Goal: Task Accomplishment & Management: Use online tool/utility

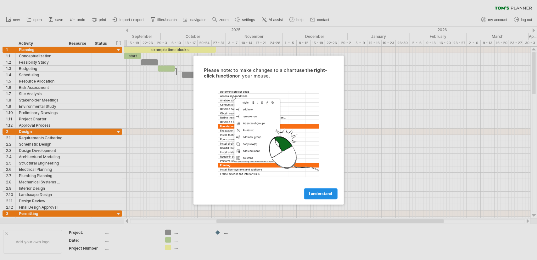
click at [322, 194] on span "I understand" at bounding box center [321, 193] width 23 height 5
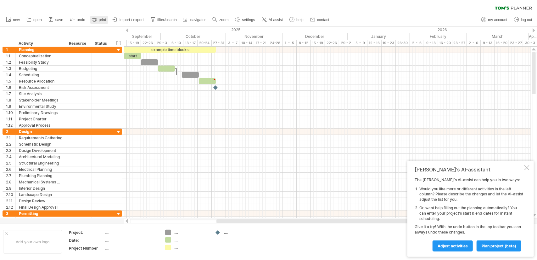
click at [99, 18] on span "print" at bounding box center [102, 20] width 7 height 4
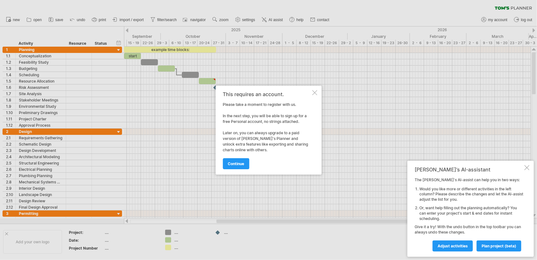
click at [315, 93] on div at bounding box center [314, 92] width 5 height 5
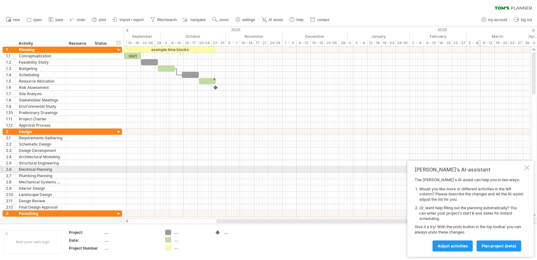
click at [527, 168] on div at bounding box center [527, 167] width 5 height 5
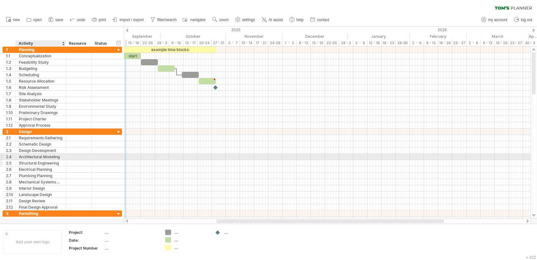
click at [38, 160] on div "Structural Engineering" at bounding box center [41, 163] width 44 height 6
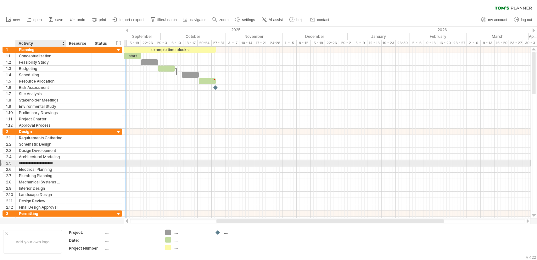
click at [32, 162] on input "**********" at bounding box center [41, 163] width 44 height 6
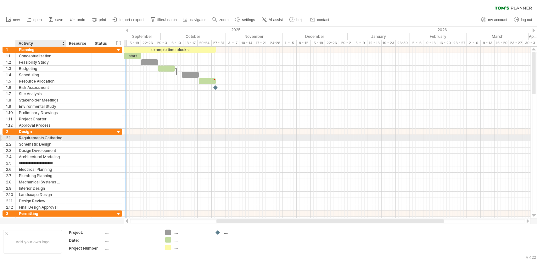
click at [26, 138] on div "Requirements Gathering" at bounding box center [41, 138] width 44 height 6
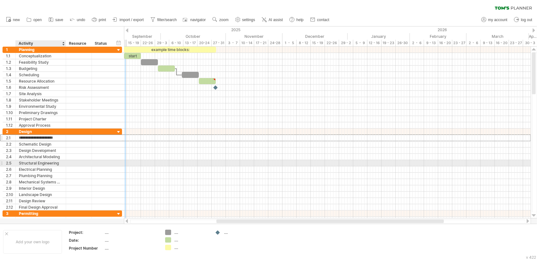
click at [36, 160] on div "Structural Engineering" at bounding box center [41, 163] width 44 height 6
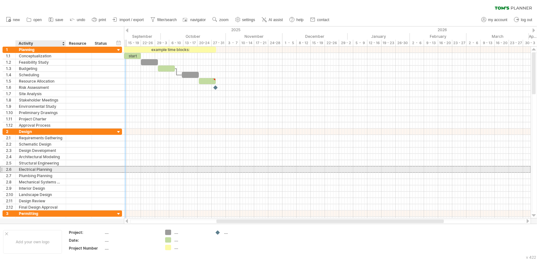
click at [31, 167] on div "Electrical Planning" at bounding box center [41, 169] width 44 height 6
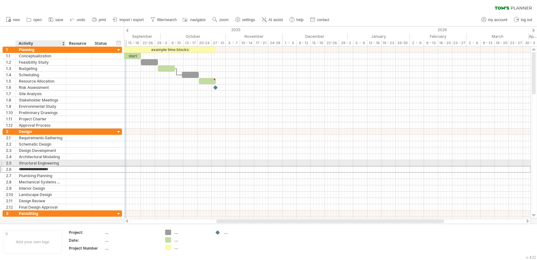
click at [34, 162] on div "Structural Engineering" at bounding box center [41, 163] width 44 height 6
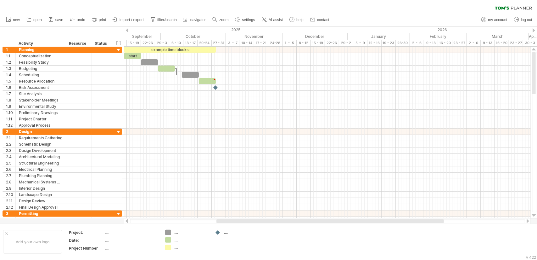
click at [60, 17] on link "save" at bounding box center [56, 20] width 18 height 8
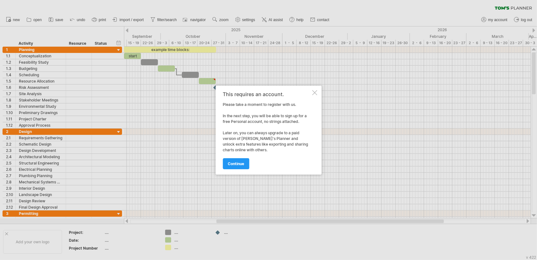
click at [316, 93] on div at bounding box center [314, 92] width 5 height 5
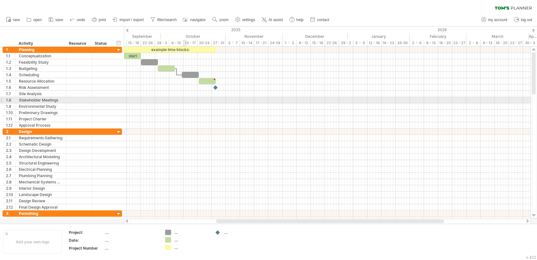
click at [182, 89] on div at bounding box center [327, 87] width 407 height 6
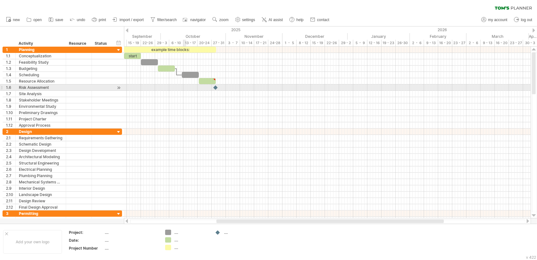
click at [182, 88] on div at bounding box center [327, 87] width 407 height 6
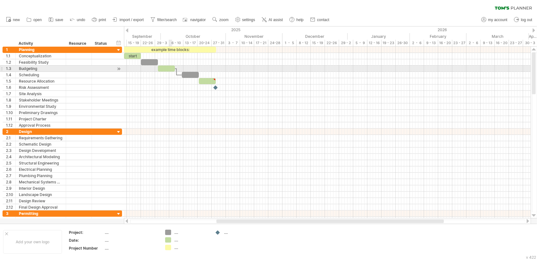
click at [169, 68] on div at bounding box center [166, 68] width 17 height 6
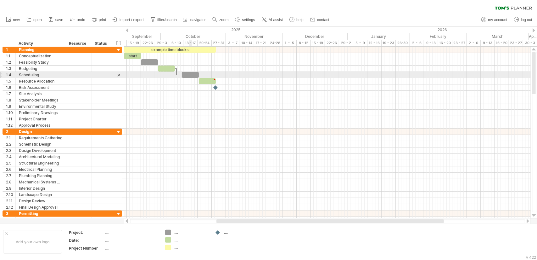
click at [189, 77] on div at bounding box center [327, 75] width 407 height 6
click at [190, 76] on div at bounding box center [190, 75] width 17 height 6
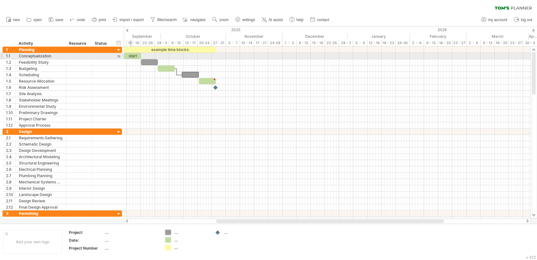
click at [131, 58] on div "start" at bounding box center [132, 56] width 17 height 6
drag, startPoint x: 141, startPoint y: 55, endPoint x: 181, endPoint y: 58, distance: 40.4
click at [181, 58] on span at bounding box center [180, 56] width 3 height 6
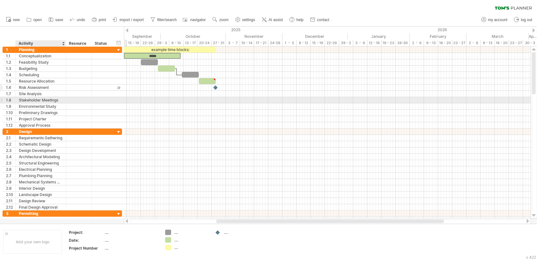
click at [46, 84] on div "Risk Assessment" at bounding box center [41, 87] width 44 height 6
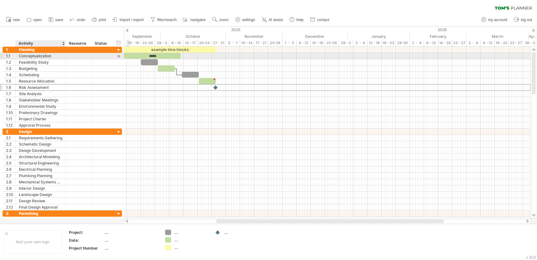
click at [31, 54] on div "Conceptualization" at bounding box center [41, 56] width 44 height 6
drag, startPoint x: 52, startPoint y: 57, endPoint x: 9, endPoint y: 56, distance: 43.5
click at [9, 56] on div "**********" at bounding box center [63, 56] width 120 height 7
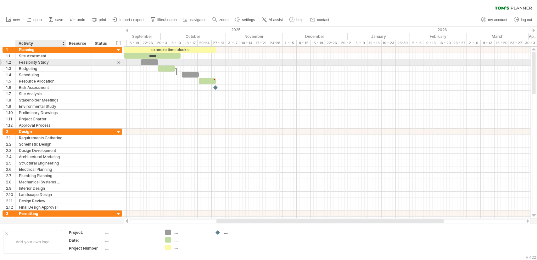
click at [26, 64] on div "Feasibility Study" at bounding box center [41, 62] width 44 height 6
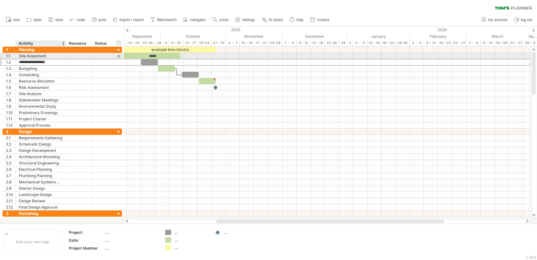
click at [38, 53] on div "**********" at bounding box center [63, 88] width 120 height 82
click at [37, 56] on input "**********" at bounding box center [41, 56] width 44 height 6
click at [47, 59] on div "Feasibility Study" at bounding box center [41, 62] width 44 height 6
click at [50, 54] on div "Site Assesment" at bounding box center [41, 56] width 44 height 6
click at [50, 54] on input "**********" at bounding box center [41, 56] width 44 height 6
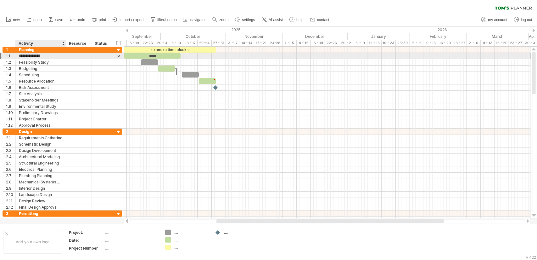
click at [50, 54] on input "**********" at bounding box center [41, 56] width 44 height 6
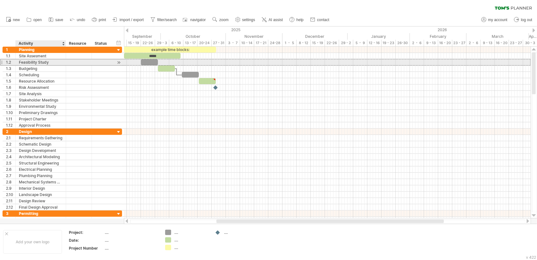
click at [47, 63] on div "Feasibility Study" at bounding box center [41, 62] width 44 height 6
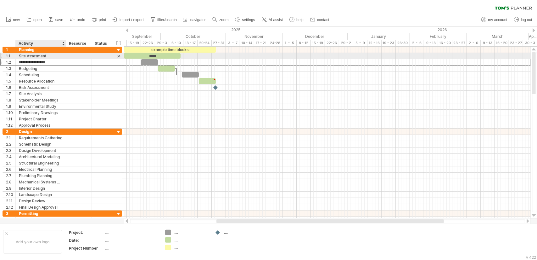
click at [50, 54] on div "Site Assesment" at bounding box center [41, 56] width 44 height 6
click at [50, 54] on input "**********" at bounding box center [41, 56] width 44 height 6
type input "**********"
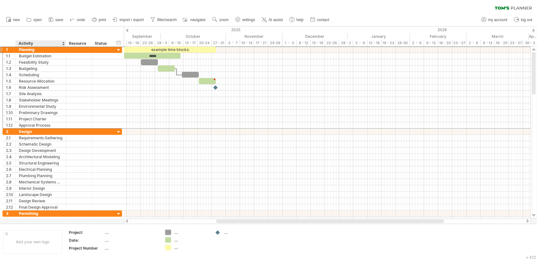
click at [56, 47] on div "Planning" at bounding box center [41, 50] width 44 height 6
click at [56, 51] on input "********" at bounding box center [41, 50] width 44 height 6
click at [60, 49] on input "********" at bounding box center [41, 50] width 44 height 6
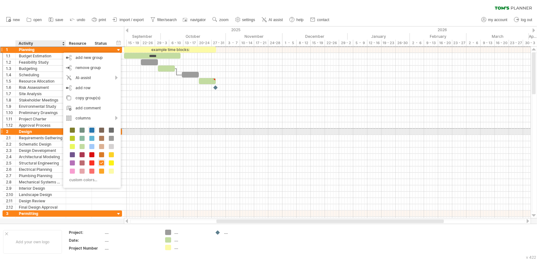
click at [91, 131] on span at bounding box center [91, 130] width 5 height 5
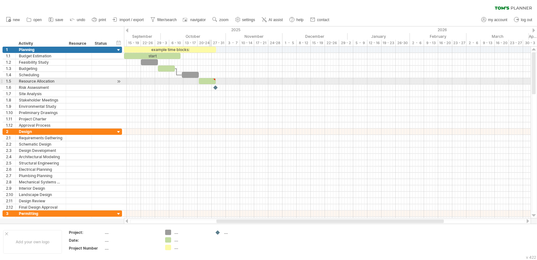
click at [211, 82] on div at bounding box center [207, 81] width 17 height 6
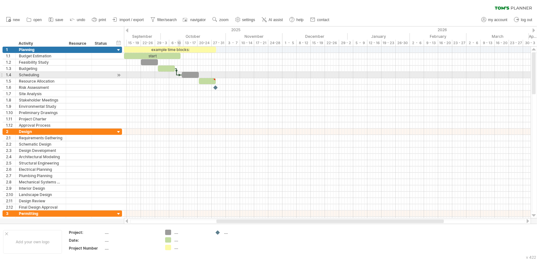
click at [178, 75] on div at bounding box center [179, 75] width 5 height 2
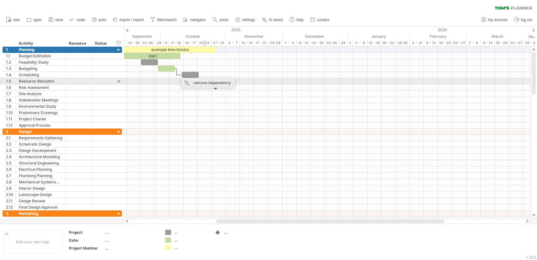
click at [211, 83] on div "remove dependency" at bounding box center [208, 83] width 54 height 10
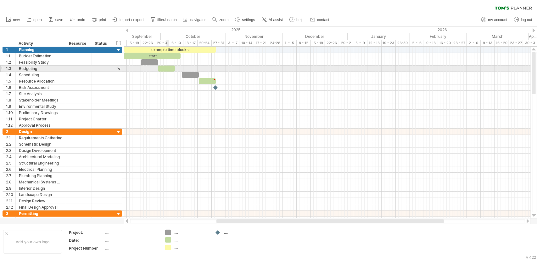
click at [169, 68] on div at bounding box center [166, 68] width 17 height 6
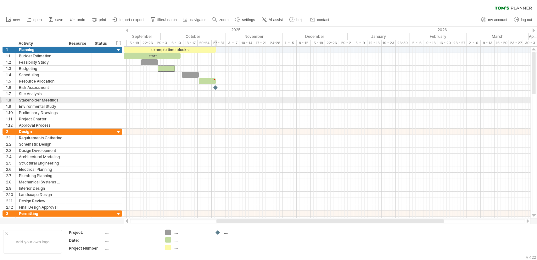
click at [218, 103] on div at bounding box center [327, 106] width 407 height 6
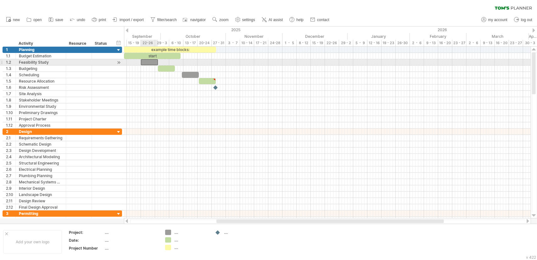
click at [150, 64] on div at bounding box center [149, 62] width 17 height 6
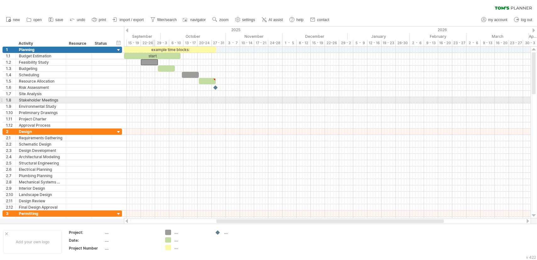
click at [159, 99] on div at bounding box center [327, 100] width 407 height 6
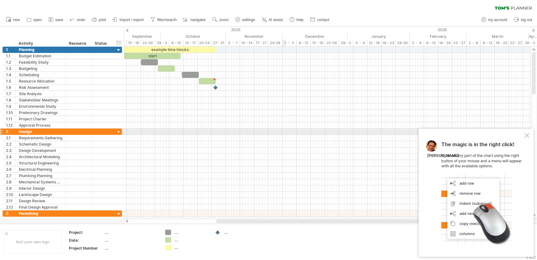
click at [530, 134] on div at bounding box center [527, 135] width 5 height 5
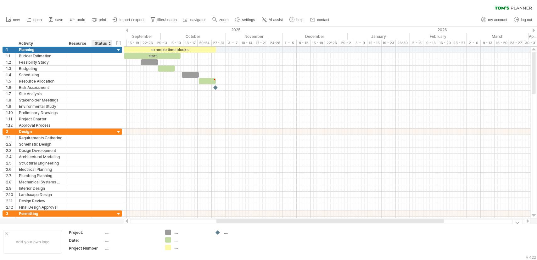
click at [109, 232] on div "...." at bounding box center [131, 232] width 53 height 5
type input "*"
type input "**********"
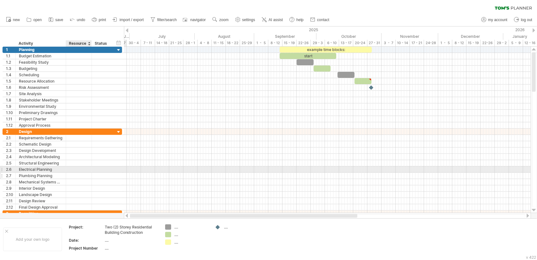
drag, startPoint x: 251, startPoint y: 216, endPoint x: 84, endPoint y: 172, distance: 173.0
click at [84, 172] on div "Trying to reach [DOMAIN_NAME] Connected again... 0% clear filter new 1" at bounding box center [268, 130] width 537 height 260
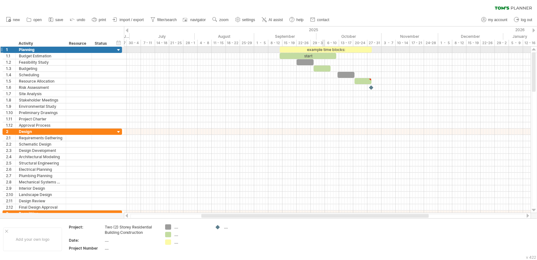
click at [324, 49] on div "example time blocks:" at bounding box center [326, 50] width 92 height 6
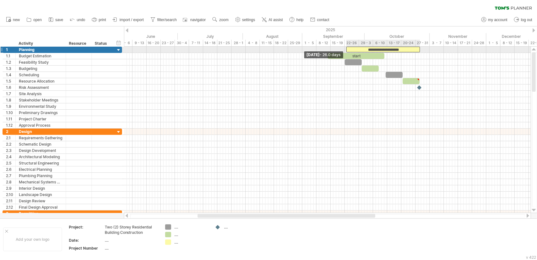
drag, startPoint x: 280, startPoint y: 49, endPoint x: 347, endPoint y: 49, distance: 66.8
click at [347, 49] on span at bounding box center [346, 50] width 3 height 6
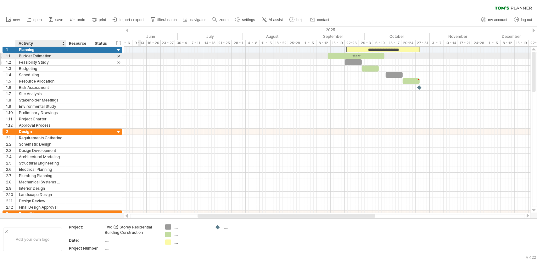
drag, startPoint x: 39, startPoint y: 56, endPoint x: 54, endPoint y: 62, distance: 16.1
click at [39, 55] on div "Budget Estimation" at bounding box center [41, 56] width 44 height 6
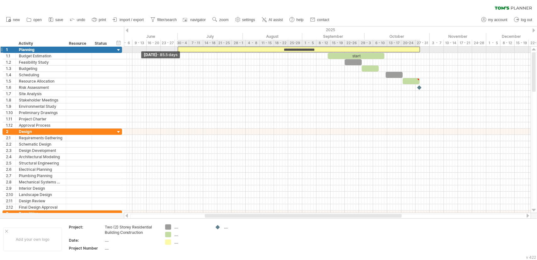
drag, startPoint x: 347, startPoint y: 49, endPoint x: 179, endPoint y: 50, distance: 168.5
click at [179, 50] on span at bounding box center [178, 50] width 3 height 6
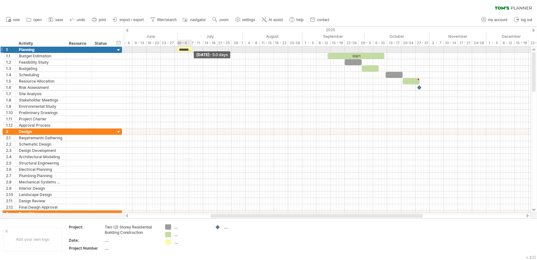
drag, startPoint x: 420, startPoint y: 50, endPoint x: 192, endPoint y: 49, distance: 228.0
click at [192, 49] on span at bounding box center [192, 50] width 3 height 6
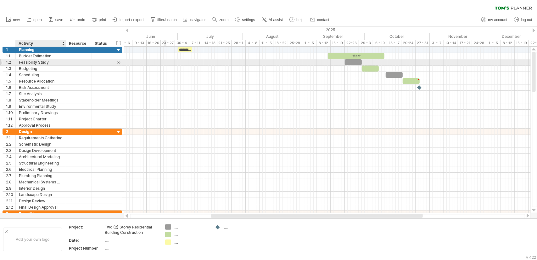
click at [28, 61] on div "Feasibility Study" at bounding box center [41, 62] width 44 height 6
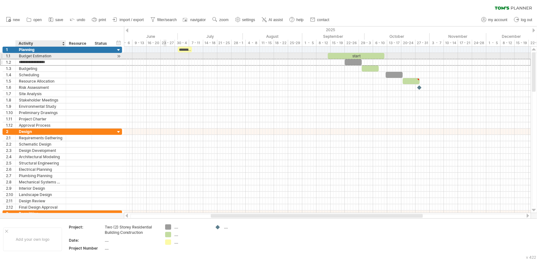
click at [29, 57] on div "Budget Estimation" at bounding box center [41, 56] width 44 height 6
click at [23, 54] on div "Budget Estimation" at bounding box center [41, 56] width 44 height 6
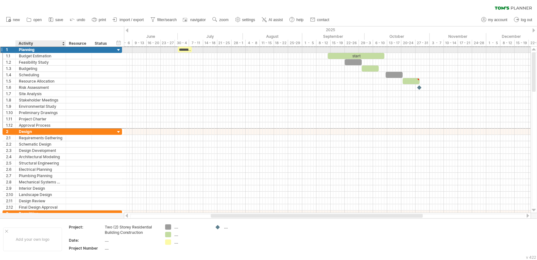
click at [29, 48] on div "Planning" at bounding box center [41, 50] width 44 height 6
click at [37, 49] on input "********" at bounding box center [41, 50] width 44 height 6
click at [43, 51] on div "Planning" at bounding box center [41, 50] width 44 height 6
click at [0, 0] on input "********" at bounding box center [0, 0] width 0 height 0
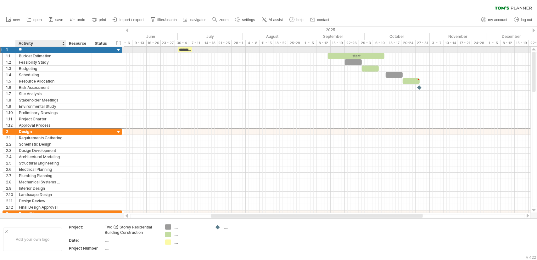
type input "*"
type input "**********"
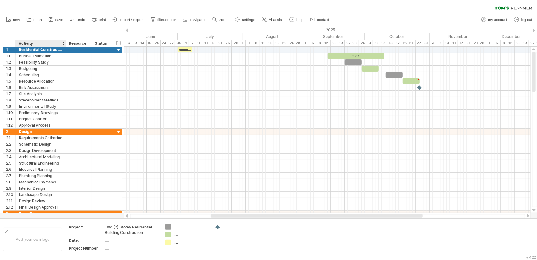
click at [66, 41] on div "******** Resource" at bounding box center [79, 43] width 26 height 6
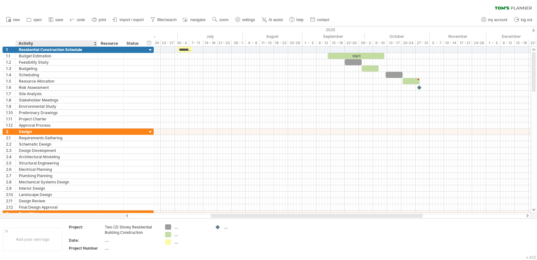
drag, startPoint x: 65, startPoint y: 44, endPoint x: 94, endPoint y: 44, distance: 29.3
click at [96, 44] on div at bounding box center [97, 43] width 2 height 6
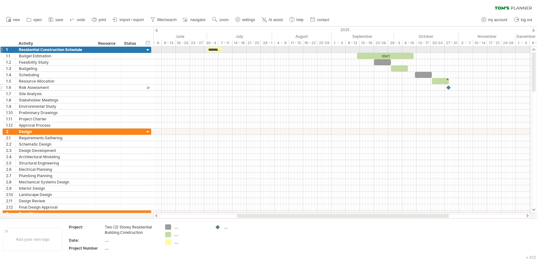
click at [112, 89] on div at bounding box center [108, 87] width 19 height 6
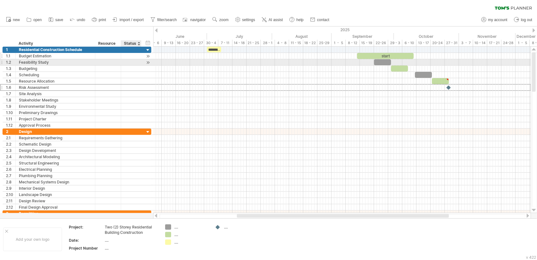
click at [131, 56] on div at bounding box center [131, 56] width 14 height 6
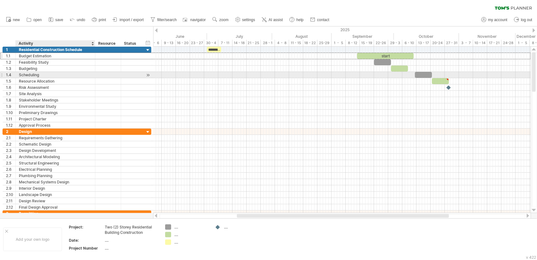
drag, startPoint x: 77, startPoint y: 74, endPoint x: 44, endPoint y: 51, distance: 40.3
click at [77, 73] on div "Scheduling" at bounding box center [55, 75] width 73 height 6
click at [42, 51] on div "Residential Construction Schedule" at bounding box center [55, 50] width 73 height 6
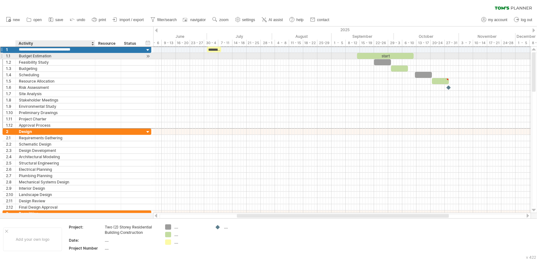
click at [38, 55] on div "Budget Estimation" at bounding box center [55, 56] width 73 height 6
click at [53, 56] on div "Budget Estimation" at bounding box center [55, 56] width 73 height 6
type input "*"
click at [64, 53] on div at bounding box center [55, 56] width 73 height 6
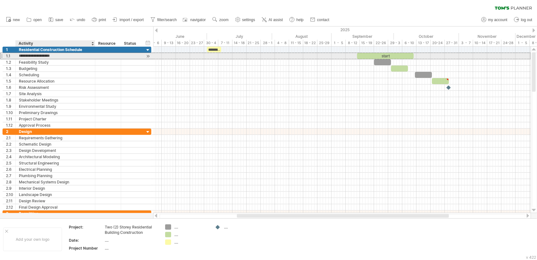
type input "**********"
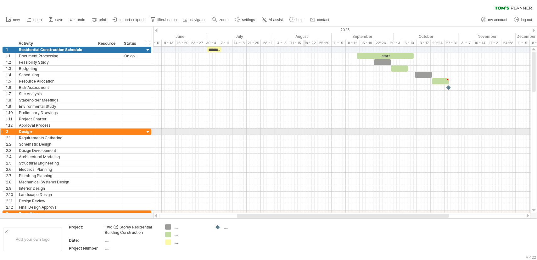
click at [305, 129] on div at bounding box center [342, 131] width 378 height 6
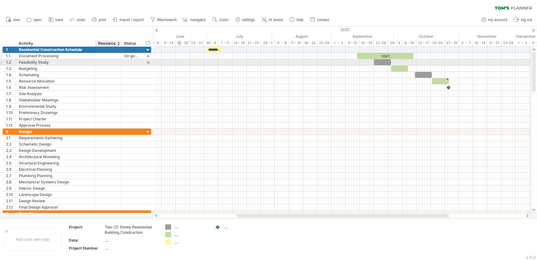
click at [134, 56] on div "On going" at bounding box center [131, 56] width 14 height 6
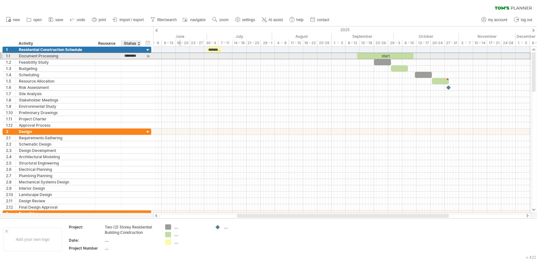
type input "*******"
click at [200, 59] on div at bounding box center [342, 62] width 378 height 6
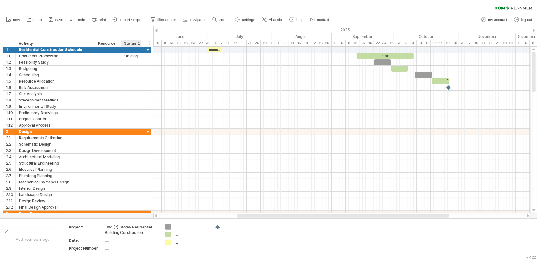
click at [134, 43] on div "Status" at bounding box center [131, 43] width 14 height 6
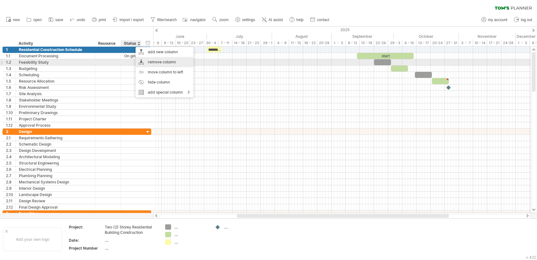
click at [163, 61] on div "remove column" at bounding box center [165, 62] width 58 height 10
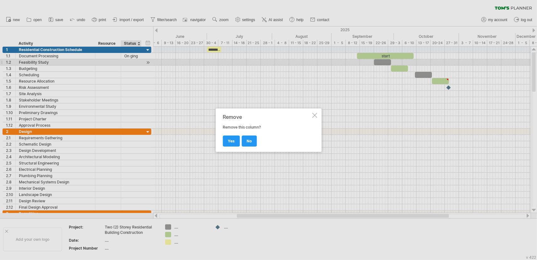
drag, startPoint x: 200, startPoint y: 87, endPoint x: 196, endPoint y: 85, distance: 4.0
click at [200, 87] on div at bounding box center [268, 130] width 537 height 260
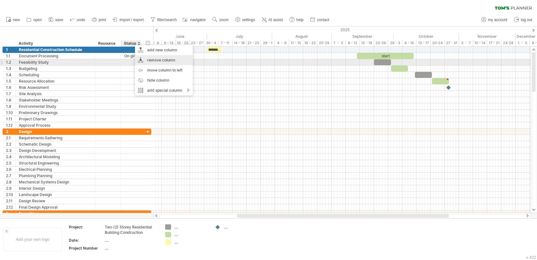
click at [157, 61] on div "remove column" at bounding box center [164, 60] width 58 height 10
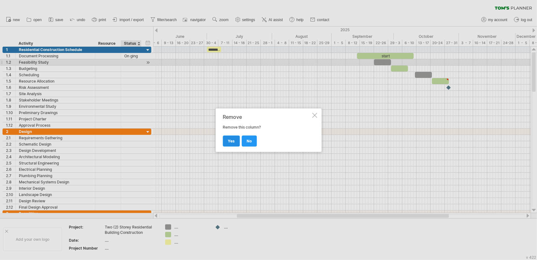
click at [230, 143] on link "yes" at bounding box center [231, 140] width 17 height 11
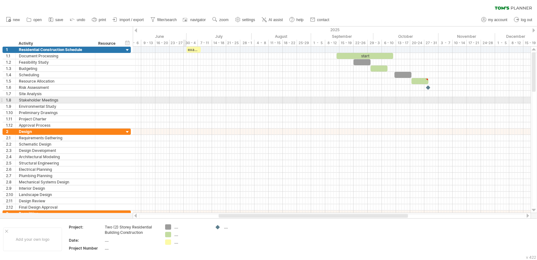
click at [166, 76] on div at bounding box center [332, 75] width 398 height 6
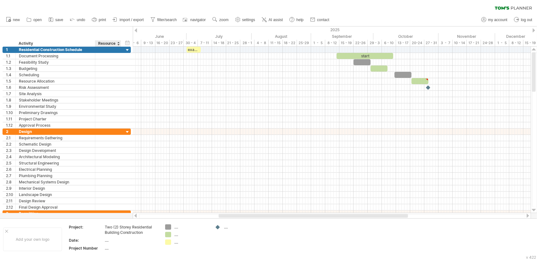
click at [104, 44] on div "Resource" at bounding box center [107, 43] width 19 height 6
click at [104, 44] on input "********" at bounding box center [107, 43] width 19 height 6
drag, startPoint x: 100, startPoint y: 43, endPoint x: 149, endPoint y: 46, distance: 48.6
click at [149, 46] on div "Trying to reach [DOMAIN_NAME] Connected again... 0% clear filter new 1" at bounding box center [268, 130] width 537 height 260
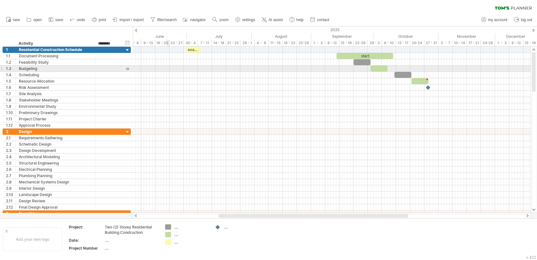
click at [189, 80] on div at bounding box center [332, 81] width 398 height 6
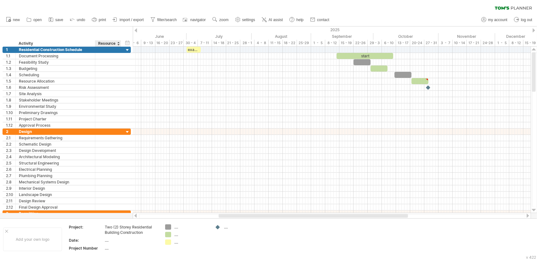
click at [103, 43] on div "Resource" at bounding box center [107, 43] width 19 height 6
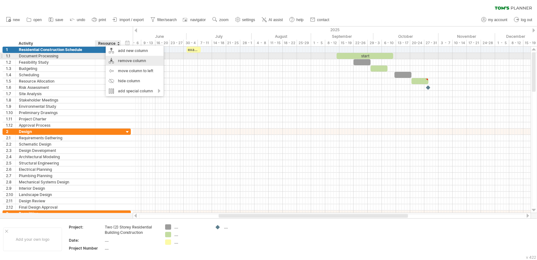
click at [130, 58] on div "remove column" at bounding box center [135, 61] width 58 height 10
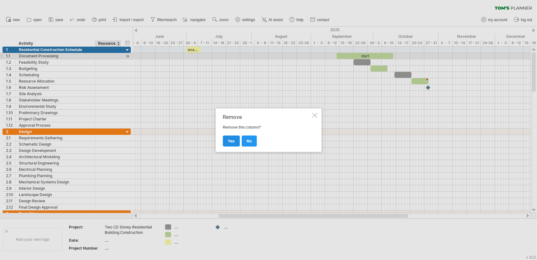
click at [234, 138] on link "yes" at bounding box center [231, 140] width 17 height 11
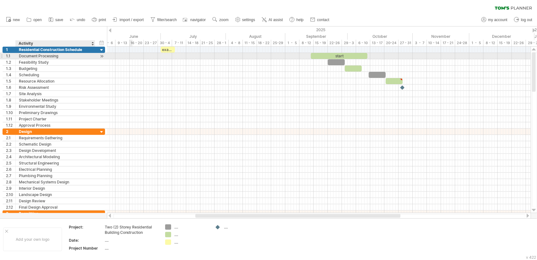
click at [44, 56] on div "Document Processing" at bounding box center [55, 56] width 73 height 6
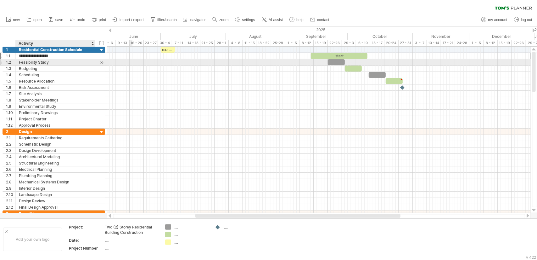
click at [68, 62] on div "Feasibility Study" at bounding box center [55, 62] width 73 height 6
click at [54, 56] on div "Document Processing" at bounding box center [55, 56] width 73 height 6
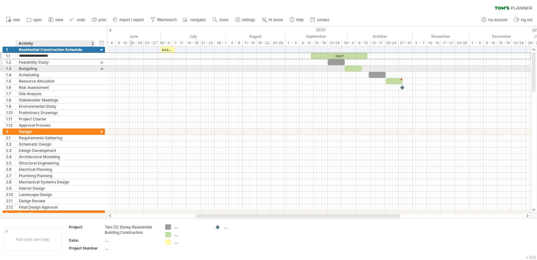
click at [52, 62] on div "Feasibility Study" at bounding box center [55, 62] width 73 height 6
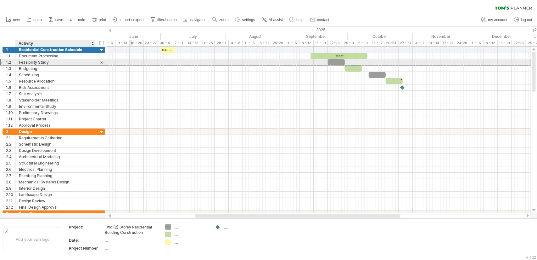
click at [54, 61] on div "Feasibility Study" at bounding box center [55, 62] width 73 height 6
click at [0, 0] on input "**********" at bounding box center [0, 0] width 0 height 0
click at [54, 61] on input "**********" at bounding box center [55, 62] width 73 height 6
type input "**********"
click at [36, 62] on div "Site Preparation" at bounding box center [55, 62] width 73 height 6
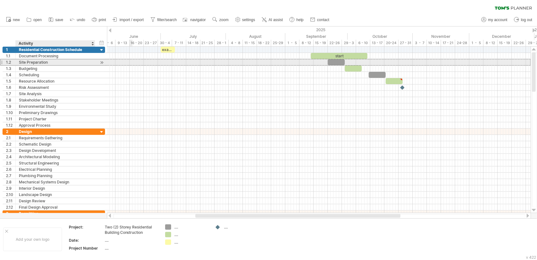
click at [0, 0] on input "**********" at bounding box center [0, 0] width 0 height 0
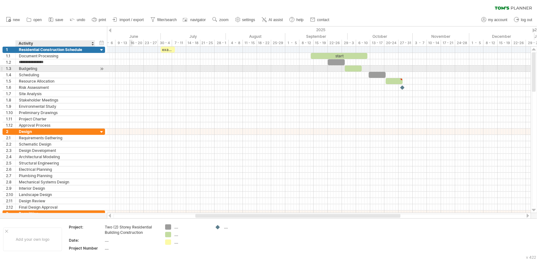
click at [42, 71] on div "Budgeting" at bounding box center [55, 68] width 73 height 6
click at [42, 71] on input "*********" at bounding box center [55, 68] width 73 height 6
paste input "*"
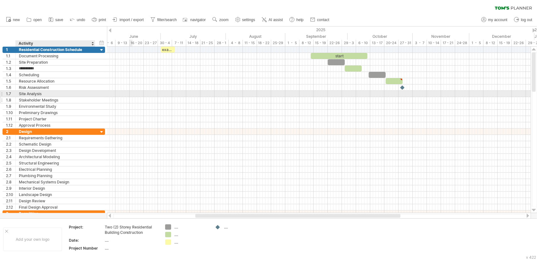
type input "**********"
click at [85, 98] on div "Stakeholder Meetings" at bounding box center [55, 100] width 73 height 6
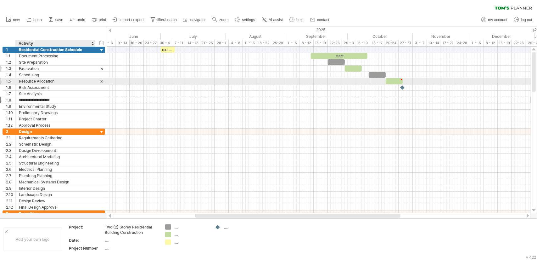
click at [37, 71] on div "Excavation" at bounding box center [55, 68] width 73 height 6
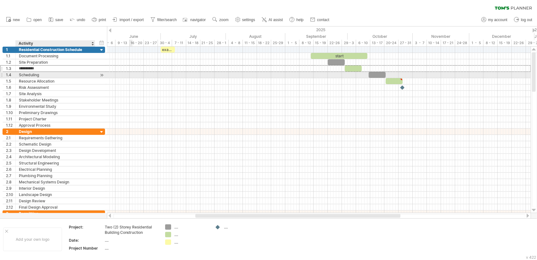
click at [39, 75] on div "Scheduling" at bounding box center [55, 75] width 73 height 6
click at [39, 75] on input "**********" at bounding box center [55, 75] width 73 height 6
click at [33, 76] on div "Scheduling" at bounding box center [55, 75] width 73 height 6
click at [33, 76] on input "**********" at bounding box center [55, 75] width 73 height 6
click at [42, 72] on input "**********" at bounding box center [55, 75] width 73 height 6
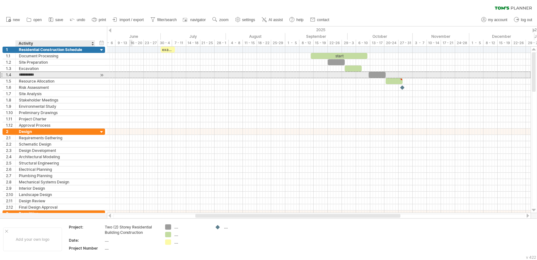
click at [42, 72] on input "**********" at bounding box center [55, 75] width 73 height 6
paste input "******"
click at [53, 74] on input "**********" at bounding box center [55, 75] width 73 height 6
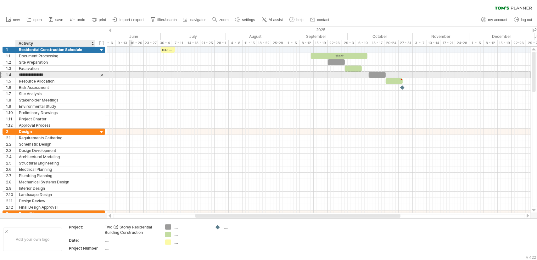
click at [53, 74] on input "**********" at bounding box center [55, 75] width 73 height 6
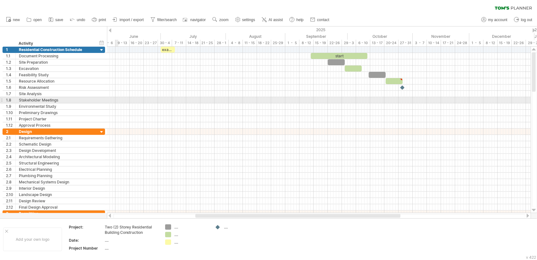
click at [118, 98] on div at bounding box center [319, 100] width 424 height 6
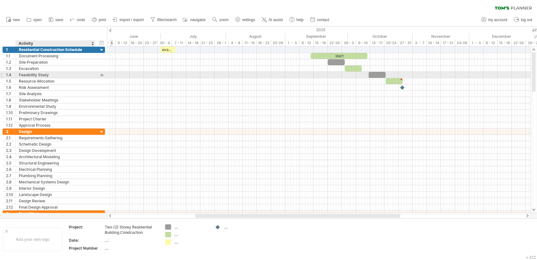
click at [43, 75] on div "Feasibility Study" at bounding box center [55, 75] width 73 height 6
click at [43, 75] on input "**********" at bounding box center [55, 75] width 73 height 6
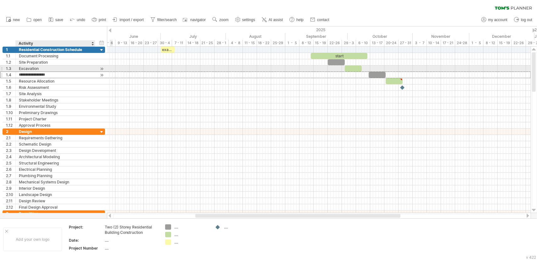
click at [54, 72] on input "**********" at bounding box center [55, 75] width 73 height 6
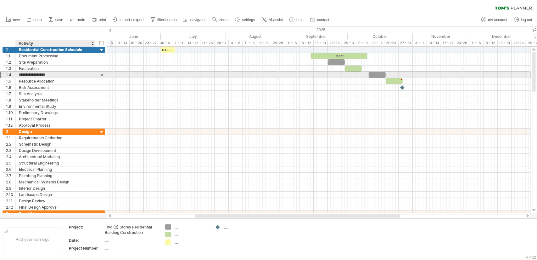
click at [53, 75] on input "**********" at bounding box center [55, 75] width 73 height 6
paste input "text"
type input "**********"
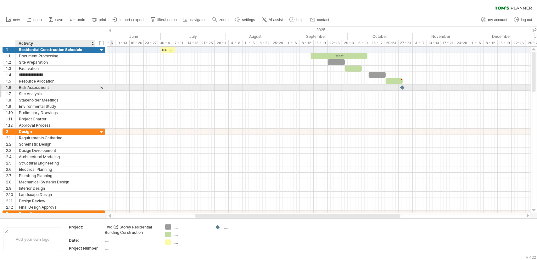
click at [57, 91] on div "Site Analysis" at bounding box center [55, 94] width 73 height 6
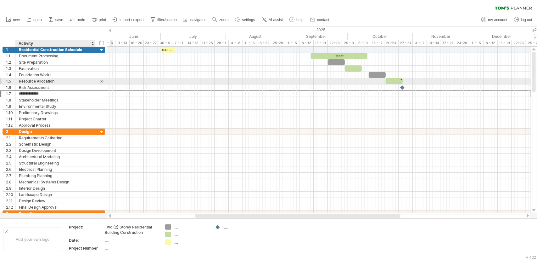
click at [50, 79] on div "Resource Allocation" at bounding box center [55, 81] width 73 height 6
click at [37, 82] on div "Resource Allocation" at bounding box center [55, 81] width 73 height 6
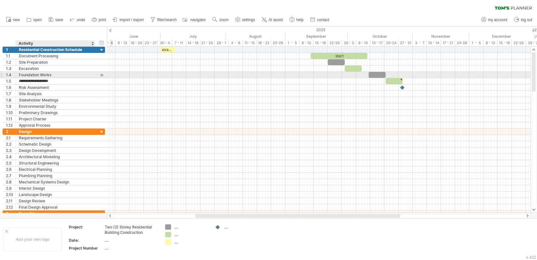
click at [44, 77] on div "Foundation Works" at bounding box center [55, 75] width 73 height 6
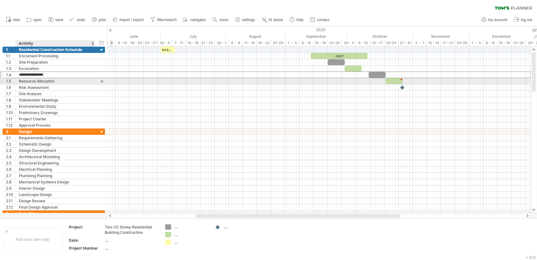
click at [43, 80] on div "Resource Allocation" at bounding box center [55, 81] width 73 height 6
click at [43, 80] on input "**********" at bounding box center [55, 81] width 73 height 6
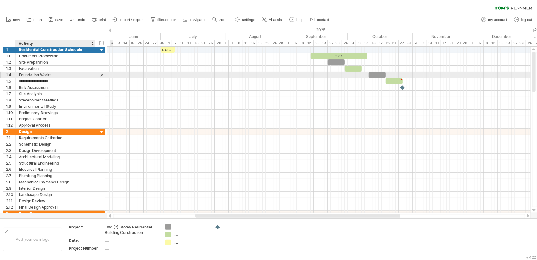
click at [55, 75] on div "Foundation Works" at bounding box center [55, 75] width 73 height 6
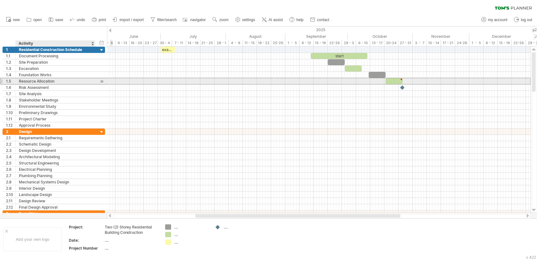
click at [55, 79] on div "Resource Allocation" at bounding box center [55, 81] width 73 height 6
click at [0, 0] on input "**********" at bounding box center [0, 0] width 0 height 0
click at [56, 79] on input "**********" at bounding box center [55, 81] width 73 height 6
paste input "text"
type input "**********"
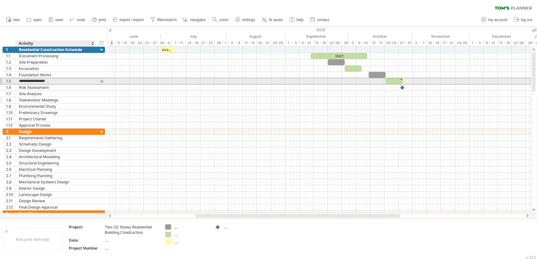
click at [56, 100] on div "Stakeholder Meetings" at bounding box center [55, 100] width 73 height 6
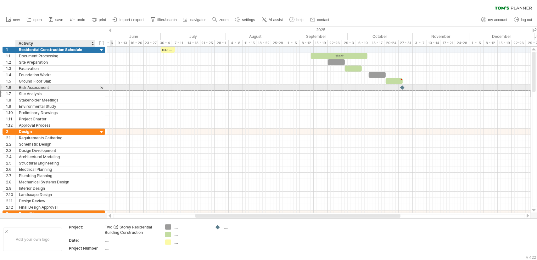
click at [47, 91] on div "Site Analysis" at bounding box center [55, 94] width 73 height 6
click at [47, 87] on div "Risk Assessment" at bounding box center [55, 87] width 73 height 6
click at [37, 85] on div "Risk Assessment" at bounding box center [55, 87] width 73 height 6
click at [0, 0] on input "**********" at bounding box center [0, 0] width 0 height 0
click at [52, 86] on input "**********" at bounding box center [55, 87] width 73 height 6
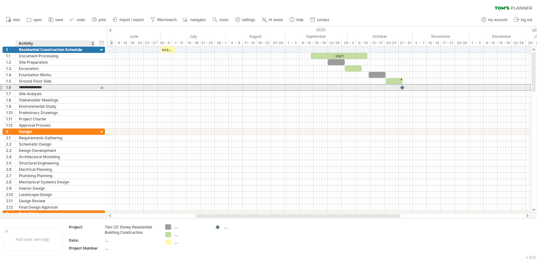
click at [52, 86] on input "**********" at bounding box center [55, 87] width 73 height 6
paste input "**********"
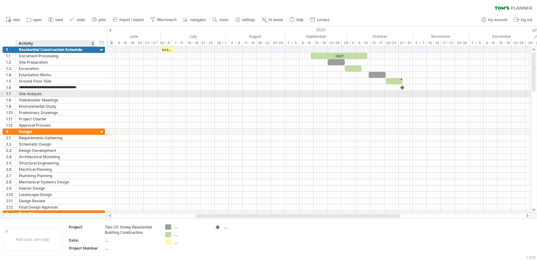
click at [52, 95] on div "Site Analysis" at bounding box center [55, 94] width 73 height 6
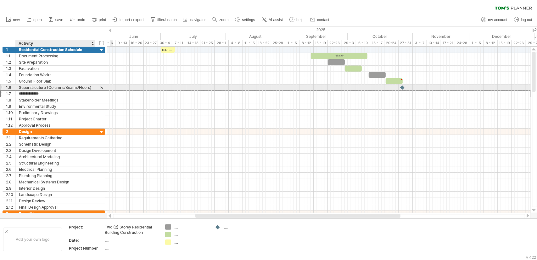
click at [41, 84] on div "Superstructure (Columns/Beams/Floors)" at bounding box center [55, 87] width 73 height 6
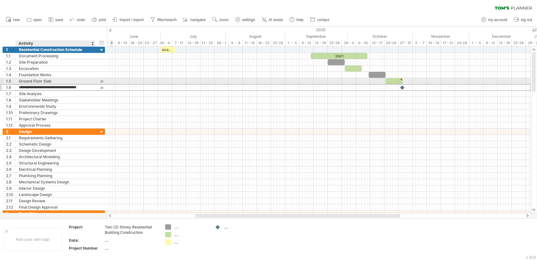
click at [41, 84] on input "**********" at bounding box center [55, 87] width 73 height 6
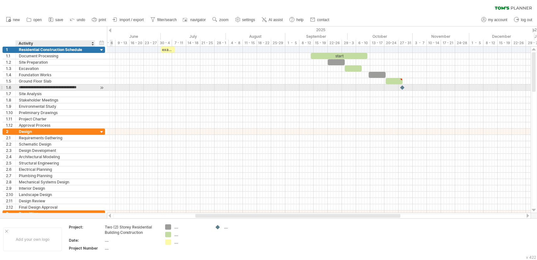
click at [47, 88] on input "**********" at bounding box center [55, 87] width 73 height 6
click at [46, 87] on input "**********" at bounding box center [55, 87] width 73 height 6
type input "**********"
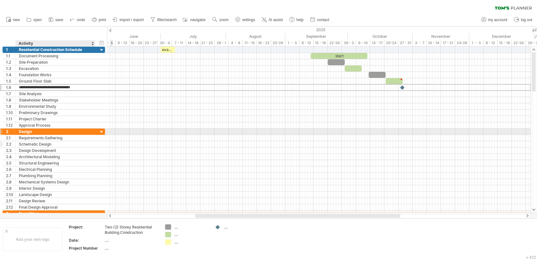
click at [65, 142] on div "Schematic Design" at bounding box center [55, 144] width 73 height 6
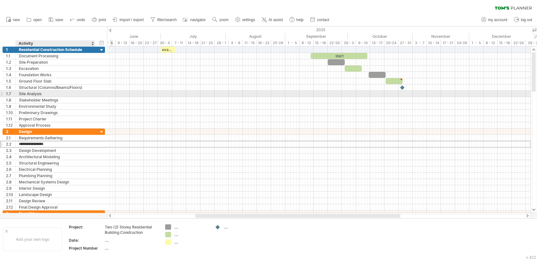
click at [48, 92] on div "Site Analysis" at bounding box center [55, 94] width 73 height 6
click at [45, 97] on div "Stakeholder Meetings" at bounding box center [55, 100] width 73 height 6
click at [45, 97] on input "**********" at bounding box center [55, 100] width 73 height 6
click at [45, 94] on div "Site Analysis" at bounding box center [55, 94] width 73 height 6
click at [45, 94] on input "**********" at bounding box center [55, 94] width 73 height 6
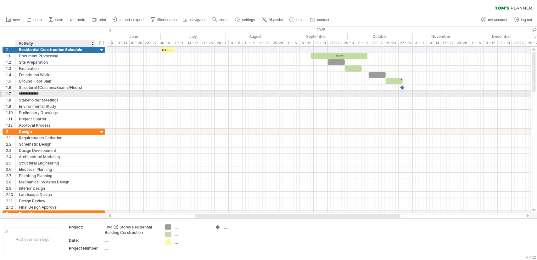
click at [45, 94] on input "**********" at bounding box center [55, 94] width 73 height 6
paste input "text"
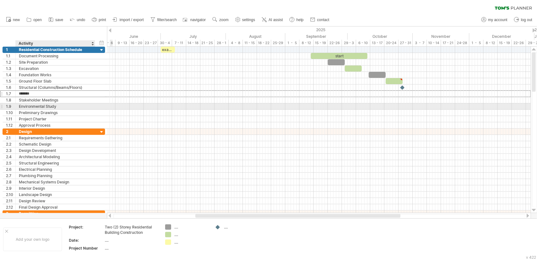
click at [45, 105] on div "Environmental Study" at bounding box center [55, 106] width 73 height 6
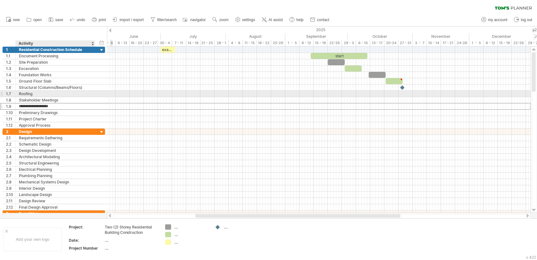
click at [33, 92] on div "Roofing" at bounding box center [55, 94] width 73 height 6
type input "*******"
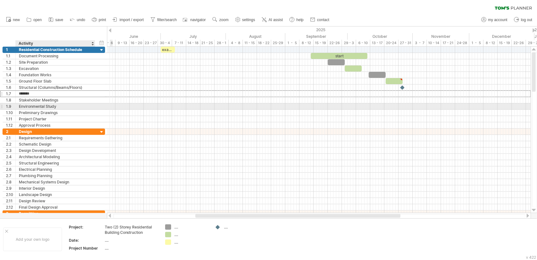
drag, startPoint x: 65, startPoint y: 105, endPoint x: 58, endPoint y: 103, distance: 7.0
click at [65, 105] on div "Environmental Study" at bounding box center [55, 106] width 73 height 6
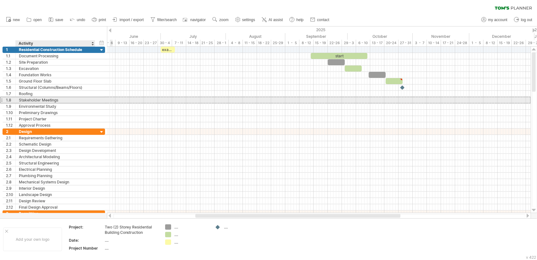
click at [50, 101] on div "Stakeholder Meetings" at bounding box center [55, 100] width 73 height 6
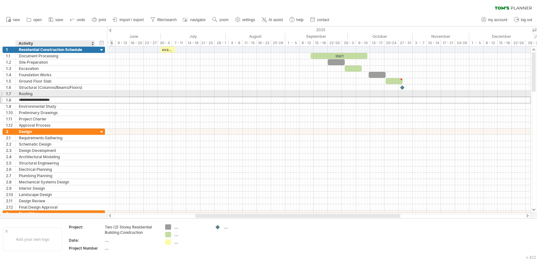
click at [69, 97] on input "**********" at bounding box center [55, 100] width 73 height 6
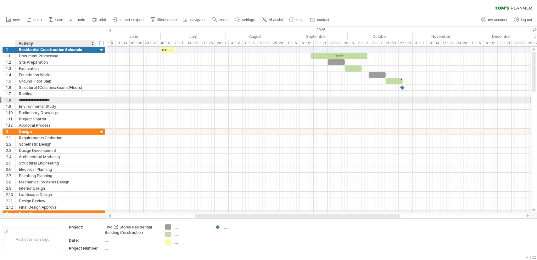
click at [68, 99] on input "**********" at bounding box center [55, 100] width 73 height 6
type input "*******"
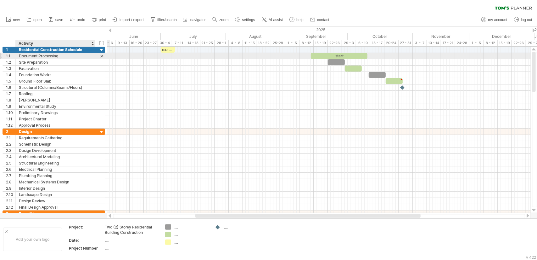
click at [43, 58] on div "Document Processing" at bounding box center [55, 56] width 73 height 6
click at [62, 56] on div "Document Processing" at bounding box center [55, 56] width 73 height 6
click at [62, 56] on input "**********" at bounding box center [55, 56] width 73 height 6
paste input "*********"
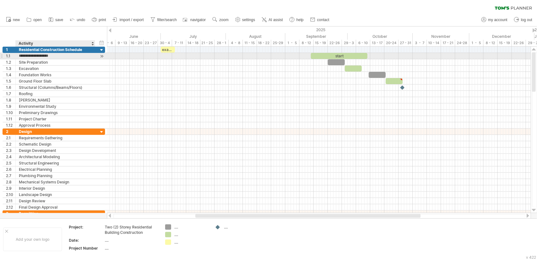
type input "**********"
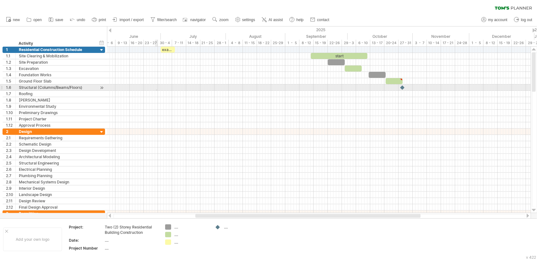
click at [157, 91] on div at bounding box center [319, 94] width 424 height 6
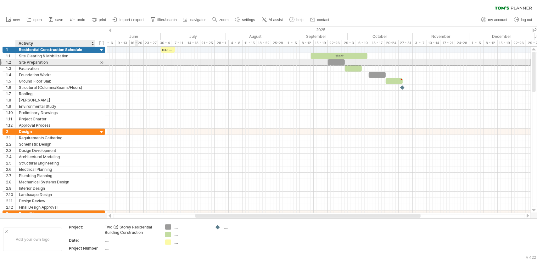
click at [39, 64] on div "Site Preparation" at bounding box center [55, 62] width 73 height 6
click at [41, 63] on div "Site Preparation" at bounding box center [55, 62] width 73 height 6
click at [41, 63] on input "**********" at bounding box center [55, 62] width 73 height 6
click at [54, 60] on input "**********" at bounding box center [55, 62] width 73 height 6
click at [50, 63] on input "**********" at bounding box center [55, 62] width 73 height 6
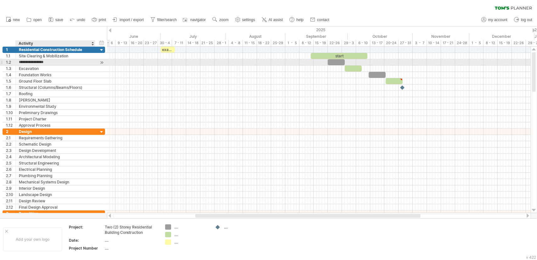
click at [50, 63] on input "**********" at bounding box center [55, 62] width 73 height 6
paste input "*******"
type input "**********"
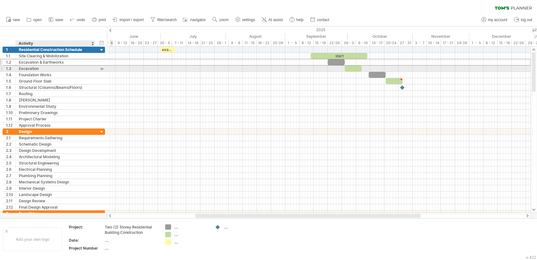
click at [33, 68] on div "Excavation" at bounding box center [55, 68] width 73 height 6
click at [33, 68] on input "**********" at bounding box center [55, 68] width 73 height 6
paste input "**********"
type input "**********"
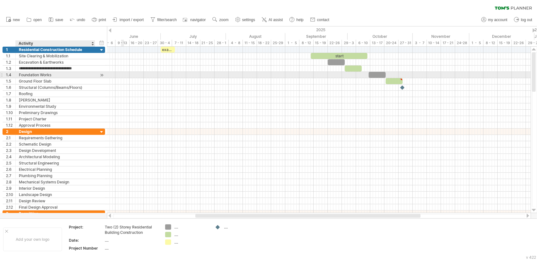
click at [57, 72] on div "Foundation Works" at bounding box center [55, 75] width 73 height 6
click at [51, 75] on div "Foundation Works" at bounding box center [55, 75] width 73 height 6
click at [51, 75] on input "**********" at bounding box center [55, 75] width 73 height 6
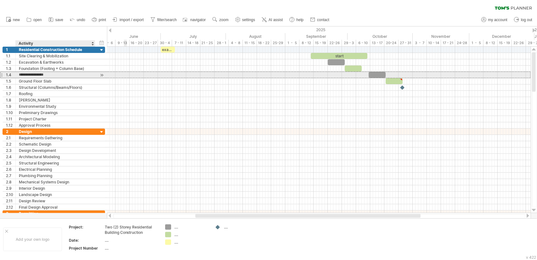
click at [51, 75] on input "**********" at bounding box center [55, 75] width 73 height 6
paste input "*********"
type input "**********"
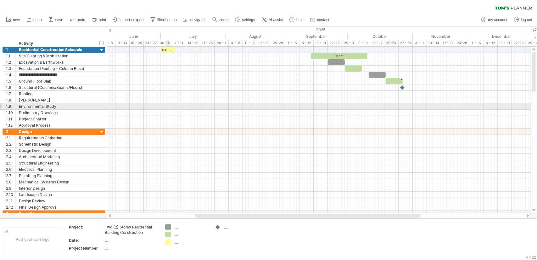
click at [167, 106] on div at bounding box center [319, 106] width 424 height 6
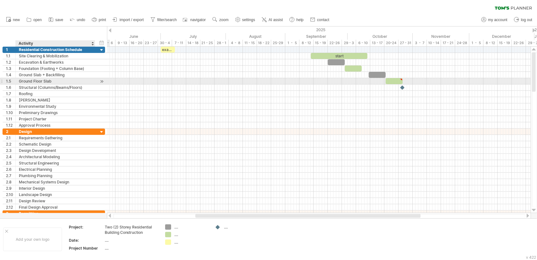
click at [50, 79] on div "Ground Floor Slab" at bounding box center [55, 81] width 73 height 6
drag, startPoint x: 52, startPoint y: 80, endPoint x: 14, endPoint y: 81, distance: 37.8
click at [14, 81] on div "**********" at bounding box center [54, 81] width 103 height 7
click at [33, 79] on div "Ground Floor Slab" at bounding box center [55, 81] width 73 height 6
click at [35, 81] on input "**********" at bounding box center [55, 81] width 73 height 6
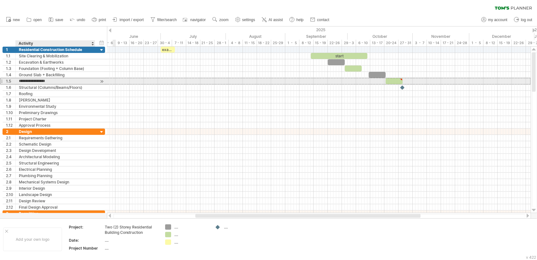
click at [35, 80] on input "**********" at bounding box center [55, 81] width 73 height 6
click at [58, 83] on input "**********" at bounding box center [55, 81] width 73 height 6
click at [59, 80] on input "**********" at bounding box center [55, 81] width 73 height 6
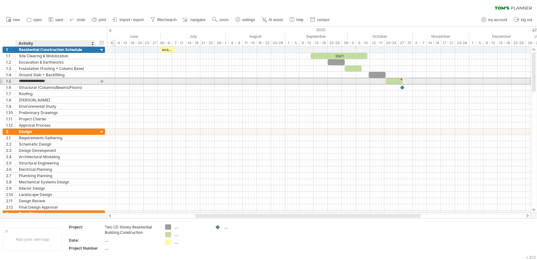
paste input "********"
type input "**********"
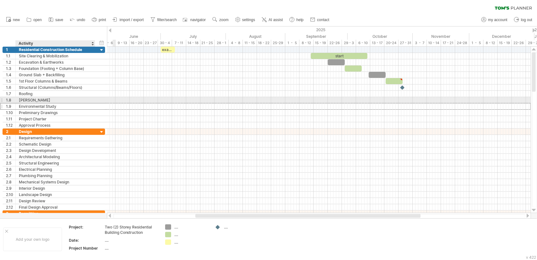
drag, startPoint x: 75, startPoint y: 103, endPoint x: 69, endPoint y: 92, distance: 12.4
click at [76, 103] on div "Environmental Study" at bounding box center [55, 106] width 73 height 6
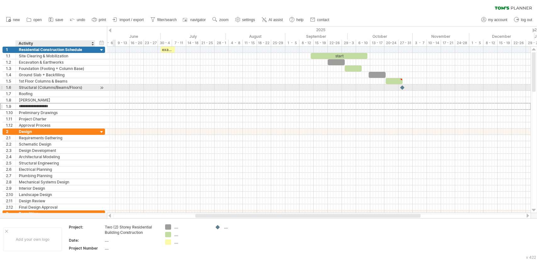
click at [40, 89] on div "Structural (Columns/Beams/Floors)" at bounding box center [55, 87] width 73 height 6
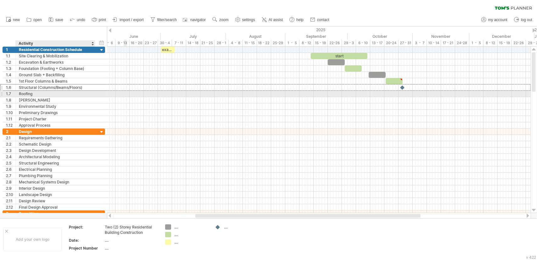
click at [30, 92] on div "Roofing" at bounding box center [55, 94] width 73 height 6
click at [30, 92] on input "*******" at bounding box center [55, 94] width 73 height 6
paste input "*******"
type input "**********"
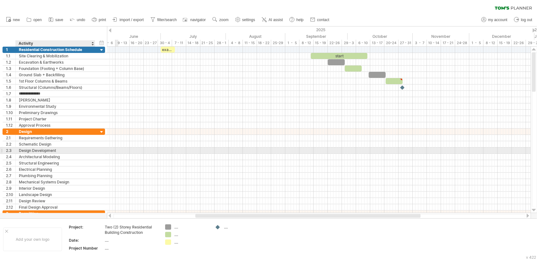
click at [92, 150] on div "**********" at bounding box center [56, 150] width 80 height 6
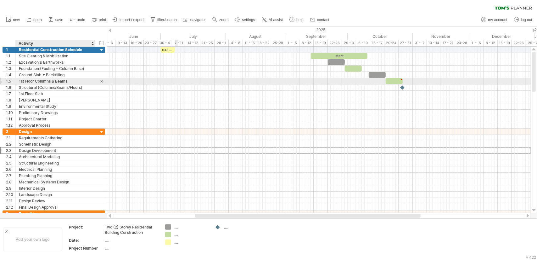
click at [52, 81] on div "1st Floor Columns & Beams" at bounding box center [55, 81] width 73 height 6
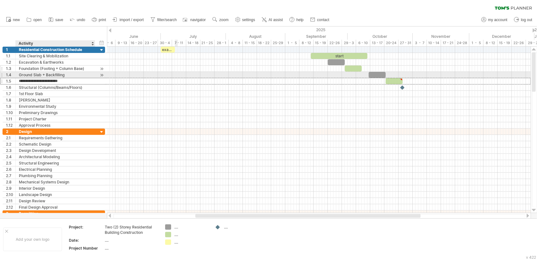
click at [46, 70] on div "Foundation (Footing + Column Base)" at bounding box center [55, 68] width 73 height 6
click at [41, 76] on div "Ground Slab + Backfilling" at bounding box center [55, 75] width 73 height 6
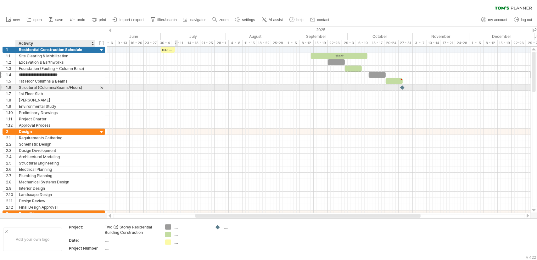
click at [34, 88] on div "Structural (Columns/Beams/Floors)" at bounding box center [55, 87] width 73 height 6
click at [34, 88] on input "**********" at bounding box center [55, 87] width 73 height 6
paste input "text"
type input "**********"
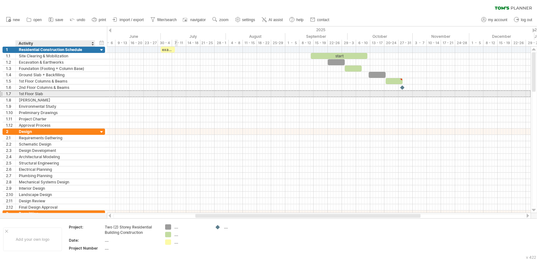
click at [44, 94] on div "1st Floor Slab" at bounding box center [55, 94] width 73 height 6
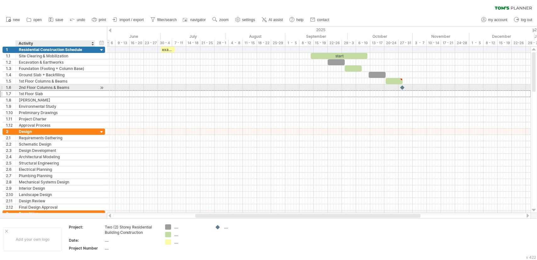
click at [37, 91] on div "1st Floor Slab" at bounding box center [55, 94] width 73 height 6
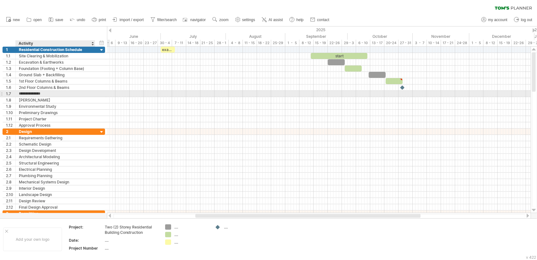
click at [37, 91] on input "**********" at bounding box center [55, 94] width 73 height 6
paste input "text"
type input "**********"
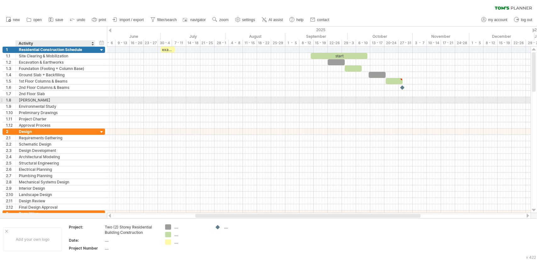
click at [31, 99] on div "[PERSON_NAME]" at bounding box center [55, 100] width 73 height 6
click at [31, 99] on input "*******" at bounding box center [55, 100] width 73 height 6
paste input "**********"
type input "**********"
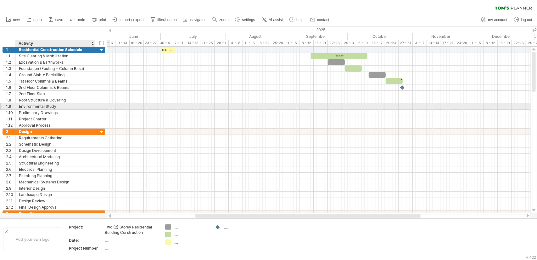
click at [36, 104] on div "Environmental Study" at bounding box center [55, 106] width 73 height 6
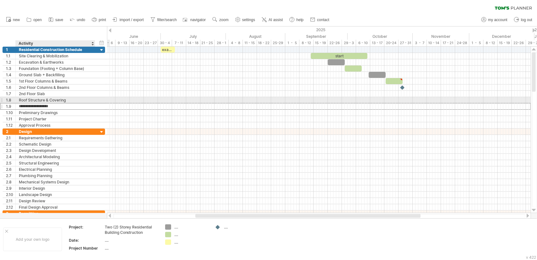
click at [32, 99] on div "Roof Structure & Covering" at bounding box center [55, 100] width 73 height 6
click at [31, 103] on div "Environmental Study" at bounding box center [55, 106] width 73 height 6
click at [0, 0] on input "**********" at bounding box center [0, 0] width 0 height 0
click at [31, 103] on input "**********" at bounding box center [55, 106] width 73 height 6
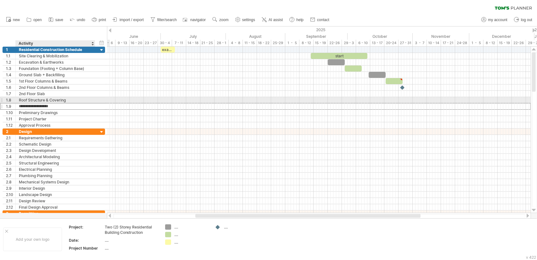
click at [31, 103] on input "**********" at bounding box center [55, 106] width 73 height 6
paste input "**********"
type input "**********"
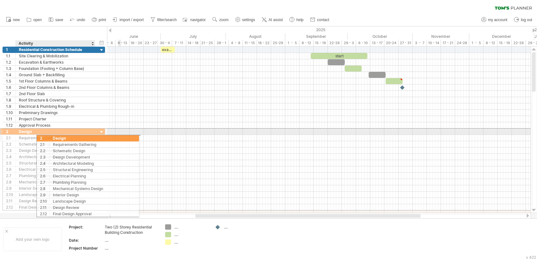
drag, startPoint x: 18, startPoint y: 131, endPoint x: 51, endPoint y: 134, distance: 32.9
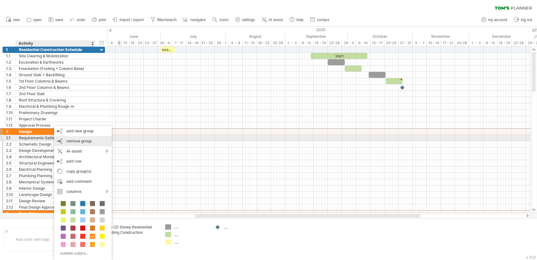
click at [84, 140] on span "remove group" at bounding box center [78, 141] width 25 height 5
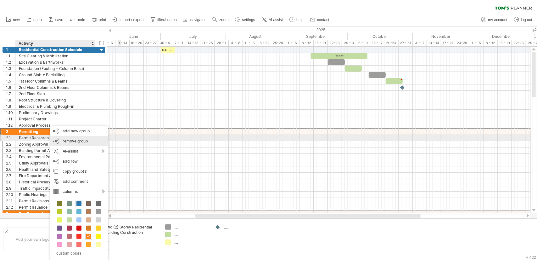
click at [75, 139] on span "remove group" at bounding box center [75, 141] width 25 height 5
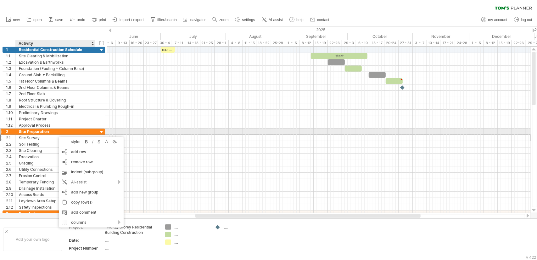
click at [80, 128] on div "Site Preparation" at bounding box center [55, 131] width 73 height 6
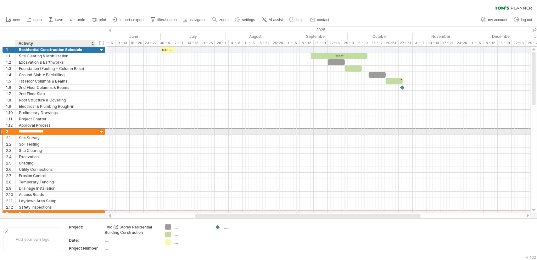
click at [100, 130] on div at bounding box center [102, 132] width 6 height 6
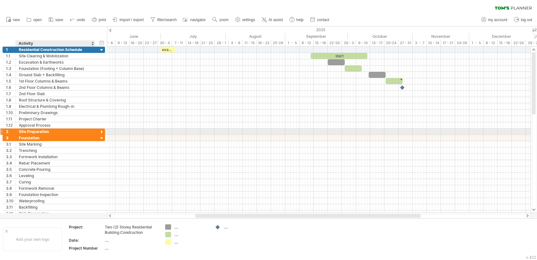
click at [100, 130] on div at bounding box center [102, 132] width 6 height 6
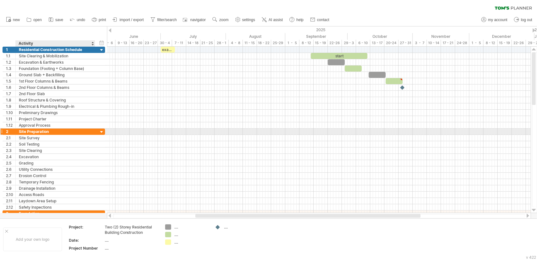
click at [100, 130] on div at bounding box center [102, 132] width 6 height 6
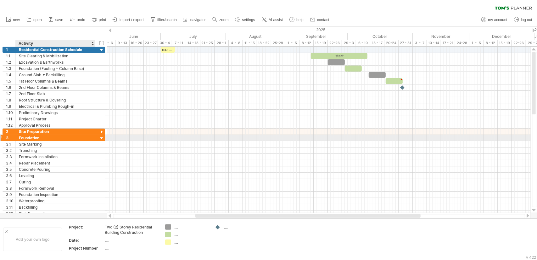
click at [103, 137] on div at bounding box center [102, 138] width 6 height 6
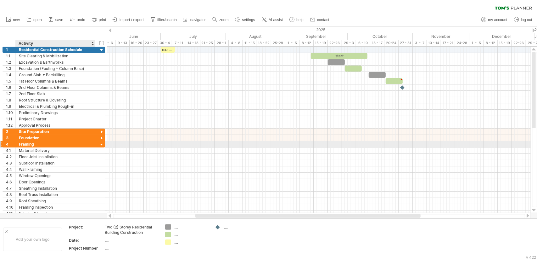
click at [103, 142] on div at bounding box center [102, 145] width 6 height 6
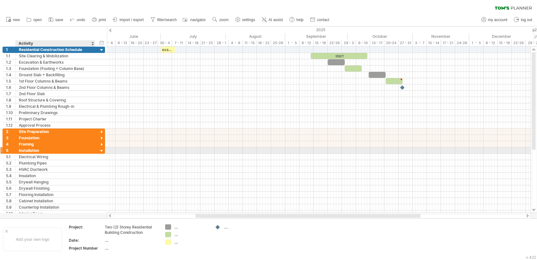
click at [101, 148] on div at bounding box center [102, 151] width 6 height 6
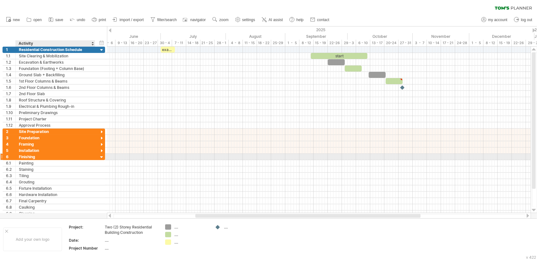
click at [101, 156] on div at bounding box center [102, 157] width 6 height 6
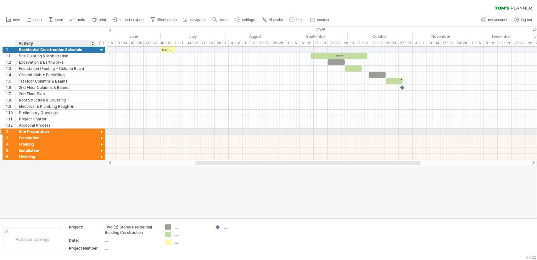
click at [64, 130] on div "Site Preparation" at bounding box center [55, 131] width 73 height 6
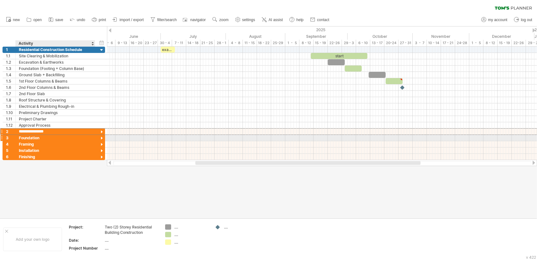
click at [63, 138] on div "Foundation" at bounding box center [55, 138] width 73 height 6
click at [62, 143] on div "Framing" at bounding box center [55, 144] width 73 height 6
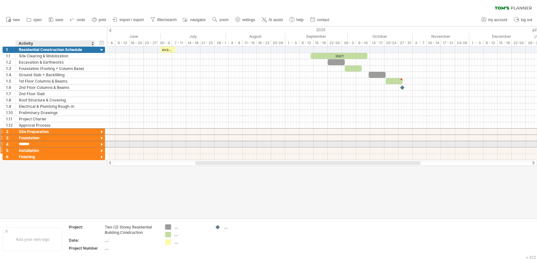
click at [63, 148] on div "Installation" at bounding box center [55, 150] width 73 height 6
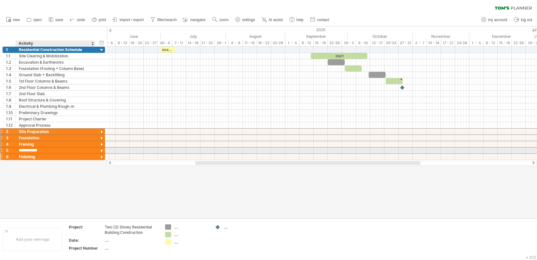
click at [62, 155] on div "Finishing" at bounding box center [55, 157] width 73 height 6
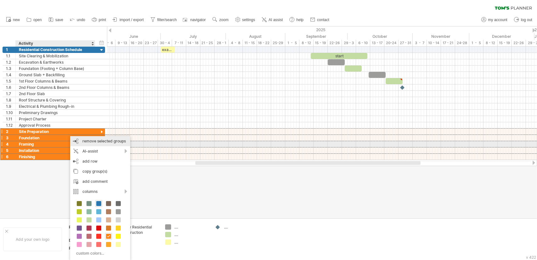
click at [95, 143] on div "remove group remove selected groups" at bounding box center [100, 141] width 60 height 10
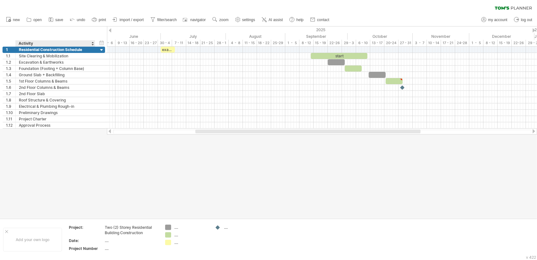
click at [89, 166] on div at bounding box center [268, 122] width 537 height 192
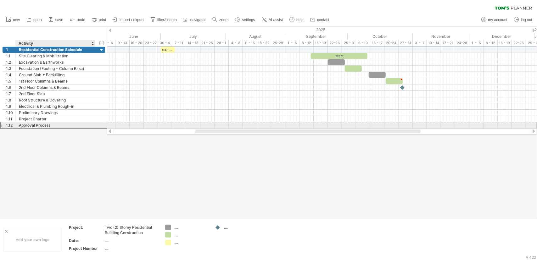
click at [49, 126] on div "Approval Process" at bounding box center [55, 125] width 73 height 6
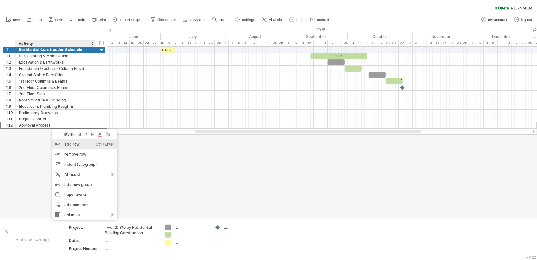
click at [71, 147] on div "add row Ctrl+Enter Cmd+Enter" at bounding box center [84, 144] width 65 height 10
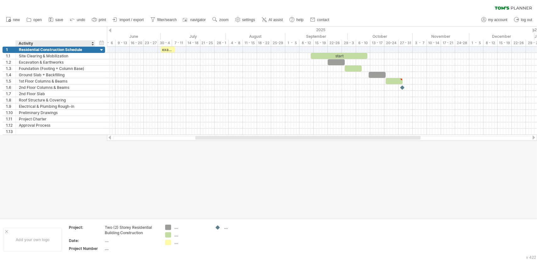
click at [36, 144] on div at bounding box center [268, 122] width 537 height 192
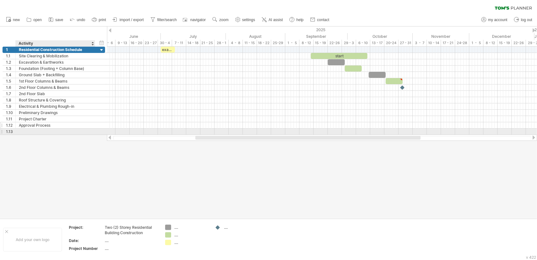
click at [43, 123] on div "Approval Process" at bounding box center [55, 125] width 73 height 6
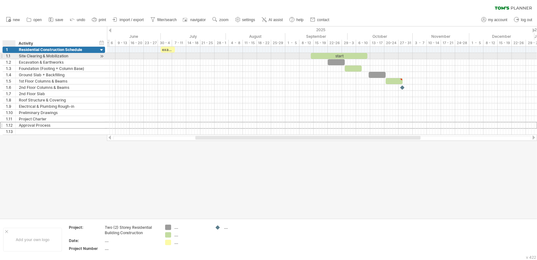
click at [18, 56] on div "**********" at bounding box center [56, 56] width 80 height 6
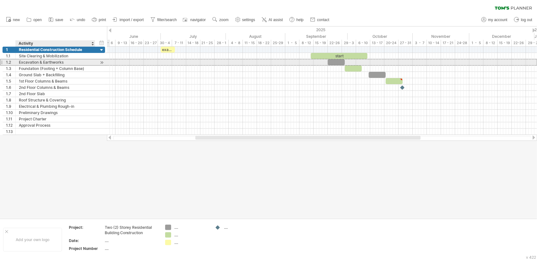
click at [28, 63] on div "Excavation & Earthworks" at bounding box center [55, 62] width 73 height 6
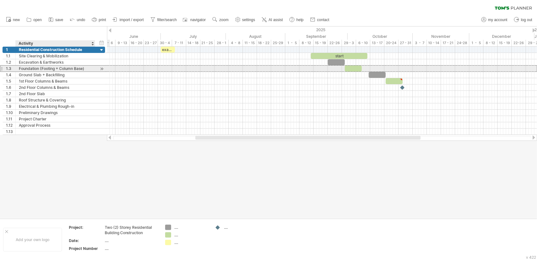
click at [27, 67] on div "Foundation (Footing + Column Base)" at bounding box center [55, 68] width 73 height 6
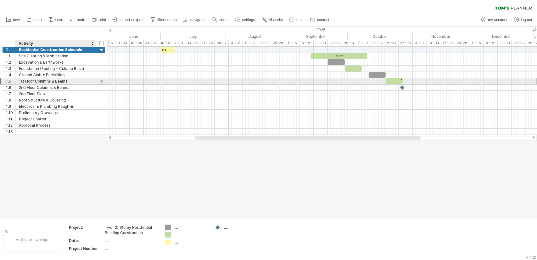
click at [28, 81] on div "1st Floor Columns & Beams" at bounding box center [55, 81] width 73 height 6
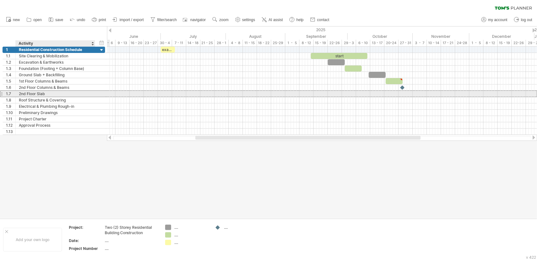
click at [29, 95] on div "2nd Floor Slab" at bounding box center [55, 94] width 73 height 6
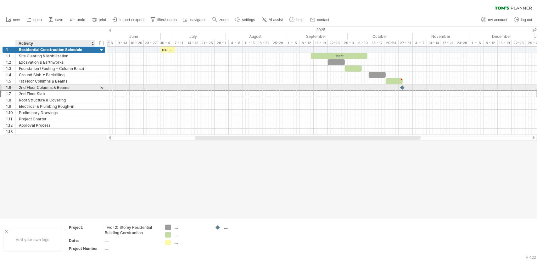
click at [35, 87] on div "2nd Floor Columns & Beams" at bounding box center [55, 87] width 73 height 6
click at [36, 88] on div "2nd Floor Columns & Beams" at bounding box center [55, 87] width 73 height 6
click at [36, 88] on input "**********" at bounding box center [55, 87] width 73 height 6
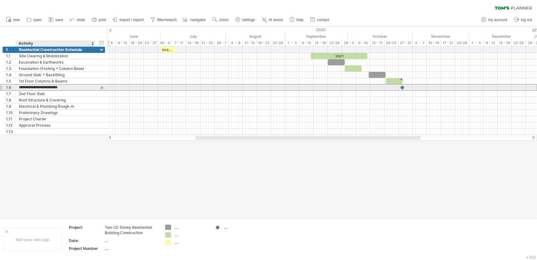
paste input "text"
type input "**********"
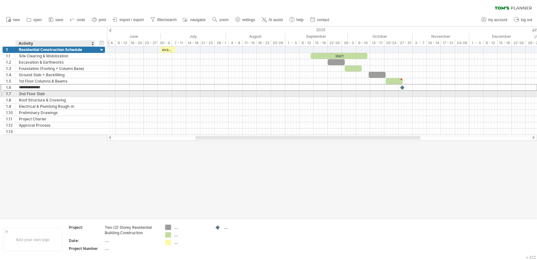
click at [41, 94] on div "2nd Floor Slab" at bounding box center [55, 94] width 73 height 6
click at [34, 93] on div "2nd Floor Slab" at bounding box center [55, 94] width 73 height 6
click at [0, 0] on input "**********" at bounding box center [0, 0] width 0 height 0
click at [34, 93] on input "**********" at bounding box center [55, 94] width 73 height 6
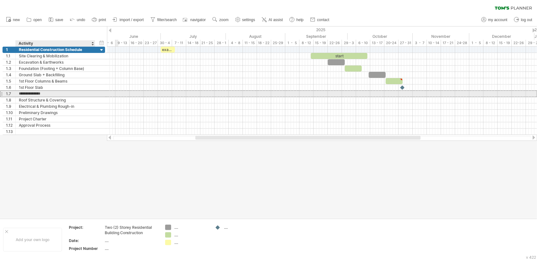
click at [34, 93] on input "**********" at bounding box center [55, 94] width 73 height 6
paste input "**********"
type input "**********"
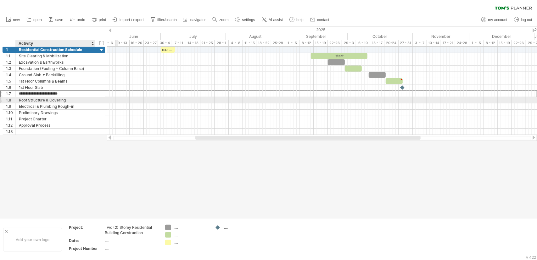
click at [37, 100] on div "Roof Structure & Covering" at bounding box center [55, 100] width 73 height 6
click at [22, 100] on div "Roof Structure & Covering" at bounding box center [55, 100] width 73 height 6
click at [0, 0] on input "**********" at bounding box center [0, 0] width 0 height 0
click at [22, 100] on input "**********" at bounding box center [55, 100] width 73 height 6
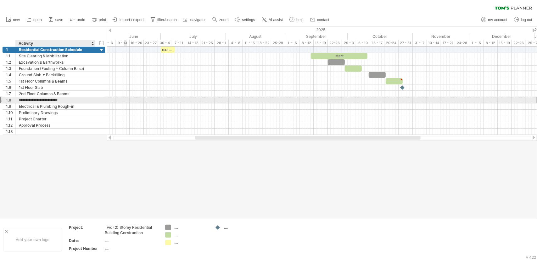
paste input "text"
type input "**********"
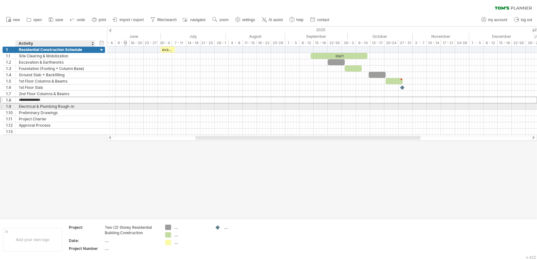
click at [27, 108] on div "Electrical & Plumbing Rough-in" at bounding box center [55, 106] width 73 height 6
click at [37, 105] on div "Electrical & Plumbing Rough-in" at bounding box center [55, 106] width 73 height 6
click at [37, 105] on input "**********" at bounding box center [55, 106] width 73 height 6
paste input "text"
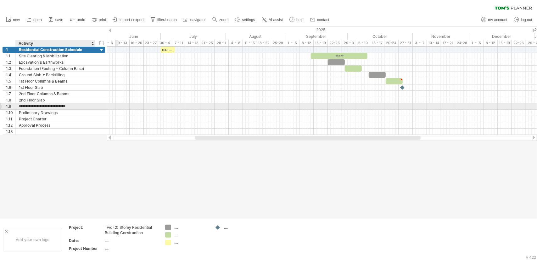
type input "**********"
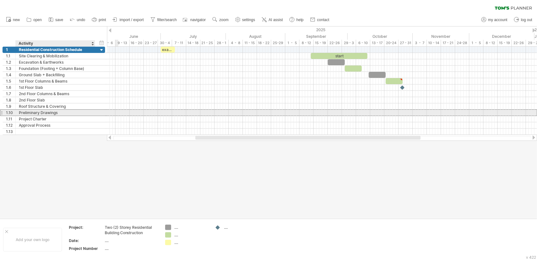
click at [34, 112] on div "Preliminary Drawings" at bounding box center [55, 113] width 73 height 6
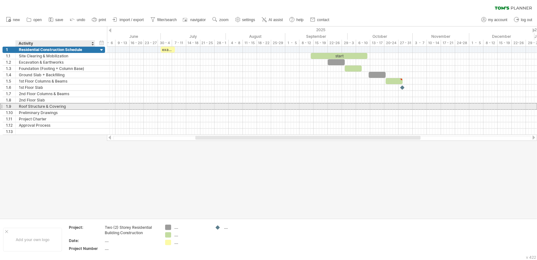
click at [40, 106] on div "Roof Structure & Covering" at bounding box center [55, 106] width 73 height 6
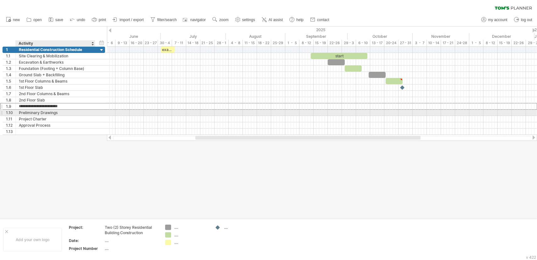
click at [35, 111] on div "Preliminary Drawings" at bounding box center [55, 113] width 73 height 6
click at [34, 107] on div "Roof Structure & Covering" at bounding box center [55, 106] width 73 height 6
click at [34, 113] on div "Preliminary Drawings" at bounding box center [55, 113] width 73 height 6
click at [33, 113] on input "**********" at bounding box center [55, 113] width 73 height 6
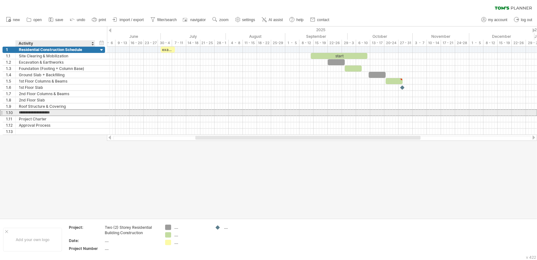
paste input "**********"
type input "**********"
click at [22, 117] on div "Project Charter" at bounding box center [55, 119] width 73 height 6
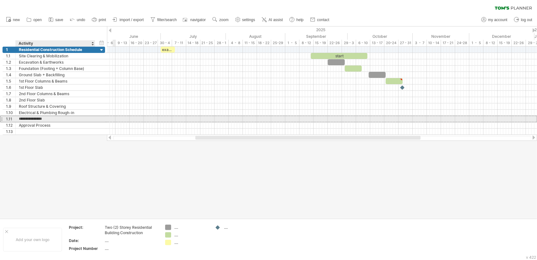
click at [22, 117] on input "**********" at bounding box center [55, 119] width 73 height 6
paste input "**********"
type input "**********"
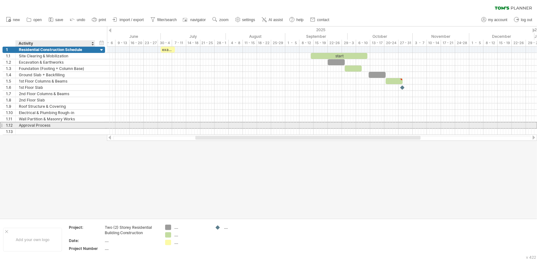
click at [33, 123] on div "Approval Process" at bounding box center [55, 125] width 73 height 6
click at [0, 0] on input "**********" at bounding box center [0, 0] width 0 height 0
click at [33, 123] on input "**********" at bounding box center [55, 125] width 73 height 6
paste input "******"
type input "**********"
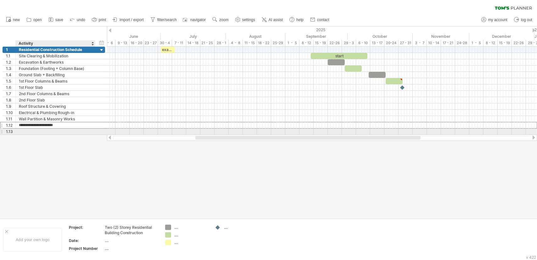
click at [31, 131] on div at bounding box center [55, 131] width 73 height 6
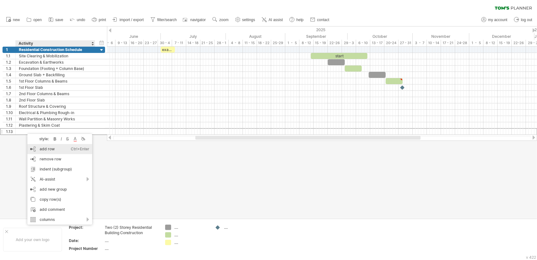
click at [51, 148] on div "add row Ctrl+Enter Cmd+Enter" at bounding box center [59, 149] width 65 height 10
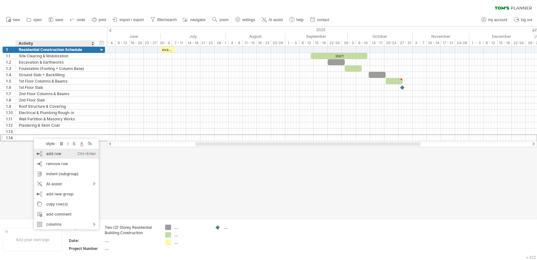
click at [57, 152] on div "add row Ctrl+Enter Cmd+Enter" at bounding box center [66, 154] width 65 height 10
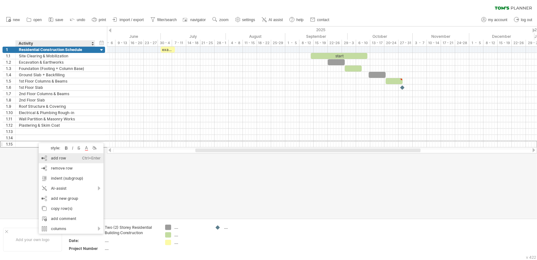
click at [61, 158] on div "add row Ctrl+Enter Cmd+Enter" at bounding box center [71, 158] width 65 height 10
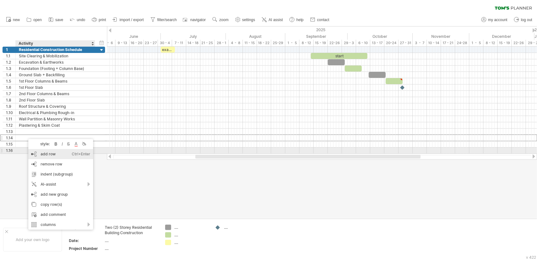
click at [56, 151] on div "add row Ctrl+Enter Cmd+Enter" at bounding box center [60, 154] width 65 height 10
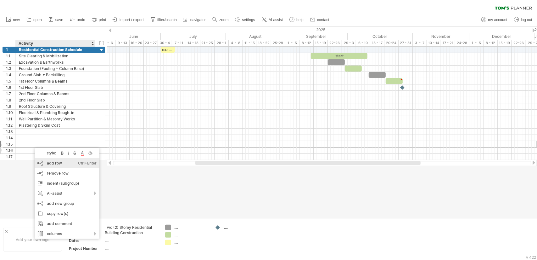
drag, startPoint x: 64, startPoint y: 164, endPoint x: 51, endPoint y: 156, distance: 15.2
click at [64, 164] on div "add row Ctrl+Enter Cmd+Enter" at bounding box center [67, 163] width 65 height 10
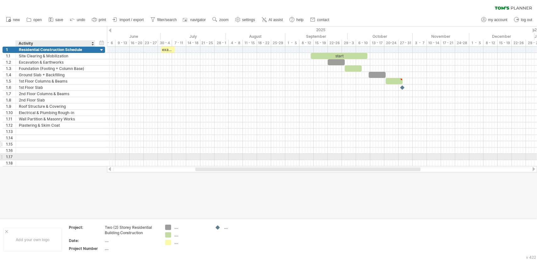
click at [24, 141] on div at bounding box center [55, 144] width 73 height 6
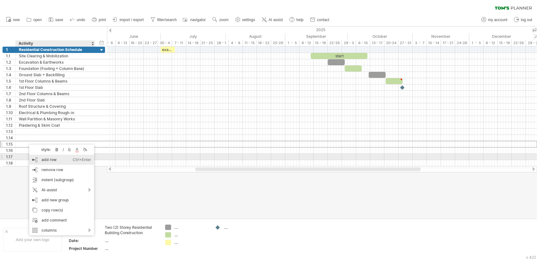
click at [52, 158] on div "add row Ctrl+Enter Cmd+Enter" at bounding box center [61, 160] width 65 height 10
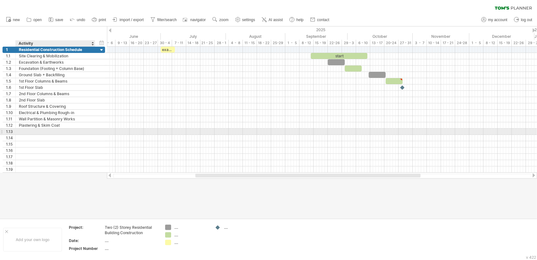
click at [38, 129] on div at bounding box center [55, 131] width 73 height 6
click at [0, 0] on input "text" at bounding box center [0, 0] width 0 height 0
paste input "**********"
type input "**********"
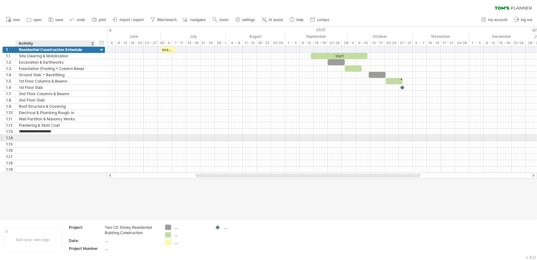
click at [37, 139] on div at bounding box center [55, 138] width 73 height 6
click at [63, 136] on div at bounding box center [55, 138] width 73 height 6
click at [0, 0] on input "text" at bounding box center [0, 0] width 0 height 0
paste input "**********"
type input "**********"
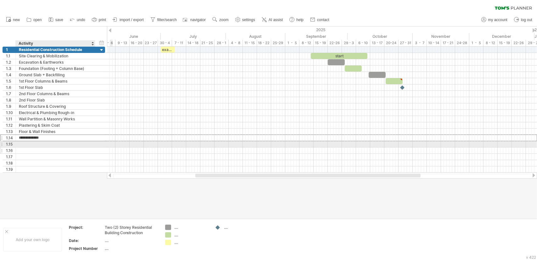
click at [61, 147] on div at bounding box center [55, 150] width 73 height 6
click at [24, 141] on div at bounding box center [55, 144] width 73 height 6
click at [24, 141] on input "text" at bounding box center [55, 144] width 73 height 6
paste input "********"
type input "********"
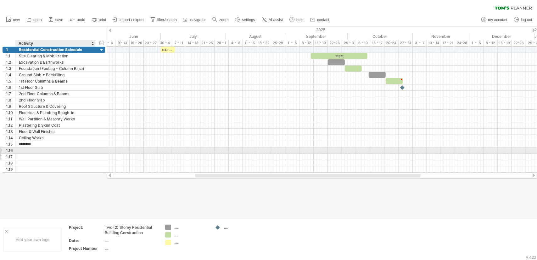
click at [54, 154] on div at bounding box center [55, 157] width 73 height 6
click at [52, 147] on div at bounding box center [55, 150] width 73 height 6
click at [53, 150] on input "text" at bounding box center [55, 150] width 73 height 6
click at [17, 147] on div at bounding box center [56, 150] width 80 height 6
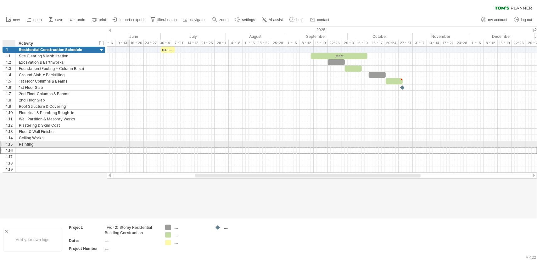
click at [17, 147] on div at bounding box center [56, 150] width 80 height 6
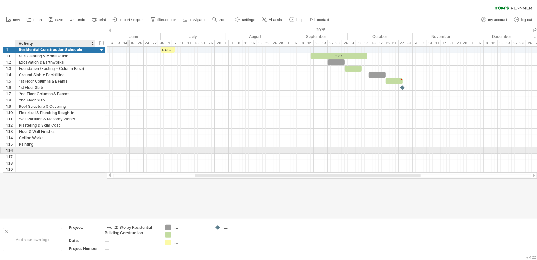
click at [24, 147] on div at bounding box center [55, 150] width 73 height 6
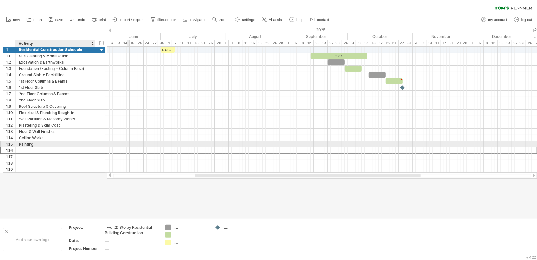
click at [24, 147] on input "text" at bounding box center [55, 150] width 73 height 6
paste input "**********"
type input "**********"
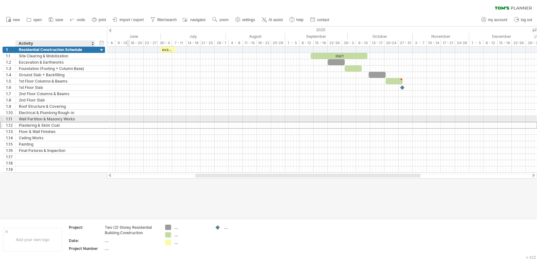
click at [99, 122] on div "**********" at bounding box center [54, 125] width 103 height 7
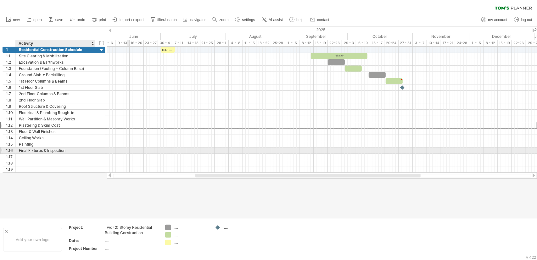
click at [49, 148] on div "Final Fixtures & Inspection" at bounding box center [55, 150] width 73 height 6
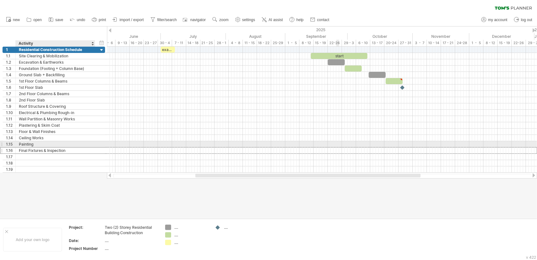
click at [32, 141] on div "Painting" at bounding box center [55, 144] width 73 height 6
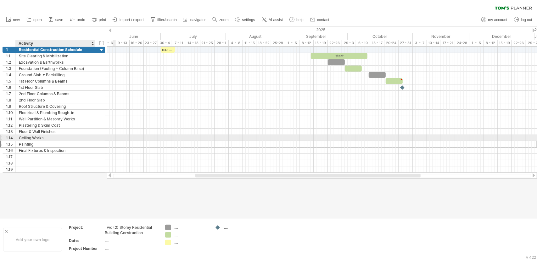
click at [31, 136] on div "Ceiling Works" at bounding box center [55, 138] width 73 height 6
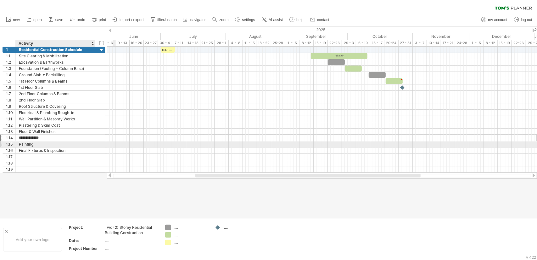
click at [27, 143] on div "Painting" at bounding box center [55, 144] width 73 height 6
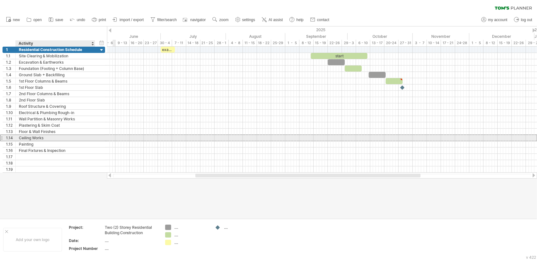
click at [30, 135] on div "Ceiling Works" at bounding box center [55, 138] width 73 height 6
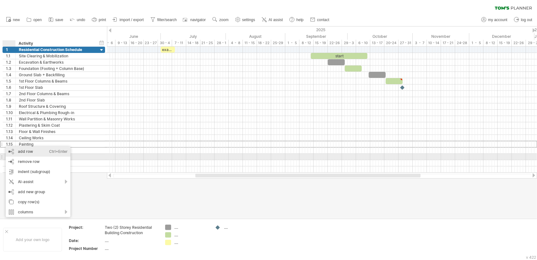
click at [32, 153] on div "add row Ctrl+Enter Cmd+Enter" at bounding box center [38, 151] width 65 height 10
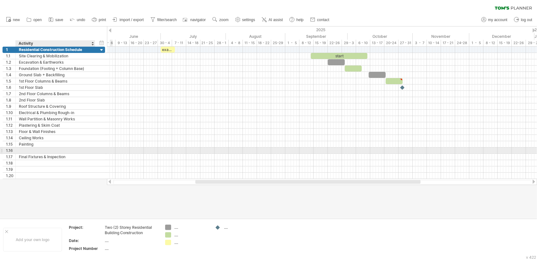
click at [43, 150] on div at bounding box center [55, 150] width 73 height 6
click at [0, 0] on input "text" at bounding box center [0, 0] width 0 height 0
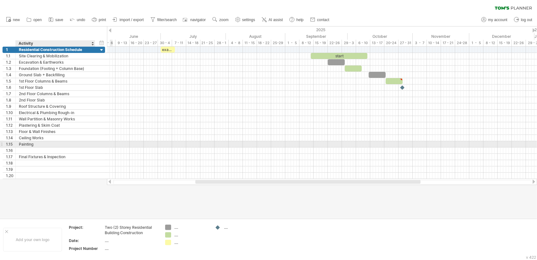
click at [25, 143] on div "Painting" at bounding box center [55, 144] width 73 height 6
click at [37, 143] on input "********" at bounding box center [55, 144] width 73 height 6
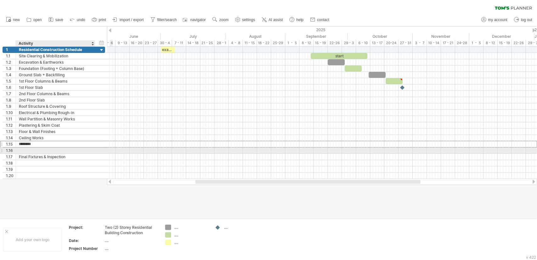
click at [24, 148] on div at bounding box center [55, 150] width 73 height 6
paste input "********"
type input "********"
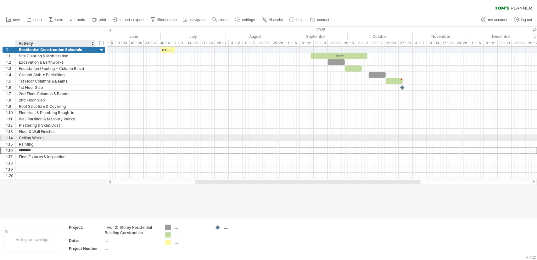
click at [53, 135] on div "Ceiling Works" at bounding box center [55, 138] width 73 height 6
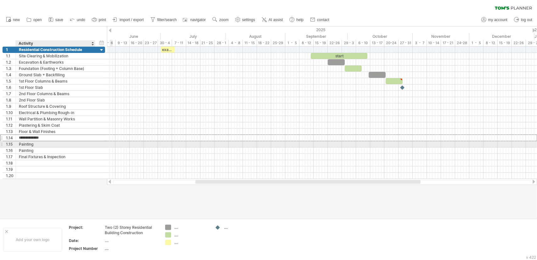
click at [26, 142] on div "Painting" at bounding box center [55, 144] width 73 height 6
click at [45, 143] on input "********" at bounding box center [55, 144] width 73 height 6
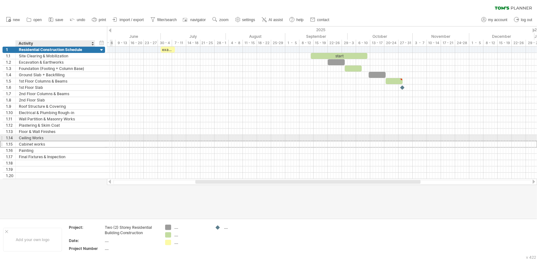
click at [68, 141] on div "Cabinet works" at bounding box center [55, 144] width 73 height 6
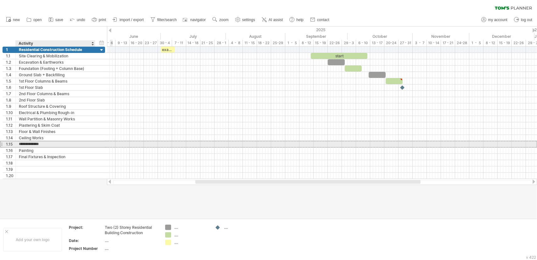
click at [56, 144] on input "**********" at bounding box center [55, 144] width 73 height 6
type input "**********"
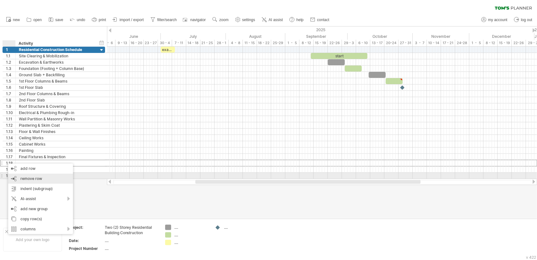
click at [32, 179] on span "remove row" at bounding box center [31, 178] width 22 height 5
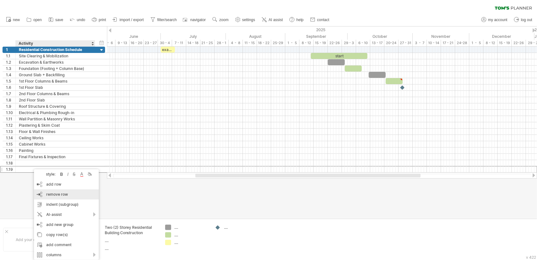
click at [54, 193] on span "remove row" at bounding box center [57, 194] width 22 height 5
click at [62, 187] on span "remove row" at bounding box center [59, 188] width 22 height 5
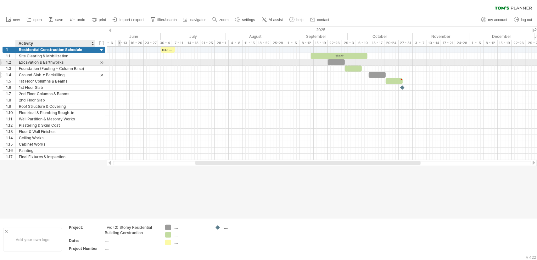
click at [63, 77] on div "Ground Slab + Backfilling" at bounding box center [55, 75] width 73 height 6
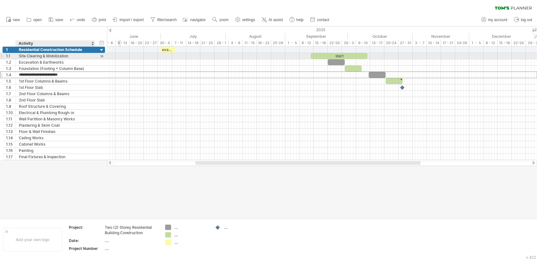
click at [44, 58] on div "Site Clearing & Mobilization" at bounding box center [55, 56] width 73 height 6
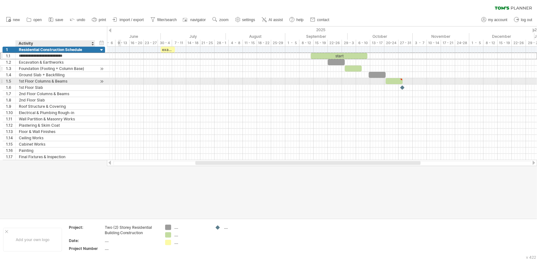
click at [24, 79] on div "1st Floor Columns & Beams" at bounding box center [55, 81] width 73 height 6
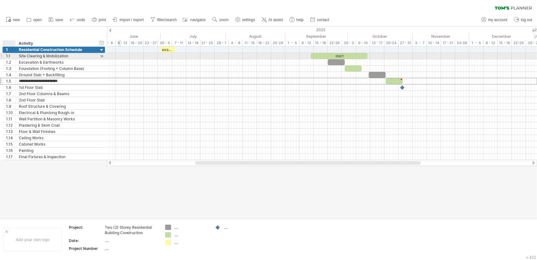
click at [18, 54] on div "**********" at bounding box center [56, 56] width 80 height 6
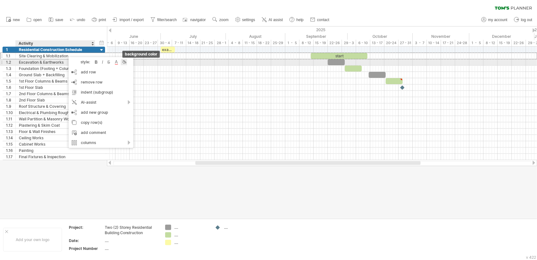
click at [125, 61] on div at bounding box center [124, 62] width 6 height 6
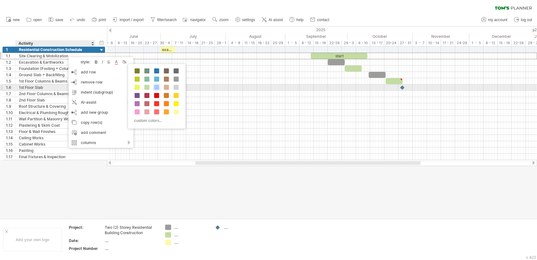
click at [156, 87] on span at bounding box center [156, 87] width 5 height 5
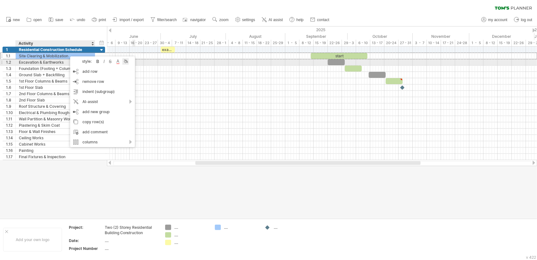
click at [126, 63] on div at bounding box center [125, 61] width 6 height 6
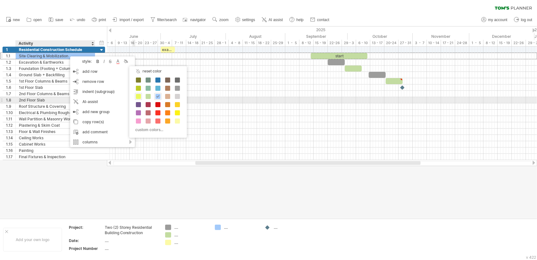
click at [141, 98] on div at bounding box center [138, 96] width 7 height 7
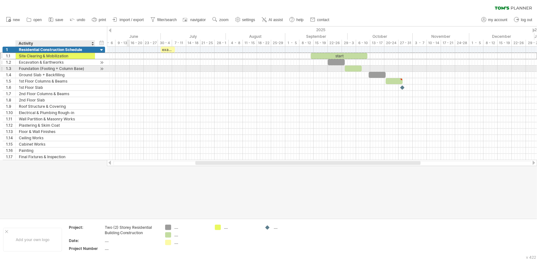
click at [54, 63] on div "Excavation & Earthworks" at bounding box center [55, 62] width 73 height 6
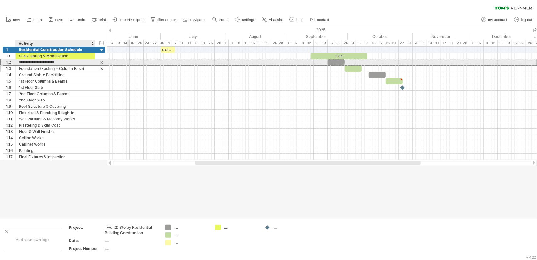
click at [38, 65] on input "**********" at bounding box center [55, 62] width 73 height 6
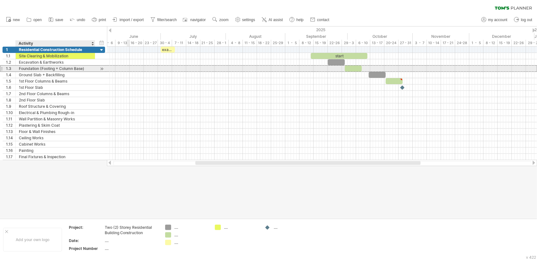
click at [40, 69] on div "Foundation (Footing + Column Base)" at bounding box center [55, 68] width 73 height 6
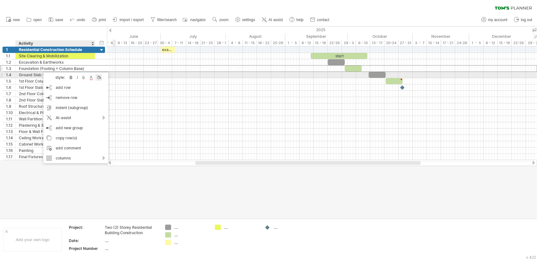
click at [99, 76] on div at bounding box center [99, 77] width 6 height 6
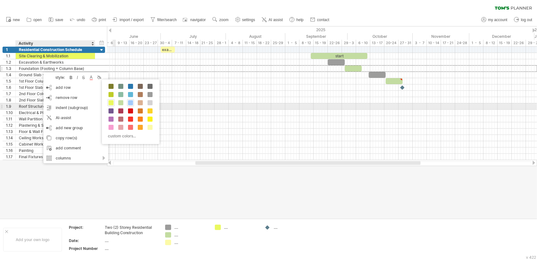
click at [130, 105] on div at bounding box center [130, 102] width 7 height 7
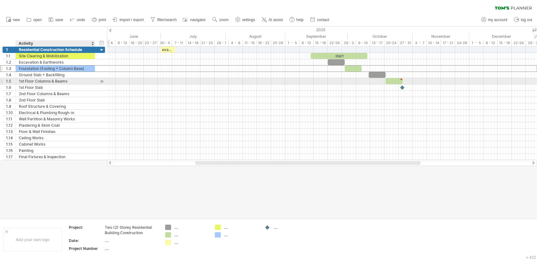
click at [42, 82] on div "1st Floor Columns & Beams" at bounding box center [55, 81] width 73 height 6
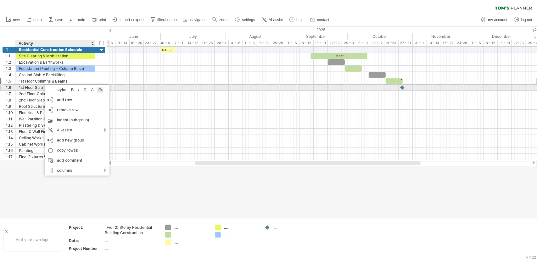
click at [102, 89] on div at bounding box center [100, 90] width 6 height 6
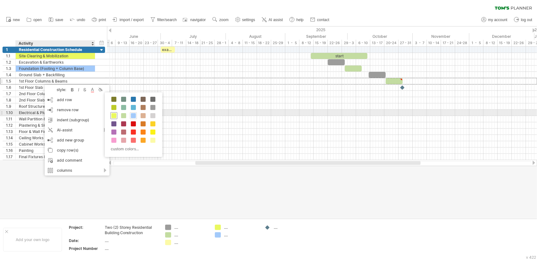
click at [116, 114] on span at bounding box center [113, 115] width 5 height 5
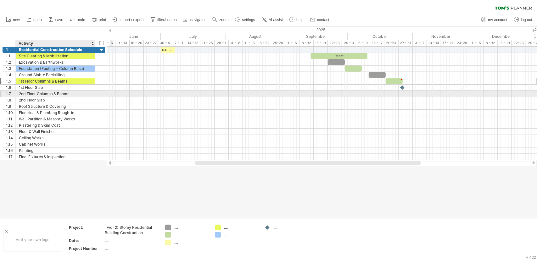
click at [50, 96] on div "**********" at bounding box center [54, 94] width 103 height 6
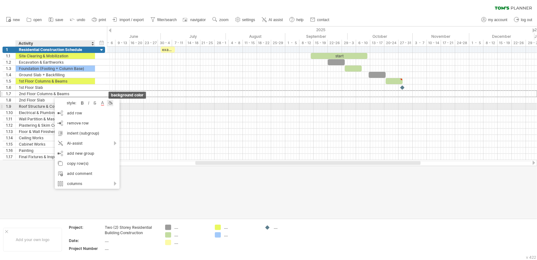
click at [111, 105] on div at bounding box center [110, 103] width 6 height 6
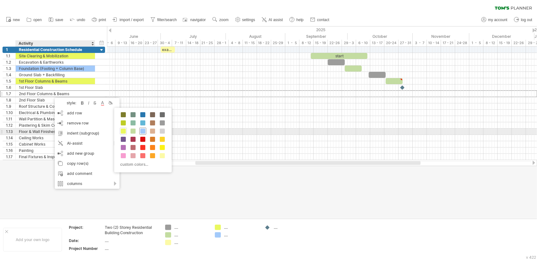
click at [143, 131] on span at bounding box center [142, 130] width 5 height 5
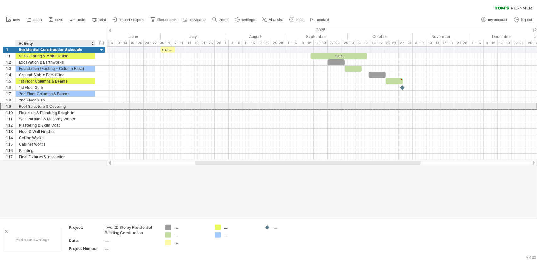
click at [50, 105] on div "Roof Structure & Covering" at bounding box center [55, 106] width 73 height 6
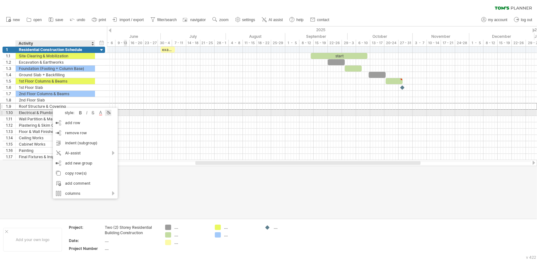
click at [109, 114] on div at bounding box center [108, 113] width 6 height 6
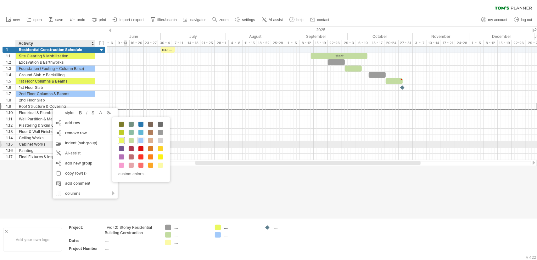
click at [119, 141] on span at bounding box center [121, 140] width 5 height 5
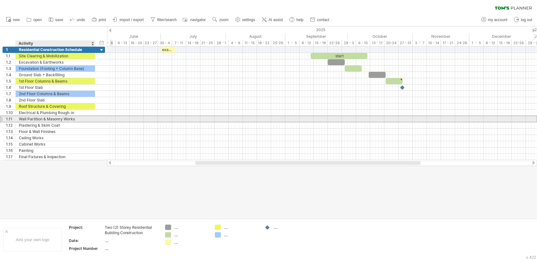
click at [38, 119] on div "Wall Partition & Masonry Works" at bounding box center [55, 119] width 73 height 6
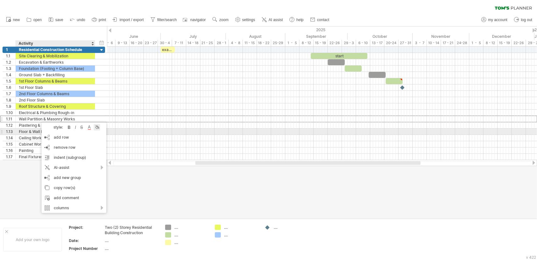
click at [100, 130] on div at bounding box center [97, 127] width 6 height 6
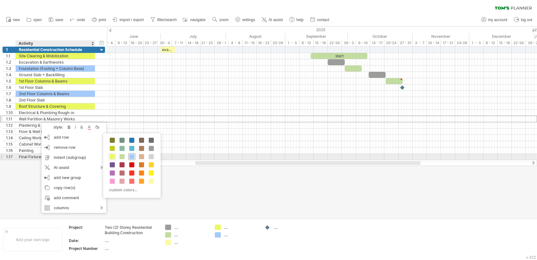
click at [131, 156] on span at bounding box center [131, 156] width 5 height 5
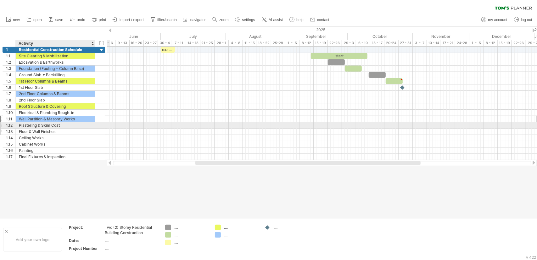
click at [38, 128] on div "Floor & Wall Finishes" at bounding box center [55, 131] width 73 height 6
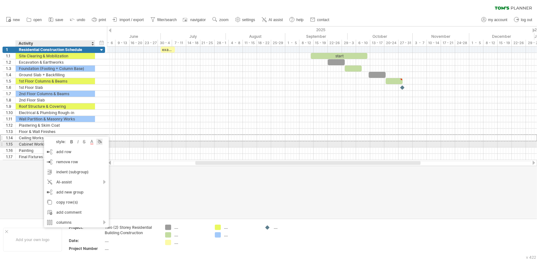
click at [102, 142] on div at bounding box center [99, 142] width 6 height 6
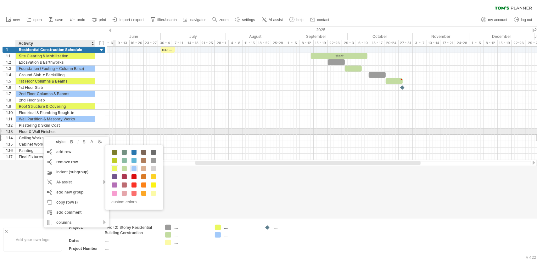
click at [43, 129] on div "Floor & Wall Finishes" at bounding box center [55, 131] width 73 height 6
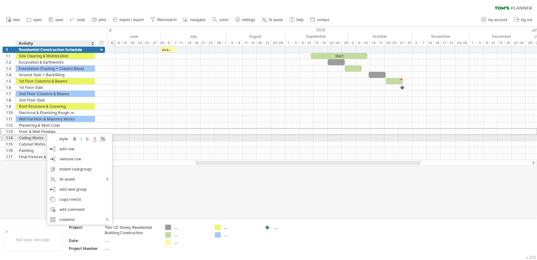
click at [105, 136] on div at bounding box center [102, 139] width 6 height 6
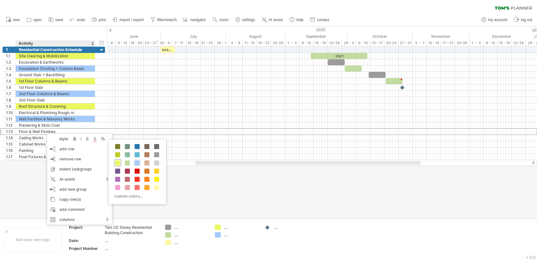
click at [116, 161] on span at bounding box center [117, 162] width 5 height 5
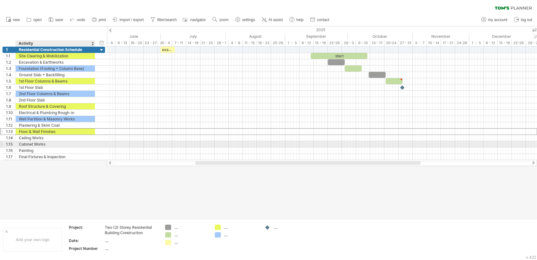
click at [50, 141] on div "Cabinet Works" at bounding box center [55, 144] width 73 height 6
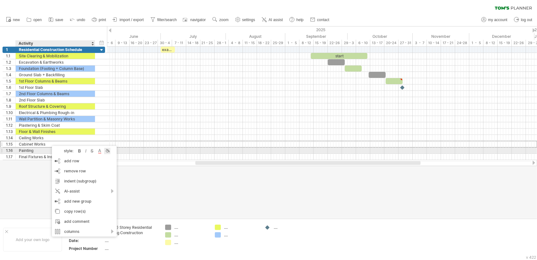
click at [109, 151] on div at bounding box center [107, 151] width 6 height 6
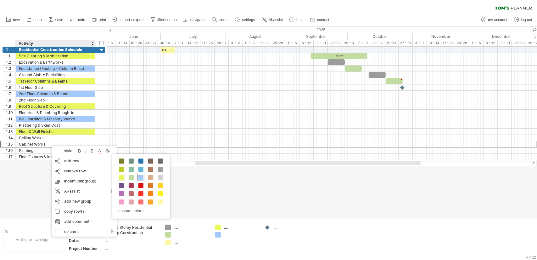
click at [141, 177] on span at bounding box center [141, 177] width 5 height 5
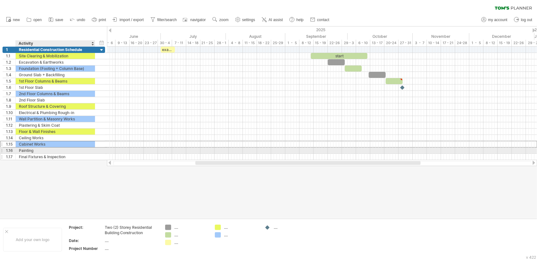
click at [63, 154] on div "Final Fixtures & Inspection" at bounding box center [55, 157] width 73 height 6
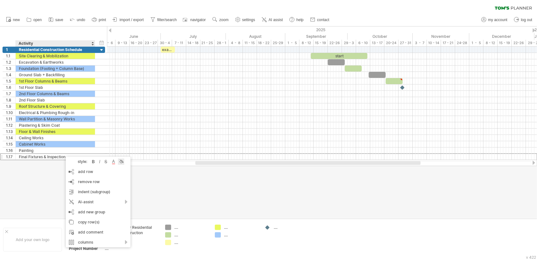
click at [122, 163] on div at bounding box center [121, 161] width 6 height 6
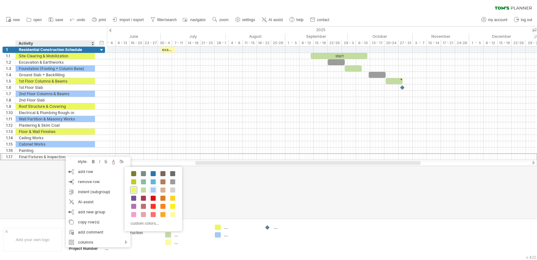
click at [135, 190] on span at bounding box center [133, 189] width 5 height 5
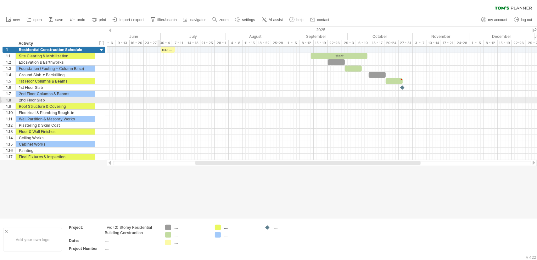
click at [160, 101] on div at bounding box center [322, 100] width 430 height 6
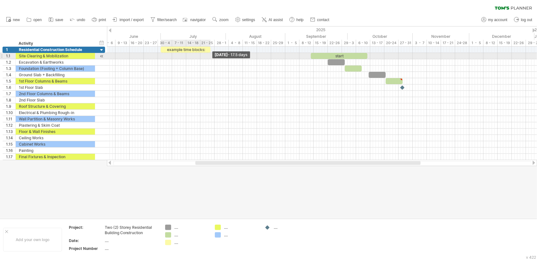
drag, startPoint x: 175, startPoint y: 49, endPoint x: 211, endPoint y: 55, distance: 36.1
click at [211, 55] on div "example time blocks: start [DATE] - 17.5 days [DATE] - 85.5 days" at bounding box center [322, 103] width 430 height 113
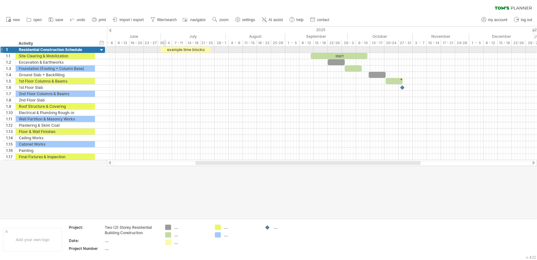
click at [164, 53] on div at bounding box center [322, 56] width 430 height 6
click at [175, 47] on div "example time blocks:" at bounding box center [186, 50] width 50 height 6
click at [174, 59] on div at bounding box center [322, 62] width 430 height 6
click at [179, 45] on div "7 - 11" at bounding box center [179, 43] width 14 height 7
click at [178, 50] on div "**********" at bounding box center [186, 50] width 50 height 6
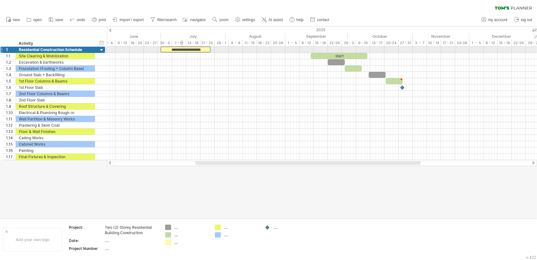
click at [181, 51] on div "**********" at bounding box center [186, 50] width 50 height 6
click at [179, 52] on div "**********" at bounding box center [186, 50] width 50 height 6
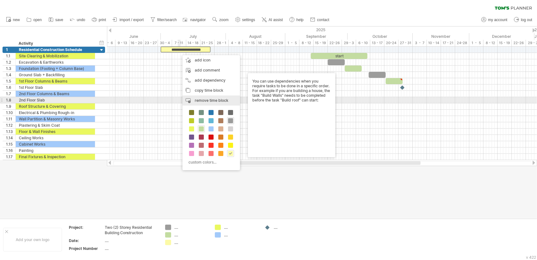
click at [206, 101] on span "remove time block" at bounding box center [212, 100] width 34 height 5
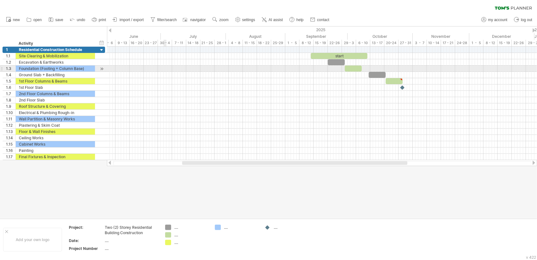
click at [164, 66] on div at bounding box center [322, 68] width 430 height 6
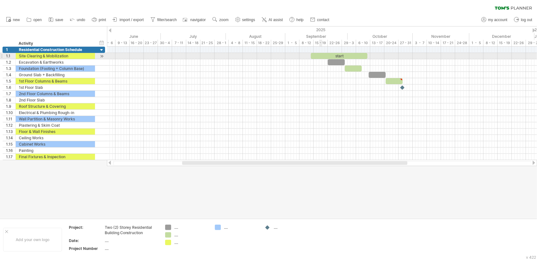
click at [320, 54] on div "start" at bounding box center [339, 56] width 57 height 6
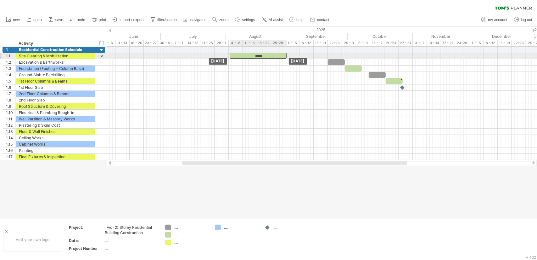
drag, startPoint x: 326, startPoint y: 56, endPoint x: 240, endPoint y: 52, distance: 85.7
click at [243, 53] on div "*****" at bounding box center [258, 56] width 57 height 6
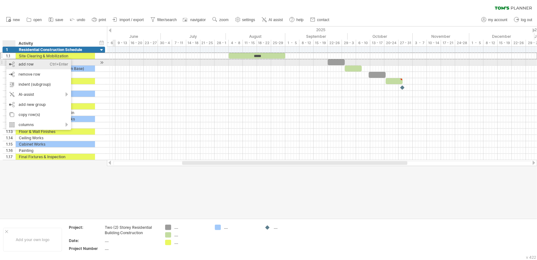
click at [26, 63] on div "add row Ctrl+Enter Cmd+Enter" at bounding box center [38, 64] width 65 height 10
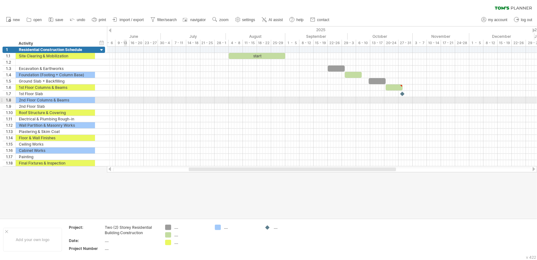
click at [123, 97] on div at bounding box center [322, 100] width 430 height 6
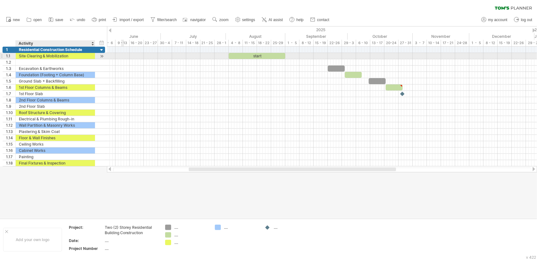
click at [55, 55] on div "Site Clearing & Mobilization" at bounding box center [55, 56] width 73 height 6
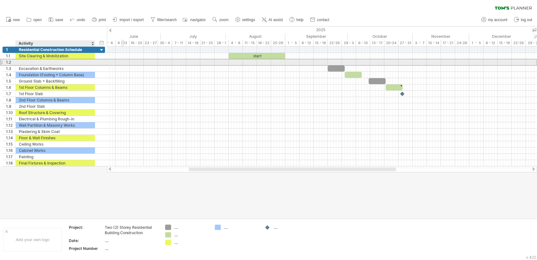
click at [48, 60] on div at bounding box center [55, 62] width 73 height 6
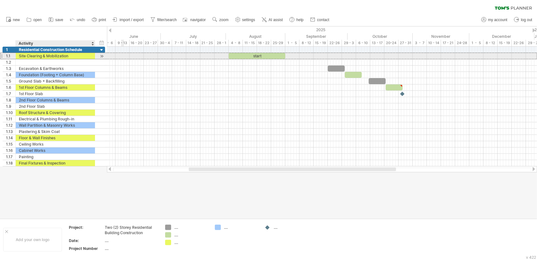
click at [53, 55] on div "Site Clearing & Mobilization" at bounding box center [55, 56] width 73 height 6
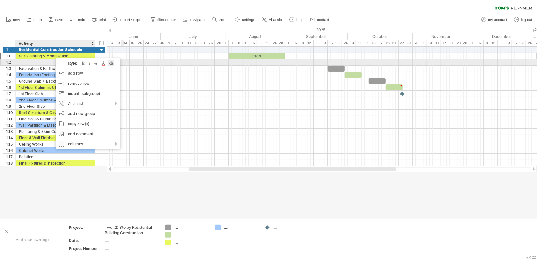
click at [114, 63] on div at bounding box center [111, 63] width 6 height 6
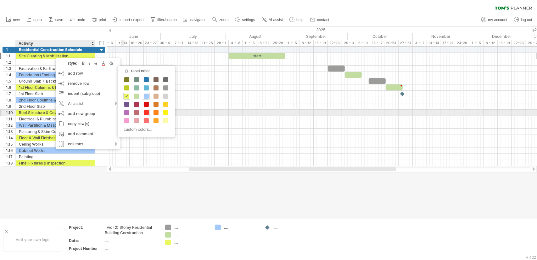
click at [145, 111] on span at bounding box center [146, 112] width 5 height 5
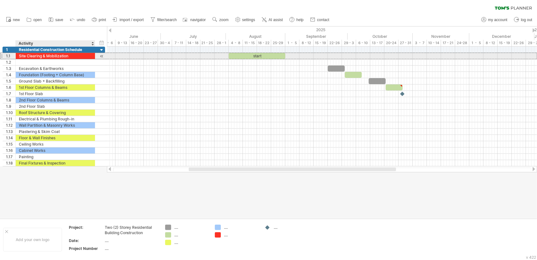
click at [44, 57] on div "Site Clearing & Mobilization" at bounding box center [55, 56] width 73 height 6
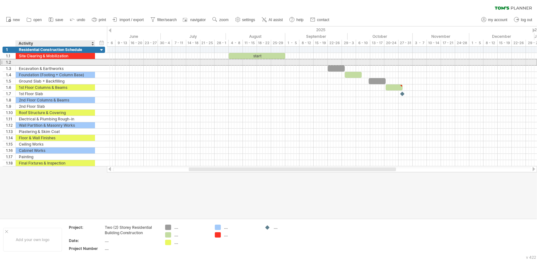
click at [35, 63] on div at bounding box center [55, 62] width 73 height 6
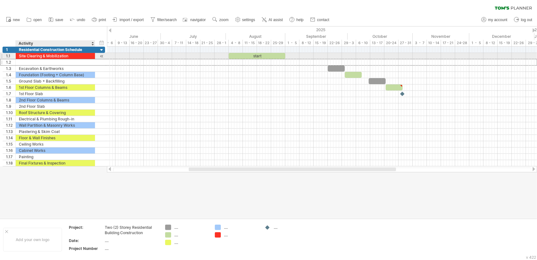
click at [32, 56] on div "Site Clearing & Mobilization" at bounding box center [55, 56] width 73 height 6
click at [32, 56] on input "**********" at bounding box center [55, 56] width 73 height 6
click at [64, 59] on div at bounding box center [55, 62] width 73 height 6
click at [69, 56] on div "Site Clearing & Mobilization" at bounding box center [55, 56] width 73 height 6
click at [69, 56] on input "**********" at bounding box center [55, 56] width 73 height 6
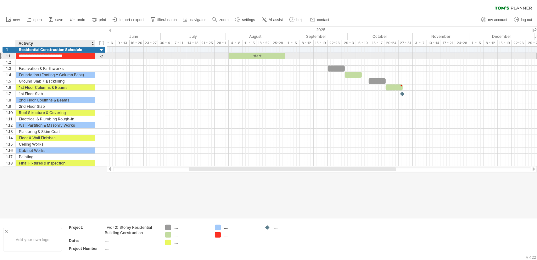
drag, startPoint x: 70, startPoint y: 56, endPoint x: 37, endPoint y: 55, distance: 33.4
click at [37, 55] on input "**********" at bounding box center [55, 56] width 73 height 6
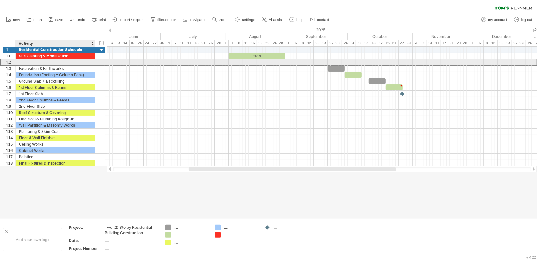
click at [40, 63] on div at bounding box center [55, 62] width 73 height 6
click at [40, 61] on input "text" at bounding box center [55, 62] width 73 height 6
paste input "**********"
type input "**********"
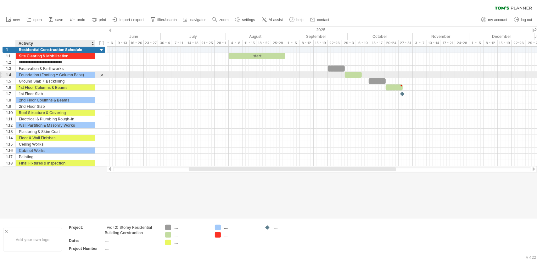
click at [128, 78] on div at bounding box center [322, 81] width 430 height 6
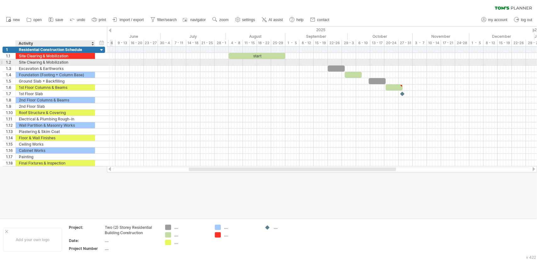
click at [52, 62] on div "Site Clearing & Mobilization" at bounding box center [55, 62] width 73 height 6
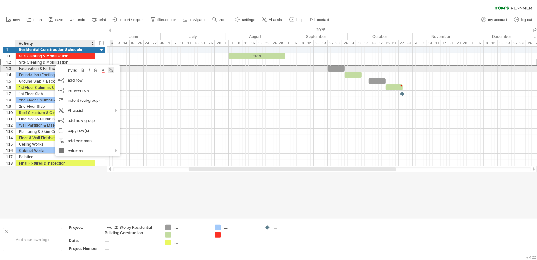
click at [111, 69] on div at bounding box center [111, 70] width 6 height 6
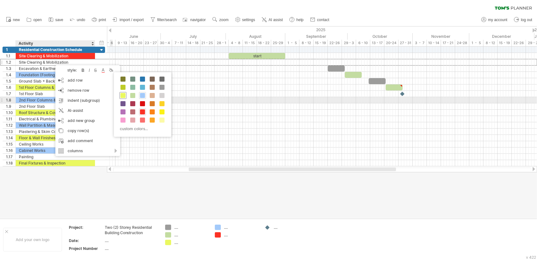
click at [123, 96] on span at bounding box center [123, 95] width 5 height 5
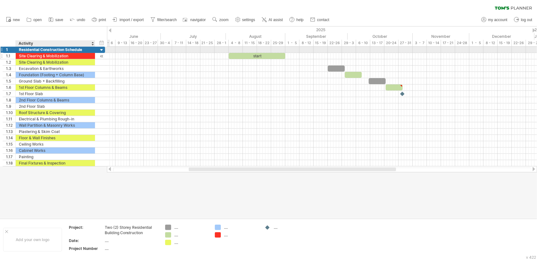
click at [72, 54] on div "Site Clearing & Mobilization" at bounding box center [55, 56] width 73 height 6
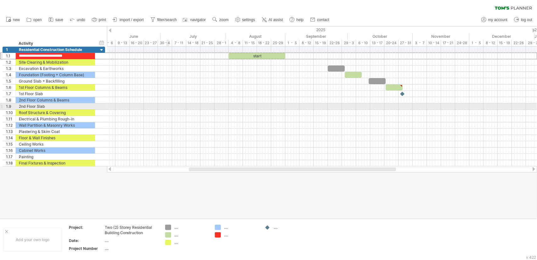
click at [202, 116] on div at bounding box center [322, 119] width 430 height 6
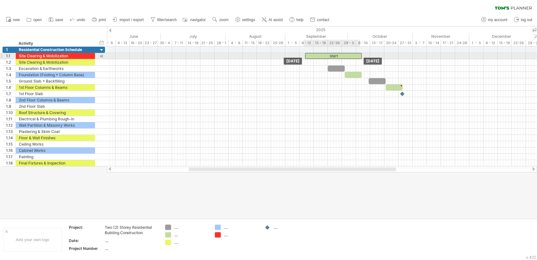
drag, startPoint x: 246, startPoint y: 56, endPoint x: 323, endPoint y: 54, distance: 76.5
click at [323, 54] on div "start" at bounding box center [333, 56] width 57 height 6
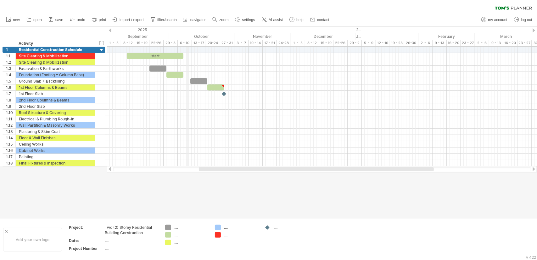
drag, startPoint x: 366, startPoint y: 30, endPoint x: 188, endPoint y: 41, distance: 178.5
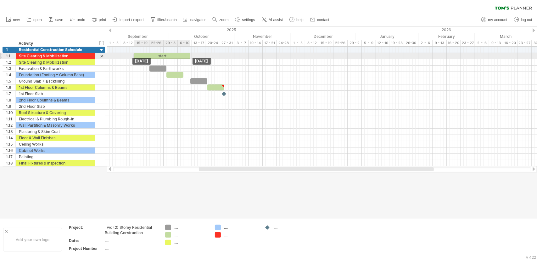
drag, startPoint x: 144, startPoint y: 55, endPoint x: 151, endPoint y: 55, distance: 6.9
click at [151, 55] on div "start" at bounding box center [162, 56] width 57 height 6
click at [73, 54] on div "Site Clearing & Mobilization" at bounding box center [55, 56] width 73 height 6
click at [0, 0] on input "**********" at bounding box center [0, 0] width 0 height 0
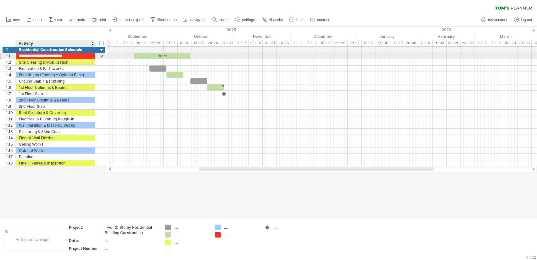
click at [73, 54] on input "**********" at bounding box center [55, 56] width 73 height 6
click at [61, 55] on div "Site Clearing & Mobilization" at bounding box center [55, 56] width 73 height 6
click at [61, 55] on input "**********" at bounding box center [55, 56] width 73 height 6
click at [67, 56] on input "**********" at bounding box center [55, 56] width 73 height 6
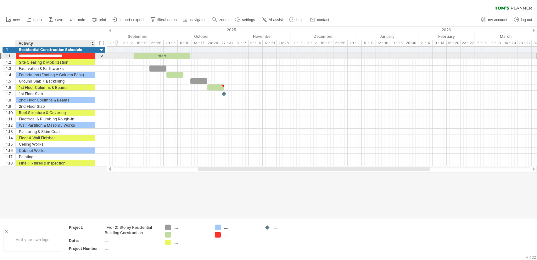
click at [67, 56] on input "**********" at bounding box center [55, 56] width 73 height 6
click at [68, 56] on input "**********" at bounding box center [55, 56] width 73 height 6
type input "**********"
drag, startPoint x: 149, startPoint y: 55, endPoint x: 153, endPoint y: 58, distance: 5.1
click at [153, 58] on div "start" at bounding box center [166, 56] width 57 height 6
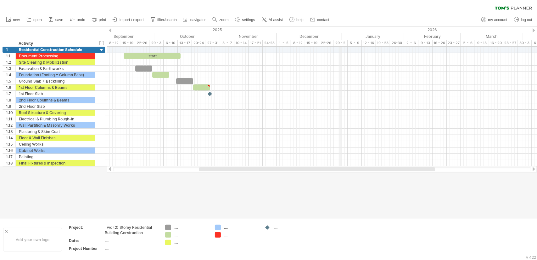
drag, startPoint x: 357, startPoint y: 34, endPoint x: 341, endPoint y: 36, distance: 15.5
drag, startPoint x: 180, startPoint y: 56, endPoint x: 156, endPoint y: 52, distance: 25.3
click at [156, 52] on div "start [DATE] - 11.0 days [DATE]" at bounding box center [322, 107] width 430 height 120
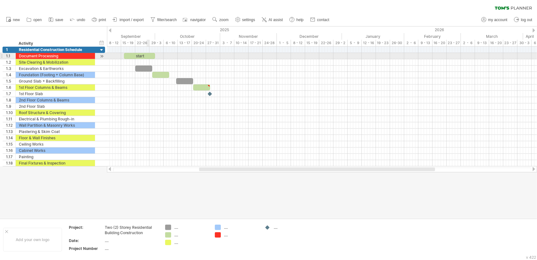
click at [147, 56] on div "start" at bounding box center [139, 56] width 31 height 6
click at [147, 56] on div "*****" at bounding box center [139, 56] width 31 height 6
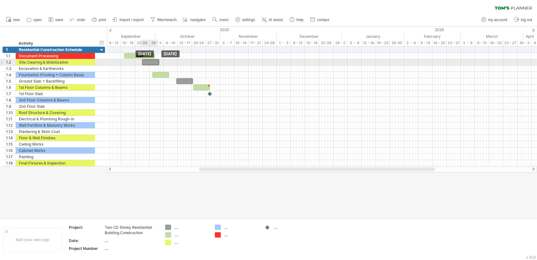
drag, startPoint x: 145, startPoint y: 70, endPoint x: 152, endPoint y: 65, distance: 8.1
click at [152, 61] on div at bounding box center [150, 62] width 17 height 6
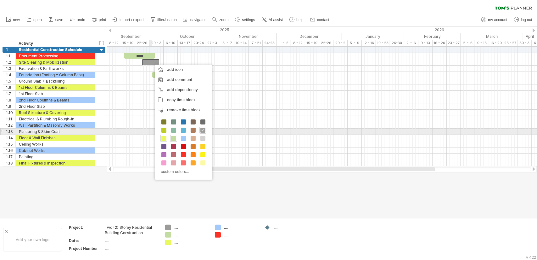
click at [163, 137] on span at bounding box center [164, 138] width 5 height 5
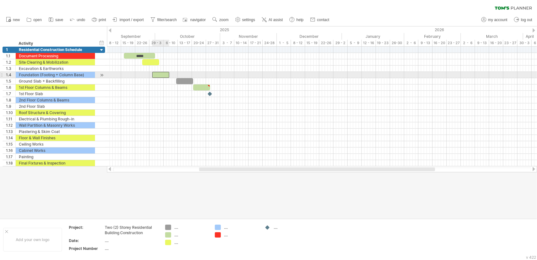
click at [157, 72] on div at bounding box center [160, 75] width 17 height 6
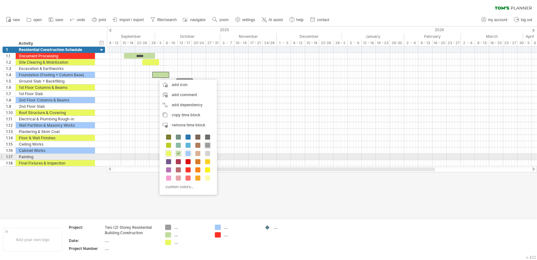
click at [187, 154] on span at bounding box center [188, 153] width 5 height 5
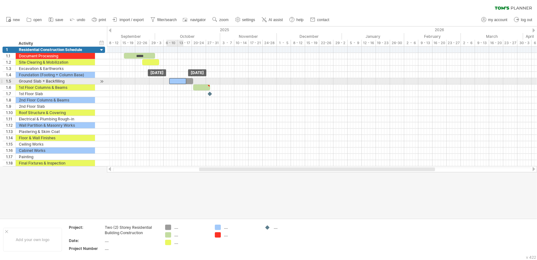
drag, startPoint x: 162, startPoint y: 75, endPoint x: 179, endPoint y: 79, distance: 16.9
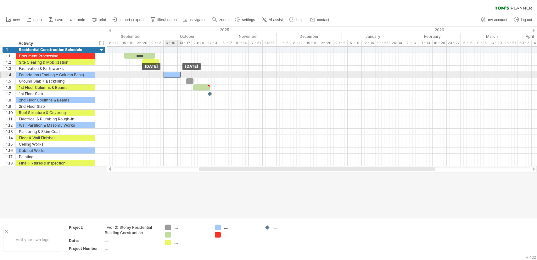
drag, startPoint x: 178, startPoint y: 80, endPoint x: 173, endPoint y: 73, distance: 8.6
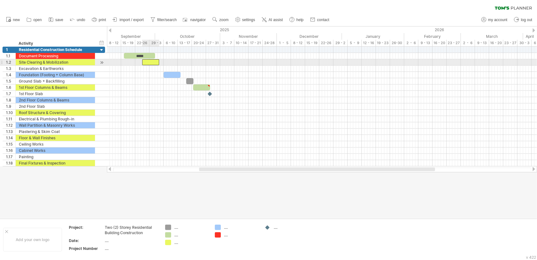
click at [147, 63] on div at bounding box center [150, 62] width 17 height 6
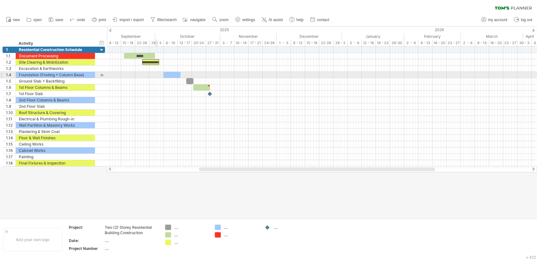
scroll to position [0, 6]
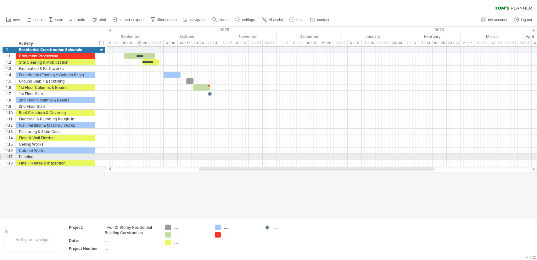
click at [139, 157] on div at bounding box center [322, 157] width 430 height 6
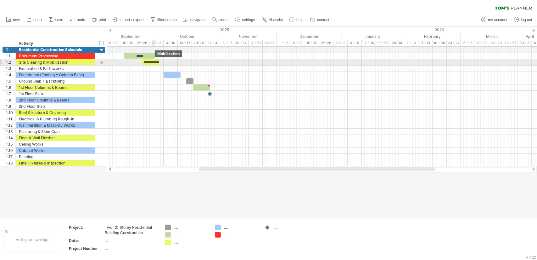
click at [152, 62] on div "**********" at bounding box center [150, 62] width 17 height 6
drag, startPoint x: 159, startPoint y: 61, endPoint x: 175, endPoint y: 61, distance: 16.4
click at [175, 61] on span at bounding box center [176, 62] width 3 height 6
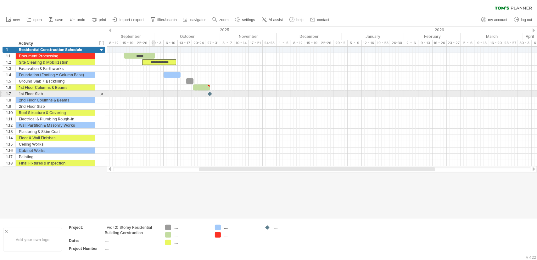
click at [150, 101] on div at bounding box center [322, 100] width 430 height 6
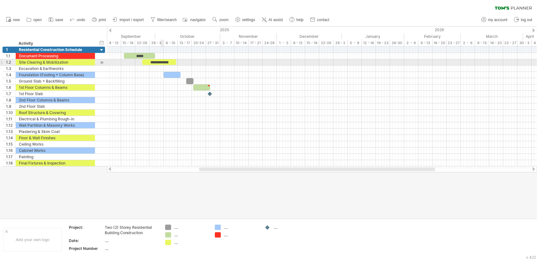
click at [161, 64] on div "**********" at bounding box center [159, 62] width 34 height 6
click at [163, 61] on div "**********" at bounding box center [159, 62] width 34 height 6
drag, startPoint x: 177, startPoint y: 63, endPoint x: 171, endPoint y: 65, distance: 5.8
click at [171, 65] on div "**********" at bounding box center [322, 107] width 430 height 120
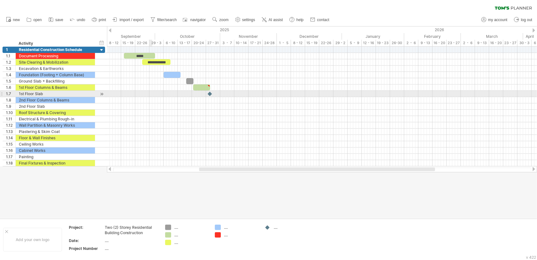
click at [150, 94] on div at bounding box center [322, 94] width 430 height 6
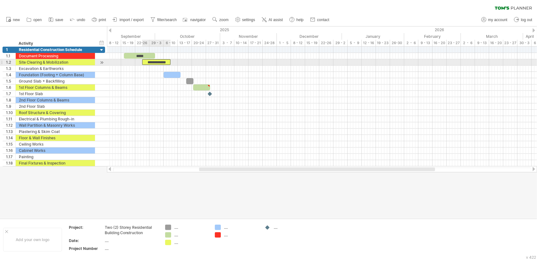
click at [159, 64] on div "**********" at bounding box center [156, 62] width 28 height 6
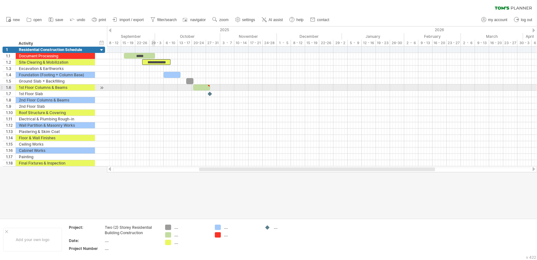
click at [149, 91] on div at bounding box center [322, 94] width 430 height 6
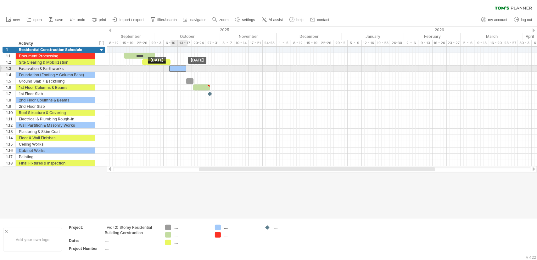
drag, startPoint x: 171, startPoint y: 75, endPoint x: 177, endPoint y: 68, distance: 9.6
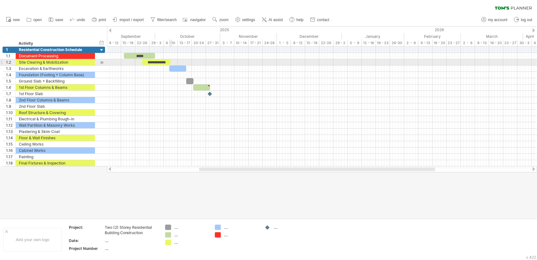
click at [169, 62] on span at bounding box center [170, 62] width 3 height 6
click at [165, 63] on div "**********" at bounding box center [156, 62] width 28 height 6
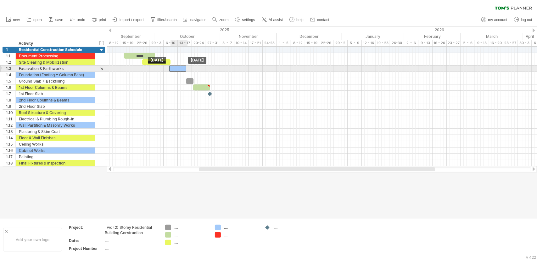
click at [176, 66] on div at bounding box center [177, 68] width 17 height 6
drag, startPoint x: 186, startPoint y: 69, endPoint x: 225, endPoint y: 70, distance: 39.1
click at [225, 70] on span at bounding box center [226, 68] width 3 height 6
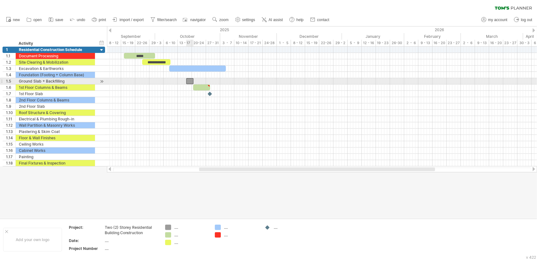
click at [191, 81] on div at bounding box center [189, 81] width 7 height 6
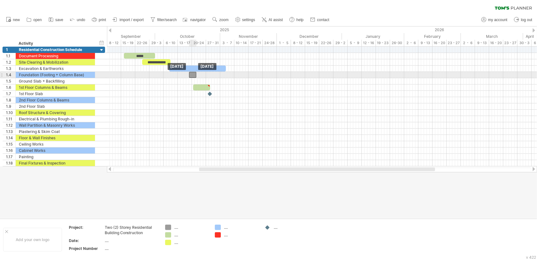
drag, startPoint x: 190, startPoint y: 81, endPoint x: 194, endPoint y: 74, distance: 7.5
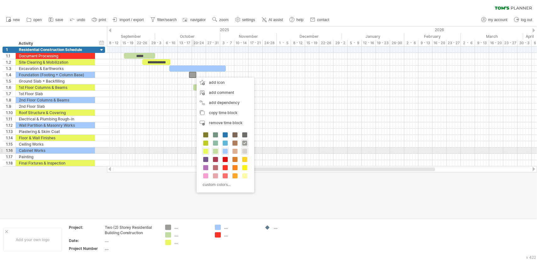
click at [244, 150] on span at bounding box center [244, 151] width 5 height 5
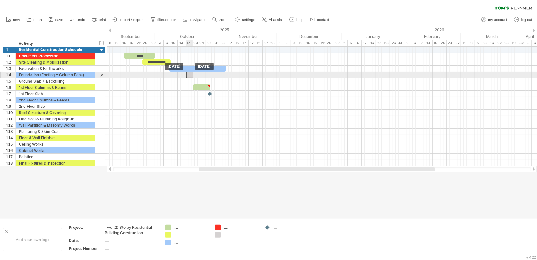
click at [191, 73] on div at bounding box center [189, 75] width 7 height 6
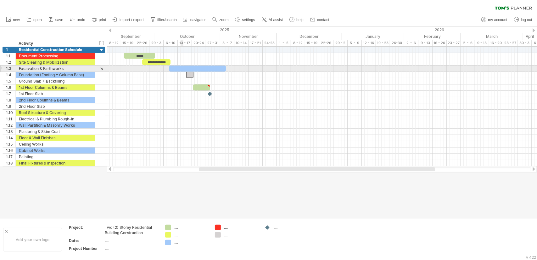
click at [181, 66] on div at bounding box center [197, 68] width 57 height 6
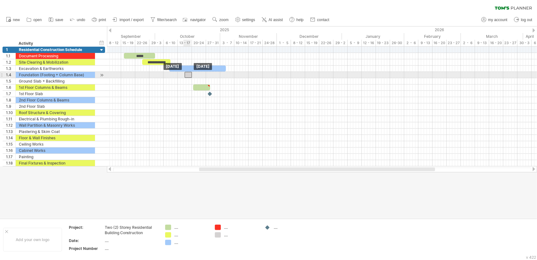
click at [189, 73] on div at bounding box center [188, 75] width 7 height 6
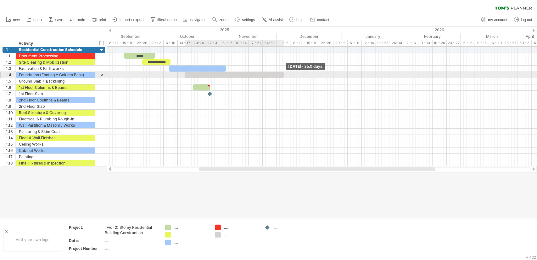
drag, startPoint x: 192, startPoint y: 73, endPoint x: 284, endPoint y: 73, distance: 91.9
click at [284, 73] on span at bounding box center [284, 75] width 3 height 6
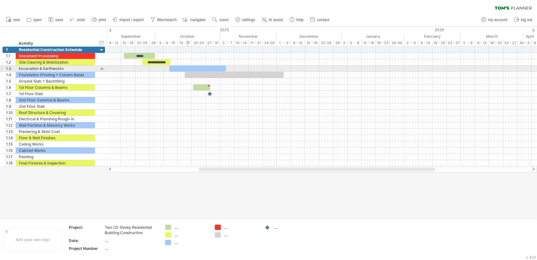
click at [189, 69] on div at bounding box center [197, 68] width 57 height 6
drag, startPoint x: 225, startPoint y: 68, endPoint x: 229, endPoint y: 69, distance: 3.4
click at [229, 69] on span at bounding box center [229, 68] width 3 height 6
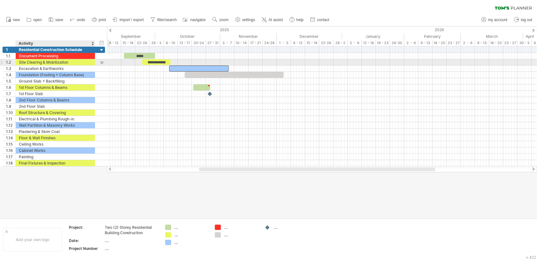
click at [44, 60] on div "Site Clearing & Mobilization" at bounding box center [55, 62] width 73 height 6
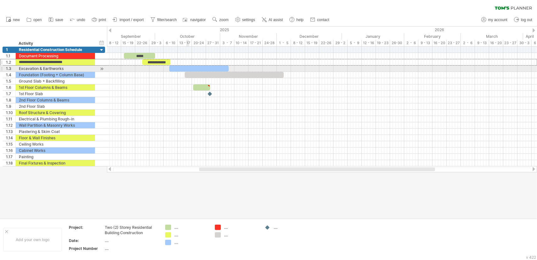
click at [186, 69] on div at bounding box center [199, 68] width 60 height 6
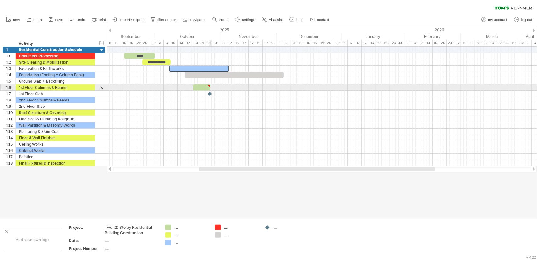
click at [209, 85] on div at bounding box center [208, 85] width 3 height 3
type textarea "**********"
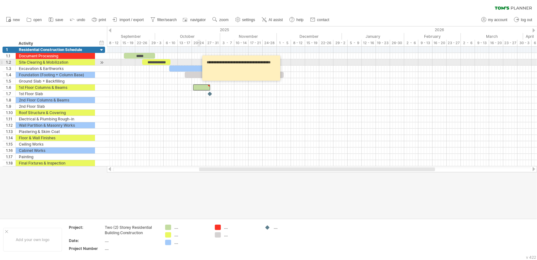
drag, startPoint x: 222, startPoint y: 70, endPoint x: 199, endPoint y: 61, distance: 24.2
click at [199, 61] on div "Trying to reach [DOMAIN_NAME] Connected again... 0% clear filter new 1" at bounding box center [268, 130] width 537 height 260
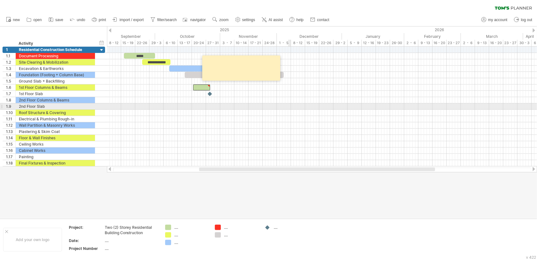
drag, startPoint x: 290, startPoint y: 103, endPoint x: 250, endPoint y: 73, distance: 50.3
click at [292, 103] on div at bounding box center [322, 106] width 430 height 6
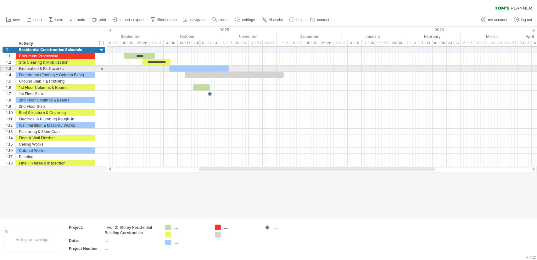
click at [200, 67] on div at bounding box center [199, 68] width 60 height 6
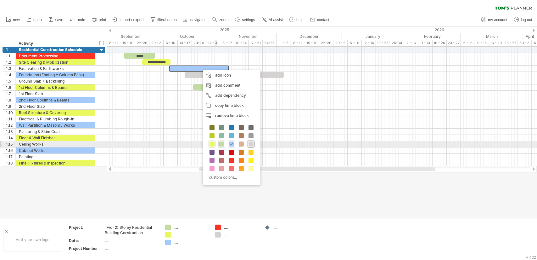
click at [249, 144] on span at bounding box center [251, 143] width 5 height 5
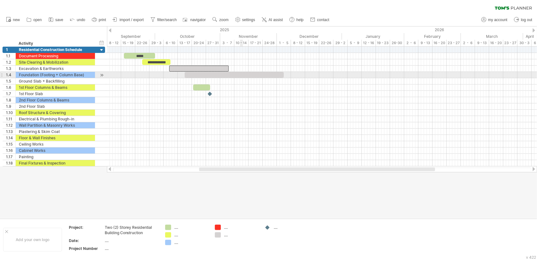
click at [241, 76] on div at bounding box center [234, 75] width 99 height 6
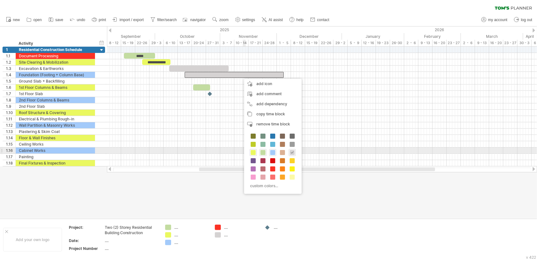
click at [274, 152] on span at bounding box center [272, 152] width 5 height 5
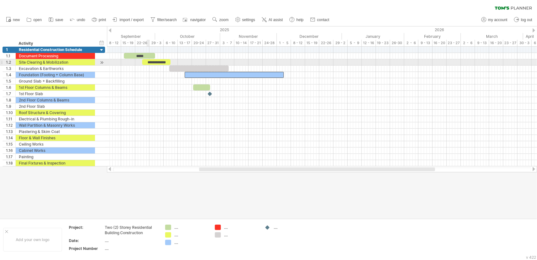
click at [149, 62] on div "**********" at bounding box center [156, 62] width 28 height 6
click at [146, 63] on div "**********" at bounding box center [156, 62] width 28 height 6
click at [233, 60] on div at bounding box center [322, 62] width 430 height 6
click at [227, 63] on div at bounding box center [322, 62] width 430 height 6
click at [153, 60] on div "**********" at bounding box center [156, 62] width 28 height 6
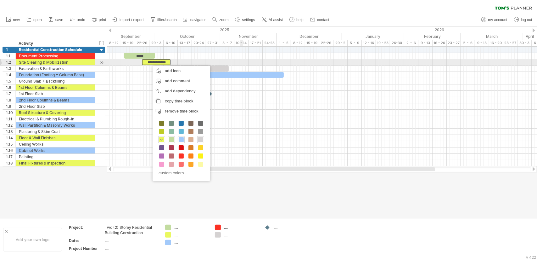
click at [242, 61] on div at bounding box center [322, 62] width 430 height 6
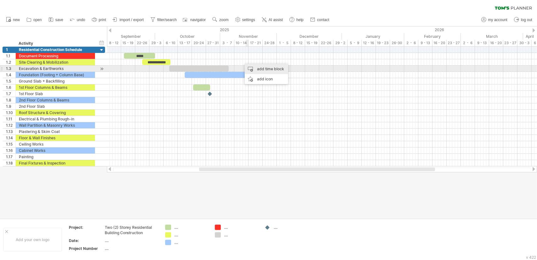
click at [273, 71] on div "add time block" at bounding box center [266, 69] width 43 height 10
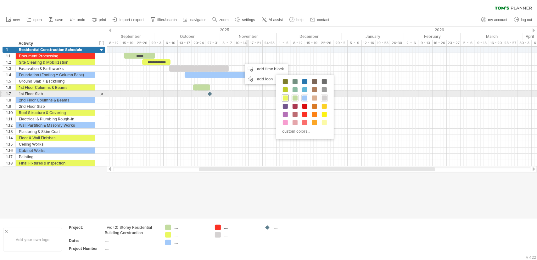
click at [285, 96] on span at bounding box center [285, 97] width 5 height 5
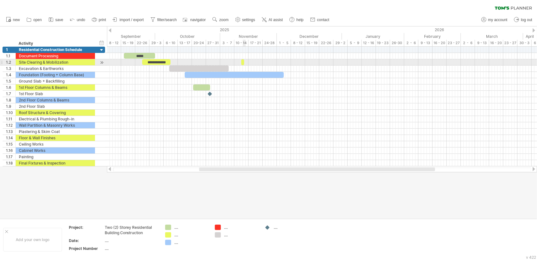
click at [244, 62] on span at bounding box center [244, 62] width 3 height 6
drag, startPoint x: 244, startPoint y: 62, endPoint x: 269, endPoint y: 64, distance: 24.6
click at [269, 64] on span at bounding box center [268, 62] width 3 height 6
click at [251, 61] on div at bounding box center [255, 62] width 27 height 6
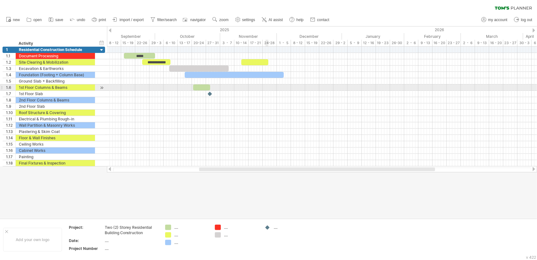
click at [268, 87] on div at bounding box center [322, 87] width 430 height 6
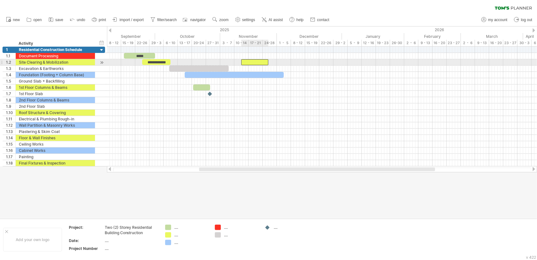
click at [253, 63] on div at bounding box center [255, 62] width 27 height 6
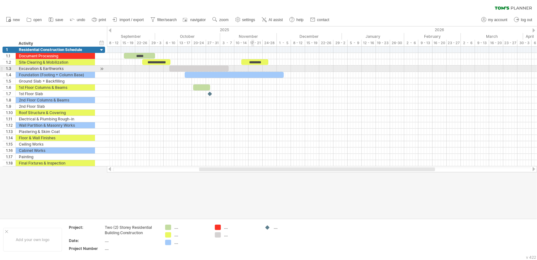
click at [253, 62] on div "********" at bounding box center [255, 62] width 27 height 6
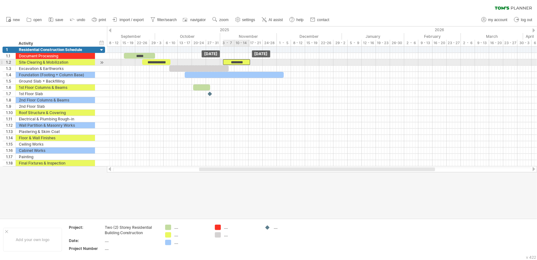
drag, startPoint x: 245, startPoint y: 62, endPoint x: 226, endPoint y: 63, distance: 19.3
click at [226, 63] on div "********" at bounding box center [236, 62] width 27 height 6
click at [231, 62] on div "********" at bounding box center [235, 62] width 27 height 6
click at [244, 62] on div "*******" at bounding box center [235, 62] width 27 height 6
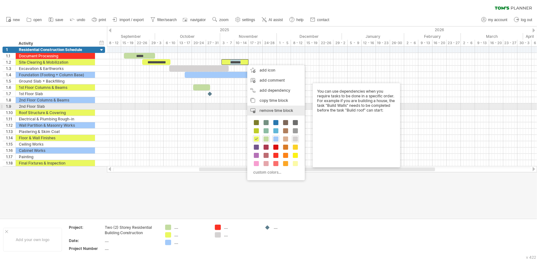
click at [270, 107] on div "remove time block remove selected items" at bounding box center [276, 110] width 58 height 10
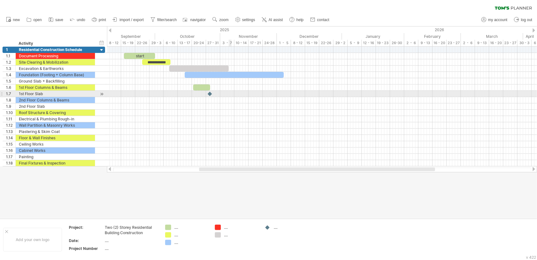
drag, startPoint x: 230, startPoint y: 96, endPoint x: 226, endPoint y: 81, distance: 15.7
click at [232, 97] on div at bounding box center [322, 100] width 430 height 6
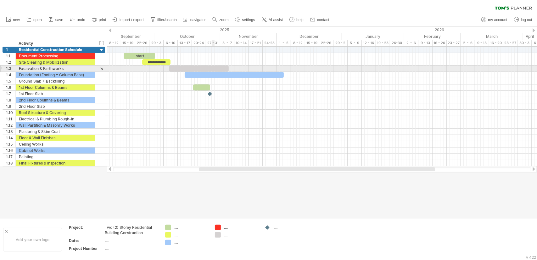
click at [200, 65] on div at bounding box center [199, 68] width 60 height 6
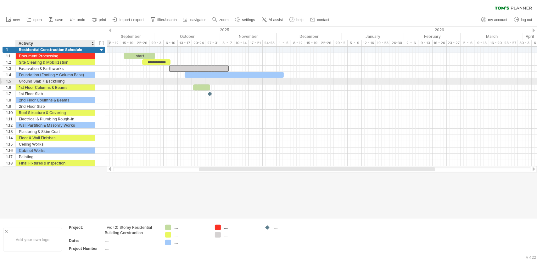
click at [50, 81] on div "Ground Slab + Backfilling" at bounding box center [55, 81] width 73 height 6
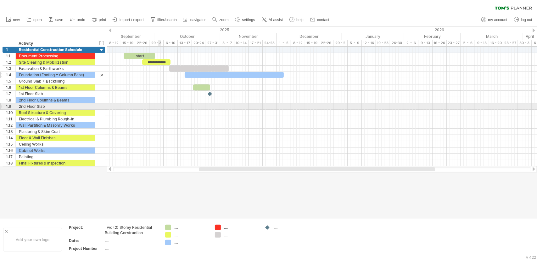
drag, startPoint x: 159, startPoint y: 109, endPoint x: 52, endPoint y: 74, distance: 112.8
click at [159, 110] on div at bounding box center [322, 113] width 430 height 6
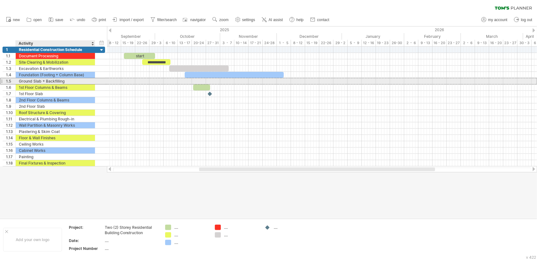
click at [55, 80] on div "Ground Slab + Backfilling" at bounding box center [55, 81] width 73 height 6
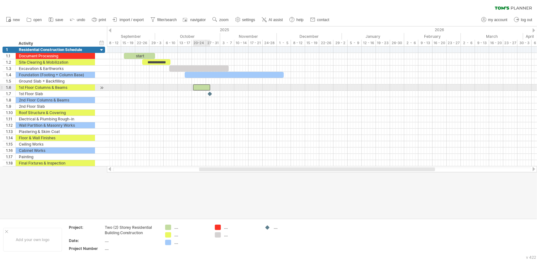
click at [200, 87] on div at bounding box center [201, 87] width 17 height 6
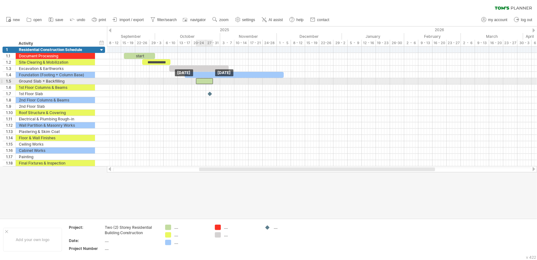
drag, startPoint x: 201, startPoint y: 86, endPoint x: 204, endPoint y: 81, distance: 6.1
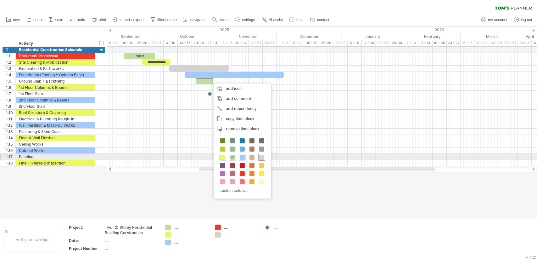
click at [260, 156] on span at bounding box center [261, 157] width 5 height 5
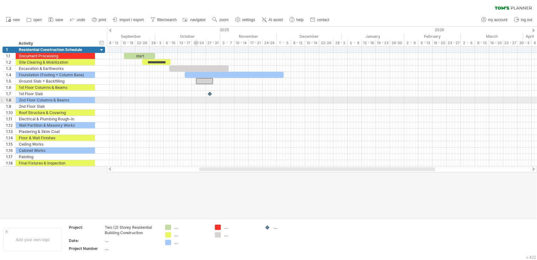
click at [202, 99] on div at bounding box center [322, 100] width 430 height 6
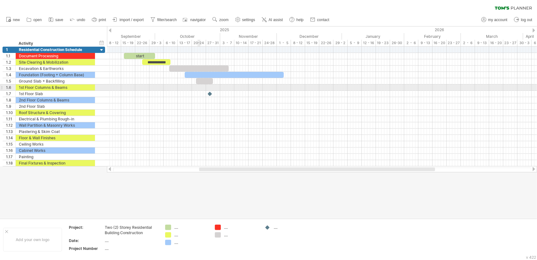
click at [200, 90] on div at bounding box center [322, 87] width 430 height 6
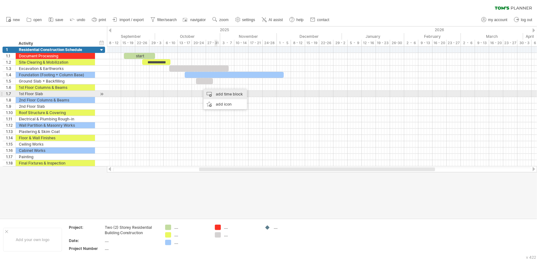
click at [226, 94] on div "add time block" at bounding box center [225, 94] width 43 height 10
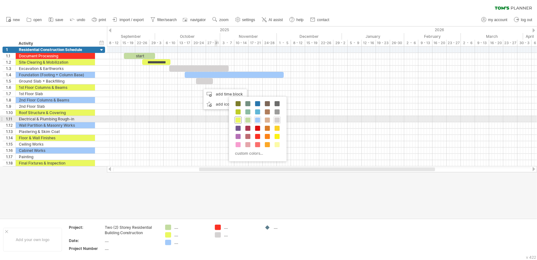
click at [238, 118] on span at bounding box center [238, 119] width 5 height 5
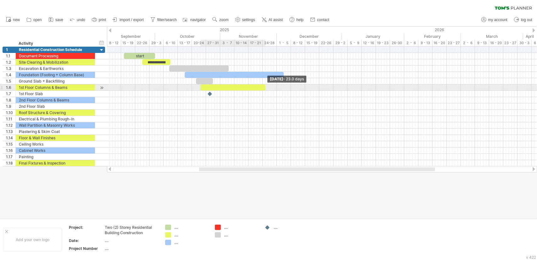
drag, startPoint x: 203, startPoint y: 86, endPoint x: 265, endPoint y: 89, distance: 62.1
click at [265, 89] on span at bounding box center [265, 87] width 3 height 6
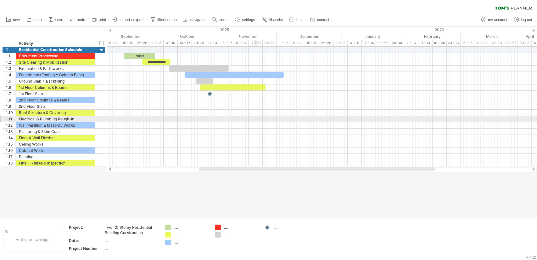
click at [242, 136] on div at bounding box center [322, 138] width 430 height 6
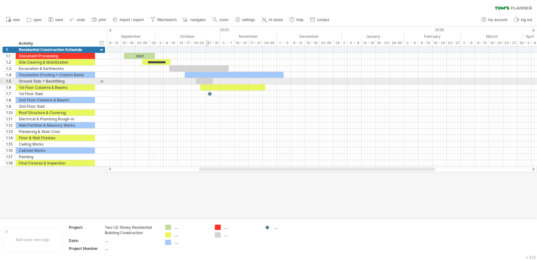
click at [207, 82] on div at bounding box center [204, 81] width 17 height 6
click at [206, 80] on div at bounding box center [204, 81] width 17 height 6
drag, startPoint x: 206, startPoint y: 80, endPoint x: 269, endPoint y: 80, distance: 63.0
click at [269, 80] on div at bounding box center [267, 81] width 17 height 6
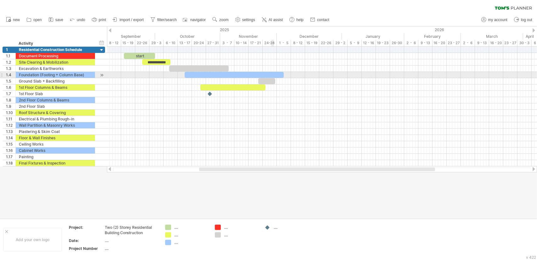
click at [272, 73] on div at bounding box center [234, 75] width 99 height 6
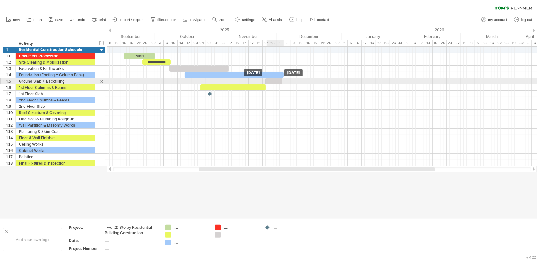
drag, startPoint x: 266, startPoint y: 81, endPoint x: 274, endPoint y: 81, distance: 7.6
click at [274, 81] on div at bounding box center [274, 81] width 17 height 6
drag, startPoint x: 282, startPoint y: 79, endPoint x: 316, endPoint y: 80, distance: 34.3
click at [316, 80] on span at bounding box center [316, 81] width 3 height 6
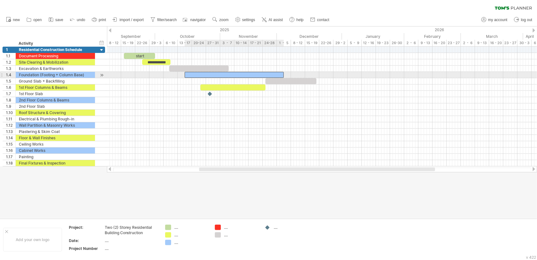
click at [261, 74] on div at bounding box center [234, 75] width 99 height 6
drag, startPoint x: 284, startPoint y: 73, endPoint x: 298, endPoint y: 74, distance: 14.5
click at [298, 74] on span at bounding box center [298, 75] width 3 height 6
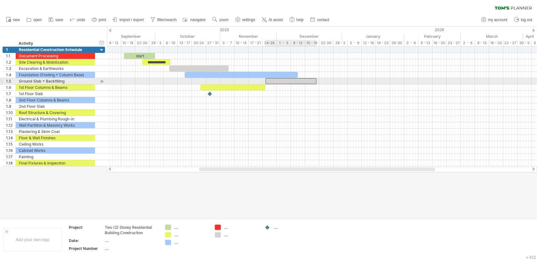
click at [299, 80] on div at bounding box center [291, 81] width 51 height 6
drag, startPoint x: 294, startPoint y: 79, endPoint x: 302, endPoint y: 78, distance: 8.2
click at [302, 78] on div at bounding box center [298, 81] width 51 height 6
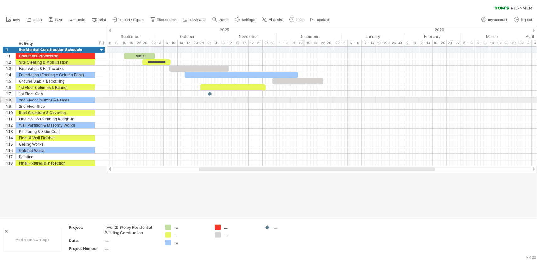
click at [304, 103] on div at bounding box center [322, 106] width 430 height 6
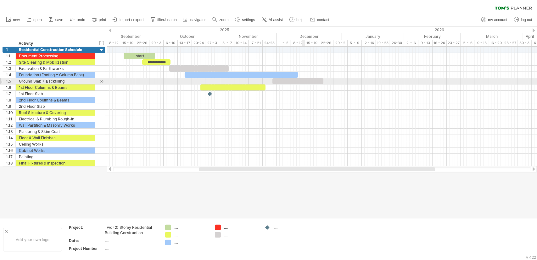
click at [303, 80] on div at bounding box center [298, 81] width 51 height 6
drag, startPoint x: 323, startPoint y: 80, endPoint x: 332, endPoint y: 80, distance: 8.8
click at [332, 80] on span at bounding box center [332, 81] width 3 height 6
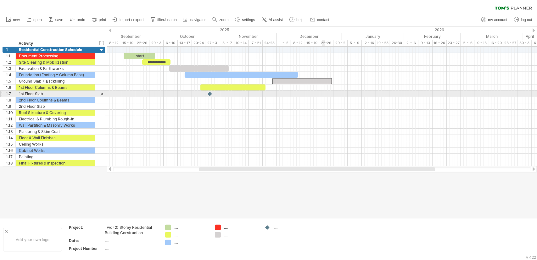
click at [318, 97] on div at bounding box center [322, 100] width 430 height 6
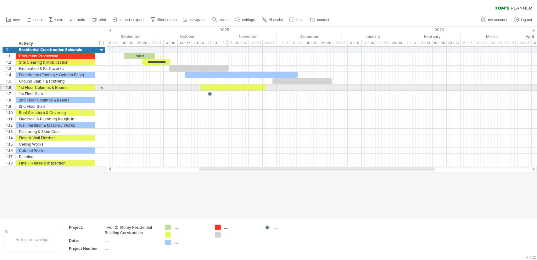
click at [226, 86] on div at bounding box center [233, 87] width 65 height 6
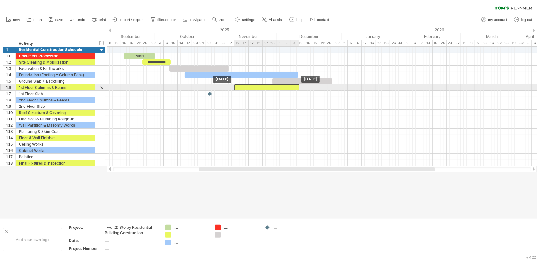
drag, startPoint x: 231, startPoint y: 87, endPoint x: 265, endPoint y: 88, distance: 33.7
click at [265, 88] on div at bounding box center [267, 87] width 65 height 6
drag, startPoint x: 300, startPoint y: 87, endPoint x: 290, endPoint y: 85, distance: 10.2
click at [290, 85] on span at bounding box center [290, 87] width 3 height 6
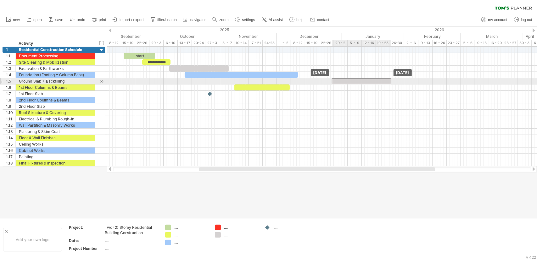
drag, startPoint x: 292, startPoint y: 81, endPoint x: 358, endPoint y: 81, distance: 66.1
click at [358, 81] on div at bounding box center [362, 81] width 60 height 6
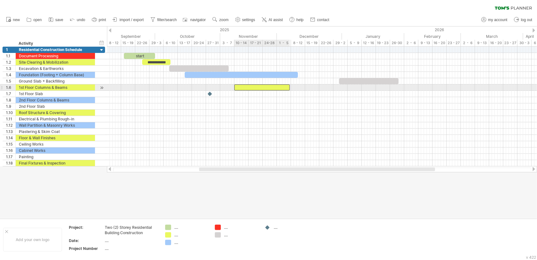
click at [271, 87] on div at bounding box center [262, 87] width 55 height 6
drag, startPoint x: 289, startPoint y: 87, endPoint x: 315, endPoint y: 87, distance: 25.5
click at [315, 87] on span at bounding box center [315, 87] width 3 height 6
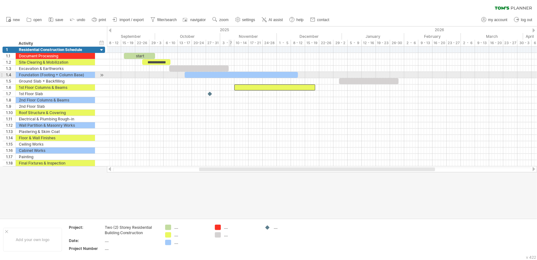
click at [230, 73] on div at bounding box center [241, 75] width 113 height 6
click at [251, 72] on div at bounding box center [241, 75] width 113 height 6
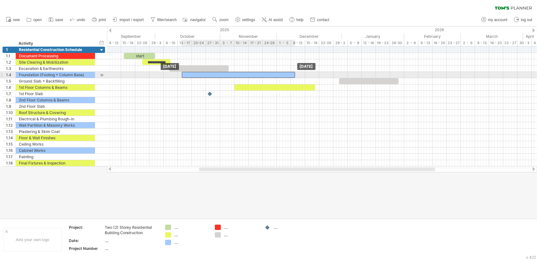
drag, startPoint x: 251, startPoint y: 72, endPoint x: 248, endPoint y: 73, distance: 3.6
click at [248, 73] on div at bounding box center [238, 75] width 113 height 6
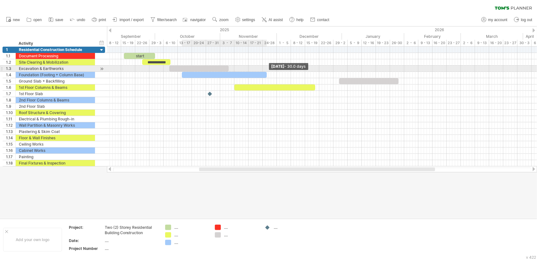
drag, startPoint x: 295, startPoint y: 75, endPoint x: 266, endPoint y: 71, distance: 28.9
click at [266, 71] on div "**********" at bounding box center [322, 107] width 430 height 120
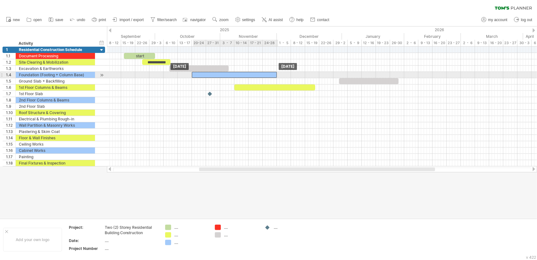
drag, startPoint x: 211, startPoint y: 73, endPoint x: 222, endPoint y: 75, distance: 10.5
click at [222, 75] on div at bounding box center [234, 75] width 85 height 6
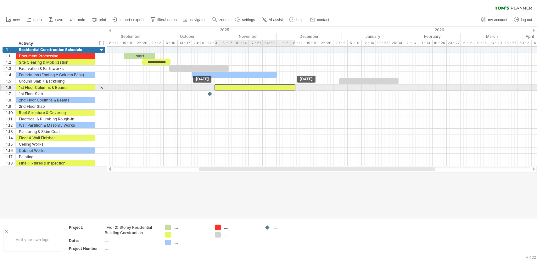
drag, startPoint x: 283, startPoint y: 87, endPoint x: 264, endPoint y: 87, distance: 19.2
click at [264, 87] on div at bounding box center [255, 87] width 81 height 6
drag, startPoint x: 230, startPoint y: 87, endPoint x: 253, endPoint y: 86, distance: 23.0
click at [253, 86] on div at bounding box center [277, 87] width 81 height 6
drag, startPoint x: 319, startPoint y: 87, endPoint x: 303, endPoint y: 88, distance: 15.4
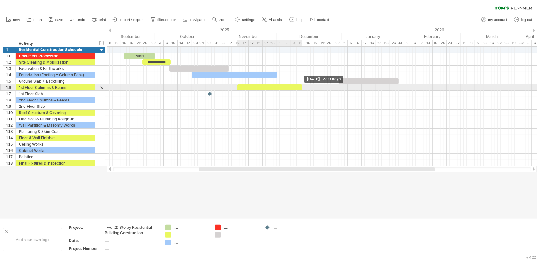
click at [303, 88] on span at bounding box center [302, 87] width 3 height 6
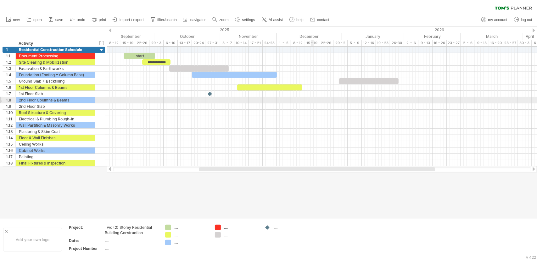
click at [313, 102] on div at bounding box center [322, 100] width 430 height 6
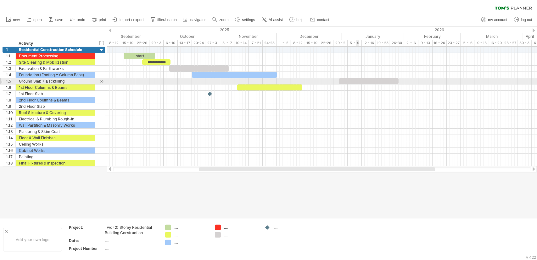
click at [360, 82] on div at bounding box center [369, 81] width 60 height 6
drag, startPoint x: 366, startPoint y: 82, endPoint x: 310, endPoint y: 80, distance: 56.7
click at [310, 80] on div at bounding box center [313, 81] width 60 height 6
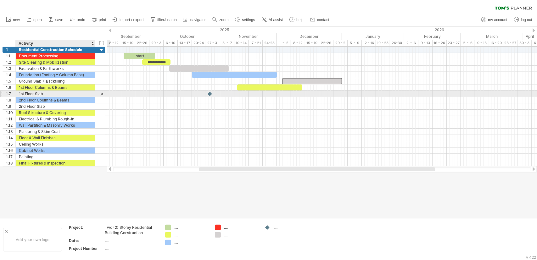
click at [42, 92] on div "1st Floor Slab" at bounding box center [55, 94] width 73 height 6
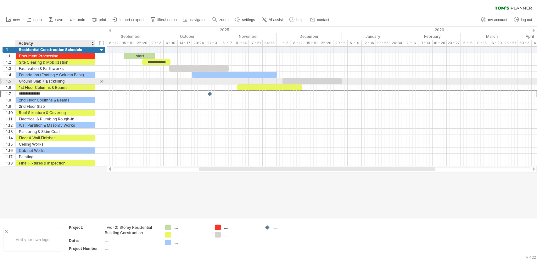
click at [41, 81] on div "Ground Slab + Backfilling" at bounding box center [55, 81] width 73 height 6
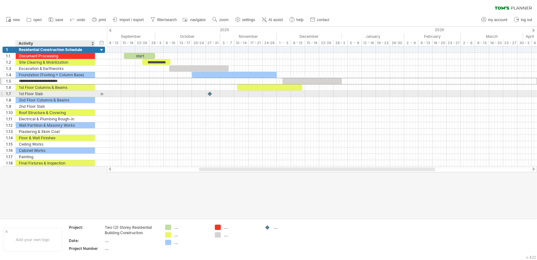
click at [50, 93] on div "1st Floor Slab" at bounding box center [55, 94] width 73 height 6
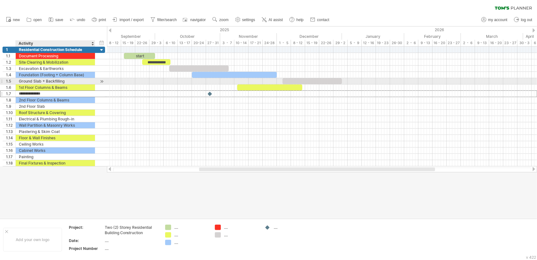
click at [52, 82] on div "Ground Slab + Backfilling" at bounding box center [55, 81] width 73 height 6
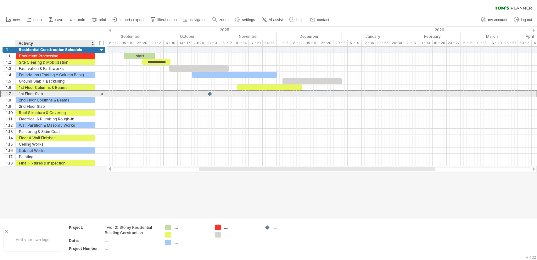
click at [47, 94] on div "1st Floor Slab" at bounding box center [55, 94] width 73 height 6
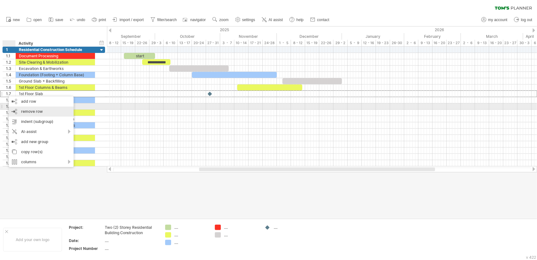
click at [36, 110] on span "remove row" at bounding box center [32, 111] width 22 height 5
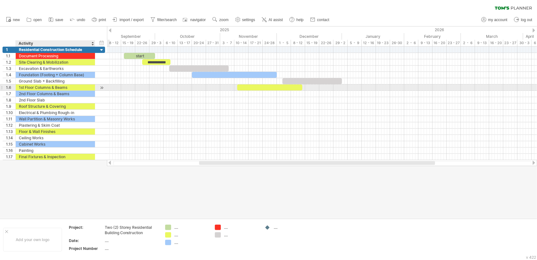
click at [39, 87] on div "1st Floor Columns & Beams" at bounding box center [55, 87] width 73 height 6
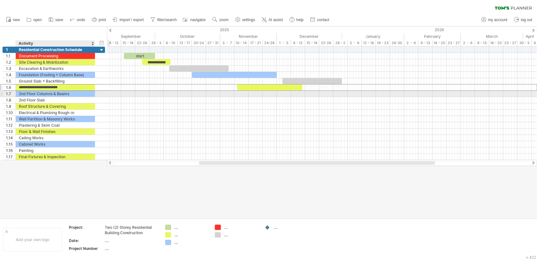
click at [40, 93] on div "2nd Floor Columns & Beams" at bounding box center [55, 94] width 73 height 6
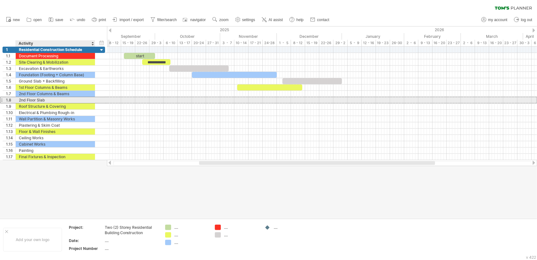
click at [59, 101] on div "2nd Floor Slab" at bounding box center [55, 100] width 73 height 6
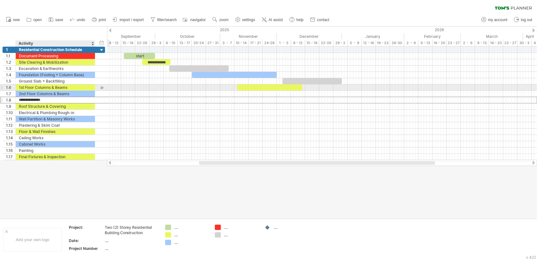
click at [60, 85] on div "1st Floor Columns & Beams" at bounding box center [55, 87] width 73 height 6
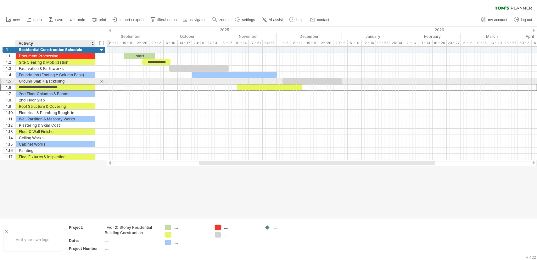
drag, startPoint x: 59, startPoint y: 88, endPoint x: 61, endPoint y: 77, distance: 10.7
click at [61, 77] on div "**********" at bounding box center [54, 103] width 103 height 113
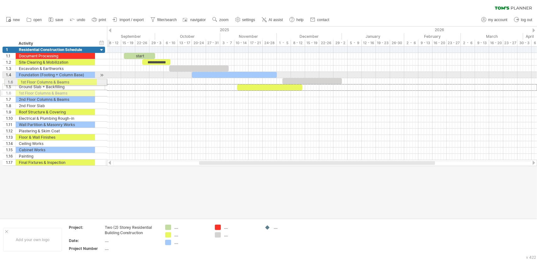
drag, startPoint x: 2, startPoint y: 88, endPoint x: 3, endPoint y: 80, distance: 8.2
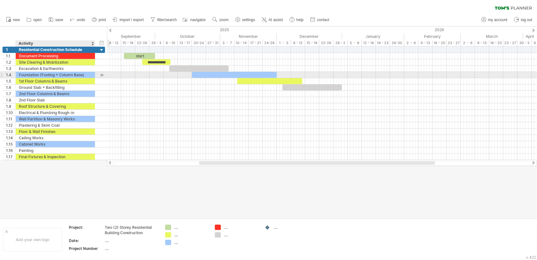
click at [44, 72] on div "Foundation (Footing + Column Base)" at bounding box center [55, 75] width 73 height 6
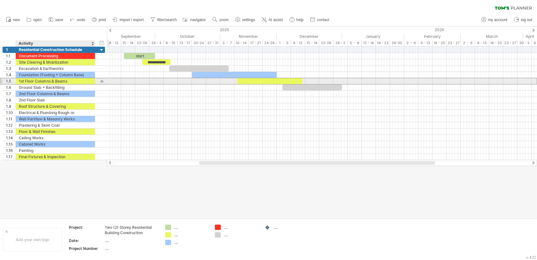
click at [40, 79] on div "1st Floor Columns & Beams" at bounding box center [55, 81] width 73 height 6
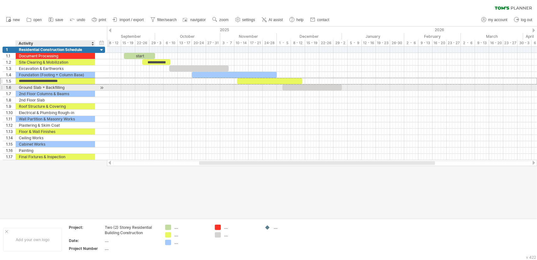
click at [42, 88] on div "Ground Slab + Backfilling" at bounding box center [55, 87] width 73 height 6
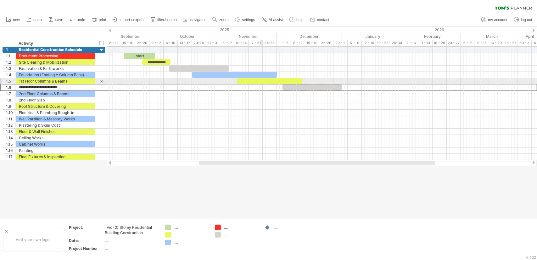
click at [262, 83] on div at bounding box center [269, 81] width 65 height 6
click at [302, 80] on span at bounding box center [302, 81] width 3 height 6
click at [38, 80] on div "1st Floor Columns & Beams" at bounding box center [55, 81] width 73 height 6
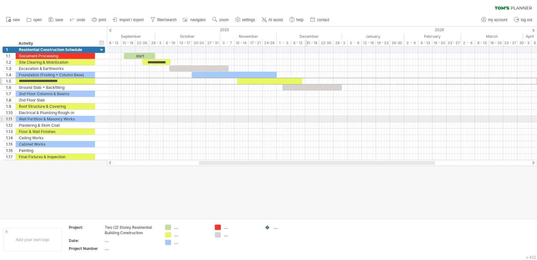
click at [352, 116] on div at bounding box center [322, 119] width 430 height 6
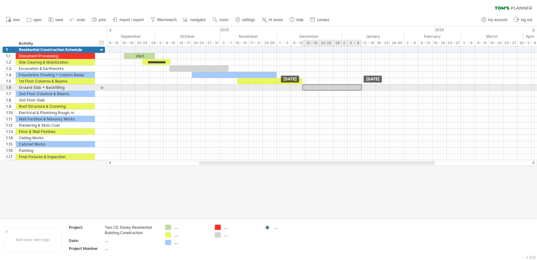
drag, startPoint x: 295, startPoint y: 88, endPoint x: 315, endPoint y: 89, distance: 19.9
click at [315, 89] on div at bounding box center [333, 87] width 60 height 6
drag, startPoint x: 361, startPoint y: 87, endPoint x: 314, endPoint y: 87, distance: 47.5
click at [314, 87] on span at bounding box center [314, 87] width 3 height 6
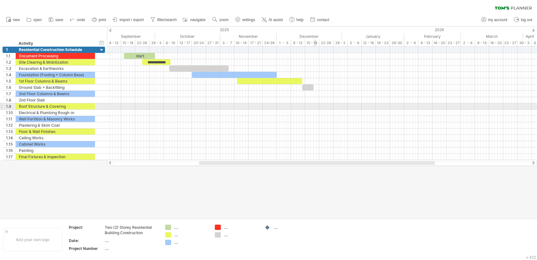
drag, startPoint x: 315, startPoint y: 104, endPoint x: 299, endPoint y: 100, distance: 16.5
click at [315, 104] on div at bounding box center [322, 106] width 430 height 6
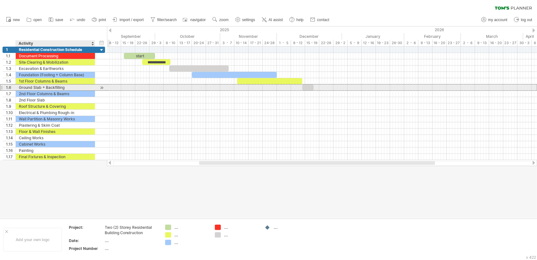
click at [33, 85] on div "Ground Slab + Backfilling" at bounding box center [55, 87] width 73 height 6
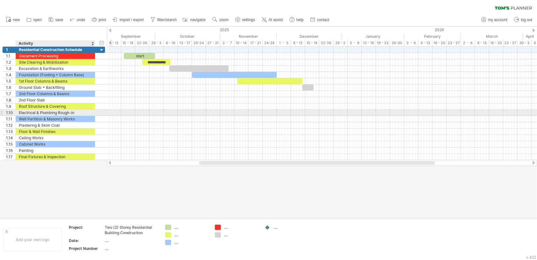
click at [33, 111] on div "Electrical & Plumbing Rough-in" at bounding box center [55, 113] width 73 height 6
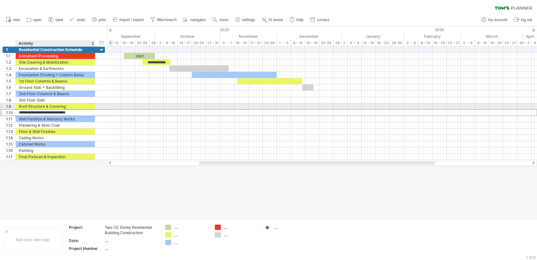
click at [37, 104] on div "Roof Structure & Covering" at bounding box center [55, 106] width 73 height 6
click at [37, 116] on div "Wall Partition & Masonry Works" at bounding box center [55, 119] width 73 height 6
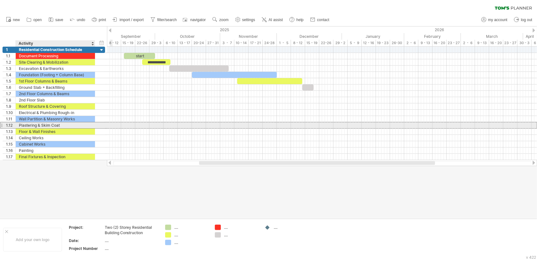
click at [35, 122] on div "Plastering & Skim Coat" at bounding box center [55, 125] width 73 height 6
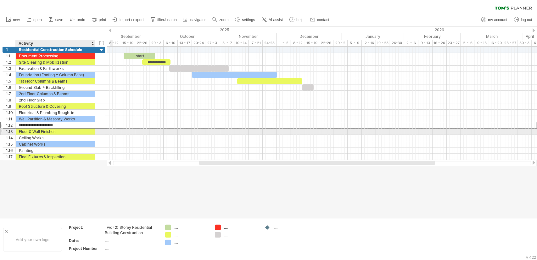
click at [35, 130] on div "Floor & Wall Finishes" at bounding box center [55, 131] width 73 height 6
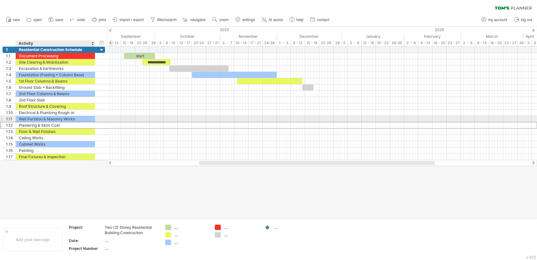
click at [37, 122] on div "Plastering & Skim Coat" at bounding box center [55, 125] width 73 height 6
click at [38, 116] on div "Wall Partition & Masonry Works" at bounding box center [55, 119] width 73 height 6
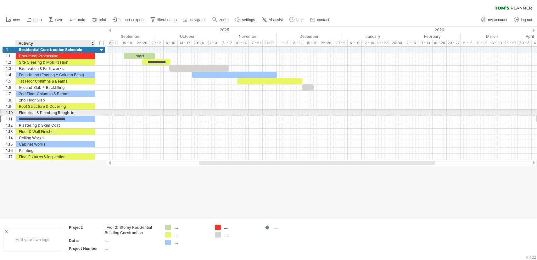
click at [39, 111] on div "Electrical & Plumbing Rough-in" at bounding box center [55, 113] width 73 height 6
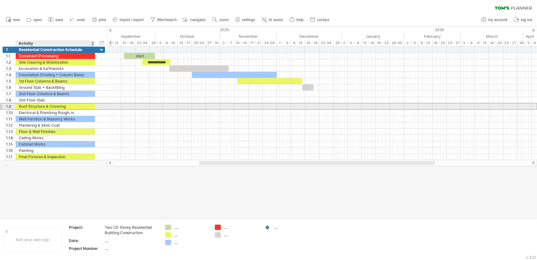
click at [39, 104] on div "Roof Structure & Covering" at bounding box center [55, 106] width 73 height 6
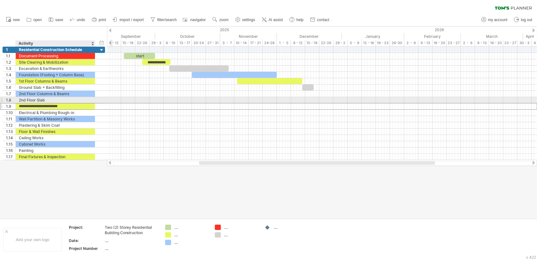
click at [46, 99] on div "2nd Floor Slab" at bounding box center [55, 100] width 73 height 6
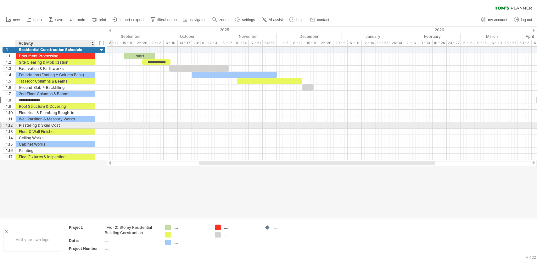
click at [45, 123] on div "Plastering & Skim Coat" at bounding box center [55, 125] width 73 height 6
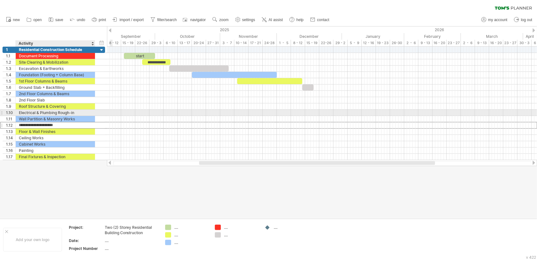
click at [36, 112] on div "Electrical & Plumbing Rough-in" at bounding box center [55, 113] width 73 height 6
click at [77, 112] on input "**********" at bounding box center [55, 113] width 73 height 6
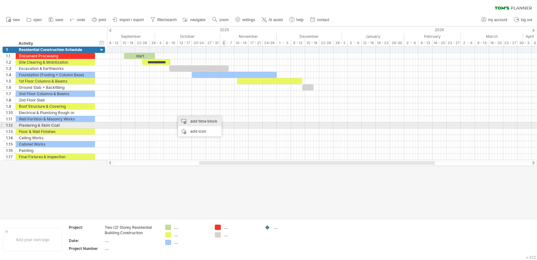
click at [209, 123] on div "add time block" at bounding box center [199, 121] width 43 height 10
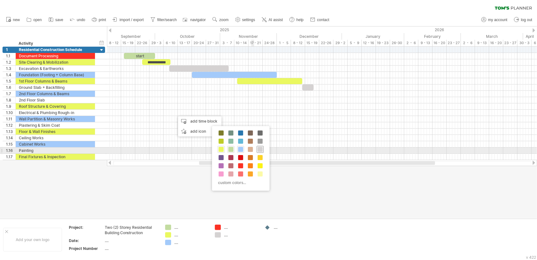
click at [262, 148] on div at bounding box center [260, 149] width 7 height 7
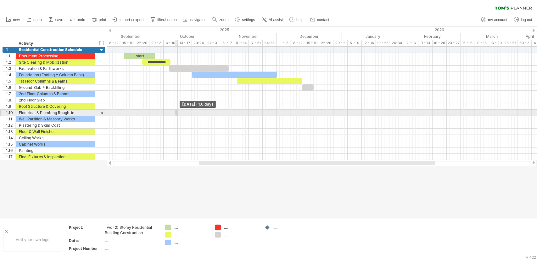
click at [178, 111] on span at bounding box center [178, 113] width 3 height 6
drag, startPoint x: 177, startPoint y: 112, endPoint x: 238, endPoint y: 112, distance: 60.5
click at [238, 112] on span at bounding box center [239, 113] width 3 height 6
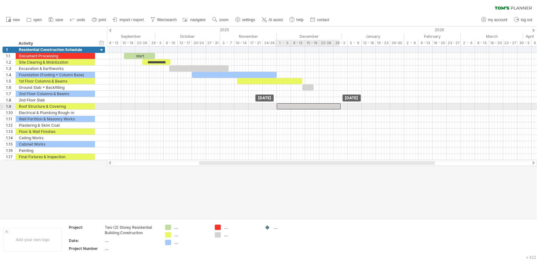
drag, startPoint x: 202, startPoint y: 111, endPoint x: 303, endPoint y: 105, distance: 101.6
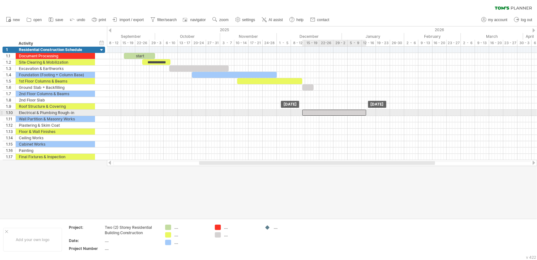
drag, startPoint x: 306, startPoint y: 106, endPoint x: 331, endPoint y: 112, distance: 26.0
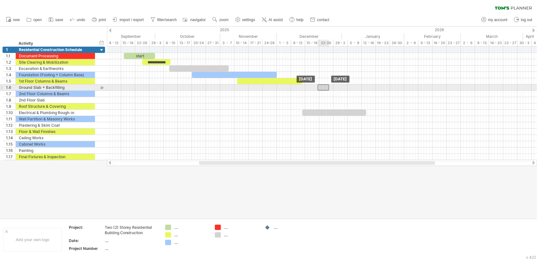
drag, startPoint x: 310, startPoint y: 88, endPoint x: 326, endPoint y: 86, distance: 15.2
click at [326, 86] on div at bounding box center [323, 87] width 11 height 6
click at [316, 87] on div at bounding box center [320, 87] width 11 height 6
drag, startPoint x: 315, startPoint y: 87, endPoint x: 313, endPoint y: 89, distance: 3.6
click at [313, 89] on span at bounding box center [312, 87] width 3 height 6
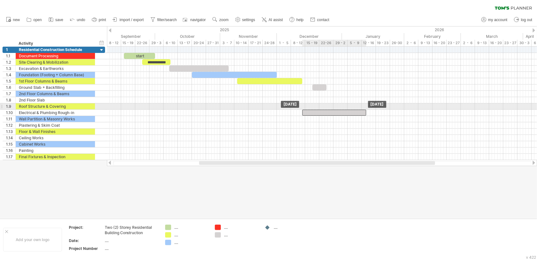
click at [311, 110] on div at bounding box center [335, 113] width 64 height 6
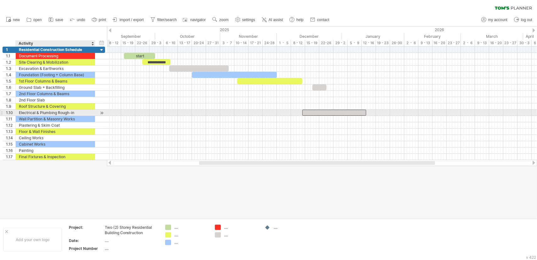
click at [88, 111] on div "Electrical & Plumbing Rough-in" at bounding box center [55, 113] width 73 height 6
type input "**********"
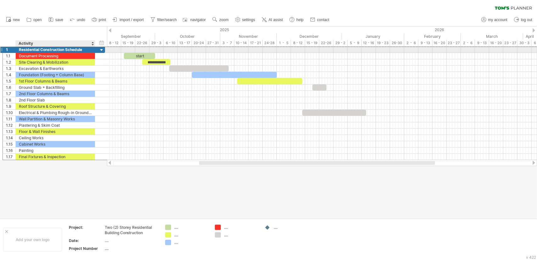
click at [99, 49] on div "**********" at bounding box center [54, 49] width 103 height 7
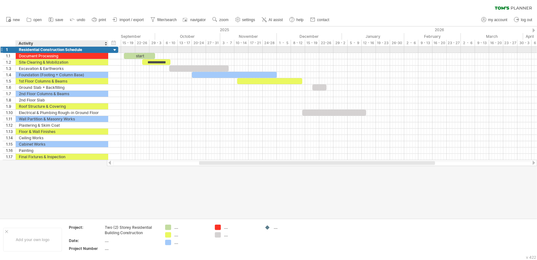
drag, startPoint x: 94, startPoint y: 50, endPoint x: 107, endPoint y: 49, distance: 13.3
click at [107, 49] on div at bounding box center [107, 50] width 3 height 6
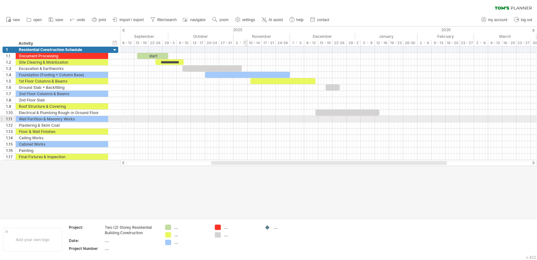
click at [245, 117] on div at bounding box center [328, 119] width 417 height 6
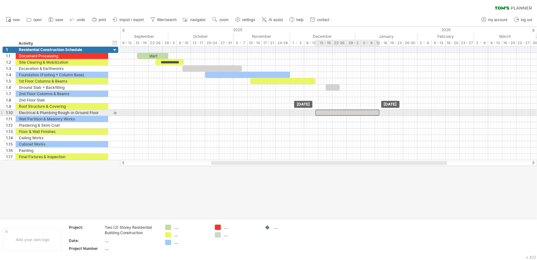
click at [326, 112] on div at bounding box center [348, 113] width 64 height 6
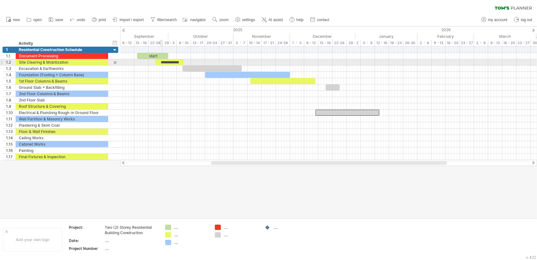
click at [160, 55] on div "start" at bounding box center [152, 56] width 31 height 6
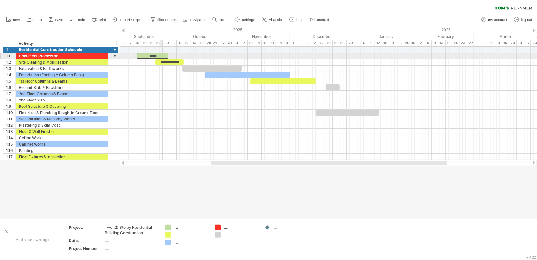
click at [160, 55] on div "*****" at bounding box center [152, 56] width 31 height 6
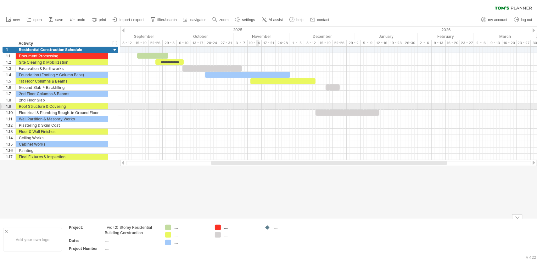
click at [253, 105] on div at bounding box center [328, 106] width 417 height 6
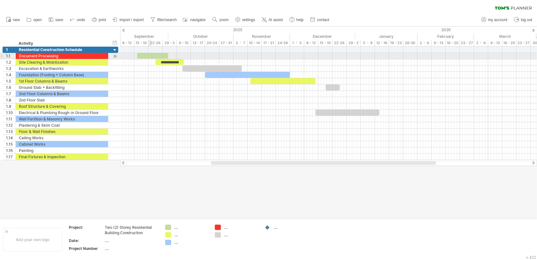
click at [149, 55] on div at bounding box center [152, 56] width 31 height 6
click at [150, 55] on div at bounding box center [152, 56] width 31 height 6
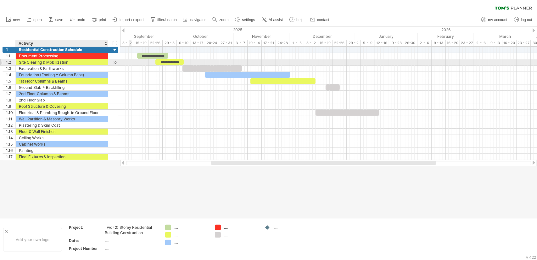
click at [24, 62] on div "Site Clearing & Mobilization" at bounding box center [62, 62] width 86 height 6
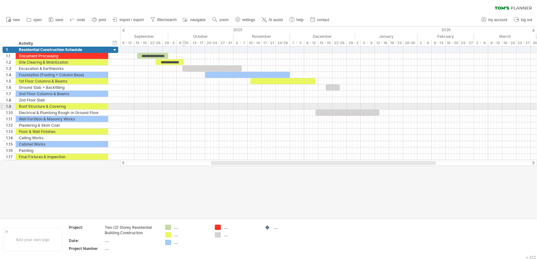
click at [183, 106] on div at bounding box center [328, 106] width 417 height 6
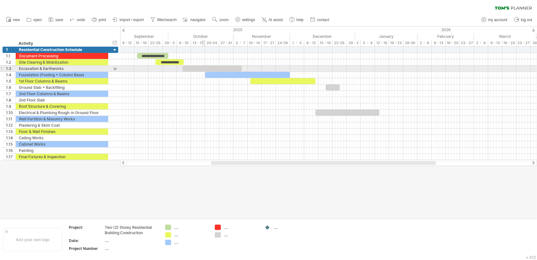
click at [204, 67] on div at bounding box center [213, 68] width 60 height 6
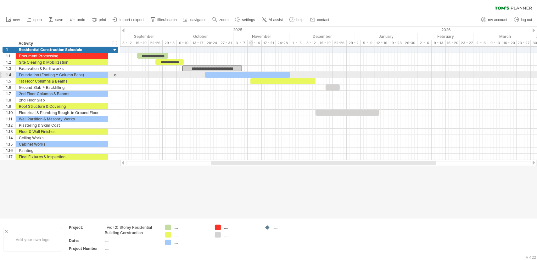
click at [251, 74] on div at bounding box center [247, 75] width 85 height 6
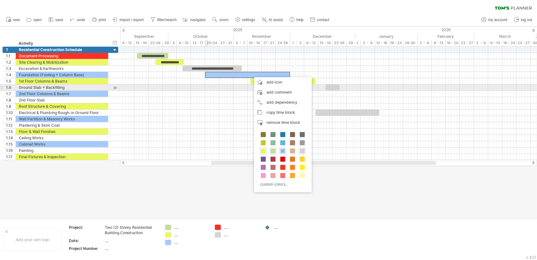
click at [207, 87] on div at bounding box center [328, 87] width 417 height 6
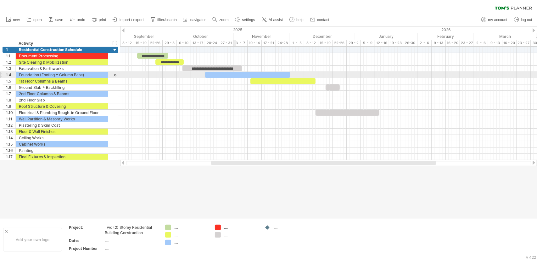
click at [235, 74] on div at bounding box center [247, 75] width 85 height 6
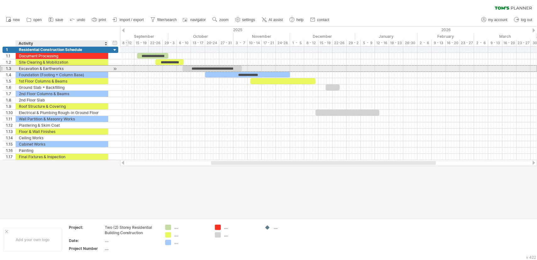
click at [22, 70] on div "Excavation & Earthworks" at bounding box center [62, 68] width 86 height 6
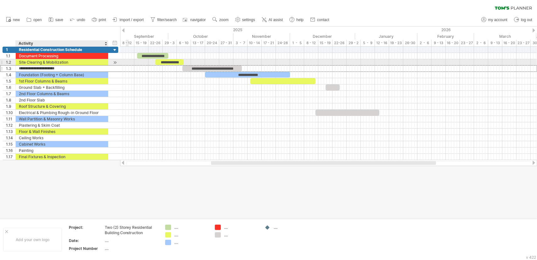
click at [37, 61] on div "Site Clearing & Mobilization" at bounding box center [62, 62] width 86 height 6
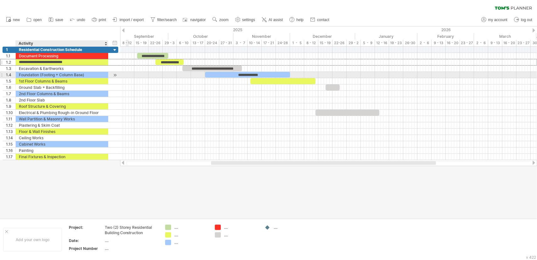
click at [40, 76] on div "Foundation (Footing + Column Base)" at bounding box center [62, 75] width 86 height 6
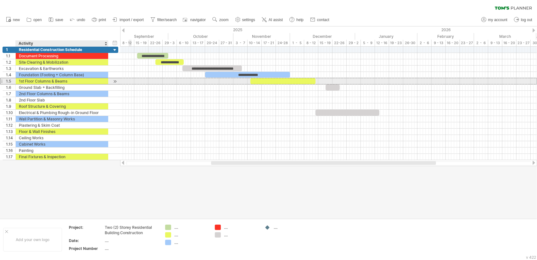
click at [53, 80] on div "1st Floor Columns & Beams" at bounding box center [62, 81] width 86 height 6
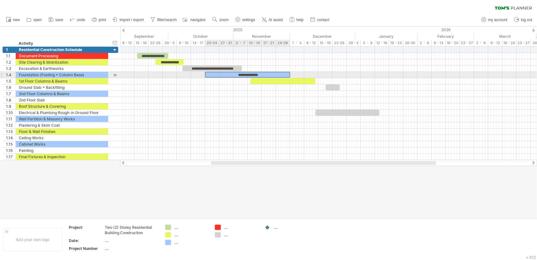
click at [270, 72] on div "**********" at bounding box center [247, 75] width 85 height 6
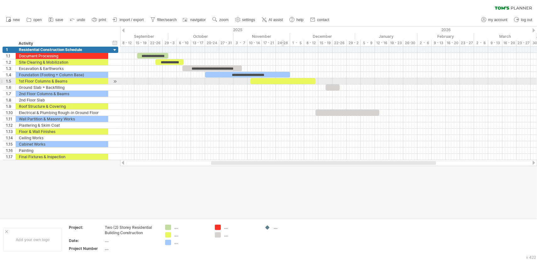
click at [282, 80] on div at bounding box center [283, 81] width 65 height 6
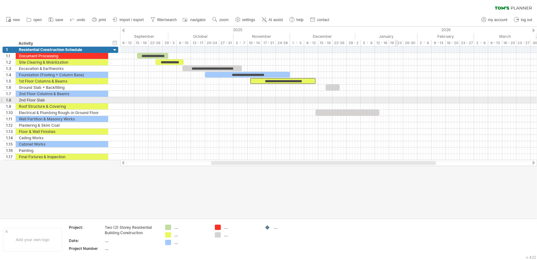
click at [411, 88] on div at bounding box center [328, 87] width 417 height 6
click at [276, 98] on div at bounding box center [328, 100] width 417 height 6
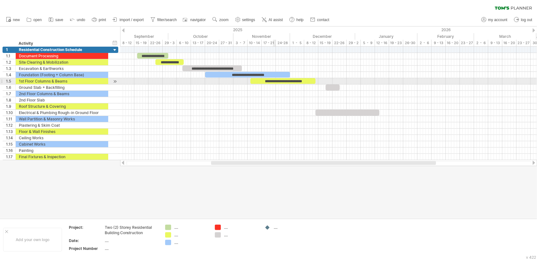
click at [275, 78] on div "**********" at bounding box center [283, 81] width 65 height 6
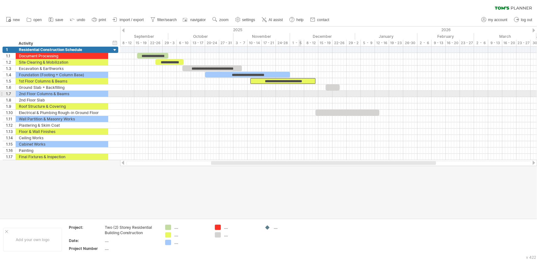
click at [299, 96] on div at bounding box center [328, 94] width 417 height 6
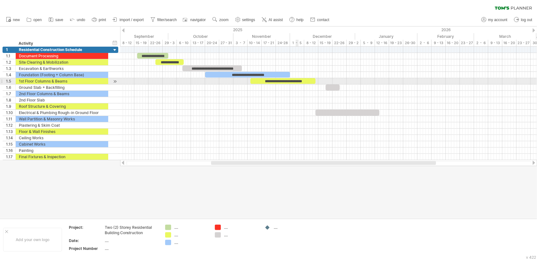
click at [296, 81] on div "**********" at bounding box center [283, 81] width 65 height 6
click at [312, 82] on div "**********" at bounding box center [283, 81] width 65 height 6
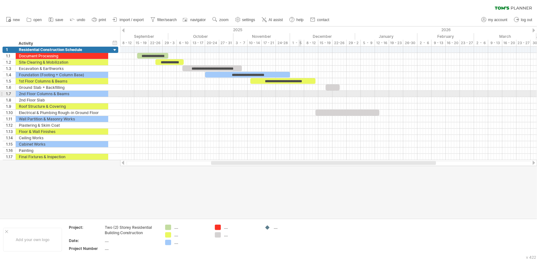
click at [298, 101] on div at bounding box center [328, 100] width 417 height 6
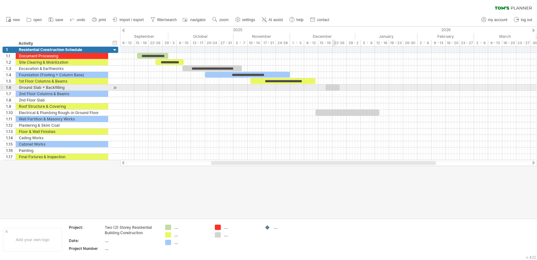
click at [333, 88] on div at bounding box center [333, 87] width 14 height 6
click at [69, 88] on div "Ground Slab + Backfilling" at bounding box center [62, 87] width 86 height 6
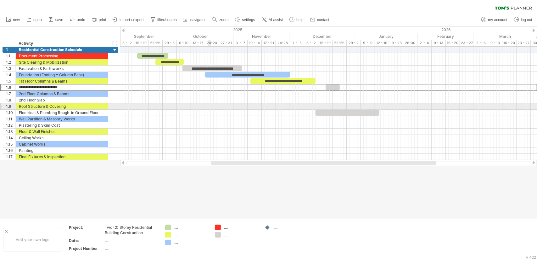
click at [209, 104] on div at bounding box center [328, 106] width 417 height 6
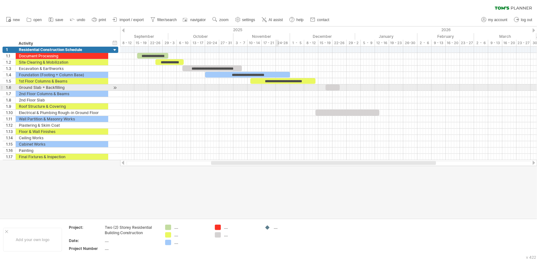
click at [277, 87] on div at bounding box center [328, 87] width 417 height 6
click at [330, 89] on div at bounding box center [333, 87] width 14 height 6
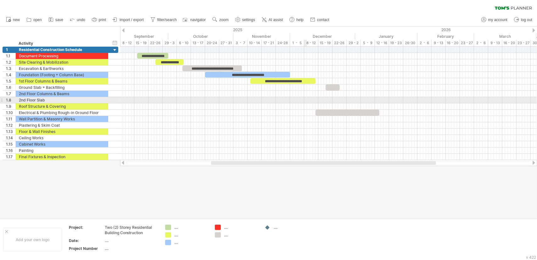
click at [305, 98] on div at bounding box center [328, 100] width 417 height 6
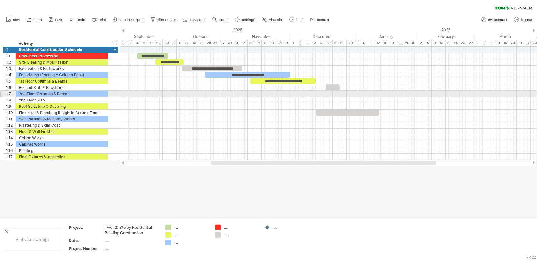
click at [287, 86] on div at bounding box center [328, 87] width 417 height 6
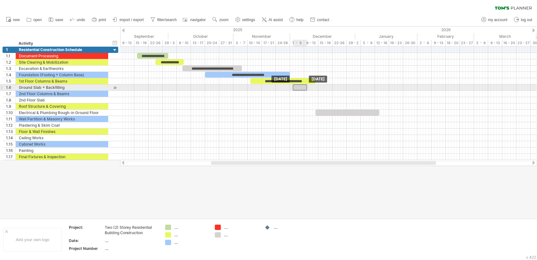
drag, startPoint x: 331, startPoint y: 87, endPoint x: 298, endPoint y: 88, distance: 32.8
click at [298, 88] on div at bounding box center [300, 87] width 14 height 6
click at [307, 87] on span at bounding box center [307, 87] width 3 height 6
drag, startPoint x: 300, startPoint y: 87, endPoint x: 317, endPoint y: 90, distance: 16.9
click at [317, 90] on div "**********" at bounding box center [328, 103] width 417 height 113
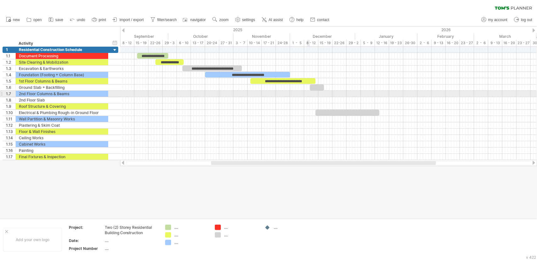
click at [297, 104] on div at bounding box center [328, 106] width 417 height 6
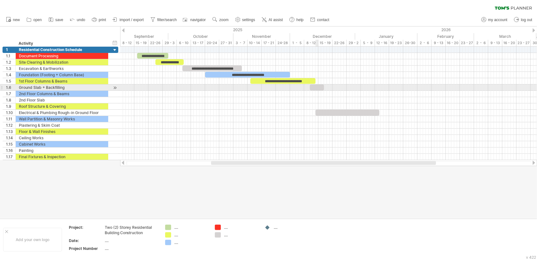
click at [318, 88] on div at bounding box center [317, 87] width 14 height 6
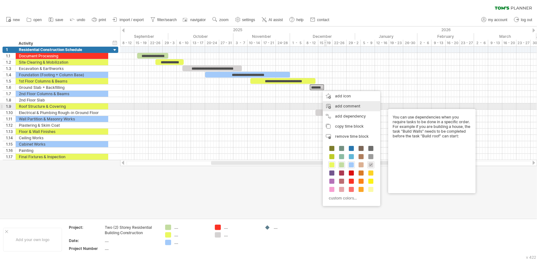
click at [352, 106] on div "add comment" at bounding box center [352, 106] width 58 height 10
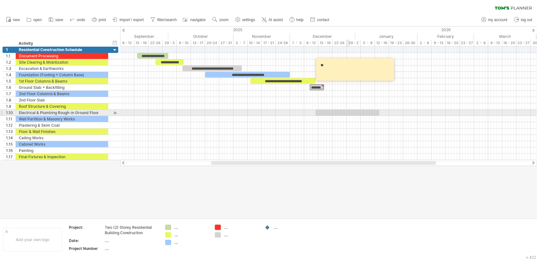
type textarea "*"
type textarea "**********"
click at [347, 125] on div at bounding box center [328, 125] width 417 height 6
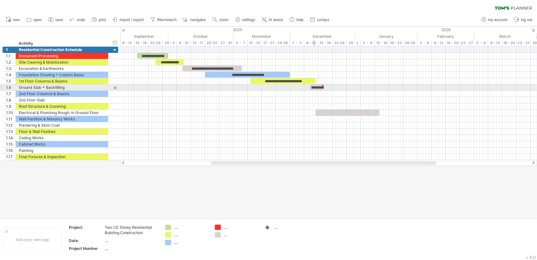
click at [315, 87] on div "**********" at bounding box center [317, 87] width 14 height 6
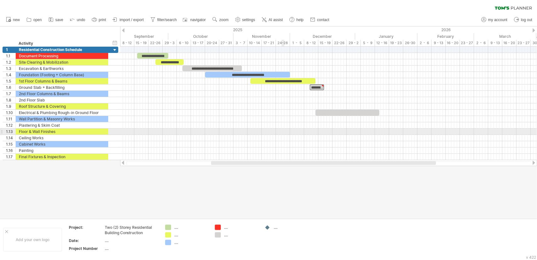
click at [283, 132] on div at bounding box center [328, 131] width 417 height 6
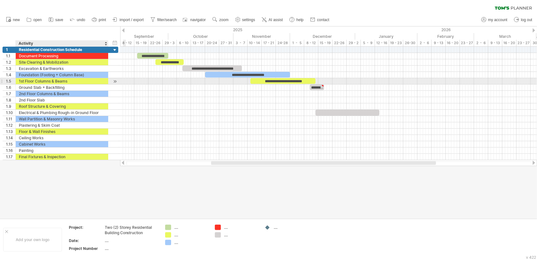
click at [57, 82] on div "1st Floor Columns & Beams" at bounding box center [62, 81] width 86 height 6
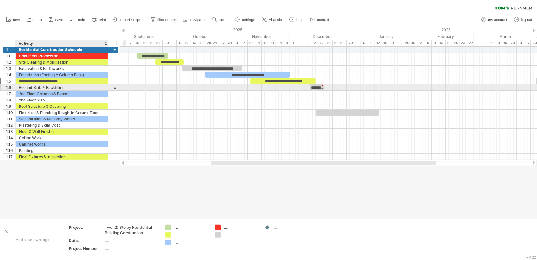
click at [59, 86] on div "Ground Slab + Backfilling" at bounding box center [62, 87] width 86 height 6
click at [203, 133] on div at bounding box center [328, 131] width 417 height 6
click at [318, 87] on div "**********" at bounding box center [317, 87] width 14 height 6
click at [315, 87] on div "**********" at bounding box center [317, 87] width 14 height 6
click at [326, 87] on span at bounding box center [326, 87] width 3 height 6
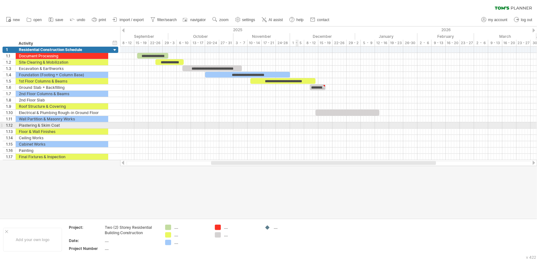
click at [296, 126] on div at bounding box center [328, 125] width 417 height 6
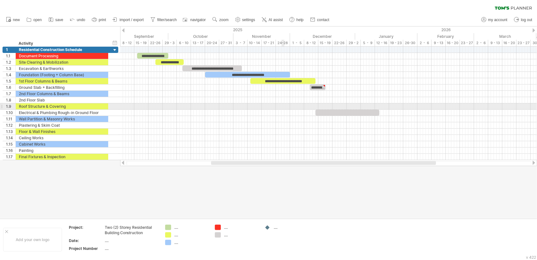
click at [270, 98] on div at bounding box center [328, 100] width 417 height 6
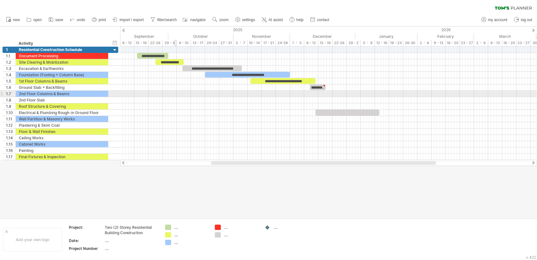
click at [176, 92] on div at bounding box center [328, 94] width 417 height 6
click at [34, 95] on div "2nd Floor Columns & Beams" at bounding box center [62, 94] width 86 height 6
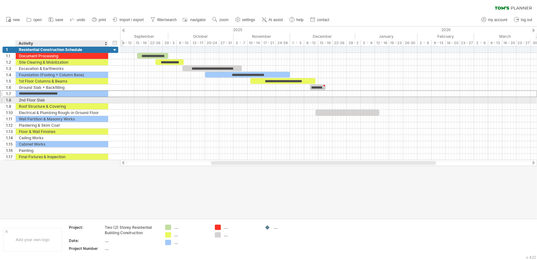
click at [32, 101] on div "2nd Floor Slab" at bounding box center [62, 100] width 86 height 6
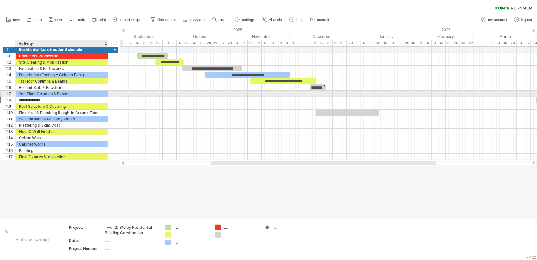
drag, startPoint x: 42, startPoint y: 92, endPoint x: 94, endPoint y: 105, distance: 53.8
click at [43, 92] on div "2nd Floor Columns & Beams" at bounding box center [62, 94] width 86 height 6
click at [297, 94] on div at bounding box center [328, 94] width 417 height 6
click at [310, 93] on div at bounding box center [328, 94] width 417 height 6
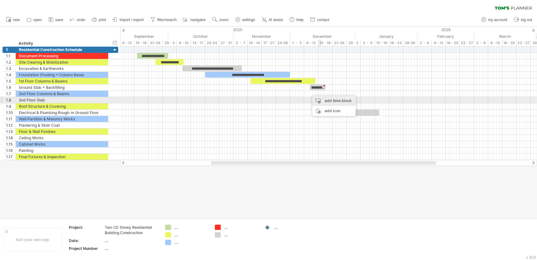
click at [339, 100] on div "add time block" at bounding box center [334, 101] width 43 height 10
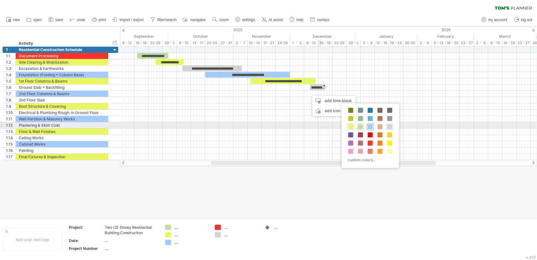
click at [368, 125] on span at bounding box center [370, 126] width 5 height 5
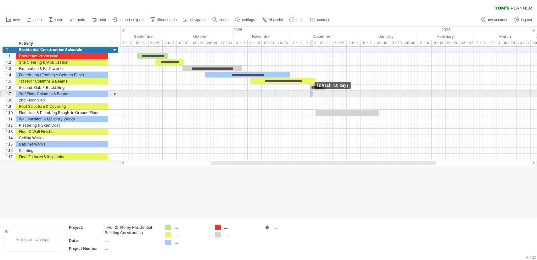
click at [313, 94] on span at bounding box center [313, 94] width 3 height 6
drag, startPoint x: 313, startPoint y: 93, endPoint x: 362, endPoint y: 93, distance: 48.8
click at [362, 93] on span at bounding box center [361, 94] width 3 height 6
drag, startPoint x: 336, startPoint y: 92, endPoint x: 333, endPoint y: 95, distance: 4.5
drag, startPoint x: 318, startPoint y: 100, endPoint x: 328, endPoint y: 95, distance: 11.4
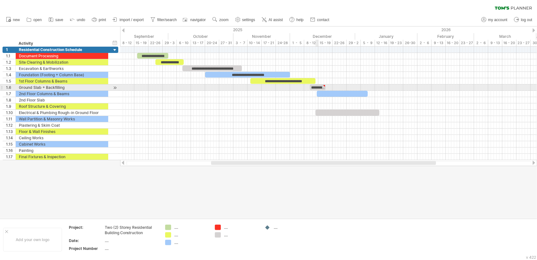
click at [316, 86] on div "**********" at bounding box center [318, 87] width 16 height 6
click at [325, 87] on span at bounding box center [326, 87] width 3 height 6
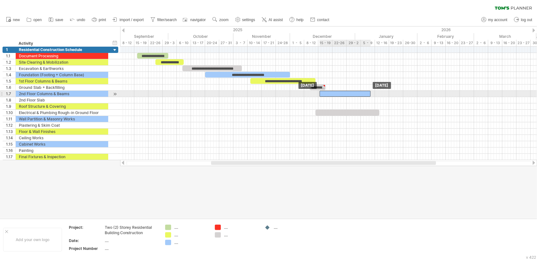
click at [333, 93] on div at bounding box center [345, 94] width 51 height 6
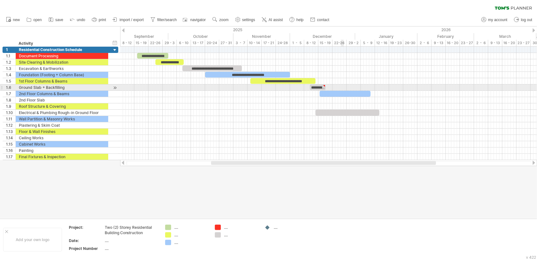
click at [343, 90] on div at bounding box center [328, 87] width 417 height 6
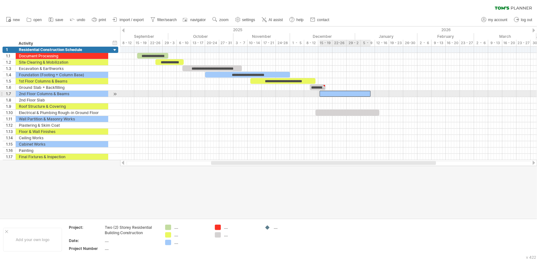
click at [362, 91] on div at bounding box center [345, 94] width 51 height 6
click at [369, 92] on div at bounding box center [345, 94] width 51 height 6
click at [354, 92] on div at bounding box center [345, 94] width 51 height 6
drag, startPoint x: 371, startPoint y: 93, endPoint x: 340, endPoint y: 94, distance: 30.9
click at [340, 94] on span at bounding box center [339, 94] width 3 height 6
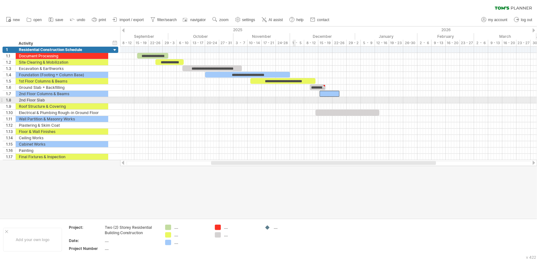
click at [292, 98] on div at bounding box center [328, 100] width 417 height 6
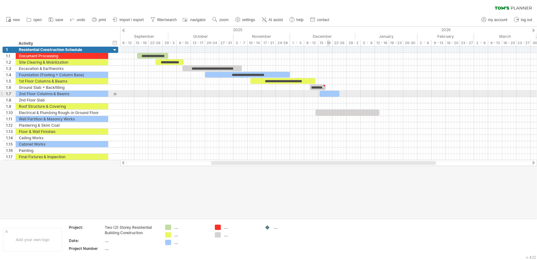
click at [327, 95] on div at bounding box center [330, 94] width 20 height 6
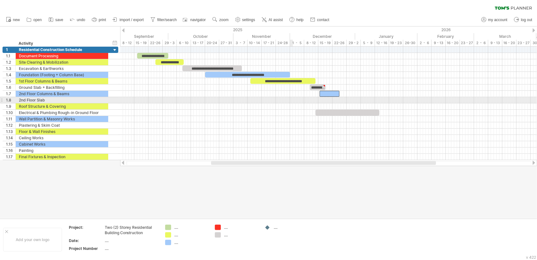
click at [287, 102] on div at bounding box center [328, 100] width 417 height 6
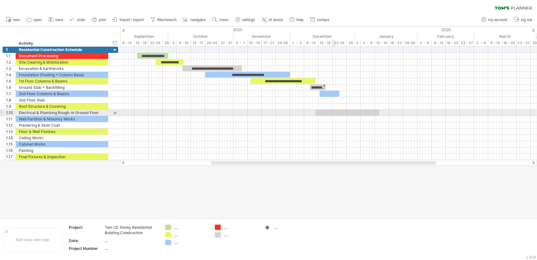
click at [336, 114] on div at bounding box center [348, 113] width 64 height 6
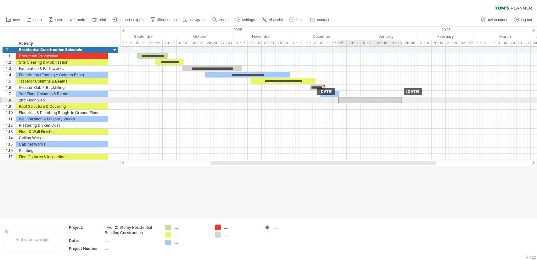
drag, startPoint x: 330, startPoint y: 112, endPoint x: 353, endPoint y: 99, distance: 26.2
click at [361, 97] on div at bounding box center [368, 100] width 64 height 6
drag, startPoint x: 399, startPoint y: 99, endPoint x: 350, endPoint y: 100, distance: 49.2
click at [350, 100] on span at bounding box center [350, 100] width 3 height 6
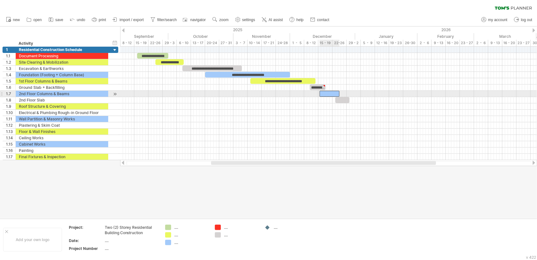
click at [328, 92] on div at bounding box center [330, 94] width 20 height 6
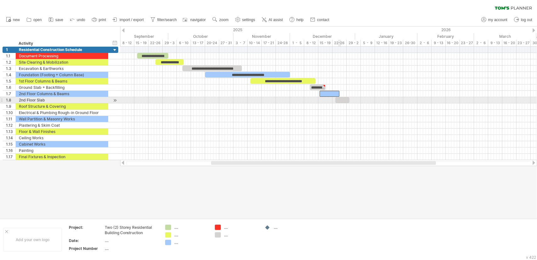
click at [341, 99] on div at bounding box center [343, 100] width 14 height 6
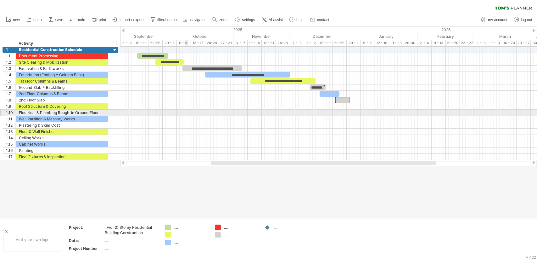
click at [188, 112] on div at bounding box center [328, 113] width 417 height 6
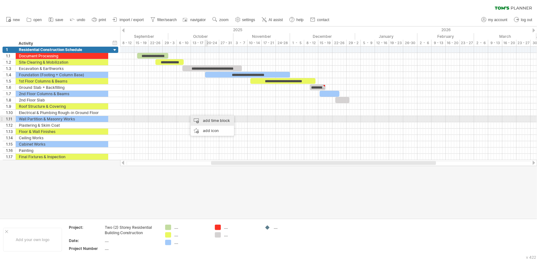
click at [213, 122] on div "add time block" at bounding box center [212, 121] width 43 height 10
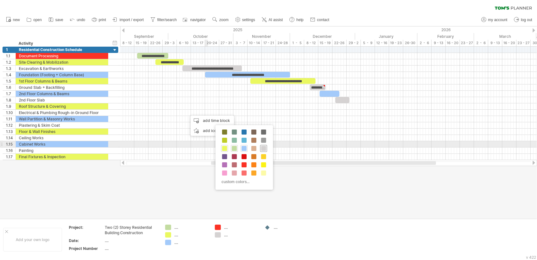
click at [263, 146] on span at bounding box center [263, 148] width 5 height 5
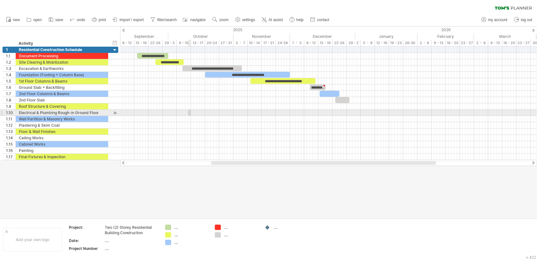
click at [191, 111] on span at bounding box center [191, 113] width 3 height 6
drag, startPoint x: 190, startPoint y: 112, endPoint x: 219, endPoint y: 114, distance: 28.4
click at [219, 114] on span at bounding box center [219, 113] width 3 height 6
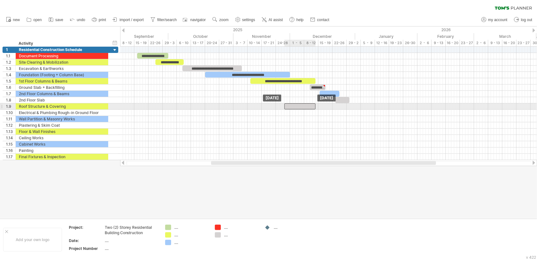
drag, startPoint x: 196, startPoint y: 112, endPoint x: 293, endPoint y: 106, distance: 96.9
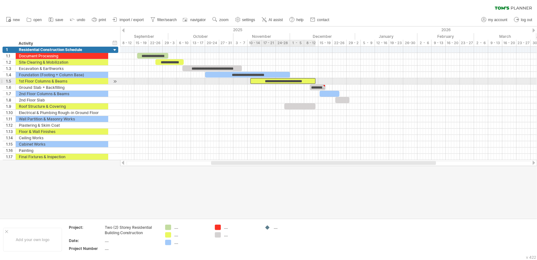
click at [285, 82] on div "**********" at bounding box center [283, 81] width 65 height 6
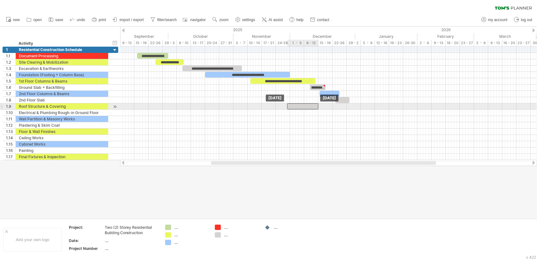
click at [303, 105] on div at bounding box center [302, 106] width 31 height 6
drag, startPoint x: 302, startPoint y: 104, endPoint x: 298, endPoint y: 104, distance: 4.4
click at [298, 104] on div at bounding box center [298, 106] width 31 height 6
click at [315, 104] on span at bounding box center [316, 106] width 3 height 6
drag, startPoint x: 301, startPoint y: 105, endPoint x: 302, endPoint y: 110, distance: 5.2
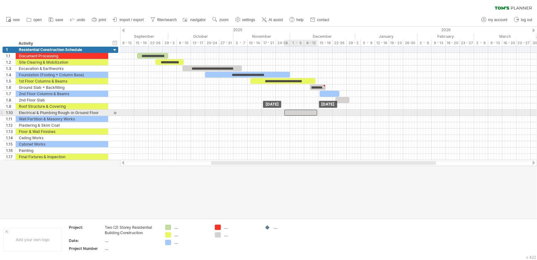
click at [308, 110] on div at bounding box center [301, 113] width 33 height 6
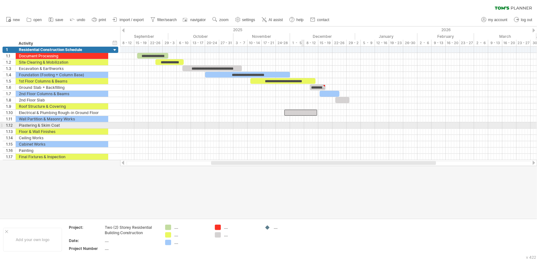
click at [302, 135] on div at bounding box center [328, 138] width 417 height 6
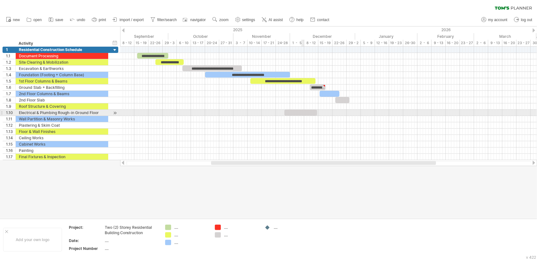
click at [303, 112] on div at bounding box center [301, 113] width 33 height 6
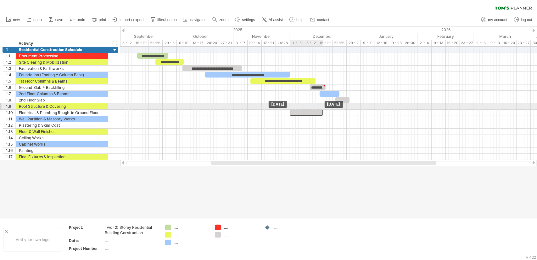
drag, startPoint x: 302, startPoint y: 110, endPoint x: 307, endPoint y: 109, distance: 5.5
click at [307, 110] on div at bounding box center [306, 113] width 33 height 6
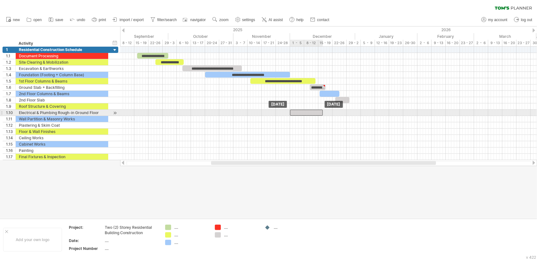
click at [308, 112] on div at bounding box center [306, 113] width 33 height 6
drag, startPoint x: 323, startPoint y: 111, endPoint x: 304, endPoint y: 114, distance: 19.2
click at [304, 114] on span at bounding box center [304, 113] width 3 height 6
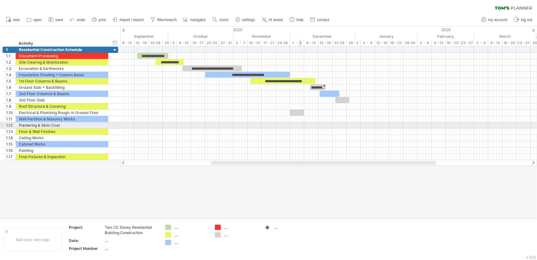
click at [300, 124] on div at bounding box center [328, 125] width 417 height 6
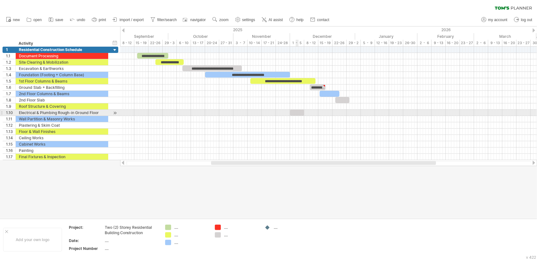
click at [298, 113] on div at bounding box center [297, 113] width 14 height 6
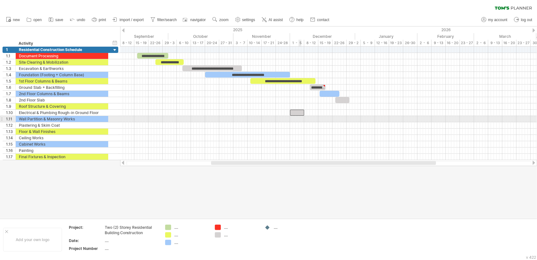
click at [302, 130] on div at bounding box center [328, 131] width 417 height 6
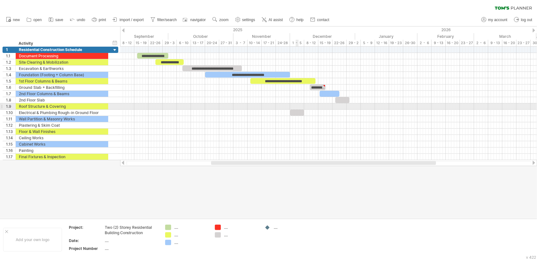
click at [296, 110] on div at bounding box center [297, 113] width 14 height 6
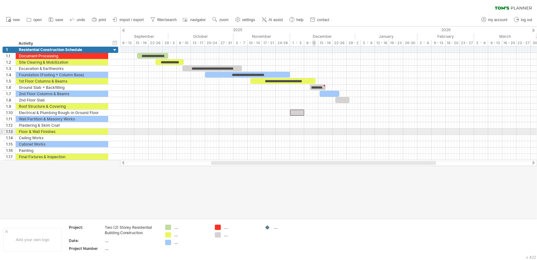
click at [314, 132] on div at bounding box center [328, 131] width 417 height 6
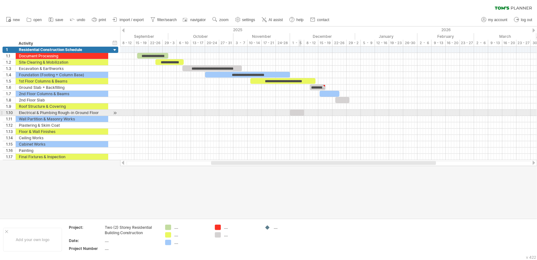
click at [299, 114] on div at bounding box center [297, 113] width 14 height 6
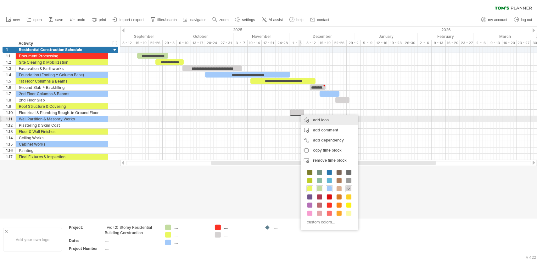
click at [321, 120] on div "add icon" at bounding box center [330, 120] width 58 height 10
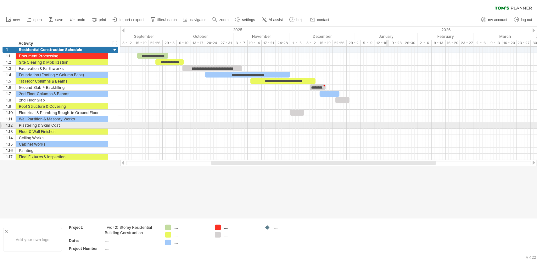
drag, startPoint x: 385, startPoint y: 123, endPoint x: 337, endPoint y: 130, distance: 48.7
click at [383, 123] on div at bounding box center [328, 125] width 417 height 6
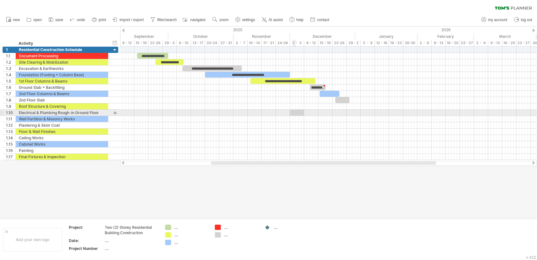
click at [295, 110] on div at bounding box center [297, 113] width 14 height 6
click at [328, 116] on div at bounding box center [328, 119] width 417 height 6
click at [329, 112] on div at bounding box center [328, 113] width 417 height 6
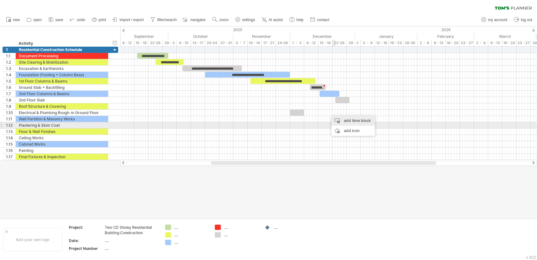
click at [356, 123] on div "add time block" at bounding box center [353, 121] width 43 height 10
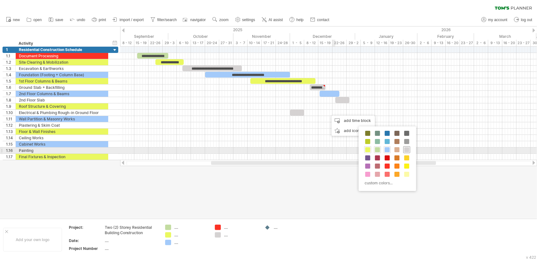
click at [406, 148] on span at bounding box center [407, 149] width 5 height 5
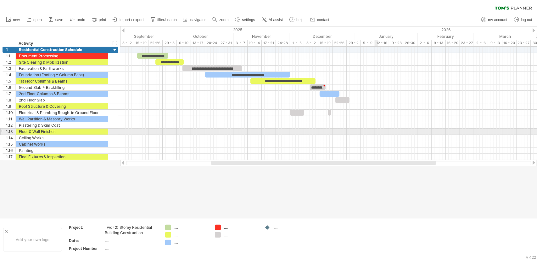
click at [372, 129] on div at bounding box center [328, 131] width 417 height 6
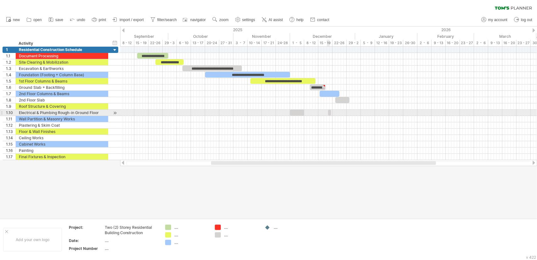
click at [329, 110] on span at bounding box center [328, 113] width 3 height 6
drag, startPoint x: 331, startPoint y: 111, endPoint x: 350, endPoint y: 113, distance: 19.0
click at [350, 113] on span at bounding box center [350, 113] width 3 height 6
click at [299, 111] on div at bounding box center [297, 113] width 14 height 6
drag, startPoint x: 305, startPoint y: 112, endPoint x: 310, endPoint y: 113, distance: 5.1
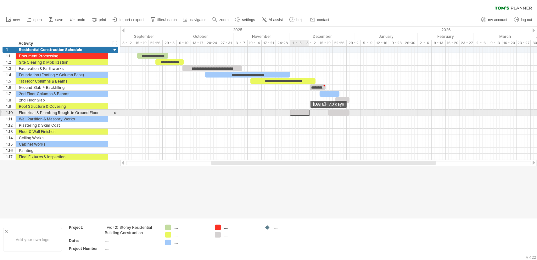
click at [310, 113] on span at bounding box center [310, 113] width 3 height 6
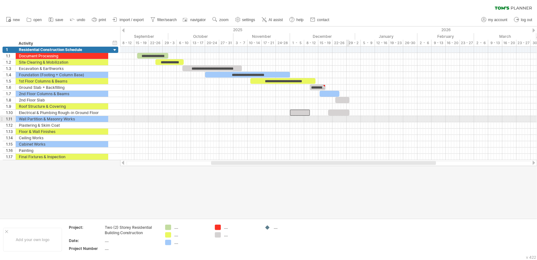
click at [346, 116] on div at bounding box center [328, 119] width 417 height 6
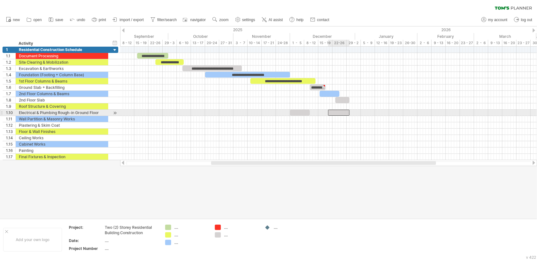
click at [340, 111] on div at bounding box center [338, 113] width 21 height 6
click at [312, 113] on span at bounding box center [311, 113] width 3 height 6
click at [342, 113] on div at bounding box center [338, 113] width 21 height 6
click at [337, 112] on div at bounding box center [337, 113] width 21 height 6
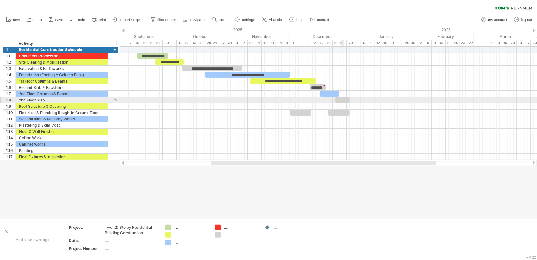
click at [342, 98] on div at bounding box center [343, 100] width 14 height 6
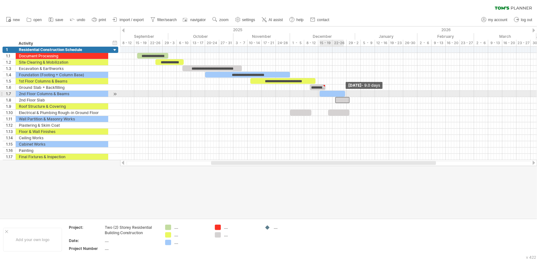
drag, startPoint x: 339, startPoint y: 92, endPoint x: 345, endPoint y: 92, distance: 5.7
click at [345, 92] on span at bounding box center [345, 94] width 3 height 6
drag, startPoint x: 346, startPoint y: 94, endPoint x: 361, endPoint y: 93, distance: 14.9
click at [361, 93] on div "**********" at bounding box center [328, 103] width 417 height 113
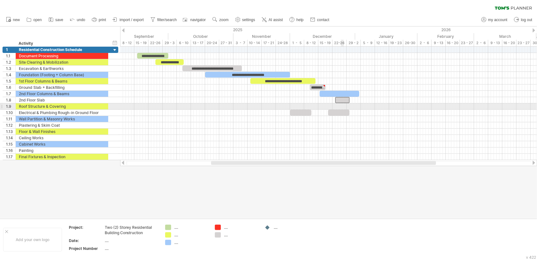
click at [344, 104] on div at bounding box center [328, 106] width 417 height 6
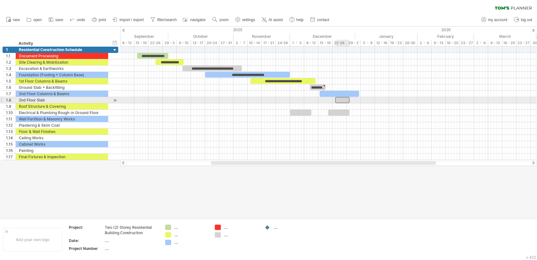
click at [344, 99] on div at bounding box center [343, 100] width 14 height 6
drag, startPoint x: 343, startPoint y: 100, endPoint x: 365, endPoint y: 99, distance: 22.7
click at [365, 99] on div at bounding box center [365, 100] width 14 height 6
drag, startPoint x: 372, startPoint y: 98, endPoint x: 398, endPoint y: 100, distance: 25.6
click at [398, 100] on span at bounding box center [398, 100] width 3 height 6
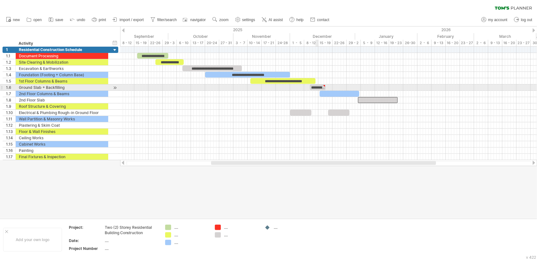
click at [318, 87] on div "**********" at bounding box center [318, 87] width 16 height 6
drag, startPoint x: 326, startPoint y: 87, endPoint x: 336, endPoint y: 87, distance: 9.5
click at [336, 87] on span at bounding box center [335, 87] width 3 height 6
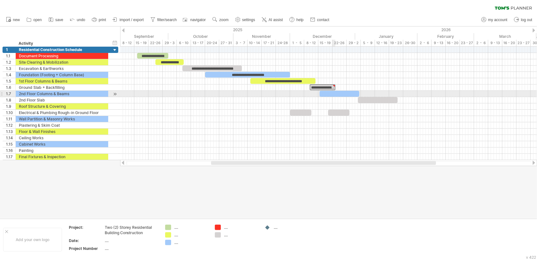
click at [335, 93] on div at bounding box center [340, 94] width 40 height 6
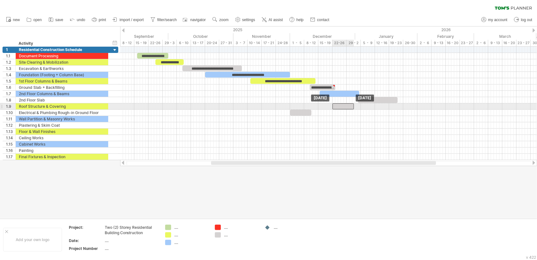
drag, startPoint x: 338, startPoint y: 113, endPoint x: 342, endPoint y: 105, distance: 9.0
click at [346, 106] on div at bounding box center [343, 106] width 21 height 6
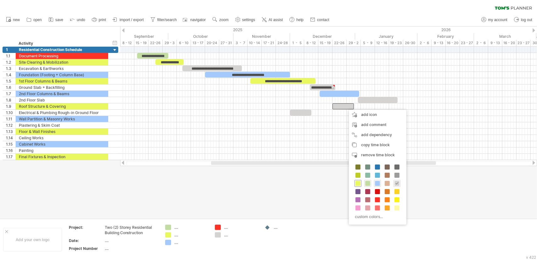
click at [360, 183] on span at bounding box center [358, 183] width 5 height 5
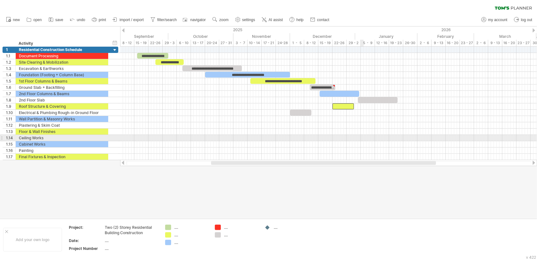
drag, startPoint x: 363, startPoint y: 138, endPoint x: 352, endPoint y: 117, distance: 23.1
click at [363, 138] on div at bounding box center [328, 138] width 417 height 6
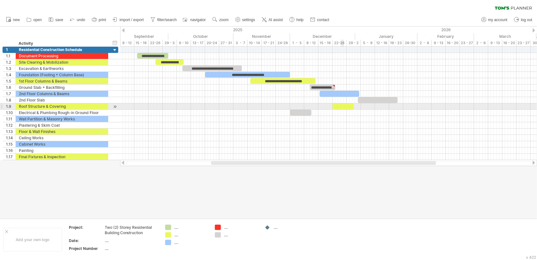
click at [343, 108] on div at bounding box center [343, 106] width 21 height 6
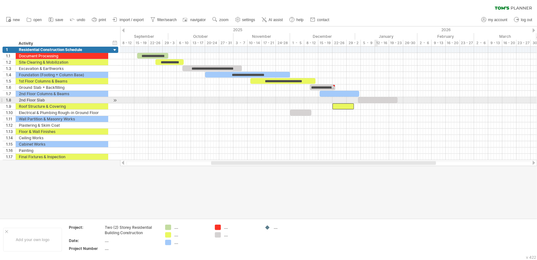
click at [377, 100] on div at bounding box center [378, 100] width 40 height 6
click at [392, 99] on div at bounding box center [378, 100] width 40 height 6
click at [398, 99] on span at bounding box center [398, 100] width 3 height 6
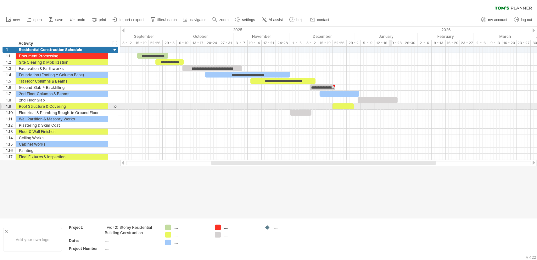
click at [376, 128] on div at bounding box center [328, 131] width 417 height 6
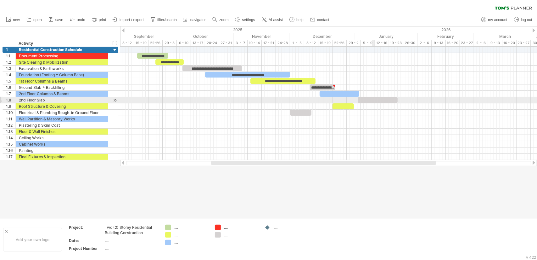
click at [374, 100] on div at bounding box center [378, 100] width 40 height 6
click at [389, 98] on div "**********" at bounding box center [378, 100] width 40 height 6
click at [393, 101] on div "**********" at bounding box center [378, 100] width 40 height 6
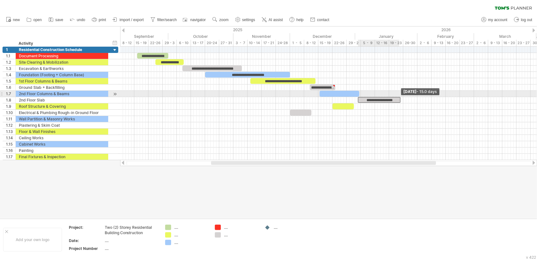
click at [399, 97] on div "**********" at bounding box center [379, 100] width 43 height 6
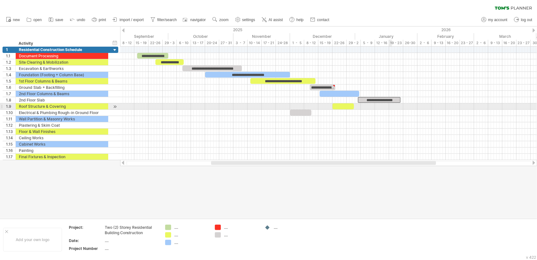
click at [391, 110] on div at bounding box center [328, 113] width 417 height 6
click at [339, 110] on div at bounding box center [328, 113] width 417 height 6
click at [345, 106] on div at bounding box center [343, 106] width 21 height 6
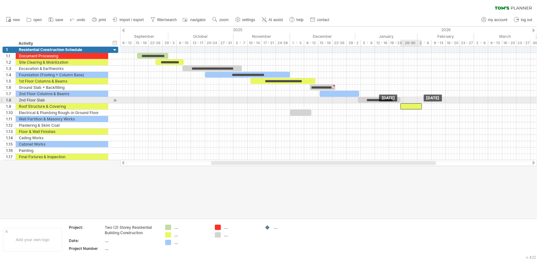
drag, startPoint x: 341, startPoint y: 105, endPoint x: 407, endPoint y: 103, distance: 66.5
click at [407, 103] on div at bounding box center [411, 106] width 21 height 6
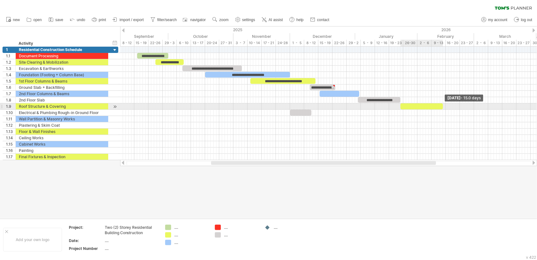
drag, startPoint x: 422, startPoint y: 105, endPoint x: 443, endPoint y: 104, distance: 21.1
click at [443, 104] on span at bounding box center [443, 106] width 3 height 6
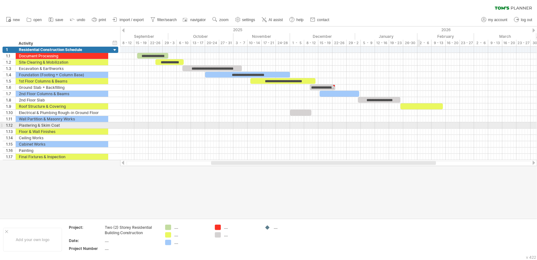
drag, startPoint x: 418, startPoint y: 126, endPoint x: 422, endPoint y: 119, distance: 7.7
click at [418, 126] on div at bounding box center [328, 125] width 417 height 6
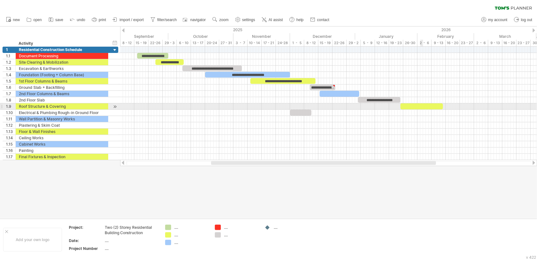
click at [422, 106] on div at bounding box center [422, 106] width 43 height 6
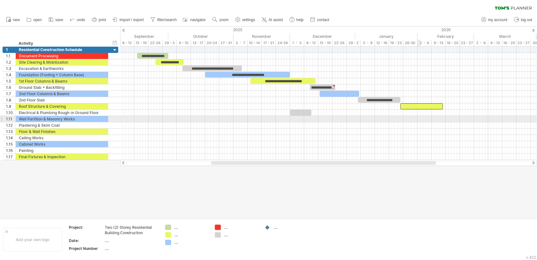
click at [414, 120] on div at bounding box center [328, 119] width 417 height 6
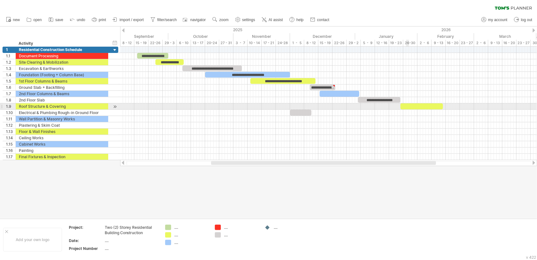
drag, startPoint x: 408, startPoint y: 105, endPoint x: 416, endPoint y: 110, distance: 8.6
click at [409, 105] on div at bounding box center [422, 106] width 43 height 6
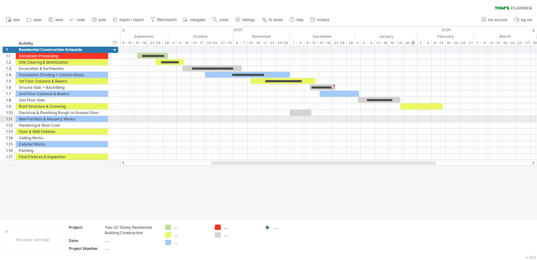
click at [415, 120] on div at bounding box center [328, 119] width 417 height 6
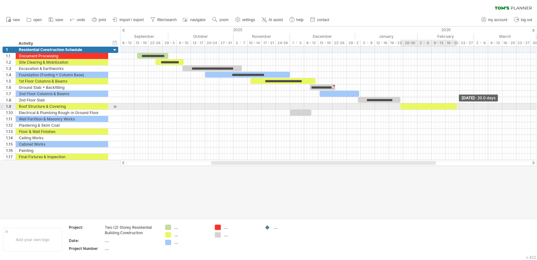
drag, startPoint x: 443, startPoint y: 106, endPoint x: 457, endPoint y: 105, distance: 13.9
click at [457, 105] on span at bounding box center [457, 106] width 3 height 6
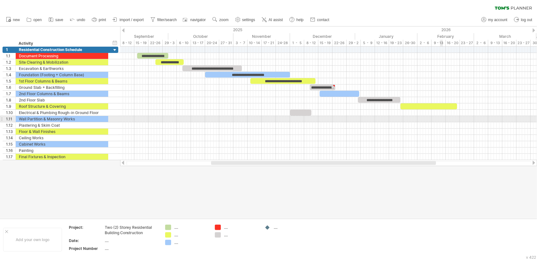
drag, startPoint x: 441, startPoint y: 120, endPoint x: 439, endPoint y: 116, distance: 4.4
click at [441, 120] on div at bounding box center [328, 119] width 417 height 6
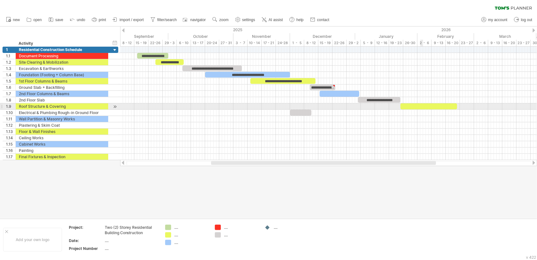
click at [422, 104] on div at bounding box center [429, 106] width 57 height 6
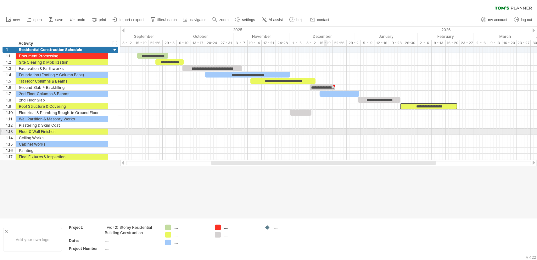
click at [325, 129] on div at bounding box center [328, 131] width 417 height 6
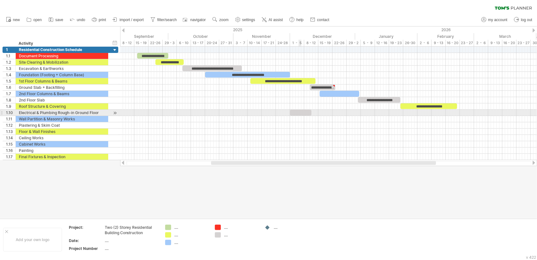
click at [299, 114] on div at bounding box center [300, 113] width 21 height 6
click at [310, 110] on span at bounding box center [310, 113] width 3 height 6
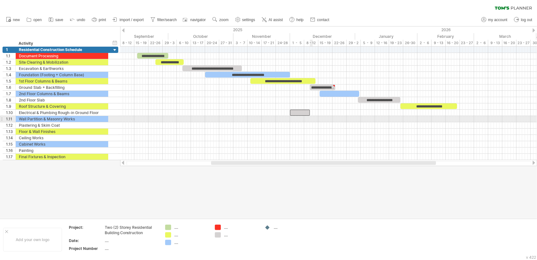
click at [311, 116] on div at bounding box center [328, 119] width 417 height 6
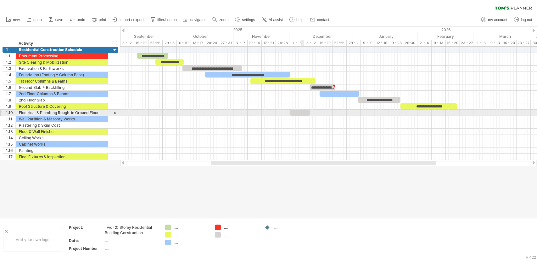
click at [303, 111] on div at bounding box center [300, 113] width 20 height 6
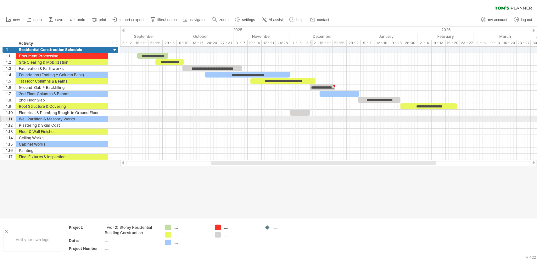
drag, startPoint x: 310, startPoint y: 117, endPoint x: 305, endPoint y: 108, distance: 10.4
click at [311, 117] on div at bounding box center [328, 119] width 417 height 6
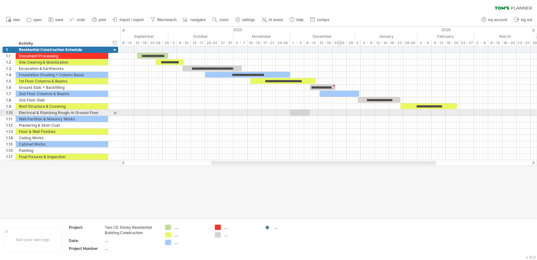
click at [341, 112] on div at bounding box center [328, 113] width 417 height 6
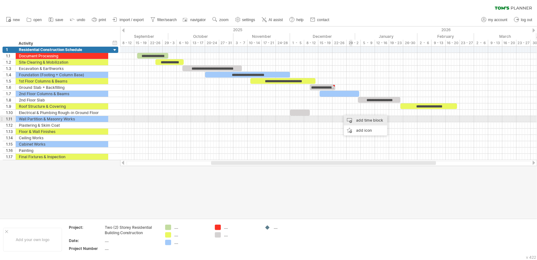
click at [367, 119] on div "add time block" at bounding box center [365, 120] width 43 height 10
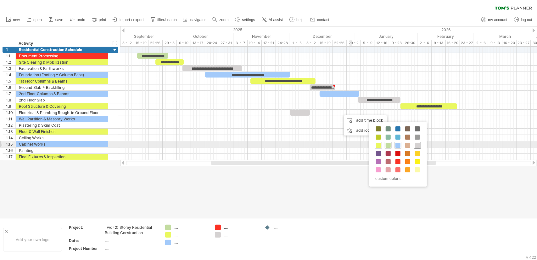
click at [417, 146] on span at bounding box center [417, 145] width 5 height 5
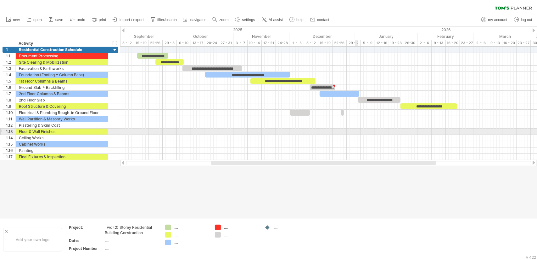
drag, startPoint x: 358, startPoint y: 131, endPoint x: 346, endPoint y: 117, distance: 17.9
click at [358, 131] on div at bounding box center [328, 131] width 417 height 6
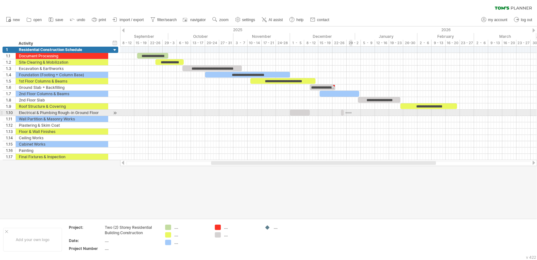
drag, startPoint x: 346, startPoint y: 112, endPoint x: 352, endPoint y: 113, distance: 6.4
click at [352, 113] on div at bounding box center [328, 113] width 417 height 6
drag, startPoint x: 343, startPoint y: 111, endPoint x: 377, endPoint y: 112, distance: 34.0
click at [344, 112] on div at bounding box center [342, 113] width 3 height 6
drag, startPoint x: 365, startPoint y: 110, endPoint x: 336, endPoint y: 110, distance: 28.7
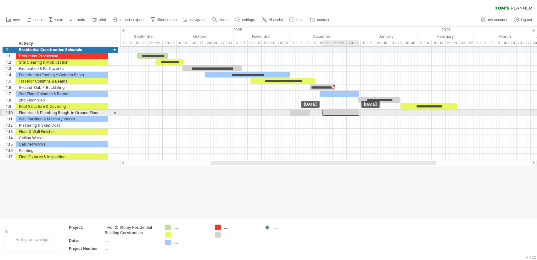
click at [336, 110] on div at bounding box center [341, 113] width 37 height 6
drag, startPoint x: 322, startPoint y: 112, endPoint x: 345, endPoint y: 112, distance: 23.3
click at [345, 112] on span at bounding box center [344, 113] width 3 height 6
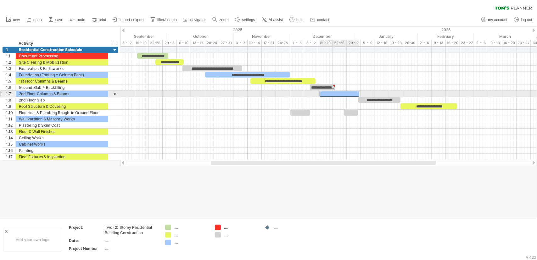
click at [342, 94] on div at bounding box center [340, 94] width 40 height 6
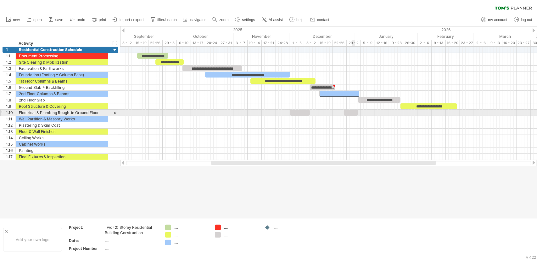
click at [354, 110] on div at bounding box center [351, 113] width 14 height 6
drag, startPoint x: 344, startPoint y: 112, endPoint x: 339, endPoint y: 113, distance: 4.6
click at [339, 113] on span at bounding box center [340, 113] width 3 height 6
click at [360, 112] on span at bounding box center [360, 113] width 3 height 6
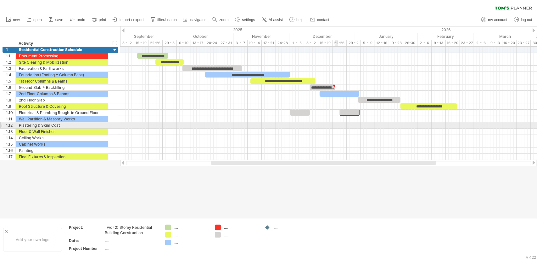
click at [337, 128] on div at bounding box center [328, 131] width 417 height 6
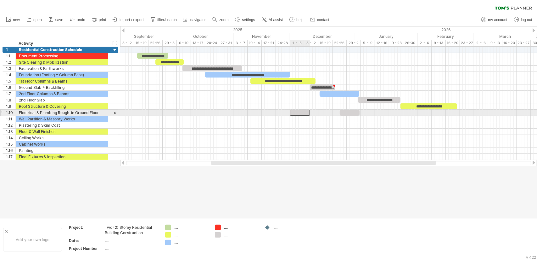
click at [309, 114] on div at bounding box center [300, 113] width 20 height 6
click at [343, 112] on div at bounding box center [350, 113] width 20 height 6
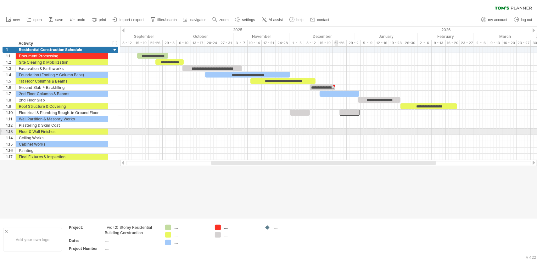
click at [339, 135] on div at bounding box center [328, 138] width 417 height 6
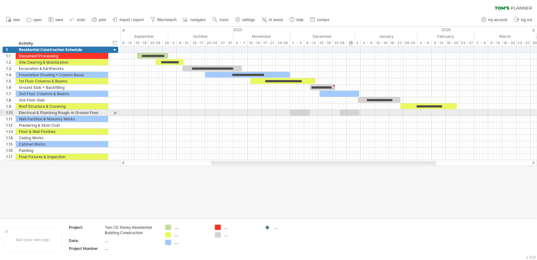
click at [352, 111] on div at bounding box center [350, 113] width 20 height 6
click at [307, 111] on div at bounding box center [300, 113] width 20 height 6
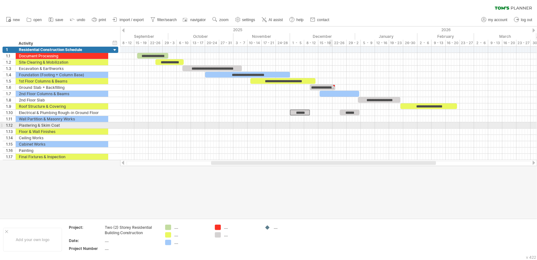
click at [331, 126] on div at bounding box center [328, 125] width 417 height 6
drag, startPoint x: 370, startPoint y: 127, endPoint x: 380, endPoint y: 123, distance: 10.9
click at [371, 128] on div at bounding box center [328, 131] width 417 height 6
drag, startPoint x: 389, startPoint y: 121, endPoint x: 347, endPoint y: 116, distance: 42.8
click at [390, 122] on div at bounding box center [328, 125] width 417 height 6
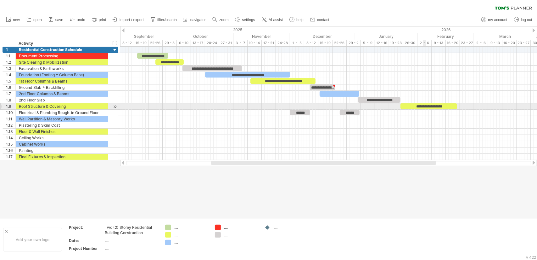
click at [425, 106] on div "**********" at bounding box center [429, 106] width 57 height 6
click at [390, 130] on div at bounding box center [328, 131] width 417 height 6
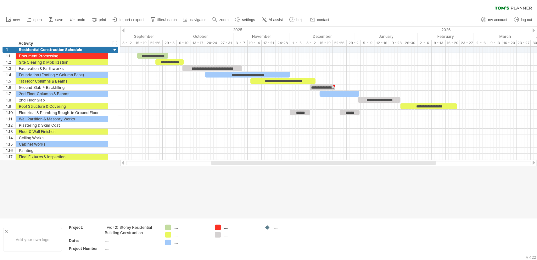
click at [534, 29] on div at bounding box center [534, 30] width 3 height 4
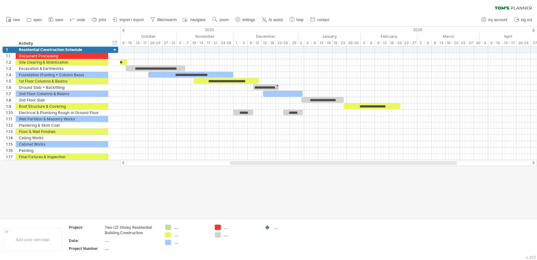
click at [534, 29] on div at bounding box center [534, 30] width 3 height 4
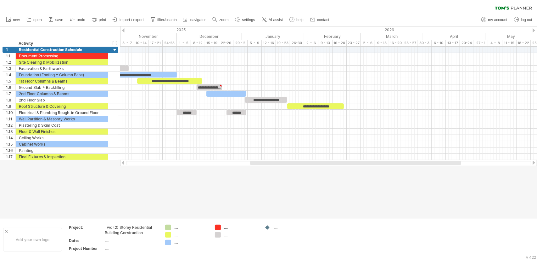
click at [534, 29] on div at bounding box center [534, 30] width 3 height 4
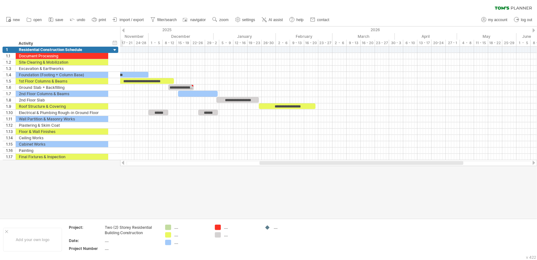
click at [534, 29] on div at bounding box center [534, 30] width 3 height 4
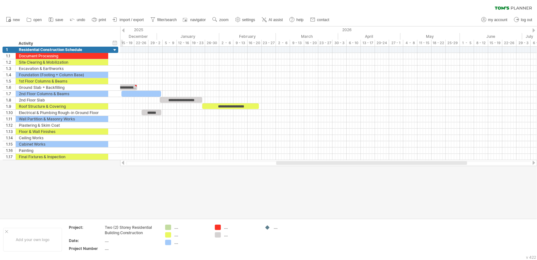
click at [534, 29] on div at bounding box center [534, 30] width 3 height 4
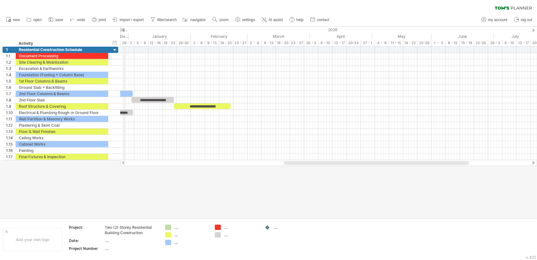
click at [124, 31] on div at bounding box center [123, 30] width 3 height 4
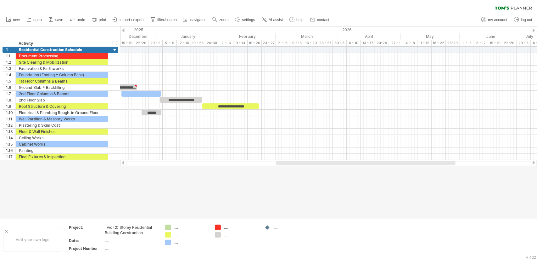
click at [124, 31] on div at bounding box center [123, 30] width 3 height 4
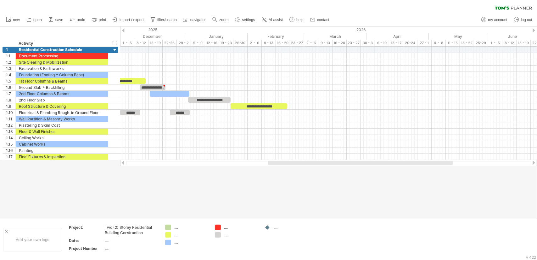
click at [124, 31] on div at bounding box center [123, 30] width 3 height 4
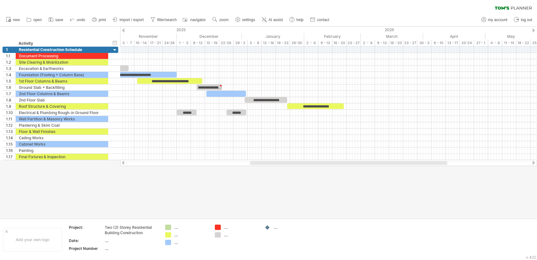
click at [124, 31] on div at bounding box center [123, 30] width 3 height 4
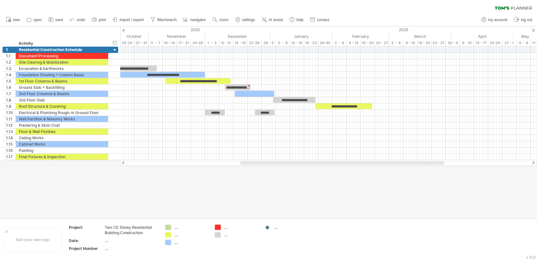
click at [124, 31] on div at bounding box center [123, 30] width 3 height 4
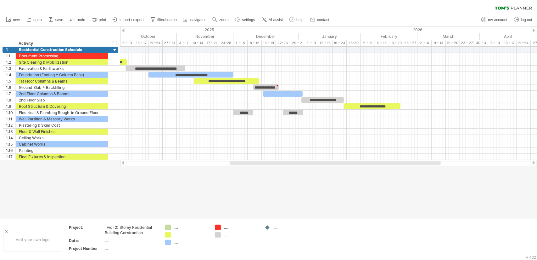
click at [124, 31] on div at bounding box center [123, 30] width 3 height 4
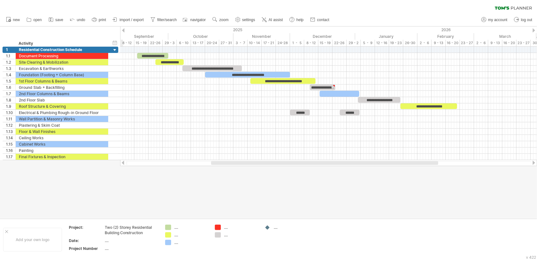
click at [124, 31] on div at bounding box center [123, 30] width 3 height 4
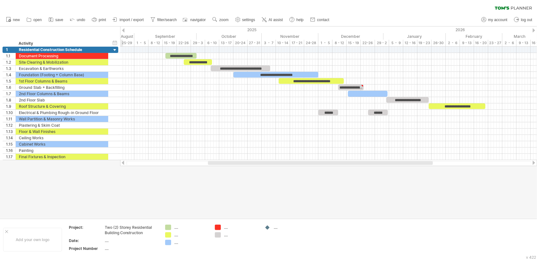
click at [533, 30] on div at bounding box center [534, 30] width 3 height 4
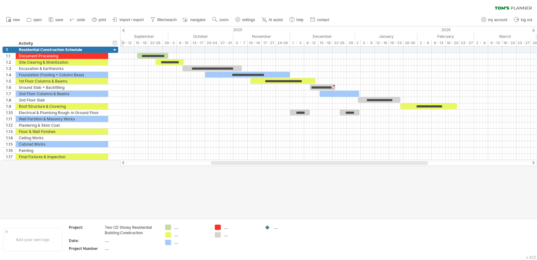
click at [533, 30] on div at bounding box center [534, 30] width 3 height 4
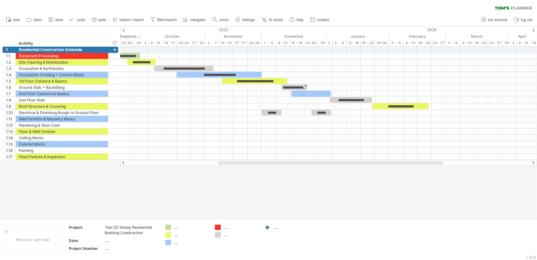
click at [122, 29] on div at bounding box center [123, 30] width 3 height 4
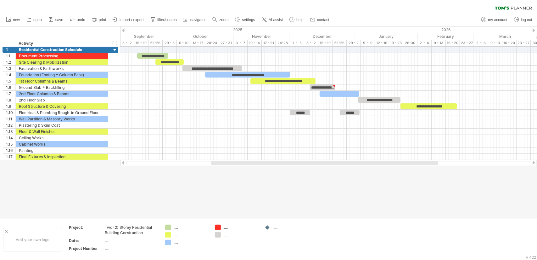
click at [127, 15] on ul "new open" at bounding box center [167, 19] width 329 height 13
click at [126, 19] on span "import / export" at bounding box center [132, 20] width 24 height 4
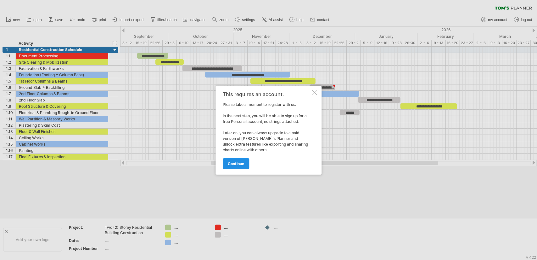
click at [239, 163] on span "continue" at bounding box center [236, 163] width 16 height 5
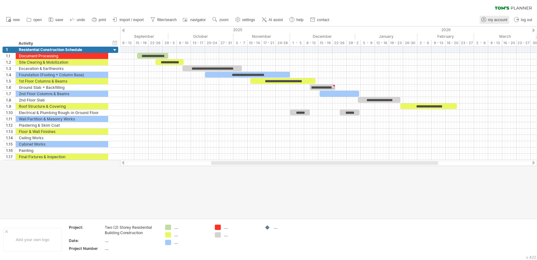
click at [493, 22] on link "my account" at bounding box center [495, 20] width 30 height 8
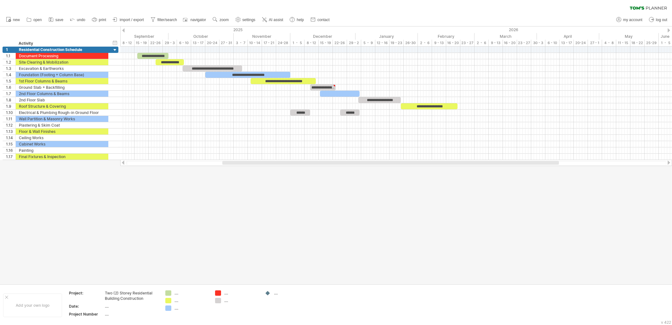
click at [264, 249] on div at bounding box center [336, 155] width 672 height 258
click at [336, 207] on div at bounding box center [336, 155] width 672 height 258
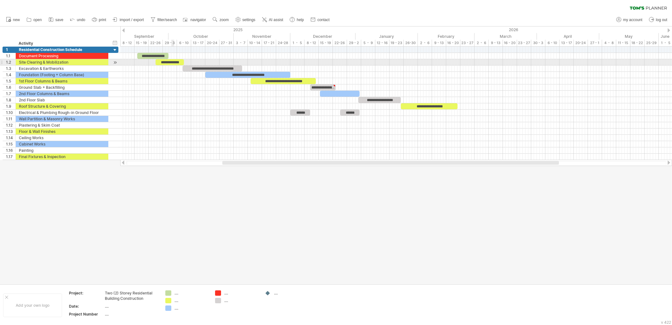
click at [172, 62] on div "**********" at bounding box center [170, 62] width 28 height 6
drag, startPoint x: 166, startPoint y: 63, endPoint x: 182, endPoint y: 62, distance: 16.7
click at [182, 62] on div "**********" at bounding box center [170, 62] width 28 height 6
drag, startPoint x: 157, startPoint y: 62, endPoint x: 170, endPoint y: 64, distance: 12.7
click at [170, 64] on div "**********" at bounding box center [182, 62] width 28 height 6
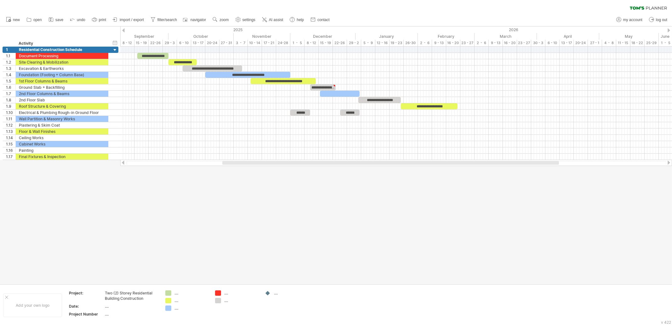
click at [187, 208] on div at bounding box center [336, 155] width 672 height 258
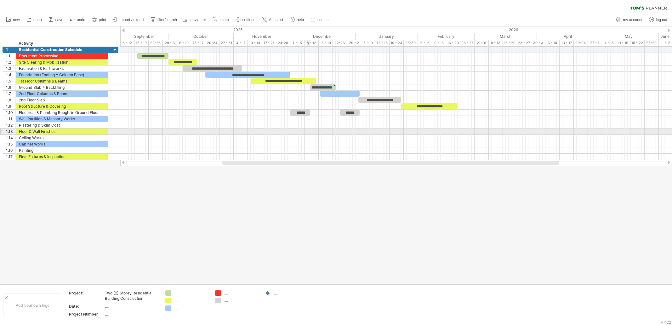
click at [315, 185] on div at bounding box center [336, 155] width 672 height 258
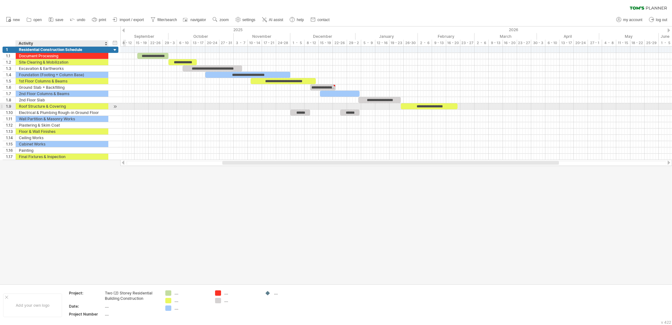
click at [50, 105] on div "Roof Structure & Covering" at bounding box center [62, 106] width 86 height 6
click at [430, 106] on div "**********" at bounding box center [429, 106] width 57 height 6
click at [452, 105] on div "**********" at bounding box center [429, 106] width 57 height 6
click at [457, 104] on span at bounding box center [457, 106] width 3 height 6
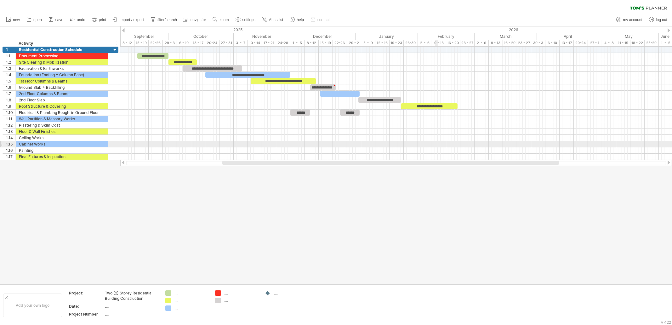
click at [426, 177] on div at bounding box center [336, 155] width 672 height 258
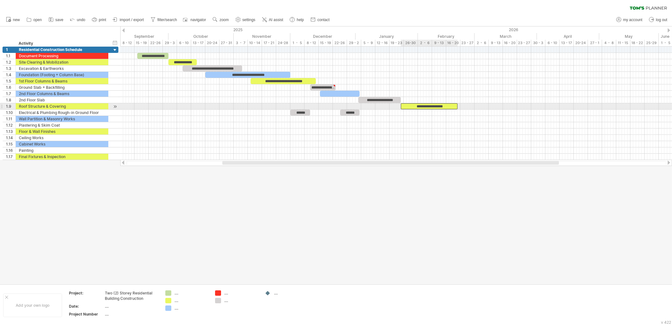
click at [429, 105] on div "**********" at bounding box center [429, 106] width 57 height 6
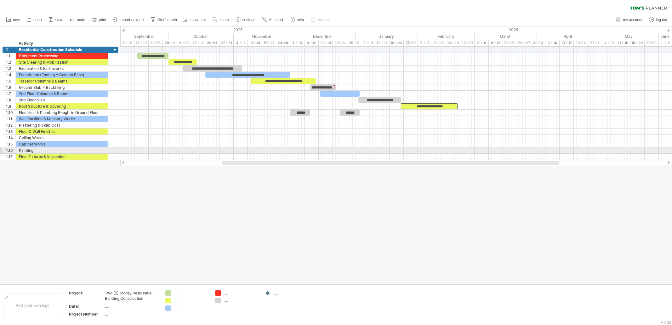
click at [400, 167] on div at bounding box center [336, 155] width 672 height 258
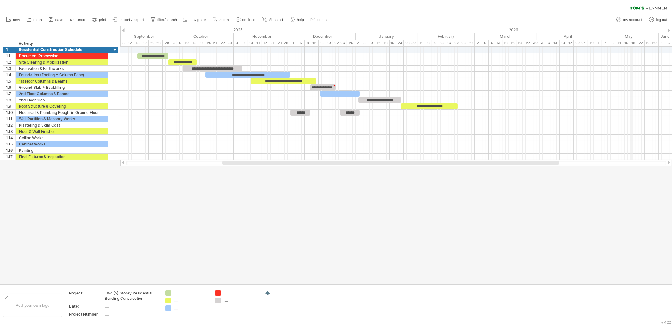
click at [537, 35] on div "May" at bounding box center [629, 36] width 60 height 7
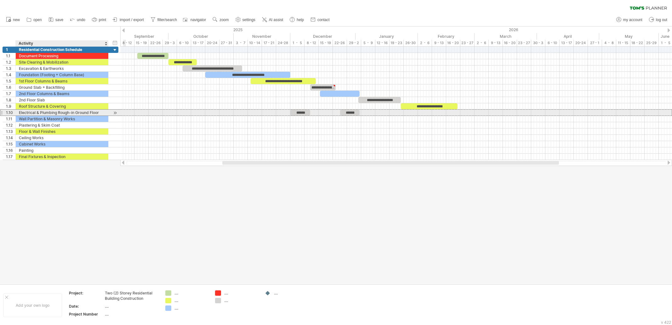
click at [39, 112] on div "Electrical & Plumbing Rough-in Ground Floor" at bounding box center [62, 113] width 86 height 6
click at [348, 111] on div "******" at bounding box center [350, 113] width 20 height 6
click at [101, 111] on div "Electrical & Plumbing Rough-in Ground Floor" at bounding box center [62, 113] width 86 height 6
click at [0, 0] on input "**********" at bounding box center [0, 0] width 0 height 0
click at [103, 111] on input "**********" at bounding box center [62, 113] width 86 height 6
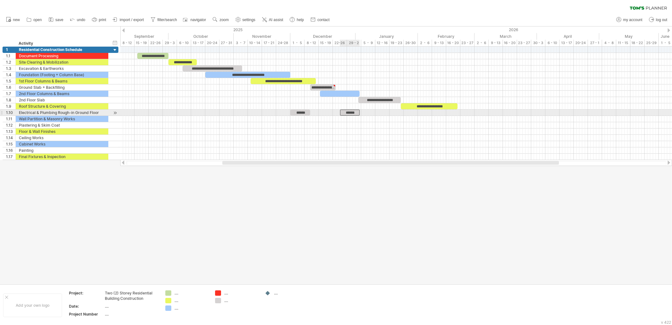
click at [348, 112] on div "******" at bounding box center [350, 113] width 20 height 6
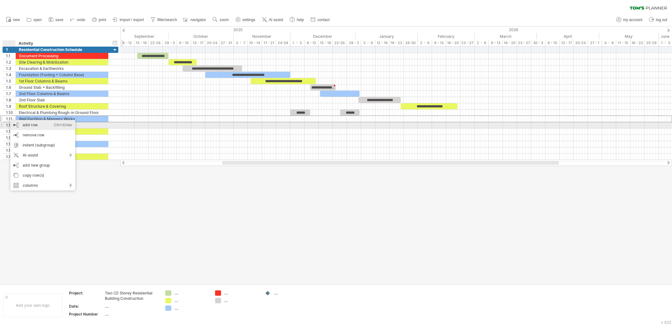
click at [39, 124] on div "add row Ctrl+Enter Cmd+Enter" at bounding box center [42, 125] width 65 height 10
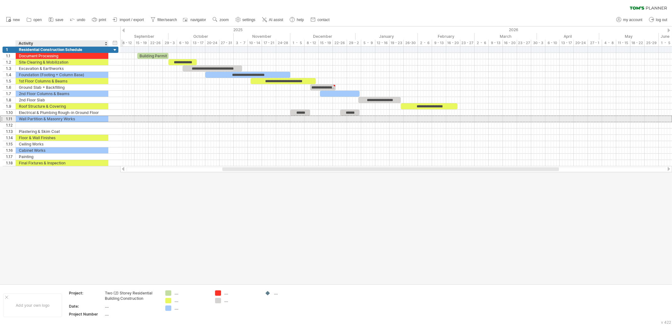
click at [27, 118] on div "Wall Partition & Masonry Works" at bounding box center [62, 119] width 86 height 6
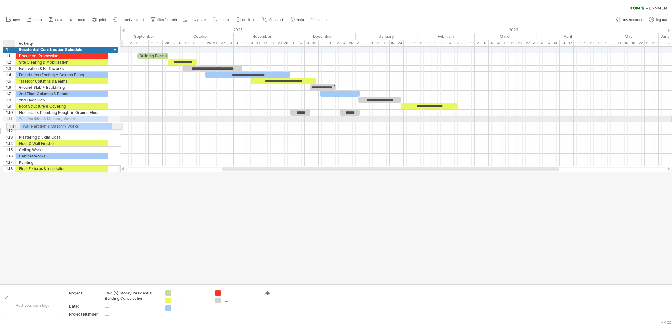
drag, startPoint x: 2, startPoint y: 118, endPoint x: 5, endPoint y: 125, distance: 7.7
click at [5, 125] on div "**********" at bounding box center [61, 109] width 116 height 125
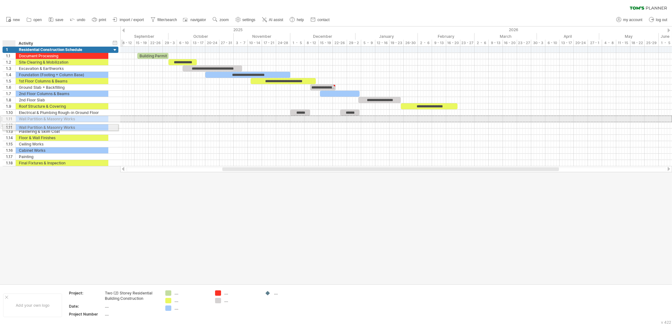
drag, startPoint x: 7, startPoint y: 119, endPoint x: 6, endPoint y: 126, distance: 7.6
click at [6, 126] on div "**********" at bounding box center [61, 107] width 116 height 120
drag, startPoint x: 26, startPoint y: 119, endPoint x: 28, endPoint y: 126, distance: 6.6
click at [28, 126] on div "**********" at bounding box center [61, 107] width 116 height 120
click at [4, 118] on div "1.11" at bounding box center [9, 119] width 13 height 6
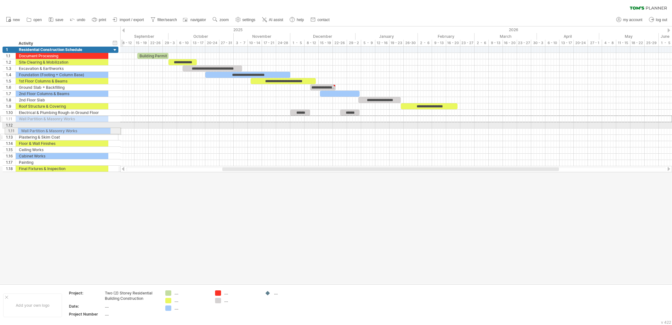
drag, startPoint x: 1, startPoint y: 118, endPoint x: 3, endPoint y: 130, distance: 12.1
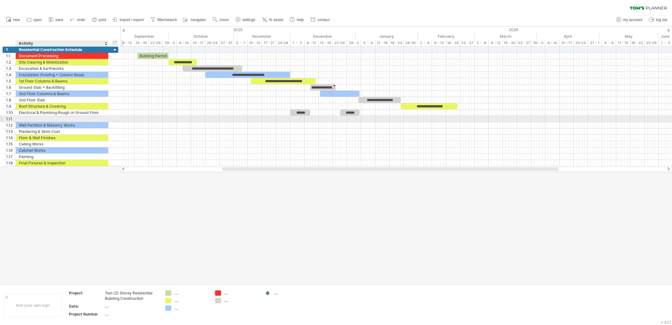
click at [24, 119] on div at bounding box center [62, 119] width 86 height 6
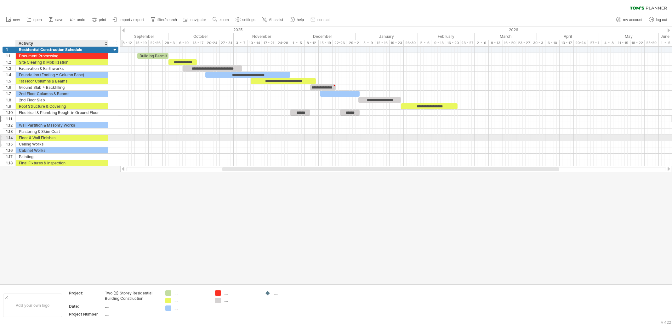
click at [46, 141] on div "Ceiling Works" at bounding box center [62, 144] width 86 height 6
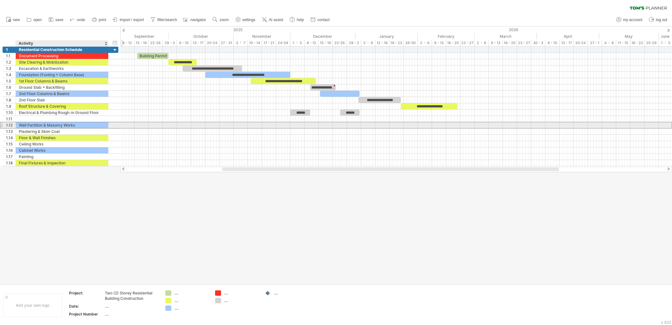
drag, startPoint x: 35, startPoint y: 123, endPoint x: 37, endPoint y: 126, distance: 3.8
click at [36, 123] on div "Wall Partition & Masonry Works" at bounding box center [62, 125] width 86 height 6
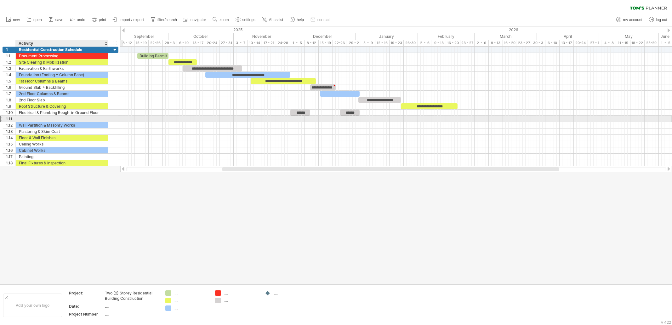
click at [36, 118] on div at bounding box center [62, 119] width 86 height 6
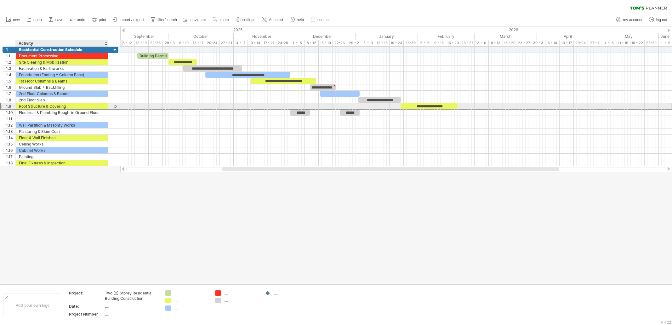
click at [40, 107] on div "Roof Structure & Covering" at bounding box center [62, 106] width 86 height 6
click at [37, 116] on div at bounding box center [62, 119] width 86 height 6
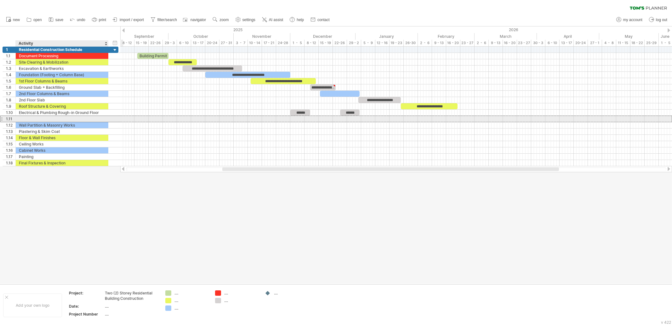
click at [35, 120] on input "text" at bounding box center [62, 119] width 86 height 6
click at [40, 112] on div "Electrical & Plumbing Rough-in Ground Floor" at bounding box center [62, 113] width 86 height 6
click at [38, 119] on div at bounding box center [62, 119] width 86 height 6
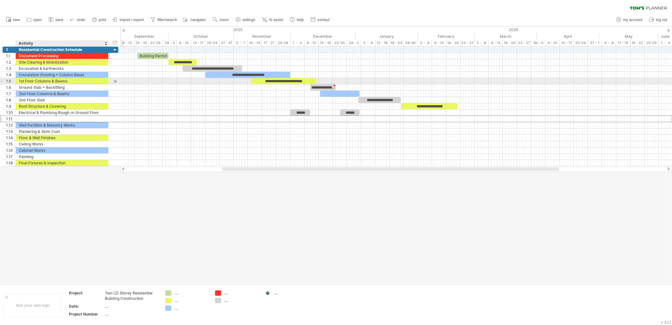
click at [34, 79] on div "1st Floor Columns & Beams" at bounding box center [62, 81] width 86 height 6
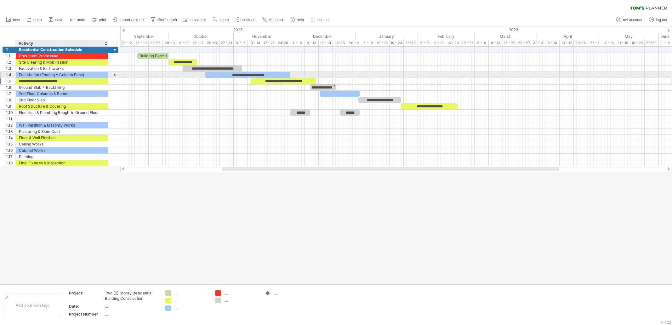
click at [42, 75] on div "Foundation (Footing + Column Base)" at bounding box center [62, 75] width 86 height 6
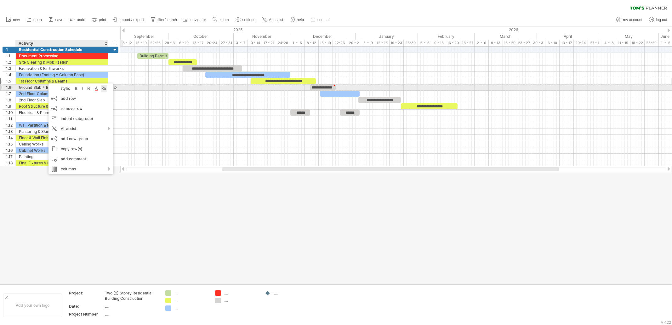
click at [106, 87] on div at bounding box center [104, 88] width 6 height 6
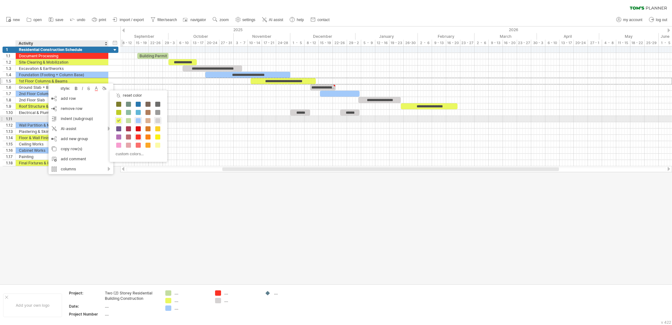
click at [160, 122] on div at bounding box center [157, 120] width 7 height 7
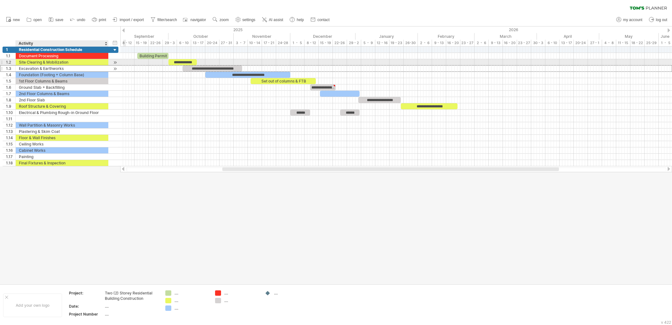
click at [58, 65] on div "Excavation & Earthworks" at bounding box center [62, 68] width 86 height 6
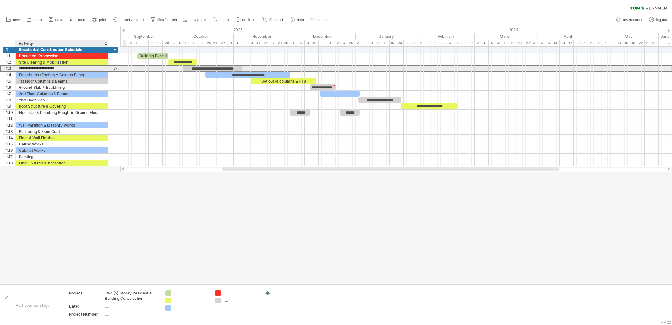
click at [57, 69] on input "**********" at bounding box center [62, 68] width 86 height 6
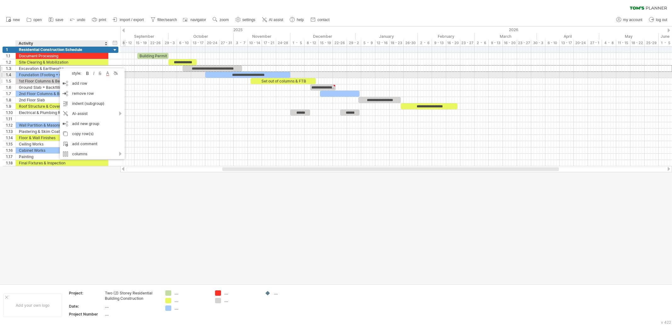
click at [28, 78] on div "1st Floor Columns & Beams" at bounding box center [62, 81] width 86 height 6
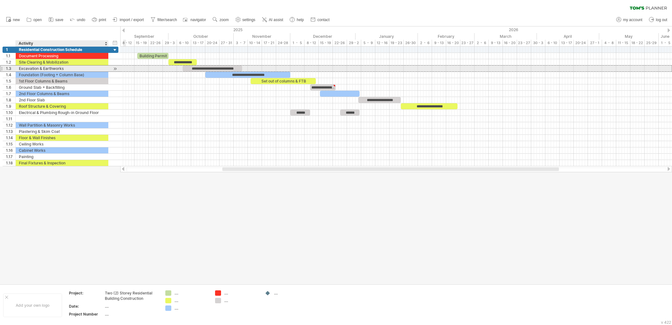
click at [35, 67] on div "Excavation & Earthworks" at bounding box center [62, 68] width 86 height 6
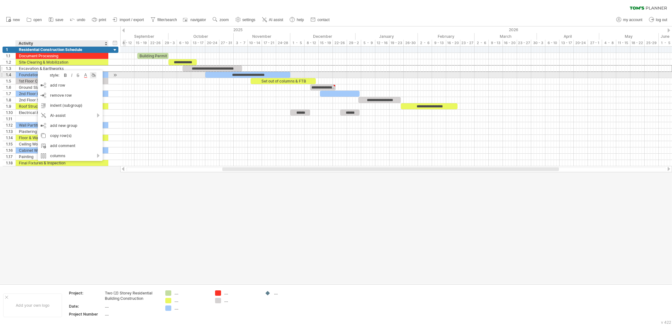
click at [96, 76] on div at bounding box center [93, 75] width 6 height 6
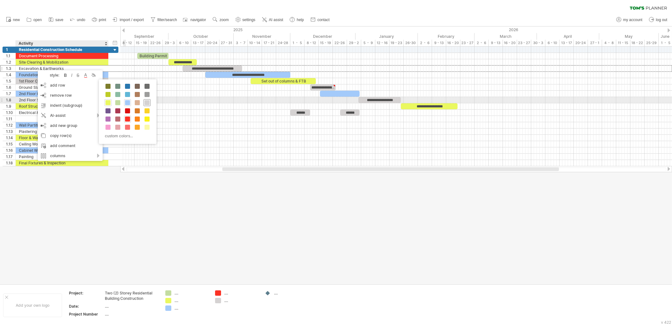
click at [146, 101] on span at bounding box center [147, 102] width 5 height 5
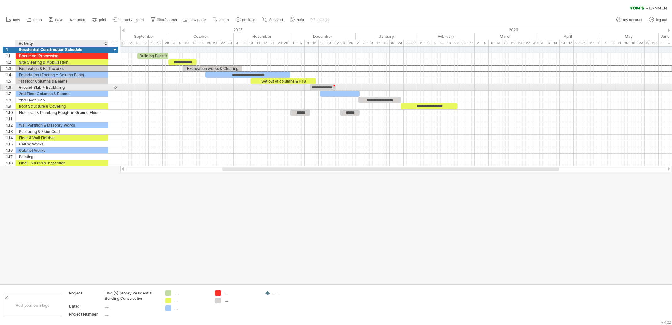
click at [45, 85] on div "Ground Slab + Backfilling" at bounding box center [62, 87] width 86 height 6
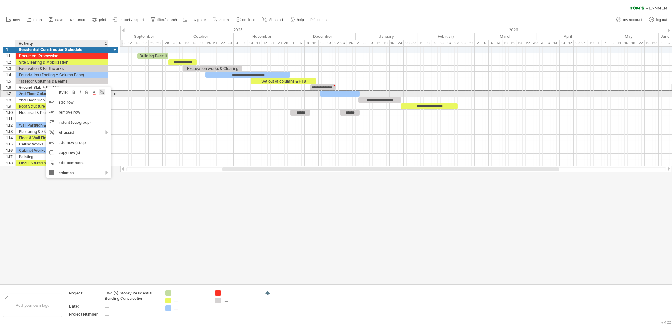
click at [103, 92] on div at bounding box center [102, 92] width 6 height 6
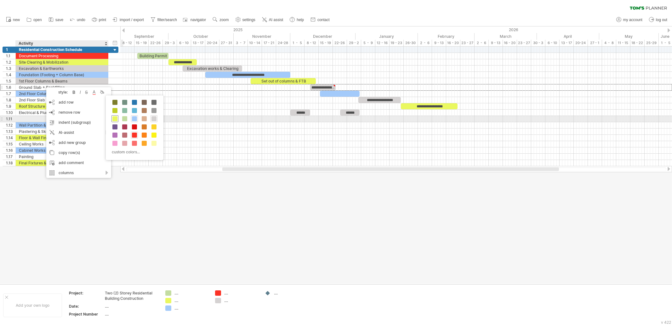
click at [113, 117] on span at bounding box center [114, 118] width 5 height 5
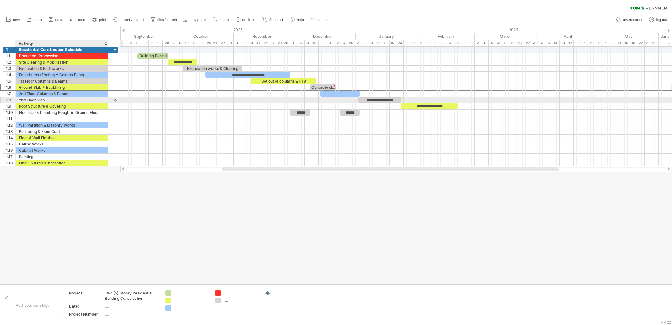
click at [37, 99] on div "2nd Floor Slab" at bounding box center [62, 100] width 86 height 6
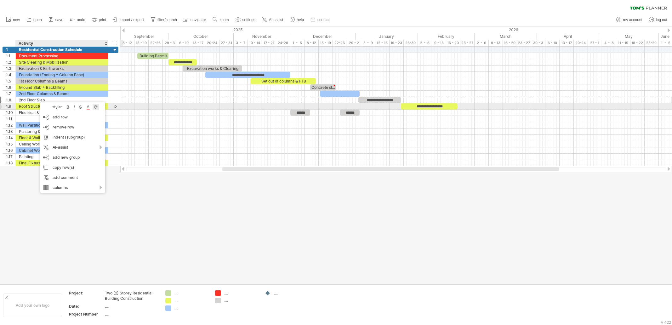
click at [99, 108] on div "style: bold italic strikethrough text color background color" at bounding box center [72, 107] width 65 height 10
click at [93, 107] on div at bounding box center [96, 107] width 6 height 6
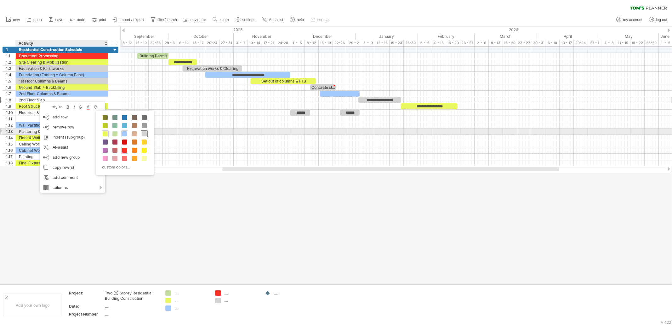
click at [145, 134] on span at bounding box center [144, 133] width 5 height 5
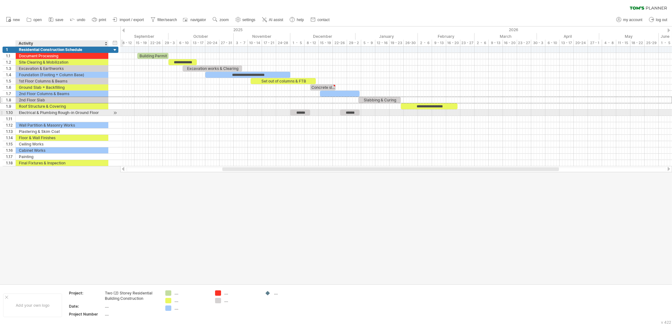
click at [49, 112] on div "Electrical & Plumbing Rough-in Ground Floor" at bounding box center [62, 113] width 86 height 6
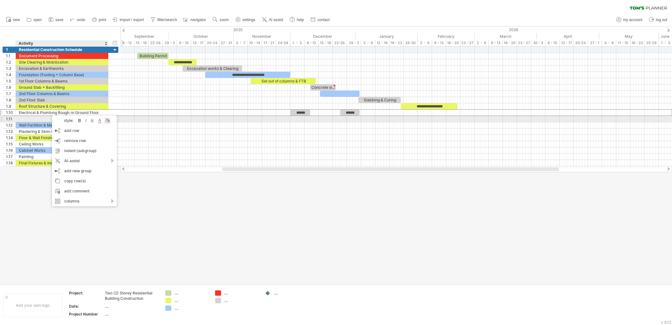
click at [110, 120] on div at bounding box center [107, 120] width 6 height 6
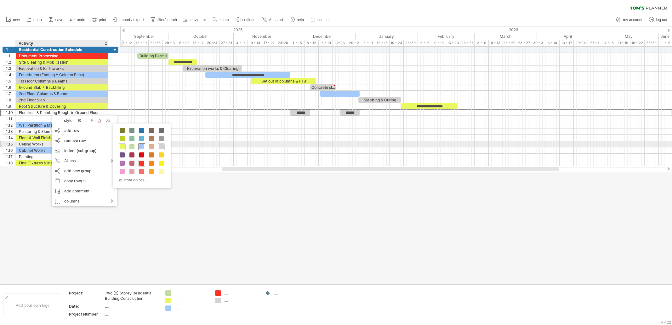
click at [140, 145] on span at bounding box center [141, 146] width 5 height 5
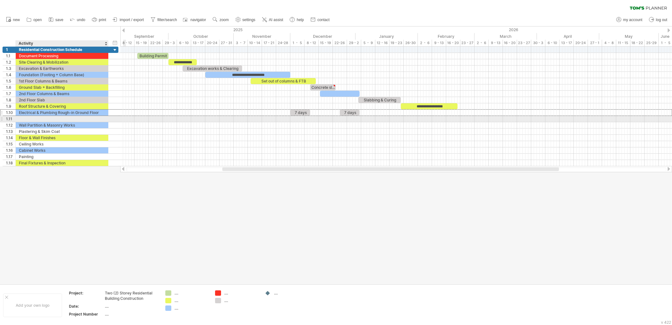
click at [39, 118] on div at bounding box center [62, 119] width 86 height 6
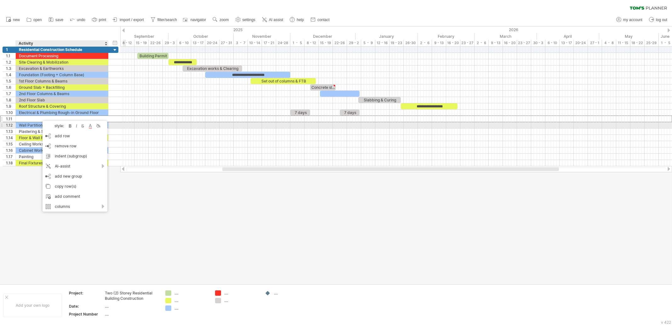
click at [103, 128] on div "style: bold italic strikethrough text color background color" at bounding box center [75, 126] width 65 height 10
click at [103, 127] on div "style: bold italic strikethrough text color background color" at bounding box center [75, 126] width 65 height 10
click at [100, 125] on div at bounding box center [98, 126] width 6 height 6
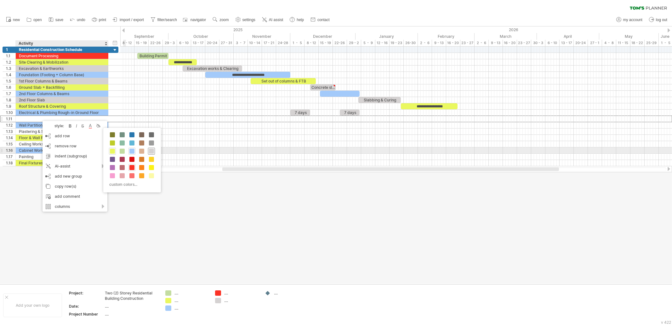
click at [152, 152] on span at bounding box center [151, 151] width 5 height 5
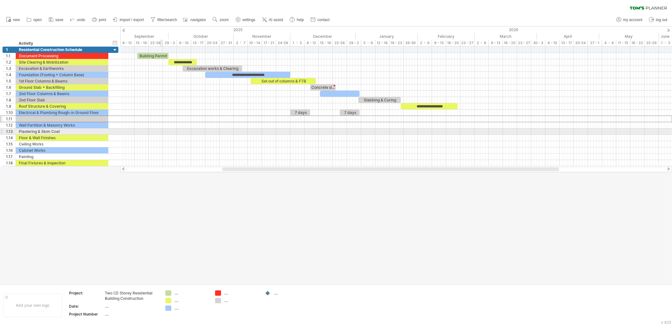
click at [164, 125] on div at bounding box center [396, 125] width 552 height 6
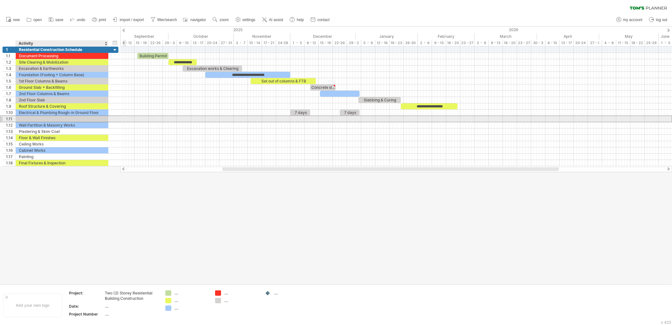
click at [33, 117] on div at bounding box center [62, 119] width 86 height 6
click at [33, 112] on div "Electrical & Plumbing Rough-in Ground Floor" at bounding box center [62, 113] width 86 height 6
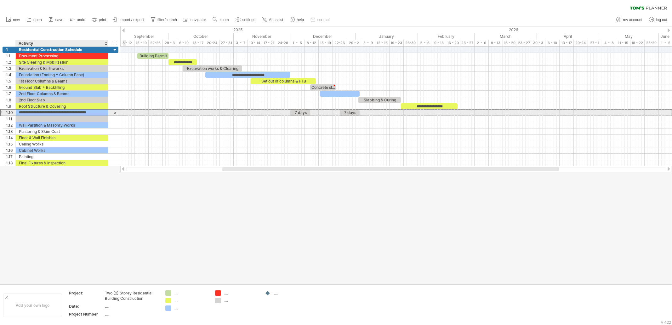
click at [29, 112] on input "**********" at bounding box center [62, 113] width 86 height 6
click at [26, 112] on input "**********" at bounding box center [62, 113] width 86 height 6
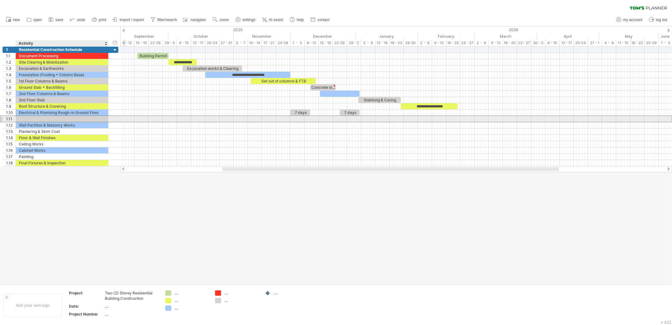
click at [25, 119] on div at bounding box center [62, 119] width 86 height 6
paste input "**********"
drag, startPoint x: 101, startPoint y: 118, endPoint x: 76, endPoint y: 119, distance: 25.2
click at [76, 119] on input "**********" at bounding box center [62, 119] width 86 height 6
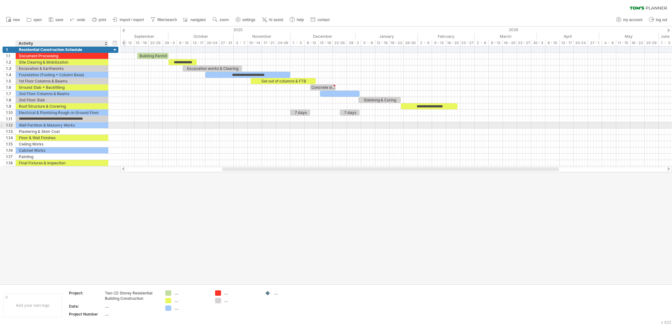
type input "**********"
click at [84, 118] on div "Electrical & Plumbing Rough-in 2nd floor" at bounding box center [62, 119] width 86 height 6
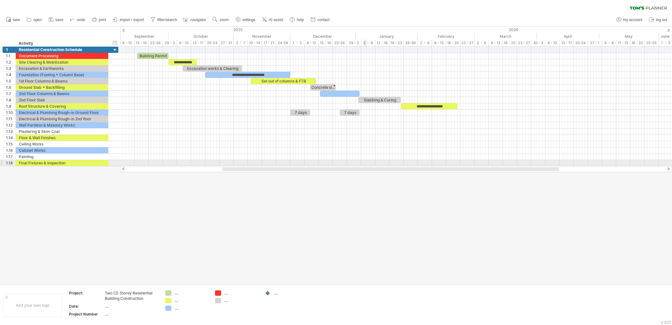
click at [366, 162] on div at bounding box center [396, 163] width 552 height 6
click at [354, 116] on div at bounding box center [396, 119] width 552 height 6
drag, startPoint x: 359, startPoint y: 113, endPoint x: 402, endPoint y: 111, distance: 42.9
click at [402, 111] on span at bounding box center [402, 113] width 3 height 6
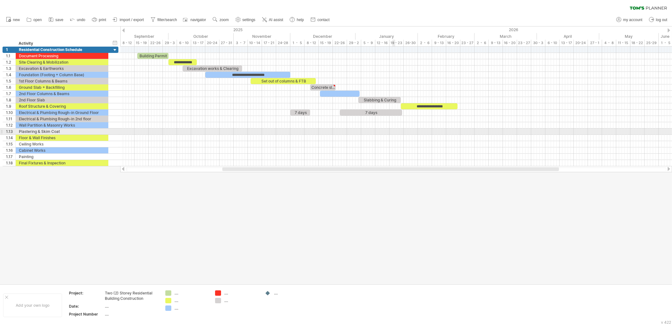
click at [393, 130] on div at bounding box center [396, 131] width 552 height 6
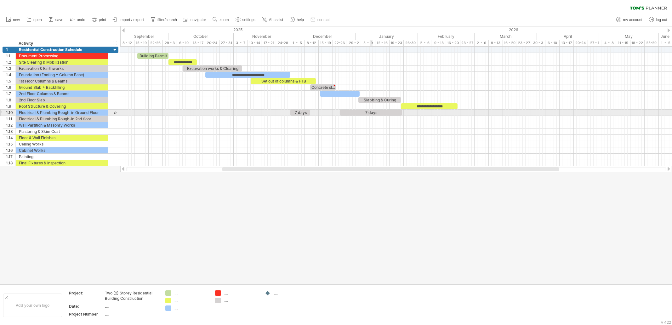
click at [369, 112] on div "7 days" at bounding box center [371, 113] width 62 height 6
click at [386, 112] on div "******" at bounding box center [371, 113] width 62 height 6
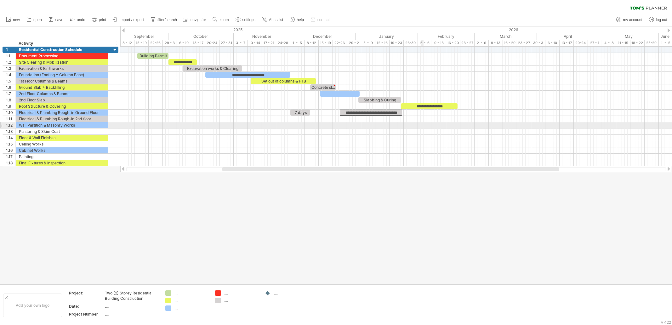
click at [423, 123] on div at bounding box center [396, 125] width 552 height 6
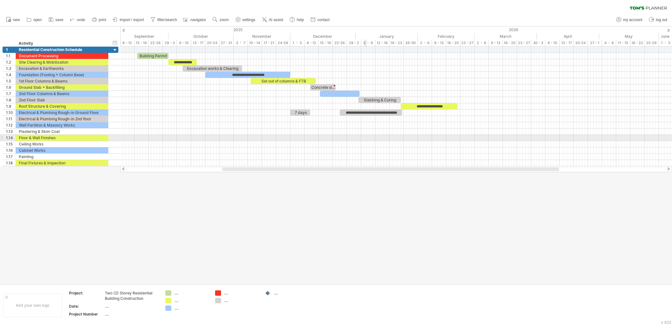
click at [365, 141] on div at bounding box center [396, 144] width 552 height 6
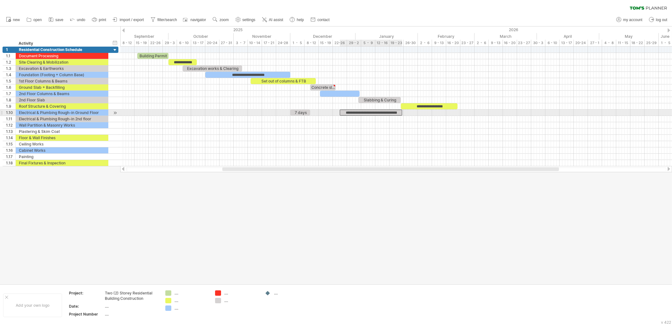
click at [358, 112] on div "**********" at bounding box center [371, 113] width 62 height 6
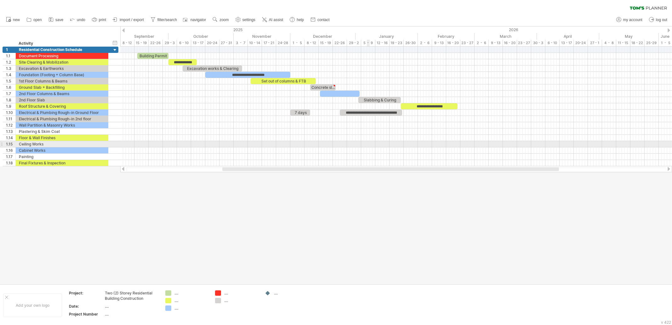
click at [367, 144] on div at bounding box center [396, 144] width 552 height 6
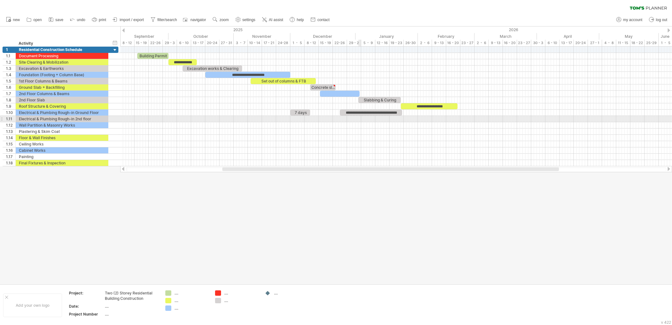
click at [357, 113] on div "**********" at bounding box center [371, 113] width 62 height 6
click at [301, 113] on div "7 days" at bounding box center [300, 113] width 20 height 6
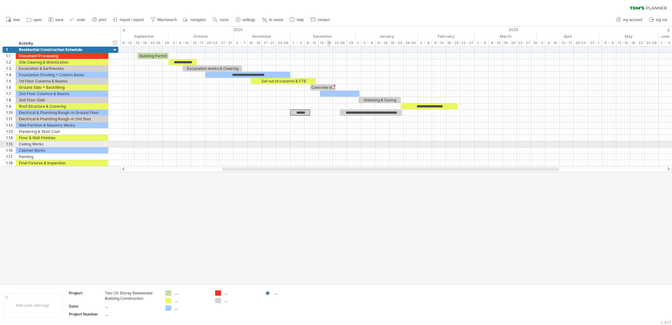
click at [329, 145] on div at bounding box center [396, 144] width 552 height 6
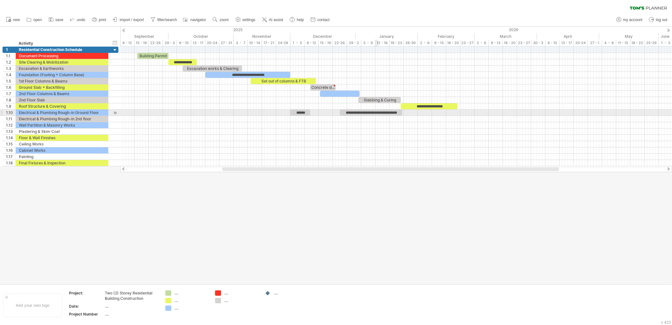
click at [376, 116] on div at bounding box center [396, 119] width 552 height 6
click at [373, 111] on div "**********" at bounding box center [371, 113] width 62 height 6
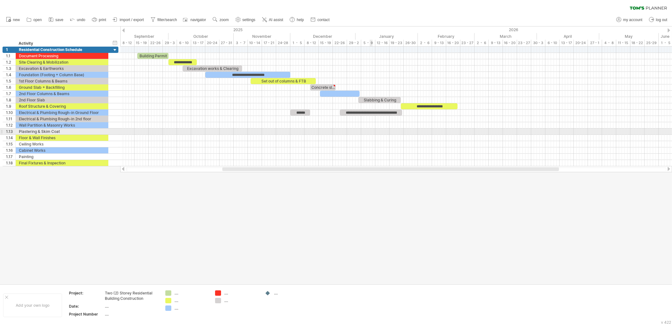
drag, startPoint x: 370, startPoint y: 135, endPoint x: 372, endPoint y: 122, distance: 12.4
click at [370, 135] on div at bounding box center [396, 138] width 552 height 6
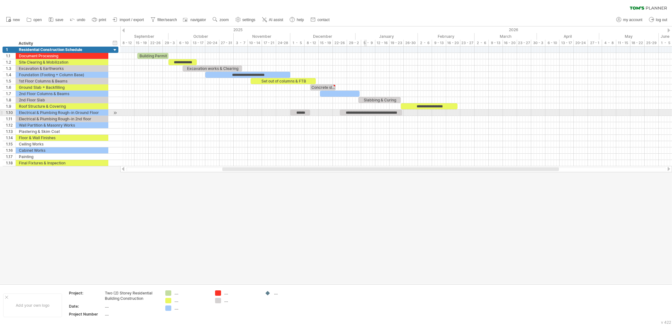
click at [365, 112] on div "**********" at bounding box center [371, 113] width 62 height 6
click at [373, 128] on div at bounding box center [396, 131] width 552 height 6
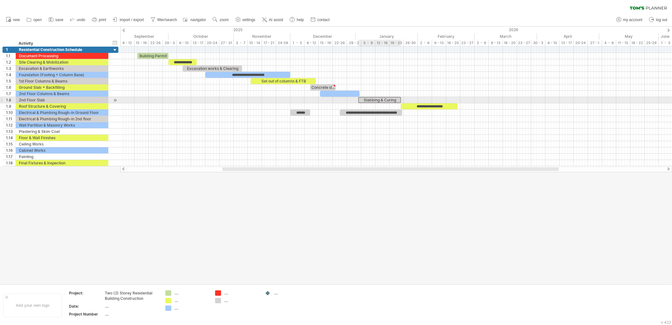
click at [384, 99] on div "Slabbing & Curing" at bounding box center [379, 100] width 43 height 6
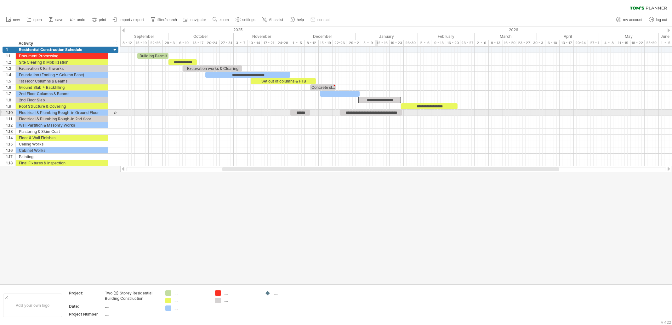
click at [378, 111] on div "**********" at bounding box center [371, 113] width 62 height 6
click at [394, 113] on div "**********" at bounding box center [371, 113] width 62 height 6
click at [380, 114] on div "**********" at bounding box center [371, 113] width 62 height 6
click at [367, 111] on div "**********" at bounding box center [371, 113] width 62 height 6
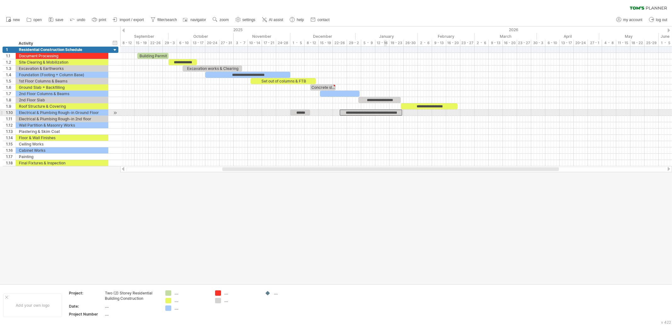
click at [386, 112] on div "**********" at bounding box center [371, 113] width 62 height 6
drag, startPoint x: 380, startPoint y: 112, endPoint x: 419, endPoint y: 115, distance: 39.2
click at [419, 115] on div "**********" at bounding box center [396, 107] width 552 height 120
click at [392, 112] on div "**********" at bounding box center [371, 113] width 62 height 6
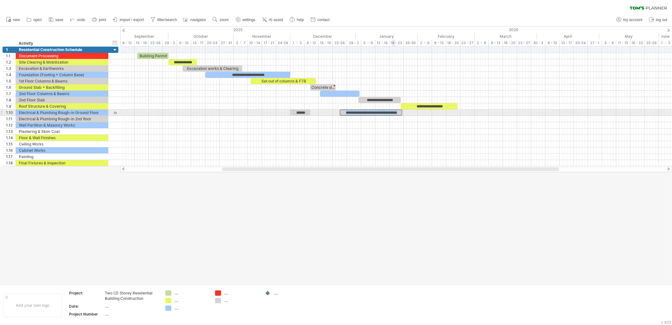
click at [395, 111] on div "**********" at bounding box center [371, 113] width 62 height 6
click at [398, 113] on div "**********" at bounding box center [371, 113] width 62 height 6
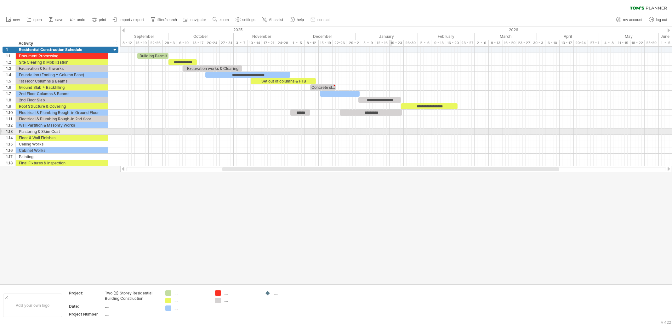
click at [391, 132] on div at bounding box center [396, 131] width 552 height 6
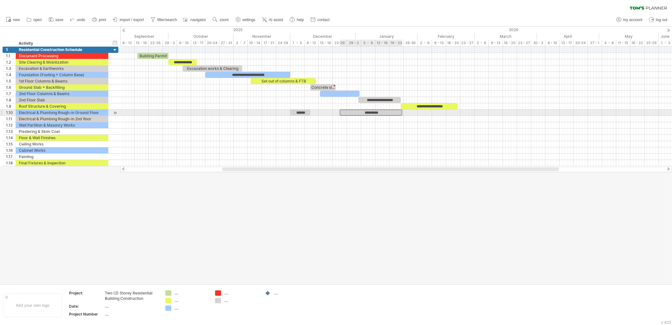
click at [376, 111] on div "*********" at bounding box center [371, 113] width 62 height 6
click at [380, 123] on div at bounding box center [396, 125] width 552 height 6
click at [398, 112] on div "*********" at bounding box center [371, 113] width 62 height 6
drag, startPoint x: 385, startPoint y: 113, endPoint x: 383, endPoint y: 121, distance: 8.1
drag, startPoint x: 339, startPoint y: 118, endPoint x: 359, endPoint y: 119, distance: 19.8
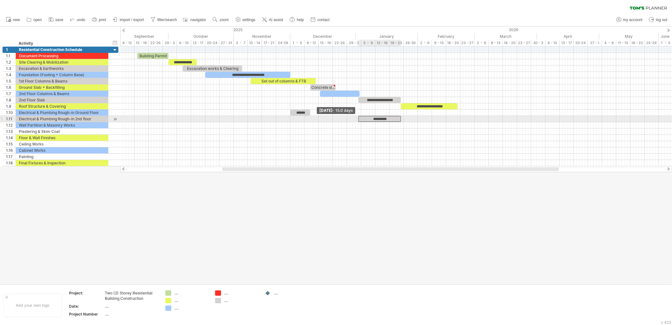
click at [359, 119] on span at bounding box center [358, 119] width 3 height 6
drag, startPoint x: 367, startPoint y: 116, endPoint x: 328, endPoint y: 115, distance: 39.1
click at [328, 116] on div "*********" at bounding box center [340, 119] width 43 height 6
click at [317, 116] on span at bounding box center [318, 119] width 3 height 6
drag, startPoint x: 320, startPoint y: 118, endPoint x: 328, endPoint y: 119, distance: 7.7
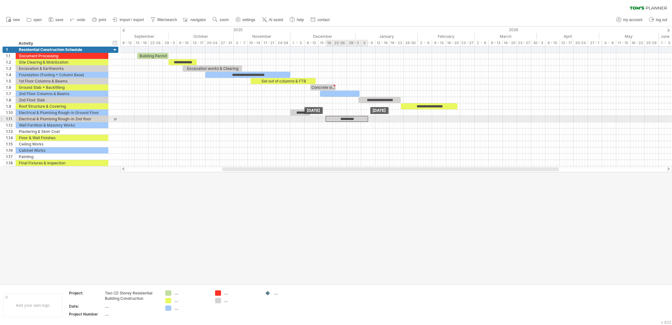
click at [328, 119] on div "*********" at bounding box center [347, 119] width 43 height 6
drag, startPoint x: 368, startPoint y: 117, endPoint x: 346, endPoint y: 118, distance: 22.0
click at [346, 118] on span at bounding box center [345, 119] width 3 height 6
drag, startPoint x: 335, startPoint y: 119, endPoint x: 350, endPoint y: 120, distance: 14.5
click at [350, 120] on div "*********" at bounding box center [350, 119] width 20 height 6
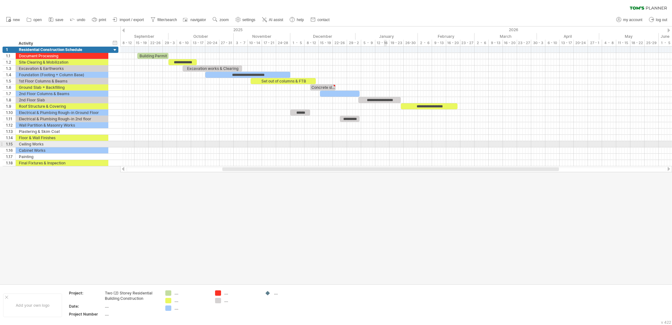
click at [384, 144] on div at bounding box center [396, 144] width 552 height 6
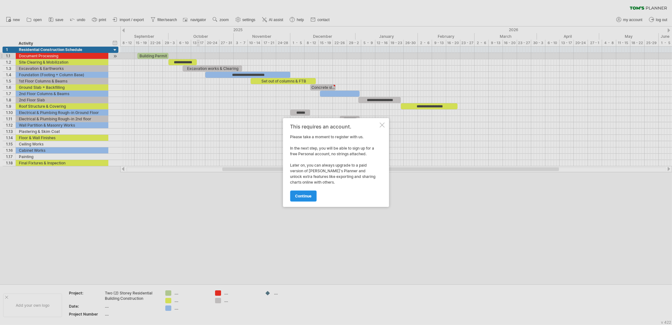
click at [308, 195] on span "continue" at bounding box center [303, 196] width 16 height 5
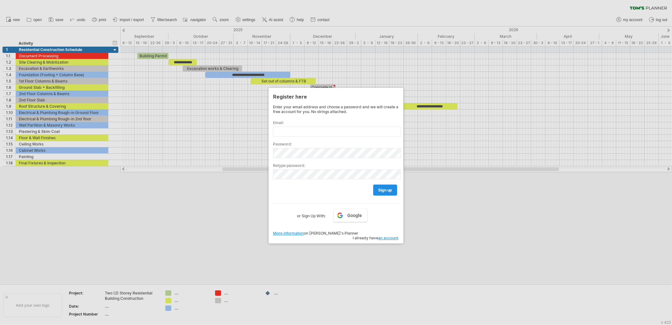
click at [386, 191] on link "sign up" at bounding box center [385, 190] width 24 height 11
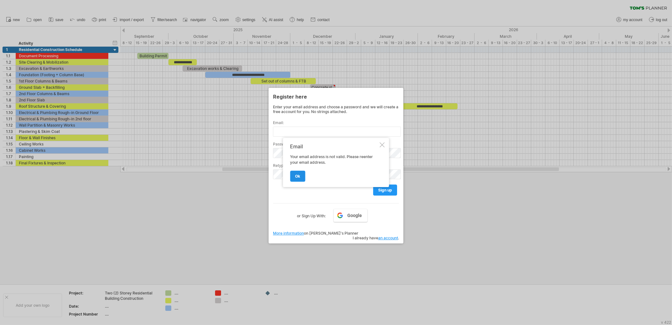
click at [303, 179] on link "ok" at bounding box center [297, 176] width 15 height 11
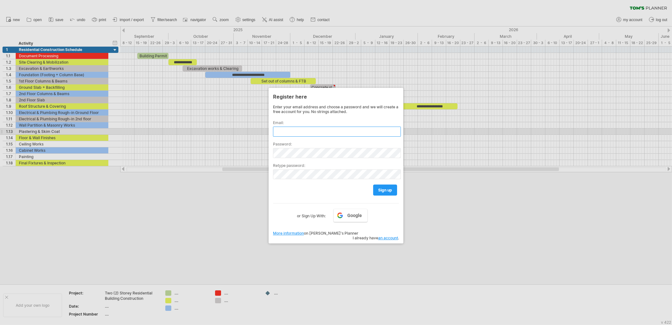
click at [292, 132] on input "text" at bounding box center [337, 132] width 128 height 10
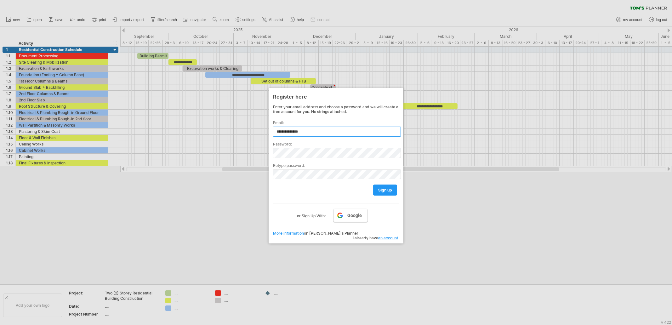
type input "**********"
click at [350, 213] on span "Google" at bounding box center [355, 215] width 14 height 5
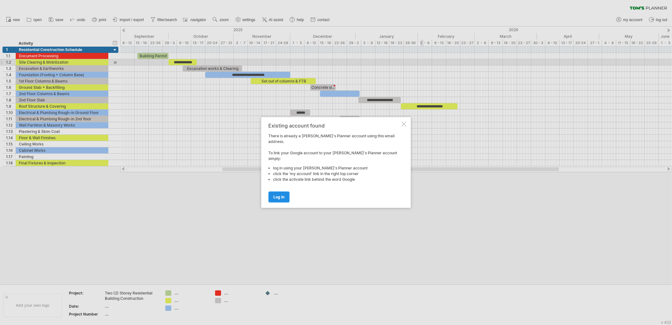
click at [276, 195] on span "log in" at bounding box center [279, 197] width 11 height 5
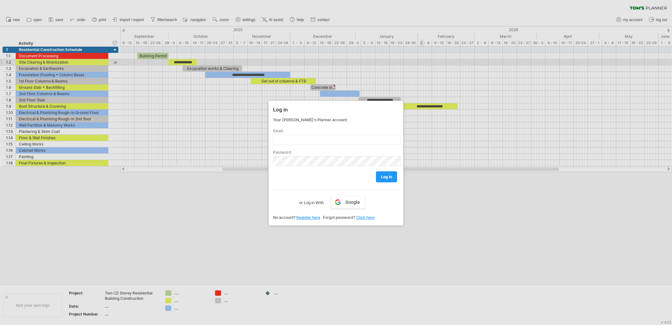
click at [303, 216] on link "Register here" at bounding box center [308, 217] width 24 height 5
click at [422, 243] on div at bounding box center [336, 162] width 672 height 325
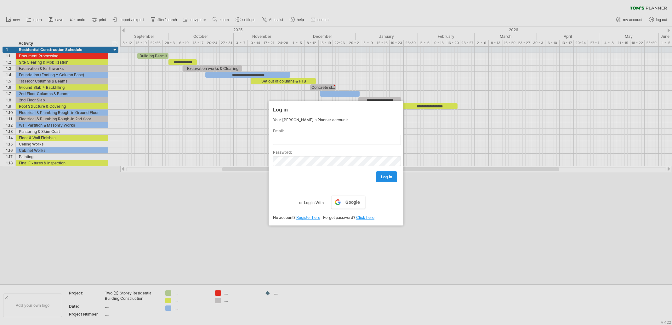
click at [377, 177] on link "log in" at bounding box center [386, 176] width 21 height 11
drag, startPoint x: 590, startPoint y: 43, endPoint x: 607, endPoint y: 30, distance: 21.2
click at [537, 43] on div at bounding box center [336, 162] width 672 height 325
click at [390, 177] on span "log in" at bounding box center [386, 176] width 11 height 5
click at [309, 218] on link "Register here" at bounding box center [308, 217] width 24 height 5
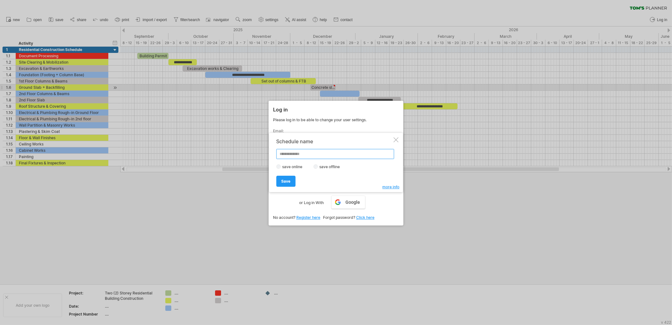
click at [298, 156] on input "text" at bounding box center [335, 154] width 118 height 10
type input "**********"
click at [284, 174] on div "Save Save" at bounding box center [334, 178] width 116 height 16
click at [291, 182] on link "Save" at bounding box center [285, 181] width 19 height 11
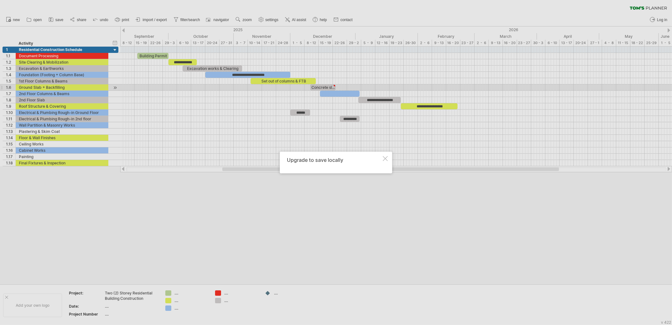
click at [385, 157] on div at bounding box center [385, 158] width 5 height 5
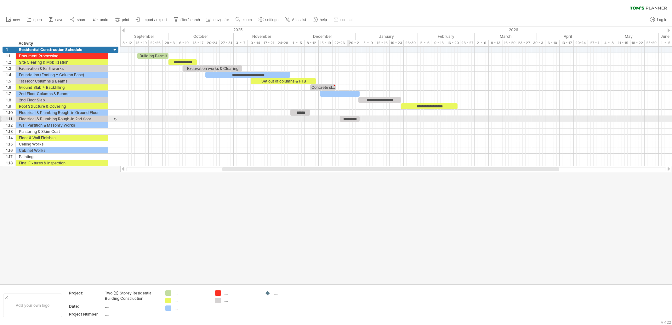
click at [349, 117] on div "*********" at bounding box center [350, 119] width 20 height 6
click at [360, 119] on span at bounding box center [359, 119] width 3 height 6
click at [353, 145] on div at bounding box center [396, 144] width 552 height 6
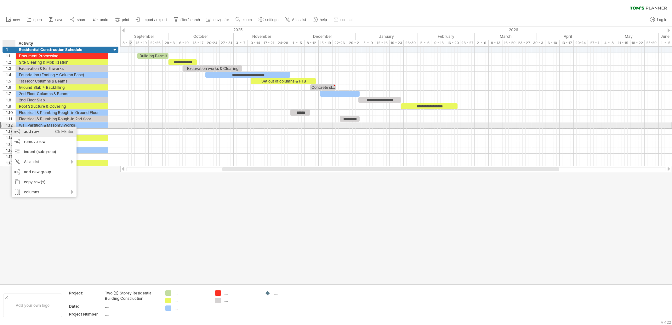
click at [31, 131] on div "add row Ctrl+Enter Cmd+Enter" at bounding box center [44, 132] width 65 height 10
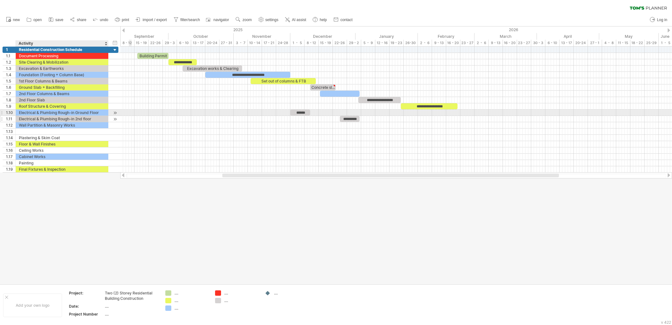
click at [56, 116] on div "Electrical & Plumbing Rough-in 2nd floor" at bounding box center [62, 119] width 86 height 6
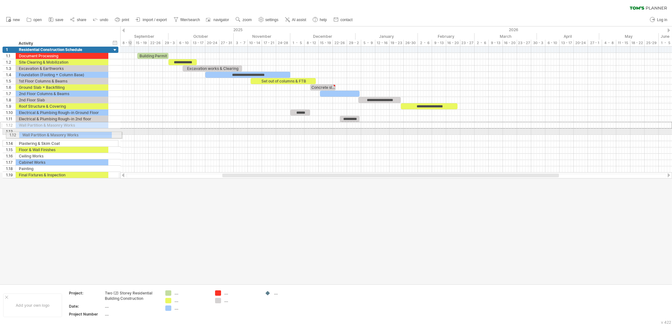
drag, startPoint x: 1, startPoint y: 123, endPoint x: 3, endPoint y: 134, distance: 10.6
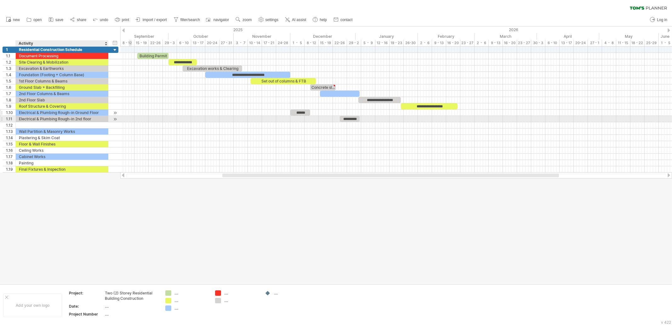
click at [33, 114] on div "Electrical & Plumbing Rough-in Ground Floor" at bounding box center [62, 113] width 86 height 6
click at [32, 119] on div "Electrical & Plumbing Rough-in 2nd floor" at bounding box center [62, 119] width 86 height 6
click at [31, 112] on div "Electrical & Plumbing Rough-in Ground Floor" at bounding box center [62, 113] width 86 height 6
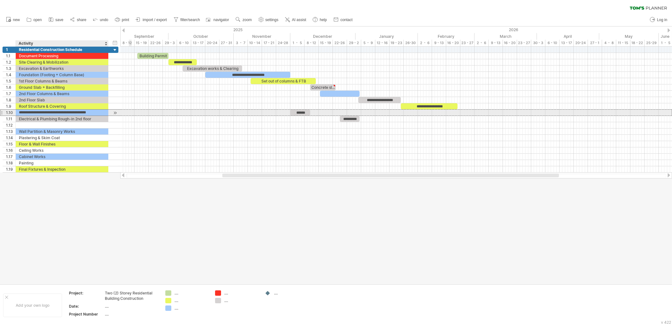
click at [31, 111] on input "**********" at bounding box center [62, 113] width 86 height 6
click at [100, 112] on input "**********" at bounding box center [62, 113] width 86 height 6
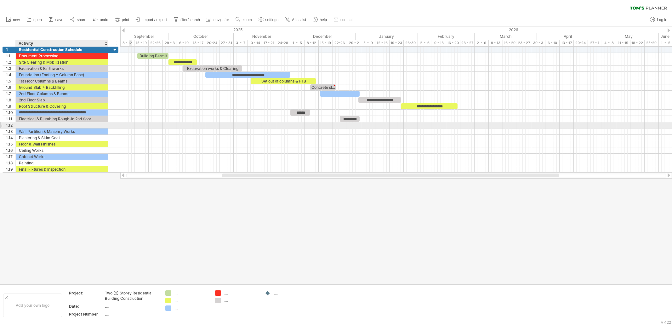
click at [65, 124] on div at bounding box center [62, 125] width 86 height 6
click at [65, 124] on input "text" at bounding box center [62, 125] width 86 height 6
paste input "**********"
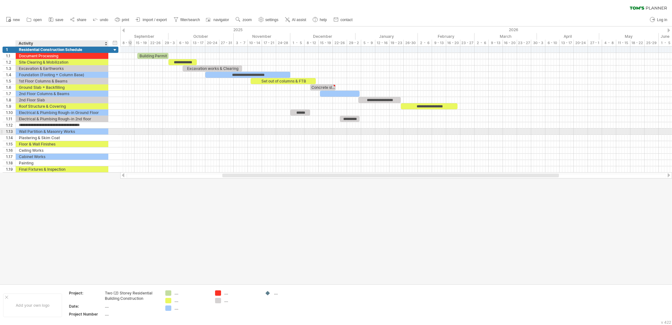
type input "**********"
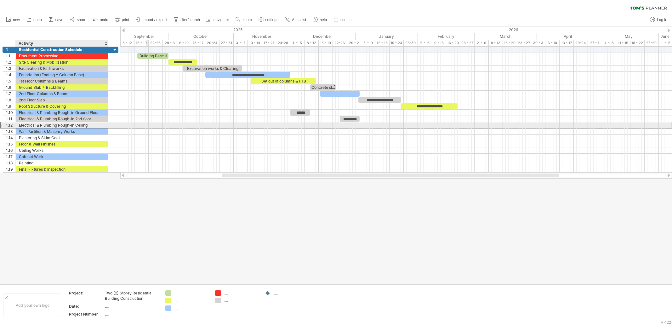
click at [71, 123] on div "Electrical & Plumbing Rough-in Ceiling" at bounding box center [62, 125] width 86 height 6
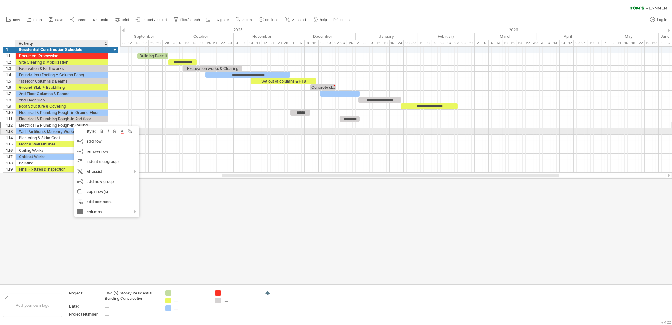
click at [134, 130] on div "style: bold italic strikethrough text color background color" at bounding box center [106, 131] width 65 height 10
click at [130, 132] on div at bounding box center [130, 131] width 6 height 6
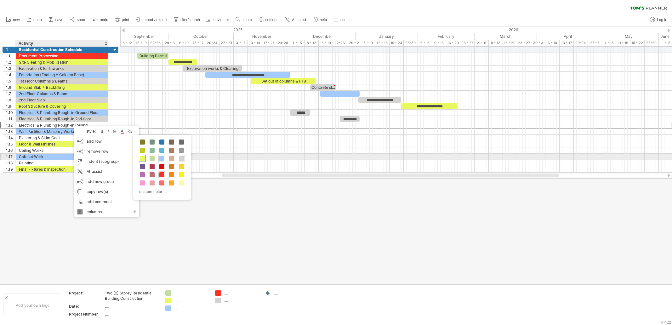
click at [142, 156] on span at bounding box center [142, 158] width 5 height 5
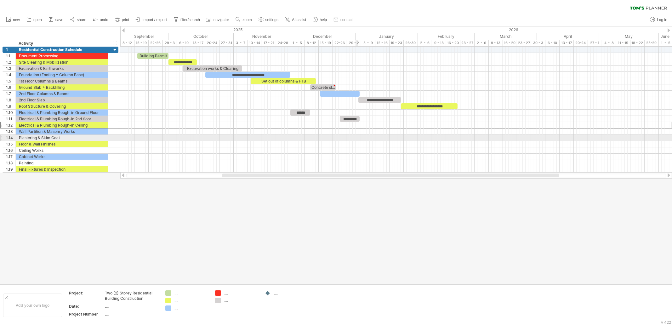
click at [359, 133] on div at bounding box center [396, 131] width 552 height 6
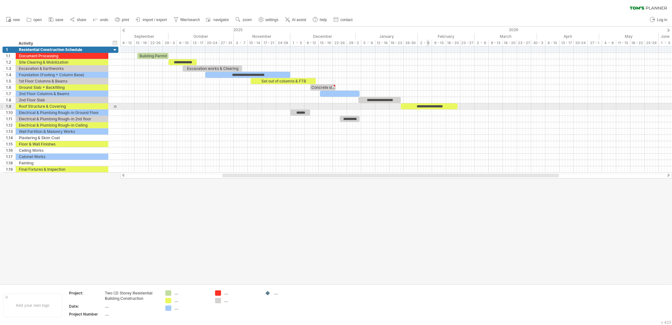
click at [429, 106] on div "**********" at bounding box center [429, 106] width 57 height 6
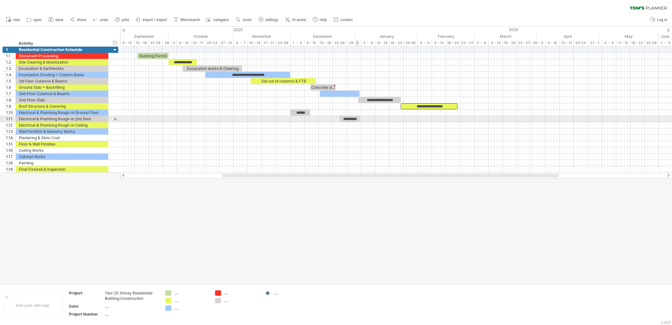
click at [358, 121] on span at bounding box center [359, 119] width 3 height 6
click at [349, 117] on div "*********" at bounding box center [350, 119] width 20 height 6
click at [361, 126] on div at bounding box center [396, 125] width 552 height 6
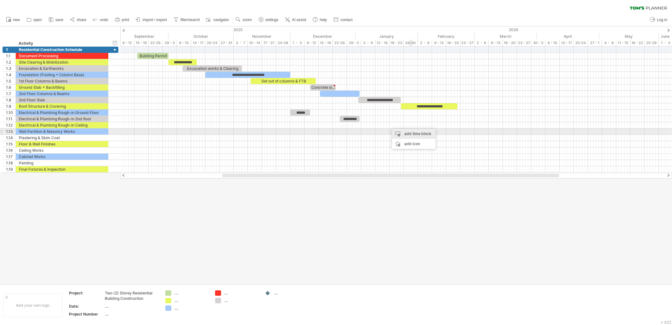
click at [425, 135] on div "add time block" at bounding box center [413, 134] width 43 height 10
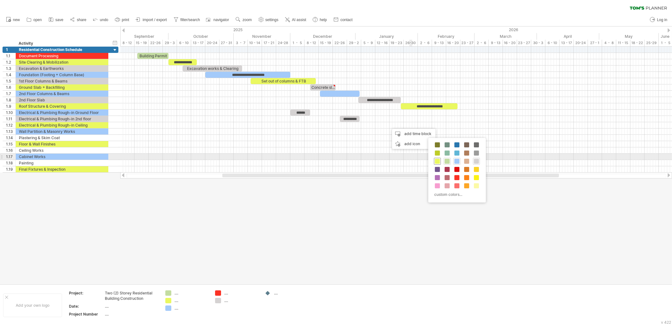
click at [437, 160] on span at bounding box center [437, 161] width 5 height 5
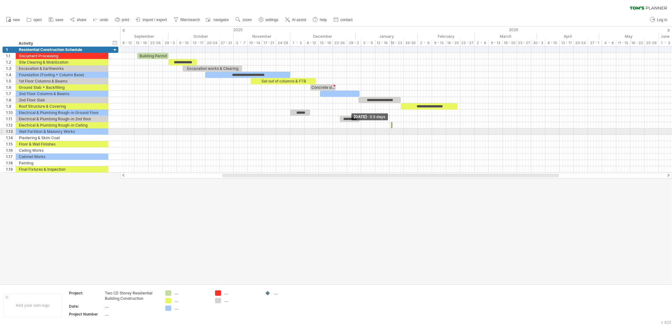
drag, startPoint x: 389, startPoint y: 126, endPoint x: 446, endPoint y: 134, distance: 57.4
click at [455, 134] on div "**********" at bounding box center [396, 110] width 552 height 126
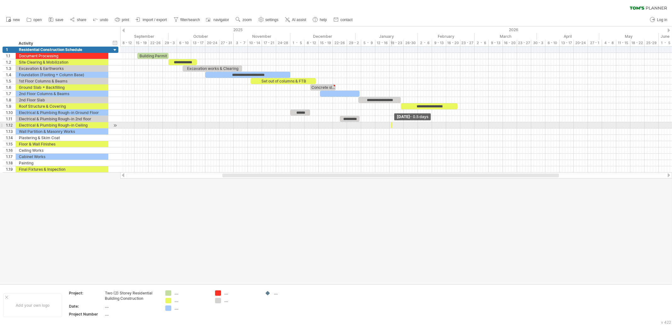
drag, startPoint x: 392, startPoint y: 126, endPoint x: 394, endPoint y: 131, distance: 5.3
click at [375, 128] on div "**********" at bounding box center [396, 110] width 552 height 126
drag, startPoint x: 392, startPoint y: 125, endPoint x: 435, endPoint y: 127, distance: 43.5
click at [435, 127] on span at bounding box center [436, 125] width 3 height 6
drag, startPoint x: 409, startPoint y: 125, endPoint x: 475, endPoint y: 125, distance: 66.4
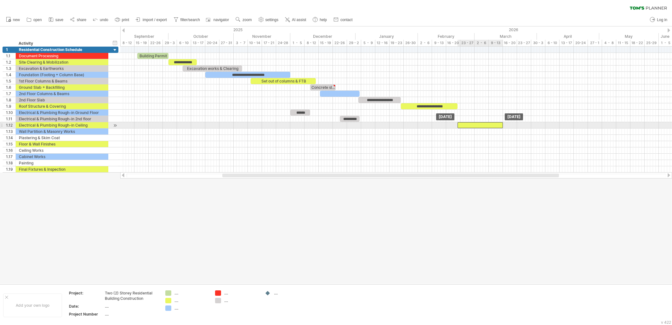
click at [475, 125] on div at bounding box center [480, 125] width 45 height 6
drag, startPoint x: 500, startPoint y: 125, endPoint x: 484, endPoint y: 124, distance: 16.7
click at [484, 124] on div at bounding box center [472, 125] width 28 height 6
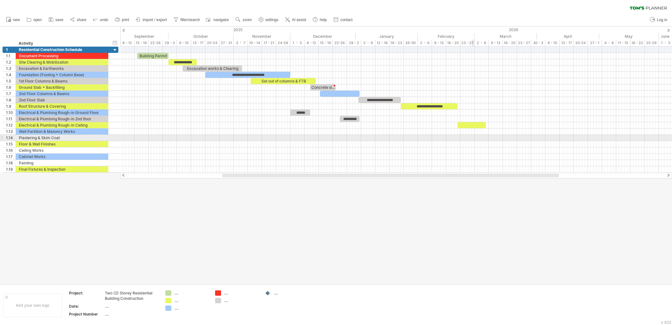
click at [474, 139] on div at bounding box center [396, 138] width 552 height 6
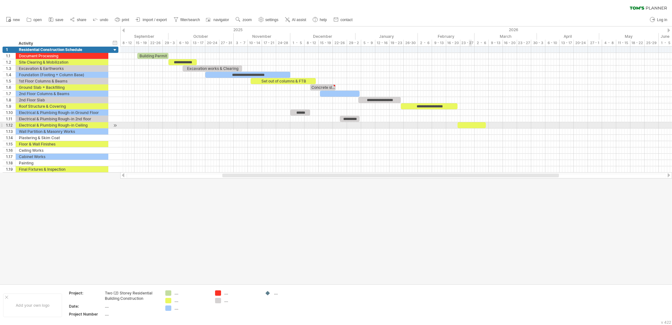
click at [469, 125] on div at bounding box center [472, 125] width 28 height 6
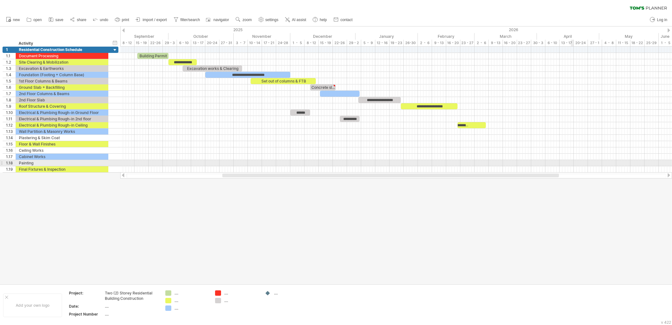
drag, startPoint x: 572, startPoint y: 164, endPoint x: 570, endPoint y: 160, distance: 4.6
click at [537, 164] on div at bounding box center [396, 163] width 552 height 6
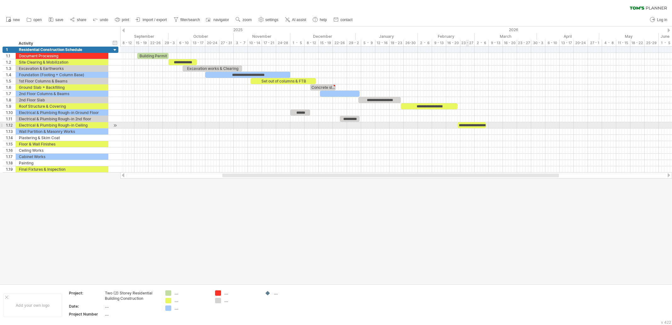
click at [469, 127] on div "**********" at bounding box center [472, 125] width 28 height 6
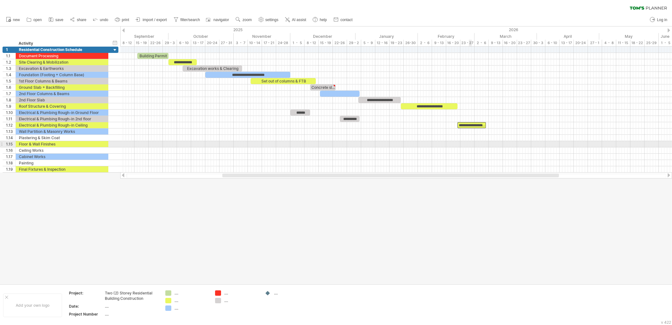
click at [469, 143] on div at bounding box center [396, 144] width 552 height 6
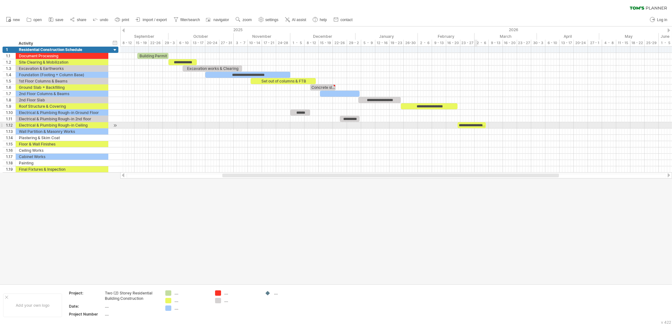
click at [475, 125] on div "**********" at bounding box center [472, 125] width 28 height 6
click at [45, 124] on div "Electrical & Plumbing Rough-in Ceiling" at bounding box center [62, 125] width 86 height 6
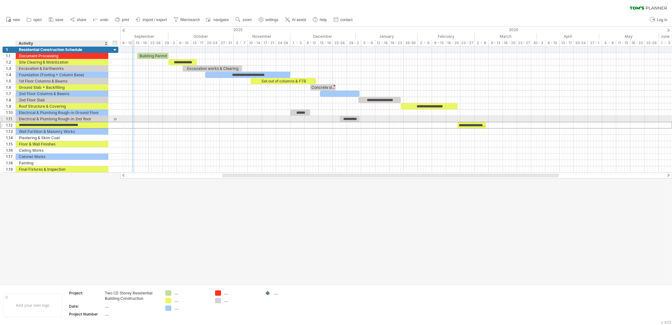
click at [49, 119] on div "Electrical & Plumbing Rough-in 2nd floor" at bounding box center [62, 119] width 86 height 6
click at [50, 125] on div "Electrical & Plumbing Rough-in Ceiling" at bounding box center [62, 125] width 86 height 6
click at [50, 125] on input "**********" at bounding box center [62, 125] width 86 height 6
click at [54, 124] on input "**********" at bounding box center [62, 125] width 86 height 6
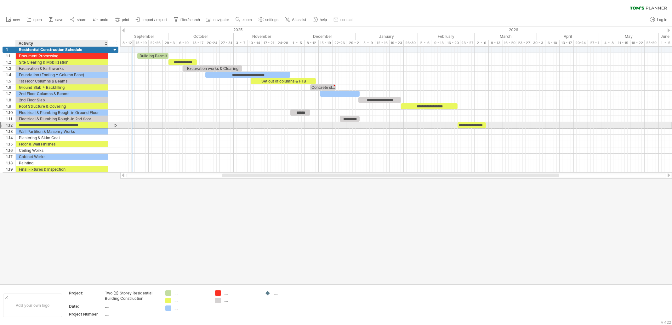
click at [70, 127] on input "**********" at bounding box center [62, 125] width 86 height 6
click at [76, 126] on input "**********" at bounding box center [62, 125] width 86 height 6
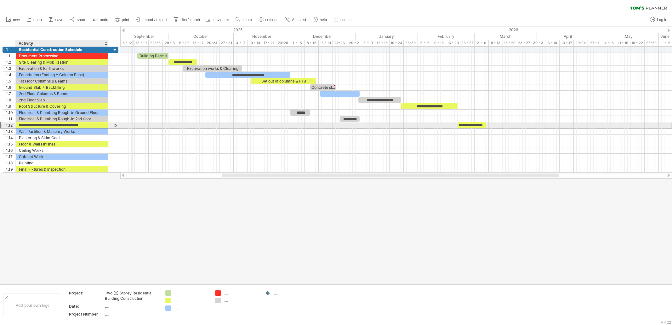
click at [76, 125] on input "**********" at bounding box center [62, 125] width 86 height 6
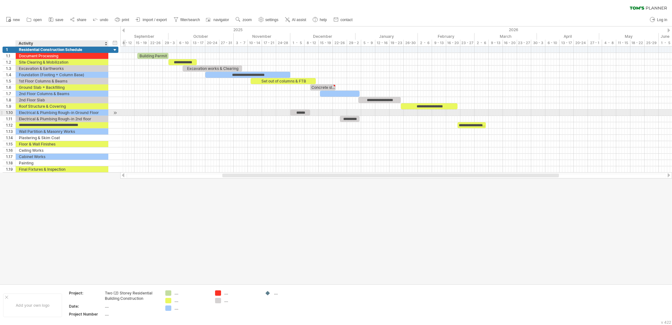
click at [50, 111] on div "Electrical & Plumbing Rough-in Ground Floor" at bounding box center [62, 113] width 86 height 6
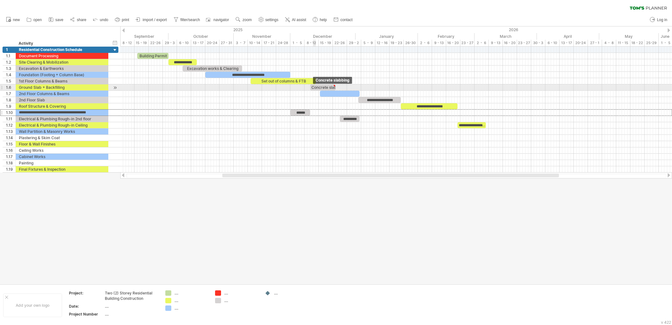
click at [315, 88] on div "Concrete slabbing" at bounding box center [323, 87] width 26 height 6
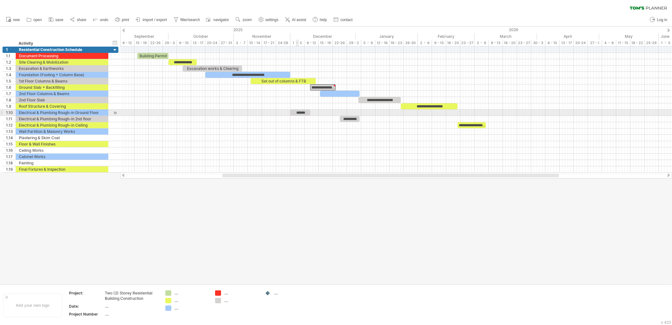
click at [296, 111] on div "******" at bounding box center [300, 113] width 20 height 6
click at [307, 111] on div "******" at bounding box center [300, 113] width 20 height 6
drag, startPoint x: 290, startPoint y: 111, endPoint x: 266, endPoint y: 111, distance: 23.6
click at [266, 111] on span at bounding box center [266, 113] width 3 height 6
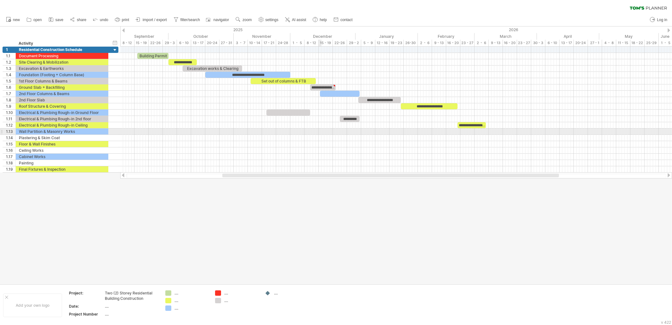
drag, startPoint x: 322, startPoint y: 132, endPoint x: 312, endPoint y: 119, distance: 17.1
click at [322, 132] on div at bounding box center [396, 131] width 552 height 6
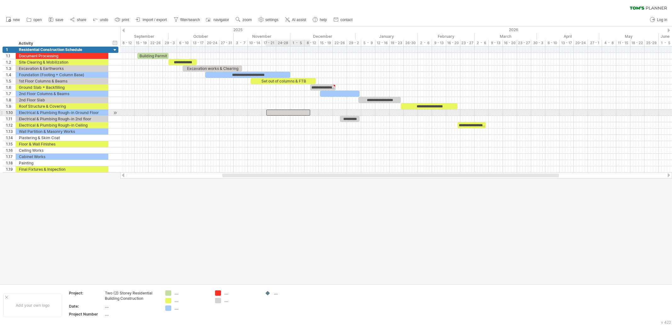
click at [297, 111] on div at bounding box center [288, 113] width 44 height 6
click at [67, 116] on div "Electrical & Plumbing Rough-in 2nd floor" at bounding box center [62, 119] width 86 height 6
click at [342, 120] on div "*********" at bounding box center [350, 119] width 20 height 6
click at [340, 117] on span at bounding box center [339, 119] width 3 height 6
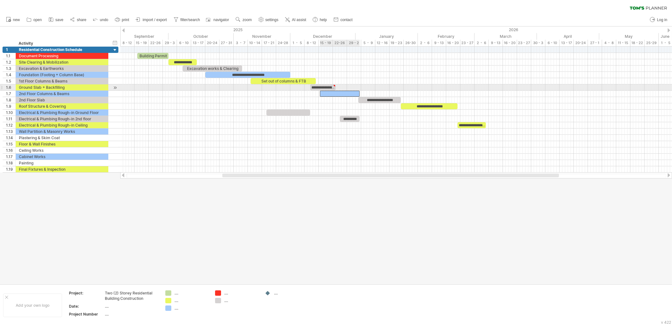
click at [338, 91] on div at bounding box center [340, 94] width 40 height 6
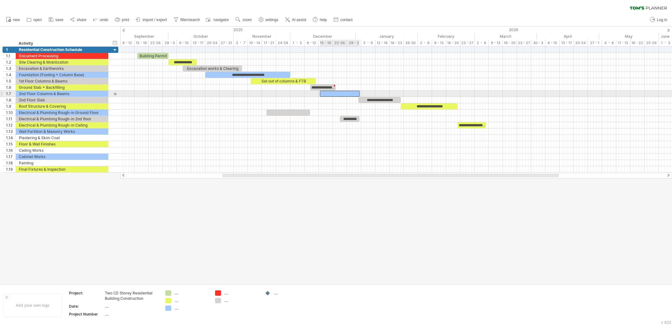
click at [338, 94] on div at bounding box center [340, 94] width 40 height 6
click at [361, 93] on span at bounding box center [359, 94] width 3 height 6
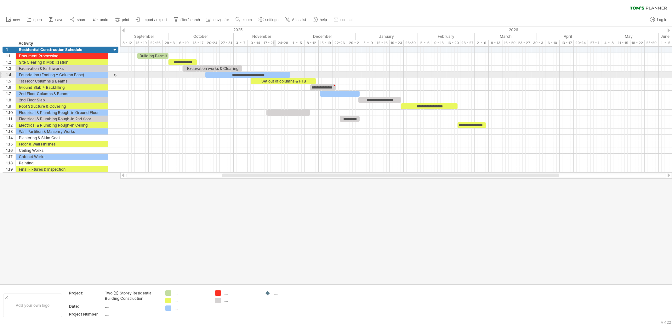
click at [276, 78] on div "Set out of columns & FTB" at bounding box center [283, 81] width 65 height 6
click at [276, 78] on div "**********" at bounding box center [283, 81] width 65 height 6
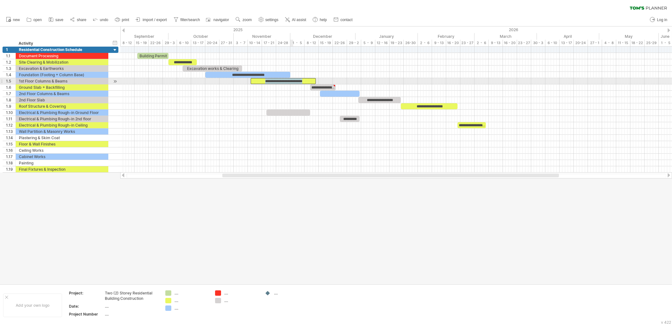
click at [292, 81] on div "**********" at bounding box center [283, 81] width 65 height 6
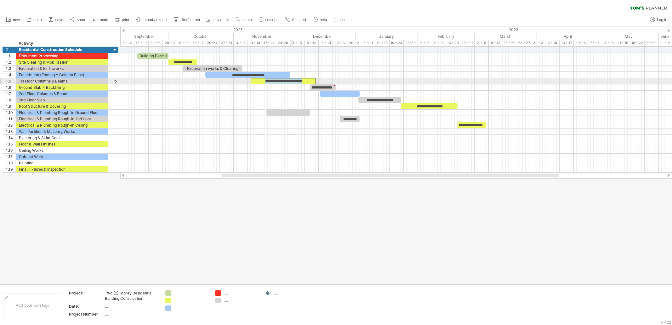
click at [292, 81] on div "**********" at bounding box center [283, 81] width 65 height 6
copy div "**********"
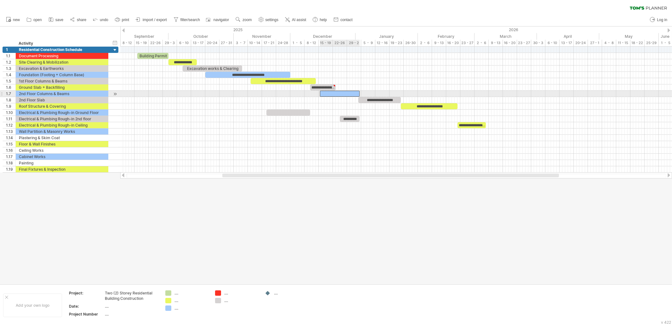
click at [340, 94] on div at bounding box center [340, 94] width 40 height 6
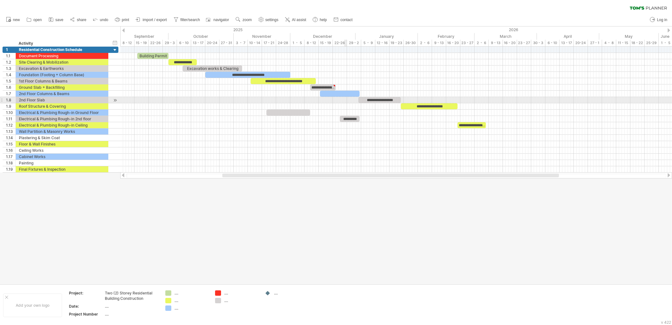
paste div
click at [336, 108] on div at bounding box center [396, 106] width 552 height 6
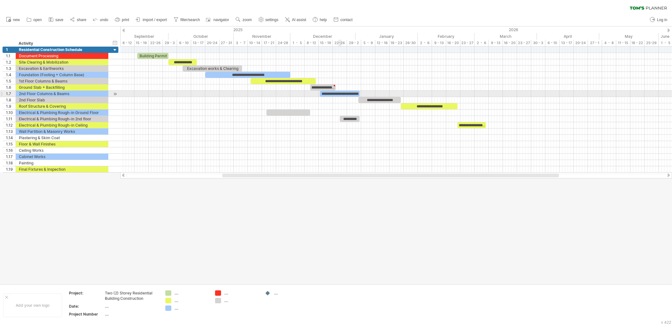
click at [339, 92] on div "**********" at bounding box center [340, 94] width 40 height 6
click at [318, 94] on span at bounding box center [317, 94] width 3 height 6
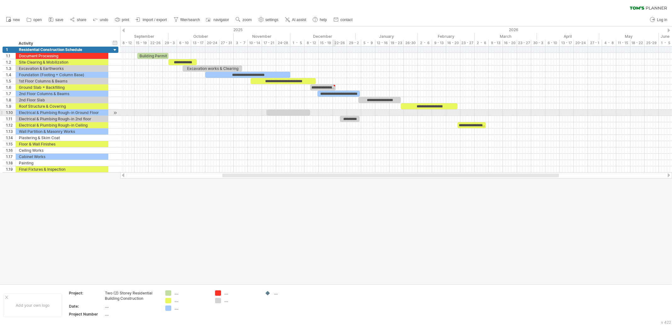
click at [334, 114] on div at bounding box center [396, 113] width 552 height 6
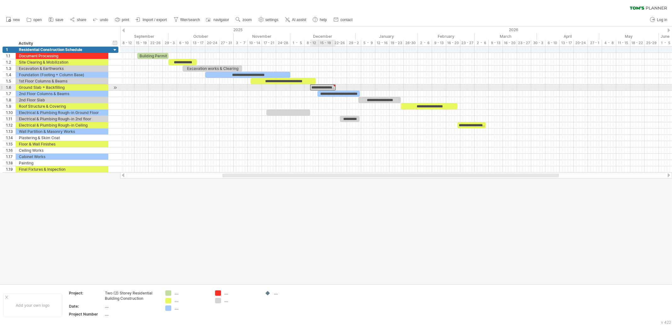
click at [325, 87] on div "**********" at bounding box center [323, 87] width 26 height 6
drag, startPoint x: 347, startPoint y: 90, endPoint x: 359, endPoint y: 92, distance: 12.4
click at [347, 91] on div "**********" at bounding box center [338, 94] width 43 height 6
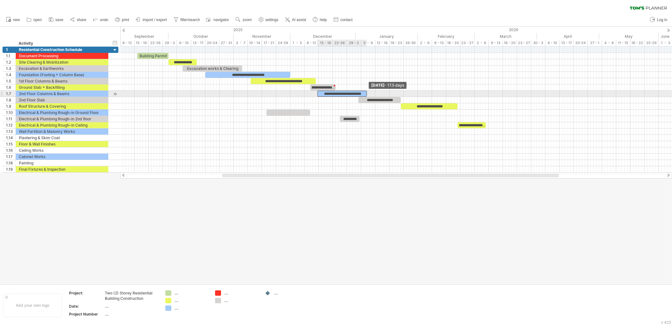
drag, startPoint x: 360, startPoint y: 92, endPoint x: 366, endPoint y: 93, distance: 6.6
click at [366, 93] on span at bounding box center [367, 94] width 3 height 6
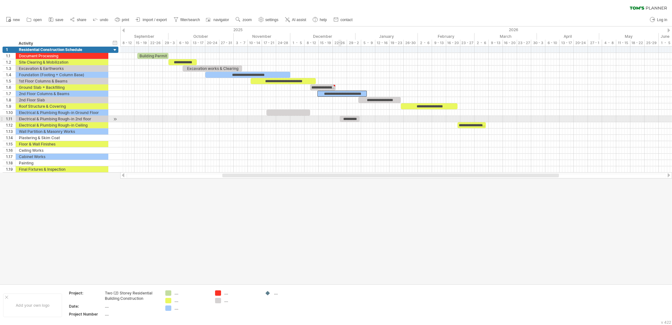
click at [338, 120] on span at bounding box center [339, 119] width 3 height 6
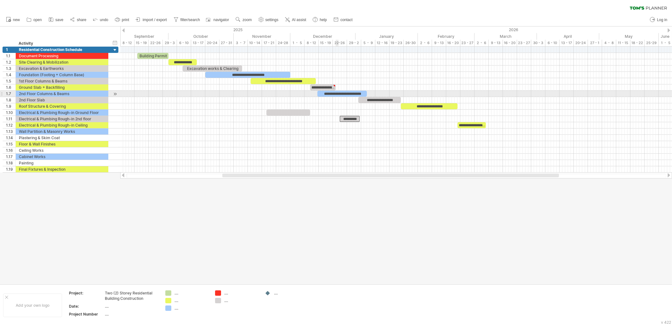
click at [336, 91] on div "**********" at bounding box center [342, 94] width 50 height 6
click at [342, 94] on div "**********" at bounding box center [342, 94] width 50 height 6
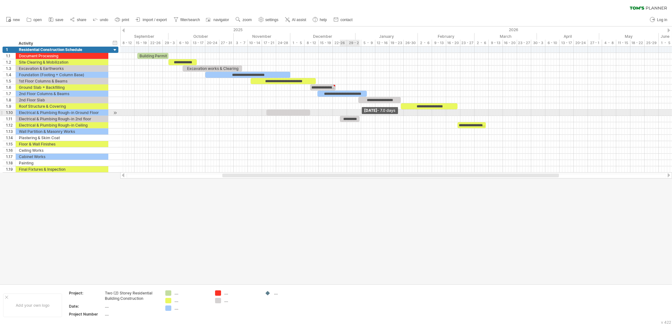
click at [360, 116] on span at bounding box center [359, 119] width 3 height 6
click at [346, 118] on div "*********" at bounding box center [350, 119] width 20 height 6
click at [287, 111] on div at bounding box center [288, 113] width 44 height 6
click at [270, 113] on div at bounding box center [288, 113] width 44 height 6
drag, startPoint x: 267, startPoint y: 111, endPoint x: 275, endPoint y: 111, distance: 7.2
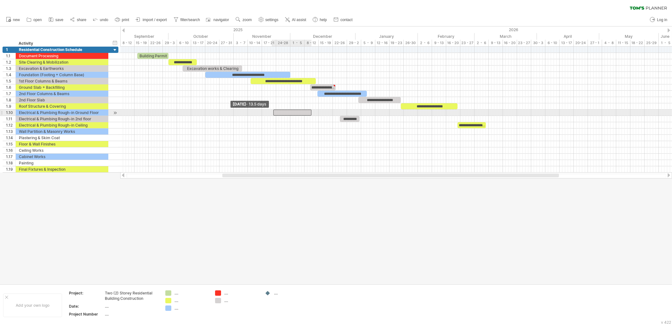
click at [275, 111] on span at bounding box center [273, 113] width 3 height 6
click at [299, 110] on div at bounding box center [293, 113] width 37 height 6
click at [356, 118] on div "*********" at bounding box center [350, 119] width 20 height 6
drag, startPoint x: 340, startPoint y: 117, endPoint x: 326, endPoint y: 116, distance: 14.2
click at [326, 116] on span at bounding box center [326, 119] width 3 height 6
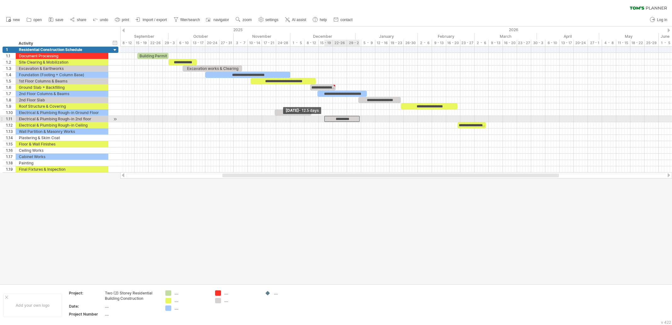
click at [324, 118] on span at bounding box center [324, 119] width 3 height 6
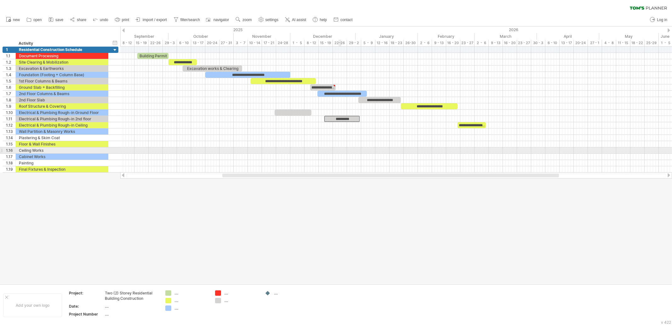
click at [340, 151] on div at bounding box center [396, 150] width 552 height 6
click at [379, 136] on div at bounding box center [396, 138] width 552 height 6
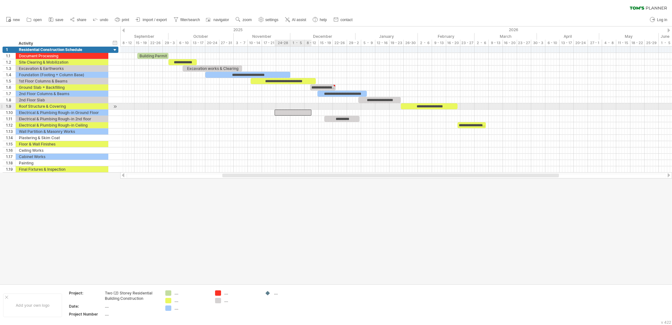
click at [293, 110] on div at bounding box center [293, 113] width 37 height 6
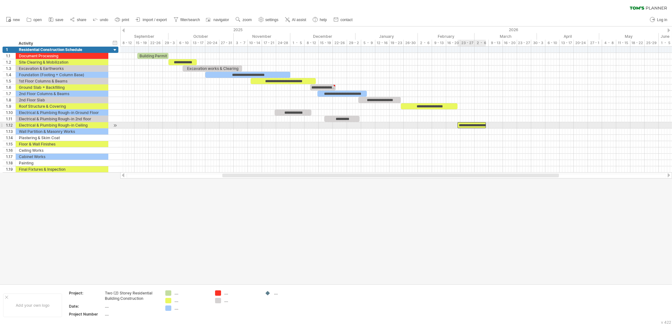
click at [471, 124] on div "**********" at bounding box center [472, 125] width 28 height 6
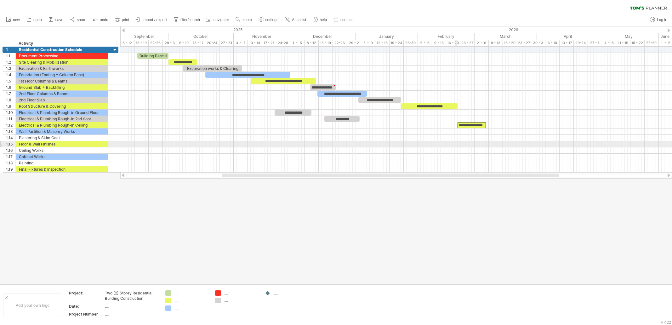
click at [442, 155] on div at bounding box center [396, 157] width 552 height 6
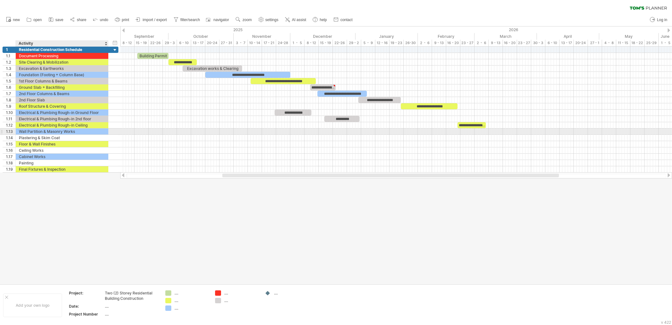
drag, startPoint x: 33, startPoint y: 130, endPoint x: 36, endPoint y: 128, distance: 3.9
click at [33, 130] on div "Wall Partition & Masonry Works" at bounding box center [62, 131] width 86 height 6
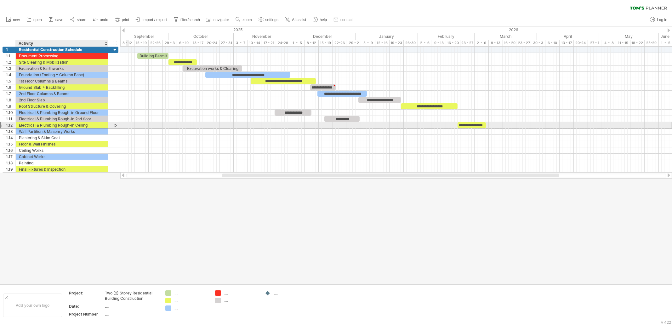
click at [59, 125] on div "Electrical & Plumbing Rough-in Ceiling" at bounding box center [62, 125] width 86 height 6
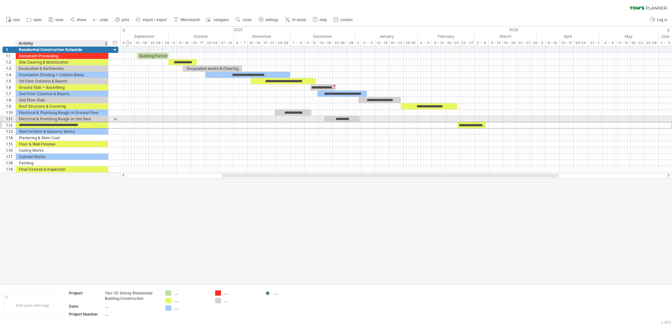
click at [41, 117] on div "Electrical & Plumbing Rough-in 2nd floor" at bounding box center [62, 119] width 86 height 6
click at [39, 122] on div "Electrical & Plumbing Rough-in Ceiling" at bounding box center [62, 125] width 86 height 6
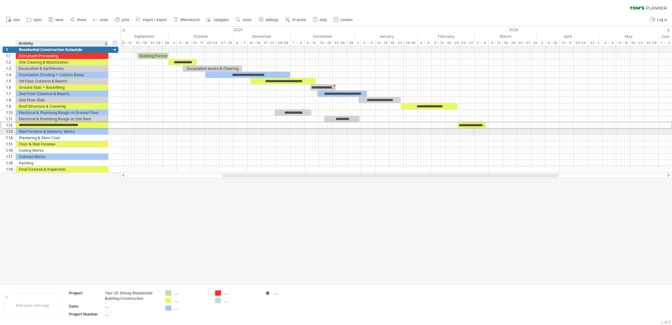
click at [70, 132] on div "Wall Partition & Masonry Works" at bounding box center [62, 131] width 86 height 6
click at [72, 125] on div "Electrical & Plumbing Rough-in Ceiling" at bounding box center [62, 125] width 86 height 6
click at [70, 132] on div "Wall Partition & Masonry Works" at bounding box center [62, 131] width 86 height 6
click at [76, 123] on div "Electrical & Plumbing Rough-in Ceiling" at bounding box center [62, 125] width 86 height 6
click at [73, 128] on div "Wall Partition & Masonry Works" at bounding box center [62, 131] width 86 height 6
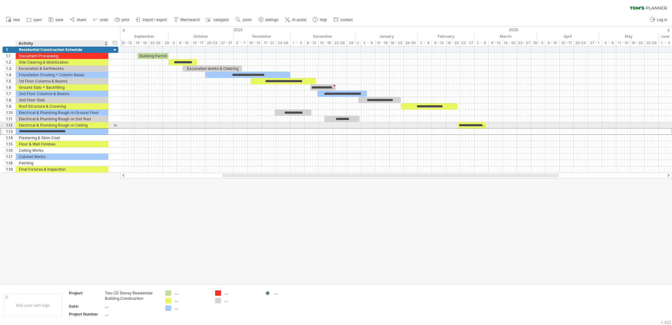
click at [83, 124] on div "Electrical & Plumbing Rough-in Ceiling" at bounding box center [62, 125] width 86 height 6
click at [84, 132] on div "Wall Partition & Masonry Works" at bounding box center [62, 131] width 86 height 6
click at [85, 127] on div "Electrical & Plumbing Rough-in Ceiling" at bounding box center [62, 125] width 86 height 6
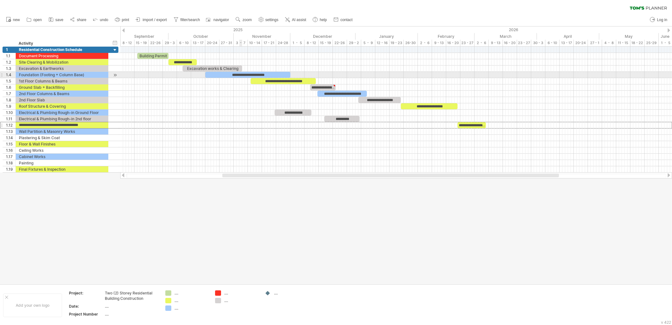
click at [242, 75] on div "**********" at bounding box center [247, 75] width 85 height 6
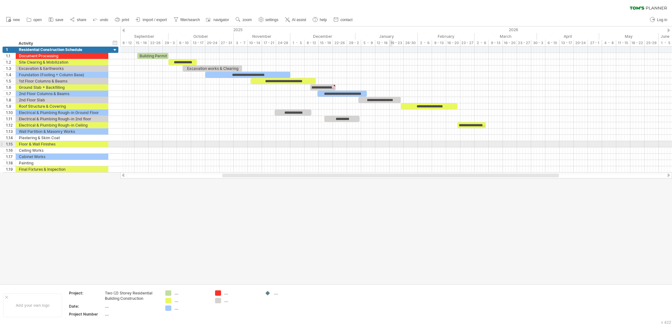
click at [390, 141] on div at bounding box center [396, 144] width 552 height 6
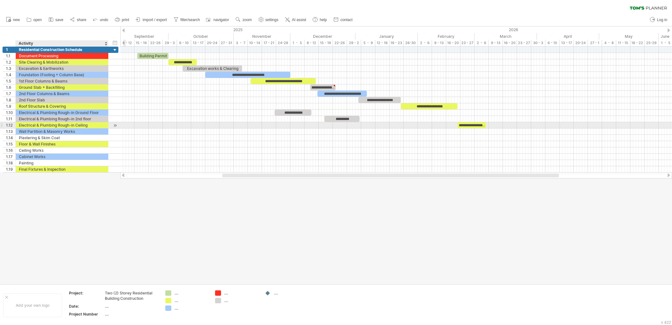
click at [44, 123] on div "Electrical & Plumbing Rough-in Ceiling" at bounding box center [62, 125] width 86 height 6
click at [48, 126] on input "**********" at bounding box center [62, 125] width 86 height 6
click at [39, 125] on input "**********" at bounding box center [62, 125] width 86 height 6
click at [37, 125] on input "**********" at bounding box center [62, 125] width 86 height 6
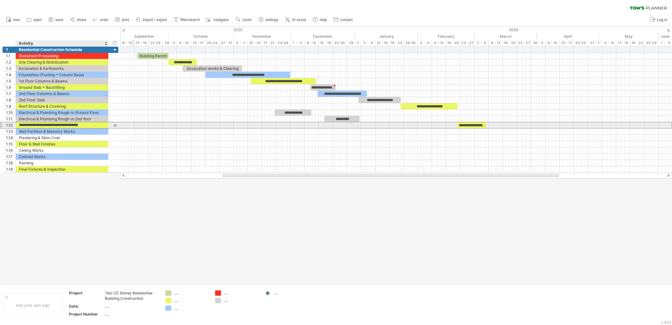
click at [37, 125] on input "**********" at bounding box center [62, 125] width 86 height 6
drag, startPoint x: 35, startPoint y: 125, endPoint x: 74, endPoint y: 127, distance: 39.1
click at [74, 127] on input "**********" at bounding box center [62, 125] width 86 height 6
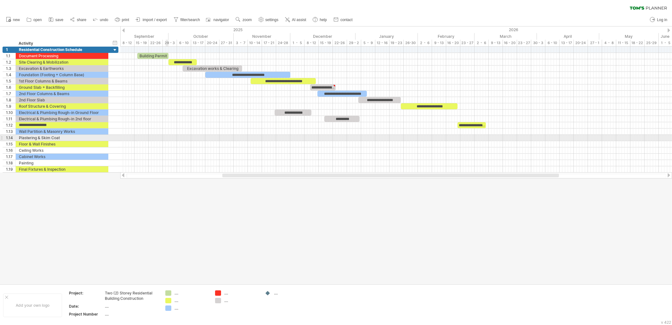
type input "**********"
click at [189, 148] on div at bounding box center [396, 150] width 552 height 6
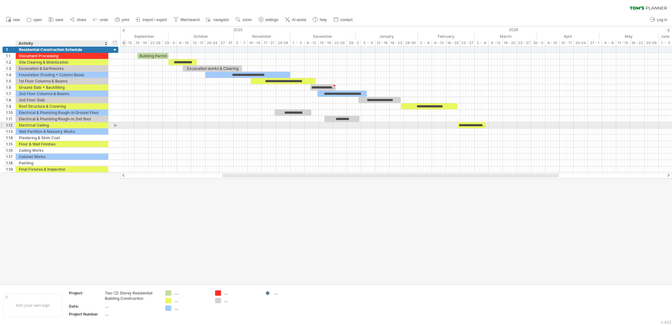
click at [71, 124] on div "Electrical Ceiling" at bounding box center [62, 125] width 86 height 6
drag, startPoint x: 465, startPoint y: 124, endPoint x: 408, endPoint y: 124, distance: 57.0
click at [408, 124] on div "**********" at bounding box center [415, 125] width 28 height 6
drag, startPoint x: 417, startPoint y: 126, endPoint x: 433, endPoint y: 123, distance: 15.9
click at [433, 123] on div "**********" at bounding box center [430, 125] width 28 height 6
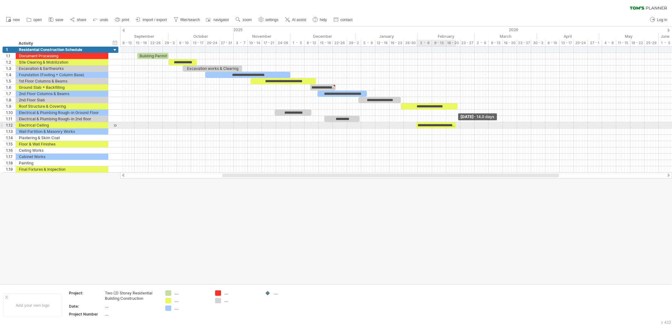
drag, startPoint x: 446, startPoint y: 124, endPoint x: 457, endPoint y: 125, distance: 11.0
click at [457, 125] on span at bounding box center [456, 125] width 3 height 6
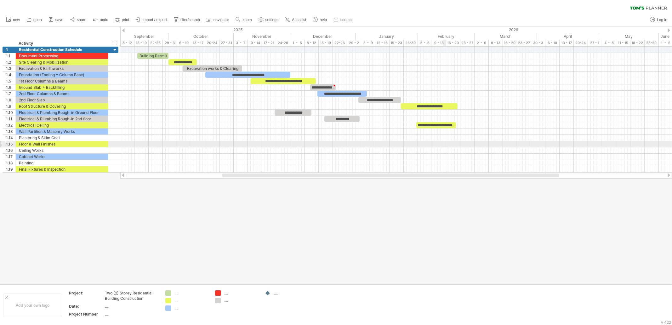
click at [438, 150] on div at bounding box center [396, 150] width 552 height 6
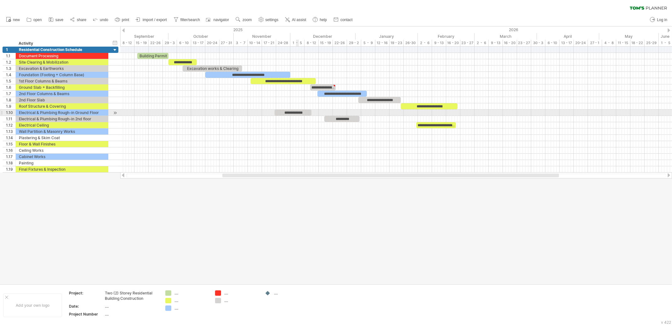
click at [299, 112] on div "**********" at bounding box center [293, 113] width 37 height 6
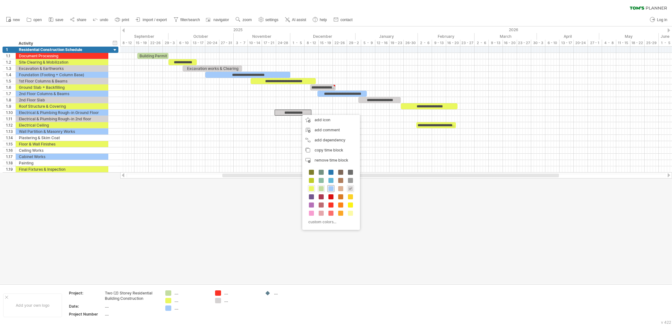
click at [331, 188] on span at bounding box center [330, 188] width 5 height 5
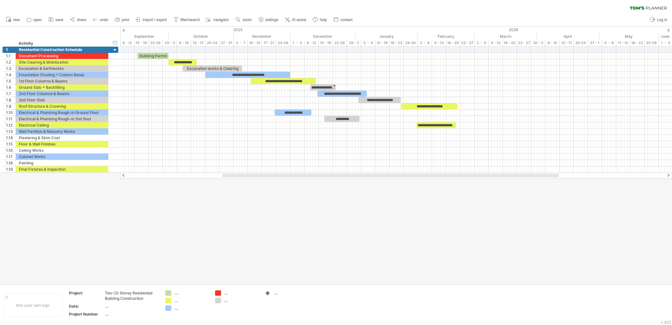
click at [315, 205] on div at bounding box center [336, 155] width 672 height 258
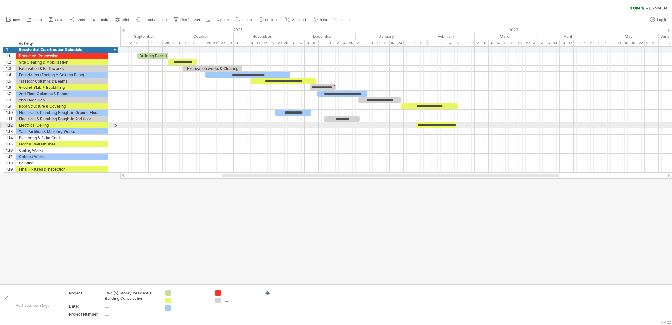
click at [428, 123] on div "**********" at bounding box center [436, 125] width 40 height 6
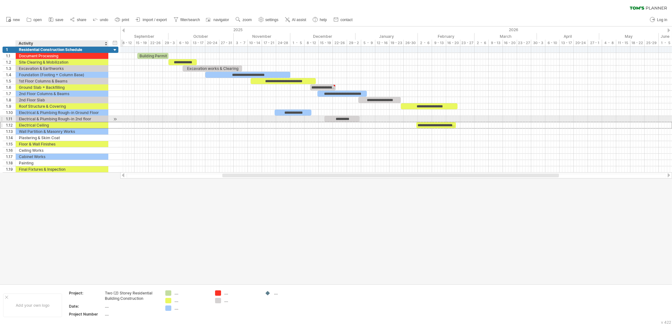
click at [77, 122] on div "Electrical Ceiling" at bounding box center [62, 125] width 86 height 6
click at [76, 117] on div "Electrical & Plumbing Rough-in 2nd floor" at bounding box center [62, 119] width 86 height 6
click at [422, 125] on div "**********" at bounding box center [436, 125] width 40 height 6
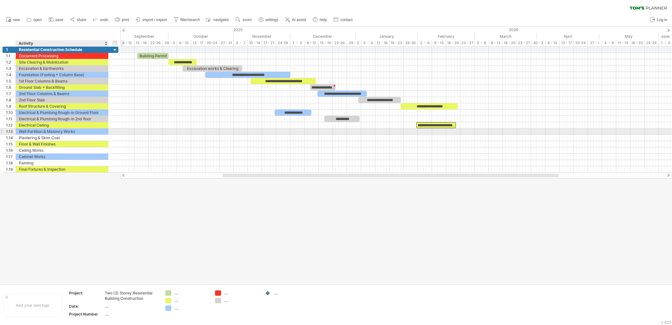
click at [55, 130] on div "Wall Partition & Masonry Works" at bounding box center [62, 131] width 86 height 6
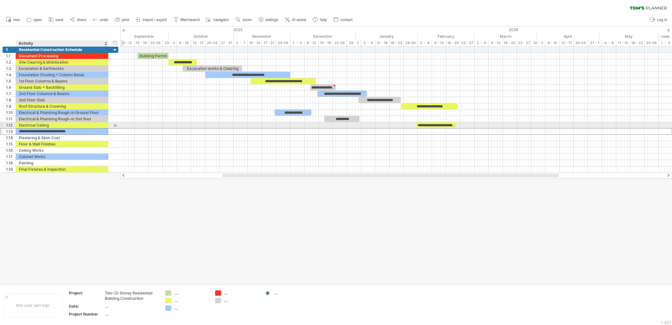
click at [46, 122] on div "Electrical Ceiling" at bounding box center [62, 125] width 86 height 6
drag, startPoint x: 46, startPoint y: 129, endPoint x: 52, endPoint y: 129, distance: 6.3
click at [48, 128] on div "Wall Partition & Masonry Works" at bounding box center [62, 131] width 86 height 6
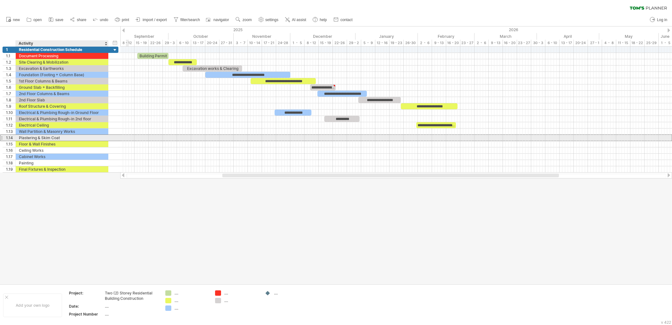
click at [46, 138] on div "Plastering & Skim Coat" at bounding box center [62, 138] width 86 height 6
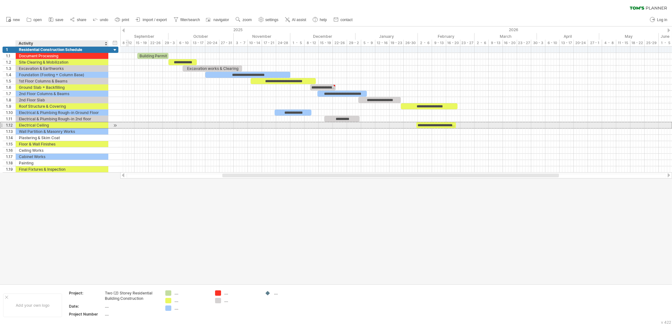
click at [36, 124] on div "Electrical Ceiling" at bounding box center [62, 125] width 86 height 6
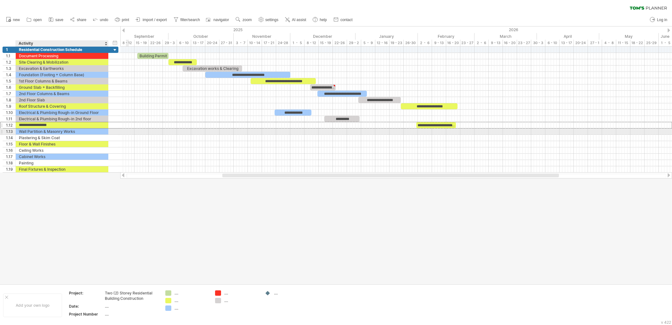
click at [43, 130] on div "Wall Partition & Masonry Works" at bounding box center [62, 131] width 86 height 6
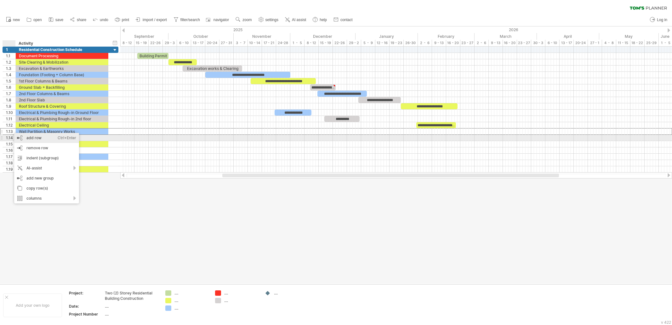
click at [44, 138] on div "add row Ctrl+Enter Cmd+Enter" at bounding box center [46, 138] width 65 height 10
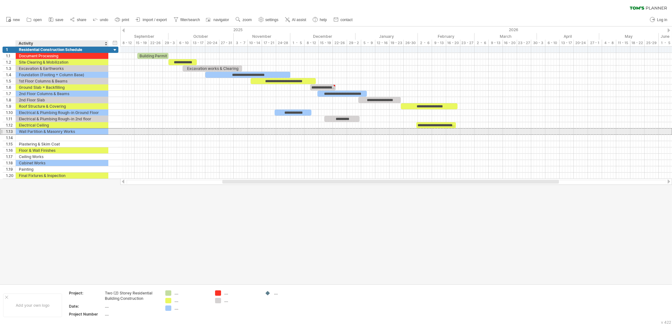
click at [77, 131] on div "Wall Partition & Masonry Works" at bounding box center [62, 131] width 86 height 6
click at [0, 0] on input "**********" at bounding box center [0, 0] width 0 height 0
click at [78, 131] on input "**********" at bounding box center [62, 131] width 86 height 6
click at [82, 131] on input "**********" at bounding box center [62, 131] width 86 height 6
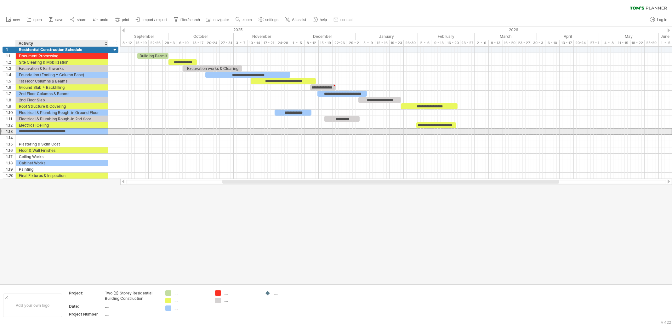
click at [82, 131] on input "**********" at bounding box center [62, 131] width 86 height 6
click at [84, 131] on input "**********" at bounding box center [62, 131] width 86 height 6
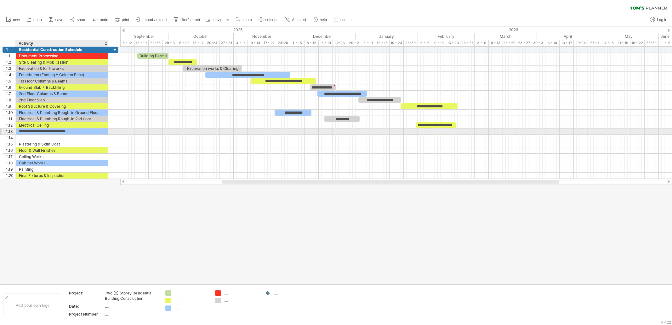
click at [85, 130] on input "**********" at bounding box center [62, 131] width 86 height 6
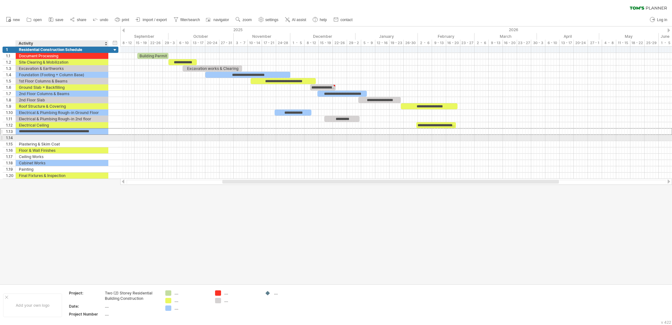
type input "**********"
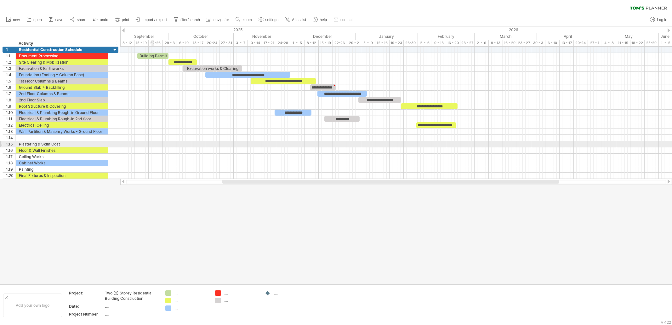
click at [154, 144] on div at bounding box center [396, 144] width 552 height 6
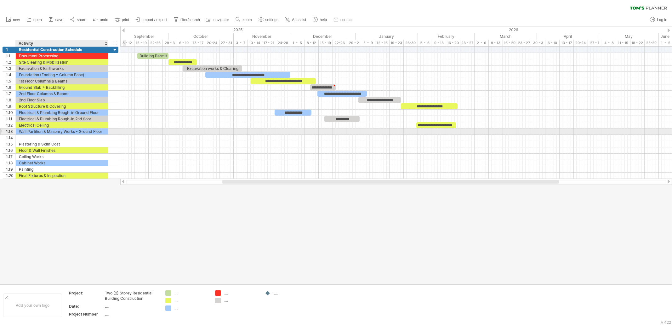
click at [89, 132] on div "Wall Partition & Masonry Works - Ground Floor" at bounding box center [62, 131] width 86 height 6
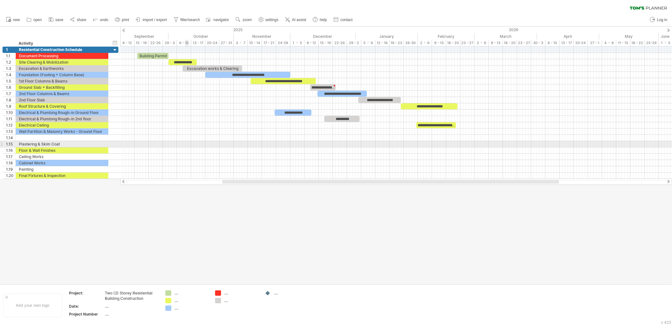
click at [185, 147] on div at bounding box center [396, 150] width 552 height 6
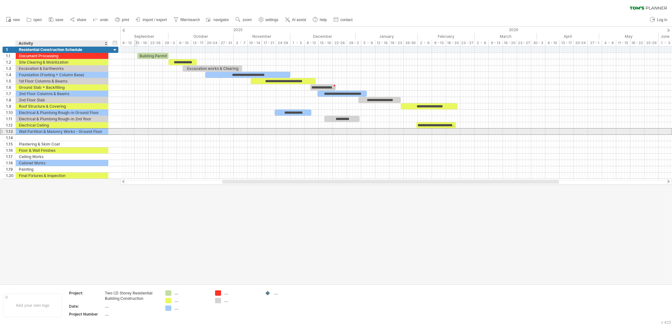
click at [36, 129] on div "Wall Partition & Masonry Works - Ground Floor" at bounding box center [62, 131] width 86 height 6
click at [0, 0] on input "**********" at bounding box center [0, 0] width 0 height 0
click at [99, 131] on input "**********" at bounding box center [62, 131] width 86 height 6
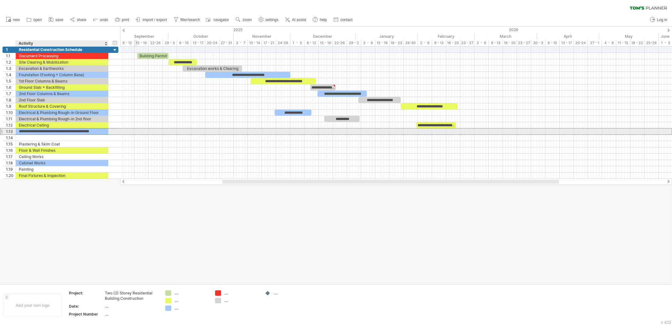
click at [99, 131] on input "**********" at bounding box center [62, 131] width 86 height 6
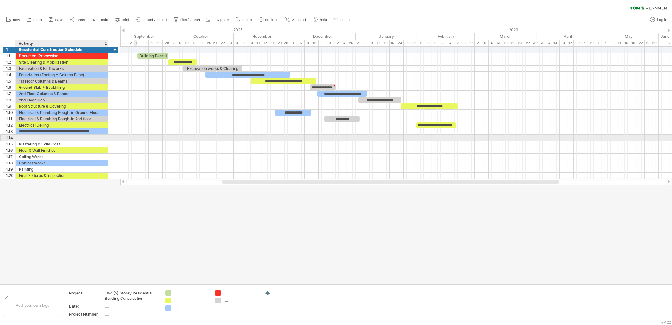
click at [56, 136] on div at bounding box center [62, 138] width 86 height 6
click at [56, 136] on input "text" at bounding box center [62, 138] width 86 height 6
paste input "**********"
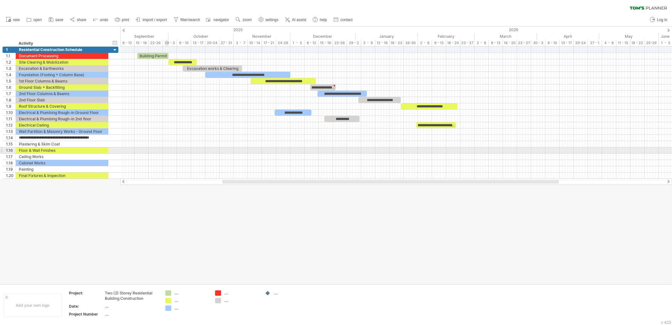
click at [166, 149] on div at bounding box center [396, 150] width 552 height 6
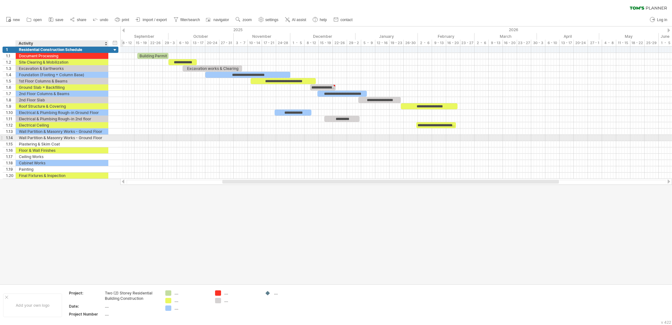
click at [43, 138] on div "Wall Partition & Masonry Works - Ground Floor" at bounding box center [62, 138] width 86 height 6
click at [43, 138] on input "**********" at bounding box center [62, 138] width 86 height 6
click at [103, 136] on input "**********" at bounding box center [62, 138] width 86 height 6
click at [104, 136] on input "**********" at bounding box center [62, 138] width 86 height 6
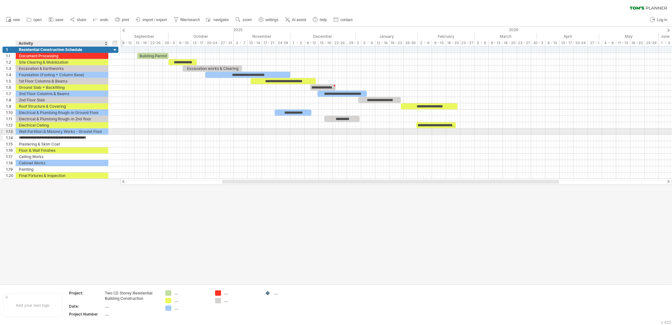
type input "**********"
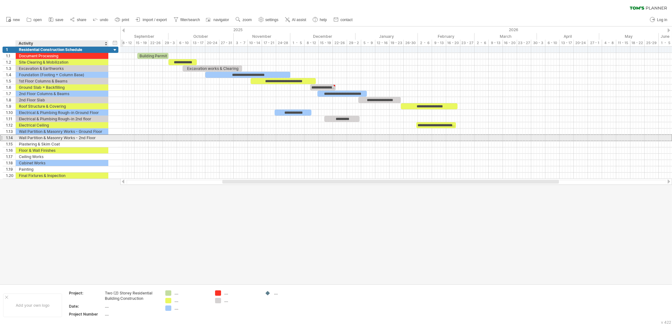
click at [88, 137] on div "Wall Partition & Masonry Works - 2nd Floor" at bounding box center [62, 138] width 86 height 6
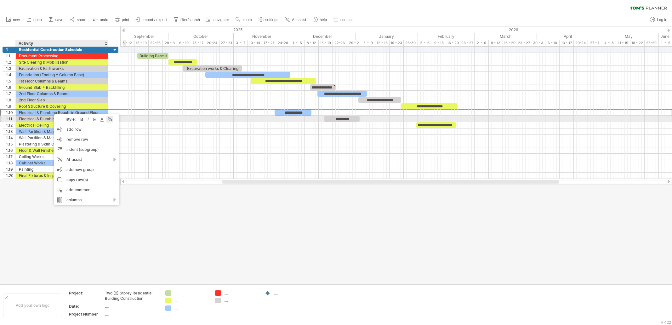
click at [112, 117] on div at bounding box center [109, 119] width 6 height 6
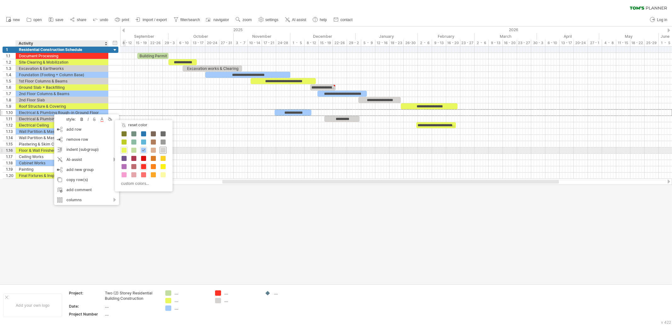
drag, startPoint x: 162, startPoint y: 152, endPoint x: 166, endPoint y: 144, distance: 8.7
click at [162, 151] on span at bounding box center [163, 150] width 5 height 5
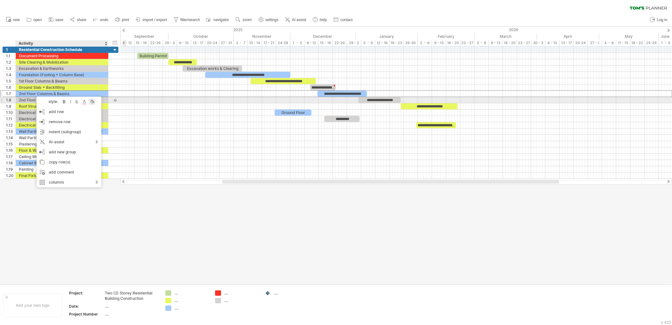
click at [91, 102] on div at bounding box center [92, 102] width 6 height 6
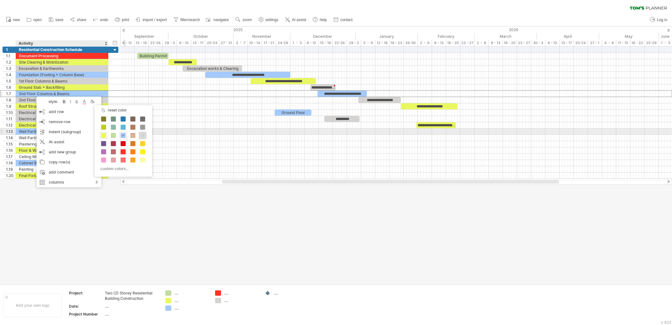
click at [142, 134] on span at bounding box center [142, 135] width 5 height 5
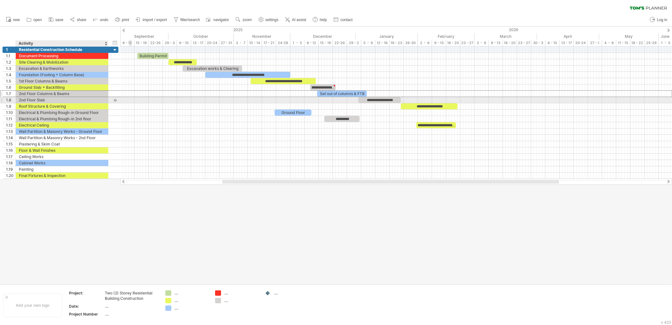
click at [27, 101] on div "2nd Floor Slab" at bounding box center [62, 100] width 86 height 6
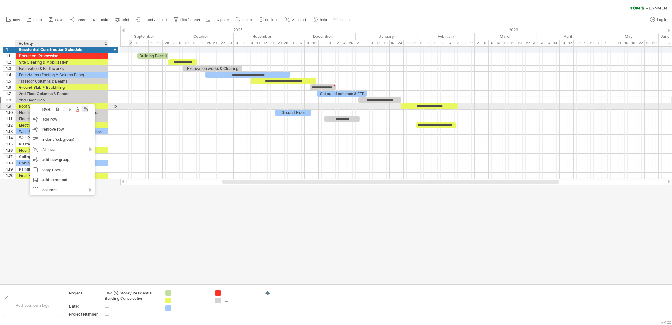
click at [87, 109] on div at bounding box center [85, 109] width 6 height 6
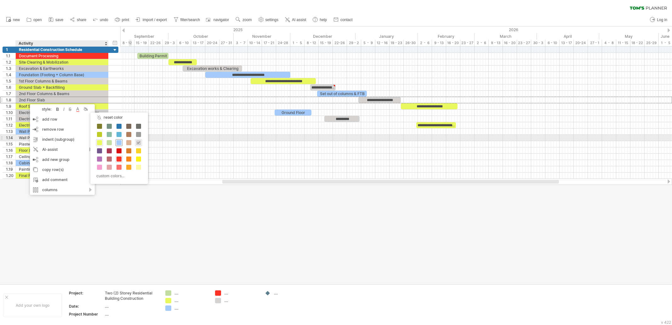
click at [119, 141] on span at bounding box center [119, 142] width 5 height 5
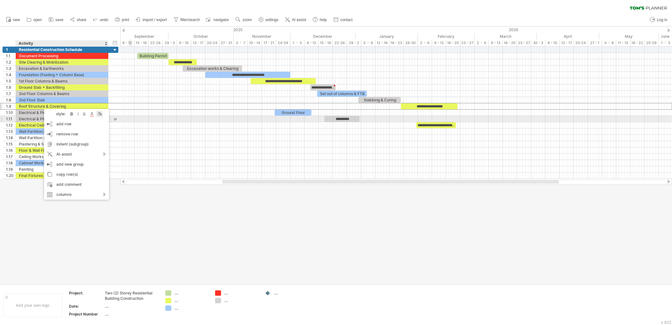
click at [100, 111] on div at bounding box center [99, 114] width 6 height 6
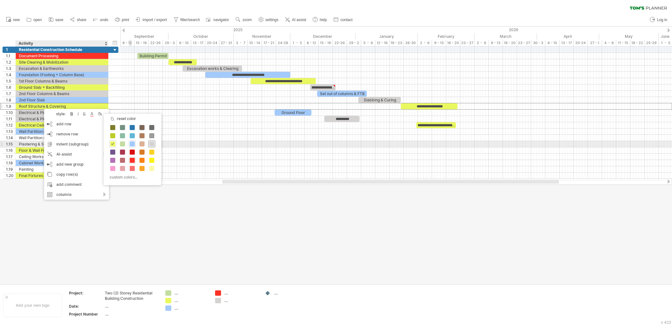
click at [152, 144] on span at bounding box center [151, 143] width 5 height 5
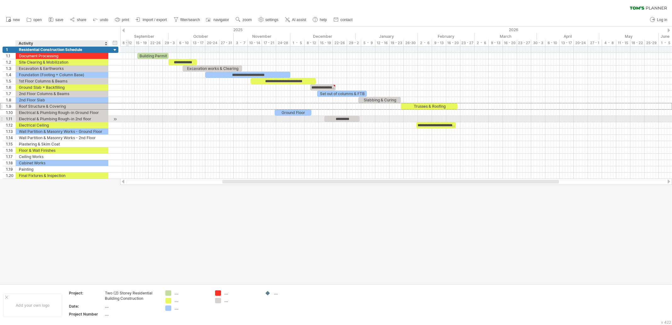
click at [32, 117] on div "Electrical & Plumbing Rough-in 2nd floor" at bounding box center [62, 119] width 86 height 6
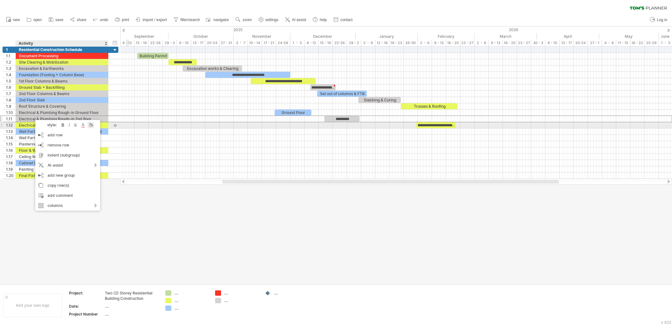
click at [91, 123] on div at bounding box center [91, 125] width 6 height 6
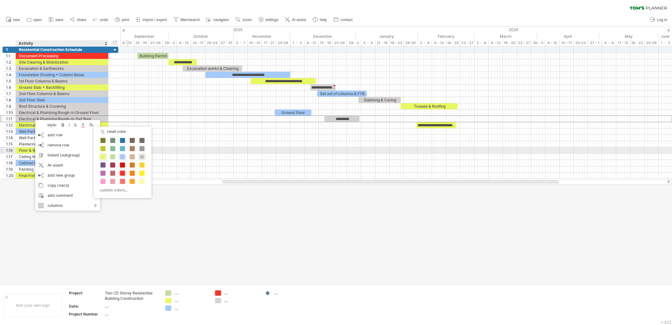
click at [108, 151] on div "custom colors..." at bounding box center [123, 166] width 58 height 65
click at [103, 156] on span at bounding box center [102, 156] width 5 height 5
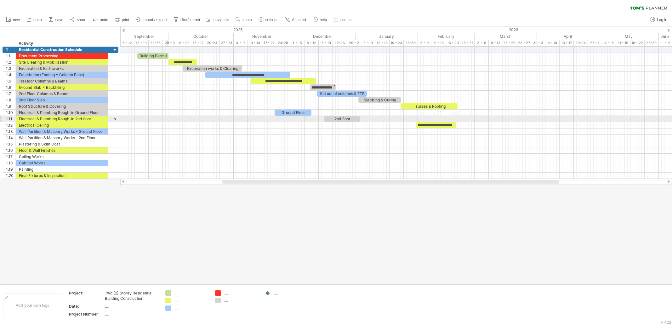
click at [167, 120] on div at bounding box center [396, 119] width 552 height 6
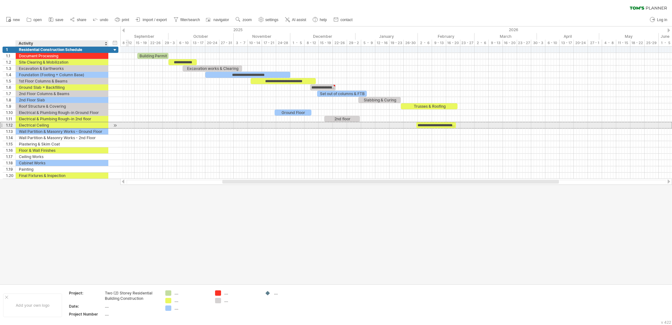
click at [43, 125] on div "Electrical Ceiling" at bounding box center [62, 125] width 86 height 6
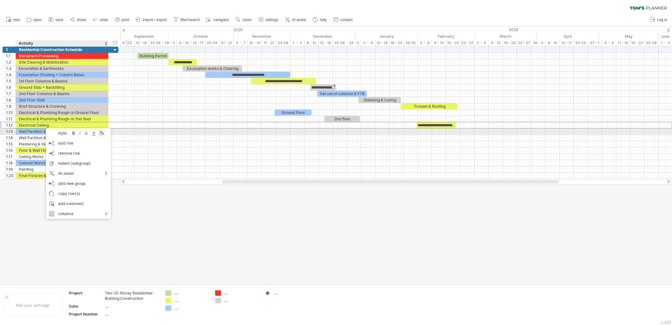
click at [102, 133] on div at bounding box center [101, 133] width 6 height 6
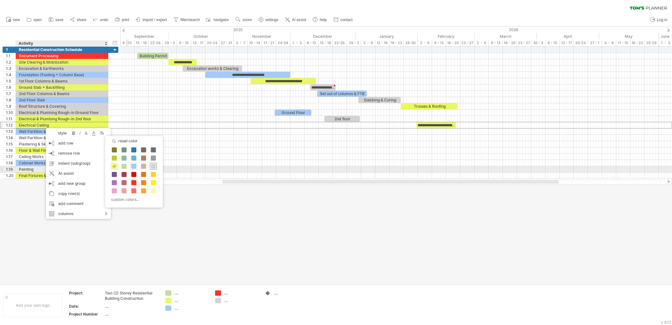
click at [151, 167] on span at bounding box center [153, 166] width 5 height 5
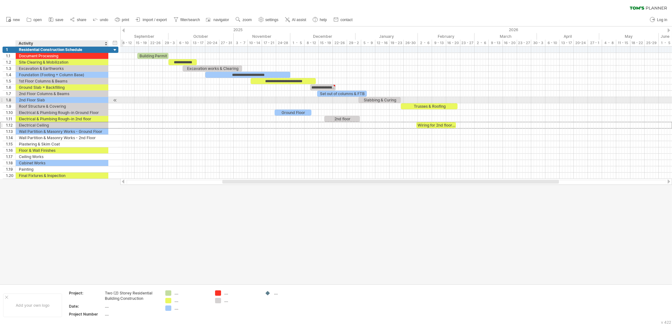
click at [39, 101] on div "2nd Floor Slab" at bounding box center [62, 100] width 86 height 6
click at [38, 107] on div "Roof Structure & Covering" at bounding box center [62, 106] width 86 height 6
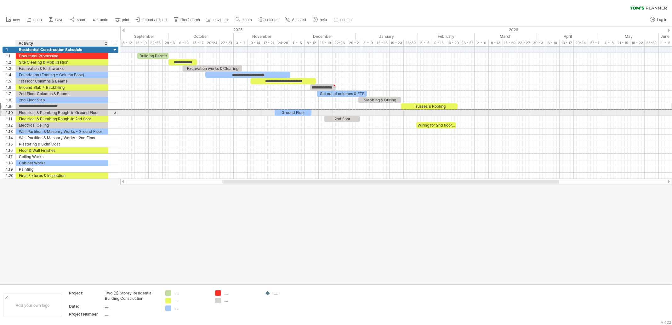
click at [38, 112] on div "Electrical & Plumbing Rough-in Ground Floor" at bounding box center [62, 113] width 86 height 6
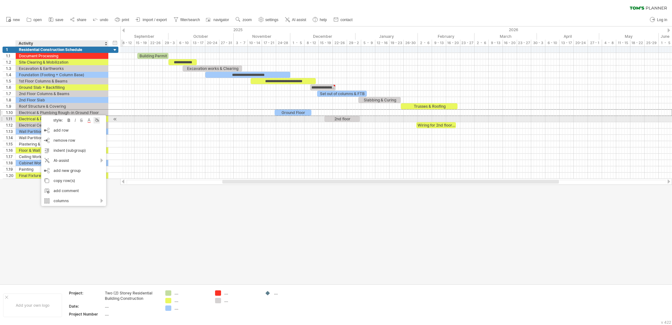
click at [95, 120] on div at bounding box center [97, 120] width 6 height 6
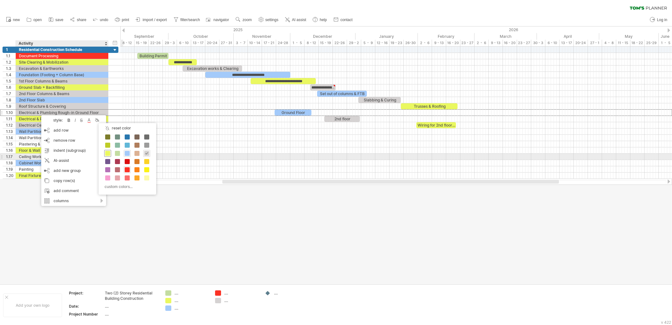
click at [109, 154] on span at bounding box center [107, 153] width 5 height 5
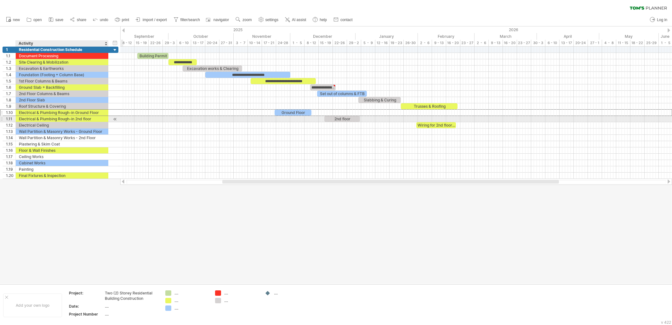
click at [59, 121] on div "Electrical & Plumbing Rough-in 2nd floor" at bounding box center [62, 119] width 86 height 6
click at [59, 119] on input "**********" at bounding box center [62, 119] width 86 height 6
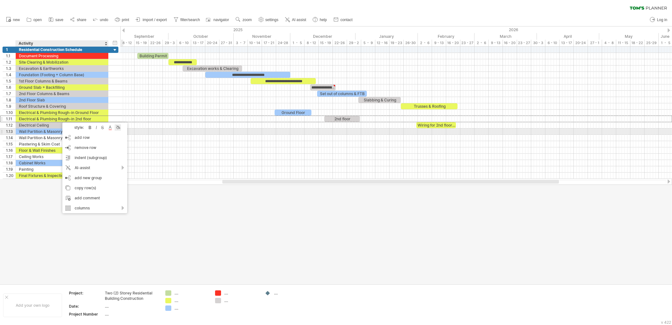
click at [121, 128] on div at bounding box center [118, 127] width 6 height 6
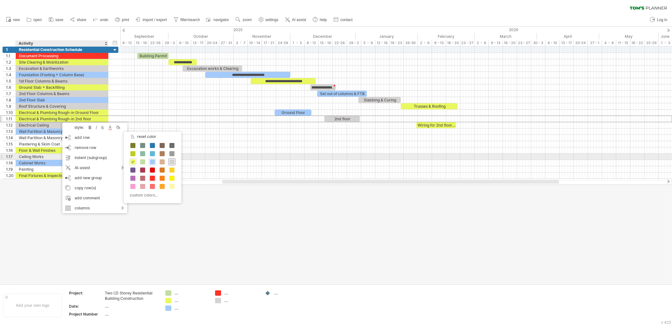
click at [171, 159] on span at bounding box center [171, 161] width 5 height 5
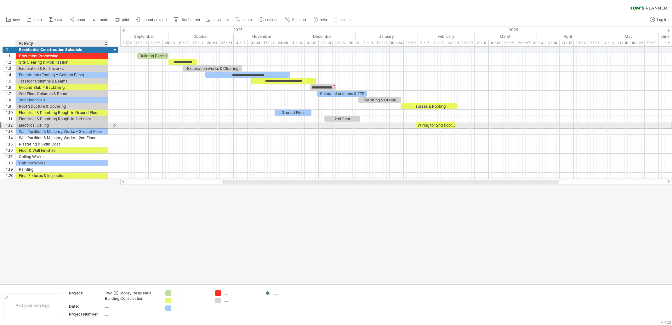
click at [42, 124] on div "Electrical Ceiling" at bounding box center [62, 125] width 86 height 6
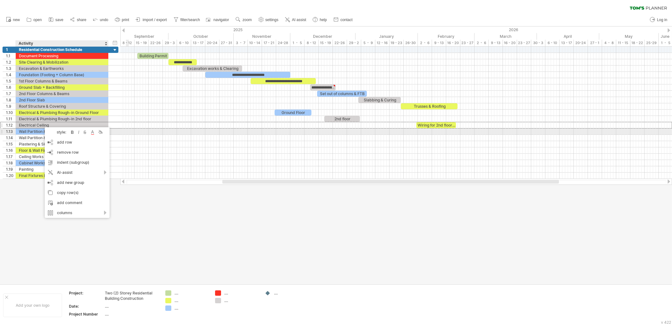
click at [105, 135] on div "style: bold italic strikethrough text color background color" at bounding box center [77, 132] width 65 height 10
click at [99, 131] on div at bounding box center [100, 132] width 6 height 6
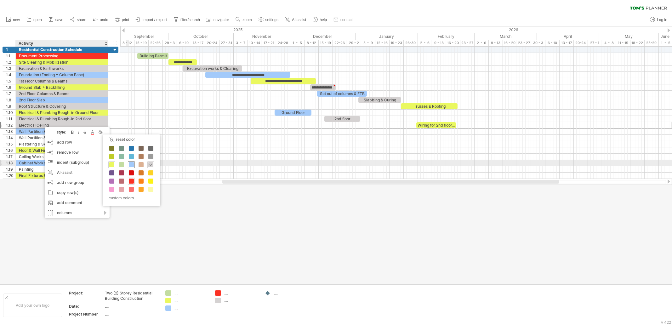
click at [129, 163] on span at bounding box center [131, 164] width 5 height 5
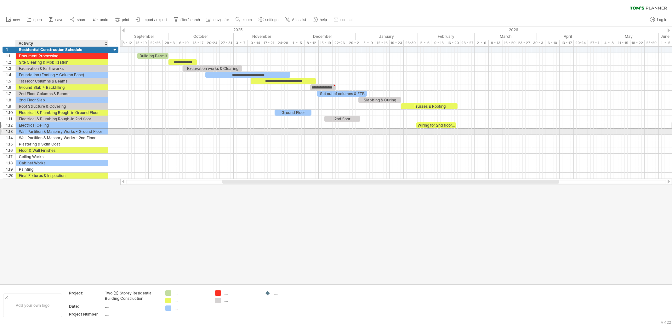
click at [53, 130] on div "Wall Partition & Masonry Works - Ground Floor" at bounding box center [62, 131] width 86 height 6
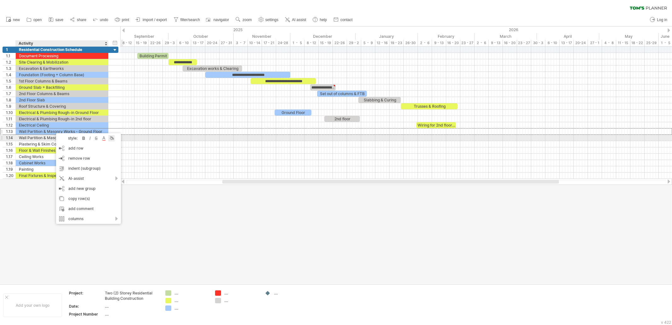
click at [115, 138] on div at bounding box center [111, 138] width 6 height 6
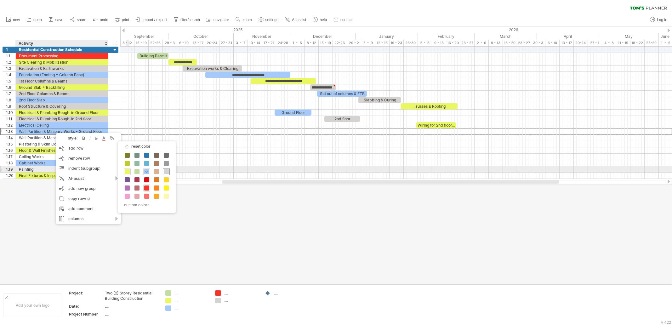
click at [167, 169] on span at bounding box center [166, 171] width 5 height 5
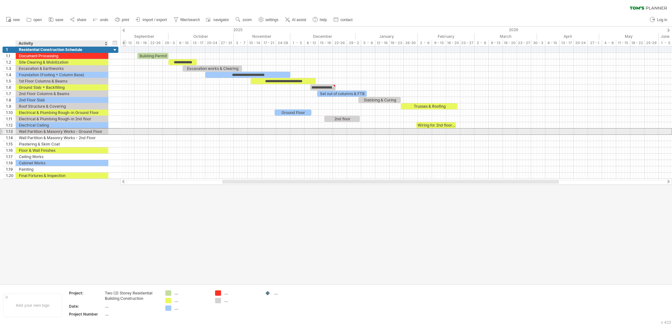
click at [42, 133] on div "Wall Partition & Masonry Works - Ground Floor" at bounding box center [62, 131] width 86 height 6
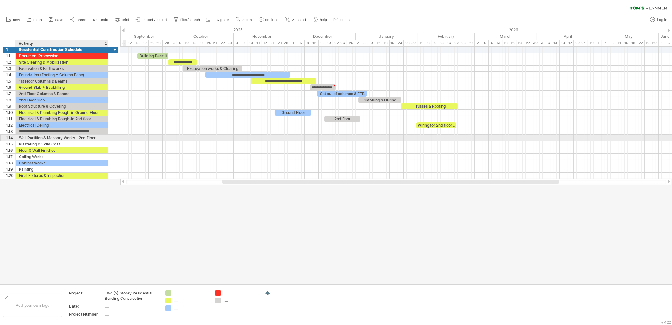
click at [40, 137] on div "Wall Partition & Masonry Works - 2nd Floor" at bounding box center [62, 138] width 86 height 6
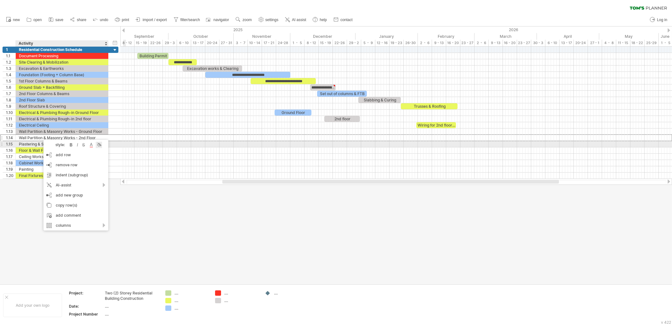
click at [101, 145] on div at bounding box center [99, 145] width 6 height 6
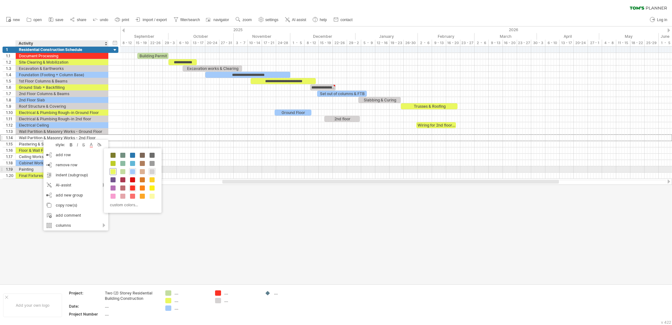
click at [114, 168] on div at bounding box center [113, 171] width 7 height 7
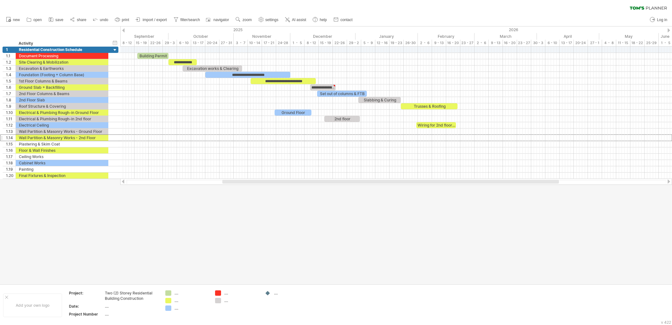
click at [128, 214] on div at bounding box center [336, 155] width 672 height 258
click at [113, 215] on div at bounding box center [336, 155] width 672 height 258
click at [392, 138] on div at bounding box center [396, 138] width 552 height 6
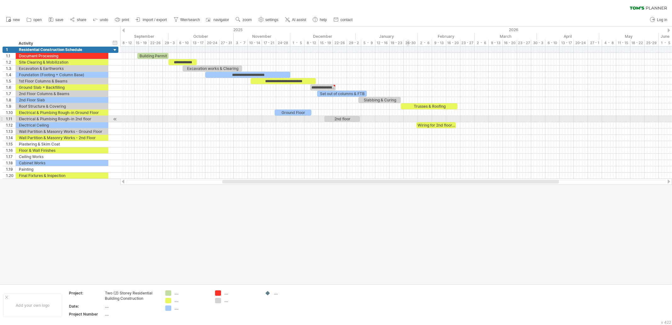
click at [408, 122] on div at bounding box center [396, 125] width 552 height 6
click at [381, 123] on div at bounding box center [396, 125] width 552 height 6
click at [43, 128] on div "Wall Partition & Masonry Works - Ground Floor" at bounding box center [62, 131] width 86 height 6
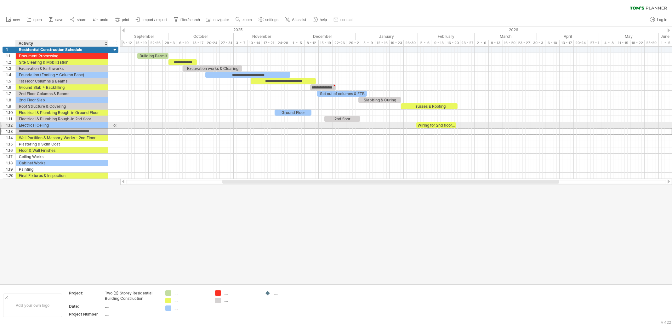
click at [43, 125] on div "Electrical Ceiling" at bounding box center [62, 125] width 86 height 6
click at [88, 133] on div "Wall Partition & Masonry Works - Ground Floor" at bounding box center [62, 131] width 86 height 6
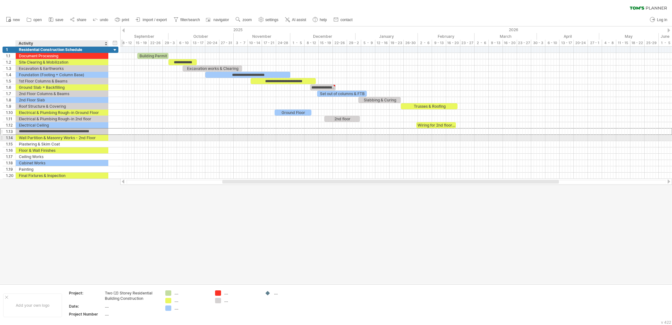
click at [92, 139] on div "Wall Partition & Masonry Works - 2nd Floor" at bounding box center [62, 138] width 86 height 6
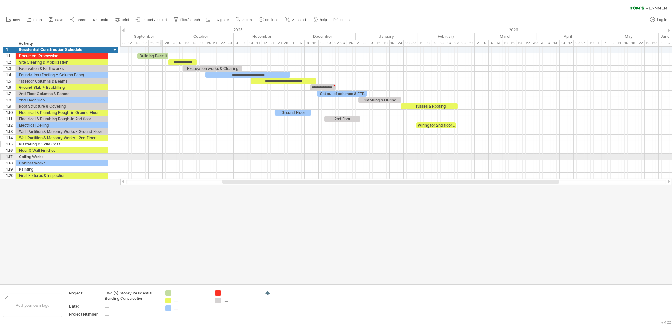
drag, startPoint x: 160, startPoint y: 156, endPoint x: 54, endPoint y: 143, distance: 106.0
click at [161, 156] on div at bounding box center [396, 157] width 552 height 6
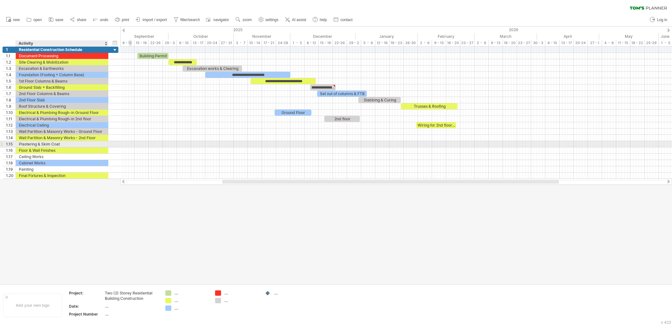
click at [28, 145] on div "Plastering & Skim Coat" at bounding box center [62, 144] width 86 height 6
click at [60, 144] on input "**********" at bounding box center [62, 144] width 86 height 6
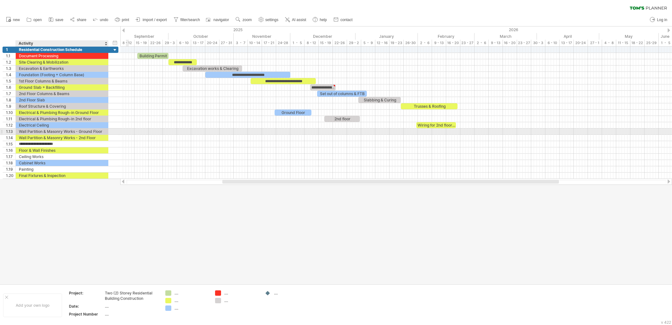
click at [56, 133] on div "Wall Partition & Masonry Works - Ground Floor" at bounding box center [62, 131] width 86 height 6
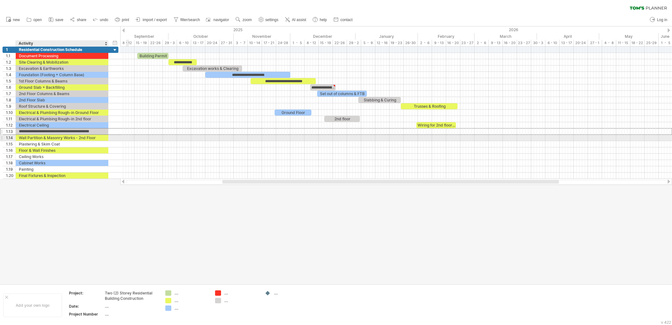
click at [61, 137] on div "Wall Partition & Masonry Works - 2nd Floor" at bounding box center [62, 138] width 86 height 6
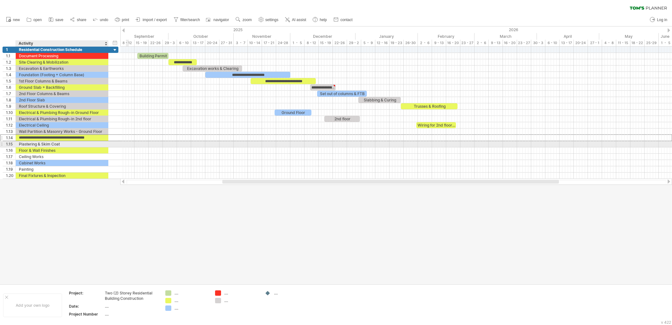
click at [59, 144] on div "Plastering & Skim Coat" at bounding box center [62, 144] width 86 height 6
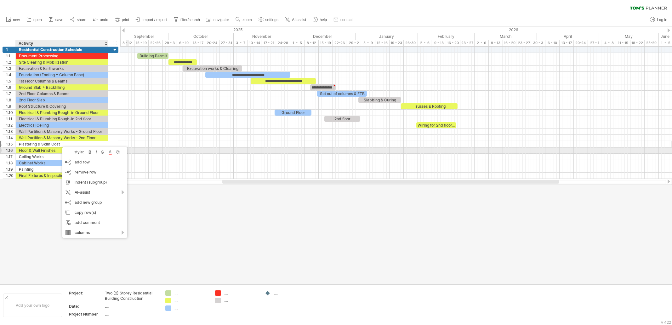
drag, startPoint x: 118, startPoint y: 152, endPoint x: 122, endPoint y: 155, distance: 4.2
click at [119, 152] on div at bounding box center [118, 152] width 6 height 6
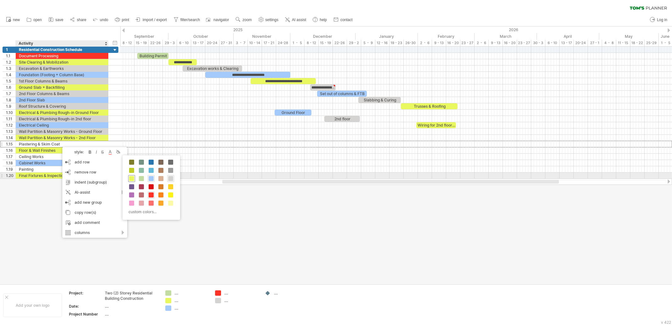
click at [132, 179] on span at bounding box center [131, 178] width 5 height 5
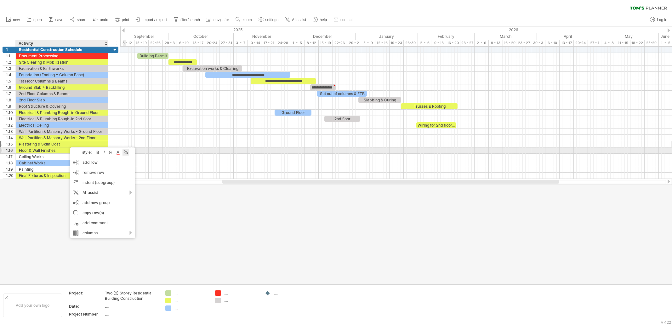
click at [128, 152] on div at bounding box center [125, 152] width 6 height 6
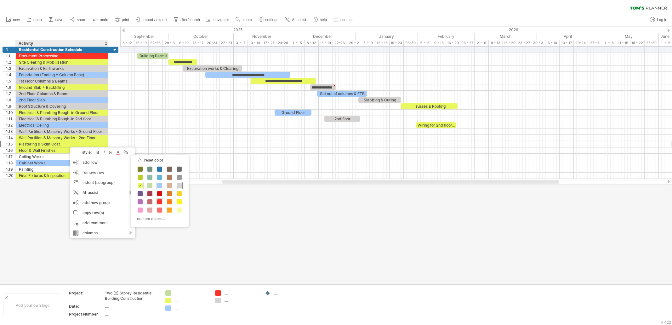
click at [179, 184] on span at bounding box center [179, 185] width 5 height 5
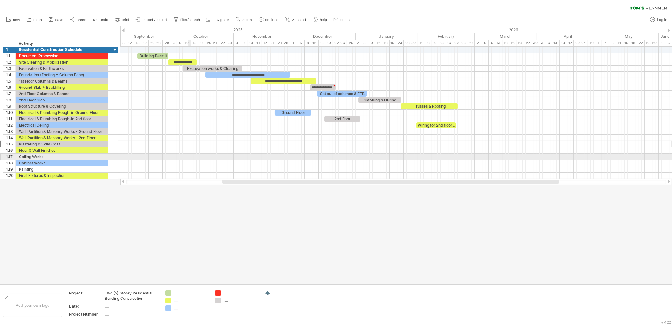
click at [188, 137] on div at bounding box center [396, 138] width 552 height 6
click at [78, 152] on div "Floor & Wall Finishes" at bounding box center [62, 150] width 86 height 6
click at [136, 159] on div at bounding box center [136, 160] width 6 height 6
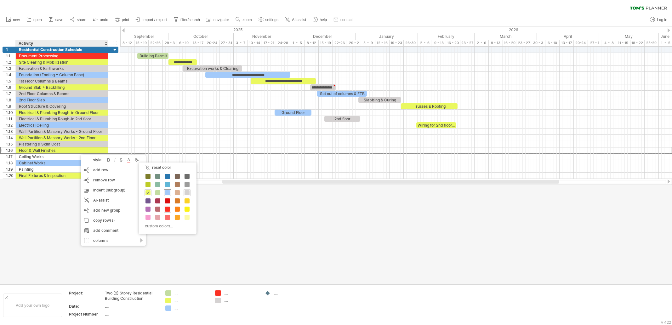
click at [167, 192] on span at bounding box center [167, 192] width 5 height 5
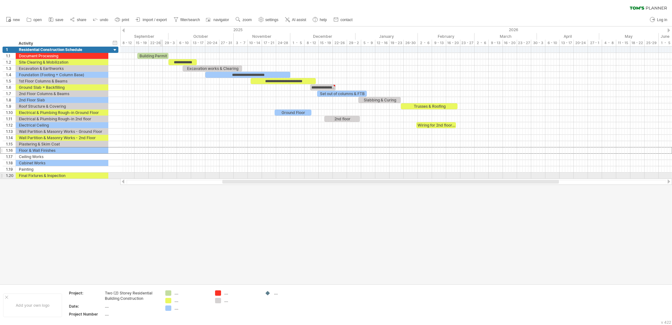
click at [159, 150] on div at bounding box center [396, 150] width 552 height 7
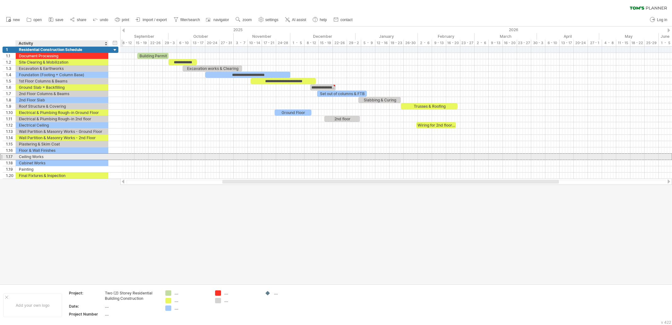
click at [59, 157] on div "Ceiling Works" at bounding box center [62, 157] width 86 height 6
click at [121, 163] on div at bounding box center [118, 165] width 6 height 6
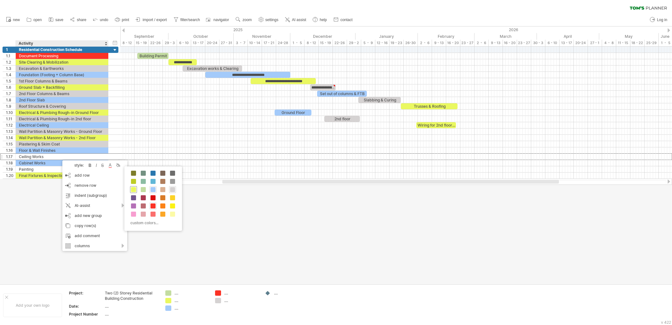
click at [132, 189] on span at bounding box center [133, 189] width 5 height 5
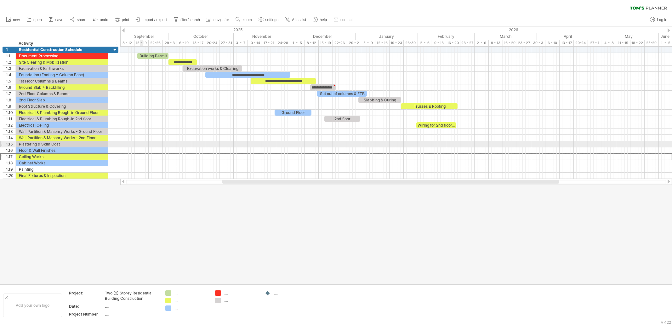
click at [144, 136] on div at bounding box center [396, 138] width 552 height 6
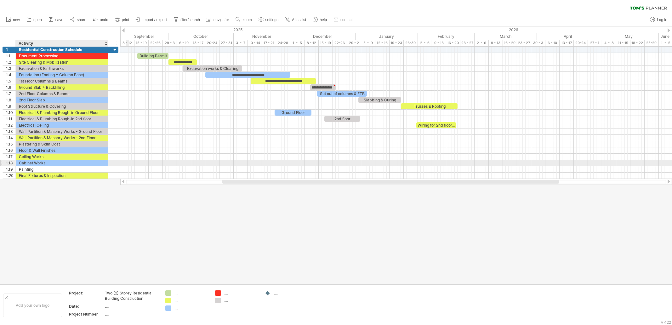
click at [73, 161] on div "Cabinet Works" at bounding box center [62, 163] width 86 height 6
click at [134, 168] on div at bounding box center [132, 169] width 6 height 6
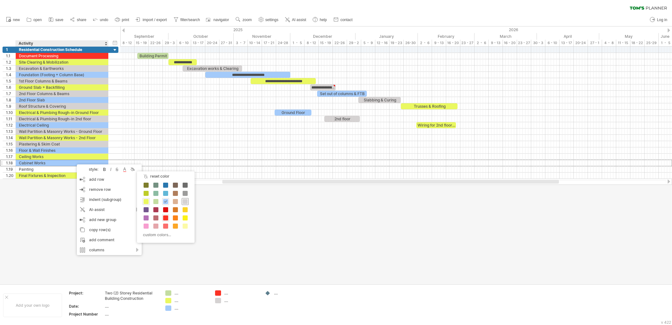
click at [187, 204] on span at bounding box center [185, 201] width 5 height 5
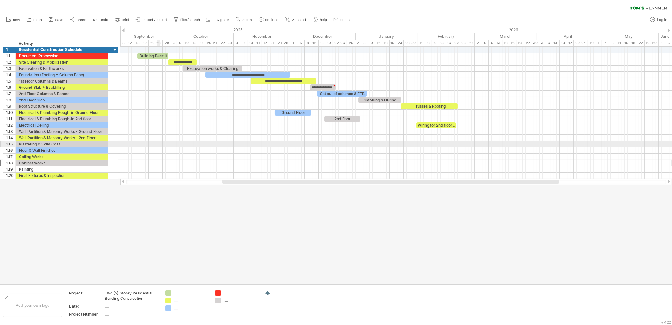
click at [156, 142] on div at bounding box center [396, 144] width 552 height 6
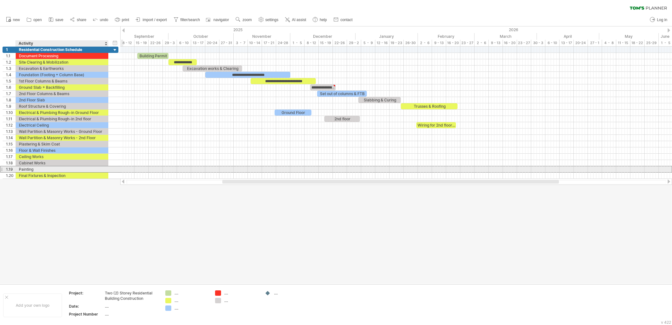
click at [77, 170] on div "Painting" at bounding box center [62, 169] width 86 height 6
click at [137, 177] on div at bounding box center [134, 177] width 6 height 6
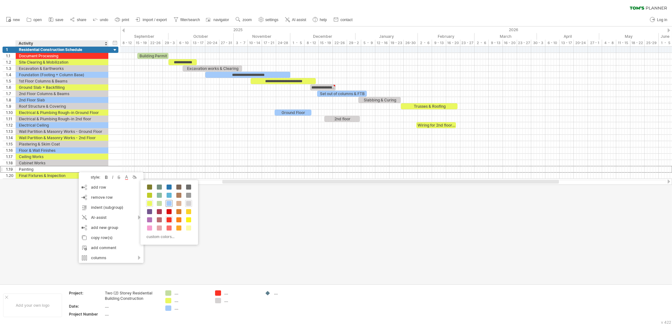
click at [169, 204] on span at bounding box center [169, 203] width 5 height 5
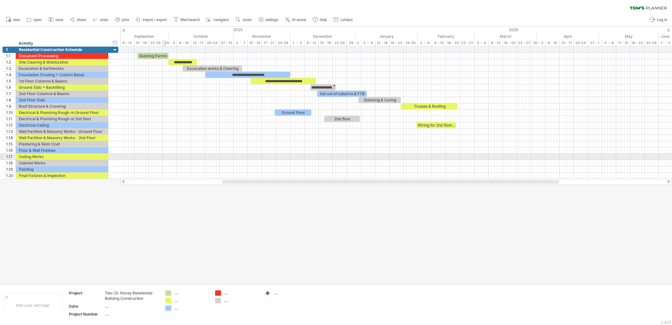
click at [165, 154] on div at bounding box center [396, 157] width 552 height 6
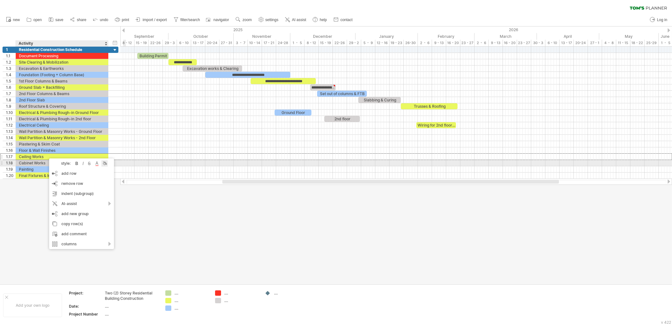
click at [105, 161] on div at bounding box center [104, 163] width 6 height 6
click at [156, 193] on span at bounding box center [156, 194] width 5 height 5
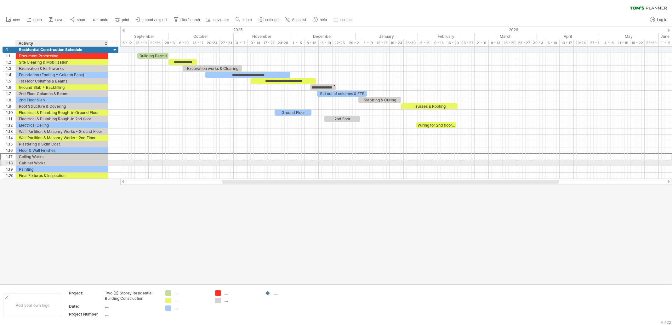
click at [81, 160] on div "Cabinet Works" at bounding box center [62, 163] width 86 height 6
click at [138, 170] on div at bounding box center [140, 168] width 6 height 6
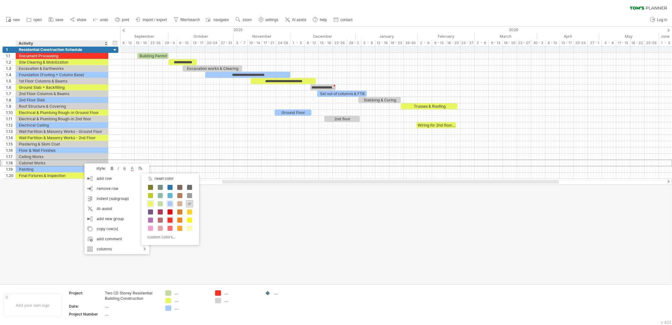
click at [191, 204] on span at bounding box center [189, 203] width 5 height 5
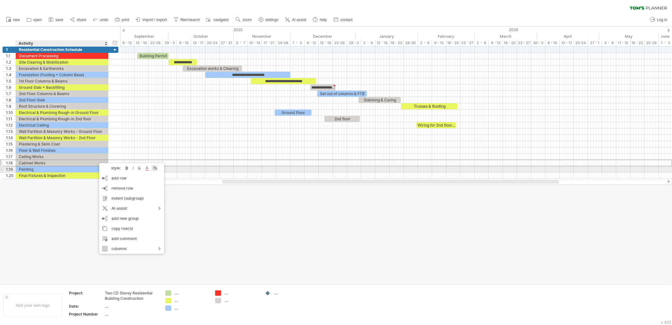
click at [156, 169] on div at bounding box center [154, 168] width 6 height 6
click at [169, 202] on span at bounding box center [168, 202] width 5 height 5
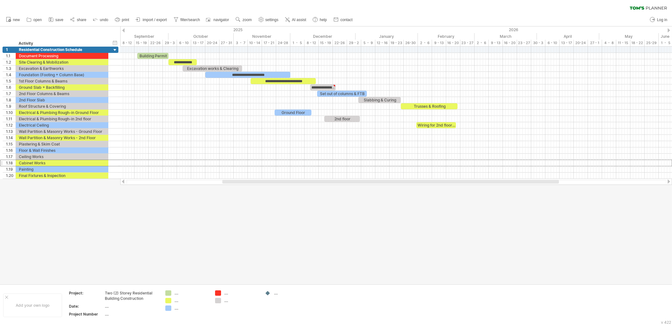
click at [162, 150] on div at bounding box center [396, 150] width 552 height 6
click at [86, 167] on div "Painting" at bounding box center [62, 169] width 86 height 6
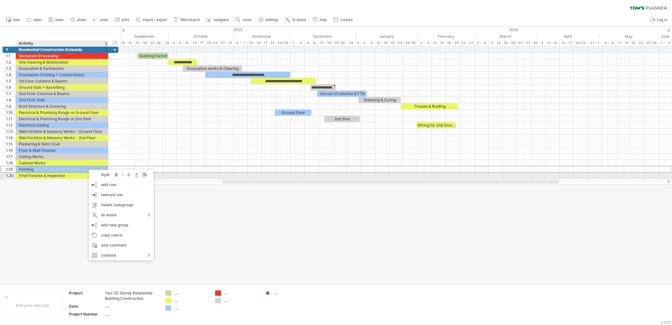
click at [147, 172] on div at bounding box center [144, 175] width 6 height 6
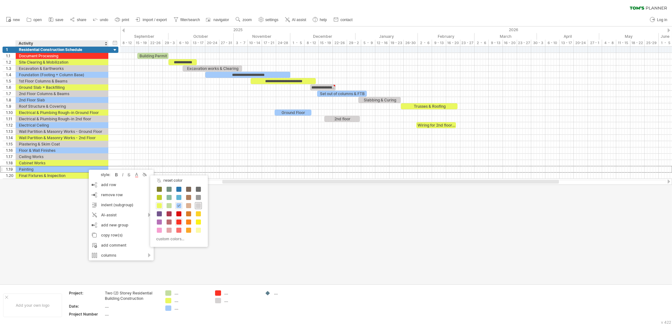
click at [199, 207] on span at bounding box center [198, 205] width 5 height 5
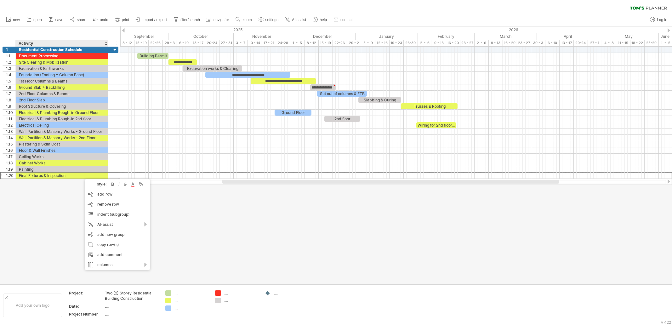
click at [144, 185] on div "style: bold italic strikethrough text color background color" at bounding box center [117, 184] width 65 height 10
click at [142, 185] on div at bounding box center [140, 184] width 6 height 6
click at [171, 217] on span at bounding box center [173, 218] width 5 height 5
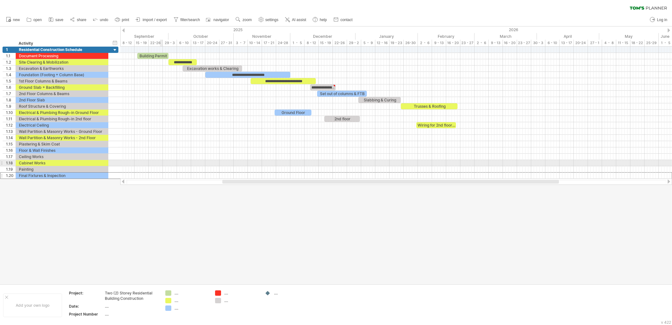
click at [162, 150] on div at bounding box center [396, 150] width 552 height 6
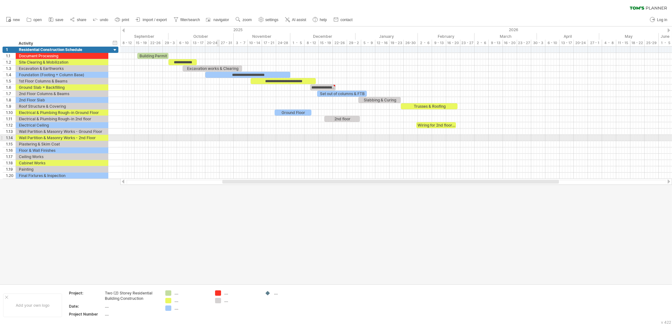
click at [221, 139] on div at bounding box center [396, 138] width 552 height 6
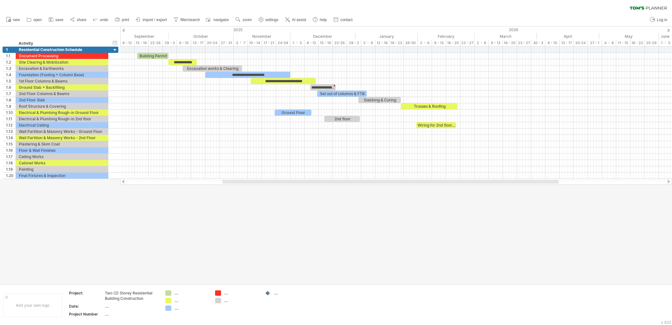
click at [235, 235] on div at bounding box center [336, 155] width 672 height 258
click at [303, 112] on div "Ground Floor" at bounding box center [293, 113] width 37 height 6
drag, startPoint x: 310, startPoint y: 111, endPoint x: 319, endPoint y: 109, distance: 9.0
click at [319, 110] on span at bounding box center [320, 113] width 3 height 6
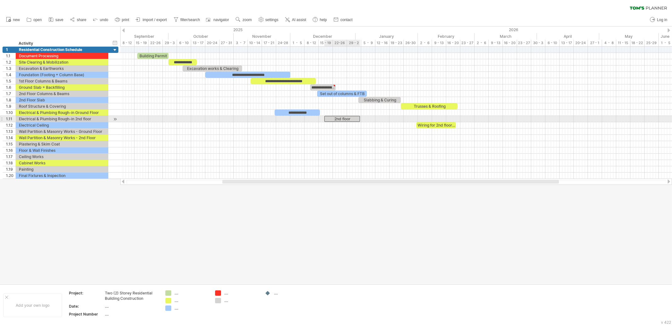
click at [340, 120] on div "2nd floor" at bounding box center [342, 119] width 36 height 6
drag, startPoint x: 330, startPoint y: 117, endPoint x: 325, endPoint y: 117, distance: 4.7
click at [325, 117] on div "*********" at bounding box center [337, 119] width 35 height 6
click at [312, 111] on div "**********" at bounding box center [295, 113] width 45 height 6
click at [332, 117] on div "*********" at bounding box center [336, 119] width 35 height 6
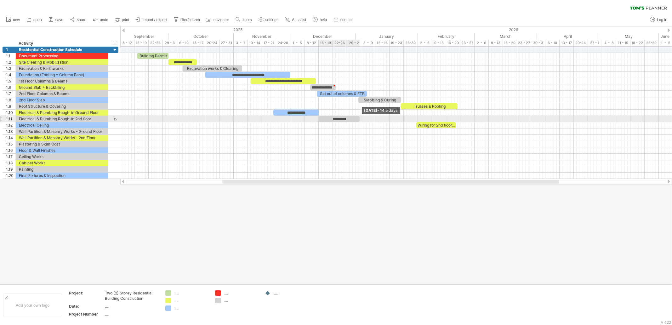
drag, startPoint x: 353, startPoint y: 118, endPoint x: 359, endPoint y: 117, distance: 6.1
click at [359, 117] on span at bounding box center [360, 119] width 3 height 6
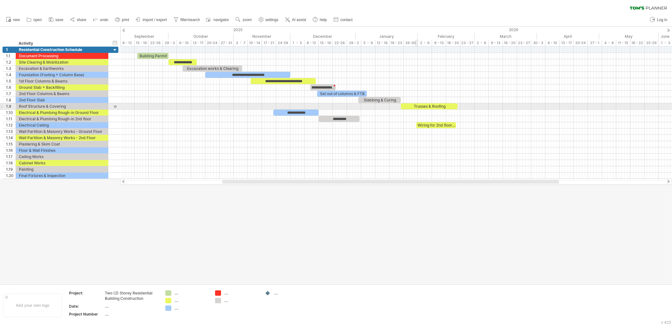
click at [417, 106] on div "Trusses & Roofing" at bounding box center [429, 106] width 57 height 6
drag, startPoint x: 457, startPoint y: 105, endPoint x: 470, endPoint y: 105, distance: 13.9
click at [470, 105] on span at bounding box center [471, 106] width 3 height 6
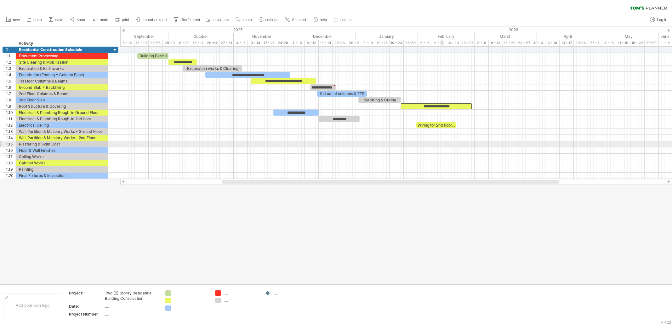
drag, startPoint x: 437, startPoint y: 148, endPoint x: 435, endPoint y: 141, distance: 7.3
click at [437, 148] on div at bounding box center [396, 150] width 552 height 6
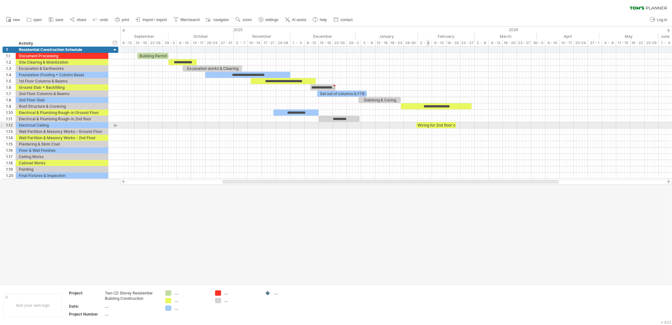
click at [429, 123] on div "Wiring for 2nd floor ceiling" at bounding box center [436, 125] width 40 height 6
drag, startPoint x: 436, startPoint y: 125, endPoint x: 453, endPoint y: 125, distance: 17.0
click at [453, 125] on div "**********" at bounding box center [436, 125] width 40 height 6
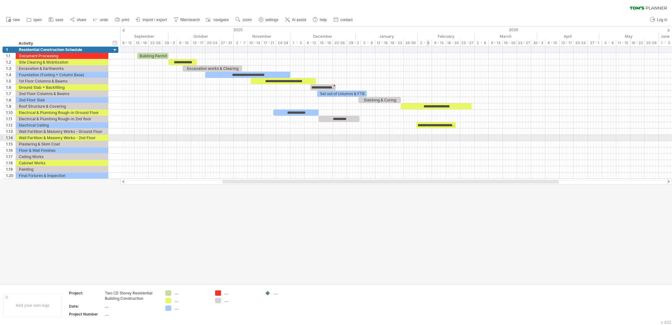
click at [429, 140] on div at bounding box center [396, 113] width 552 height 132
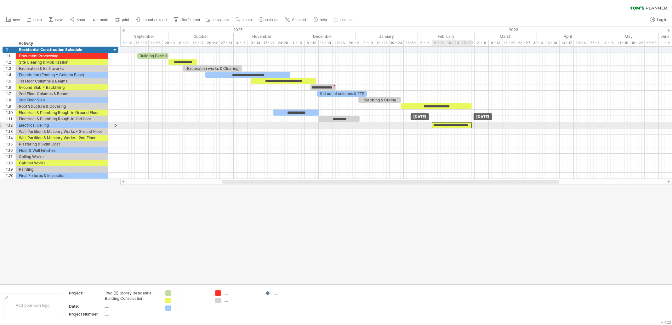
drag, startPoint x: 422, startPoint y: 122, endPoint x: 437, endPoint y: 123, distance: 15.4
click at [437, 123] on div "**********" at bounding box center [452, 125] width 40 height 6
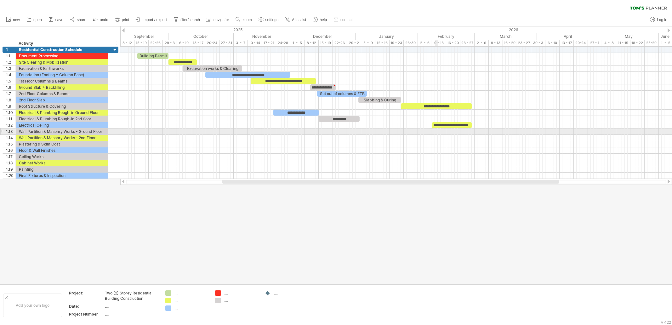
click at [433, 136] on div at bounding box center [396, 138] width 552 height 6
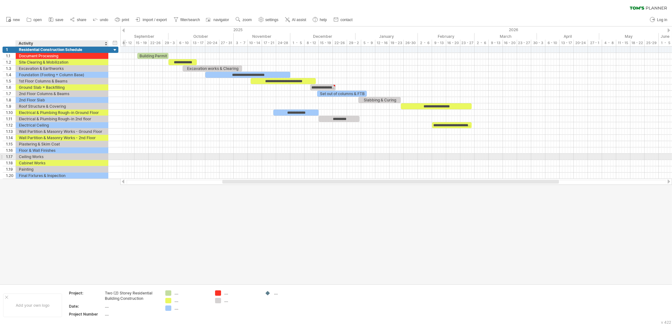
click at [46, 155] on div "Ceiling Works" at bounding box center [62, 157] width 86 height 6
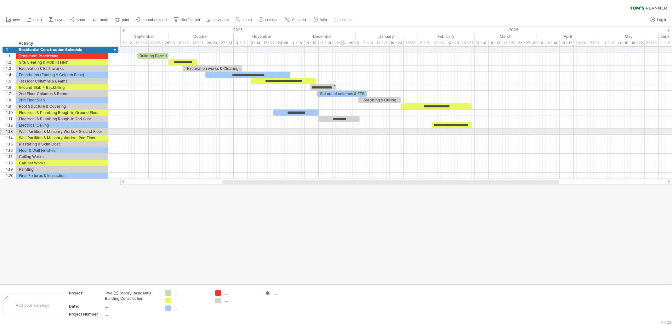
click at [343, 133] on div at bounding box center [396, 131] width 552 height 6
click at [293, 132] on div at bounding box center [396, 131] width 552 height 6
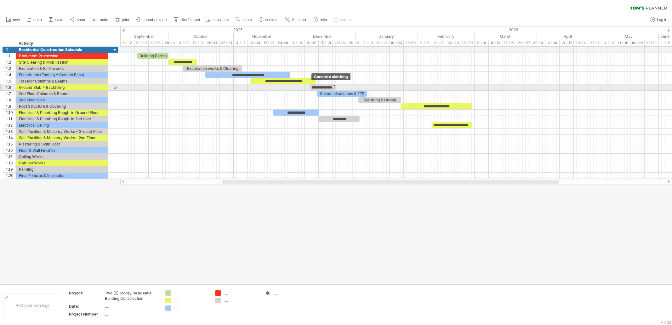
click at [321, 87] on div "**********" at bounding box center [323, 87] width 26 height 6
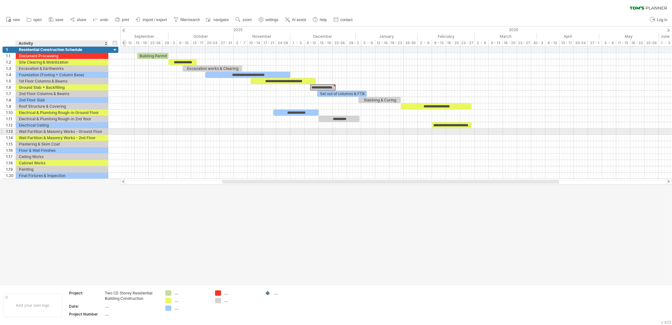
click at [84, 130] on div "Wall Partition & Masonry Works - Ground Floor" at bounding box center [62, 131] width 86 height 6
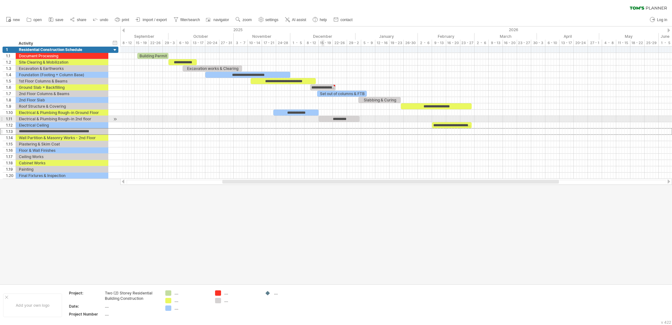
click at [322, 121] on div "*********" at bounding box center [339, 119] width 41 height 6
click at [302, 128] on div at bounding box center [396, 131] width 552 height 6
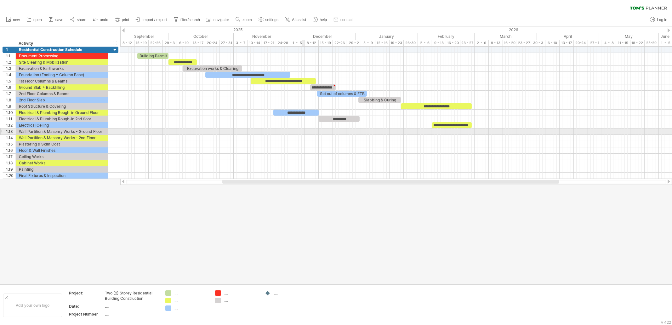
click at [302, 130] on div at bounding box center [396, 131] width 552 height 6
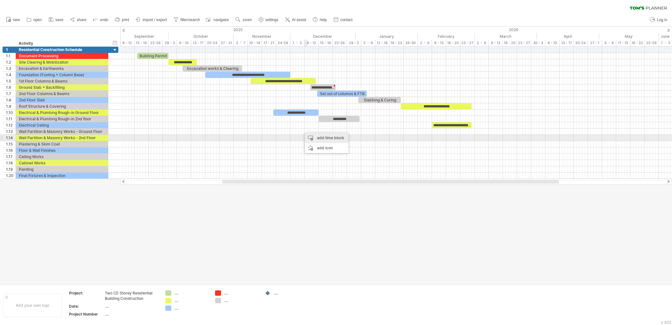
click at [330, 139] on div "add time block" at bounding box center [326, 138] width 43 height 10
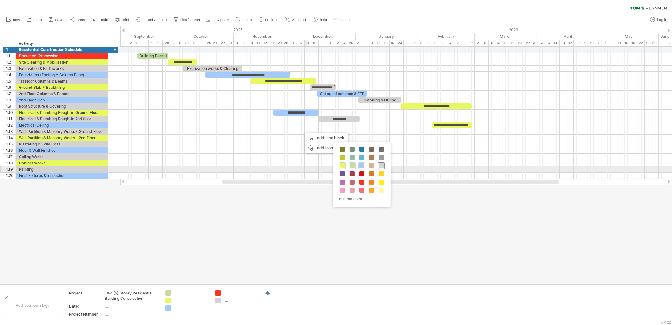
click at [381, 167] on span at bounding box center [381, 165] width 5 height 5
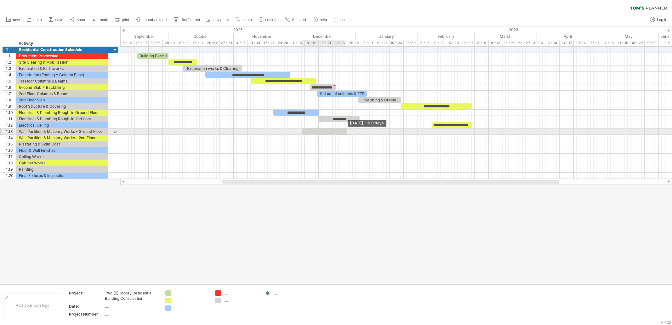
drag, startPoint x: 304, startPoint y: 130, endPoint x: 349, endPoint y: 131, distance: 44.7
click at [348, 131] on span at bounding box center [347, 131] width 3 height 6
drag, startPoint x: 316, startPoint y: 131, endPoint x: 288, endPoint y: 130, distance: 28.4
click at [288, 130] on div at bounding box center [297, 131] width 48 height 6
drag, startPoint x: 298, startPoint y: 132, endPoint x: 339, endPoint y: 131, distance: 40.3
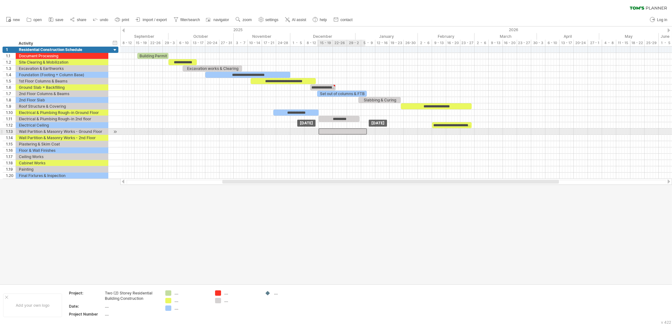
click at [339, 131] on div at bounding box center [343, 131] width 48 height 6
drag, startPoint x: 366, startPoint y: 131, endPoint x: 361, endPoint y: 131, distance: 4.4
click at [361, 131] on span at bounding box center [362, 131] width 3 height 6
drag, startPoint x: 363, startPoint y: 130, endPoint x: 403, endPoint y: 132, distance: 40.7
click at [403, 132] on span at bounding box center [403, 131] width 3 height 6
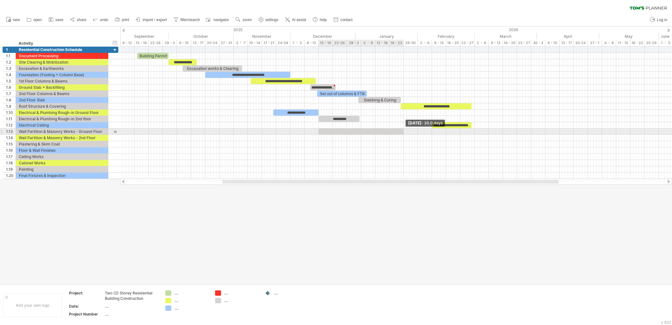
click at [405, 131] on span at bounding box center [403, 131] width 3 height 6
drag, startPoint x: 405, startPoint y: 132, endPoint x: 363, endPoint y: 128, distance: 41.4
click at [363, 128] on span at bounding box center [362, 131] width 3 height 6
click at [357, 130] on div at bounding box center [341, 131] width 44 height 6
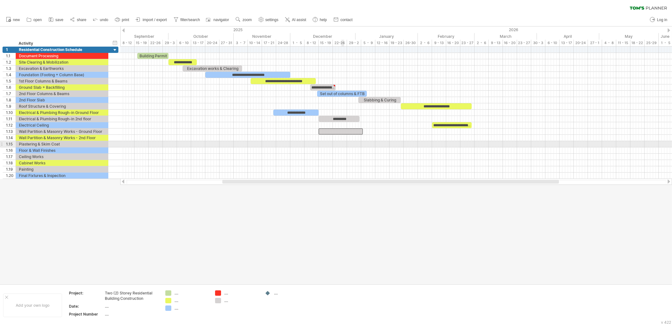
click at [336, 151] on div at bounding box center [396, 150] width 552 height 6
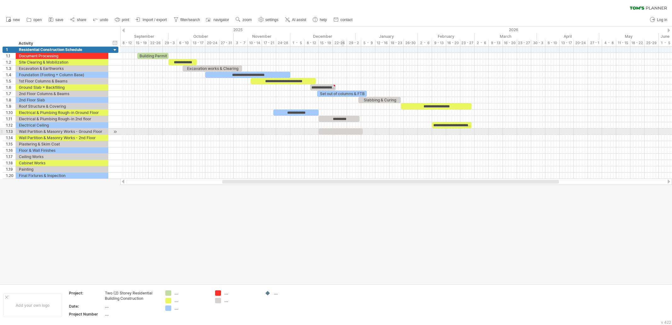
click at [344, 131] on div at bounding box center [341, 131] width 44 height 6
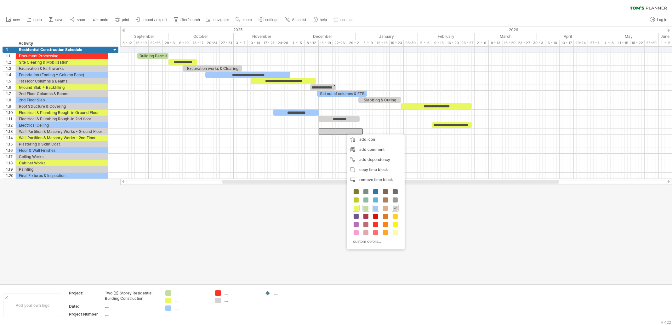
click at [473, 202] on div at bounding box center [336, 155] width 672 height 258
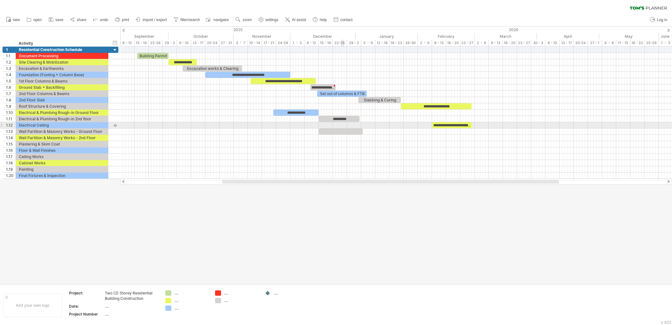
click at [344, 129] on div at bounding box center [341, 131] width 44 height 6
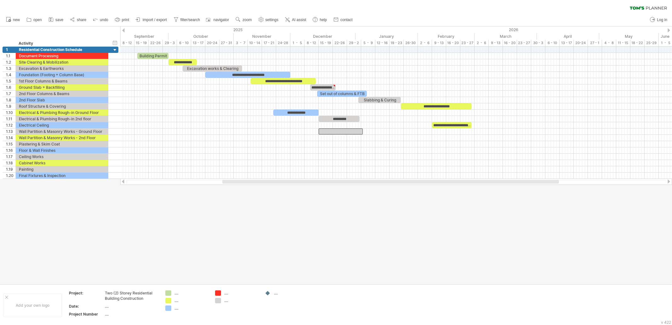
click at [206, 236] on div at bounding box center [336, 155] width 672 height 258
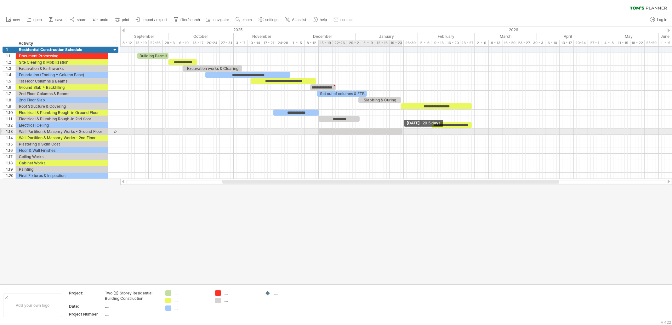
drag, startPoint x: 362, startPoint y: 132, endPoint x: 402, endPoint y: 132, distance: 40.0
click at [402, 132] on span at bounding box center [402, 131] width 3 height 6
click at [401, 130] on span at bounding box center [402, 131] width 3 height 6
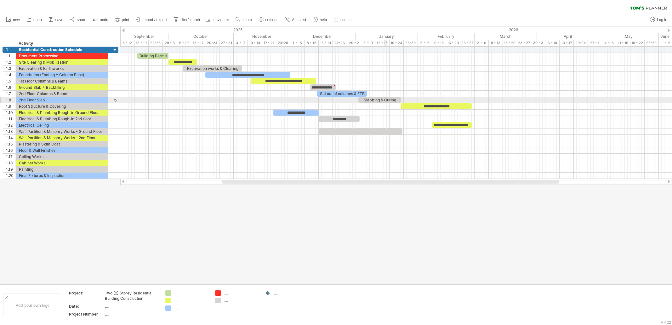
click at [384, 98] on div "Slabbing & Curing" at bounding box center [379, 100] width 43 height 6
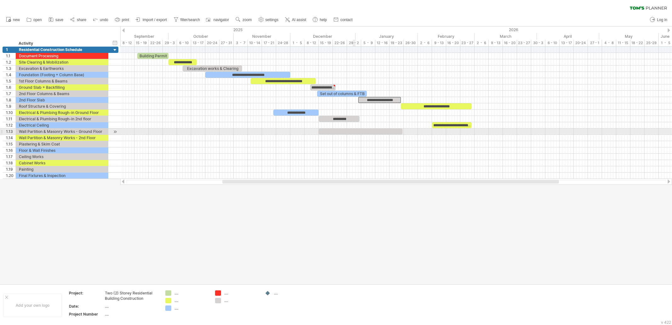
click at [355, 132] on div at bounding box center [361, 131] width 84 height 6
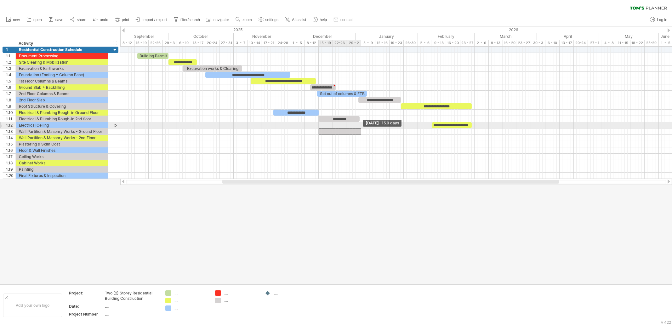
drag, startPoint x: 402, startPoint y: 130, endPoint x: 361, endPoint y: 128, distance: 40.6
click at [361, 128] on span at bounding box center [361, 131] width 3 height 6
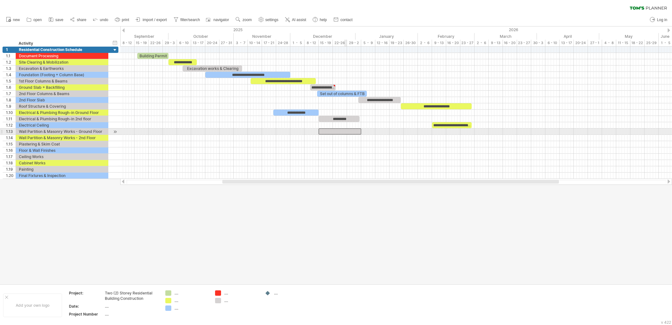
click at [347, 131] on div at bounding box center [340, 131] width 43 height 6
click at [396, 132] on div at bounding box center [396, 131] width 552 height 6
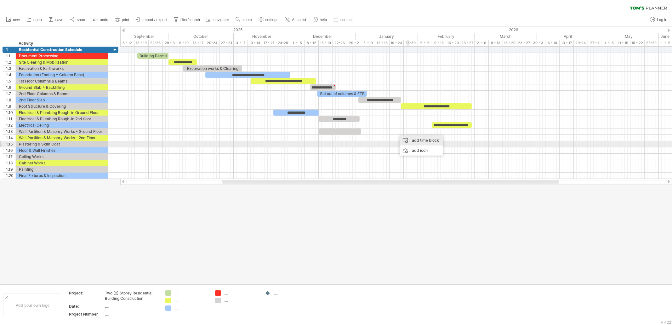
click at [421, 142] on div "add time block" at bounding box center [421, 140] width 43 height 10
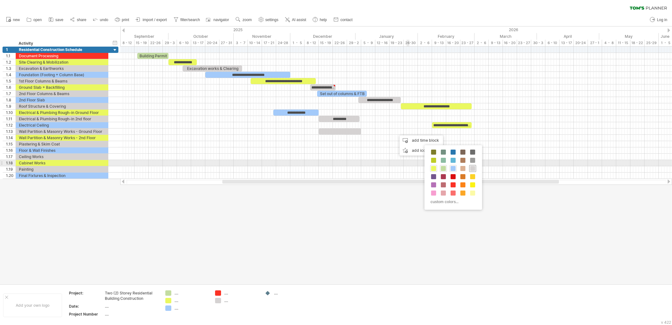
click at [474, 166] on span at bounding box center [472, 168] width 5 height 5
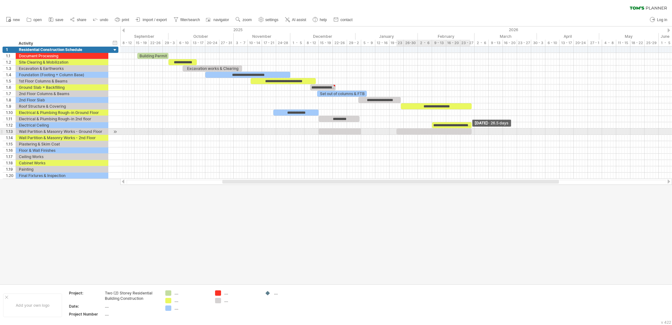
drag, startPoint x: 398, startPoint y: 131, endPoint x: 470, endPoint y: 134, distance: 72.2
click at [470, 134] on div "**********" at bounding box center [396, 113] width 552 height 132
click at [427, 130] on div at bounding box center [439, 131] width 75 height 6
drag, startPoint x: 477, startPoint y: 130, endPoint x: 431, endPoint y: 130, distance: 45.7
click at [431, 130] on span at bounding box center [432, 131] width 3 height 6
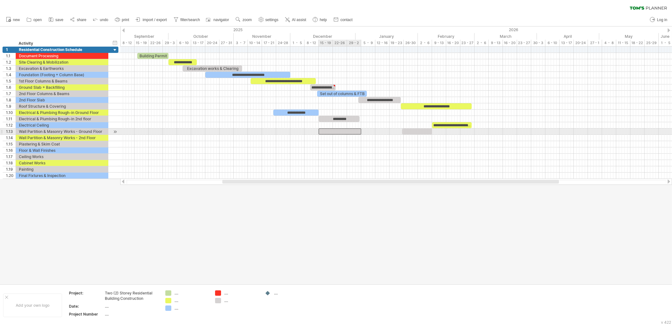
click at [350, 129] on div at bounding box center [340, 131] width 43 height 6
click at [361, 130] on span at bounding box center [361, 131] width 3 height 6
click at [423, 133] on div at bounding box center [417, 131] width 30 height 6
drag, startPoint x: 433, startPoint y: 130, endPoint x: 473, endPoint y: 131, distance: 40.3
click at [473, 131] on div "**********" at bounding box center [396, 113] width 552 height 132
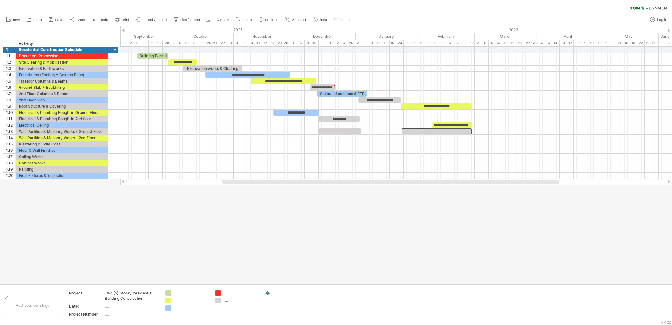
click at [362, 207] on div at bounding box center [336, 155] width 672 height 258
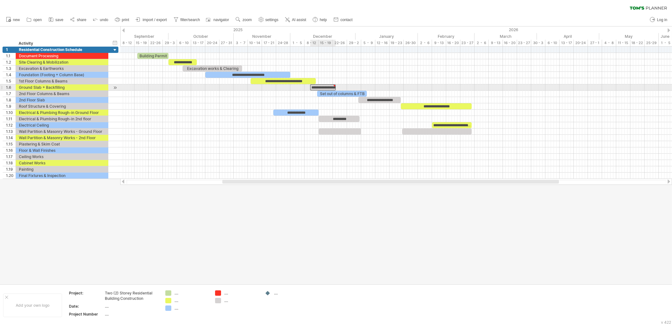
click at [321, 86] on div "**********" at bounding box center [323, 87] width 26 height 6
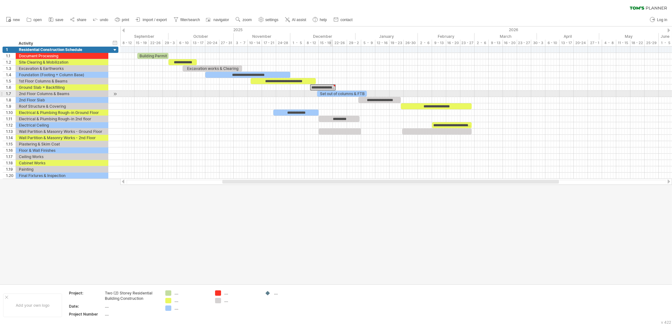
click at [331, 94] on div "Set out of columns & FTB" at bounding box center [342, 94] width 50 height 6
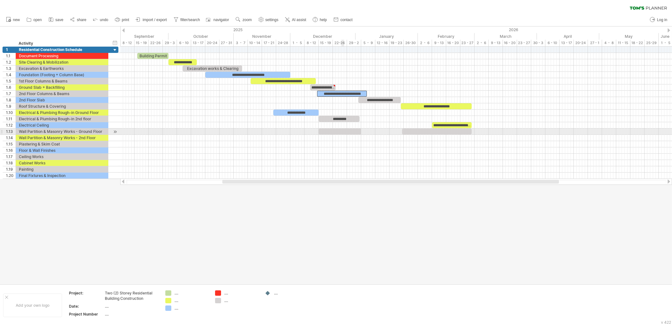
click at [343, 129] on div at bounding box center [340, 131] width 43 height 6
click at [357, 130] on div "**********" at bounding box center [340, 131] width 43 height 6
click at [335, 131] on div "**********" at bounding box center [340, 131] width 43 height 6
click at [333, 131] on div "**********" at bounding box center [340, 131] width 43 height 6
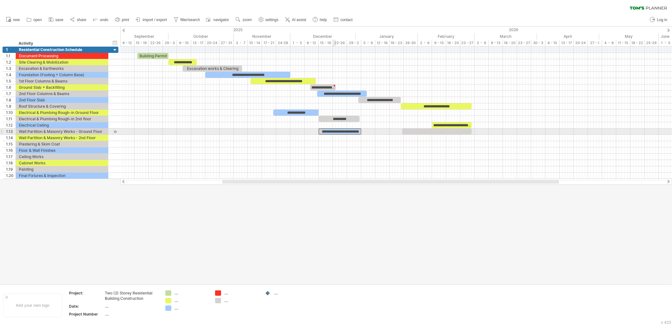
click at [333, 131] on div "**********" at bounding box center [340, 131] width 43 height 6
click at [340, 131] on div "**********" at bounding box center [340, 131] width 43 height 6
click at [347, 131] on div "**********" at bounding box center [340, 131] width 43 height 6
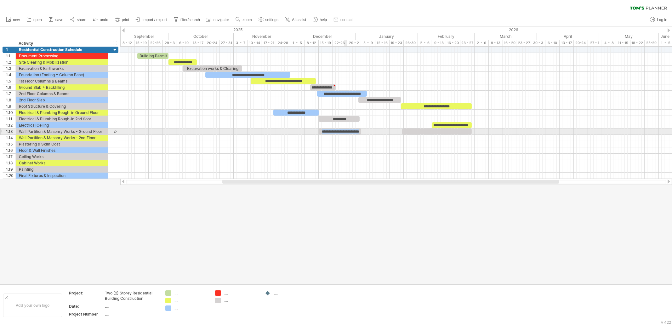
click at [344, 129] on div "**********" at bounding box center [340, 131] width 43 height 6
click at [346, 132] on div "**********" at bounding box center [340, 131] width 43 height 6
drag, startPoint x: 346, startPoint y: 132, endPoint x: 350, endPoint y: 131, distance: 3.5
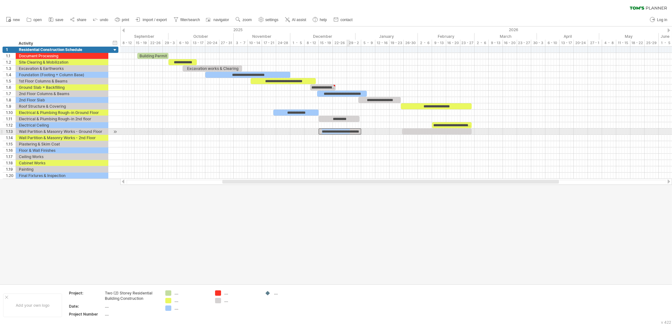
click at [350, 131] on div "**********" at bounding box center [340, 131] width 43 height 6
click at [355, 129] on div "******" at bounding box center [340, 131] width 43 height 6
click at [350, 131] on div "**********" at bounding box center [340, 131] width 43 height 6
drag, startPoint x: 360, startPoint y: 129, endPoint x: 374, endPoint y: 130, distance: 14.2
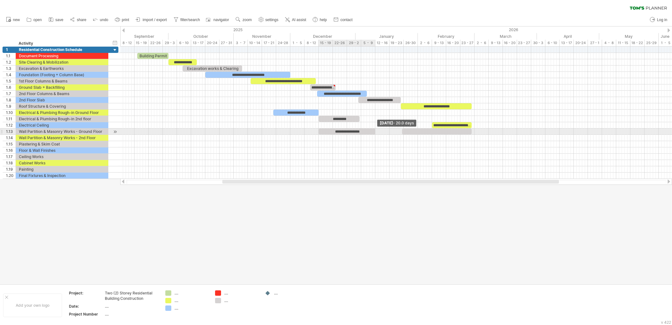
click at [374, 130] on span at bounding box center [375, 131] width 3 height 6
drag, startPoint x: 374, startPoint y: 131, endPoint x: 361, endPoint y: 131, distance: 13.2
click at [361, 131] on span at bounding box center [361, 131] width 3 height 6
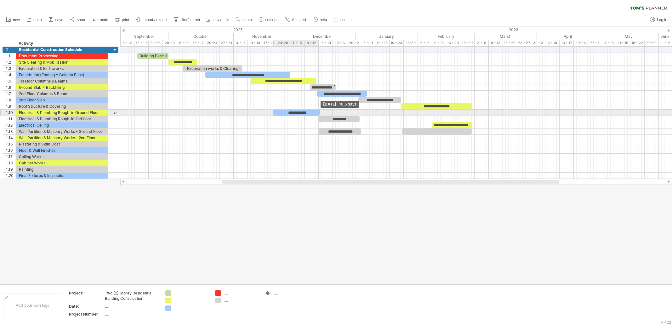
click at [319, 111] on span at bounding box center [320, 113] width 3 height 6
click at [318, 111] on span at bounding box center [318, 113] width 3 height 6
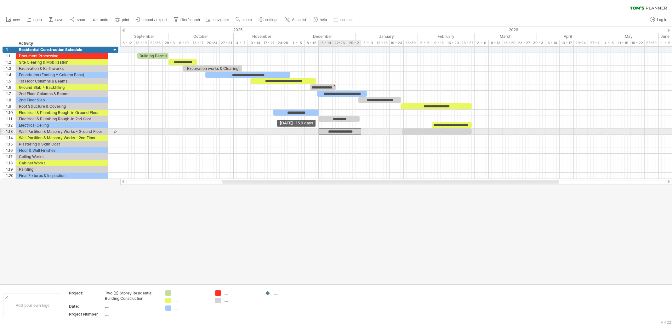
click at [319, 130] on span at bounding box center [318, 131] width 3 height 6
drag, startPoint x: 337, startPoint y: 131, endPoint x: 291, endPoint y: 130, distance: 45.4
click at [291, 130] on div "**********" at bounding box center [294, 131] width 43 height 6
click at [315, 132] on span at bounding box center [316, 131] width 3 height 6
drag, startPoint x: 316, startPoint y: 131, endPoint x: 311, endPoint y: 129, distance: 6.0
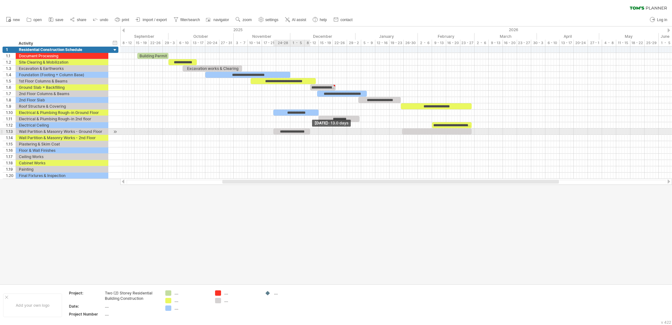
click at [311, 129] on span at bounding box center [310, 131] width 3 height 6
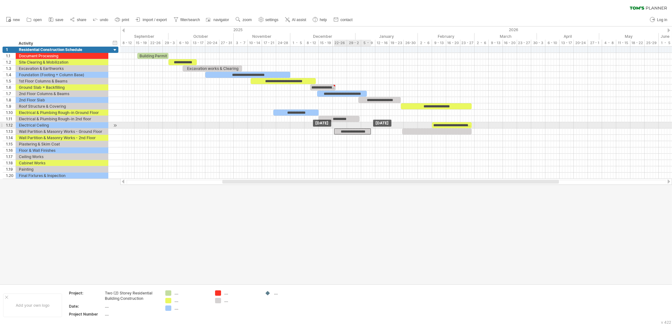
drag, startPoint x: 297, startPoint y: 130, endPoint x: 357, endPoint y: 128, distance: 60.5
click at [357, 128] on div "**********" at bounding box center [352, 131] width 37 height 6
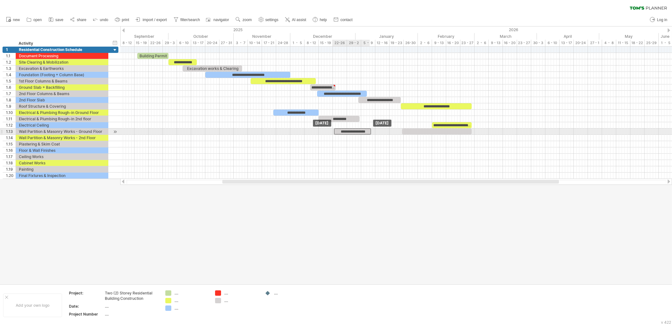
click at [342, 130] on div "**********" at bounding box center [352, 131] width 37 height 6
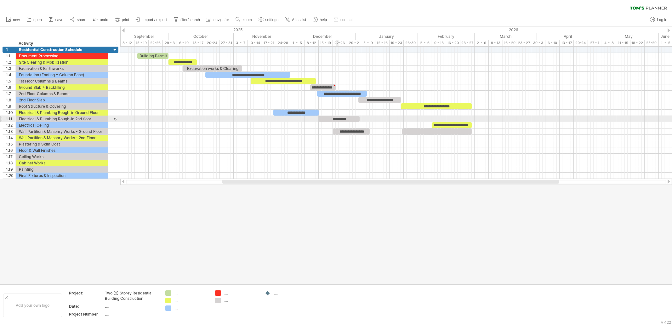
click at [338, 116] on div "*********" at bounding box center [339, 119] width 41 height 6
click at [333, 117] on div "*********" at bounding box center [337, 119] width 41 height 6
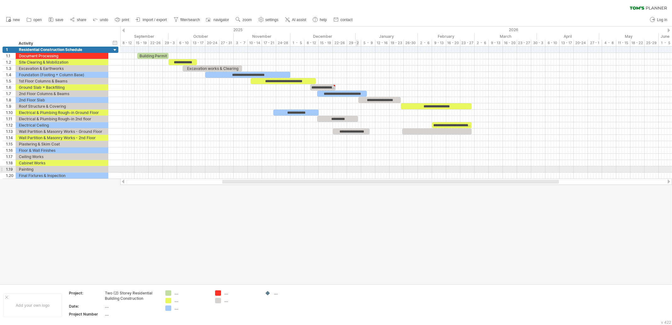
click at [357, 167] on div at bounding box center [396, 169] width 552 height 6
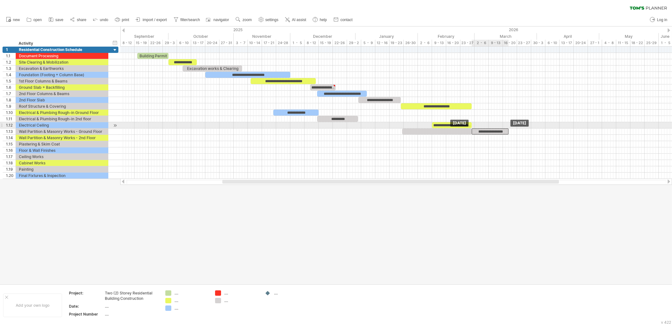
drag, startPoint x: 360, startPoint y: 130, endPoint x: 499, endPoint y: 128, distance: 139.2
click at [499, 128] on div "**********" at bounding box center [490, 131] width 37 height 6
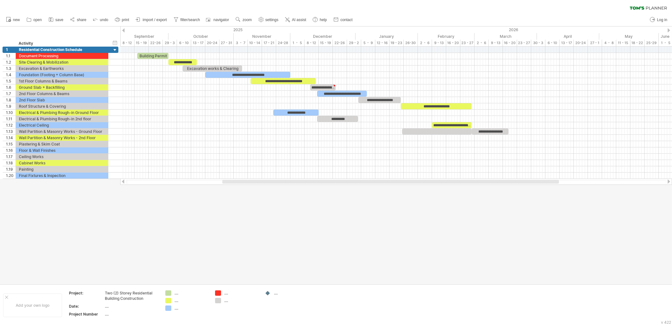
click at [480, 190] on div at bounding box center [336, 155] width 672 height 258
click at [458, 133] on div at bounding box center [437, 131] width 70 height 6
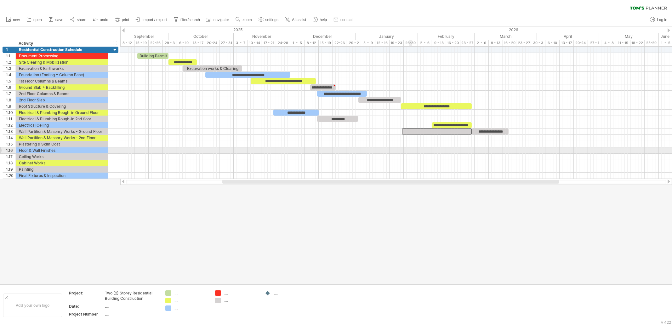
click at [410, 155] on div at bounding box center [396, 157] width 552 height 6
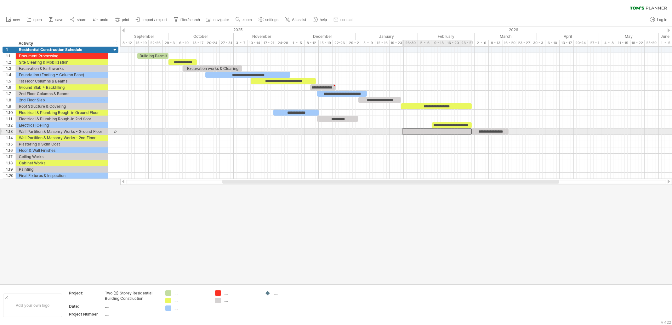
click at [429, 131] on div at bounding box center [437, 131] width 70 height 6
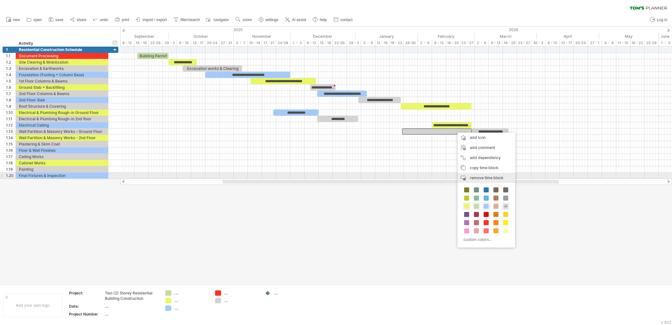
click at [486, 177] on span "remove time block" at bounding box center [487, 177] width 34 height 5
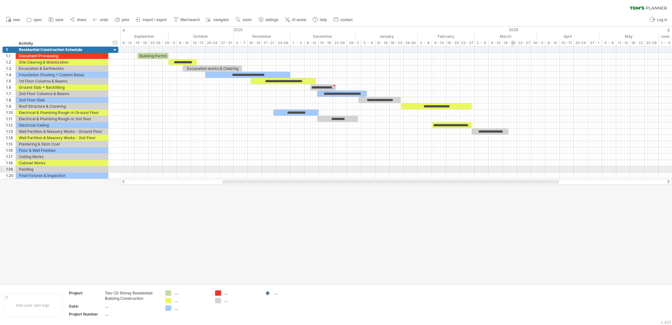
click at [519, 139] on div at bounding box center [396, 138] width 552 height 6
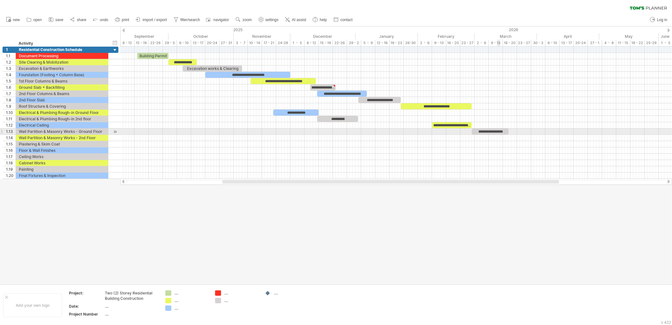
click at [493, 132] on div "**********" at bounding box center [490, 131] width 37 height 6
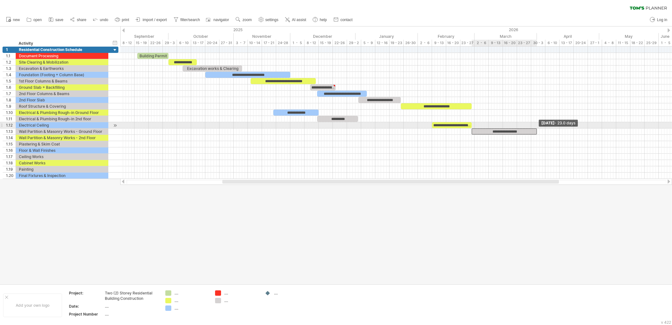
drag, startPoint x: 509, startPoint y: 130, endPoint x: 537, endPoint y: 128, distance: 28.4
click at [537, 128] on span at bounding box center [537, 131] width 3 height 6
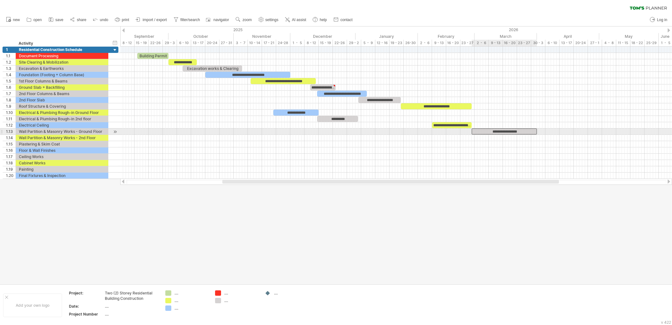
click at [522, 131] on div "**********" at bounding box center [504, 131] width 65 height 6
click at [529, 129] on div "**********" at bounding box center [504, 131] width 65 height 6
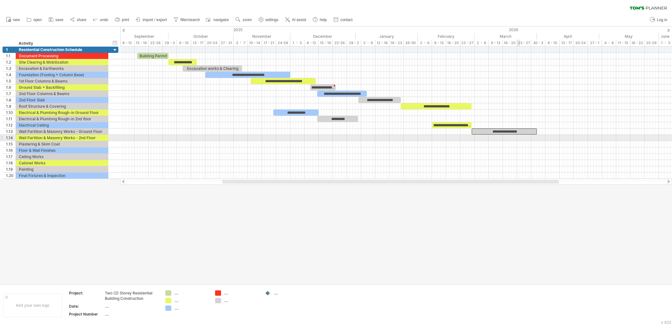
click at [516, 135] on div at bounding box center [396, 138] width 552 height 6
click at [519, 140] on div at bounding box center [396, 138] width 552 height 6
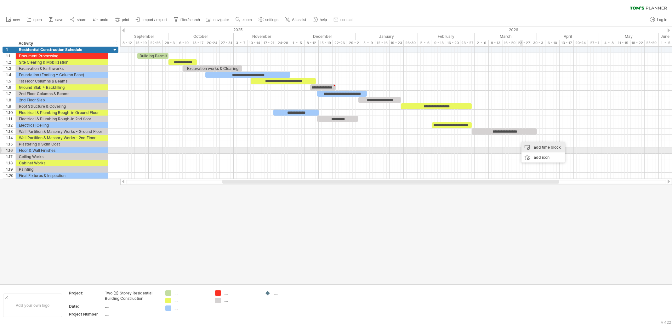
drag, startPoint x: 546, startPoint y: 149, endPoint x: 554, endPoint y: 152, distance: 9.4
click at [537, 150] on div "add time block" at bounding box center [542, 147] width 43 height 10
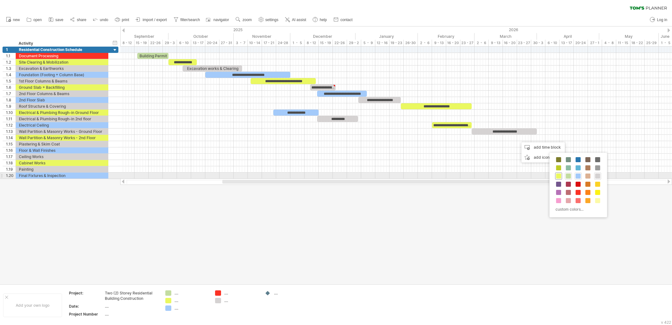
click at [537, 176] on span at bounding box center [558, 175] width 5 height 5
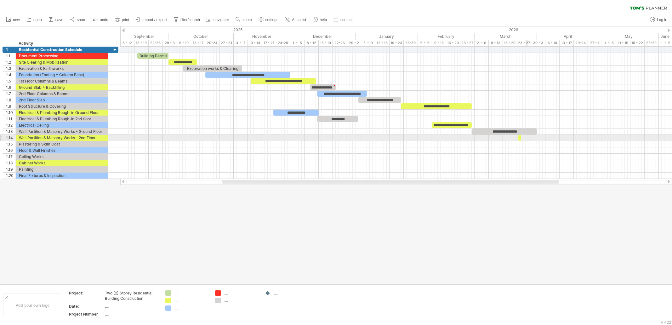
click at [526, 141] on div at bounding box center [396, 144] width 552 height 6
click at [514, 137] on span at bounding box center [515, 138] width 3 height 6
drag, startPoint x: 515, startPoint y: 138, endPoint x: 501, endPoint y: 135, distance: 13.7
click at [501, 135] on span at bounding box center [501, 138] width 3 height 6
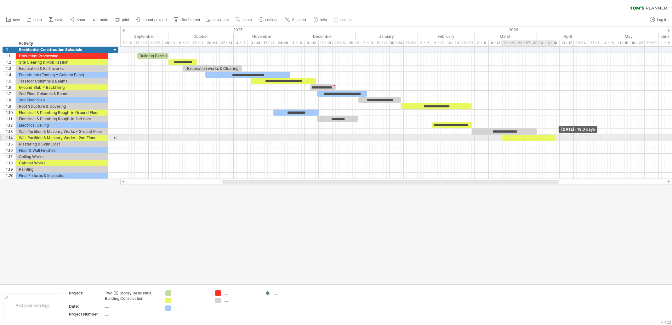
drag, startPoint x: 522, startPoint y: 136, endPoint x: 556, endPoint y: 139, distance: 34.5
click at [537, 139] on span at bounding box center [555, 138] width 3 height 6
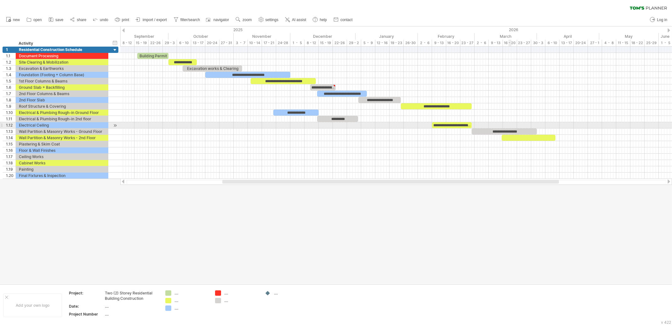
click at [509, 128] on div "**********" at bounding box center [504, 131] width 65 height 6
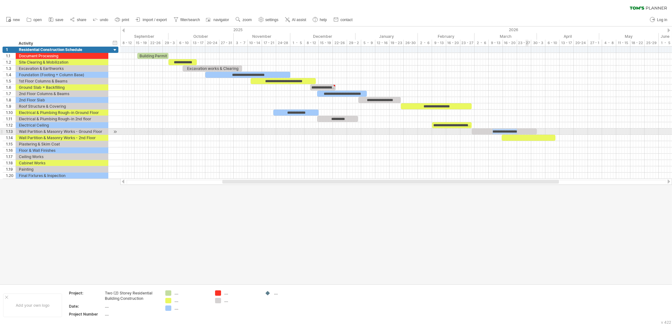
copy div "**********"
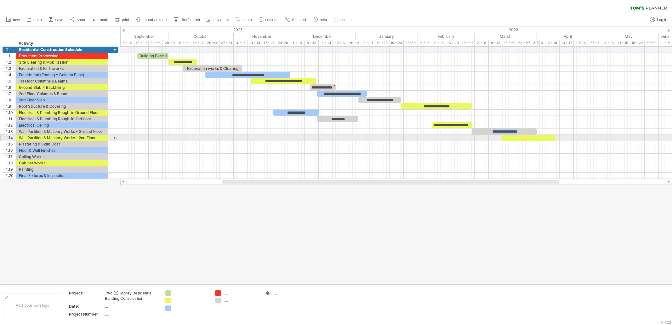
click at [537, 141] on div at bounding box center [396, 144] width 552 height 6
click at [535, 135] on div at bounding box center [529, 138] width 54 height 6
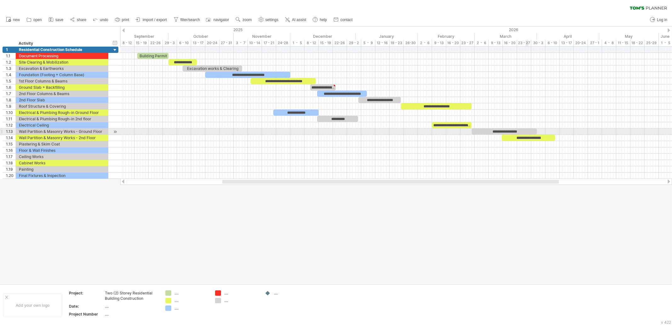
click at [526, 135] on div "**********" at bounding box center [529, 138] width 54 height 6
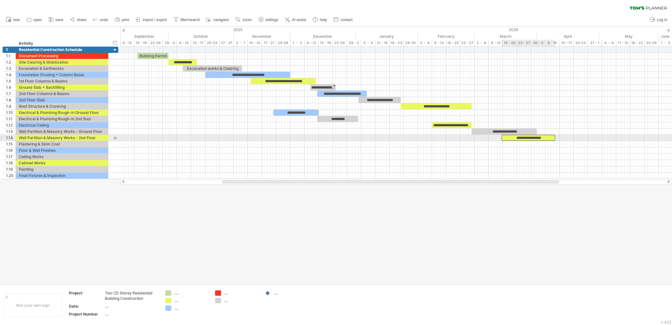
click at [537, 135] on div "**********" at bounding box center [529, 138] width 54 height 6
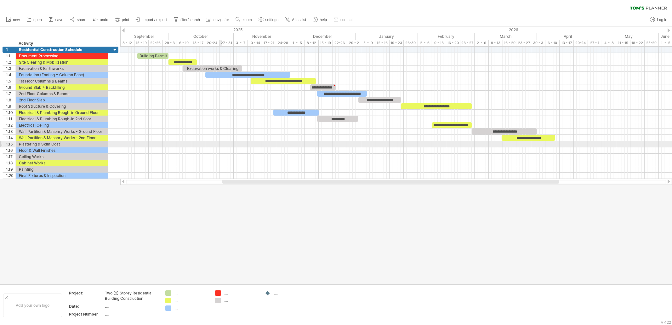
click at [220, 145] on div at bounding box center [396, 144] width 552 height 6
click at [270, 147] on div at bounding box center [396, 150] width 552 height 6
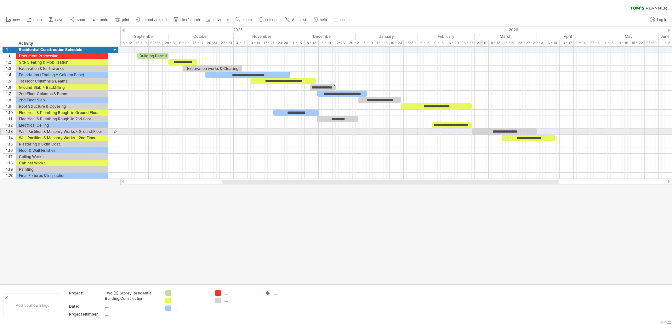
click at [483, 131] on div "**********" at bounding box center [504, 131] width 65 height 6
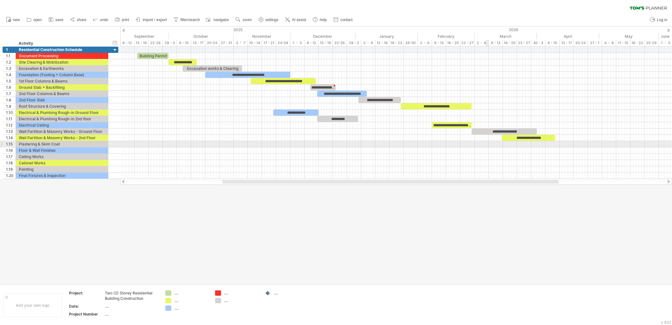
click at [486, 144] on div at bounding box center [396, 144] width 552 height 6
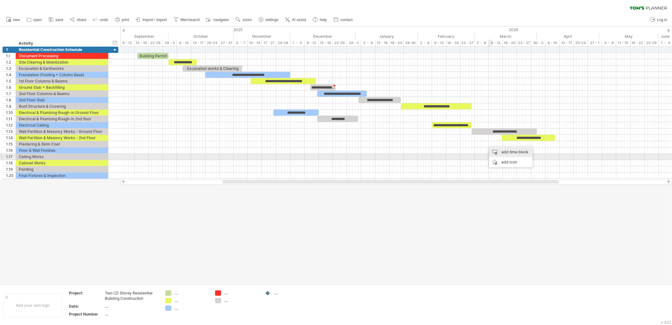
click at [513, 153] on div "add time block" at bounding box center [510, 152] width 43 height 10
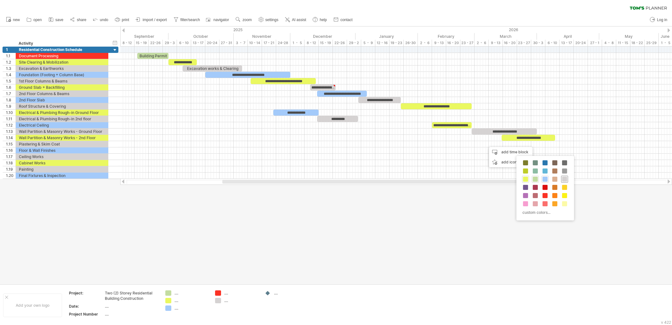
click at [537, 181] on span at bounding box center [564, 179] width 5 height 5
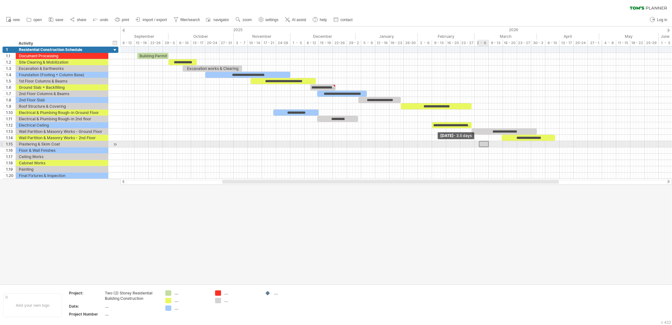
drag, startPoint x: 486, startPoint y: 145, endPoint x: 479, endPoint y: 144, distance: 7.7
click at [479, 144] on span at bounding box center [479, 144] width 3 height 6
drag, startPoint x: 488, startPoint y: 143, endPoint x: 524, endPoint y: 145, distance: 36.3
click at [524, 145] on span at bounding box center [524, 144] width 3 height 6
drag, startPoint x: 514, startPoint y: 145, endPoint x: 520, endPoint y: 144, distance: 5.4
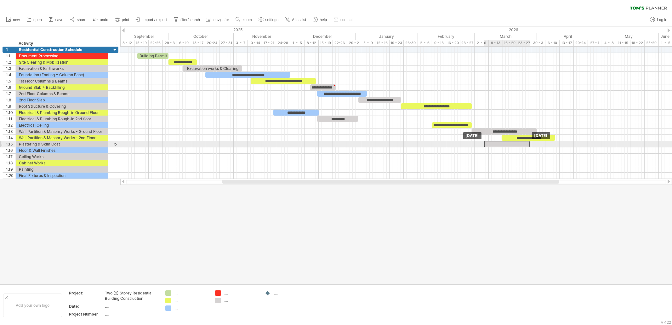
click at [520, 144] on div at bounding box center [506, 144] width 45 height 6
click at [507, 142] on div at bounding box center [506, 144] width 45 height 6
click at [524, 144] on div "********" at bounding box center [506, 144] width 45 height 6
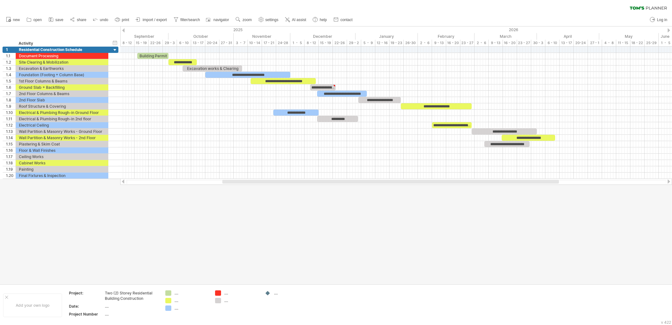
click at [513, 233] on div at bounding box center [336, 155] width 672 height 258
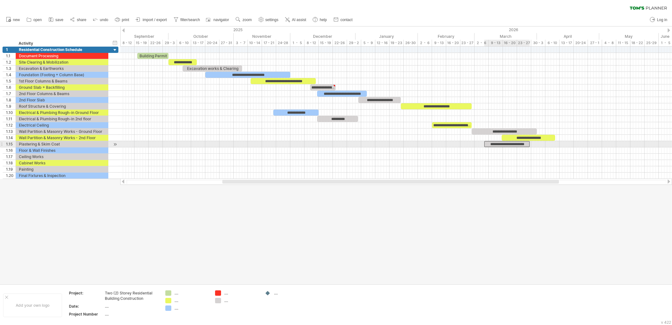
click at [512, 145] on div "**********" at bounding box center [506, 144] width 45 height 6
click at [61, 144] on div "Plastering & Skim Coat" at bounding box center [62, 144] width 86 height 6
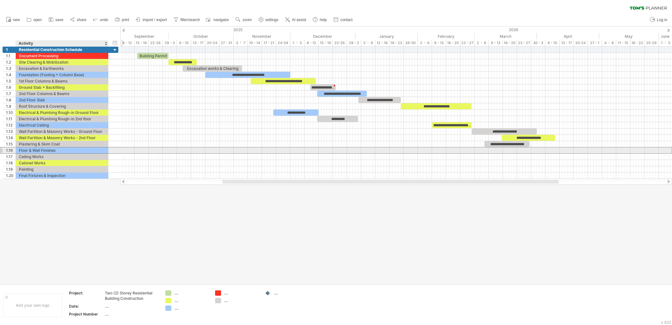
click at [55, 150] on div "Floor & Wall Finishes" at bounding box center [62, 150] width 86 height 6
click at [59, 144] on div "Plastering & Skim Coat" at bounding box center [62, 144] width 86 height 6
click at [58, 149] on div "Floor & Wall Finishes" at bounding box center [62, 150] width 86 height 6
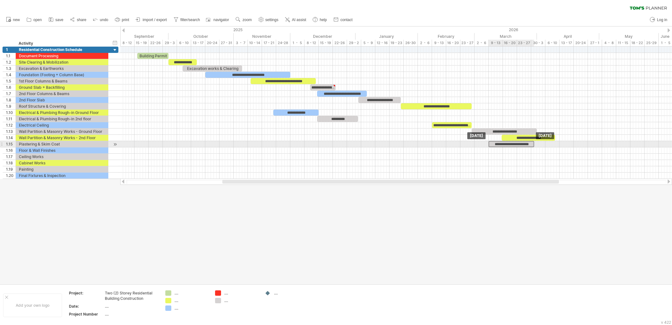
drag, startPoint x: 517, startPoint y: 144, endPoint x: 521, endPoint y: 143, distance: 4.0
click at [521, 143] on div "**********" at bounding box center [511, 144] width 45 height 6
click at [488, 173] on div at bounding box center [396, 176] width 552 height 6
click at [511, 145] on div "**********" at bounding box center [511, 144] width 45 height 6
click at [35, 148] on div "Floor & Wall Finishes" at bounding box center [62, 150] width 86 height 6
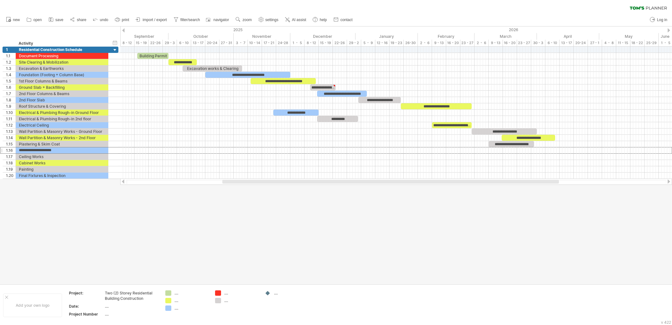
drag, startPoint x: 317, startPoint y: 219, endPoint x: 321, endPoint y: 219, distance: 3.5
click at [320, 219] on div at bounding box center [336, 155] width 672 height 258
click at [69, 151] on div "Floor & Wall Finishes" at bounding box center [62, 150] width 86 height 6
click at [194, 235] on div at bounding box center [336, 155] width 672 height 258
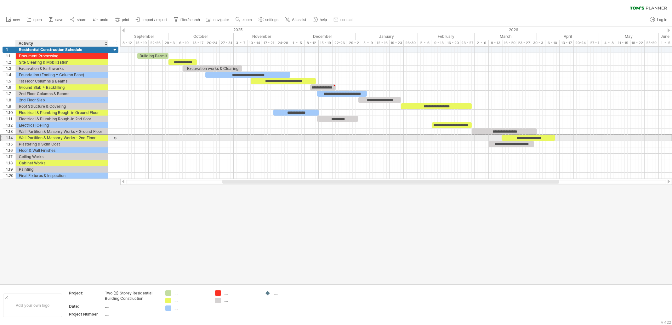
click at [65, 138] on div "Wall Partition & Masonry Works - 2nd Floor" at bounding box center [62, 138] width 86 height 6
click at [39, 139] on input "**********" at bounding box center [62, 138] width 86 height 6
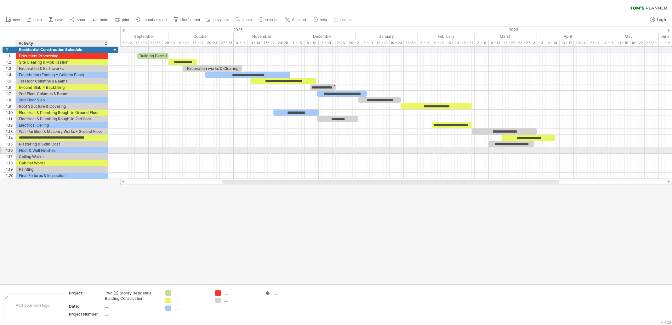
click at [34, 149] on div "Floor & Wall Finishes" at bounding box center [62, 150] width 86 height 6
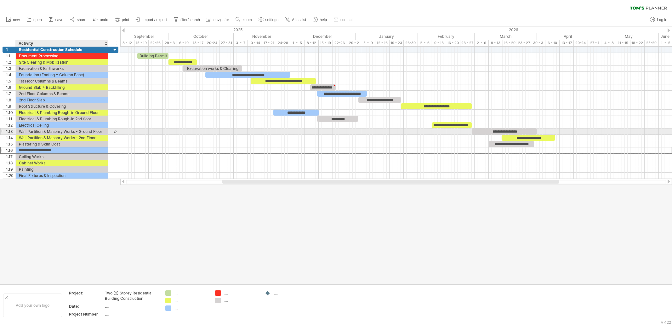
click at [53, 134] on div "Wall Partition & Masonry Works - Ground Floor" at bounding box center [62, 131] width 86 height 6
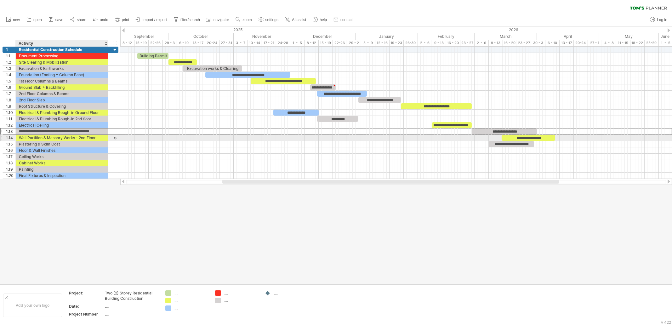
click at [55, 138] on div "Wall Partition & Masonry Works - 2nd Floor" at bounding box center [62, 138] width 86 height 6
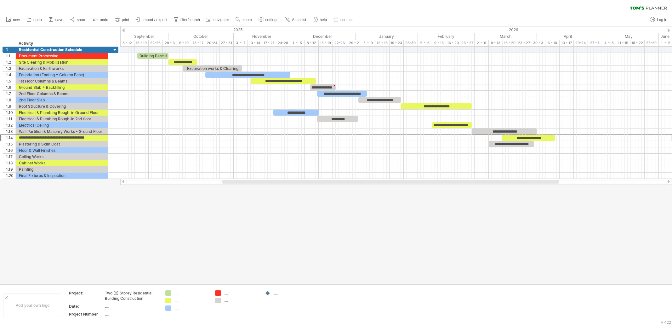
click at [344, 205] on div at bounding box center [336, 155] width 672 height 258
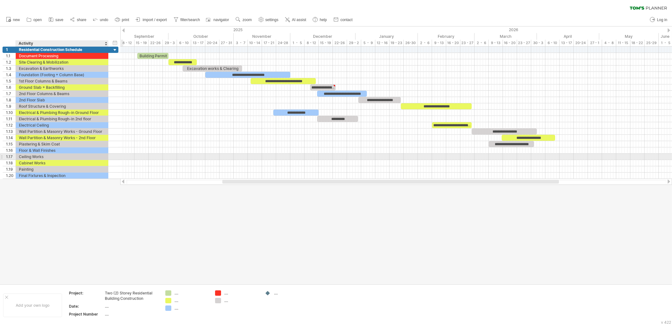
click at [33, 156] on div "Ceiling Works" at bounding box center [62, 157] width 86 height 6
click at [44, 149] on div "Floor & Wall Finishes" at bounding box center [62, 150] width 86 height 6
click at [41, 156] on div "Ceiling Works" at bounding box center [62, 157] width 86 height 6
click at [485, 163] on div "add time block" at bounding box center [482, 163] width 43 height 10
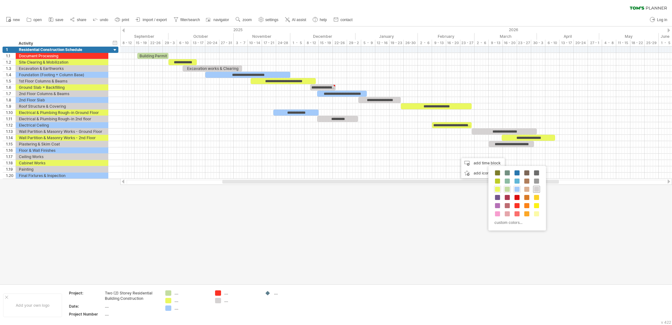
click at [537, 186] on div at bounding box center [536, 189] width 7 height 7
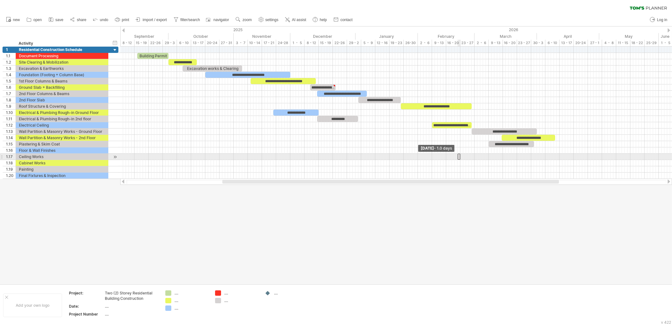
click at [458, 158] on span at bounding box center [457, 157] width 3 height 6
drag, startPoint x: 458, startPoint y: 156, endPoint x: 380, endPoint y: 155, distance: 77.8
click at [380, 155] on span at bounding box center [379, 157] width 3 height 6
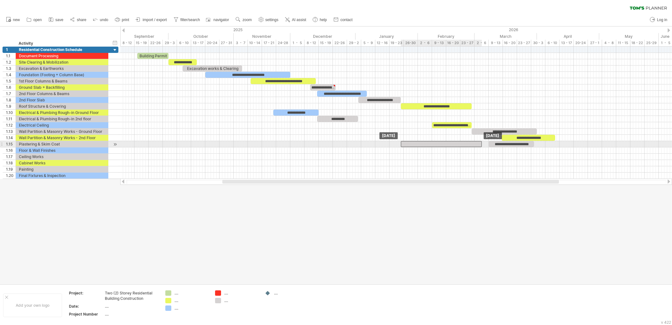
drag, startPoint x: 399, startPoint y: 154, endPoint x: 420, endPoint y: 142, distance: 24.7
click at [505, 144] on div "**********" at bounding box center [512, 144] width 45 height 6
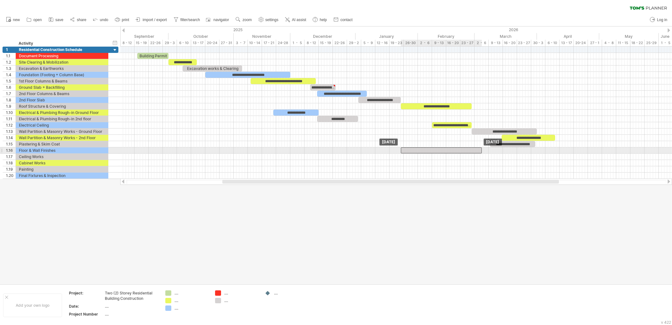
drag, startPoint x: 467, startPoint y: 142, endPoint x: 468, endPoint y: 148, distance: 6.3
click at [507, 144] on div "**********" at bounding box center [512, 144] width 45 height 6
drag, startPoint x: 504, startPoint y: 144, endPoint x: 496, endPoint y: 144, distance: 7.9
click at [496, 144] on div "**********" at bounding box center [512, 144] width 45 height 6
drag, startPoint x: 525, startPoint y: 158, endPoint x: 526, endPoint y: 153, distance: 4.7
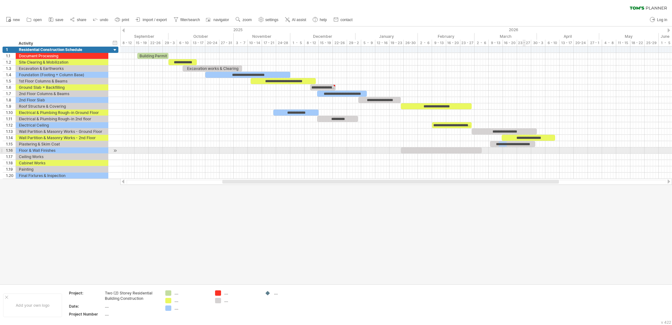
click at [526, 158] on div at bounding box center [396, 157] width 552 height 6
drag, startPoint x: 516, startPoint y: 144, endPoint x: 521, endPoint y: 142, distance: 5.6
click at [521, 142] on div "**********" at bounding box center [518, 144] width 45 height 6
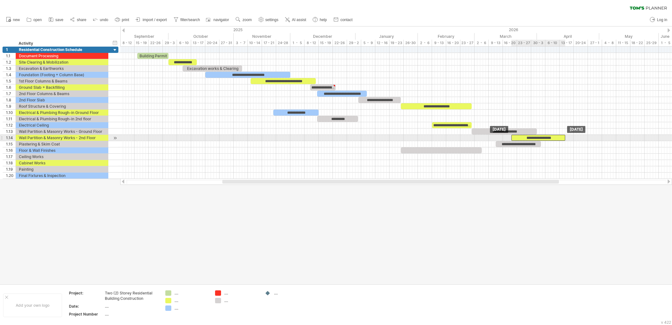
drag, startPoint x: 542, startPoint y: 137, endPoint x: 551, endPoint y: 137, distance: 9.8
click at [537, 137] on div "**********" at bounding box center [538, 138] width 54 height 6
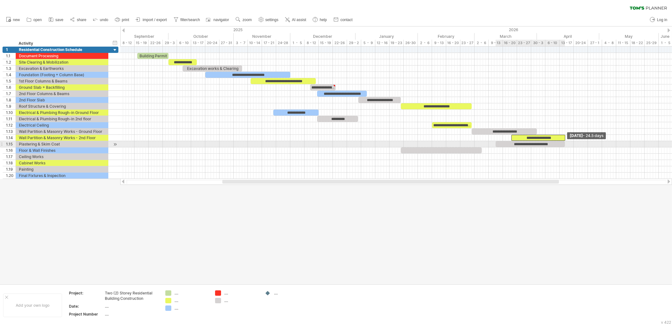
drag, startPoint x: 542, startPoint y: 144, endPoint x: 566, endPoint y: 145, distance: 24.3
click at [537, 145] on span at bounding box center [565, 144] width 3 height 6
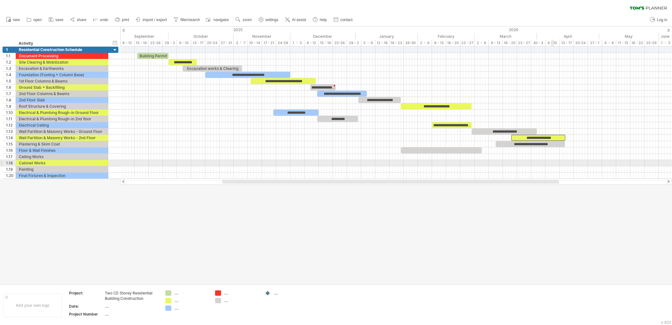
click at [537, 164] on div at bounding box center [396, 163] width 552 height 6
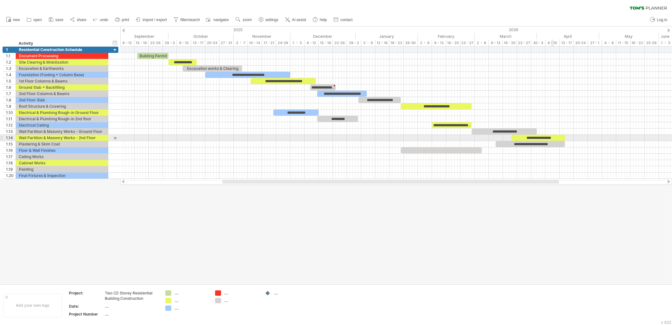
click at [537, 141] on div "**********" at bounding box center [530, 144] width 69 height 6
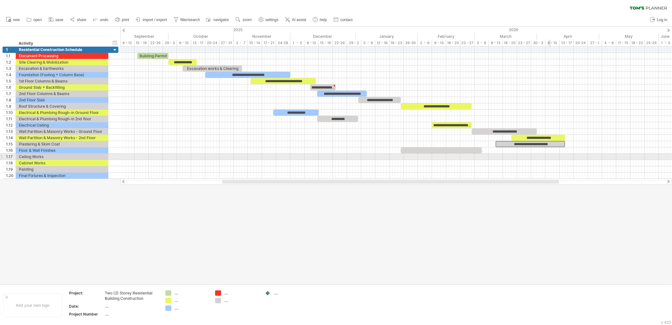
click at [537, 157] on div at bounding box center [396, 157] width 552 height 6
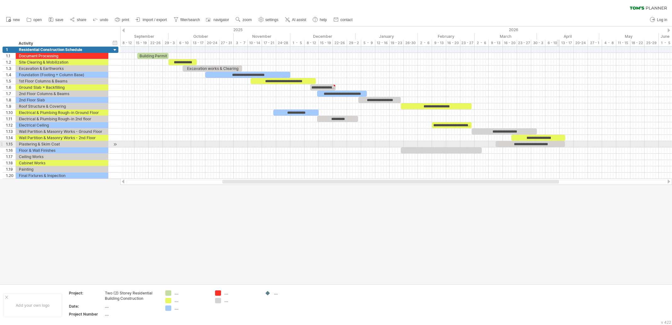
click at [537, 145] on div "**********" at bounding box center [530, 144] width 69 height 6
drag, startPoint x: 566, startPoint y: 143, endPoint x: 574, endPoint y: 143, distance: 8.5
click at [537, 143] on span at bounding box center [573, 144] width 3 height 6
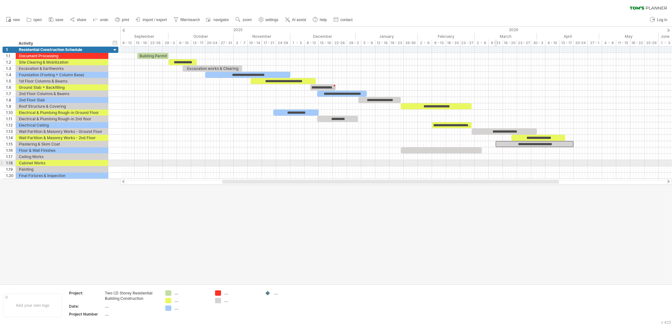
click at [495, 164] on div at bounding box center [396, 163] width 552 height 6
click at [423, 147] on div at bounding box center [441, 150] width 81 height 6
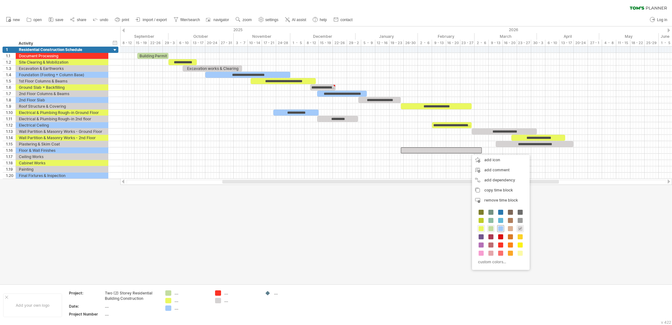
click at [500, 225] on div at bounding box center [500, 228] width 7 height 7
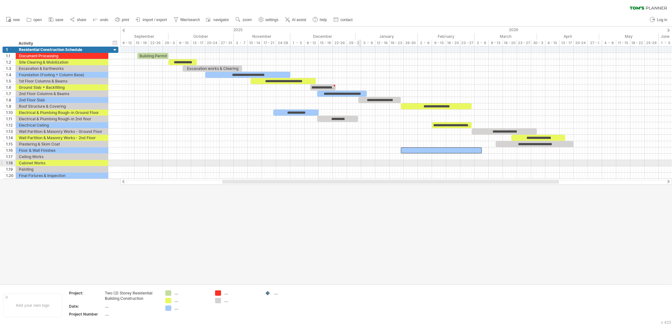
drag, startPoint x: 360, startPoint y: 164, endPoint x: 393, endPoint y: 163, distance: 32.4
click at [361, 163] on div at bounding box center [396, 163] width 552 height 6
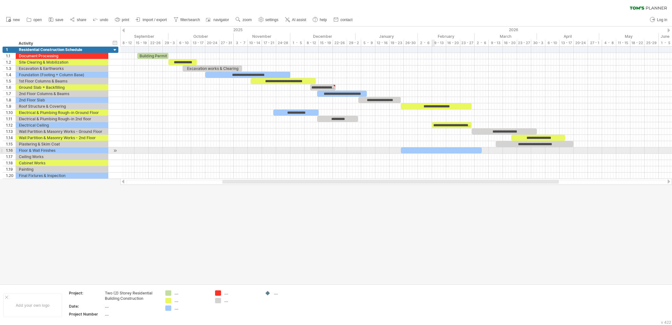
click at [434, 151] on div at bounding box center [441, 150] width 81 height 6
click at [481, 148] on span at bounding box center [481, 150] width 3 height 6
click at [430, 151] on div at bounding box center [441, 150] width 81 height 6
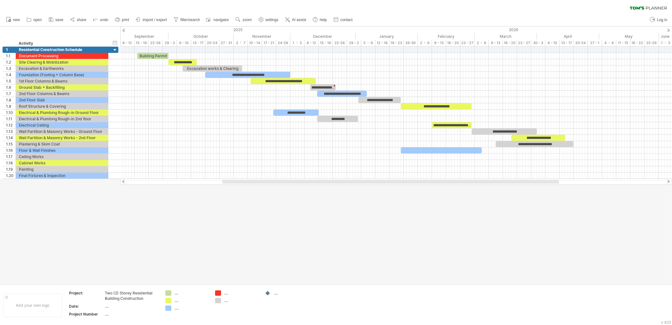
click at [459, 201] on div at bounding box center [336, 155] width 672 height 258
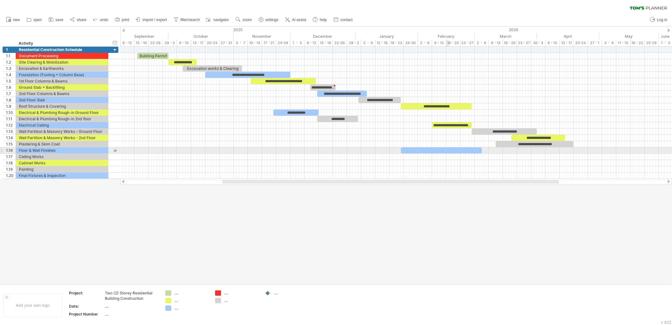
click at [448, 150] on div at bounding box center [441, 150] width 81 height 6
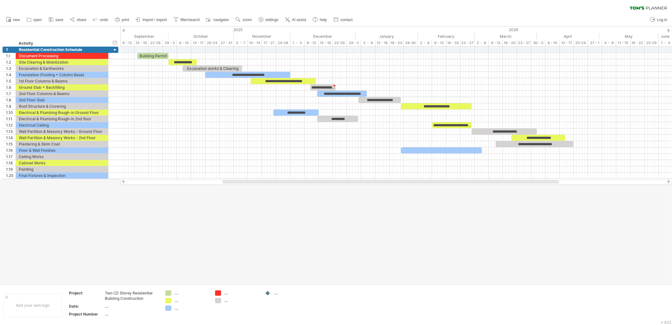
drag, startPoint x: 486, startPoint y: 242, endPoint x: 493, endPoint y: 219, distance: 24.0
click at [487, 243] on div at bounding box center [336, 155] width 672 height 258
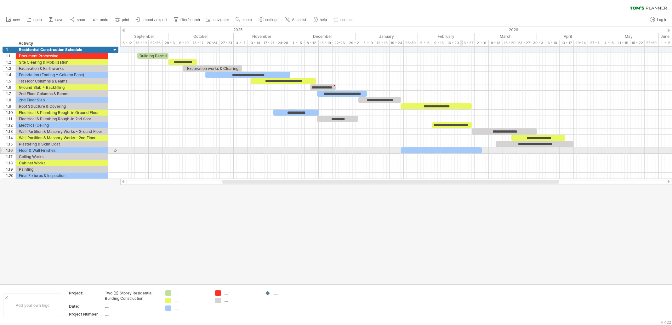
click at [462, 150] on div at bounding box center [441, 150] width 81 height 6
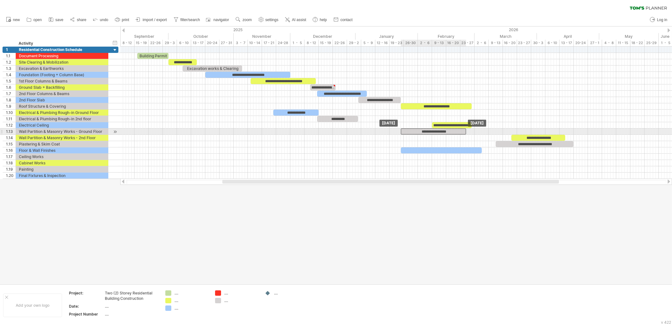
drag, startPoint x: 498, startPoint y: 130, endPoint x: 427, endPoint y: 131, distance: 71.2
click at [427, 131] on div "**********" at bounding box center [433, 131] width 65 height 6
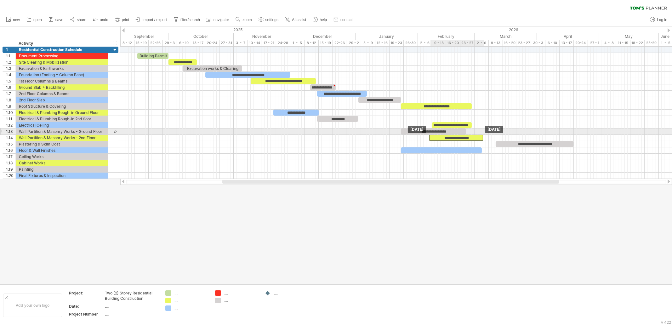
drag, startPoint x: 543, startPoint y: 135, endPoint x: 462, endPoint y: 133, distance: 81.6
click at [64, 133] on div "**********" at bounding box center [64, 113] width 0 height 132
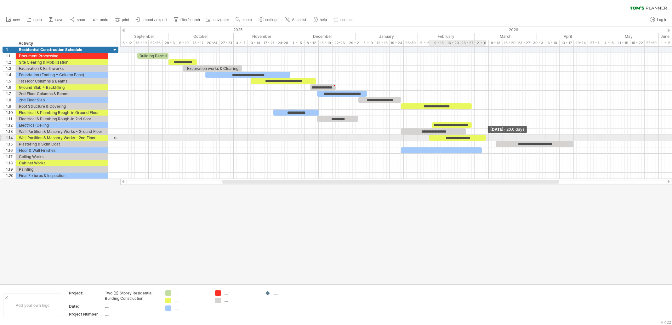
drag, startPoint x: 482, startPoint y: 137, endPoint x: 486, endPoint y: 137, distance: 3.5
click at [486, 137] on span at bounding box center [486, 138] width 3 height 6
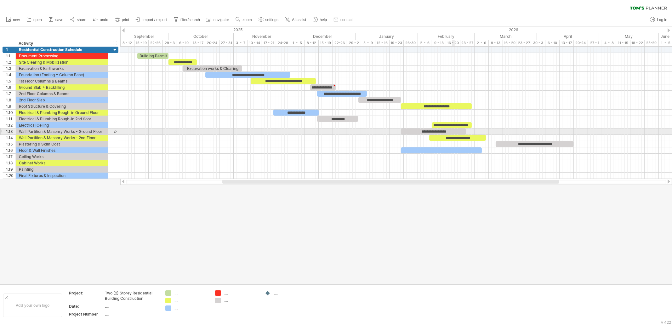
click at [454, 128] on div "**********" at bounding box center [433, 131] width 65 height 6
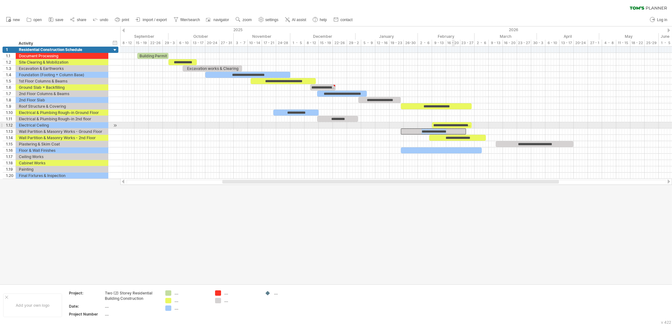
click at [454, 128] on div "**********" at bounding box center [433, 131] width 65 height 6
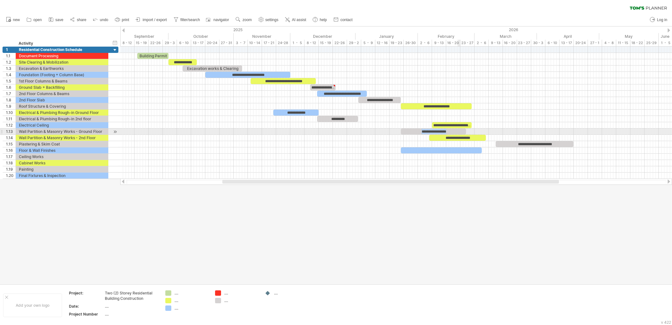
click at [457, 130] on div "**********" at bounding box center [433, 131] width 65 height 6
click at [457, 129] on div "**********" at bounding box center [433, 131] width 65 height 6
click at [454, 130] on div "**********" at bounding box center [433, 131] width 65 height 6
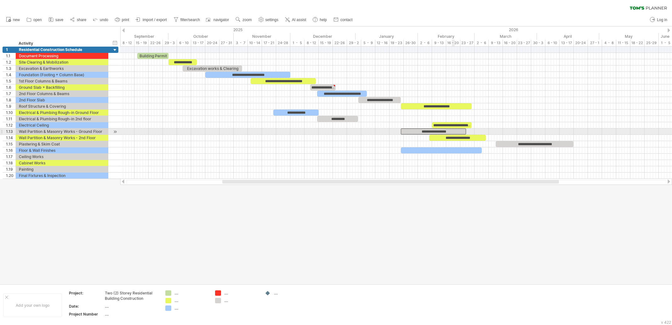
click at [454, 130] on div "**********" at bounding box center [433, 131] width 65 height 6
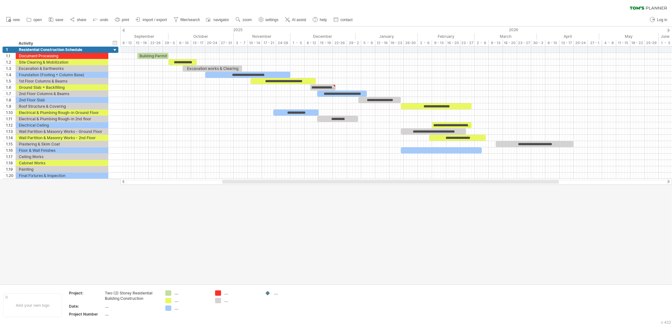
click at [450, 185] on div "Trying to reach [DOMAIN_NAME] Connected again... 0% clear filter new 1" at bounding box center [336, 162] width 672 height 325
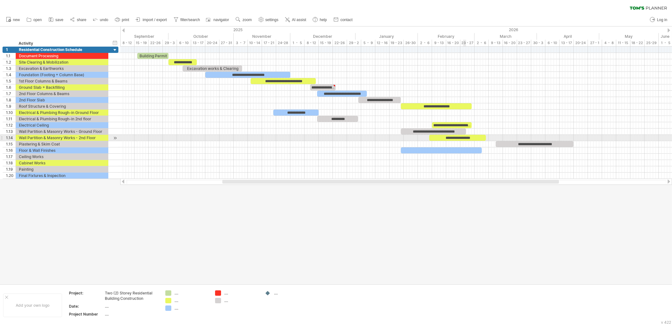
click at [463, 136] on div "**********" at bounding box center [457, 138] width 57 height 6
click at [475, 137] on div "**********" at bounding box center [457, 138] width 57 height 6
click at [480, 137] on div "**********" at bounding box center [457, 138] width 57 height 6
click at [480, 138] on div "**********" at bounding box center [457, 138] width 57 height 6
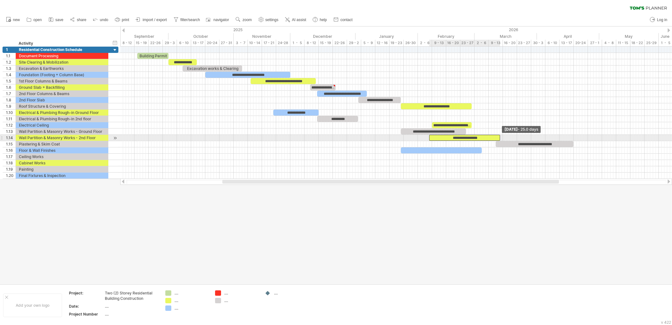
drag, startPoint x: 485, startPoint y: 136, endPoint x: 500, endPoint y: 136, distance: 14.5
click at [500, 136] on span at bounding box center [500, 138] width 3 height 6
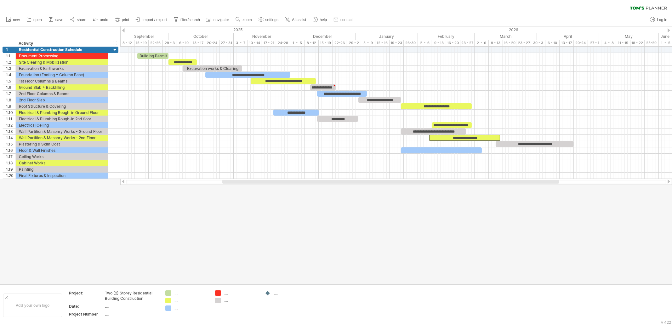
click at [495, 196] on div at bounding box center [336, 155] width 672 height 258
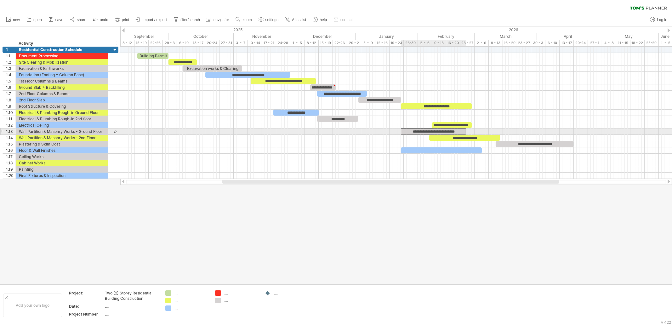
click at [448, 130] on div "**********" at bounding box center [433, 131] width 65 height 6
click at [466, 131] on span at bounding box center [466, 131] width 3 height 6
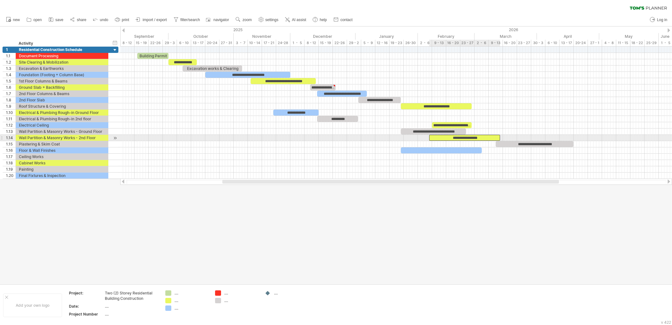
click at [480, 137] on div "**********" at bounding box center [464, 138] width 71 height 6
click at [482, 137] on div "**********" at bounding box center [464, 138] width 71 height 6
click at [490, 137] on div "**********" at bounding box center [464, 138] width 71 height 6
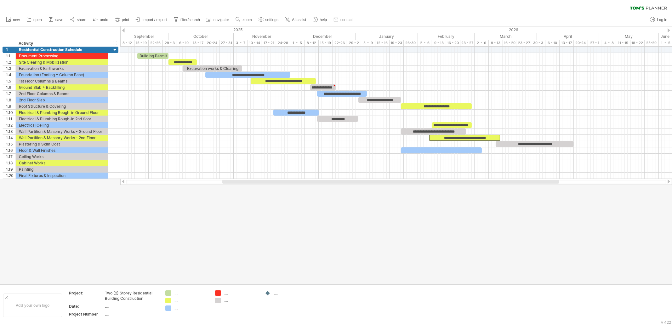
drag, startPoint x: 499, startPoint y: 237, endPoint x: 493, endPoint y: 207, distance: 31.4
click at [500, 237] on div at bounding box center [336, 155] width 672 height 258
drag, startPoint x: 495, startPoint y: 224, endPoint x: 490, endPoint y: 220, distance: 6.5
click at [490, 220] on div at bounding box center [336, 155] width 672 height 258
click at [30, 42] on div "Activity" at bounding box center [62, 43] width 86 height 6
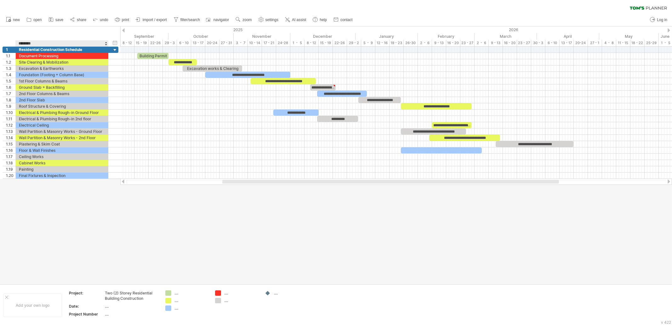
click at [39, 44] on input "********" at bounding box center [62, 43] width 86 height 6
type input "*"
type input "**********"
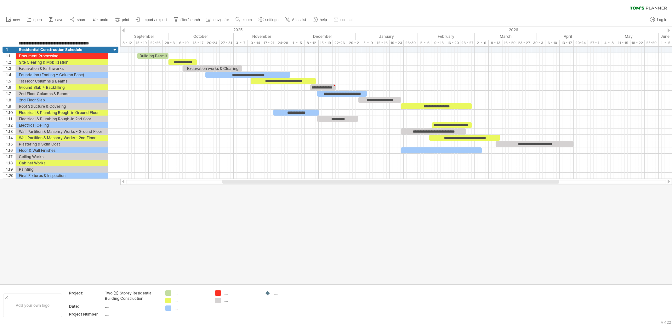
drag, startPoint x: 183, startPoint y: 209, endPoint x: 135, endPoint y: 123, distance: 97.7
click at [184, 207] on div at bounding box center [336, 155] width 672 height 258
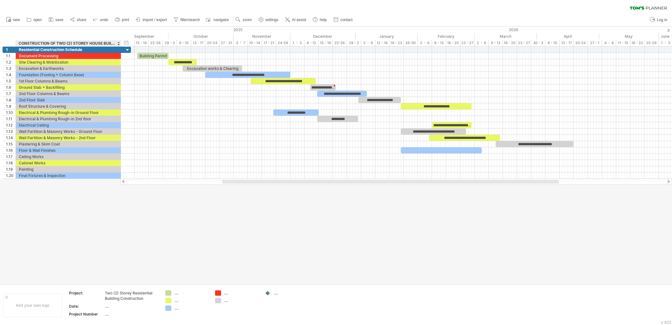
drag, startPoint x: 107, startPoint y: 43, endPoint x: 120, endPoint y: 45, distance: 12.7
click at [120, 45] on div at bounding box center [121, 43] width 2 height 6
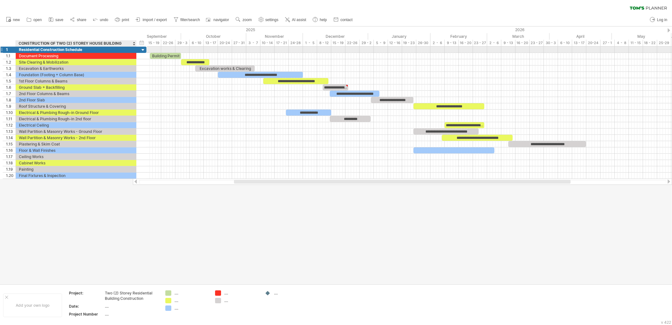
drag, startPoint x: 120, startPoint y: 50, endPoint x: 135, endPoint y: 52, distance: 15.6
click at [135, 52] on div at bounding box center [135, 50] width 3 height 6
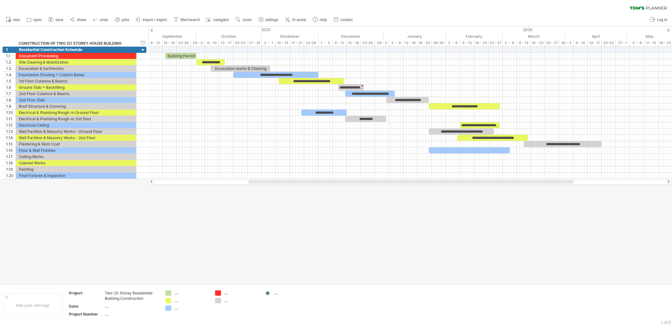
click at [261, 254] on div at bounding box center [336, 155] width 672 height 258
drag, startPoint x: 178, startPoint y: 216, endPoint x: 178, endPoint y: 211, distance: 5.1
click at [178, 216] on div at bounding box center [336, 155] width 672 height 258
click at [165, 73] on div at bounding box center [410, 75] width 524 height 6
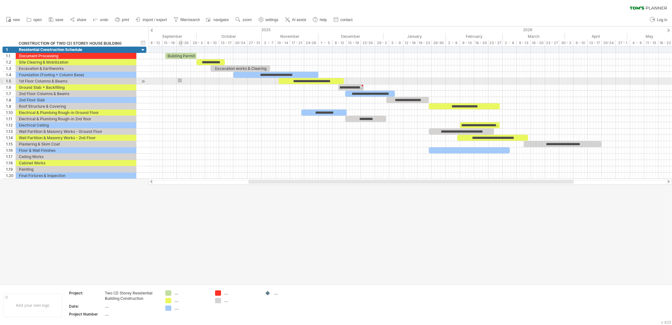
drag, startPoint x: 182, startPoint y: 82, endPoint x: 181, endPoint y: 79, distance: 3.5
click at [183, 83] on div at bounding box center [410, 81] width 524 height 6
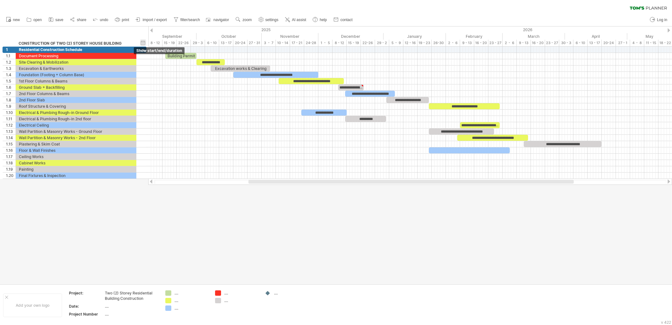
click at [142, 42] on div "hide start/end/duration show start/end/duration" at bounding box center [143, 42] width 6 height 7
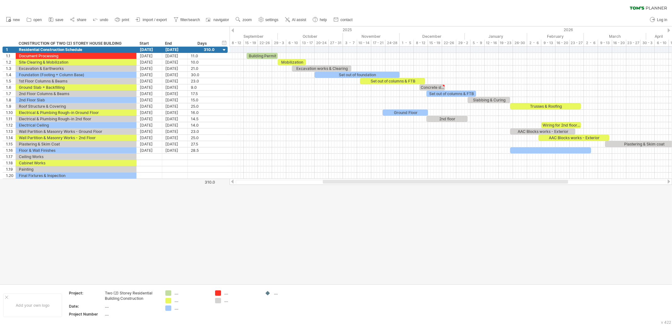
drag, startPoint x: 296, startPoint y: 222, endPoint x: 298, endPoint y: 219, distance: 3.4
drag, startPoint x: 334, startPoint y: 184, endPoint x: 294, endPoint y: 184, distance: 40.0
click at [294, 184] on div at bounding box center [451, 182] width 442 height 6
drag, startPoint x: 317, startPoint y: 183, endPoint x: 308, endPoint y: 182, distance: 9.8
click at [313, 183] on div at bounding box center [451, 182] width 430 height 4
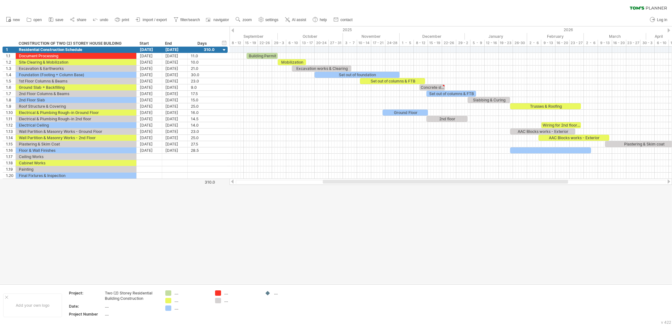
drag, startPoint x: 285, startPoint y: 180, endPoint x: 308, endPoint y: 183, distance: 23.5
click at [310, 183] on div at bounding box center [451, 182] width 430 height 4
drag, startPoint x: 294, startPoint y: 184, endPoint x: 304, endPoint y: 182, distance: 10.0
click at [305, 182] on div at bounding box center [451, 182] width 442 height 6
drag, startPoint x: 291, startPoint y: 182, endPoint x: 268, endPoint y: 200, distance: 29.6
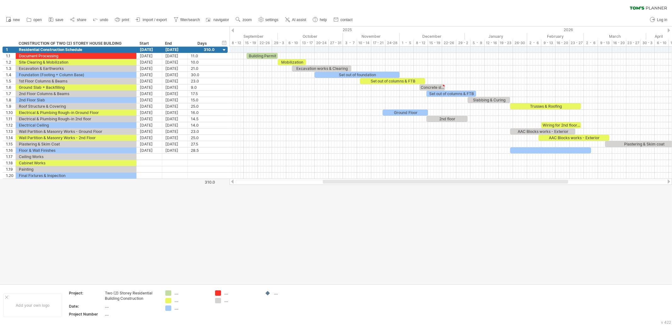
click at [311, 182] on div at bounding box center [451, 182] width 430 height 4
click at [264, 230] on div at bounding box center [336, 155] width 672 height 258
click at [412, 201] on div at bounding box center [336, 155] width 672 height 258
drag, startPoint x: 297, startPoint y: 183, endPoint x: 462, endPoint y: 218, distance: 168.7
click at [452, 200] on div "Trying to reach [DOMAIN_NAME] Connected again... 0% clear filter new 1" at bounding box center [336, 162] width 672 height 325
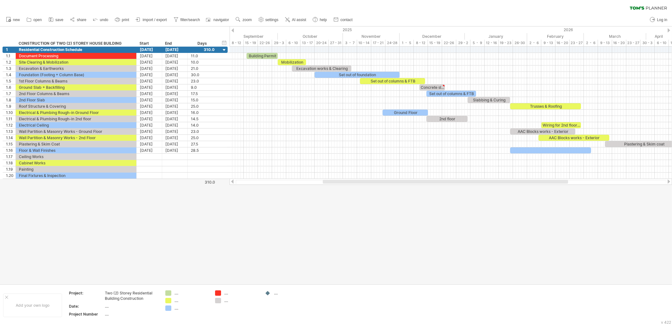
click at [338, 218] on div at bounding box center [336, 155] width 672 height 258
drag, startPoint x: 217, startPoint y: 42, endPoint x: 202, endPoint y: 43, distance: 14.2
click at [202, 43] on div at bounding box center [203, 43] width 2 height 6
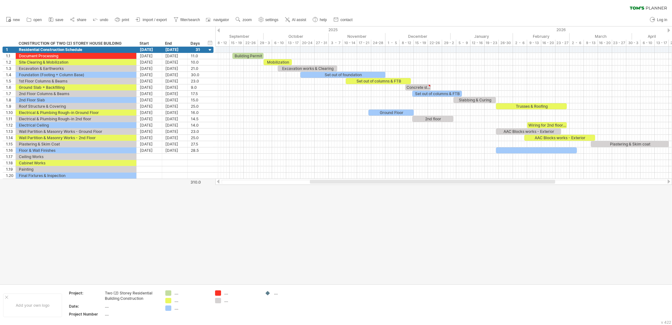
click at [258, 223] on div at bounding box center [336, 155] width 672 height 258
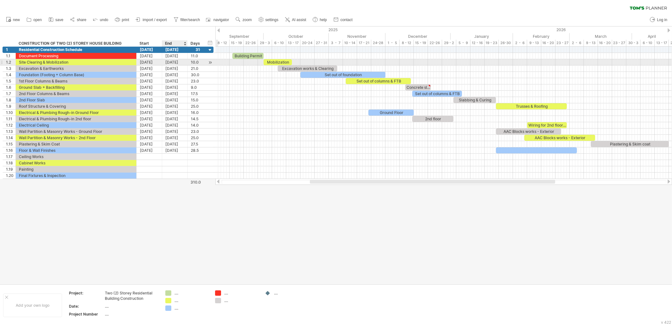
click at [184, 62] on div "[DATE]" at bounding box center [175, 62] width 26 height 6
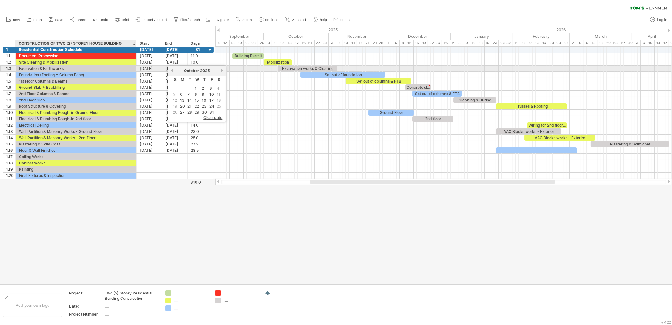
click at [39, 69] on div "Excavation & Earthworks" at bounding box center [76, 68] width 114 height 6
drag, startPoint x: 431, startPoint y: 187, endPoint x: 416, endPoint y: 205, distance: 24.4
click at [432, 189] on div at bounding box center [336, 155] width 672 height 258
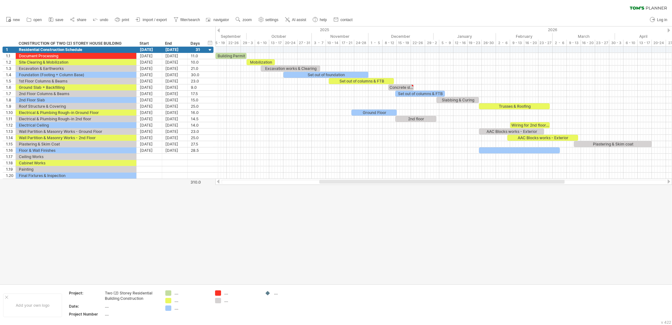
drag, startPoint x: 429, startPoint y: 181, endPoint x: 436, endPoint y: 182, distance: 7.6
click at [436, 182] on div at bounding box center [441, 182] width 245 height 4
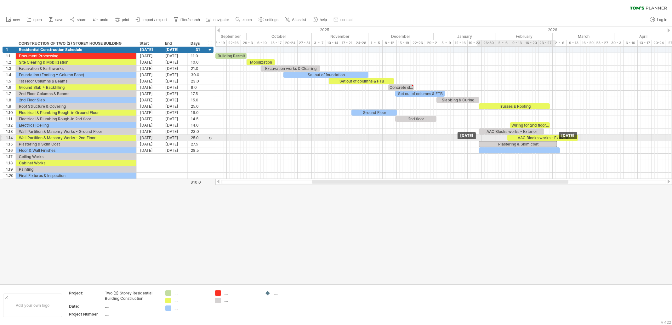
drag, startPoint x: 607, startPoint y: 143, endPoint x: 512, endPoint y: 141, distance: 95.1
click at [512, 141] on div "Plastering & Skim coat" at bounding box center [518, 144] width 78 height 6
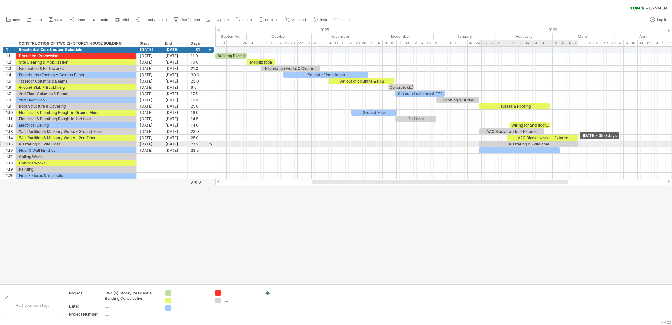
drag, startPoint x: 557, startPoint y: 144, endPoint x: 579, endPoint y: 143, distance: 21.7
click at [537, 143] on span at bounding box center [578, 144] width 3 height 6
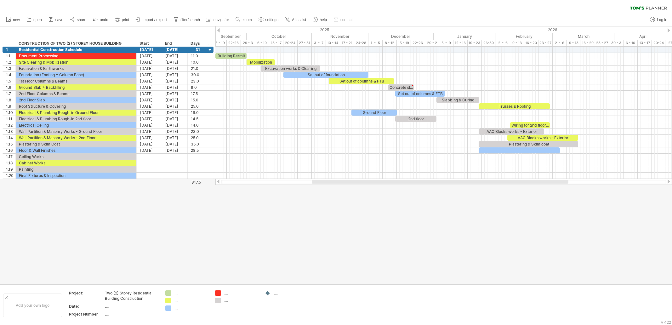
click at [532, 204] on div at bounding box center [336, 155] width 672 height 258
click at [527, 143] on div "Plastering & Skim coat" at bounding box center [528, 144] width 99 height 6
click at [510, 216] on div at bounding box center [336, 155] width 672 height 258
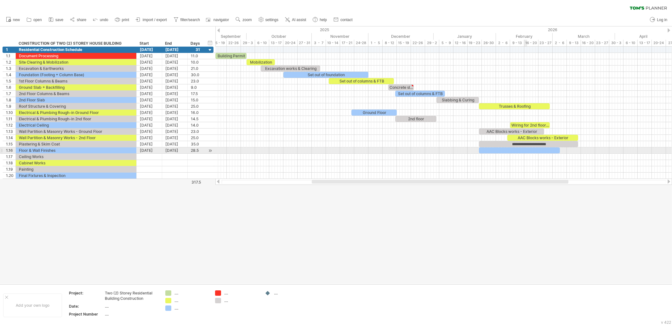
click at [526, 149] on div at bounding box center [519, 150] width 81 height 6
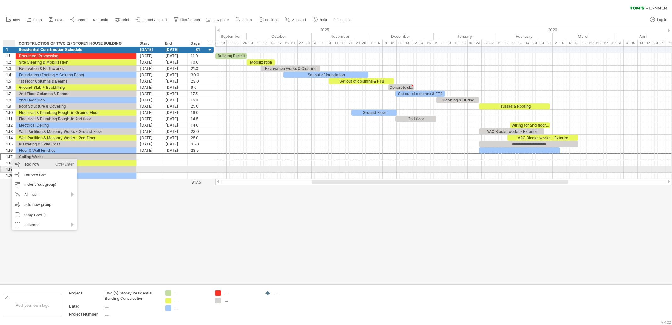
click at [42, 167] on div "add row Ctrl+Enter Cmd+Enter" at bounding box center [44, 164] width 65 height 10
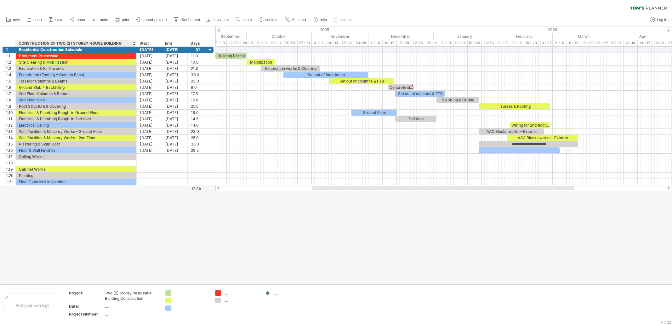
drag, startPoint x: 91, startPoint y: 228, endPoint x: 68, endPoint y: 195, distance: 40.2
click at [91, 228] on div at bounding box center [336, 155] width 672 height 258
click at [31, 149] on div "Floor & Wall Finishes" at bounding box center [76, 150] width 114 height 6
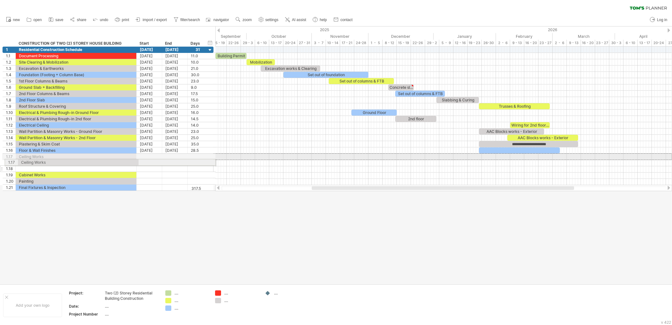
drag, startPoint x: 3, startPoint y: 156, endPoint x: 3, endPoint y: 161, distance: 5.7
click at [3, 161] on div "**********" at bounding box center [108, 119] width 211 height 144
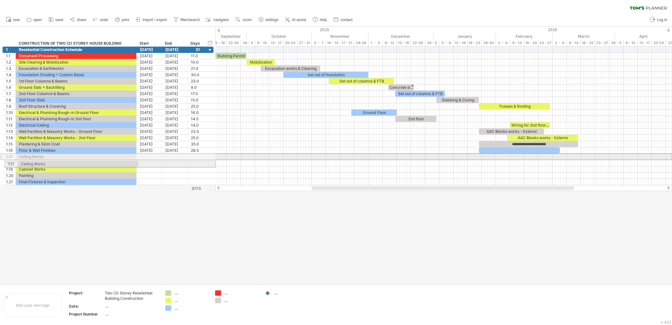
drag, startPoint x: 1, startPoint y: 157, endPoint x: 2, endPoint y: 163, distance: 5.7
click at [2, 163] on div "**********" at bounding box center [107, 116] width 214 height 139
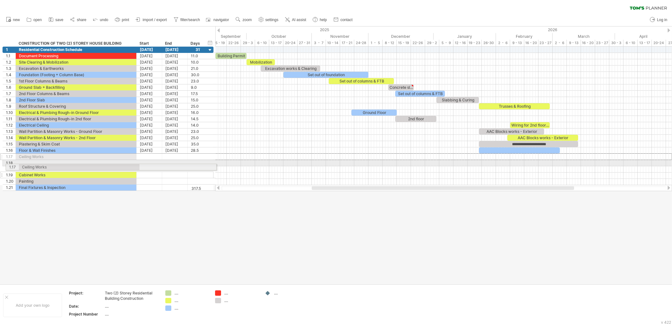
drag, startPoint x: 1, startPoint y: 155, endPoint x: 3, endPoint y: 166, distance: 10.9
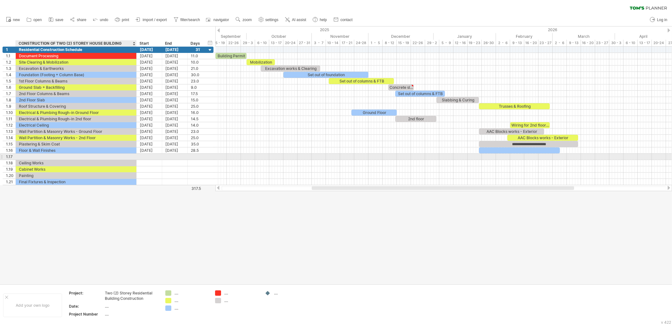
click at [28, 155] on div at bounding box center [76, 157] width 114 height 6
click at [28, 155] on input "text" at bounding box center [76, 157] width 114 height 6
type input "*"
click at [74, 157] on div "Floor & Wall Finishes" at bounding box center [76, 157] width 114 height 6
click at [74, 157] on input "**********" at bounding box center [76, 157] width 114 height 6
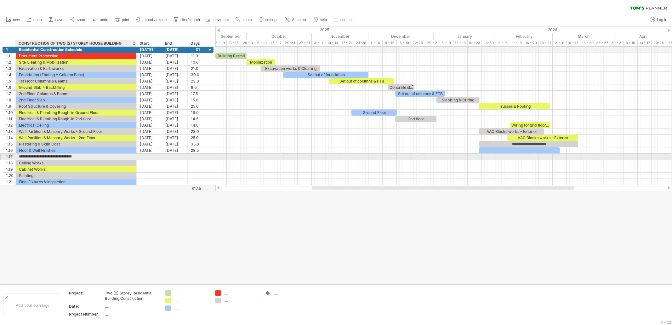
type input "**********"
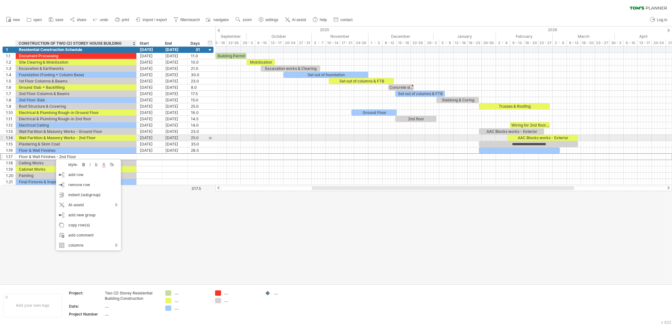
click at [44, 138] on div "Wall Partition & Masonry Works - 2nd Floor" at bounding box center [76, 138] width 114 height 6
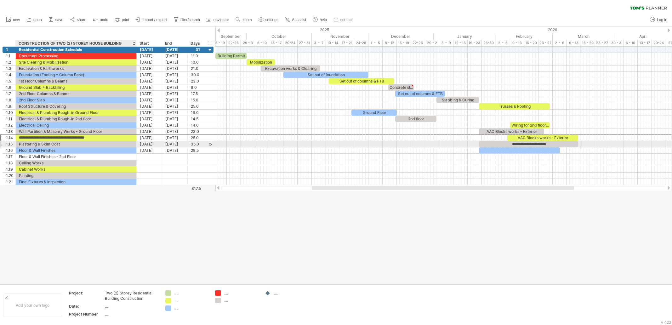
click at [43, 144] on div "Plastering & Skim Coat" at bounding box center [76, 144] width 114 height 6
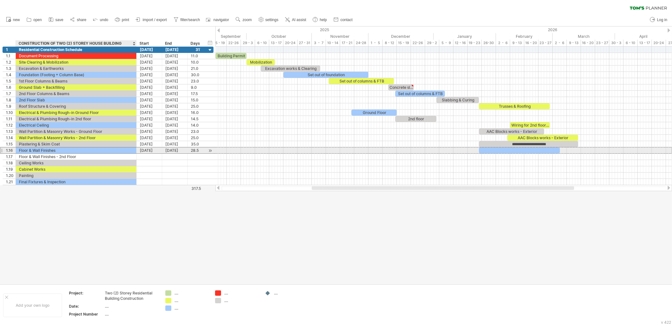
click at [43, 152] on div "Floor & Wall Finishes" at bounding box center [76, 150] width 114 height 6
click at [49, 155] on div "Floor & Wall Finishes - 2nd Floor" at bounding box center [76, 157] width 114 height 6
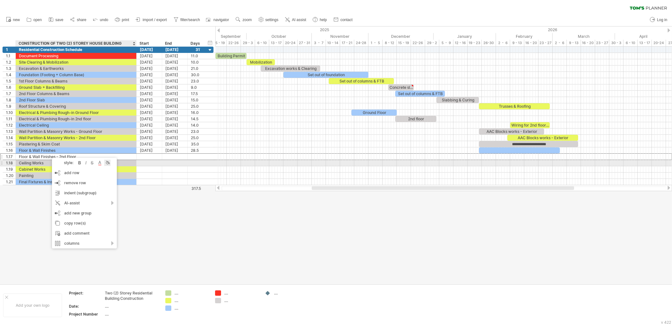
click at [110, 164] on div at bounding box center [107, 163] width 6 height 6
click at [159, 188] on span at bounding box center [161, 190] width 5 height 5
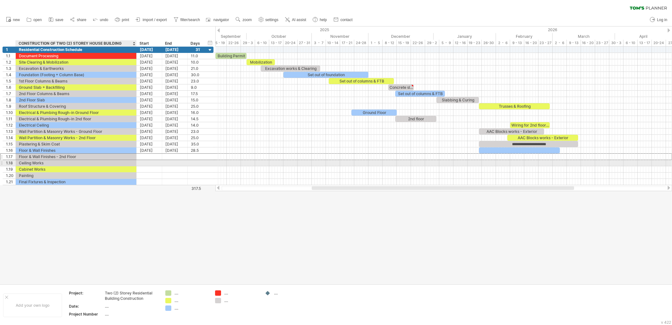
click at [57, 162] on div "Ceiling Works" at bounding box center [76, 163] width 114 height 6
click at [117, 171] on div at bounding box center [115, 171] width 6 height 6
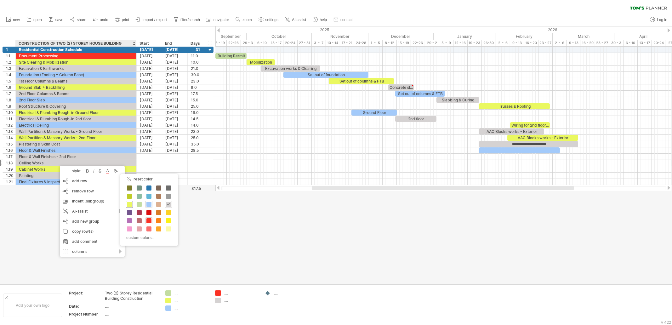
click at [129, 202] on span at bounding box center [129, 204] width 5 height 5
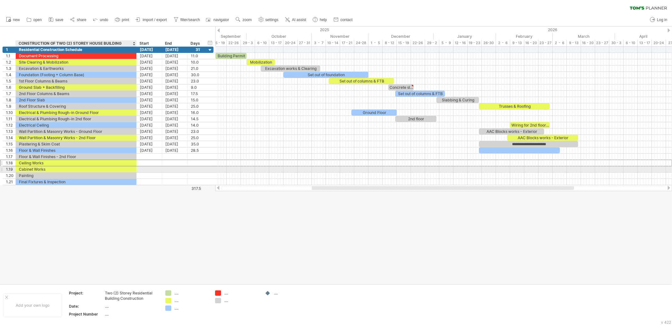
click at [49, 167] on div "Cabinet Works" at bounding box center [76, 169] width 114 height 6
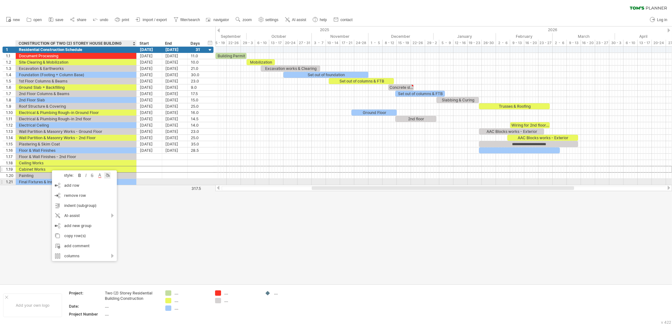
click at [109, 176] on div at bounding box center [107, 175] width 6 height 6
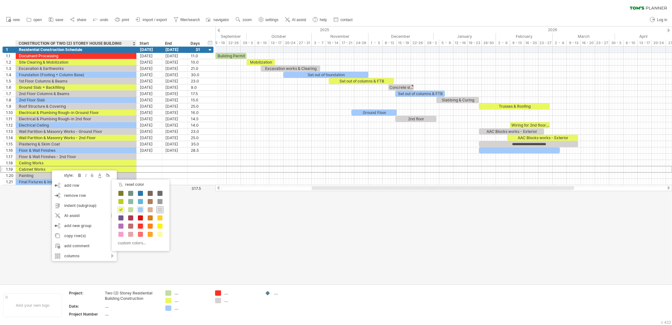
click at [158, 210] on span at bounding box center [159, 209] width 5 height 5
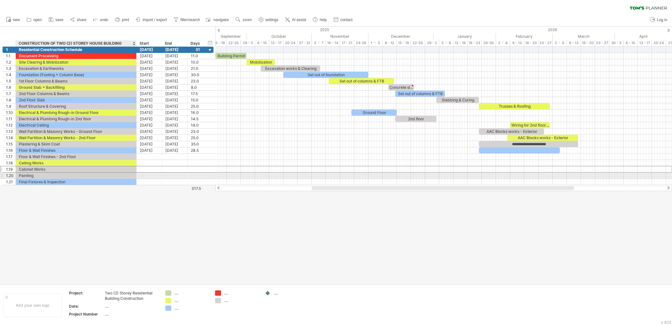
click at [46, 174] on div "Painting" at bounding box center [76, 176] width 114 height 6
click at [107, 183] on div at bounding box center [104, 183] width 6 height 6
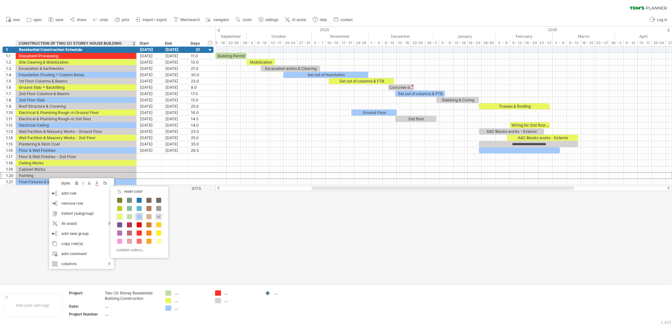
click at [138, 214] on span at bounding box center [139, 216] width 5 height 5
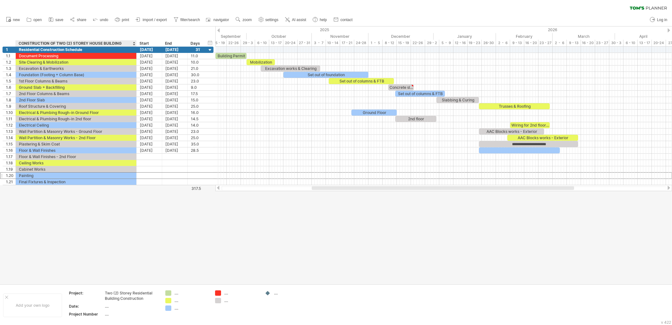
click at [100, 206] on div at bounding box center [336, 155] width 672 height 258
click at [79, 182] on div "Final Fixtures & Inspection" at bounding box center [76, 182] width 114 height 6
click at [137, 189] on div at bounding box center [137, 190] width 6 height 6
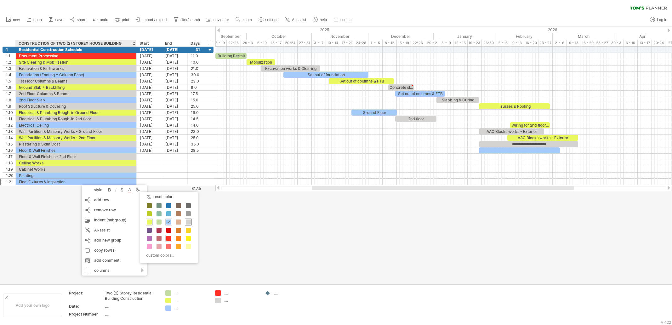
click at [188, 222] on span at bounding box center [188, 221] width 5 height 5
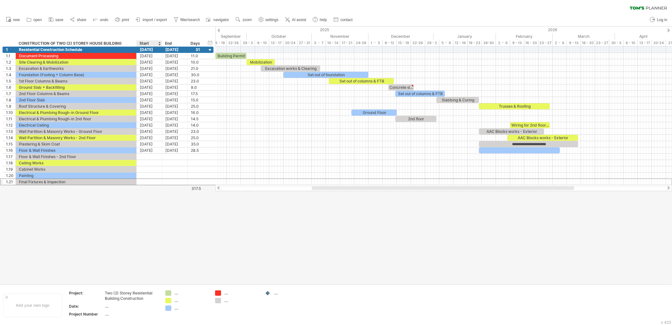
click at [154, 219] on div at bounding box center [336, 155] width 672 height 258
click at [41, 168] on div "Cabinet Works" at bounding box center [76, 169] width 114 height 6
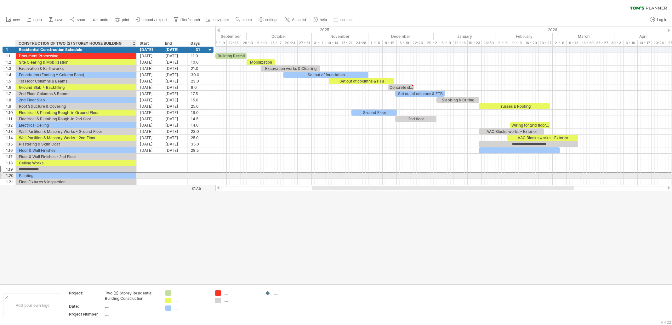
click at [39, 176] on div "Painting" at bounding box center [76, 176] width 114 height 6
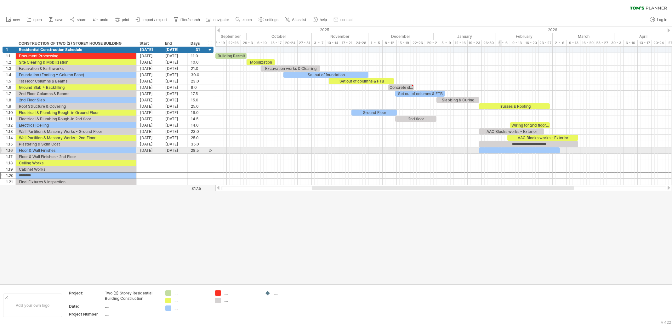
click at [499, 147] on div at bounding box center [519, 150] width 81 height 6
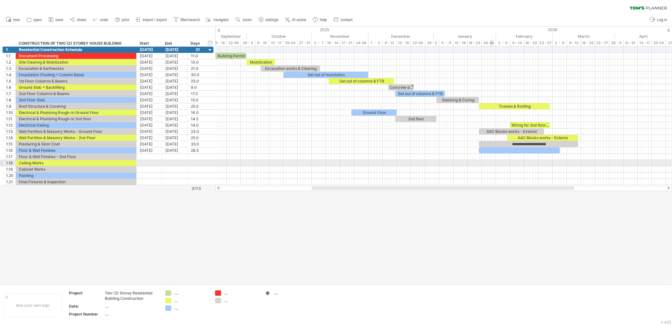
drag, startPoint x: 492, startPoint y: 166, endPoint x: 498, endPoint y: 157, distance: 10.9
click at [493, 166] on div at bounding box center [443, 169] width 457 height 6
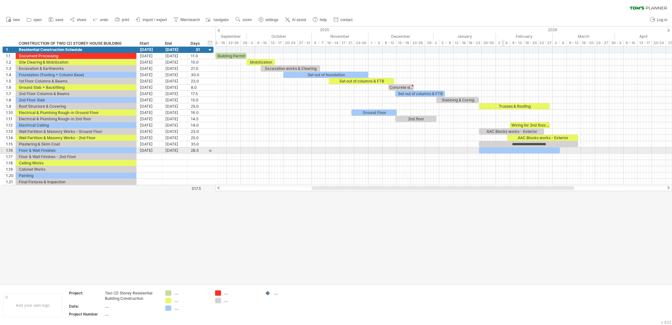
click at [504, 151] on div at bounding box center [519, 150] width 81 height 6
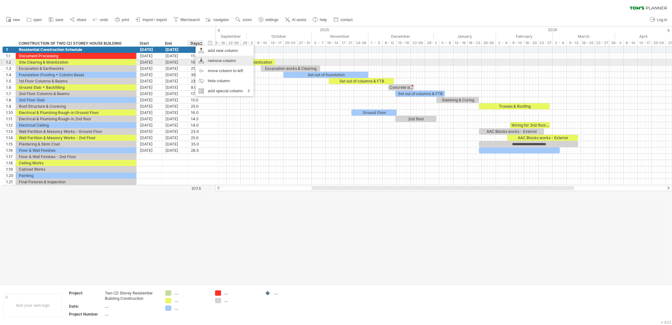
click at [227, 60] on div "remove column" at bounding box center [225, 61] width 58 height 10
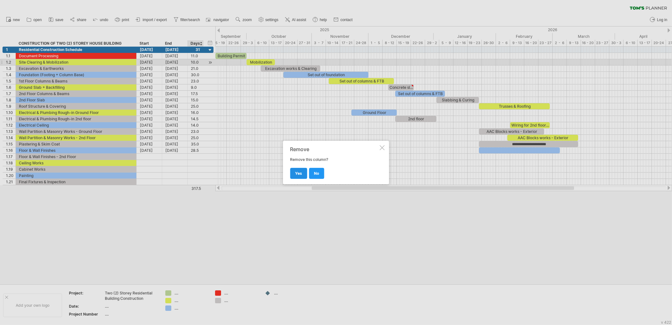
click at [296, 175] on span "yes" at bounding box center [298, 173] width 7 height 5
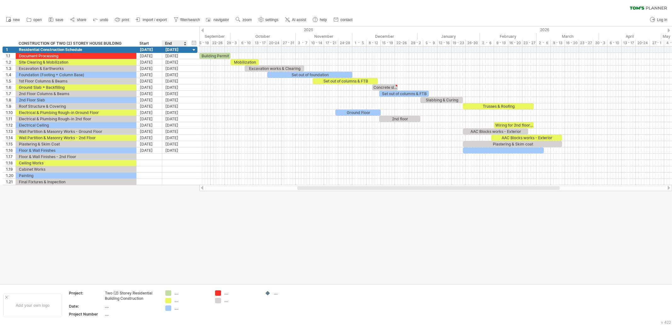
drag, startPoint x: 172, startPoint y: 195, endPoint x: 175, endPoint y: 139, distance: 55.8
click at [173, 196] on div at bounding box center [336, 155] width 672 height 258
drag, startPoint x: 197, startPoint y: 51, endPoint x: 185, endPoint y: 51, distance: 11.7
click at [185, 51] on div "**********" at bounding box center [100, 50] width 195 height 6
drag, startPoint x: 178, startPoint y: 225, endPoint x: 196, endPoint y: 200, distance: 30.9
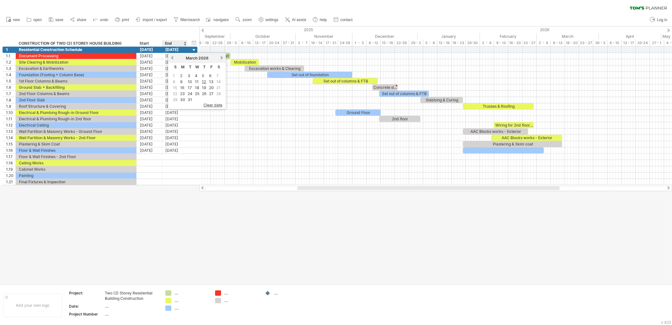
click at [178, 225] on div at bounding box center [336, 155] width 672 height 258
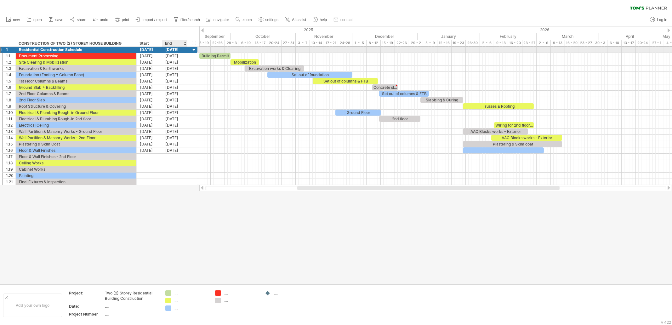
click at [195, 49] on div "**********" at bounding box center [100, 49] width 195 height 7
drag, startPoint x: 197, startPoint y: 48, endPoint x: 193, endPoint y: 49, distance: 3.9
click at [193, 49] on div "**********" at bounding box center [100, 49] width 195 height 7
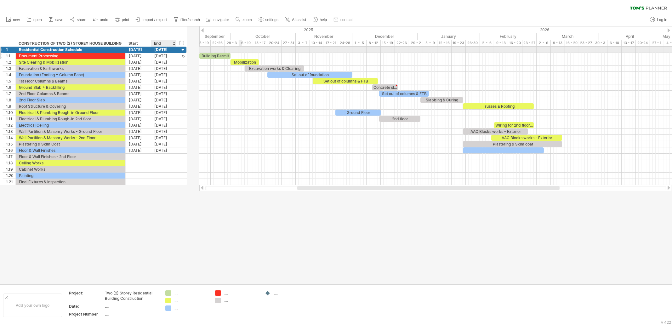
drag, startPoint x: 197, startPoint y: 51, endPoint x: 186, endPoint y: 58, distance: 12.7
click at [186, 58] on div "**********" at bounding box center [95, 116] width 184 height 139
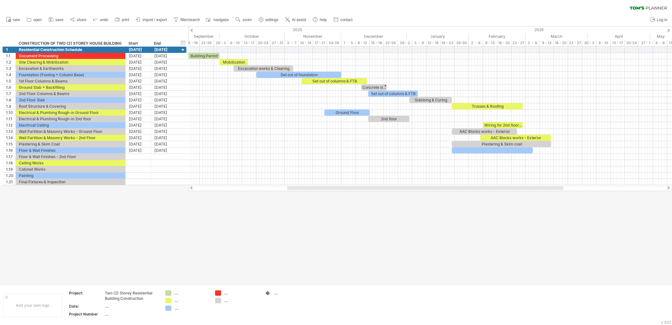
click at [310, 248] on div at bounding box center [336, 155] width 672 height 258
click at [183, 49] on div at bounding box center [183, 50] width 6 height 6
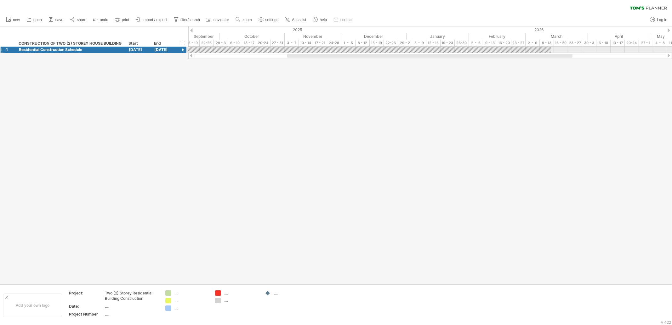
click at [183, 49] on div at bounding box center [183, 50] width 6 height 6
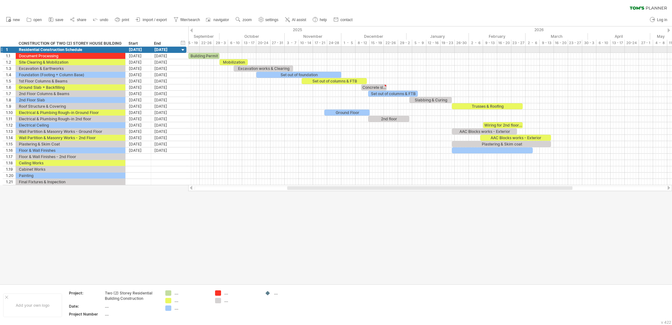
click at [183, 49] on div at bounding box center [183, 50] width 6 height 6
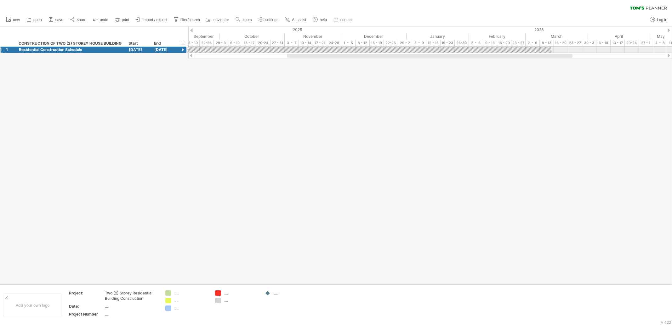
click at [183, 49] on div at bounding box center [183, 50] width 6 height 6
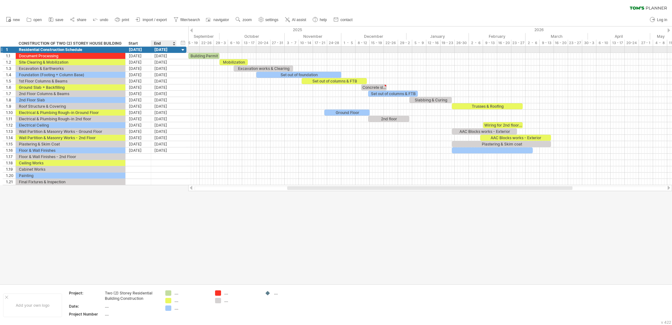
click at [157, 49] on div "[DATE]" at bounding box center [164, 50] width 26 height 6
click at [279, 219] on div at bounding box center [336, 155] width 672 height 258
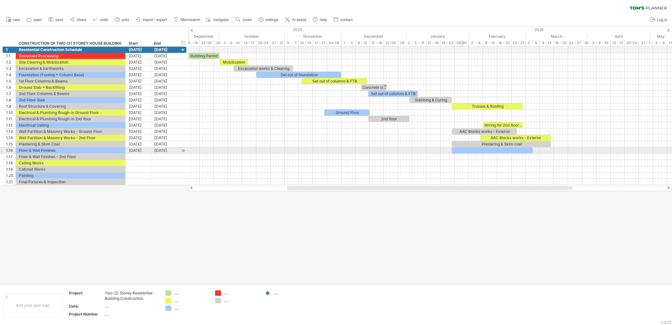
click at [462, 149] on div at bounding box center [492, 150] width 81 height 6
click at [183, 150] on div at bounding box center [183, 150] width 6 height 7
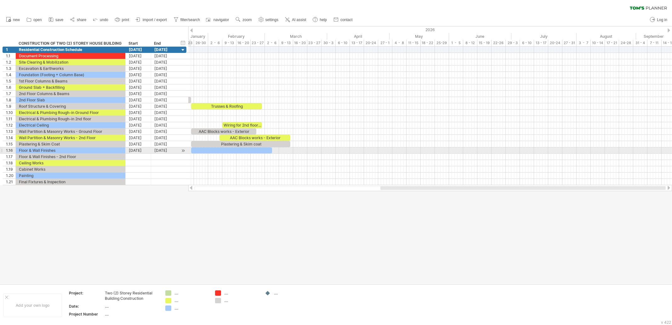
click at [183, 149] on div at bounding box center [183, 150] width 6 height 7
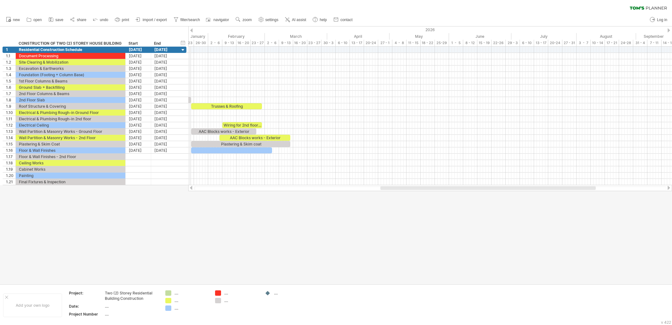
click at [187, 32] on div "**********" at bounding box center [94, 36] width 188 height 20
click at [192, 28] on div at bounding box center [191, 30] width 3 height 4
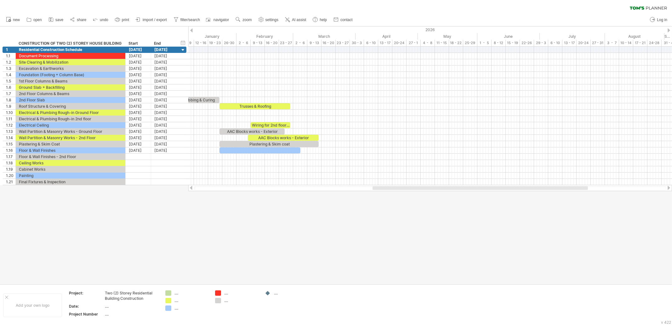
click at [192, 28] on div at bounding box center [191, 30] width 3 height 4
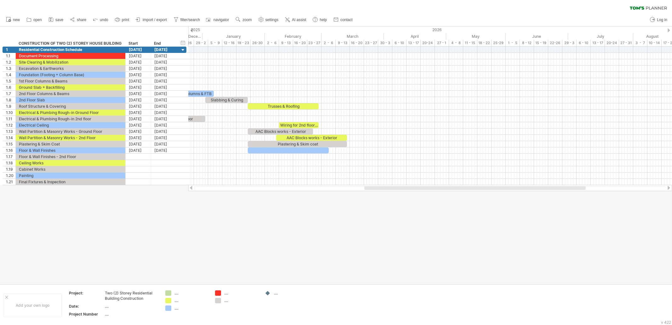
click at [192, 28] on div at bounding box center [191, 30] width 3 height 4
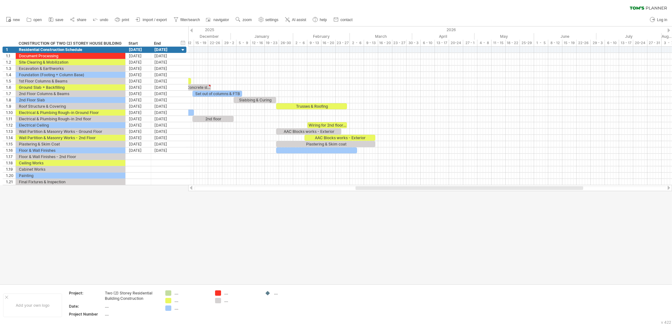
click at [192, 28] on div at bounding box center [191, 30] width 3 height 4
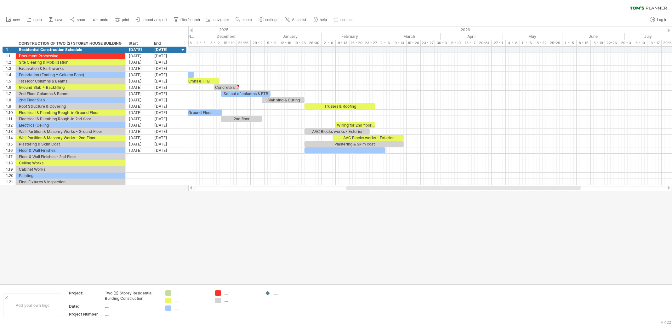
click at [192, 28] on div at bounding box center [191, 30] width 3 height 4
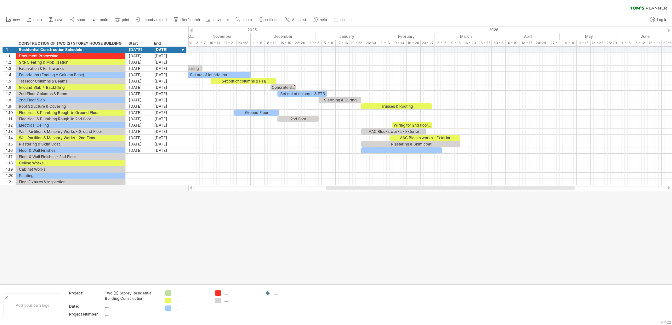
click at [192, 28] on div at bounding box center [191, 30] width 3 height 4
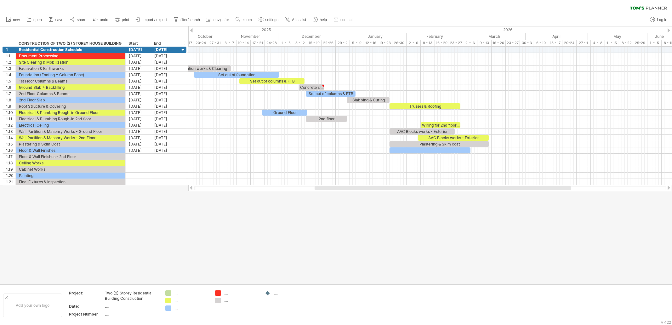
click at [192, 28] on div at bounding box center [191, 30] width 3 height 4
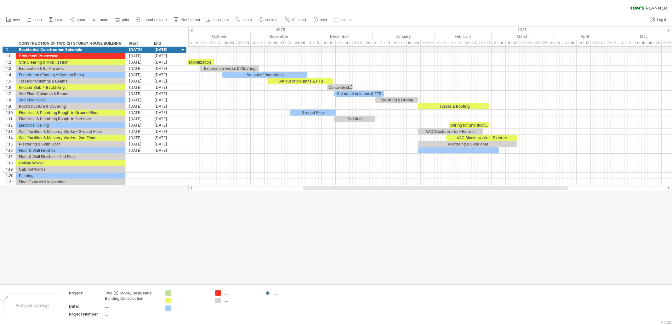
click at [192, 28] on div at bounding box center [191, 30] width 3 height 4
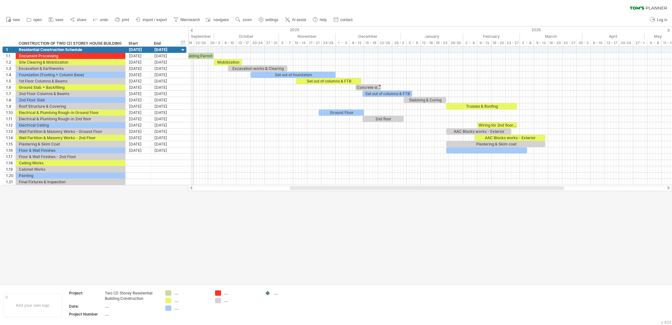
click at [192, 27] on div "2025" at bounding box center [31, 29] width 740 height 7
click at [192, 31] on div at bounding box center [191, 30] width 3 height 4
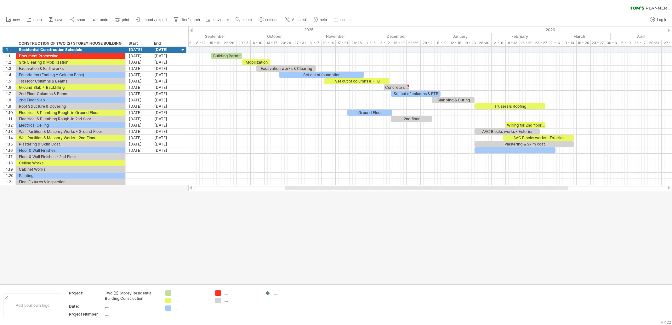
click at [537, 31] on div at bounding box center [669, 30] width 3 height 4
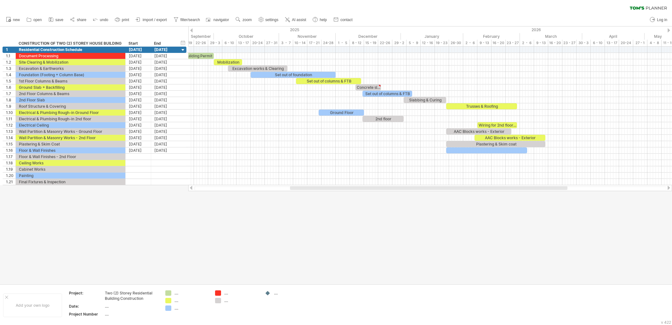
click at [192, 31] on div at bounding box center [191, 30] width 3 height 4
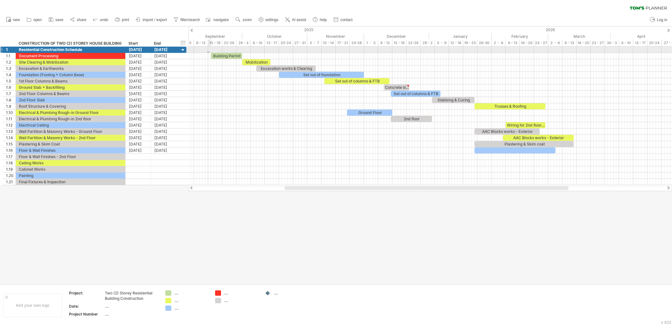
click at [209, 53] on div "Building Permit Mobilization Excavation works & Clearing Set out of foundation …" at bounding box center [430, 116] width 484 height 139
drag, startPoint x: 208, startPoint y: 54, endPoint x: 195, endPoint y: 54, distance: 12.9
click at [195, 54] on div at bounding box center [430, 56] width 484 height 6
drag, startPoint x: 209, startPoint y: 54, endPoint x: 207, endPoint y: 57, distance: 4.0
click at [207, 57] on span at bounding box center [208, 56] width 3 height 6
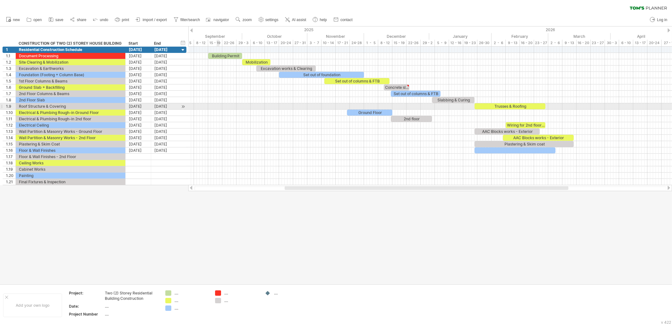
drag, startPoint x: 218, startPoint y: 107, endPoint x: 218, endPoint y: 100, distance: 7.6
click at [219, 108] on div at bounding box center [430, 106] width 484 height 6
click at [187, 27] on div "**********" at bounding box center [94, 36] width 188 height 20
click at [217, 211] on div at bounding box center [336, 155] width 672 height 258
type textarea "**********"
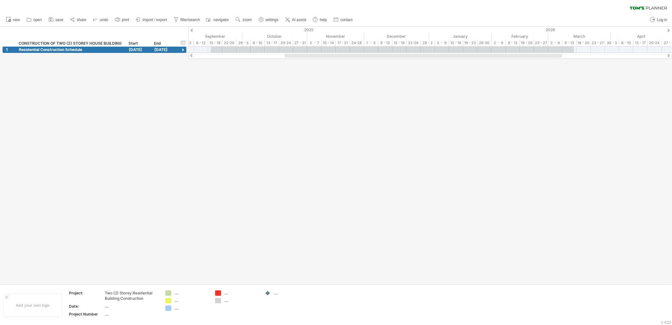
type textarea "****"
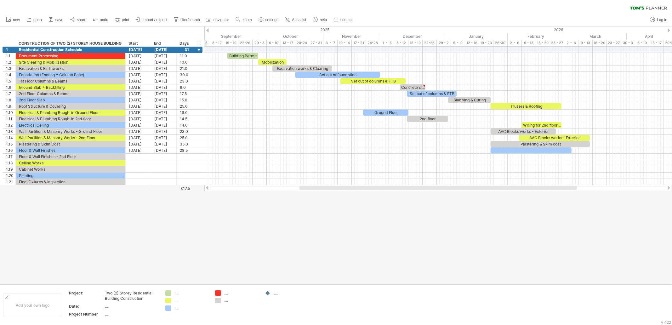
type textarea "**********"
click at [198, 42] on div "hide start/end/duration show start/end/duration" at bounding box center [199, 42] width 6 height 7
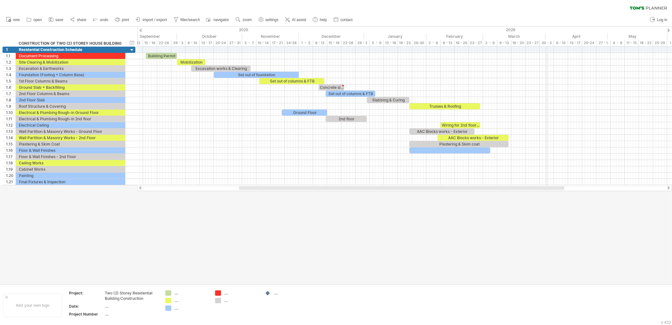
drag, startPoint x: 561, startPoint y: 30, endPoint x: 548, endPoint y: 35, distance: 13.2
click at [133, 43] on div "hide start/end/duration show start/end/duration" at bounding box center [132, 42] width 6 height 7
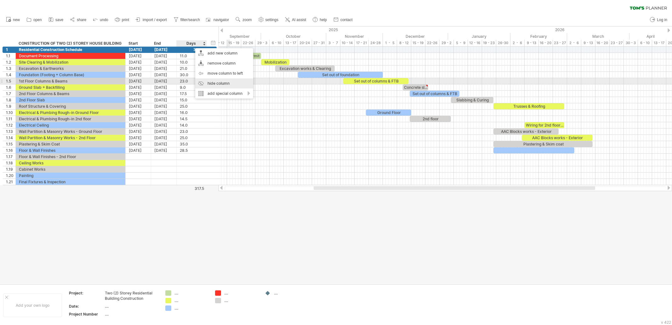
click at [220, 82] on div "hide column" at bounding box center [224, 83] width 58 height 10
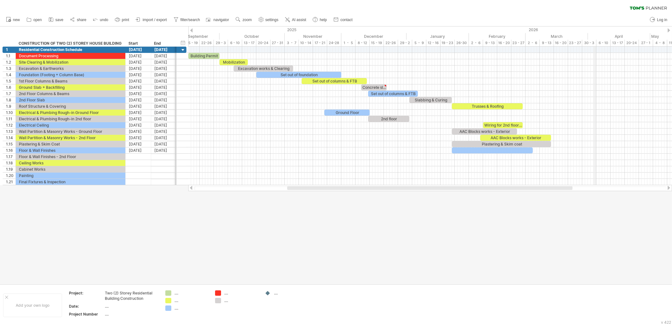
drag, startPoint x: 606, startPoint y: 30, endPoint x: 595, endPoint y: 31, distance: 11.4
click at [416, 217] on div at bounding box center [336, 155] width 672 height 258
click at [181, 50] on div at bounding box center [183, 50] width 6 height 6
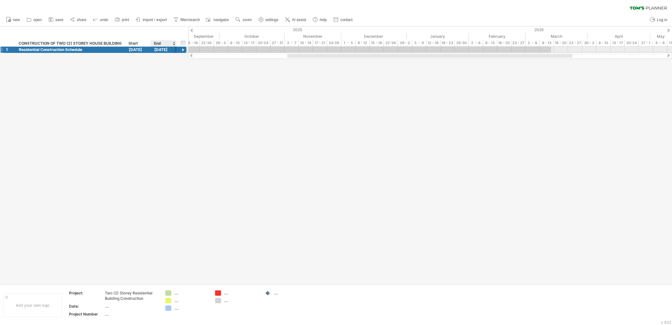
click at [181, 50] on div at bounding box center [183, 50] width 6 height 6
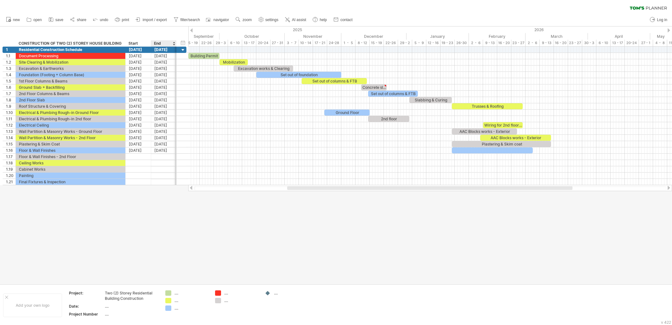
click at [186, 44] on div "**********" at bounding box center [94, 36] width 188 height 20
click at [183, 42] on div "hide start/end/duration show start/end/duration" at bounding box center [183, 42] width 6 height 7
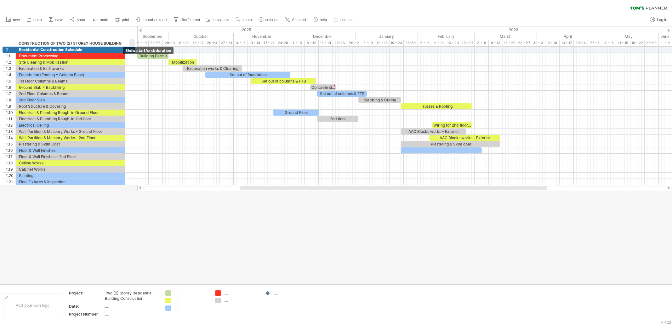
click at [133, 42] on div "hide start/end/duration show start/end/duration" at bounding box center [132, 42] width 6 height 7
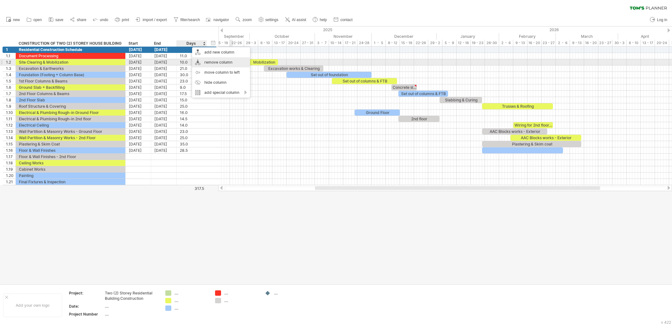
drag, startPoint x: 0, startPoint y: 0, endPoint x: 215, endPoint y: 62, distance: 223.8
click at [215, 62] on div "remove column" at bounding box center [221, 62] width 58 height 10
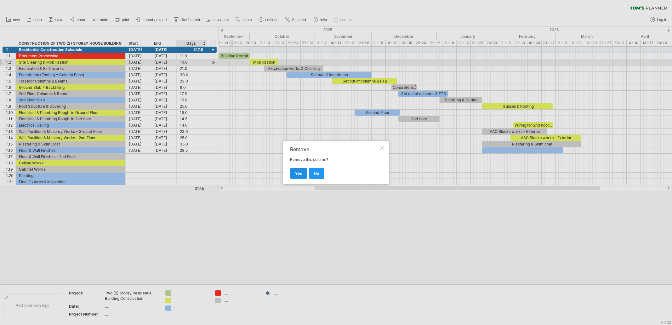
click at [300, 174] on span "yes" at bounding box center [298, 173] width 7 height 5
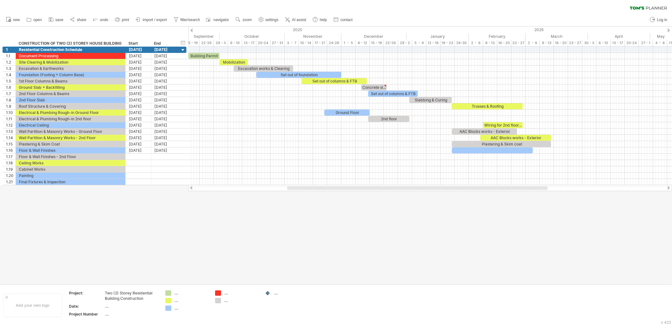
click at [233, 226] on div at bounding box center [336, 155] width 672 height 258
drag, startPoint x: 242, startPoint y: 31, endPoint x: 246, endPoint y: 34, distance: 4.7
click at [469, 222] on div at bounding box center [336, 155] width 672 height 258
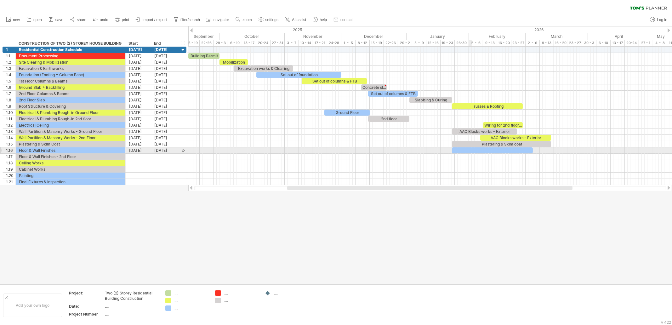
click at [473, 149] on div at bounding box center [492, 150] width 81 height 6
click at [68, 147] on div "Floor & Wall Finishes" at bounding box center [70, 150] width 103 height 6
click at [68, 147] on input "**********" at bounding box center [70, 150] width 103 height 6
type input "**********"
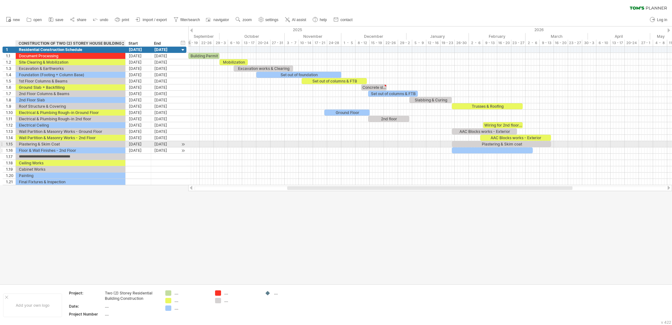
click at [82, 147] on div "Floor & Wall Finishes - 2nd Floor" at bounding box center [70, 150] width 103 height 6
click at [82, 147] on input "**********" at bounding box center [70, 150] width 103 height 6
type input "**********"
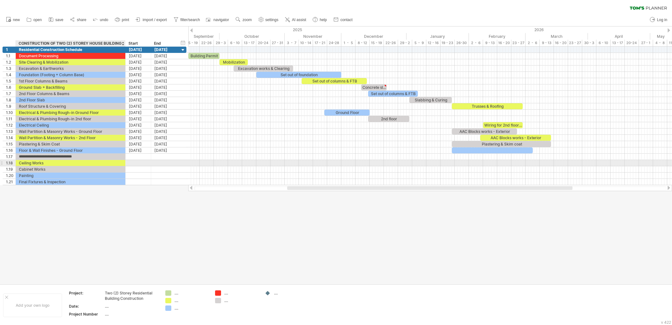
type input "**********"
click at [183, 237] on div at bounding box center [336, 155] width 672 height 258
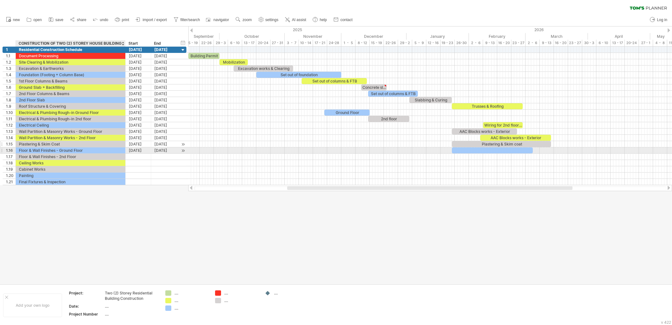
click at [61, 145] on div "Plastering & Skim Coat" at bounding box center [70, 144] width 103 height 6
click at [80, 148] on div "Floor & Wall Finishes - Ground Floor" at bounding box center [70, 150] width 103 height 6
click at [488, 148] on div at bounding box center [492, 150] width 81 height 6
drag, startPoint x: 483, startPoint y: 149, endPoint x: 503, endPoint y: 149, distance: 20.5
click at [503, 149] on div at bounding box center [513, 150] width 81 height 6
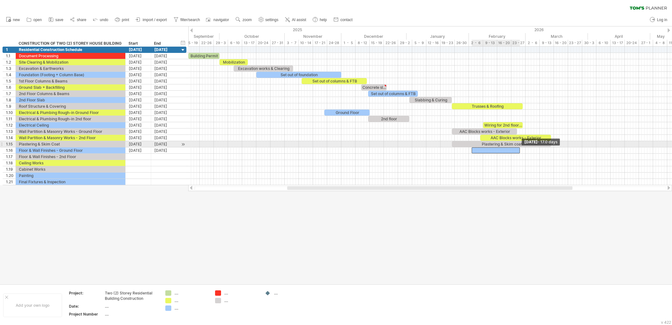
drag, startPoint x: 551, startPoint y: 148, endPoint x: 519, endPoint y: 145, distance: 32.9
click at [327, 145] on div "Building Permit Mobilization Excavation works & Clearing Set out of foundation …" at bounding box center [327, 116] width 0 height 139
click at [529, 143] on div "Plastering & Skim coat" at bounding box center [501, 144] width 99 height 6
click at [527, 142] on div "Plastering & Skim coat" at bounding box center [501, 144] width 99 height 6
click at [501, 150] on div at bounding box center [494, 150] width 48 height 6
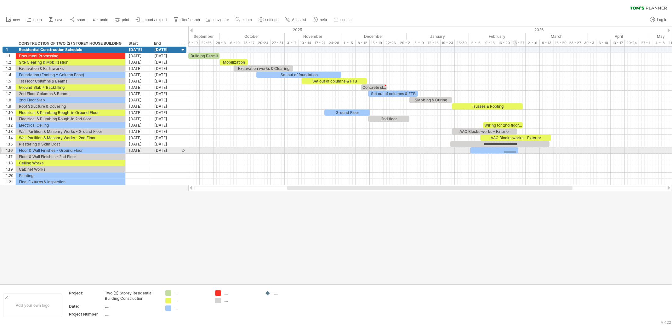
drag, startPoint x: 504, startPoint y: 153, endPoint x: 516, endPoint y: 151, distance: 12.1
click at [516, 151] on div "**********" at bounding box center [430, 116] width 484 height 139
click at [504, 147] on div at bounding box center [494, 150] width 48 height 6
click at [53, 149] on div "Floor & Wall Finishes - Ground Floor" at bounding box center [70, 150] width 103 height 6
click at [53, 149] on input "**********" at bounding box center [70, 150] width 103 height 6
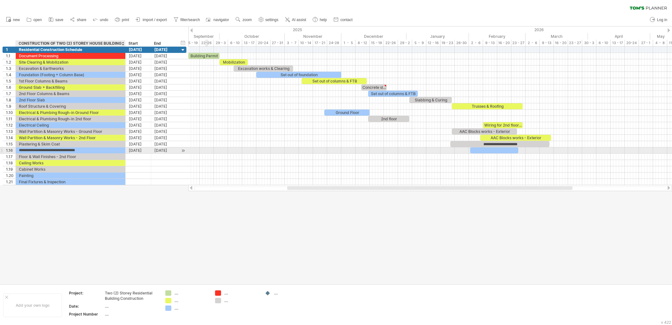
click at [38, 150] on input "**********" at bounding box center [70, 150] width 103 height 6
click at [41, 150] on input "**********" at bounding box center [70, 150] width 103 height 6
type input "**********"
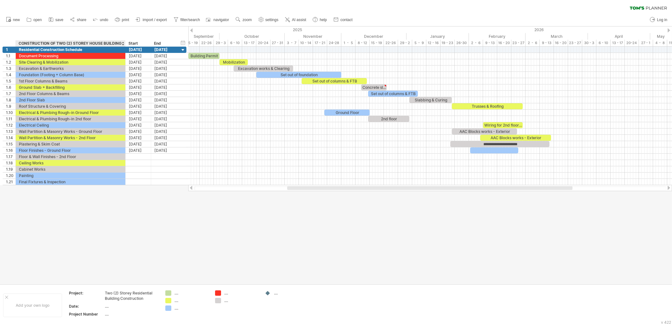
click at [48, 192] on div at bounding box center [336, 155] width 672 height 258
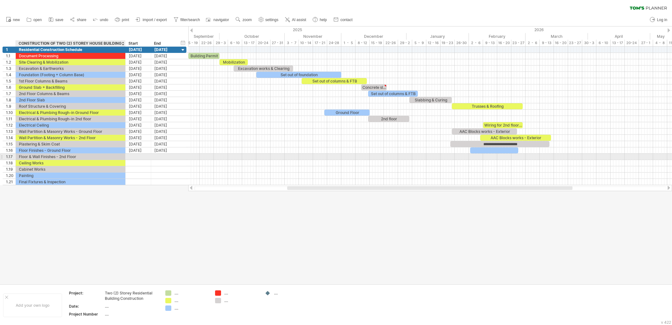
click at [42, 156] on div "Floor & Wall Finishes - 2nd Floor" at bounding box center [70, 157] width 103 height 6
click at [42, 156] on input "**********" at bounding box center [70, 157] width 103 height 6
click at [41, 156] on input "**********" at bounding box center [70, 157] width 103 height 6
type input "**********"
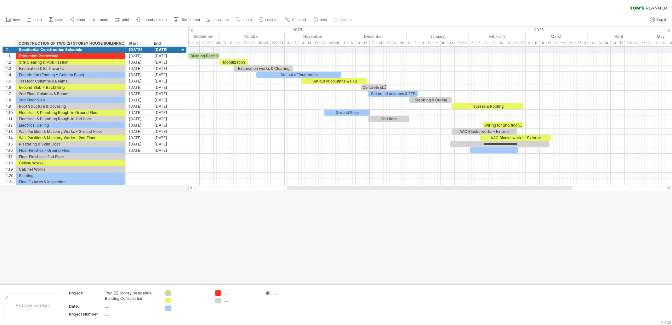
drag, startPoint x: 117, startPoint y: 259, endPoint x: 105, endPoint y: 219, distance: 41.3
click at [118, 259] on div at bounding box center [336, 155] width 672 height 258
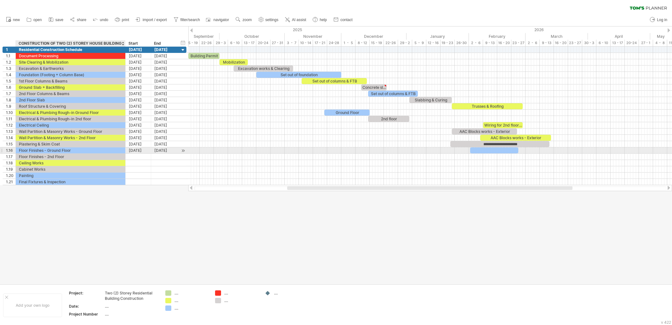
click at [76, 150] on div "Floor Finishes - Ground Floor" at bounding box center [70, 150] width 103 height 6
drag, startPoint x: 493, startPoint y: 150, endPoint x: 502, endPoint y: 151, distance: 9.5
click at [502, 151] on div at bounding box center [504, 150] width 48 height 6
drag, startPoint x: 506, startPoint y: 150, endPoint x: 512, endPoint y: 151, distance: 6.0
click at [512, 151] on div at bounding box center [510, 150] width 48 height 6
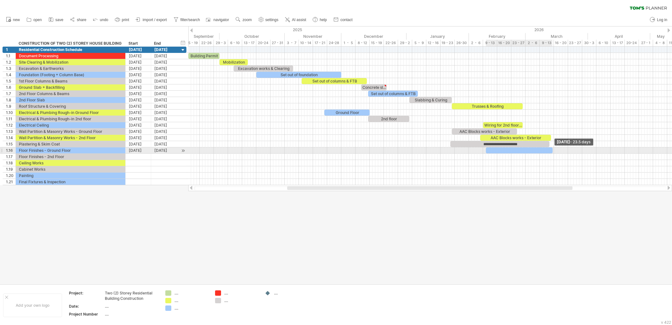
drag, startPoint x: 535, startPoint y: 150, endPoint x: 553, endPoint y: 153, distance: 18.2
click at [553, 153] on div "**********" at bounding box center [430, 116] width 484 height 139
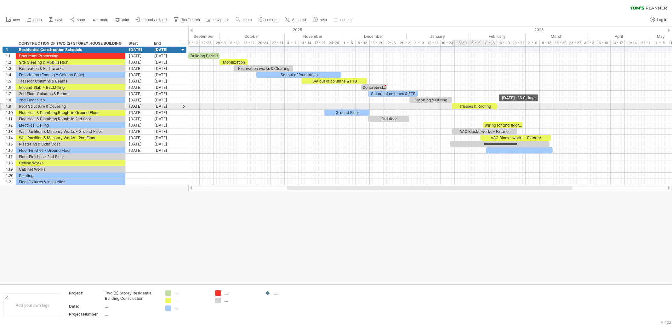
drag, startPoint x: 523, startPoint y: 107, endPoint x: 497, endPoint y: 110, distance: 25.3
click at [497, 110] on div "**********" at bounding box center [430, 116] width 484 height 139
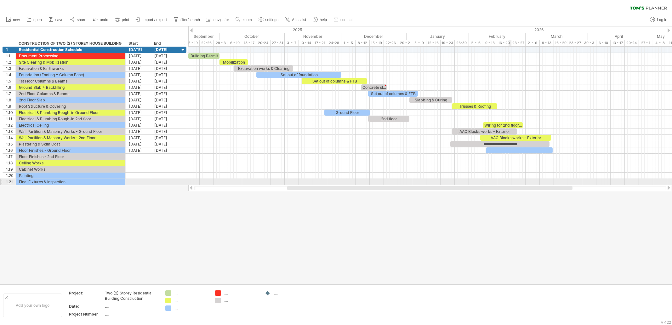
click at [510, 182] on div at bounding box center [430, 182] width 484 height 6
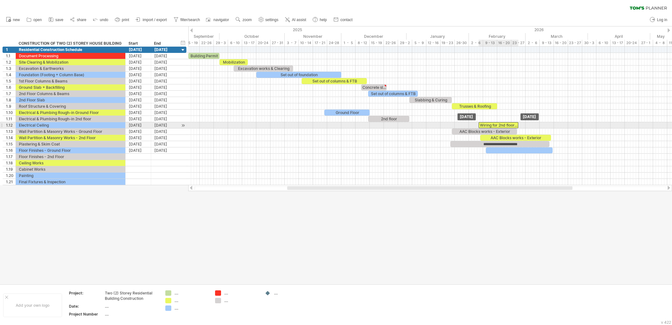
click at [486, 125] on div "Wiring for 2nd floor ceiling" at bounding box center [499, 125] width 40 height 6
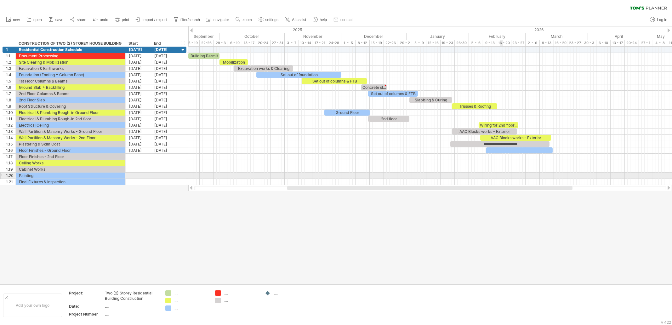
drag, startPoint x: 501, startPoint y: 178, endPoint x: 512, endPoint y: 168, distance: 15.6
click at [501, 179] on div at bounding box center [430, 182] width 484 height 6
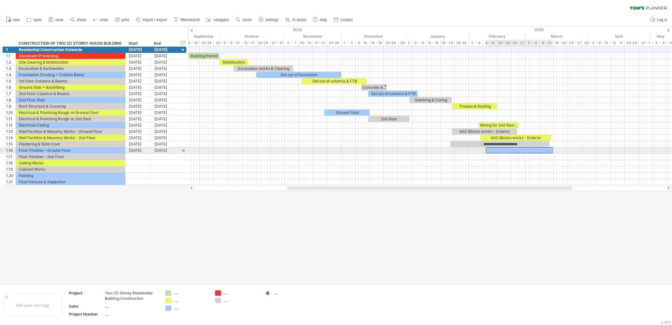
click at [512, 151] on div at bounding box center [519, 150] width 67 height 6
click at [501, 150] on div "**********" at bounding box center [519, 150] width 66 height 6
click at [501, 155] on div at bounding box center [430, 157] width 484 height 6
click at [82, 149] on div "Floor Finishes - Ground Floor" at bounding box center [70, 150] width 103 height 6
click at [433, 141] on div at bounding box center [430, 144] width 484 height 6
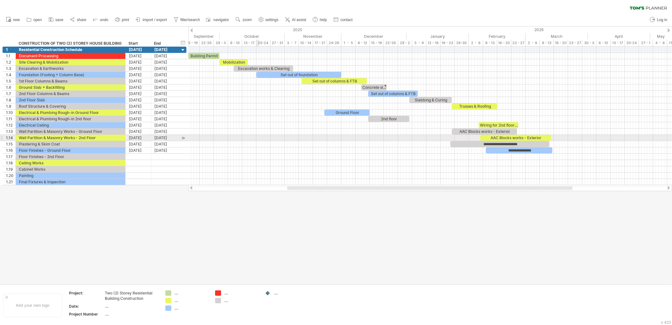
click at [258, 135] on div at bounding box center [430, 138] width 484 height 6
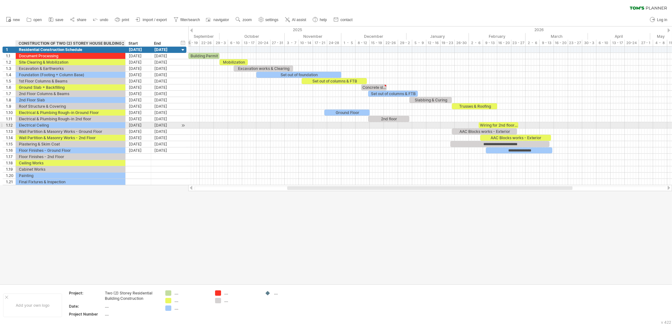
click at [76, 123] on div "Electrical Ceiling" at bounding box center [70, 125] width 103 height 6
click at [481, 123] on div "Wiring for 2nd floor ceiling" at bounding box center [499, 125] width 40 height 6
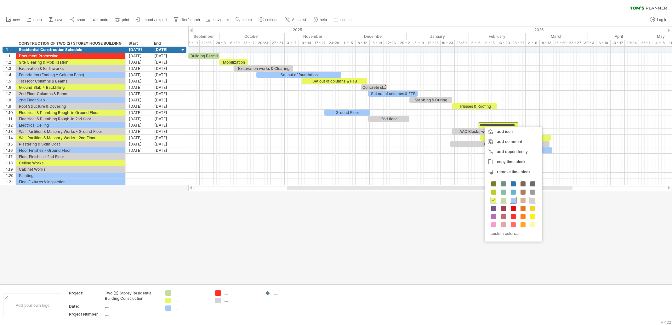
click at [513, 200] on span at bounding box center [513, 200] width 5 height 5
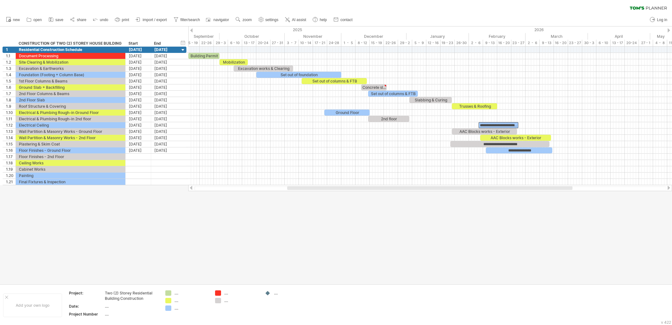
click at [431, 220] on div at bounding box center [336, 155] width 672 height 258
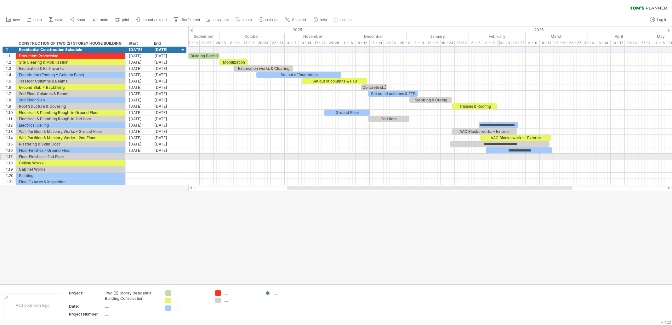
click at [498, 158] on div at bounding box center [430, 157] width 484 height 6
click at [71, 155] on div "Floor Finishes - 2nd Floor" at bounding box center [70, 157] width 103 height 6
click at [506, 156] on div at bounding box center [430, 156] width 484 height 7
click at [510, 161] on div "add time block" at bounding box center [503, 163] width 43 height 10
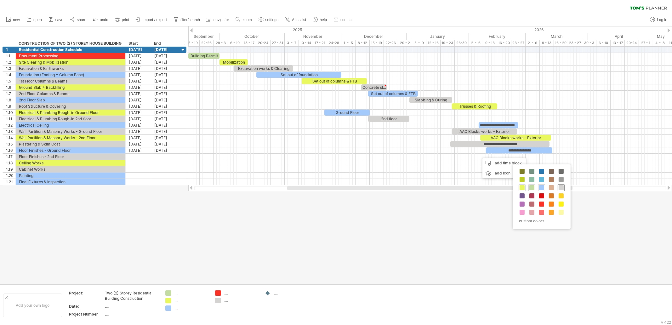
click at [559, 187] on span at bounding box center [561, 187] width 5 height 5
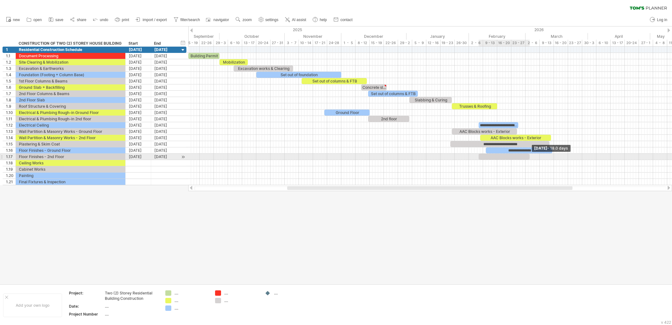
drag, startPoint x: 482, startPoint y: 156, endPoint x: 528, endPoint y: 156, distance: 46.3
click at [528, 156] on span at bounding box center [529, 157] width 3 height 6
drag, startPoint x: 514, startPoint y: 155, endPoint x: 503, endPoint y: 153, distance: 10.9
click at [503, 154] on div at bounding box center [492, 157] width 50 height 6
drag, startPoint x: 532, startPoint y: 149, endPoint x: 539, endPoint y: 148, distance: 6.7
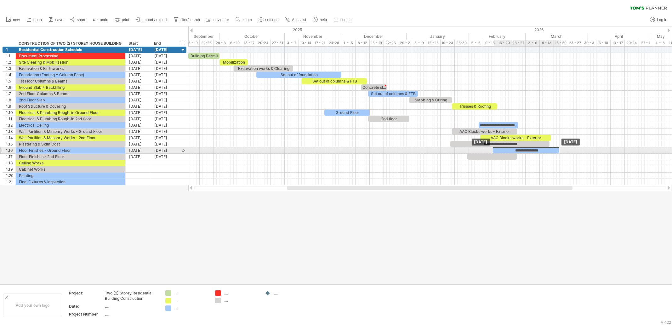
click at [539, 148] on div "**********" at bounding box center [526, 150] width 66 height 6
drag, startPoint x: 559, startPoint y: 150, endPoint x: 548, endPoint y: 149, distance: 11.0
click at [548, 149] on span at bounding box center [549, 150] width 3 height 6
click at [505, 155] on div at bounding box center [492, 157] width 50 height 6
click at [517, 155] on span at bounding box center [517, 157] width 3 height 6
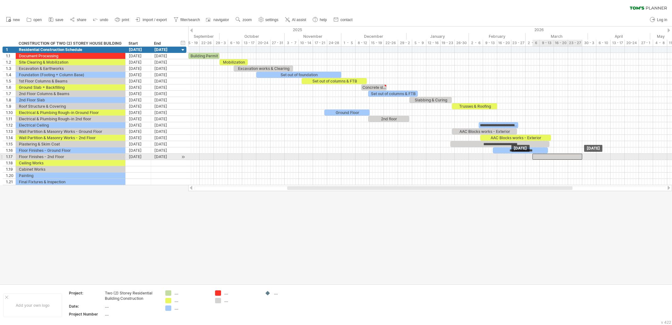
drag, startPoint x: 495, startPoint y: 155, endPoint x: 560, endPoint y: 156, distance: 64.9
click at [560, 157] on div at bounding box center [557, 157] width 50 height 6
drag, startPoint x: 539, startPoint y: 149, endPoint x: 583, endPoint y: 150, distance: 44.1
click at [583, 150] on div "**********" at bounding box center [564, 150] width 55 height 6
drag, startPoint x: 546, startPoint y: 148, endPoint x: 558, endPoint y: 149, distance: 11.7
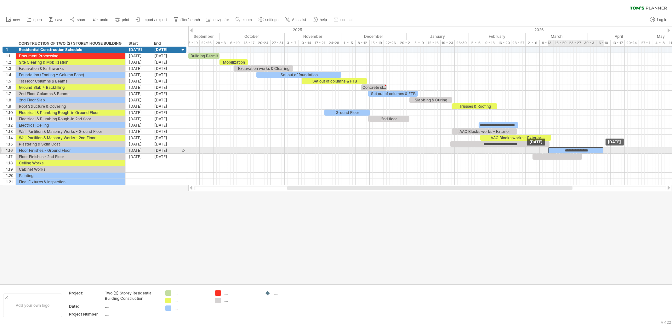
click at [558, 149] on div "**********" at bounding box center [575, 150] width 55 height 6
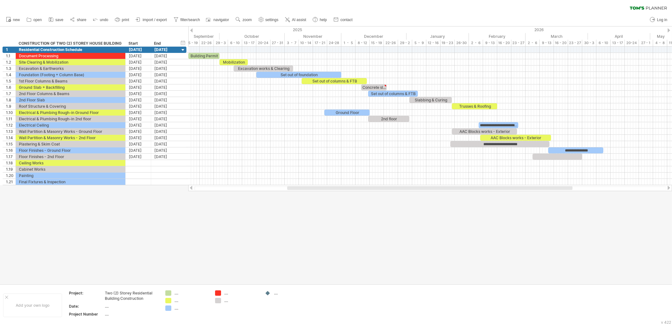
drag, startPoint x: 522, startPoint y: 215, endPoint x: 539, endPoint y: 211, distance: 17.4
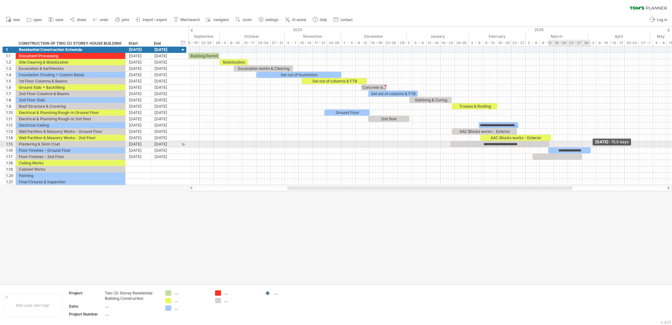
drag, startPoint x: 603, startPoint y: 148, endPoint x: 590, endPoint y: 147, distance: 13.0
click at [590, 147] on span at bounding box center [590, 150] width 3 height 6
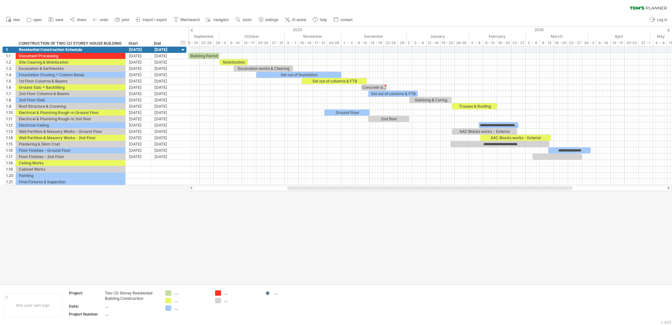
click at [567, 202] on div at bounding box center [336, 155] width 672 height 258
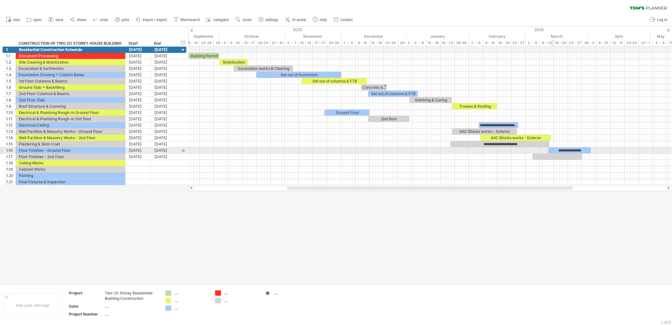
drag, startPoint x: 552, startPoint y: 154, endPoint x: 554, endPoint y: 156, distance: 3.3
click at [552, 155] on div at bounding box center [557, 157] width 50 height 6
drag, startPoint x: 552, startPoint y: 157, endPoint x: 567, endPoint y: 157, distance: 15.4
click at [567, 157] on div at bounding box center [573, 157] width 50 height 6
drag, startPoint x: 598, startPoint y: 155, endPoint x: 590, endPoint y: 156, distance: 7.9
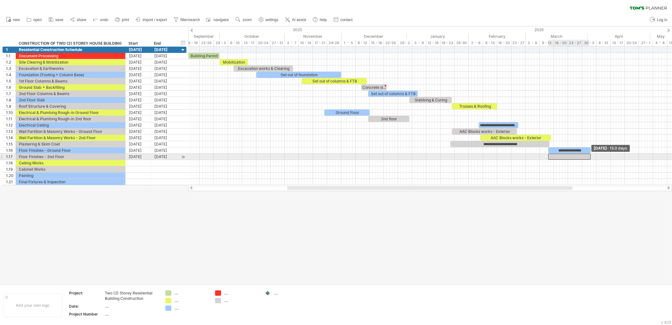
click at [590, 156] on span at bounding box center [590, 157] width 3 height 6
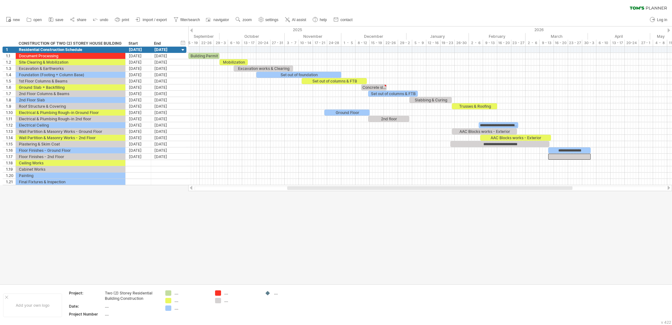
click at [576, 208] on div at bounding box center [336, 155] width 672 height 258
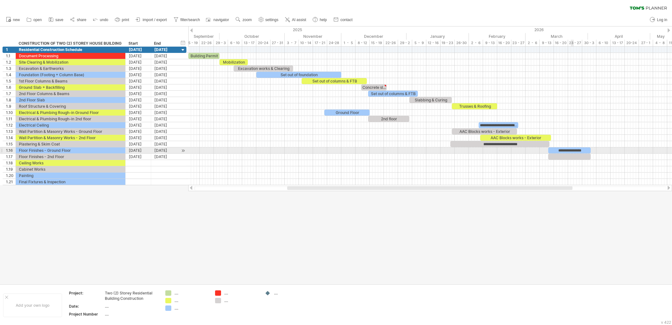
click at [572, 149] on div "**********" at bounding box center [569, 150] width 43 height 6
copy div "**********"
click at [574, 154] on div at bounding box center [569, 157] width 43 height 6
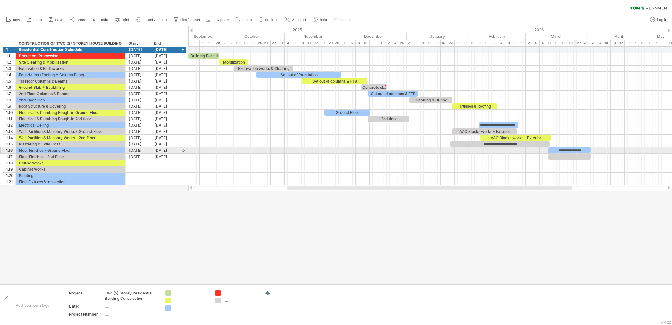
paste div
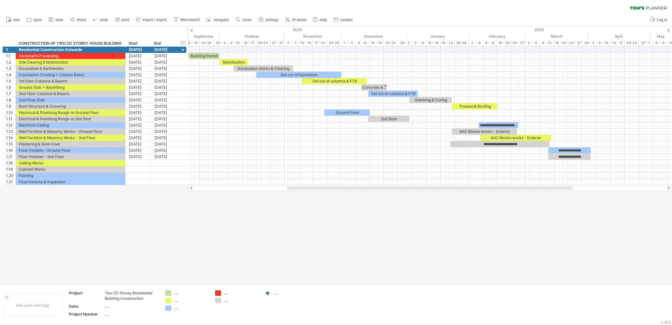
click at [534, 221] on div at bounding box center [336, 155] width 672 height 258
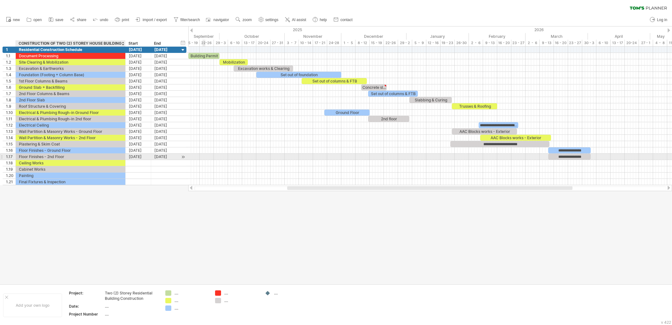
click at [47, 154] on div "Floor Finishes - 2nd Floor" at bounding box center [70, 157] width 103 height 6
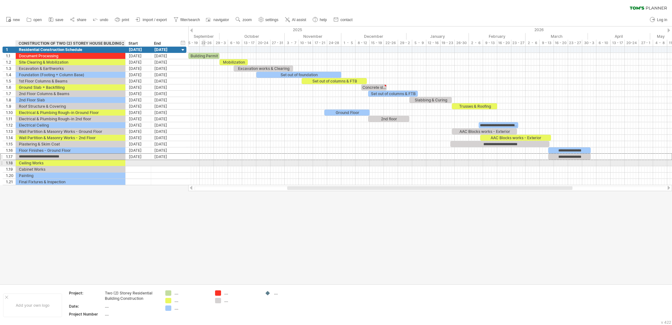
click at [44, 164] on div "Ceiling Works" at bounding box center [70, 163] width 103 height 6
click at [140, 213] on div at bounding box center [336, 155] width 672 height 258
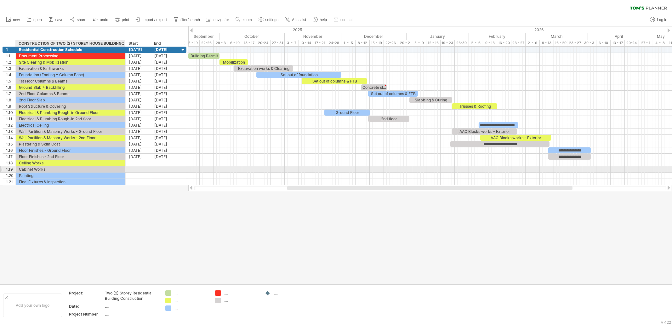
click at [57, 168] on div "Cabinet Works" at bounding box center [70, 169] width 103 height 6
click at [60, 160] on div "Ceiling Works" at bounding box center [70, 163] width 103 height 6
drag, startPoint x: 77, startPoint y: 189, endPoint x: 63, endPoint y: 171, distance: 22.7
click at [77, 188] on div at bounding box center [336, 155] width 672 height 258
click at [37, 166] on div "Cabinet Works" at bounding box center [70, 169] width 103 height 6
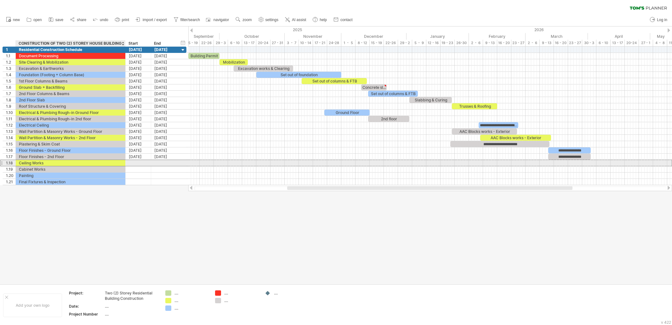
click at [40, 160] on div "Ceiling Works" at bounding box center [70, 163] width 103 height 6
click at [225, 230] on div at bounding box center [336, 155] width 672 height 258
click at [134, 162] on div at bounding box center [139, 163] width 26 height 6
drag, startPoint x: 105, startPoint y: 245, endPoint x: 80, endPoint y: 188, distance: 62.4
click at [105, 245] on div at bounding box center [336, 155] width 672 height 258
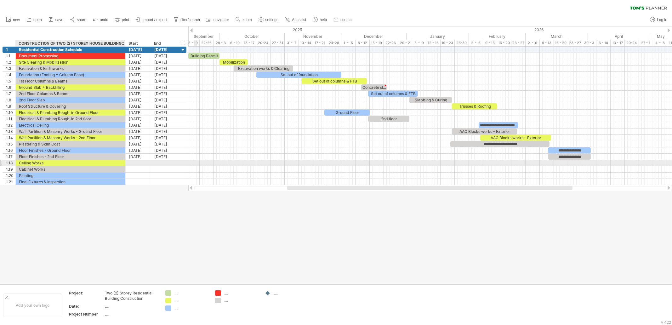
click at [50, 162] on div "Ceiling Works" at bounding box center [70, 163] width 103 height 6
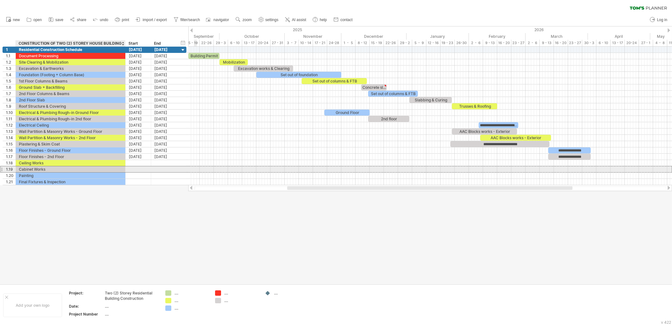
click at [49, 168] on div "Cabinet Works" at bounding box center [70, 169] width 103 height 6
click at [51, 162] on div "Ceiling Works" at bounding box center [70, 163] width 103 height 6
click at [518, 167] on div "add time block" at bounding box center [519, 168] width 43 height 10
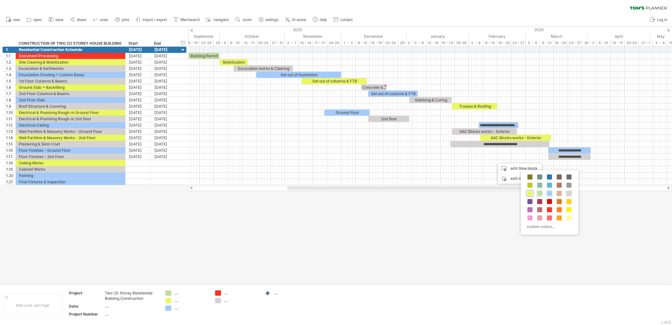
click at [528, 195] on span at bounding box center [529, 193] width 5 height 5
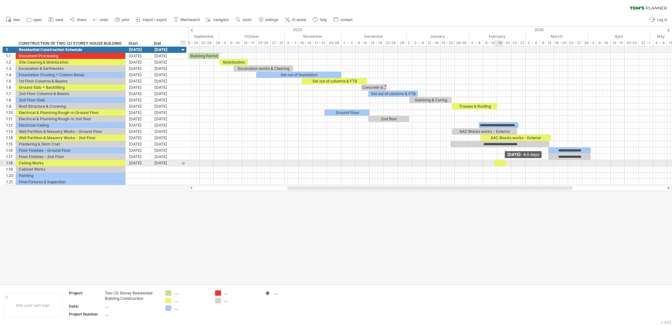
drag, startPoint x: 498, startPoint y: 163, endPoint x: 553, endPoint y: 163, distance: 54.8
click at [507, 163] on span at bounding box center [505, 163] width 3 height 6
drag, startPoint x: 531, startPoint y: 163, endPoint x: 527, endPoint y: 161, distance: 3.8
click at [527, 161] on div at bounding box center [519, 163] width 58 height 6
drag, startPoint x: 491, startPoint y: 162, endPoint x: 473, endPoint y: 162, distance: 17.3
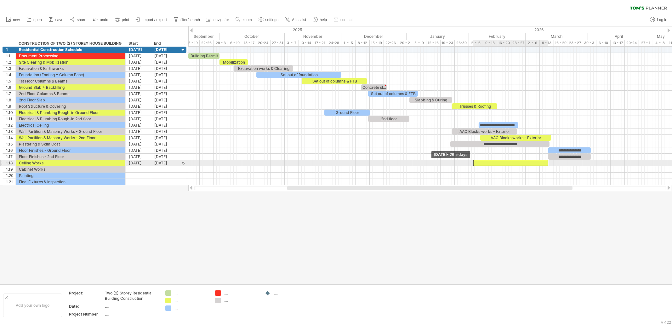
click at [473, 162] on span at bounding box center [473, 163] width 3 height 6
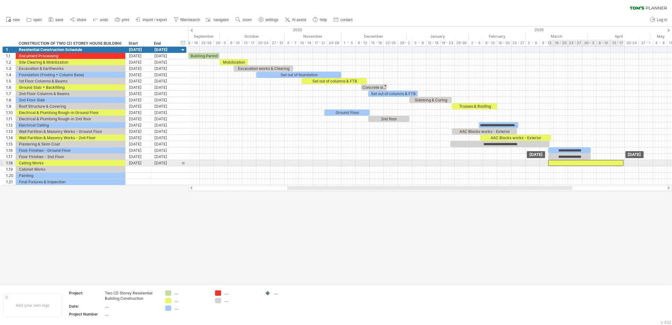
drag, startPoint x: 507, startPoint y: 162, endPoint x: 582, endPoint y: 162, distance: 75.6
click at [582, 162] on div at bounding box center [585, 163] width 75 height 6
drag, startPoint x: 446, startPoint y: 214, endPoint x: 520, endPoint y: 198, distance: 75.7
click at [609, 164] on div at bounding box center [585, 163] width 75 height 6
click at [623, 163] on span at bounding box center [623, 163] width 3 height 6
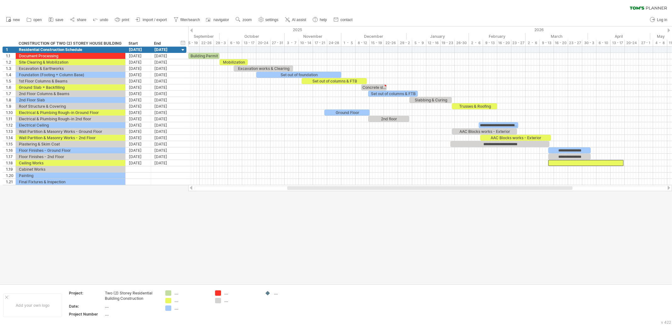
click at [529, 241] on div at bounding box center [336, 155] width 672 height 258
drag, startPoint x: 577, startPoint y: 163, endPoint x: 620, endPoint y: 162, distance: 42.2
click at [620, 162] on div at bounding box center [628, 163] width 75 height 6
click at [637, 160] on div at bounding box center [626, 163] width 75 height 6
drag, startPoint x: 665, startPoint y: 161, endPoint x: 614, endPoint y: 166, distance: 51.2
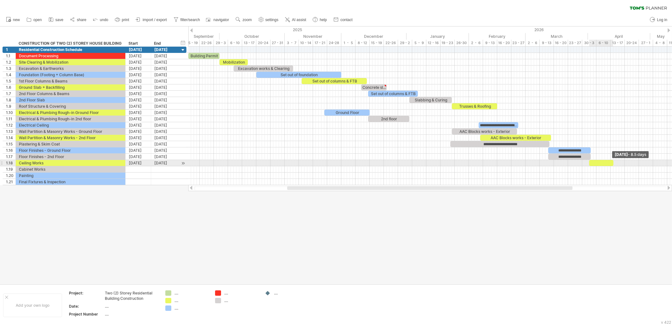
click at [614, 166] on div "**********" at bounding box center [430, 116] width 484 height 139
drag, startPoint x: 559, startPoint y: 213, endPoint x: 563, endPoint y: 207, distance: 6.8
click at [560, 213] on div at bounding box center [336, 155] width 672 height 258
click at [600, 163] on div at bounding box center [601, 163] width 24 height 6
drag, startPoint x: 613, startPoint y: 162, endPoint x: 622, endPoint y: 164, distance: 9.9
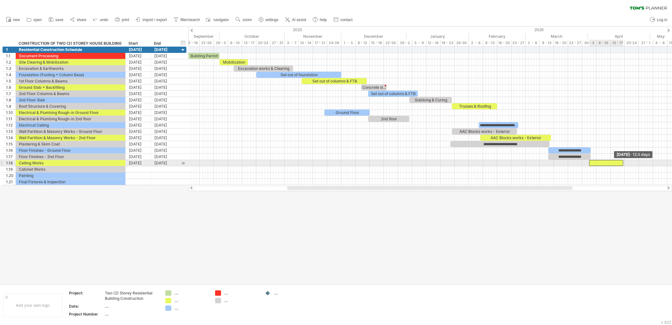
click at [622, 164] on span at bounding box center [623, 163] width 3 height 6
click at [610, 209] on div at bounding box center [336, 155] width 672 height 258
click at [599, 162] on div at bounding box center [606, 163] width 34 height 6
click at [609, 198] on div at bounding box center [336, 155] width 672 height 258
click at [616, 160] on div "**" at bounding box center [606, 163] width 34 height 6
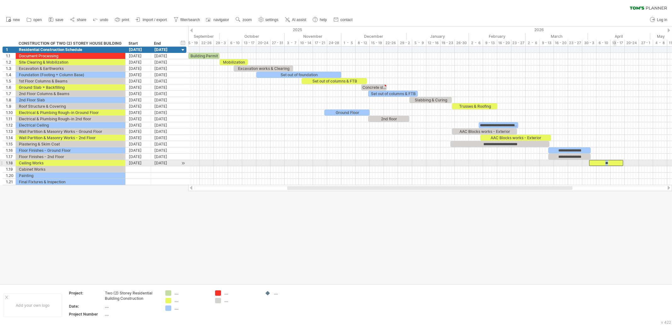
click at [616, 160] on div "**" at bounding box center [606, 163] width 34 height 6
click at [617, 240] on div at bounding box center [336, 155] width 672 height 258
click at [605, 162] on div at bounding box center [606, 163] width 34 height 6
drag, startPoint x: 597, startPoint y: 179, endPoint x: 600, endPoint y: 173, distance: 5.5
click at [597, 179] on div at bounding box center [430, 182] width 484 height 6
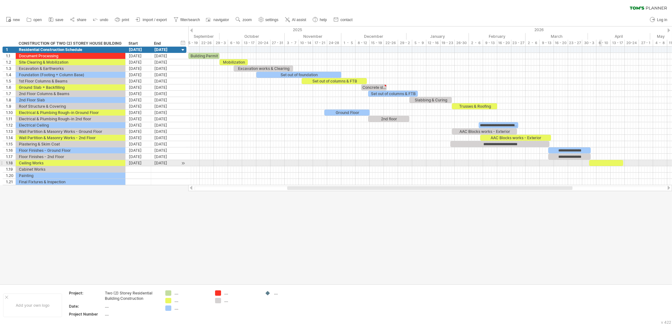
click at [601, 162] on div at bounding box center [606, 163] width 34 height 6
click at [573, 248] on div at bounding box center [336, 155] width 672 height 258
click at [615, 164] on div "**********" at bounding box center [606, 163] width 34 height 6
drag, startPoint x: 623, startPoint y: 161, endPoint x: 633, endPoint y: 160, distance: 9.3
click at [633, 160] on span at bounding box center [631, 163] width 3 height 6
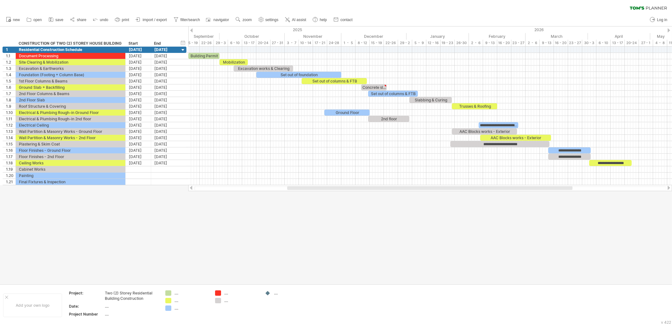
click at [600, 213] on div at bounding box center [336, 155] width 672 height 258
click at [76, 163] on div "Ceiling Works" at bounding box center [70, 163] width 103 height 6
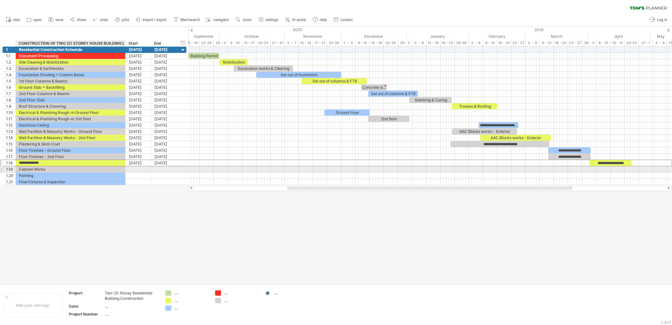
click at [54, 169] on div "Cabinet Works" at bounding box center [70, 169] width 103 height 6
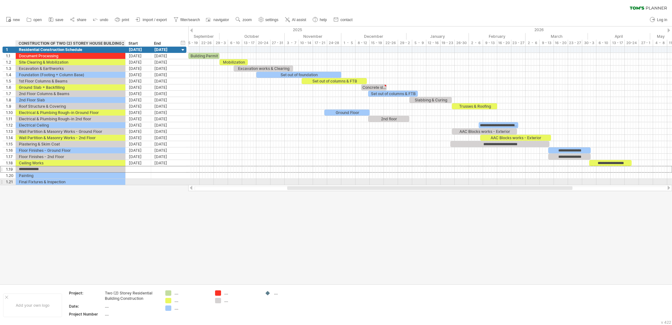
click at [68, 182] on div "Final Fixtures & Inspection" at bounding box center [70, 182] width 103 height 6
drag, startPoint x: 338, startPoint y: 237, endPoint x: 450, endPoint y: 219, distance: 113.4
click at [338, 237] on div at bounding box center [336, 155] width 672 height 258
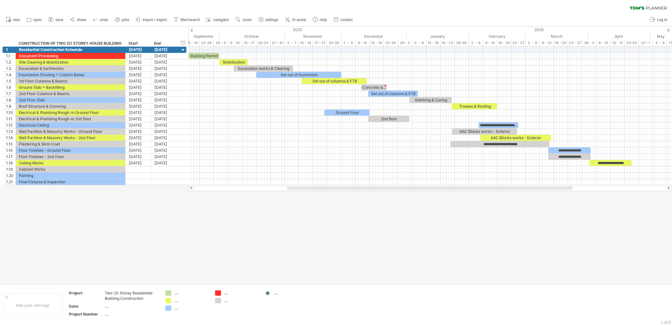
drag, startPoint x: 560, startPoint y: 210, endPoint x: 607, endPoint y: 207, distance: 46.7
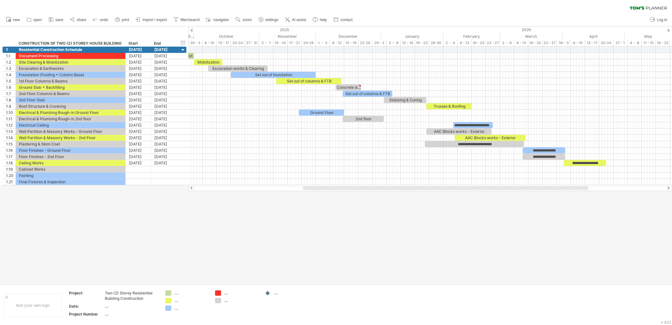
drag, startPoint x: 557, startPoint y: 189, endPoint x: 573, endPoint y: 188, distance: 15.8
click at [573, 188] on div at bounding box center [445, 188] width 285 height 4
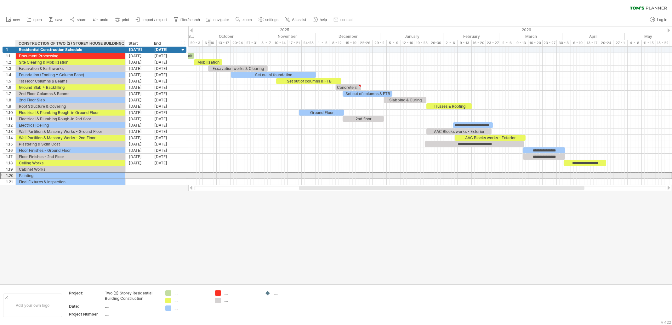
click at [61, 176] on div "Painting" at bounding box center [70, 176] width 103 height 6
click at [35, 181] on div "Final Fixtures & Inspection" at bounding box center [70, 182] width 103 height 6
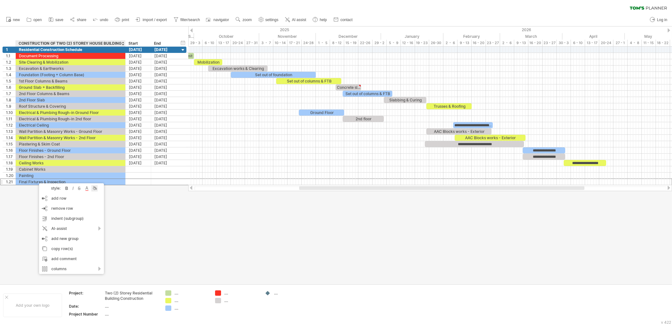
click at [95, 189] on div at bounding box center [94, 188] width 6 height 6
click at [145, 220] on span at bounding box center [146, 222] width 5 height 5
click at [279, 233] on div at bounding box center [336, 155] width 672 height 258
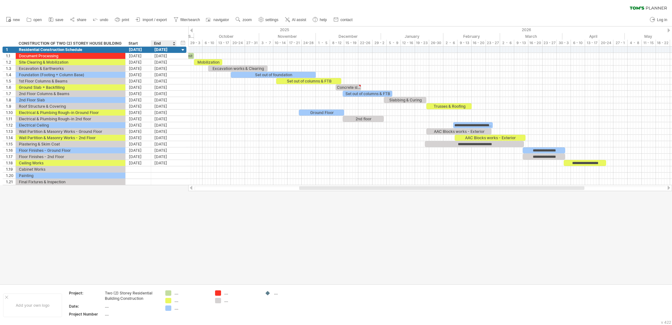
click at [176, 235] on div at bounding box center [336, 155] width 672 height 258
click at [506, 171] on div at bounding box center [430, 169] width 484 height 6
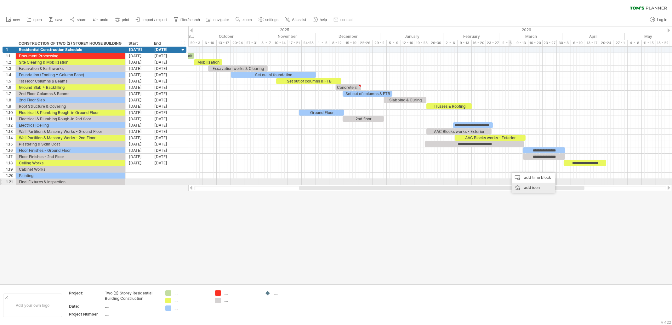
click at [535, 178] on div "add time block" at bounding box center [533, 178] width 43 height 10
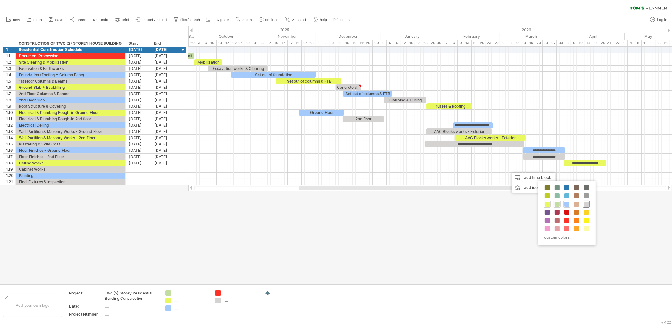
click at [587, 205] on span at bounding box center [586, 204] width 5 height 5
click at [538, 215] on div at bounding box center [336, 155] width 672 height 258
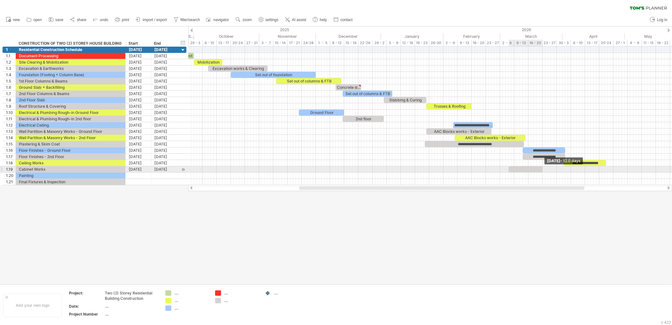
drag, startPoint x: 512, startPoint y: 167, endPoint x: 544, endPoint y: 172, distance: 32.1
click at [544, 172] on div "**********" at bounding box center [430, 116] width 484 height 139
drag, startPoint x: 529, startPoint y: 170, endPoint x: 586, endPoint y: 169, distance: 56.7
click at [586, 169] on div at bounding box center [582, 169] width 34 height 6
drag, startPoint x: 578, startPoint y: 169, endPoint x: 597, endPoint y: 170, distance: 19.5
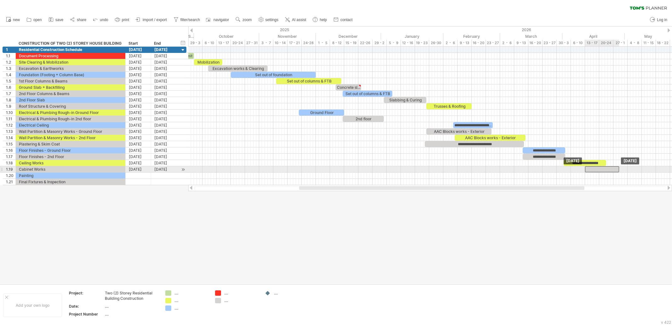
click at [597, 170] on div at bounding box center [602, 169] width 34 height 6
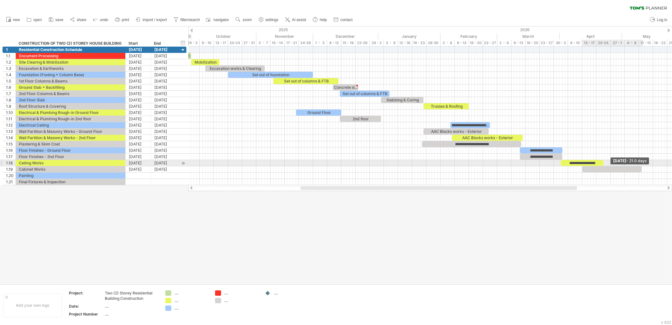
drag, startPoint x: 618, startPoint y: 169, endPoint x: 642, endPoint y: 166, distance: 23.6
click at [642, 166] on span at bounding box center [641, 169] width 3 height 6
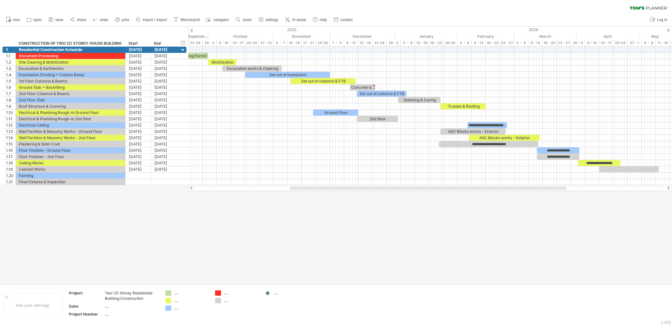
drag, startPoint x: 481, startPoint y: 188, endPoint x: 471, endPoint y: 190, distance: 10.6
click at [471, 190] on div at bounding box center [428, 188] width 276 height 4
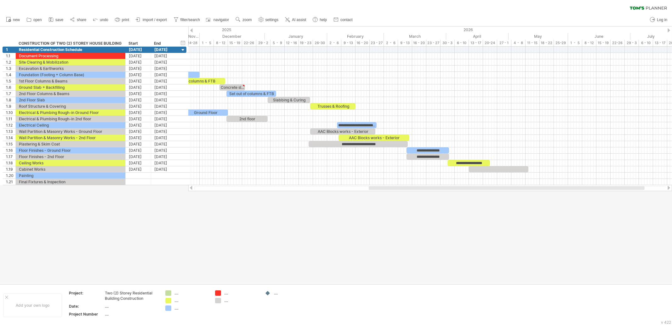
drag, startPoint x: 540, startPoint y: 188, endPoint x: 616, endPoint y: 191, distance: 76.3
click at [616, 191] on div "Trying to reach [DOMAIN_NAME] Connected again... 0% clear filter new 1" at bounding box center [336, 162] width 672 height 325
click at [494, 166] on div at bounding box center [499, 169] width 60 height 6
click at [486, 168] on div at bounding box center [499, 169] width 60 height 6
click at [461, 207] on div at bounding box center [336, 155] width 672 height 258
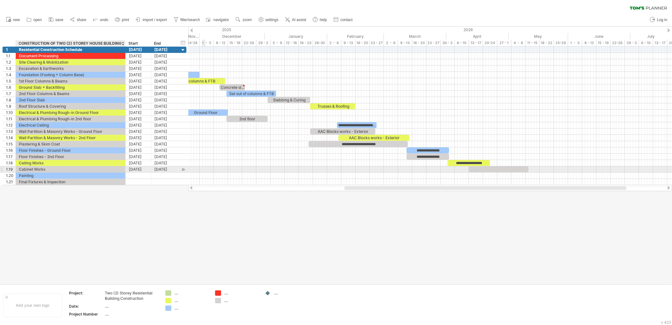
click at [42, 169] on div "Cabinet Works" at bounding box center [70, 169] width 103 height 6
click at [44, 174] on div "Painting" at bounding box center [70, 176] width 103 height 6
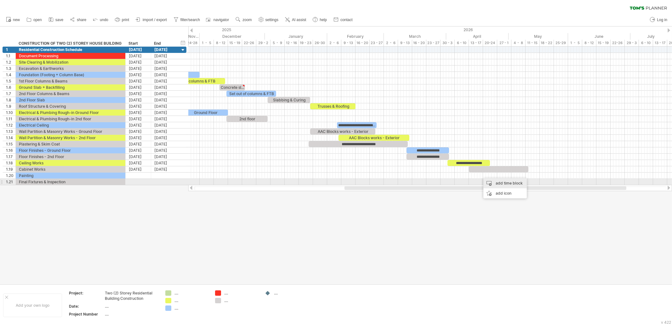
click at [502, 181] on div "add time block" at bounding box center [504, 183] width 43 height 10
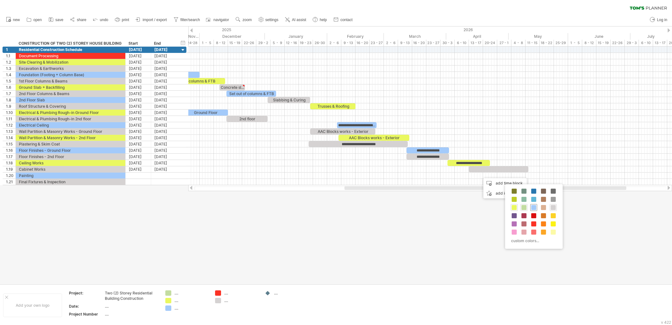
click at [533, 207] on span at bounding box center [533, 207] width 5 height 5
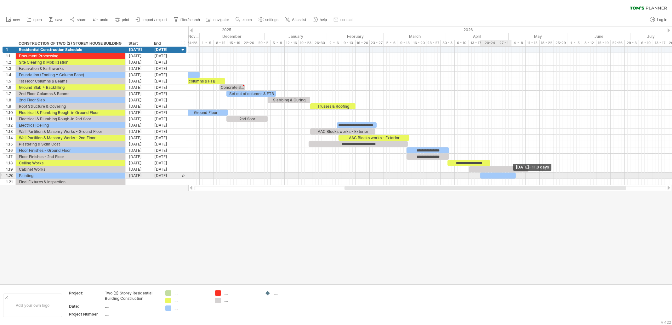
drag, startPoint x: 483, startPoint y: 176, endPoint x: 543, endPoint y: 177, distance: 59.8
click at [517, 177] on span at bounding box center [515, 176] width 3 height 6
drag, startPoint x: 507, startPoint y: 175, endPoint x: 496, endPoint y: 177, distance: 11.1
click at [496, 177] on div at bounding box center [500, 176] width 62 height 6
click at [493, 173] on div at bounding box center [500, 176] width 62 height 6
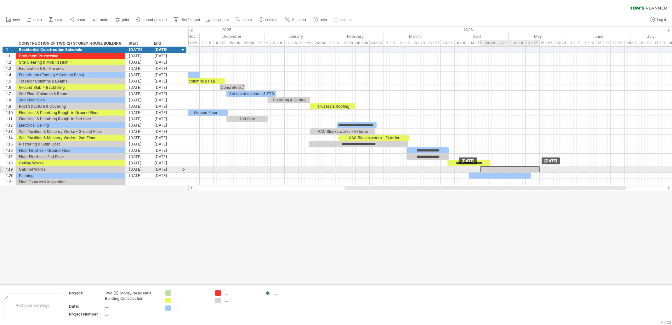
drag, startPoint x: 495, startPoint y: 168, endPoint x: 505, endPoint y: 168, distance: 10.7
click at [505, 168] on div at bounding box center [510, 169] width 60 height 6
click at [478, 206] on div at bounding box center [336, 155] width 672 height 258
click at [496, 168] on div at bounding box center [510, 169] width 60 height 6
click at [495, 173] on div at bounding box center [500, 176] width 62 height 6
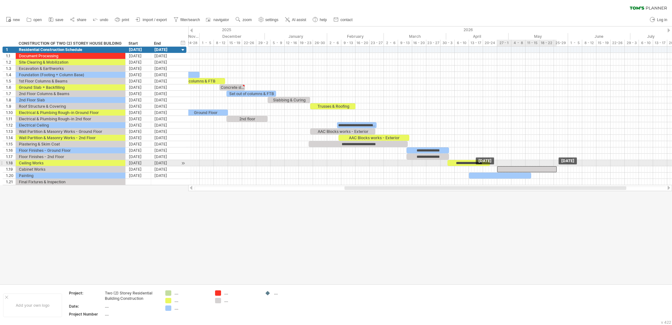
drag, startPoint x: 514, startPoint y: 168, endPoint x: 531, endPoint y: 165, distance: 16.9
click at [531, 166] on div at bounding box center [527, 169] width 60 height 6
drag, startPoint x: 555, startPoint y: 169, endPoint x: 548, endPoint y: 168, distance: 6.6
click at [550, 168] on span at bounding box center [551, 169] width 3 height 6
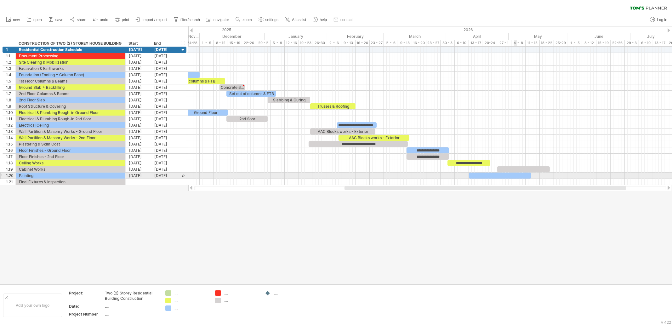
click at [512, 175] on div at bounding box center [500, 176] width 62 height 6
drag, startPoint x: 530, startPoint y: 174, endPoint x: 517, endPoint y: 174, distance: 13.2
click at [517, 174] on div at bounding box center [494, 176] width 50 height 6
click at [521, 173] on div "**********" at bounding box center [430, 116] width 484 height 139
click at [484, 207] on div at bounding box center [336, 155] width 672 height 258
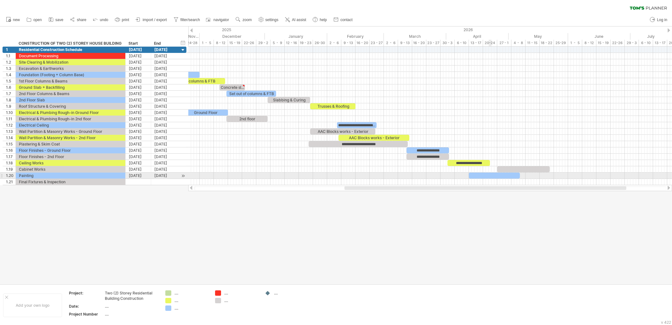
click at [491, 175] on div at bounding box center [494, 176] width 51 height 6
click at [516, 206] on div at bounding box center [336, 155] width 672 height 258
click at [500, 173] on div at bounding box center [494, 176] width 51 height 6
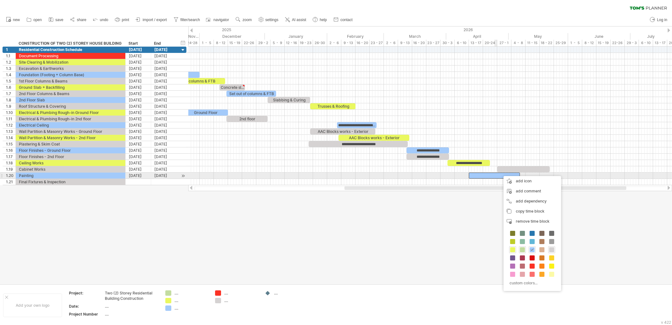
click at [494, 173] on div at bounding box center [494, 176] width 51 height 6
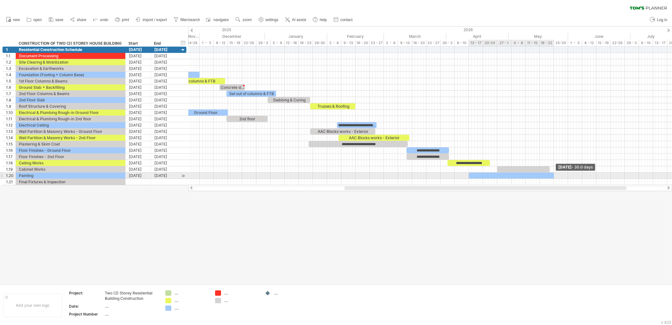
drag, startPoint x: 519, startPoint y: 174, endPoint x: 553, endPoint y: 175, distance: 34.4
click at [553, 175] on span at bounding box center [554, 176] width 3 height 6
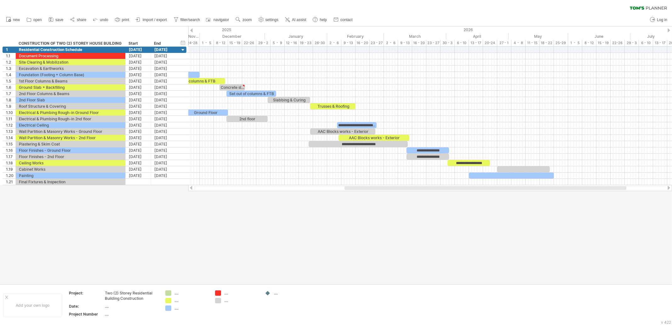
click at [475, 233] on div at bounding box center [336, 155] width 672 height 258
click at [510, 173] on div at bounding box center [511, 176] width 85 height 6
drag, startPoint x: 499, startPoint y: 200, endPoint x: 502, endPoint y: 194, distance: 7.3
click at [499, 199] on div at bounding box center [336, 155] width 672 height 258
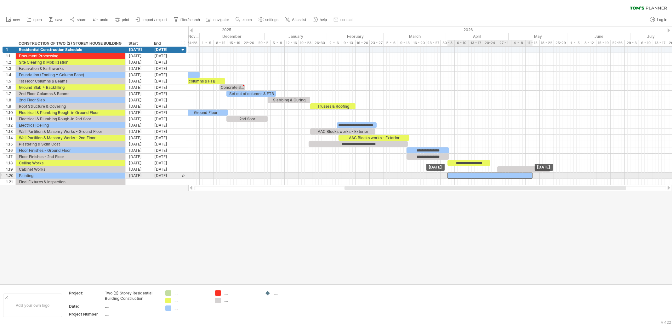
drag, startPoint x: 508, startPoint y: 174, endPoint x: 486, endPoint y: 177, distance: 21.8
click at [486, 177] on div at bounding box center [489, 176] width 85 height 6
drag, startPoint x: 471, startPoint y: 174, endPoint x: 429, endPoint y: 171, distance: 41.7
click at [429, 171] on div "**********" at bounding box center [430, 116] width 484 height 139
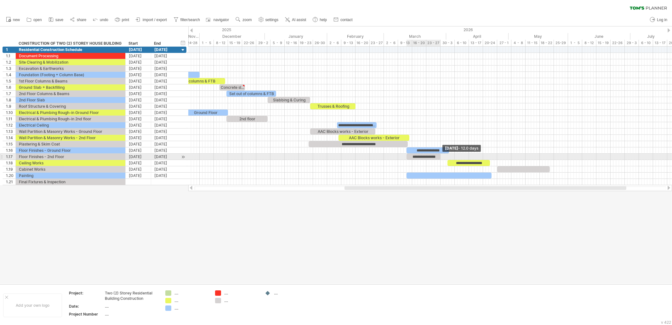
drag, startPoint x: 448, startPoint y: 155, endPoint x: 440, endPoint y: 155, distance: 8.8
click at [440, 155] on span at bounding box center [440, 157] width 3 height 6
click at [444, 150] on div "**********" at bounding box center [427, 150] width 43 height 6
drag, startPoint x: 449, startPoint y: 149, endPoint x: 440, endPoint y: 151, distance: 9.0
click at [440, 151] on span at bounding box center [440, 150] width 3 height 6
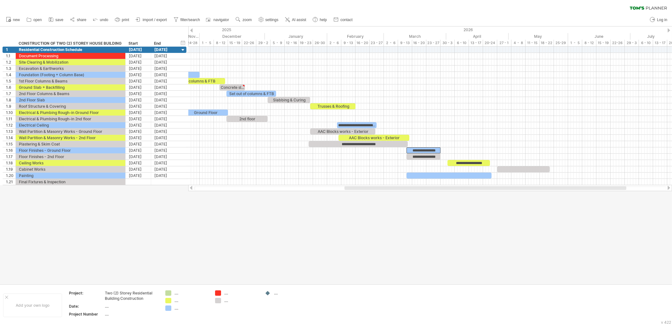
drag, startPoint x: 430, startPoint y: 202, endPoint x: 434, endPoint y: 188, distance: 14.1
click at [430, 202] on div at bounding box center [336, 155] width 672 height 258
drag, startPoint x: 432, startPoint y: 172, endPoint x: 450, endPoint y: 172, distance: 17.9
click at [450, 173] on div at bounding box center [467, 176] width 85 height 6
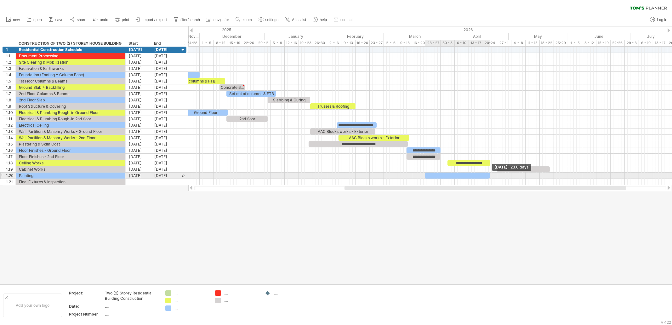
drag, startPoint x: 510, startPoint y: 176, endPoint x: 491, endPoint y: 174, distance: 19.3
click at [491, 174] on span at bounding box center [490, 176] width 3 height 6
click at [514, 168] on div at bounding box center [523, 169] width 53 height 6
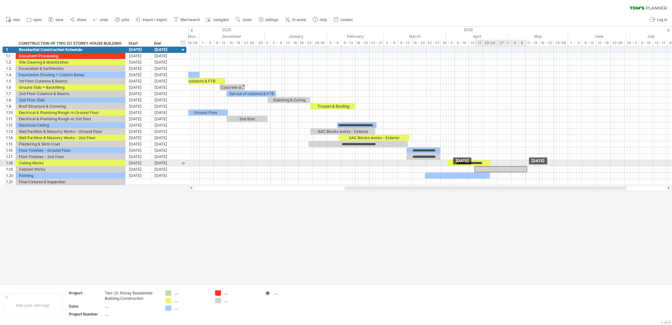
drag, startPoint x: 521, startPoint y: 166, endPoint x: 499, endPoint y: 165, distance: 22.1
click at [499, 166] on div at bounding box center [501, 169] width 53 height 6
drag, startPoint x: 527, startPoint y: 168, endPoint x: 518, endPoint y: 167, distance: 9.1
click at [518, 167] on span at bounding box center [517, 169] width 3 height 6
drag, startPoint x: 498, startPoint y: 219, endPoint x: 512, endPoint y: 182, distance: 39.1
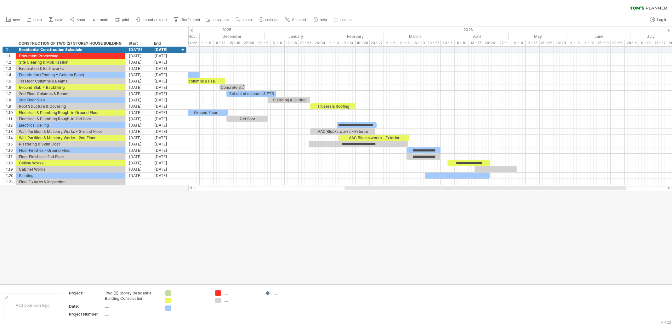
click at [498, 217] on div at bounding box center [336, 155] width 672 height 258
click at [506, 167] on div at bounding box center [496, 169] width 43 height 6
drag, startPoint x: 475, startPoint y: 236, endPoint x: 463, endPoint y: 207, distance: 31.3
click at [475, 234] on div at bounding box center [336, 155] width 672 height 258
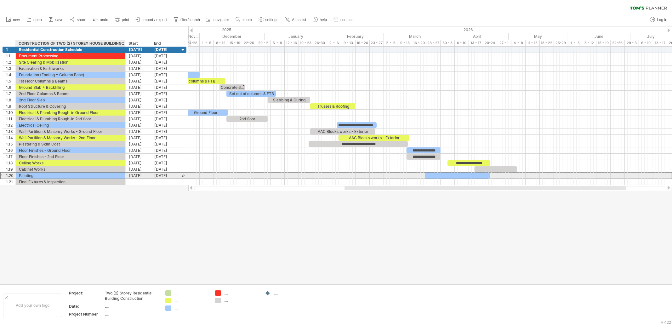
click at [28, 173] on div "Painting" at bounding box center [70, 176] width 103 height 6
click at [376, 212] on div at bounding box center [336, 155] width 672 height 258
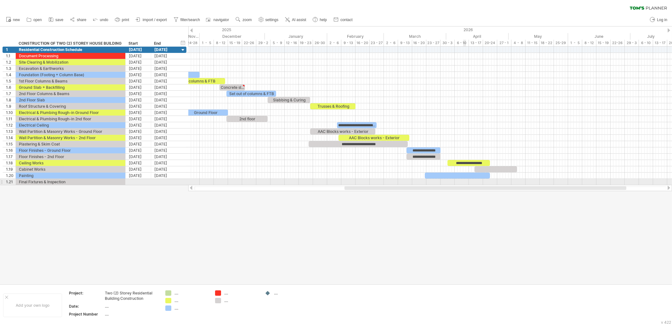
click at [464, 180] on div at bounding box center [430, 182] width 484 height 6
drag, startPoint x: 490, startPoint y: 174, endPoint x: 542, endPoint y: 175, distance: 52.0
click at [542, 175] on div "**********" at bounding box center [430, 116] width 484 height 139
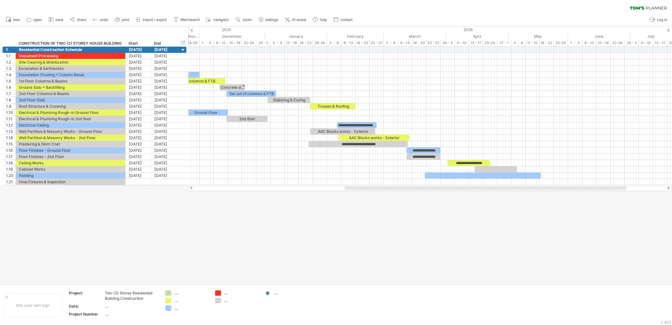
click at [534, 216] on div at bounding box center [336, 155] width 672 height 258
click at [465, 175] on div at bounding box center [483, 176] width 116 height 6
click at [508, 168] on div at bounding box center [496, 169] width 43 height 6
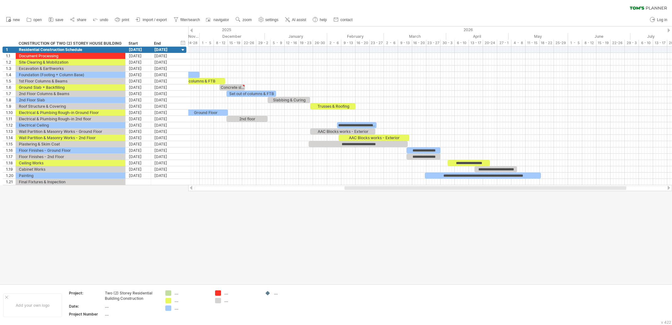
click at [513, 219] on div at bounding box center [336, 155] width 672 height 258
click at [513, 169] on div "**********" at bounding box center [496, 169] width 43 height 6
drag, startPoint x: 496, startPoint y: 227, endPoint x: 515, endPoint y: 173, distance: 57.2
click at [495, 223] on div at bounding box center [336, 155] width 672 height 258
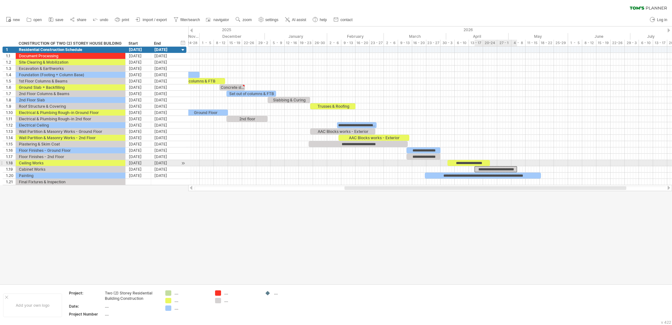
click at [505, 166] on div "**********" at bounding box center [496, 169] width 43 height 6
drag, startPoint x: 502, startPoint y: 168, endPoint x: 511, endPoint y: 167, distance: 9.2
click at [511, 167] on div "**********" at bounding box center [496, 169] width 43 height 6
click at [504, 168] on div "**********" at bounding box center [496, 169] width 43 height 6
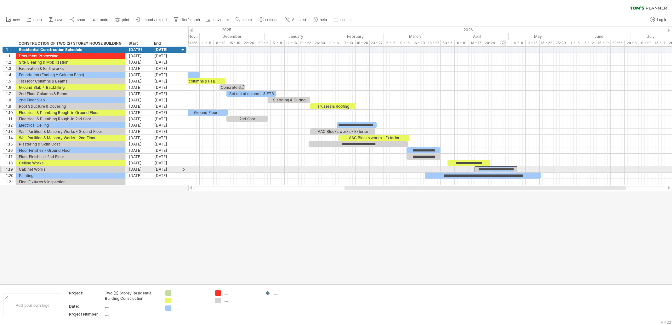
click at [504, 168] on div "**********" at bounding box center [496, 169] width 43 height 6
drag, startPoint x: 503, startPoint y: 168, endPoint x: 522, endPoint y: 170, distance: 19.0
click at [522, 170] on div "**********" at bounding box center [430, 116] width 484 height 139
click at [511, 167] on div "**********" at bounding box center [496, 169] width 43 height 6
click at [516, 168] on span at bounding box center [517, 169] width 3 height 6
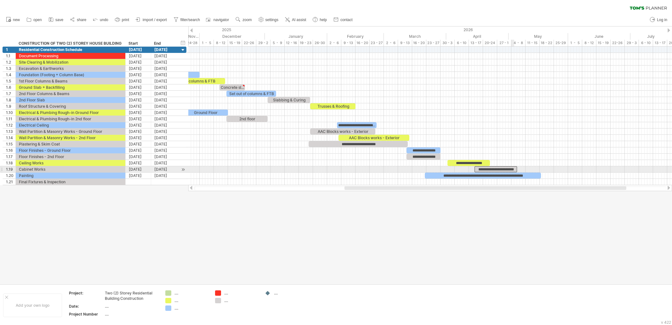
click at [513, 168] on div "**********" at bounding box center [496, 169] width 43 height 6
click at [514, 212] on div at bounding box center [336, 155] width 672 height 258
drag, startPoint x: 517, startPoint y: 168, endPoint x: 528, endPoint y: 168, distance: 11.3
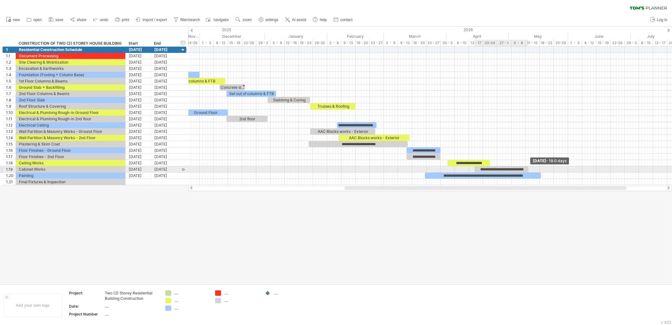
click at [528, 168] on span at bounding box center [528, 169] width 3 height 6
drag, startPoint x: 526, startPoint y: 207, endPoint x: 529, endPoint y: 191, distance: 16.6
click at [527, 207] on div at bounding box center [336, 155] width 672 height 258
click at [516, 173] on div "**********" at bounding box center [483, 176] width 116 height 6
click at [541, 174] on span at bounding box center [541, 176] width 3 height 6
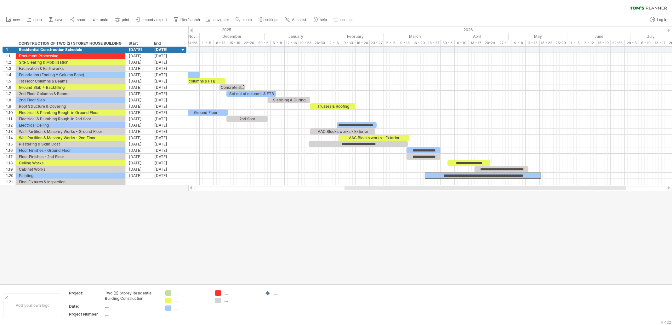
click at [537, 201] on div at bounding box center [336, 155] width 672 height 258
click at [435, 176] on div "**********" at bounding box center [483, 176] width 116 height 6
drag, startPoint x: 425, startPoint y: 174, endPoint x: 428, endPoint y: 172, distance: 3.5
click at [428, 173] on span at bounding box center [428, 176] width 3 height 6
drag, startPoint x: 451, startPoint y: 225, endPoint x: 420, endPoint y: 196, distance: 42.3
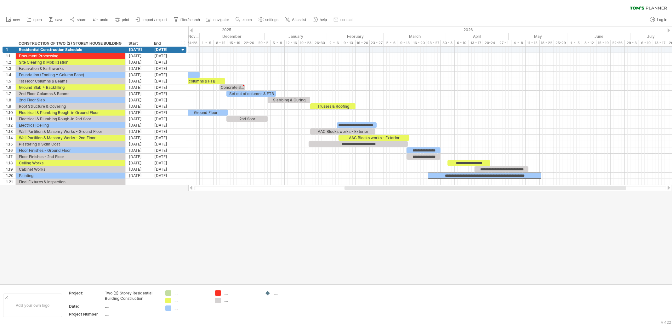
click at [452, 225] on div at bounding box center [336, 155] width 672 height 258
click at [65, 175] on div "Painting" at bounding box center [70, 176] width 103 height 6
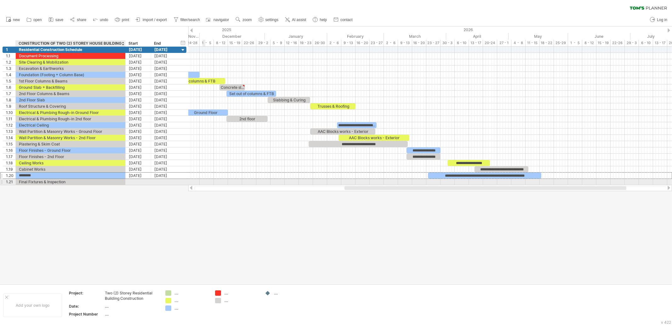
click at [65, 180] on div "Final Fixtures & Inspection" at bounding box center [70, 182] width 103 height 6
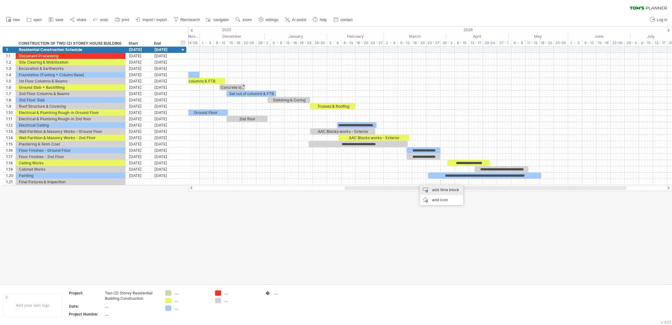
click at [445, 191] on div "add time block" at bounding box center [441, 190] width 43 height 10
click at [496, 217] on span at bounding box center [496, 217] width 5 height 5
drag, startPoint x: 455, startPoint y: 187, endPoint x: 552, endPoint y: 194, distance: 97.6
click at [552, 194] on div "Trying to reach [DOMAIN_NAME] Connected again... 0% clear filter new 1" at bounding box center [336, 162] width 672 height 325
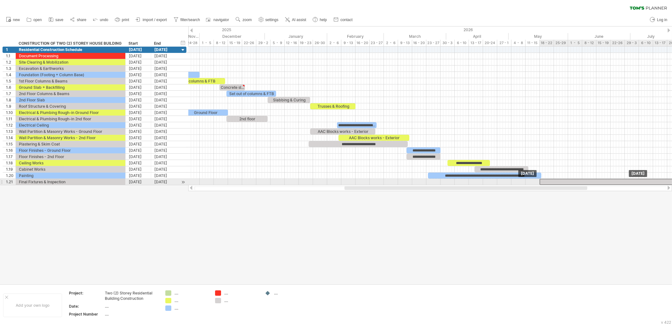
drag, startPoint x: 469, startPoint y: 180, endPoint x: 592, endPoint y: 182, distance: 123.1
click at [592, 182] on div at bounding box center [608, 182] width 136 height 6
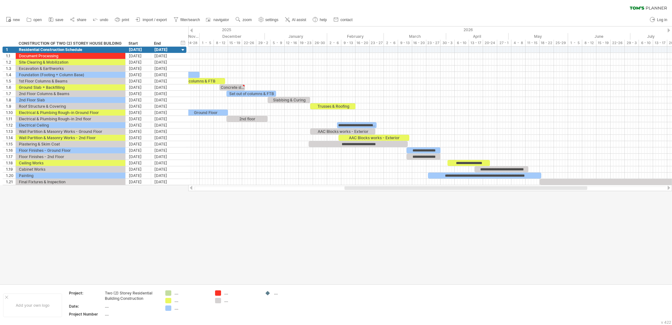
click at [497, 196] on div at bounding box center [336, 155] width 672 height 258
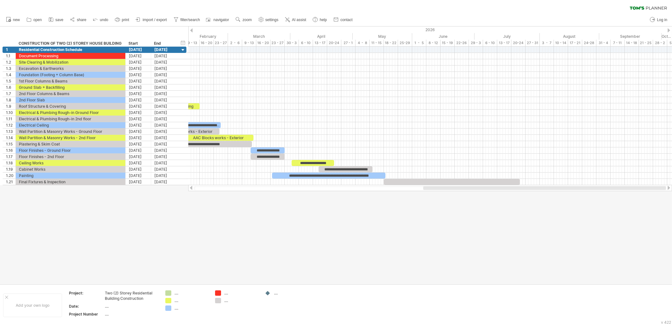
drag, startPoint x: 404, startPoint y: 189, endPoint x: 491, endPoint y: 193, distance: 87.3
click at [491, 193] on div "Trying to reach [DOMAIN_NAME] Connected again... 0% clear filter new 1" at bounding box center [336, 162] width 672 height 325
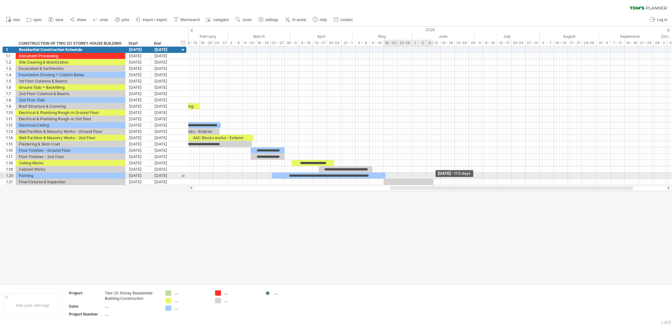
drag, startPoint x: 520, startPoint y: 180, endPoint x: 433, endPoint y: 178, distance: 86.3
click at [433, 179] on span at bounding box center [433, 182] width 3 height 6
click at [425, 213] on div at bounding box center [336, 155] width 672 height 258
click at [404, 180] on div at bounding box center [409, 182] width 50 height 6
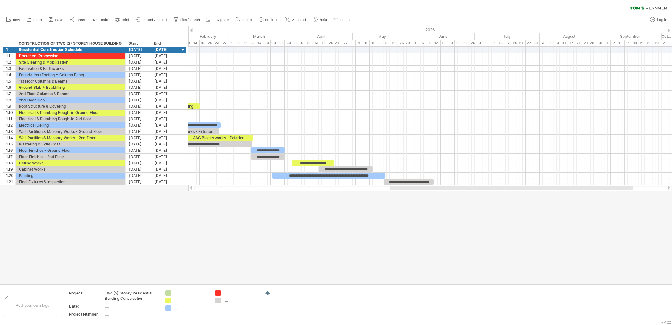
click at [405, 201] on div at bounding box center [336, 155] width 672 height 258
click at [413, 182] on div "**********" at bounding box center [409, 182] width 50 height 6
drag, startPoint x: 413, startPoint y: 236, endPoint x: 411, endPoint y: 231, distance: 5.8
click at [414, 236] on div at bounding box center [336, 155] width 672 height 258
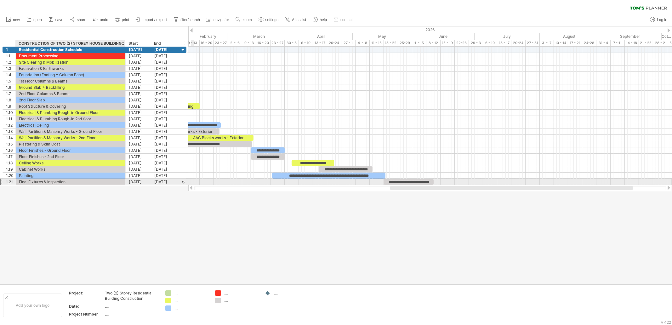
click at [43, 182] on div "Final Fixtures & Inspection" at bounding box center [70, 182] width 103 height 6
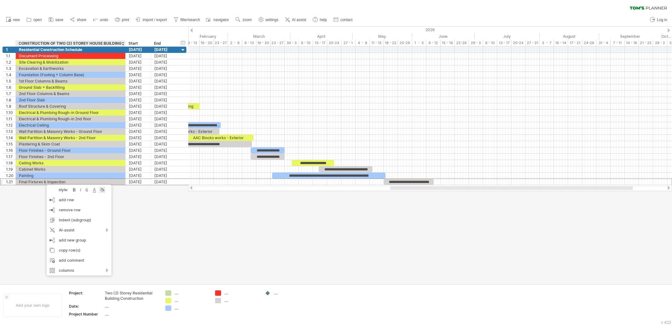
click at [104, 192] on div at bounding box center [102, 190] width 6 height 6
click at [125, 218] on span at bounding box center [125, 217] width 5 height 5
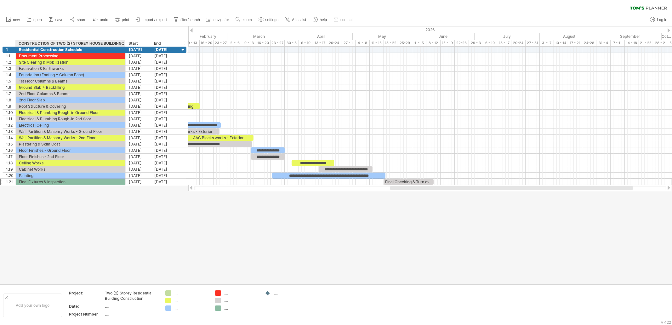
drag, startPoint x: 43, startPoint y: 214, endPoint x: 41, endPoint y: 192, distance: 22.1
click at [43, 214] on div at bounding box center [336, 155] width 672 height 258
click at [50, 180] on div "Final Fixtures & Inspection" at bounding box center [70, 182] width 103 height 6
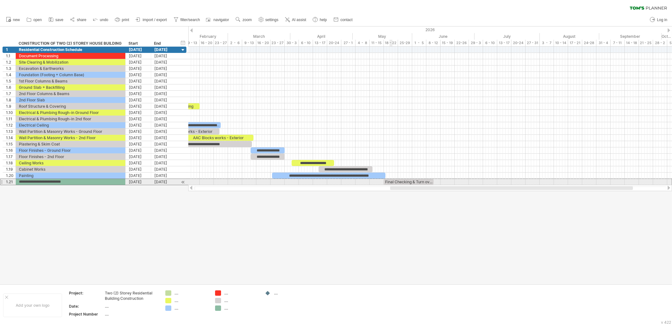
click at [392, 182] on div "Final Checking & Turn over" at bounding box center [409, 182] width 50 height 6
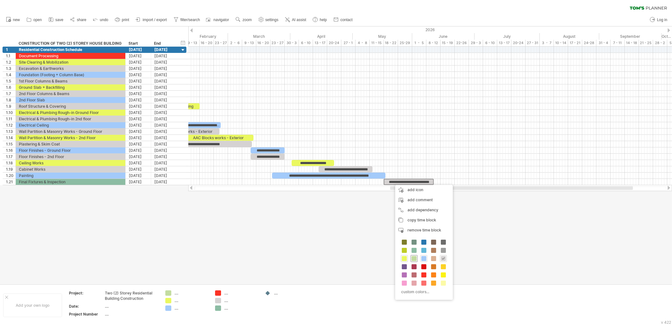
click at [414, 258] on span at bounding box center [414, 258] width 5 height 5
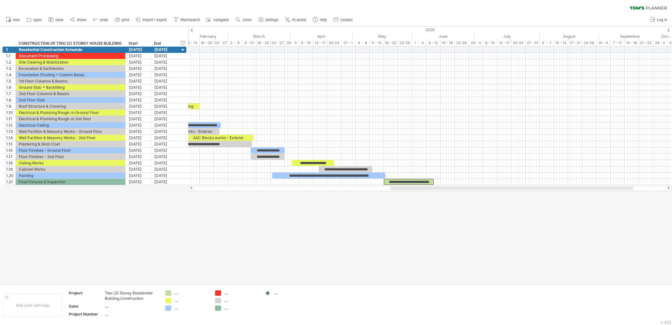
click at [359, 240] on div at bounding box center [336, 155] width 672 height 258
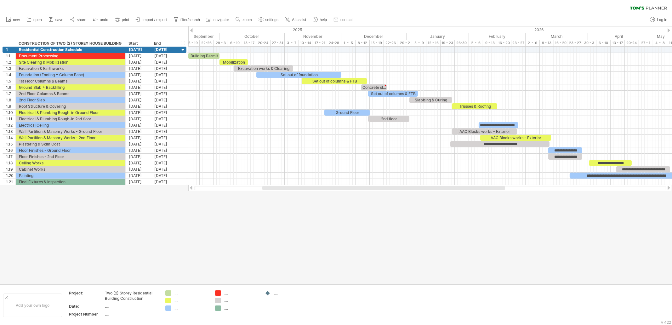
drag, startPoint x: 403, startPoint y: 189, endPoint x: 276, endPoint y: 196, distance: 128.0
click at [276, 196] on div "Trying to reach [DOMAIN_NAME] Connected again... 0% clear filter new 1" at bounding box center [336, 162] width 672 height 325
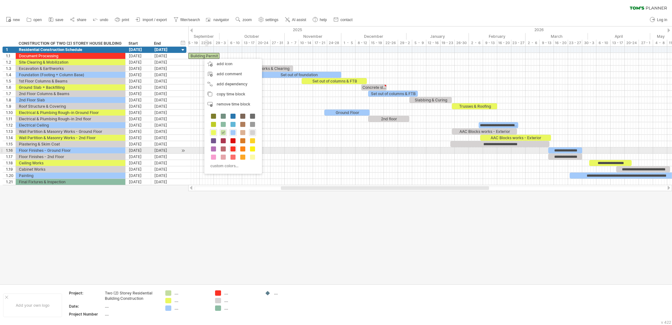
click at [233, 148] on span at bounding box center [232, 148] width 5 height 5
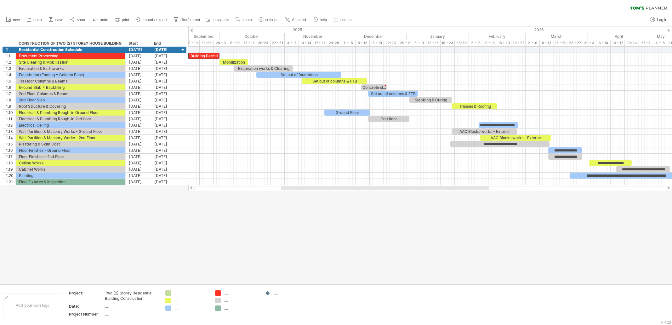
click at [247, 236] on div at bounding box center [336, 155] width 672 height 258
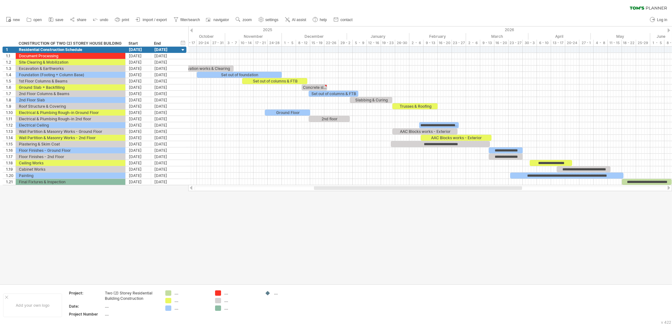
drag, startPoint x: 289, startPoint y: 189, endPoint x: 322, endPoint y: 191, distance: 33.2
click at [322, 191] on div "Trying to reach [DOMAIN_NAME] Connected again... 0% clear filter new 1" at bounding box center [336, 162] width 672 height 325
click at [186, 44] on div "hide start/end/duration show start/end/duration" at bounding box center [183, 42] width 6 height 7
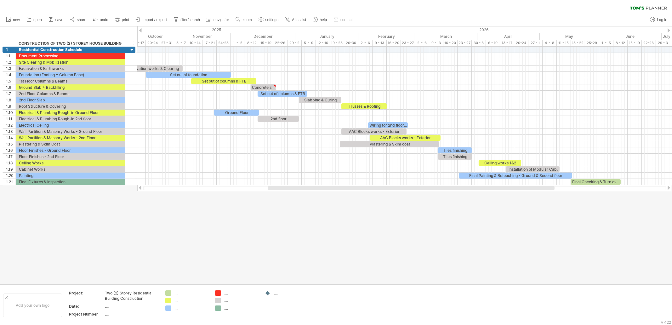
drag, startPoint x: 342, startPoint y: 190, endPoint x: 332, endPoint y: 189, distance: 10.2
click at [332, 189] on div at bounding box center [404, 188] width 523 height 4
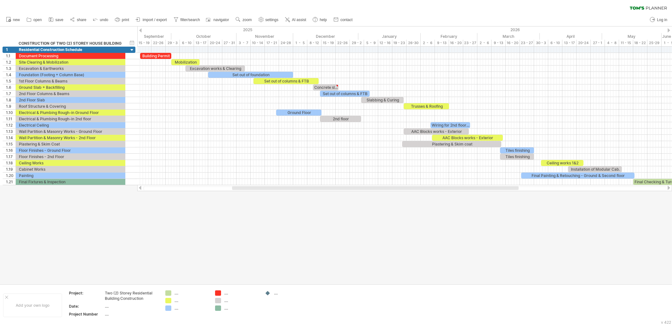
drag, startPoint x: 320, startPoint y: 188, endPoint x: 284, endPoint y: 187, distance: 35.9
click at [284, 187] on div at bounding box center [375, 188] width 287 height 4
click at [105, 230] on div at bounding box center [336, 155] width 672 height 258
click at [45, 43] on div "CONSTRUCTION OF TWO (2) STOREY HOUSE BUILDING" at bounding box center [70, 43] width 103 height 6
click at [45, 43] on input "**********" at bounding box center [70, 43] width 103 height 6
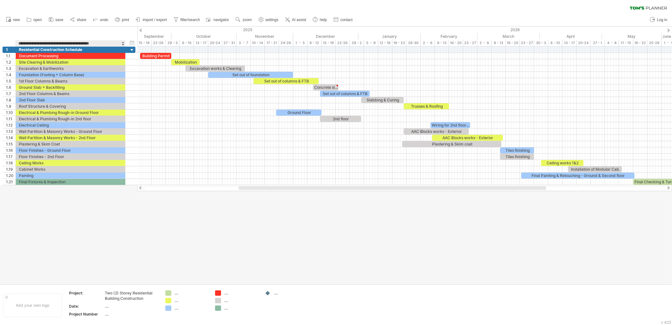
click at [49, 43] on input "**********" at bounding box center [70, 43] width 103 height 6
type input "*"
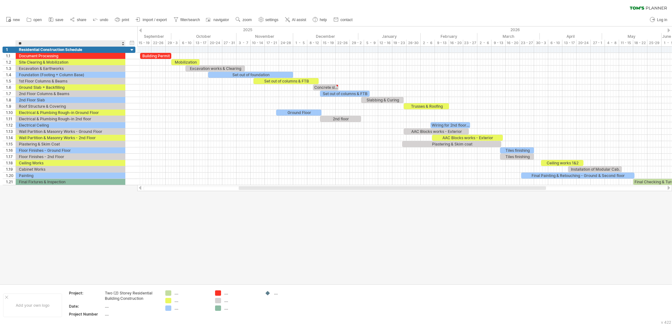
type input "*"
click at [49, 43] on input "**********" at bounding box center [70, 43] width 103 height 6
click at [18, 45] on div "**********" at bounding box center [70, 43] width 110 height 6
click at [18, 43] on div "**********" at bounding box center [70, 43] width 110 height 6
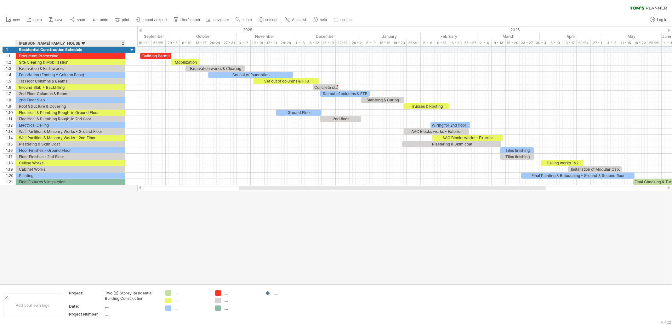
click at [20, 43] on div "RAMOS FAMILY HOUSE ♥" at bounding box center [70, 43] width 103 height 6
click at [0, 0] on input "**********" at bounding box center [0, 0] width 0 height 0
click at [19, 44] on input "**********" at bounding box center [70, 43] width 103 height 6
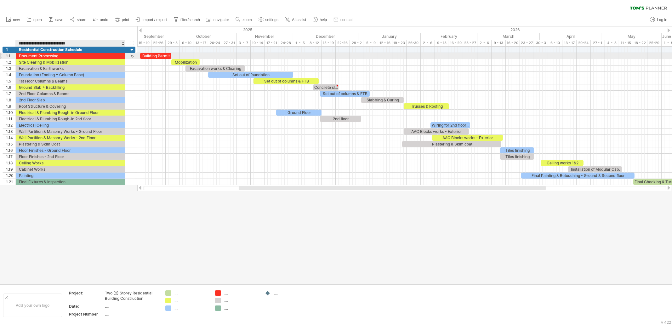
type input "**********"
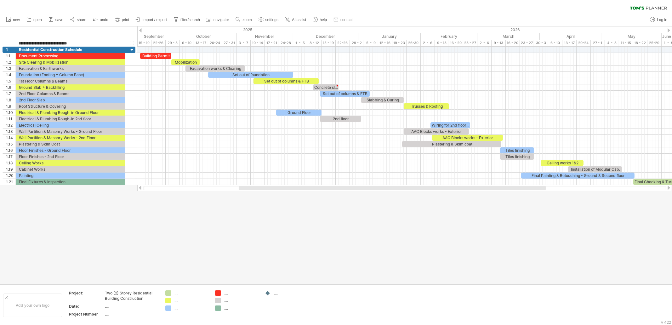
click at [131, 203] on div at bounding box center [336, 155] width 672 height 258
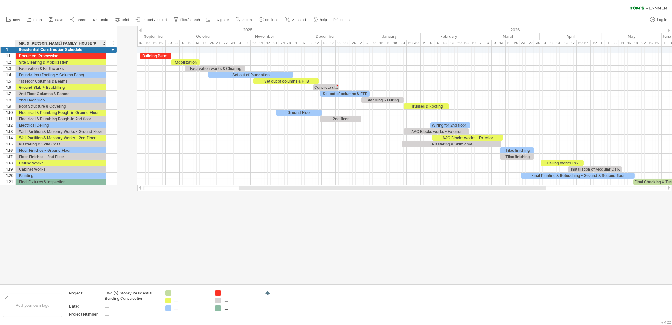
drag, startPoint x: 124, startPoint y: 44, endPoint x: 104, endPoint y: 48, distance: 19.9
click at [104, 48] on div "Trying to reach [DOMAIN_NAME] Connected again... 0% clear filter new 1" at bounding box center [336, 162] width 672 height 325
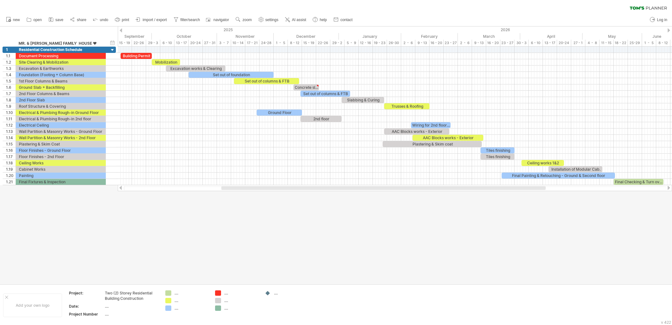
click at [206, 264] on div at bounding box center [336, 155] width 672 height 258
click at [318, 191] on div at bounding box center [395, 188] width 554 height 6
click at [270, 250] on div at bounding box center [336, 155] width 672 height 258
click at [248, 227] on div at bounding box center [336, 155] width 672 height 258
click at [50, 188] on div "add row Ctrl+Enter Cmd+Enter" at bounding box center [46, 187] width 65 height 10
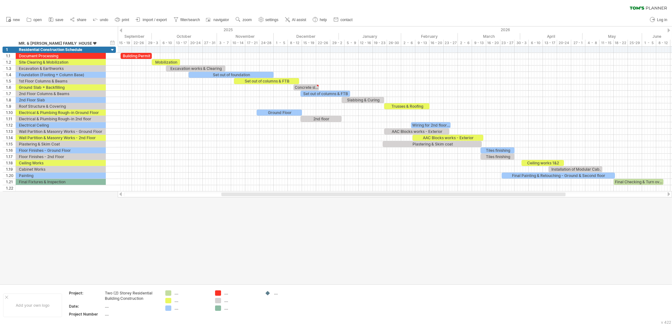
drag, startPoint x: 199, startPoint y: 243, endPoint x: 282, endPoint y: 245, distance: 82.8
click at [200, 243] on div at bounding box center [336, 155] width 672 height 258
drag, startPoint x: 663, startPoint y: 180, endPoint x: 653, endPoint y: 179, distance: 10.3
click at [653, 179] on span at bounding box center [653, 182] width 3 height 6
click at [637, 204] on div at bounding box center [336, 155] width 672 height 258
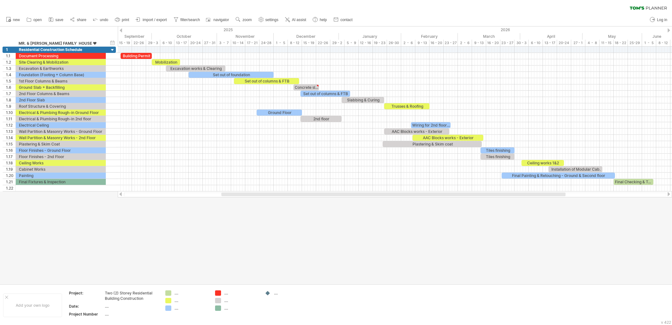
click at [612, 233] on div at bounding box center [336, 155] width 672 height 258
click at [56, 20] on span "save" at bounding box center [59, 20] width 8 height 4
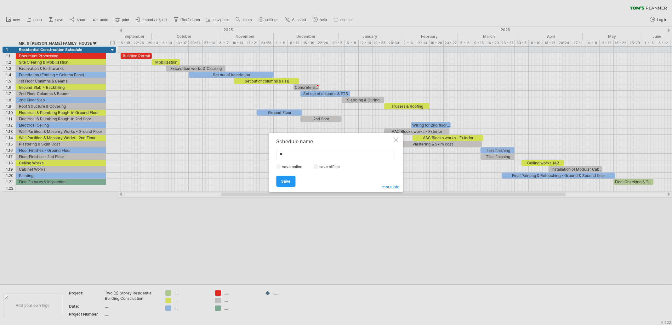
type input "*"
type input "**********"
click at [287, 181] on span "Save" at bounding box center [285, 181] width 9 height 5
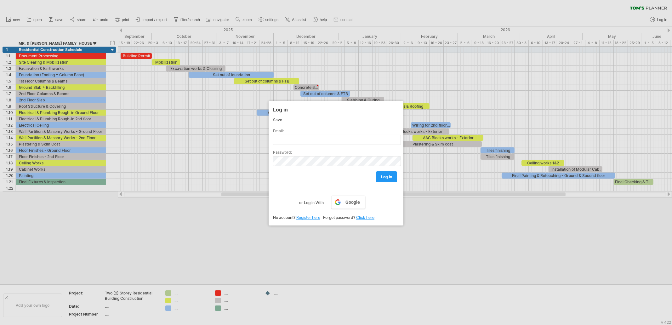
drag, startPoint x: 390, startPoint y: 239, endPoint x: 367, endPoint y: 228, distance: 25.6
click at [387, 237] on div at bounding box center [336, 162] width 672 height 325
click at [218, 118] on div at bounding box center [336, 162] width 672 height 325
click at [389, 178] on link "log in" at bounding box center [386, 176] width 21 height 11
click at [420, 294] on div at bounding box center [336, 162] width 672 height 325
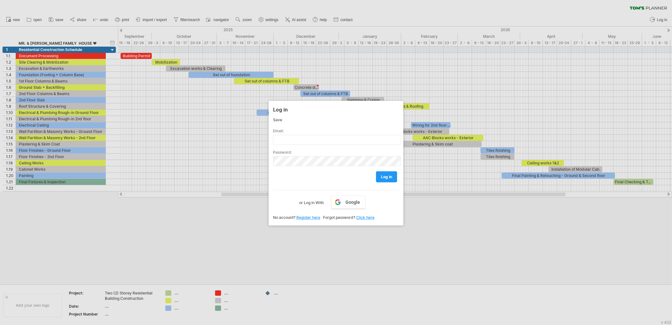
click at [299, 216] on link "Register here" at bounding box center [308, 217] width 24 height 5
drag, startPoint x: 233, startPoint y: 224, endPoint x: 241, endPoint y: 206, distance: 19.6
click at [235, 224] on div at bounding box center [336, 162] width 672 height 325
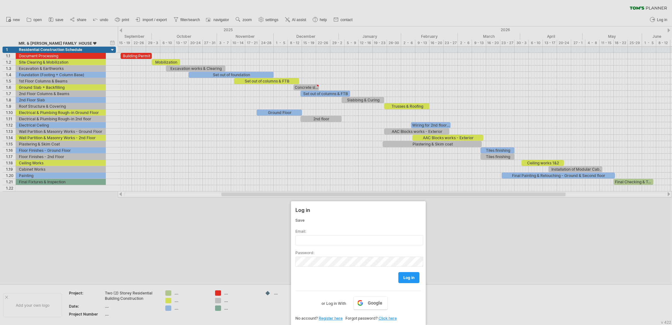
drag, startPoint x: 300, startPoint y: 109, endPoint x: 322, endPoint y: 253, distance: 145.6
click at [322, 253] on div "Log in Save Email: Password: log in Google or Log in With No account? Register …" at bounding box center [358, 263] width 135 height 125
drag, startPoint x: 332, startPoint y: 208, endPoint x: 328, endPoint y: 238, distance: 29.6
click at [328, 238] on div "Log in Save Email: Password: log in Google or Log in With No account? Register …" at bounding box center [354, 263] width 135 height 125
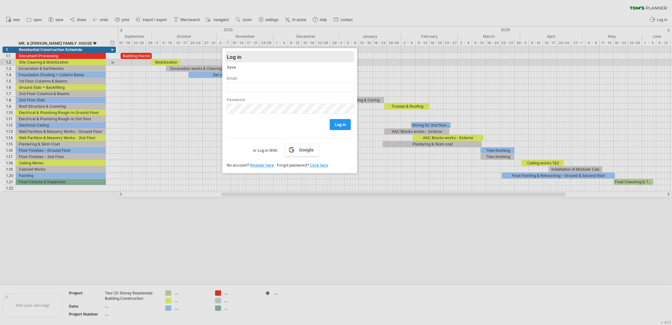
drag, startPoint x: 332, startPoint y: 212, endPoint x: 267, endPoint y: 59, distance: 165.8
click at [267, 59] on div "Log in" at bounding box center [290, 56] width 126 height 11
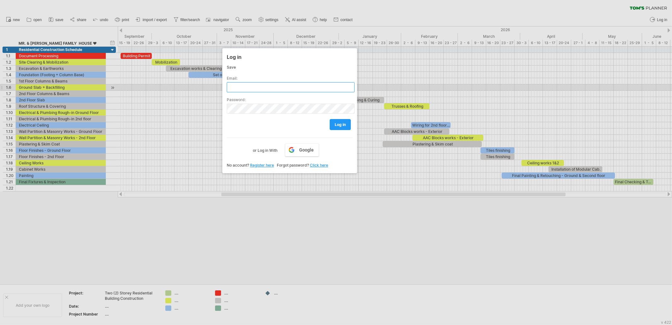
click at [257, 87] on input "text" at bounding box center [291, 87] width 128 height 10
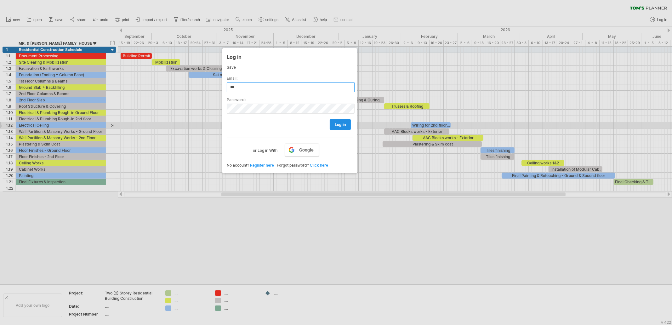
type input "***"
click at [336, 128] on link "log in" at bounding box center [340, 124] width 21 height 11
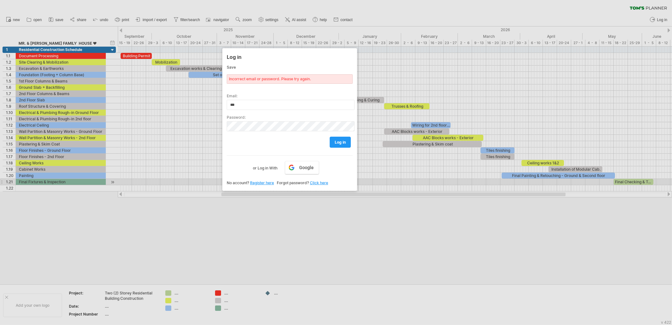
click at [322, 181] on link "Click here" at bounding box center [319, 182] width 18 height 5
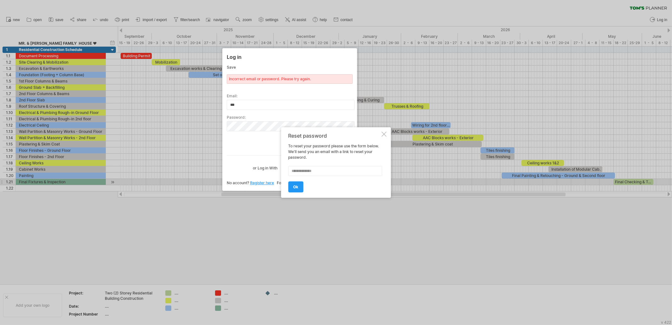
click at [384, 132] on div at bounding box center [384, 134] width 5 height 5
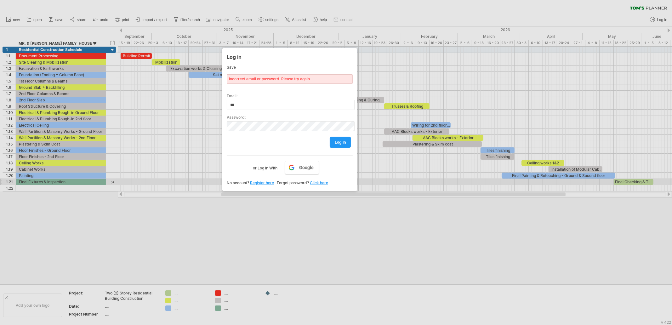
click at [321, 181] on link "Click here" at bounding box center [319, 182] width 18 height 5
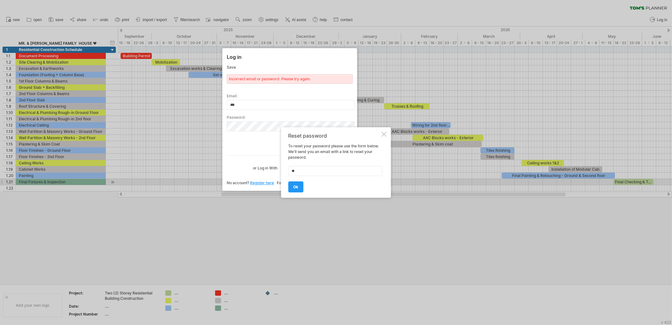
drag, startPoint x: 302, startPoint y: 171, endPoint x: 269, endPoint y: 171, distance: 33.1
click at [269, 171] on div "Trying to reach plan.tomsplanner.com Connected again... 0% loading... clear fil…" at bounding box center [336, 162] width 672 height 325
type input "**********"
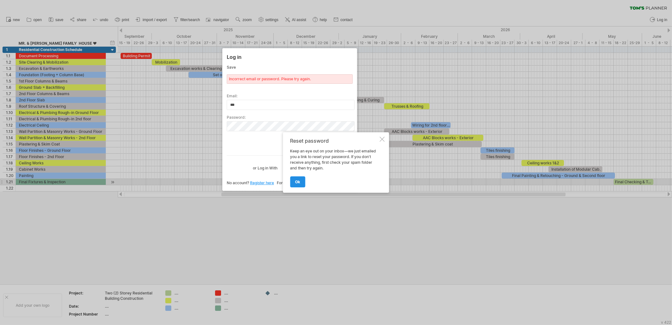
click at [291, 179] on link "ok" at bounding box center [297, 181] width 15 height 11
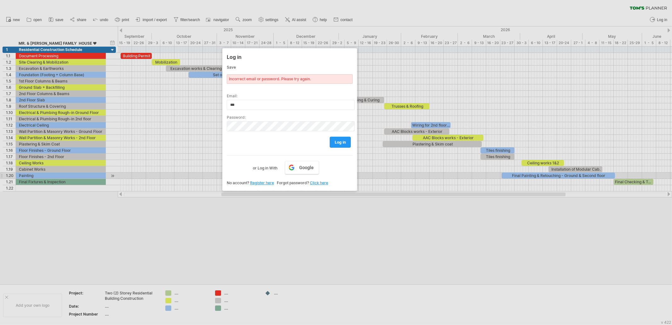
click at [375, 214] on div at bounding box center [336, 162] width 672 height 325
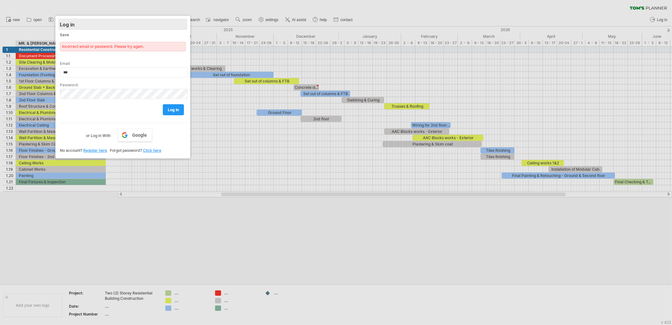
drag, startPoint x: 271, startPoint y: 78, endPoint x: 96, endPoint y: 44, distance: 178.3
click at [94, 30] on div "Log in" at bounding box center [123, 24] width 126 height 11
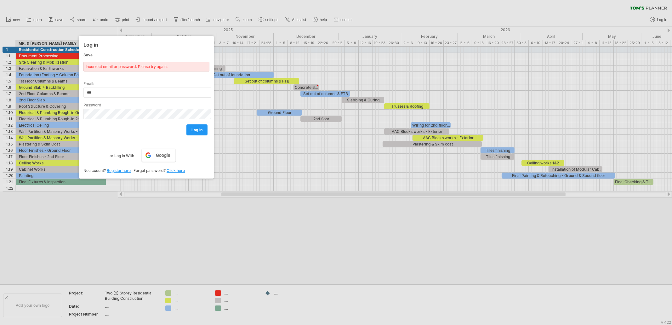
drag, startPoint x: 124, startPoint y: 216, endPoint x: 126, endPoint y: 213, distance: 4.1
click at [124, 216] on div at bounding box center [336, 162] width 672 height 325
click at [127, 210] on div at bounding box center [336, 162] width 672 height 325
click at [128, 210] on div at bounding box center [336, 162] width 672 height 325
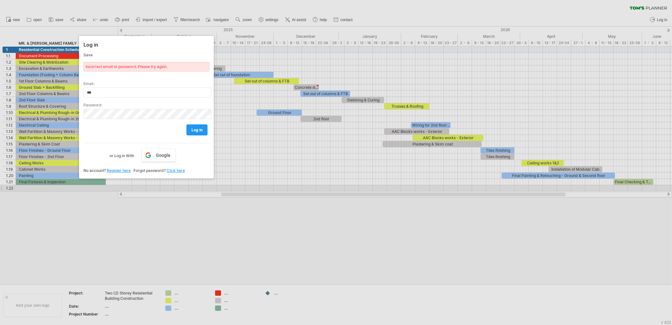
click at [150, 187] on div at bounding box center [336, 162] width 672 height 325
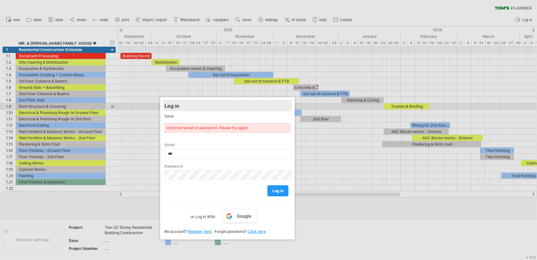
drag, startPoint x: 129, startPoint y: 43, endPoint x: 224, endPoint y: 87, distance: 104.8
click at [224, 100] on div "Log in" at bounding box center [228, 105] width 126 height 11
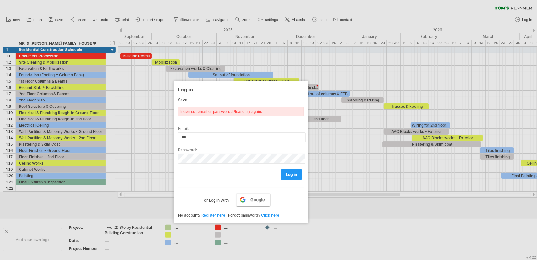
click at [247, 202] on link "Google" at bounding box center [253, 199] width 34 height 13
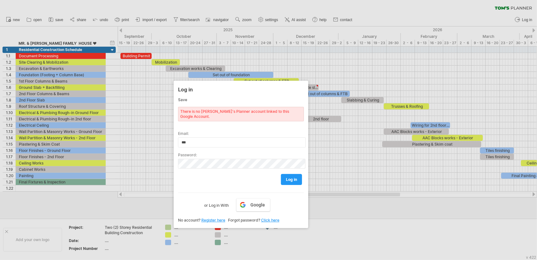
click at [216, 218] on link "Register here" at bounding box center [214, 220] width 24 height 5
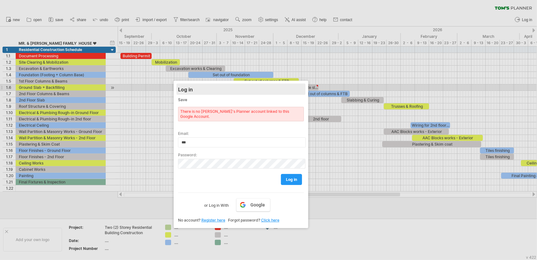
click at [196, 90] on div "Log in" at bounding box center [241, 88] width 126 height 11
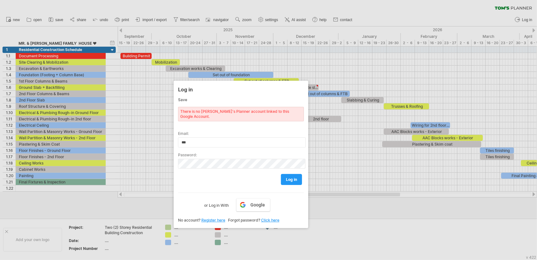
click at [271, 218] on link "Click here" at bounding box center [270, 220] width 18 height 5
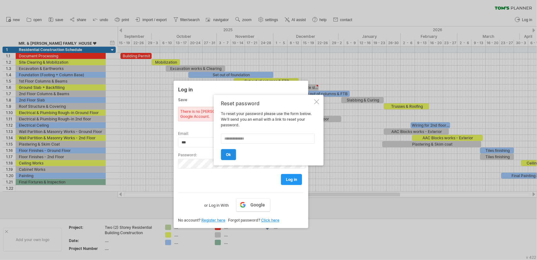
click at [230, 157] on link "ok" at bounding box center [228, 154] width 15 height 11
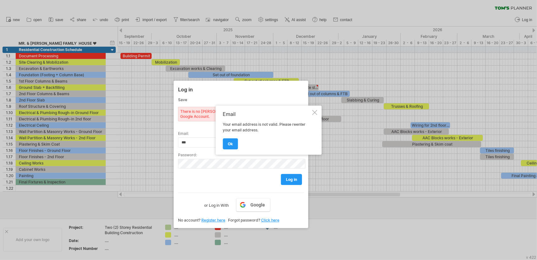
click at [220, 142] on div "Email Your email address is not valid. Please reenter your email address. ok" at bounding box center [269, 129] width 106 height 49
click at [225, 144] on link "ok" at bounding box center [230, 143] width 15 height 11
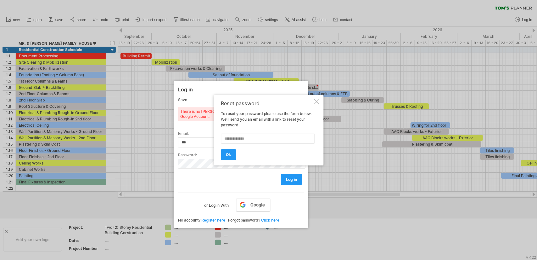
click at [315, 102] on div at bounding box center [316, 101] width 5 height 5
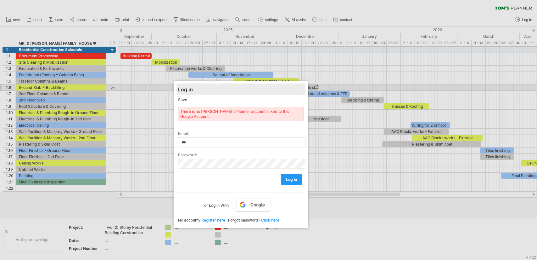
click at [300, 86] on div "Log in" at bounding box center [241, 88] width 126 height 11
drag, startPoint x: 303, startPoint y: 83, endPoint x: 215, endPoint y: 181, distance: 131.5
click at [215, 182] on div "Log in Save There is no Tom's Planner account linked to this Google Account. Em…" at bounding box center [241, 154] width 135 height 147
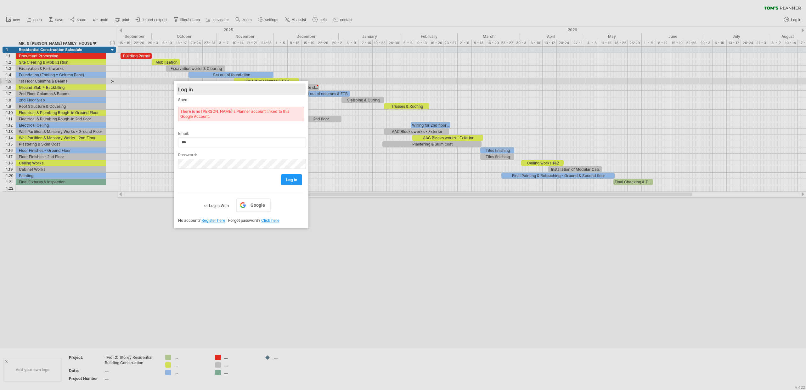
drag, startPoint x: 243, startPoint y: 82, endPoint x: 240, endPoint y: 94, distance: 11.8
click at [240, 94] on div "Log in Save There is no Tom's Planner account linked to this Google Account. Em…" at bounding box center [241, 155] width 135 height 148
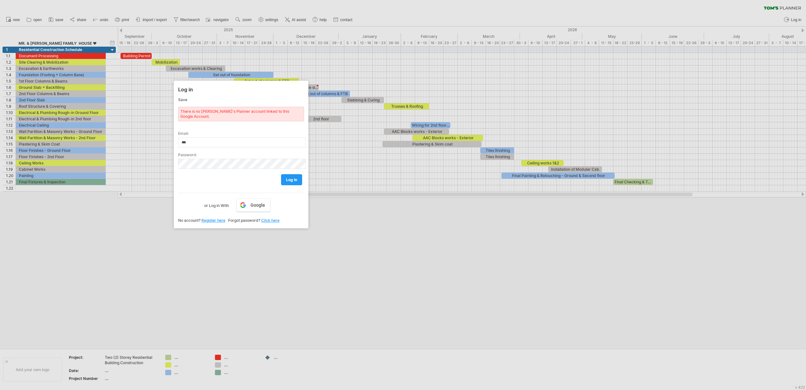
drag, startPoint x: 297, startPoint y: 217, endPoint x: 314, endPoint y: 302, distance: 86.1
click at [311, 325] on div "Trying to reach [DOMAIN_NAME] Connected again... 0% clear filter new 1" at bounding box center [403, 195] width 806 height 390
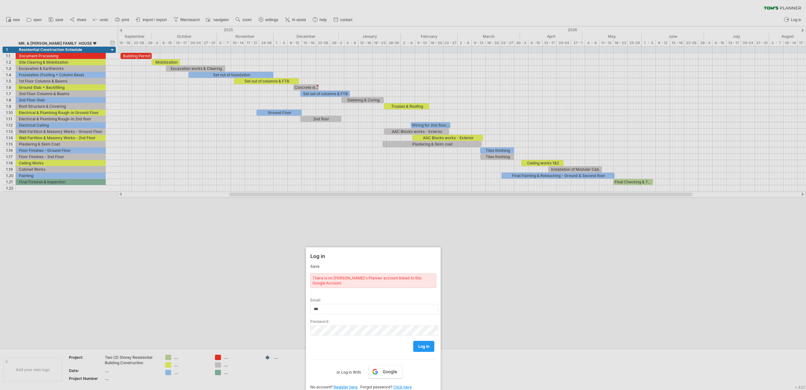
drag, startPoint x: 226, startPoint y: 84, endPoint x: 358, endPoint y: 360, distance: 305.9
click at [358, 325] on div "Log in Save There is no Tom's Planner account linked to this Google Account. Em…" at bounding box center [373, 321] width 135 height 148
click at [289, 121] on div at bounding box center [403, 195] width 806 height 390
click at [564, 8] on div at bounding box center [403, 195] width 806 height 390
click at [578, 10] on div at bounding box center [403, 195] width 806 height 390
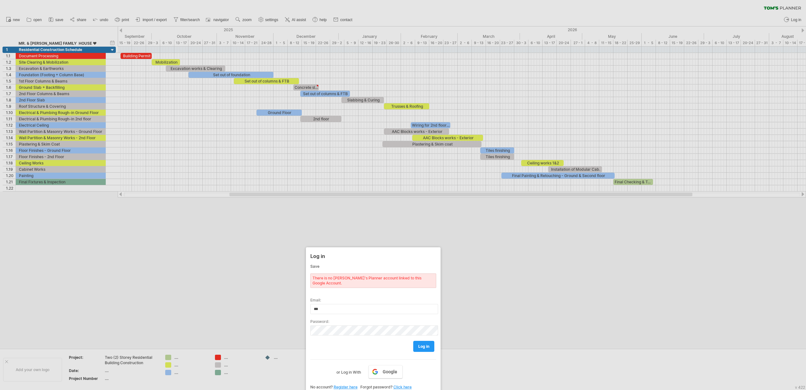
click at [579, 10] on div at bounding box center [403, 195] width 806 height 390
click at [89, 131] on div at bounding box center [403, 195] width 806 height 390
click at [88, 196] on div at bounding box center [403, 195] width 806 height 390
click at [58, 20] on div at bounding box center [403, 195] width 806 height 390
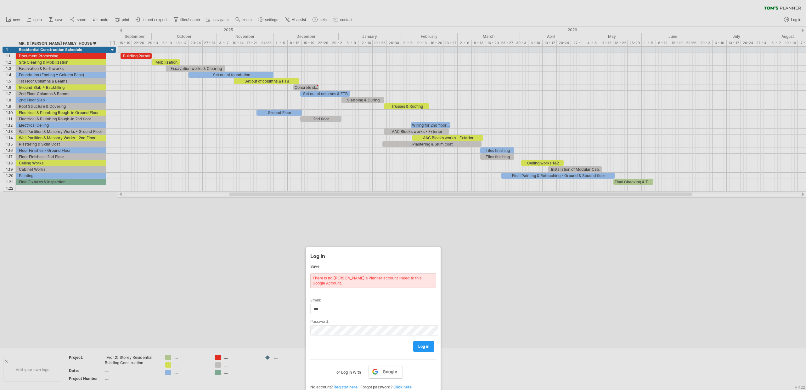
click at [58, 20] on div at bounding box center [403, 195] width 806 height 390
click at [66, 41] on div at bounding box center [403, 195] width 806 height 390
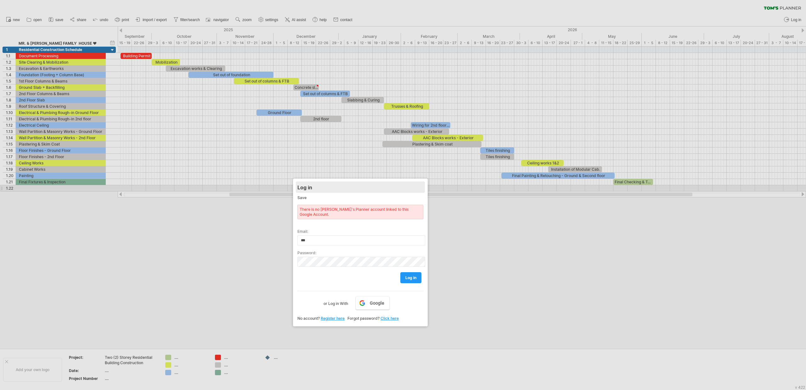
drag, startPoint x: 346, startPoint y: 244, endPoint x: 334, endPoint y: 177, distance: 68.5
click at [334, 181] on div "Log in" at bounding box center [361, 186] width 126 height 11
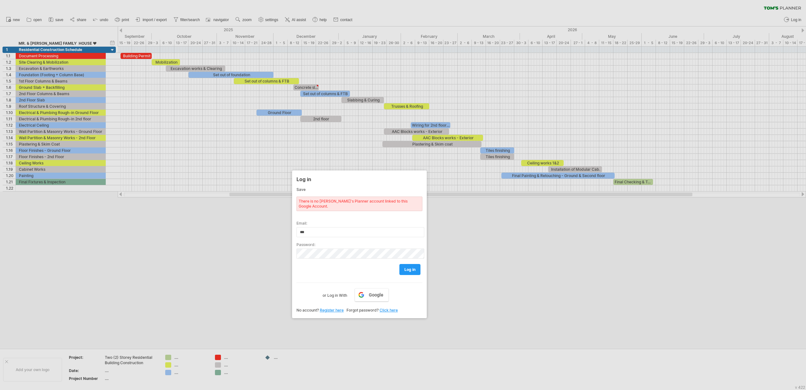
click at [396, 202] on div "There is no Tom's Planner account linked to this Google Account." at bounding box center [360, 203] width 126 height 14
click at [325, 290] on label "or Log in With" at bounding box center [335, 293] width 25 height 11
drag, startPoint x: 330, startPoint y: 289, endPoint x: 333, endPoint y: 287, distance: 4.1
click at [331, 288] on label "or Log in With" at bounding box center [335, 293] width 25 height 11
drag, startPoint x: 342, startPoint y: 287, endPoint x: 366, endPoint y: 287, distance: 24.6
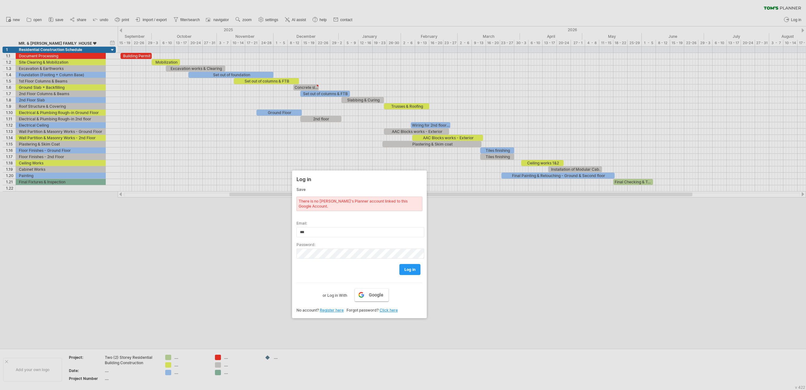
click at [366, 287] on div "Google or Log in With" at bounding box center [360, 290] width 126 height 16
click at [373, 288] on link "Google" at bounding box center [372, 294] width 34 height 13
click at [546, 294] on div at bounding box center [403, 195] width 806 height 390
click at [501, 271] on div at bounding box center [403, 195] width 806 height 390
click at [494, 264] on div at bounding box center [403, 195] width 806 height 390
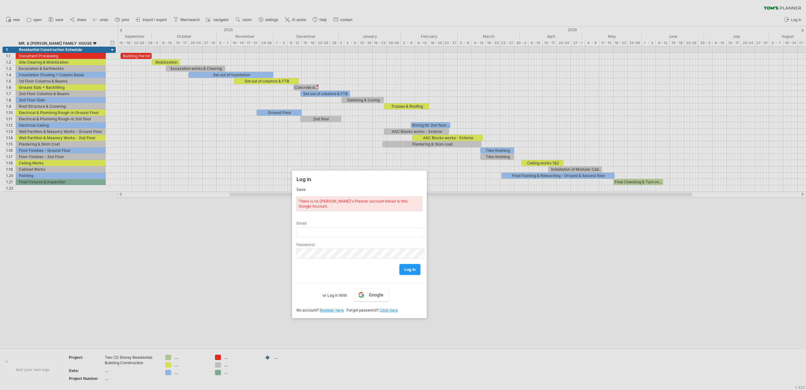
click at [494, 264] on div at bounding box center [403, 195] width 806 height 390
click at [641, 183] on div at bounding box center [403, 195] width 806 height 390
drag, startPoint x: 446, startPoint y: 252, endPoint x: 438, endPoint y: 250, distance: 8.8
drag, startPoint x: 343, startPoint y: 285, endPoint x: 335, endPoint y: 291, distance: 9.6
drag, startPoint x: 332, startPoint y: 294, endPoint x: 321, endPoint y: 302, distance: 13.2
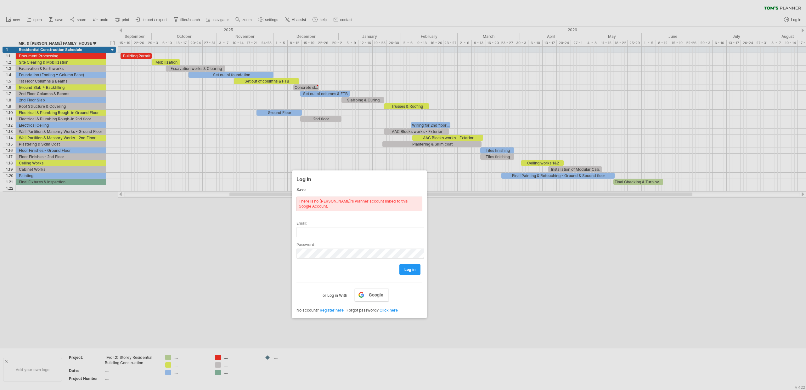
click at [331, 295] on div "Save There is no Tom's Planner account linked to this Google Account. Email: Pa…" at bounding box center [360, 249] width 126 height 125
click at [319, 308] on span "No account?" at bounding box center [308, 310] width 22 height 5
click at [314, 308] on span "No account?" at bounding box center [308, 310] width 22 height 5
click at [313, 308] on span "No account?" at bounding box center [308, 310] width 22 height 5
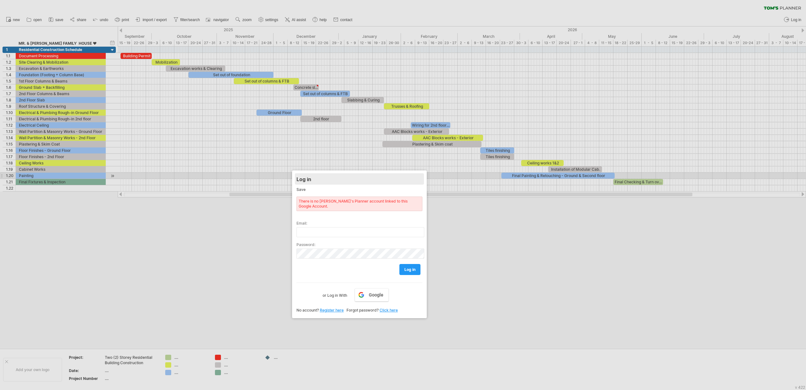
click at [350, 177] on div "Log in" at bounding box center [360, 178] width 126 height 11
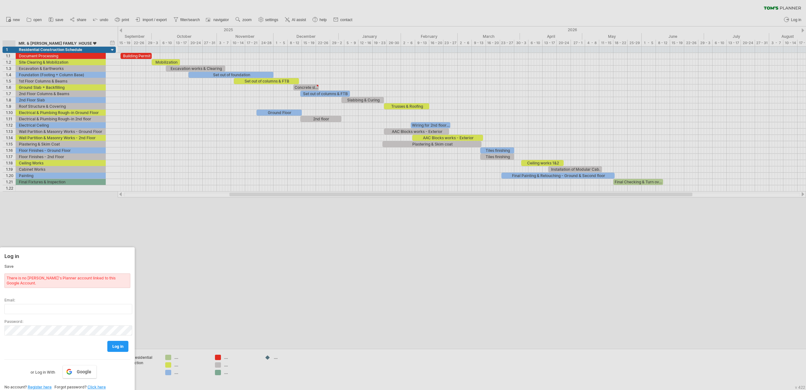
drag, startPoint x: 349, startPoint y: 180, endPoint x: 5, endPoint y: 412, distance: 414.5
click at [5, 325] on html "progress(100%) Trying to reach plan.tomsplanner.com Connected again... 0% clear…" at bounding box center [403, 195] width 806 height 391
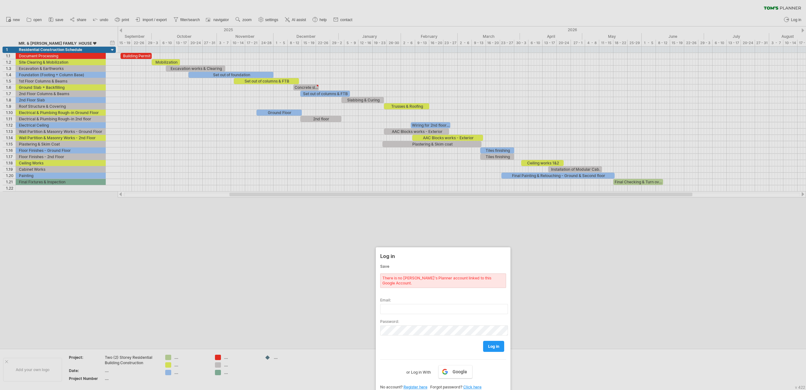
drag, startPoint x: 352, startPoint y: 197, endPoint x: 224, endPoint y: 202, distance: 128.0
drag, startPoint x: 250, startPoint y: 215, endPoint x: 255, endPoint y: 221, distance: 7.6
click at [254, 219] on div at bounding box center [403, 195] width 806 height 390
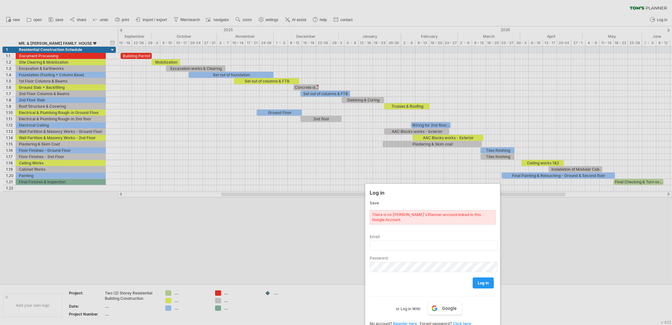
drag, startPoint x: 461, startPoint y: 189, endPoint x: 447, endPoint y: 224, distance: 37.3
click at [447, 224] on div "Log in Save There is no Tom's Planner account linked to this Google Account. Em…" at bounding box center [432, 258] width 135 height 148
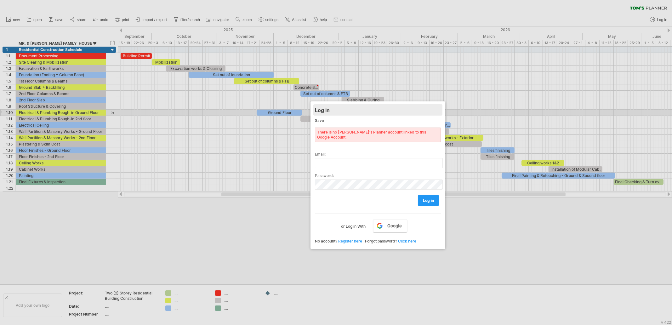
drag, startPoint x: 442, startPoint y: 194, endPoint x: 343, endPoint y: 28, distance: 192.9
click at [344, 104] on div "Log in" at bounding box center [378, 109] width 126 height 11
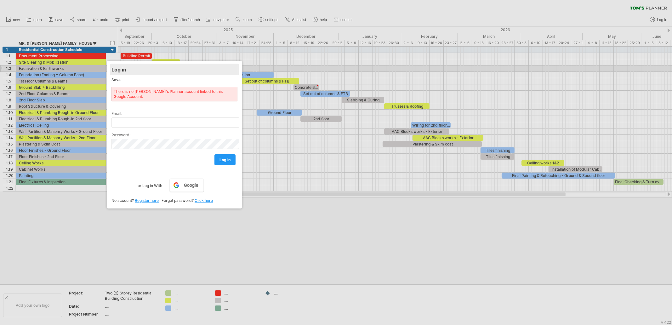
drag, startPoint x: 345, startPoint y: 26, endPoint x: 182, endPoint y: 67, distance: 168.2
click at [188, 70] on div "Log in" at bounding box center [174, 69] width 126 height 11
click at [113, 71] on div "Log in" at bounding box center [174, 70] width 126 height 11
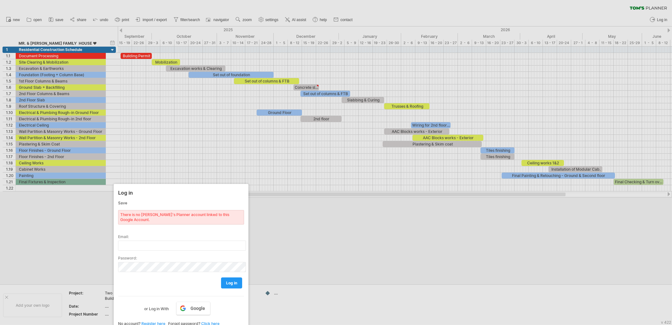
drag, startPoint x: 133, startPoint y: 70, endPoint x: 139, endPoint y: 279, distance: 208.5
click at [139, 279] on div "Log in Save There is no Tom's Planner account linked to this Google Account. Em…" at bounding box center [181, 258] width 135 height 148
click at [50, 19] on div at bounding box center [336, 162] width 672 height 325
click at [27, 19] on div at bounding box center [336, 162] width 672 height 325
click at [5, 19] on div at bounding box center [336, 162] width 672 height 325
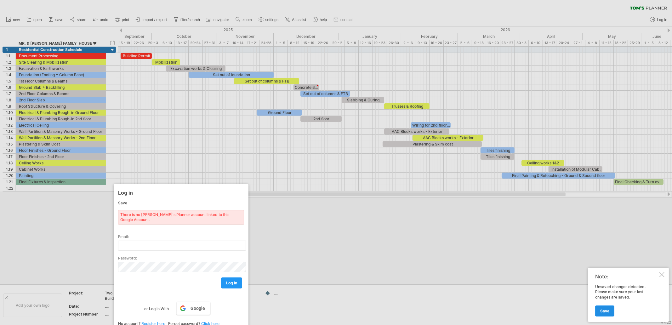
click at [606, 311] on span "Save" at bounding box center [604, 311] width 9 height 5
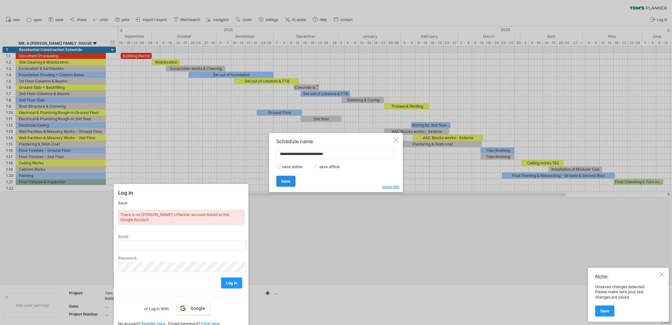
click at [288, 180] on span "Save" at bounding box center [285, 181] width 9 height 5
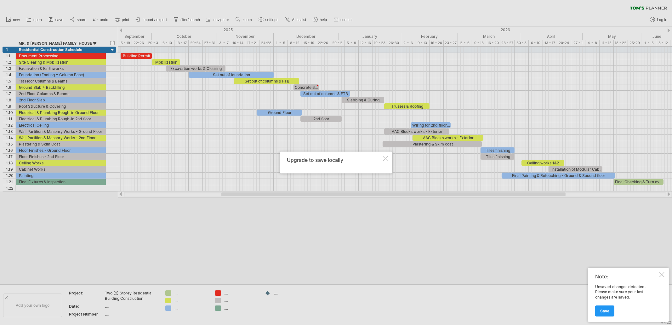
click at [384, 159] on div at bounding box center [385, 158] width 5 height 5
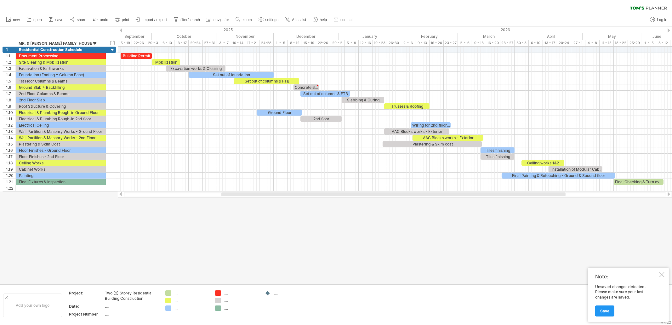
click at [661, 275] on div at bounding box center [661, 274] width 5 height 5
click at [542, 233] on div at bounding box center [336, 155] width 672 height 258
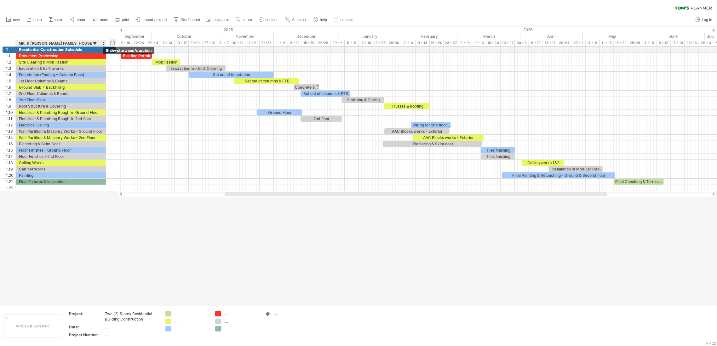
click at [112, 42] on div "hide start/end/duration show start/end/duration" at bounding box center [113, 42] width 6 height 7
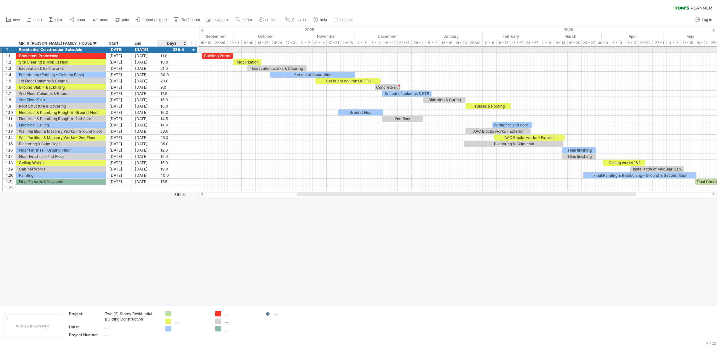
click at [189, 49] on div "**********" at bounding box center [100, 49] width 195 height 7
click at [173, 51] on div at bounding box center [172, 50] width 24 height 6
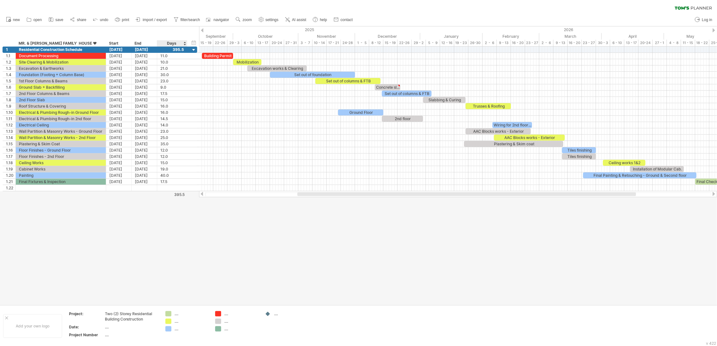
click at [173, 40] on div "Days" at bounding box center [172, 43] width 30 height 6
click at [172, 44] on div "Days" at bounding box center [172, 43] width 30 height 6
click at [167, 46] on div "Days" at bounding box center [172, 43] width 30 height 6
click at [193, 182] on div at bounding box center [194, 182] width 6 height 7
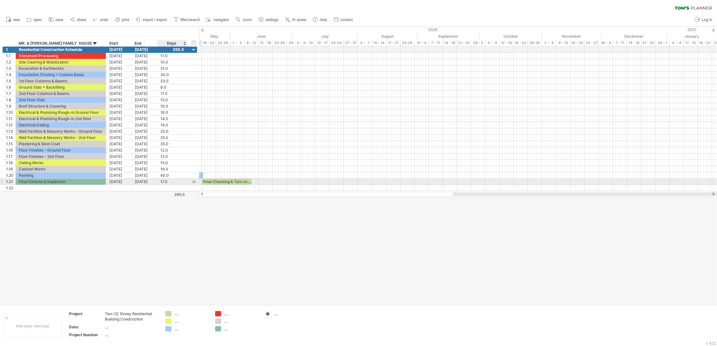
click at [193, 182] on div at bounding box center [194, 182] width 6 height 7
click at [202, 31] on div at bounding box center [202, 30] width 3 height 4
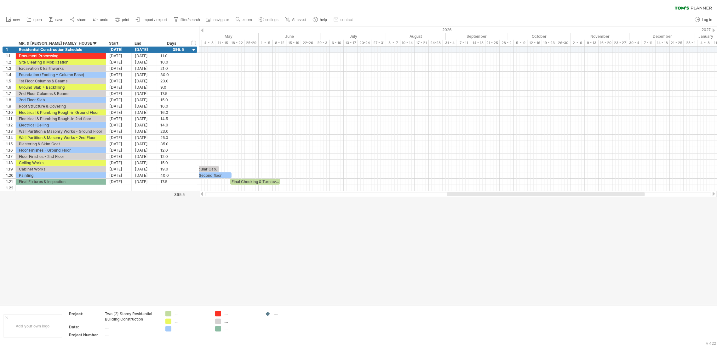
click at [203, 30] on div "Trying to reach [DOMAIN_NAME] Connected again... 0% clear filter new 1" at bounding box center [358, 173] width 717 height 346
click at [204, 30] on div "2026" at bounding box center [325, 29] width 740 height 7
click at [203, 30] on div "2026" at bounding box center [325, 29] width 740 height 7
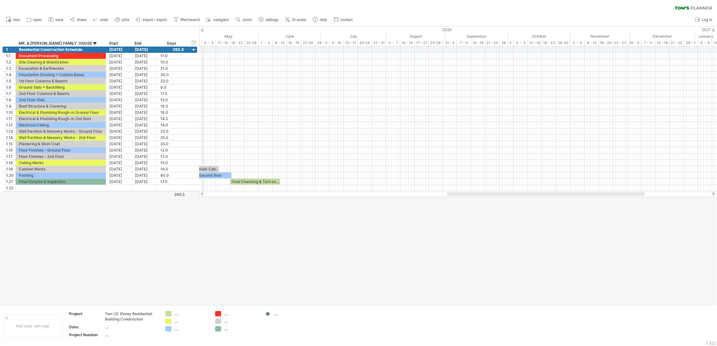
click at [203, 28] on div "2026" at bounding box center [325, 29] width 740 height 7
click at [203, 27] on div "2026" at bounding box center [325, 29] width 740 height 7
click at [202, 27] on div "2026" at bounding box center [325, 29] width 740 height 7
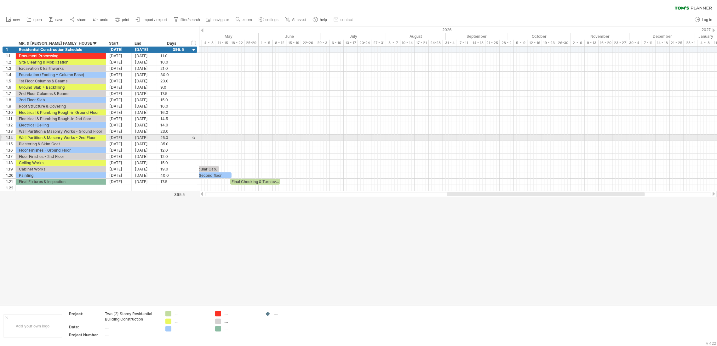
drag, startPoint x: 200, startPoint y: 227, endPoint x: 201, endPoint y: 216, distance: 11.4
click at [200, 225] on div at bounding box center [358, 165] width 717 height 279
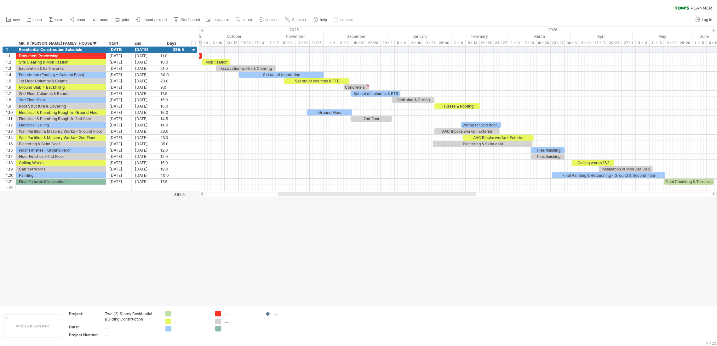
drag, startPoint x: 482, startPoint y: 195, endPoint x: 317, endPoint y: 208, distance: 166.1
click at [317, 208] on div "Trying to reach [DOMAIN_NAME] Connected again... 0% clear filter new 1" at bounding box center [358, 173] width 717 height 346
click at [352, 244] on div at bounding box center [358, 165] width 717 height 279
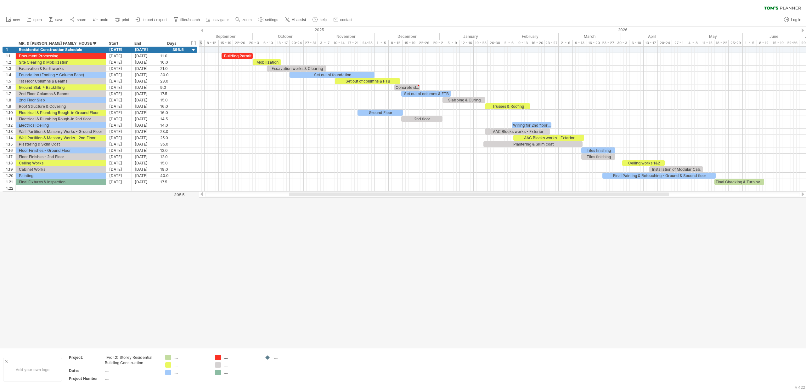
drag, startPoint x: 399, startPoint y: 195, endPoint x: 367, endPoint y: 213, distance: 37.1
click at [367, 213] on div "Trying to reach [DOMAIN_NAME] Connected again... 0% clear filter new 1" at bounding box center [403, 195] width 806 height 390
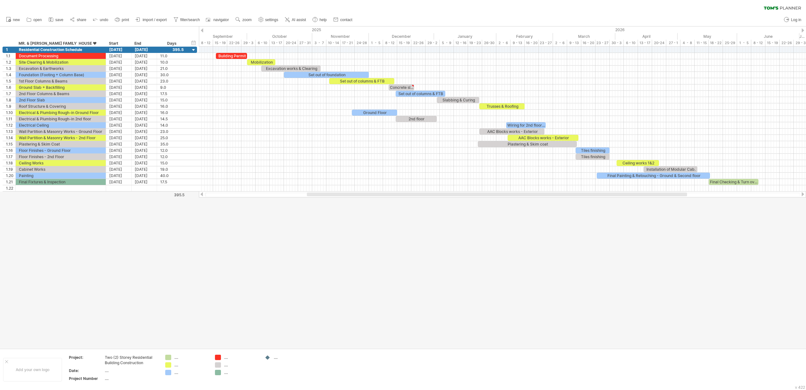
drag, startPoint x: 385, startPoint y: 194, endPoint x: 389, endPoint y: 197, distance: 4.5
click at [389, 197] on div "Trying to reach [DOMAIN_NAME] Connected again... 0% clear filter new 1" at bounding box center [403, 195] width 806 height 390
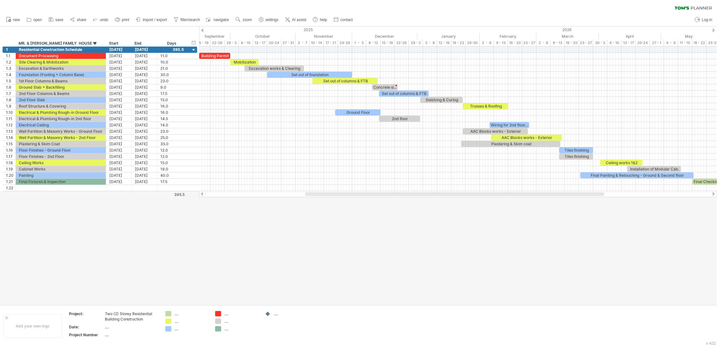
drag, startPoint x: 396, startPoint y: 195, endPoint x: 406, endPoint y: 200, distance: 10.6
click at [406, 200] on div "Trying to reach [DOMAIN_NAME] Connected again... 0% clear filter new 1" at bounding box center [358, 173] width 717 height 346
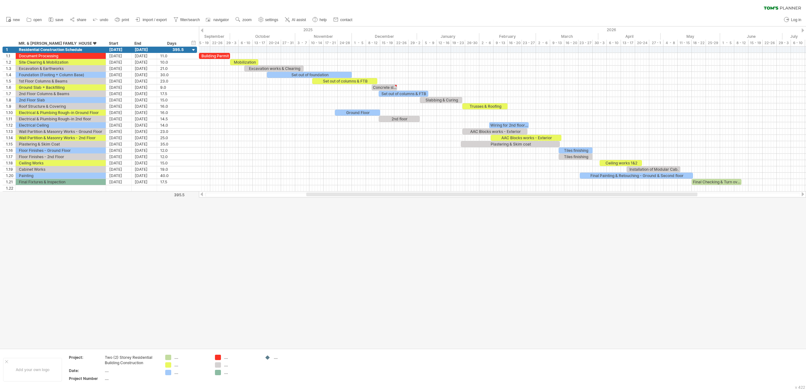
drag, startPoint x: 522, startPoint y: 305, endPoint x: 510, endPoint y: 279, distance: 28.7
click at [522, 304] on div at bounding box center [403, 187] width 806 height 322
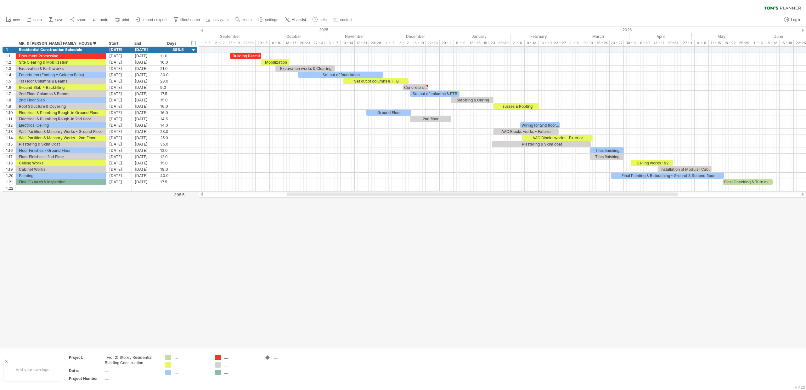
drag, startPoint x: 365, startPoint y: 196, endPoint x: 345, endPoint y: 200, distance: 20.3
click at [345, 200] on div "Trying to reach [DOMAIN_NAME] Connected again... 0% clear filter new 1" at bounding box center [403, 195] width 806 height 390
click at [327, 250] on div at bounding box center [403, 187] width 806 height 322
drag, startPoint x: 106, startPoint y: 43, endPoint x: 105, endPoint y: 46, distance: 3.5
click at [105, 46] on div "**********" at bounding box center [95, 43] width 185 height 6
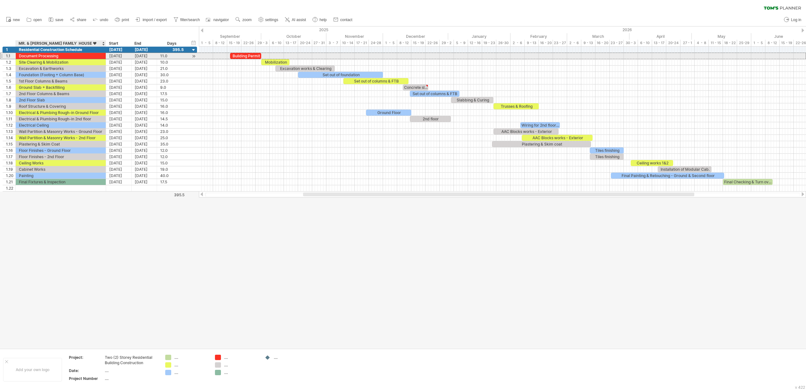
click at [106, 55] on div "[DATE]" at bounding box center [119, 56] width 26 height 6
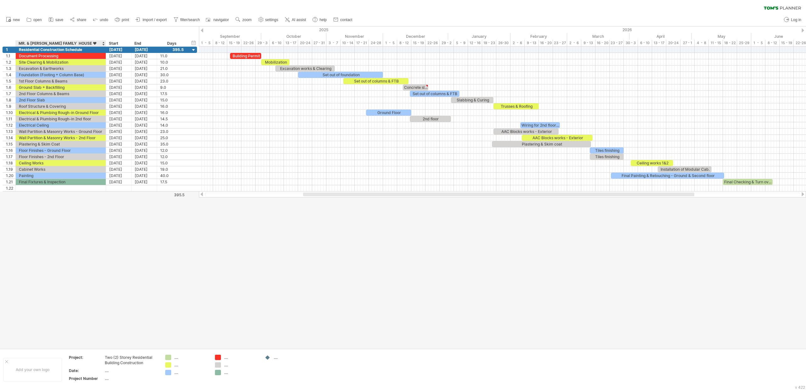
click at [106, 45] on div "**********" at bounding box center [95, 43] width 185 height 6
drag, startPoint x: 108, startPoint y: 40, endPoint x: 112, endPoint y: 40, distance: 4.4
click at [112, 40] on div "Start" at bounding box center [119, 43] width 26 height 6
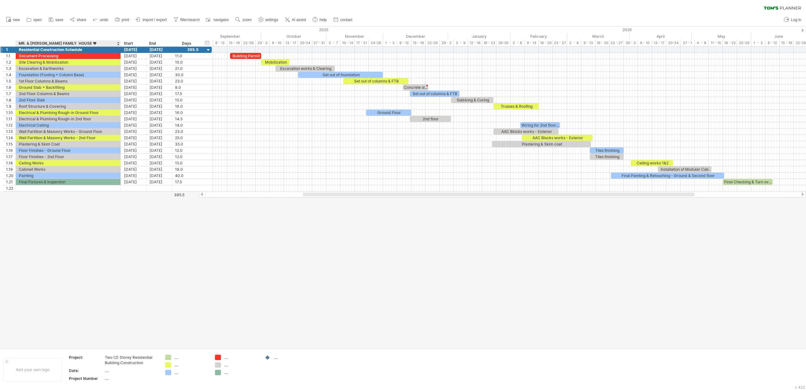
drag, startPoint x: 105, startPoint y: 44, endPoint x: 120, endPoint y: 50, distance: 16.0
click at [120, 50] on div "Trying to reach [DOMAIN_NAME] Connected again... 0% clear filter new 1" at bounding box center [403, 195] width 806 height 390
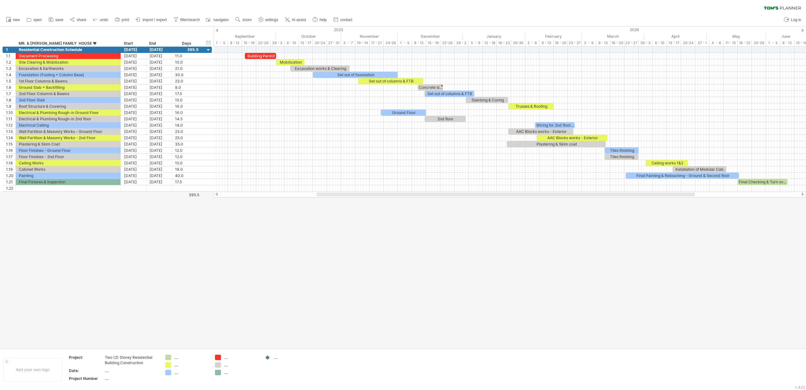
click at [477, 227] on div at bounding box center [403, 187] width 806 height 322
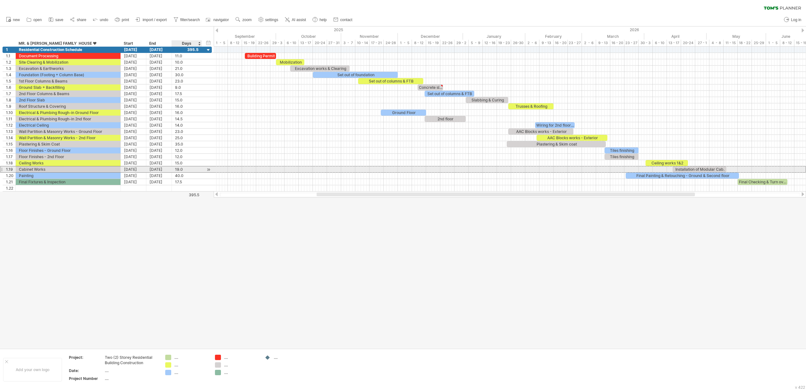
click at [185, 170] on div "19.0" at bounding box center [187, 169] width 24 height 6
drag, startPoint x: 239, startPoint y: 246, endPoint x: 173, endPoint y: 167, distance: 103.1
click at [242, 244] on div at bounding box center [403, 187] width 806 height 322
click at [185, 160] on div "15.0" at bounding box center [187, 163] width 24 height 6
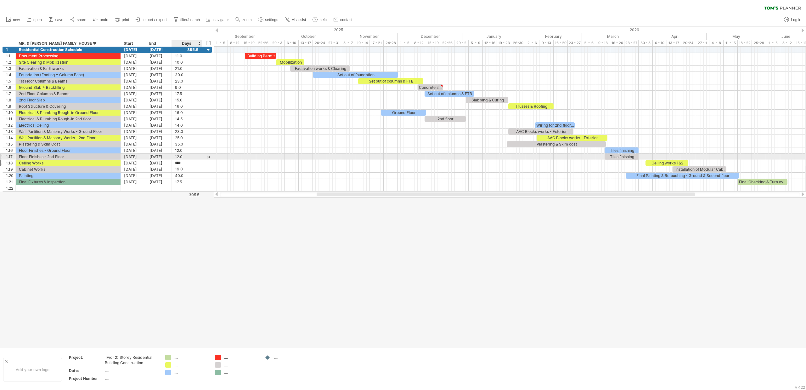
click at [183, 154] on div "12.0" at bounding box center [187, 157] width 24 height 6
click at [351, 232] on div at bounding box center [403, 187] width 806 height 322
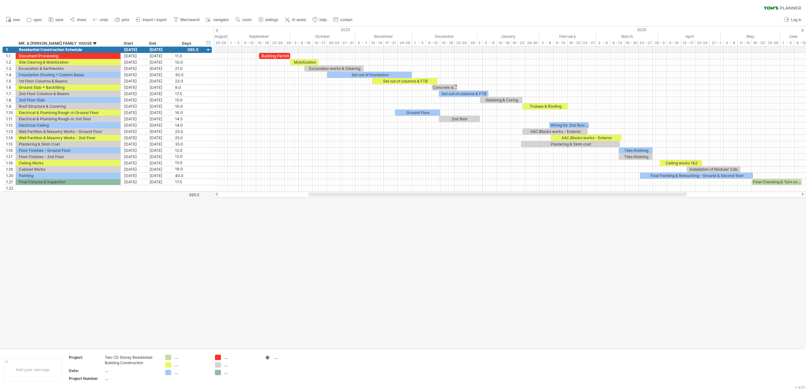
drag, startPoint x: 395, startPoint y: 195, endPoint x: 387, endPoint y: 194, distance: 8.3
click at [387, 194] on div at bounding box center [498, 194] width 378 height 4
click at [388, 244] on div at bounding box center [403, 187] width 806 height 322
click at [106, 325] on div "...." at bounding box center [131, 370] width 53 height 5
click at [111, 325] on input "text" at bounding box center [130, 370] width 50 height 5
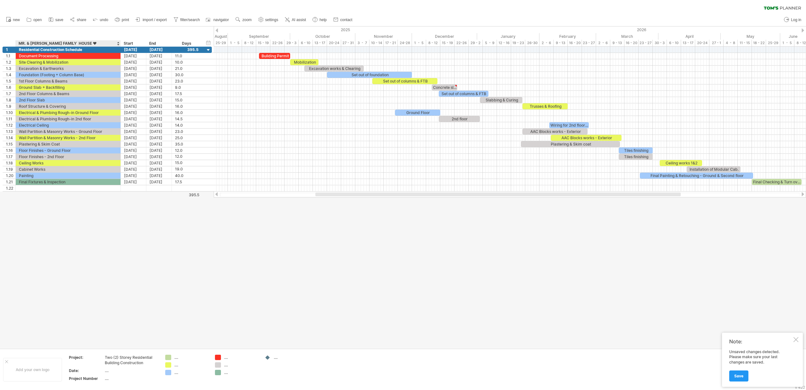
click at [37, 41] on div "MR. & MRS RAMOS FAMILY HOUSE ♥" at bounding box center [68, 43] width 99 height 6
click at [0, 0] on input "**********" at bounding box center [0, 0] width 0 height 0
drag, startPoint x: 94, startPoint y: 42, endPoint x: 5, endPoint y: 45, distance: 89.2
click at [5, 45] on div "**********" at bounding box center [102, 43] width 199 height 6
click at [224, 247] on div at bounding box center [403, 187] width 806 height 322
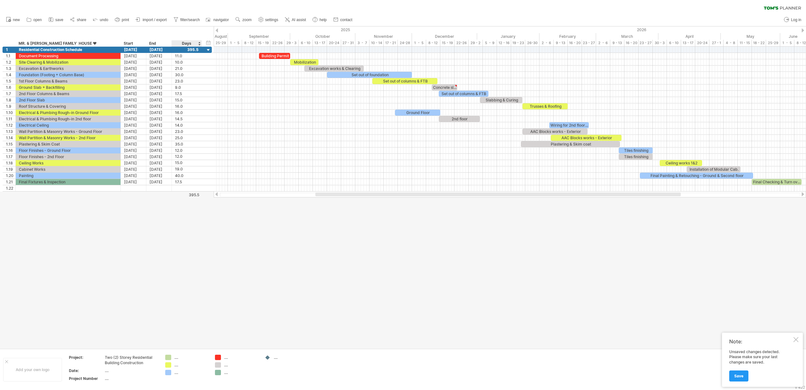
click at [180, 259] on div at bounding box center [403, 187] width 806 height 322
click at [115, 325] on div "...." at bounding box center [131, 378] width 53 height 5
type input "*"
type input "**********"
click at [303, 270] on div at bounding box center [403, 187] width 806 height 322
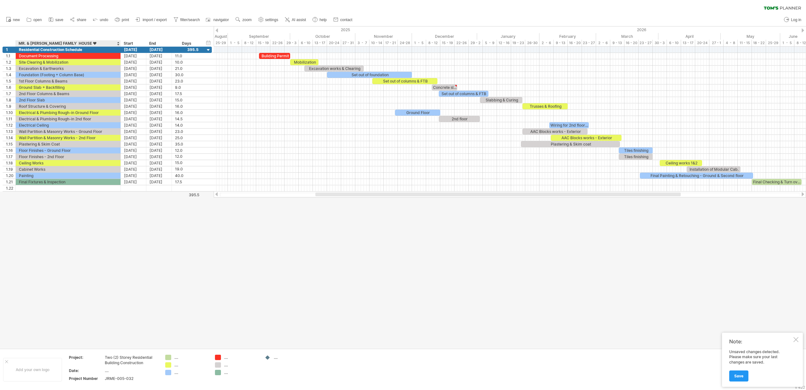
click at [114, 325] on div "...." at bounding box center [131, 370] width 53 height 5
type input "**********"
click at [341, 292] on div at bounding box center [403, 187] width 806 height 322
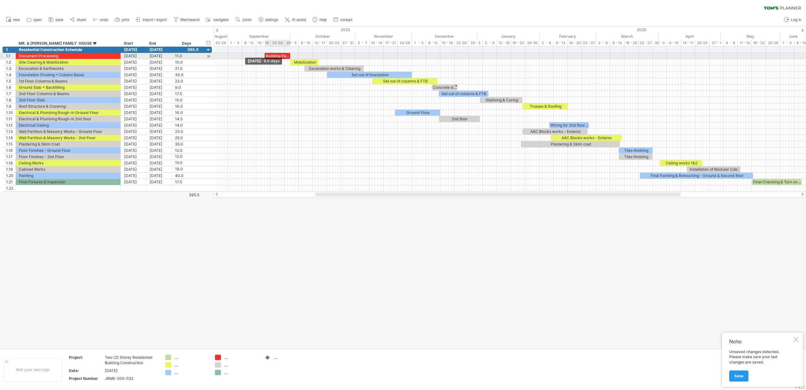
drag, startPoint x: 261, startPoint y: 54, endPoint x: 266, endPoint y: 58, distance: 5.9
click at [266, 58] on div "Building Permit Mobilization Excavation works & Clearing Set out of foundation …" at bounding box center [510, 119] width 593 height 145
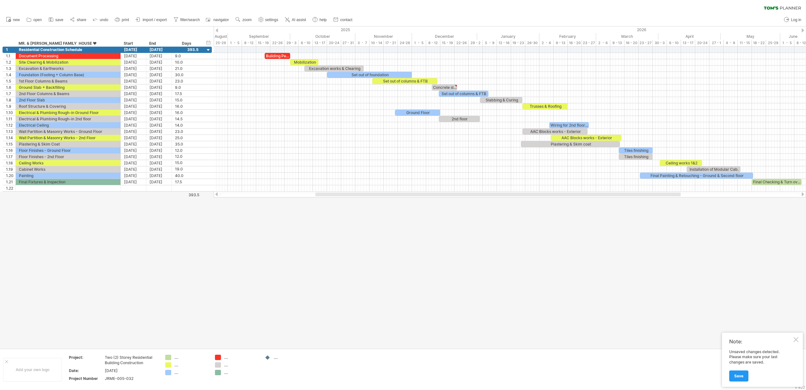
drag, startPoint x: 271, startPoint y: 291, endPoint x: 266, endPoint y: 153, distance: 138.0
click at [271, 289] on div at bounding box center [403, 187] width 806 height 322
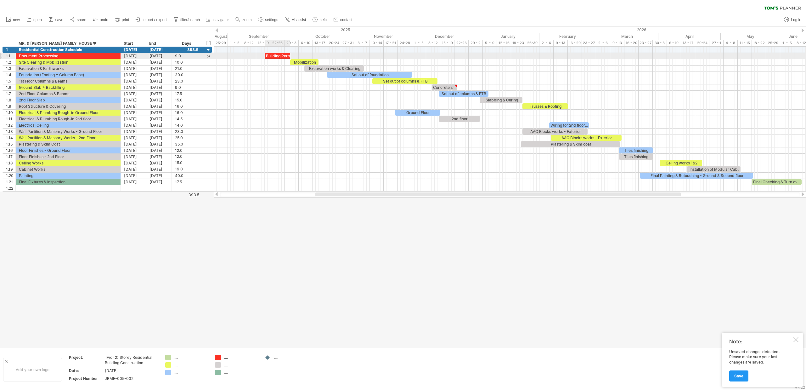
click at [278, 54] on div "Building Permit" at bounding box center [278, 56] width 26 height 6
click at [291, 57] on span at bounding box center [290, 56] width 3 height 6
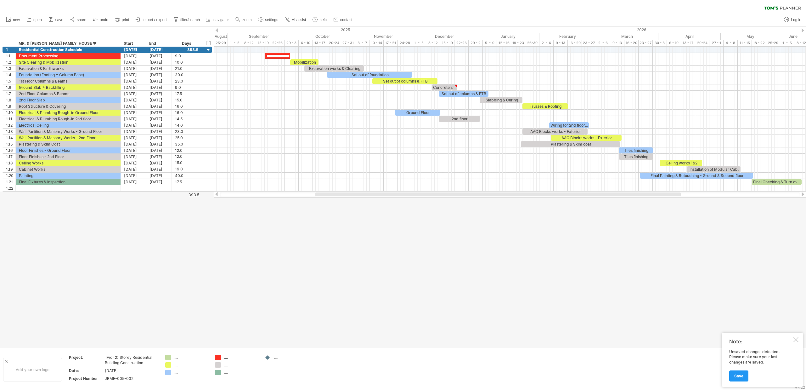
click at [276, 221] on div at bounding box center [403, 187] width 806 height 322
click at [273, 230] on div at bounding box center [403, 187] width 806 height 322
click at [303, 264] on div at bounding box center [403, 187] width 806 height 322
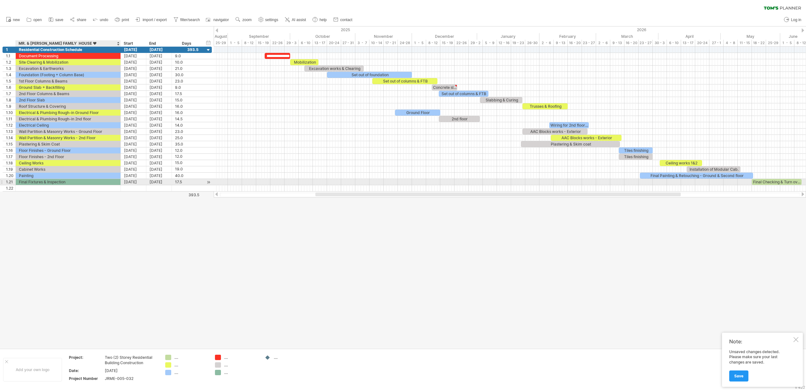
click at [81, 182] on div "Final Fixtures & Inspection" at bounding box center [68, 182] width 99 height 6
click at [141, 230] on div at bounding box center [403, 187] width 806 height 322
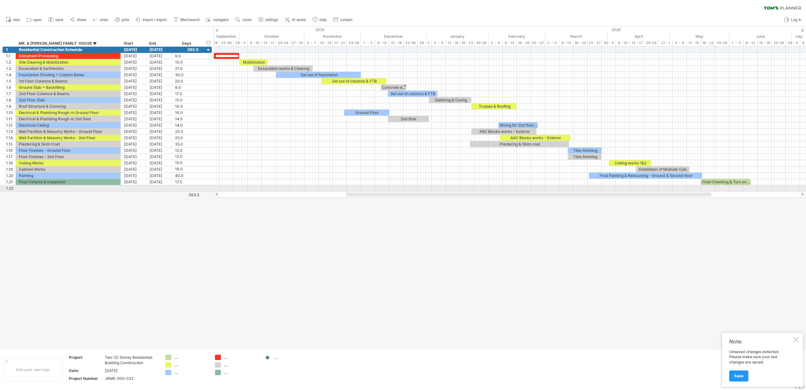
drag, startPoint x: 394, startPoint y: 196, endPoint x: 424, endPoint y: 191, distance: 31.0
click at [424, 191] on div at bounding box center [510, 194] width 593 height 6
click at [380, 237] on div at bounding box center [403, 187] width 806 height 322
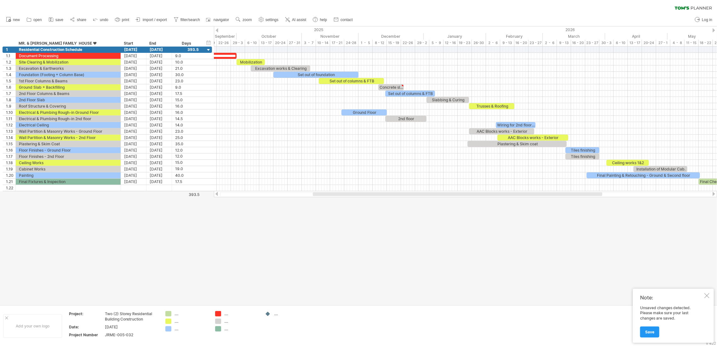
click at [350, 194] on div at bounding box center [457, 194] width 289 height 4
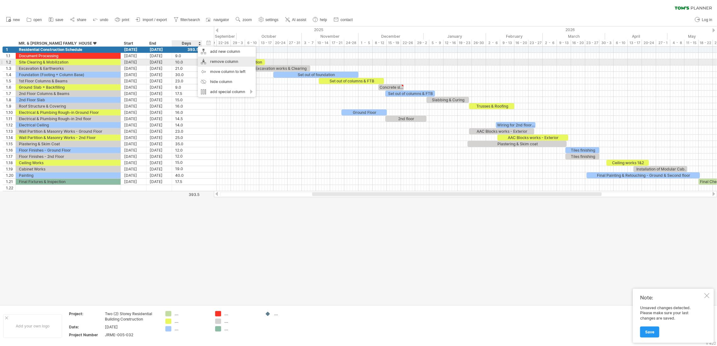
click at [232, 61] on div "remove column" at bounding box center [227, 62] width 58 height 10
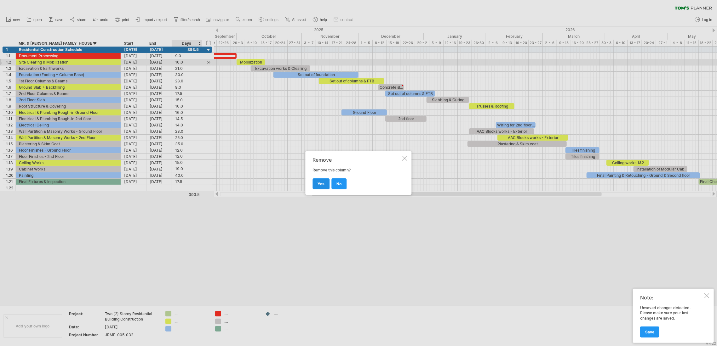
click at [320, 186] on span "yes" at bounding box center [321, 184] width 7 height 5
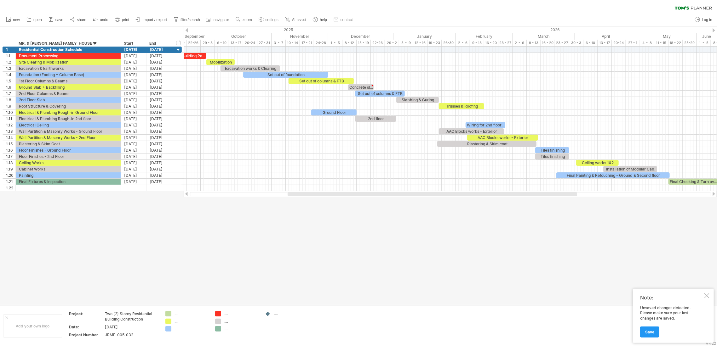
drag, startPoint x: 368, startPoint y: 196, endPoint x: 353, endPoint y: 195, distance: 15.1
click at [353, 195] on div at bounding box center [450, 194] width 521 height 4
click at [349, 193] on div at bounding box center [429, 194] width 289 height 4
click at [177, 43] on div "hide start/end/duration show start/end/duration" at bounding box center [178, 42] width 6 height 7
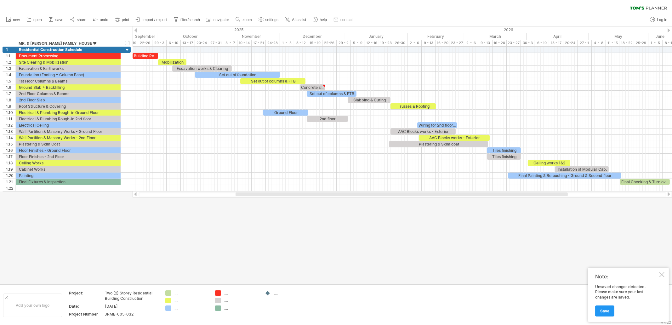
drag, startPoint x: 400, startPoint y: 197, endPoint x: 393, endPoint y: 198, distance: 6.3
click at [393, 198] on div at bounding box center [336, 155] width 672 height 258
click at [119, 52] on div at bounding box center [120, 50] width 3 height 6
drag, startPoint x: 302, startPoint y: 263, endPoint x: 338, endPoint y: 255, distance: 37.1
click at [305, 262] on div at bounding box center [336, 155] width 672 height 258
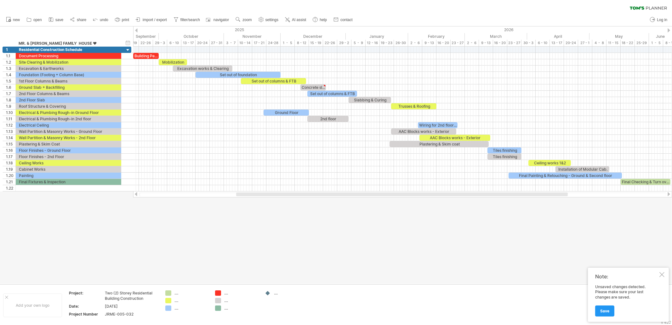
drag, startPoint x: 366, startPoint y: 240, endPoint x: 320, endPoint y: 201, distance: 60.1
click at [362, 238] on div at bounding box center [336, 155] width 672 height 258
click at [473, 242] on div at bounding box center [336, 155] width 672 height 258
click at [546, 175] on div "Final Painting & Retouching - Ground & Second floor" at bounding box center [565, 176] width 113 height 6
click at [496, 226] on div at bounding box center [336, 155] width 672 height 258
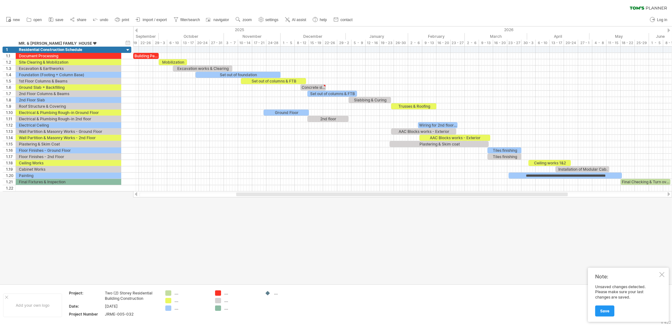
click at [504, 221] on div at bounding box center [336, 155] width 672 height 258
click at [547, 175] on div "**********" at bounding box center [565, 176] width 113 height 6
click at [494, 229] on div at bounding box center [336, 155] width 672 height 258
click at [391, 247] on div at bounding box center [336, 155] width 672 height 258
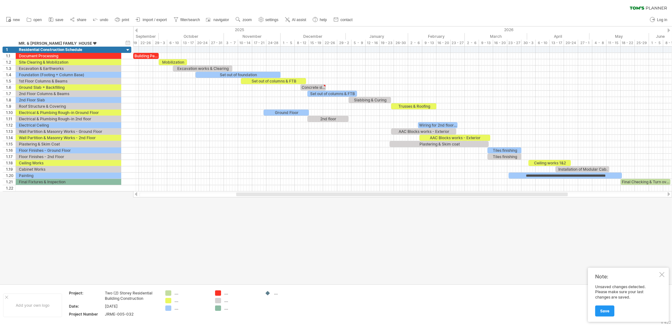
click at [270, 214] on div at bounding box center [336, 155] width 672 height 258
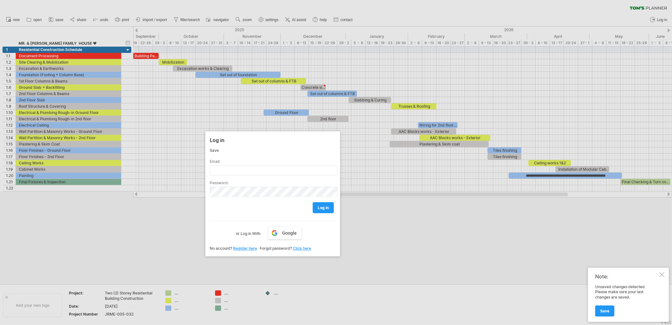
drag, startPoint x: 296, startPoint y: 104, endPoint x: 236, endPoint y: 131, distance: 65.9
click at [233, 134] on div "Log in" at bounding box center [273, 139] width 126 height 11
click at [600, 312] on span "Save" at bounding box center [604, 311] width 9 height 5
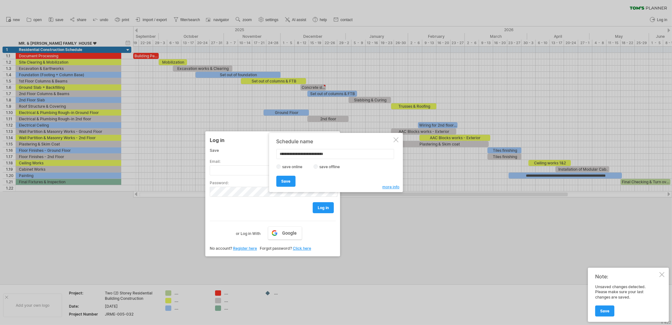
click at [320, 166] on label "save offline" at bounding box center [331, 166] width 27 height 5
click at [390, 184] on div "Save Save" at bounding box center [334, 178] width 116 height 16
click at [389, 188] on span "more info" at bounding box center [391, 187] width 17 height 5
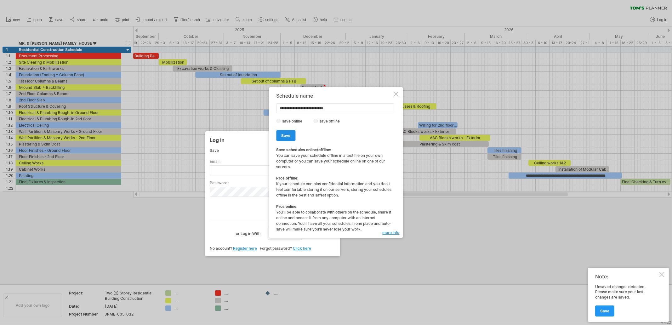
click at [288, 139] on link "Save" at bounding box center [285, 135] width 19 height 11
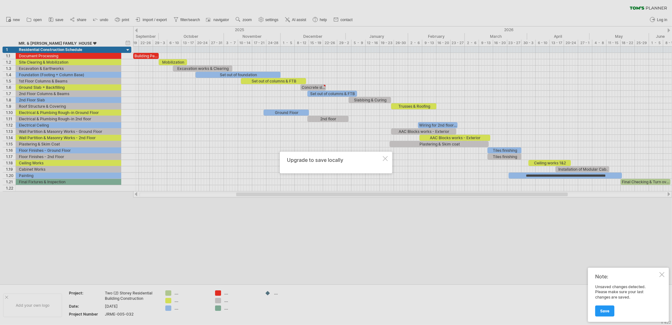
click at [385, 159] on div at bounding box center [385, 158] width 5 height 5
